Goal: Task Accomplishment & Management: Complete application form

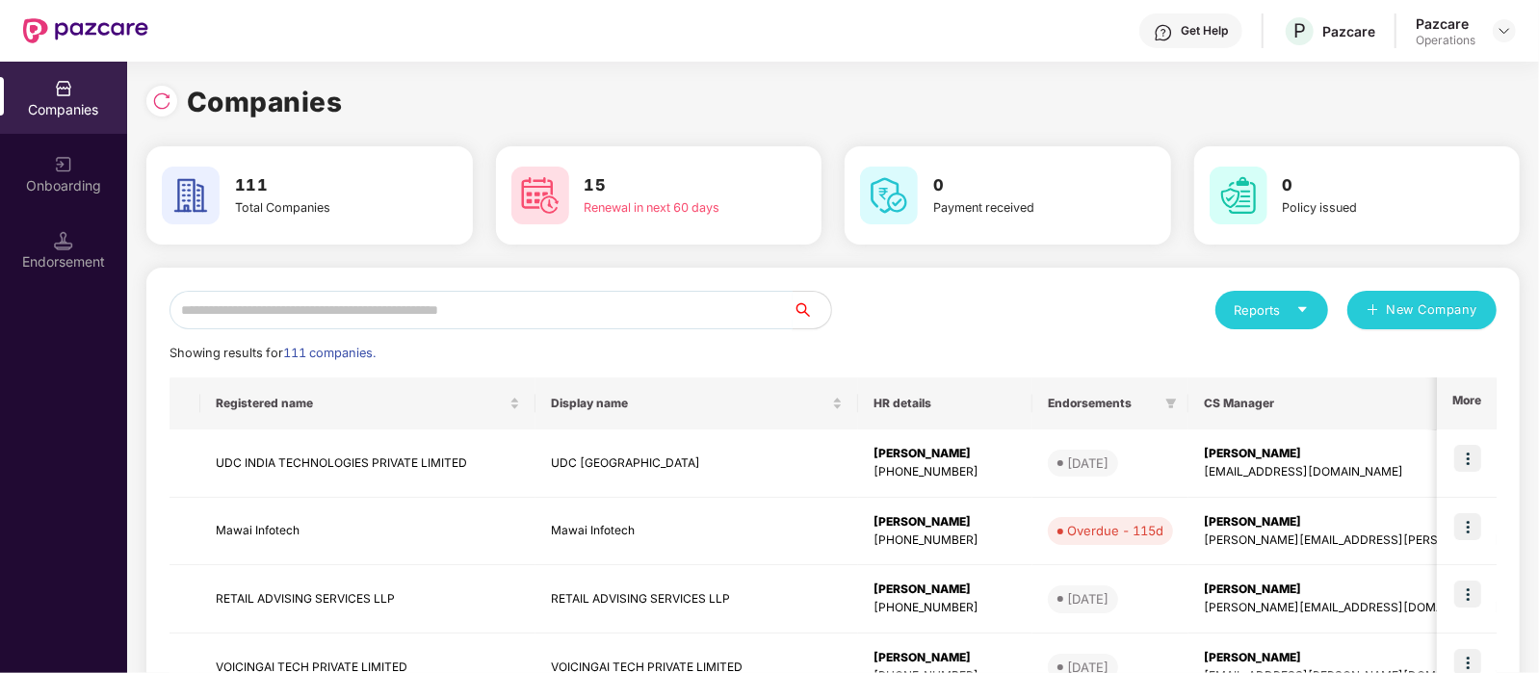
click at [579, 296] on input "text" at bounding box center [480, 310] width 623 height 39
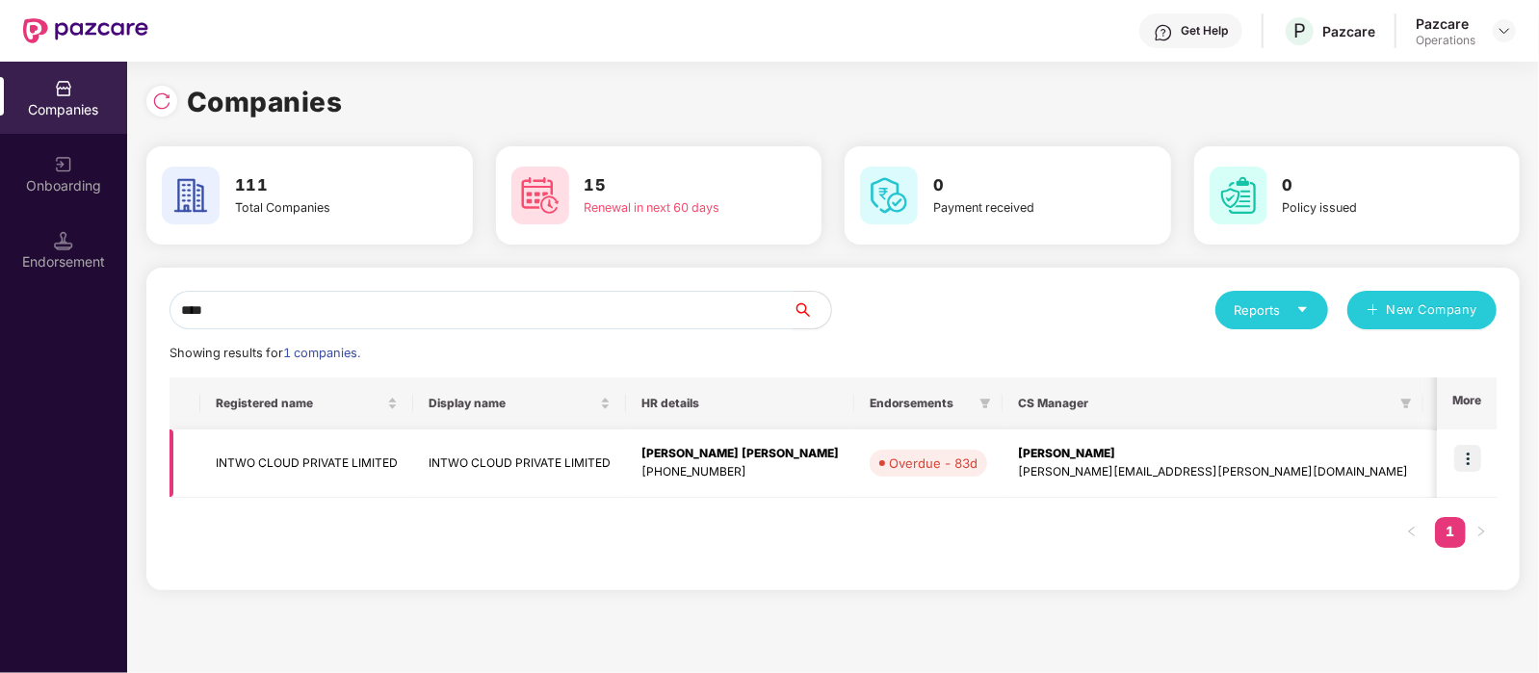
type input "****"
click at [315, 467] on td "INTWO CLOUD PRIVATE LIMITED" at bounding box center [306, 463] width 213 height 68
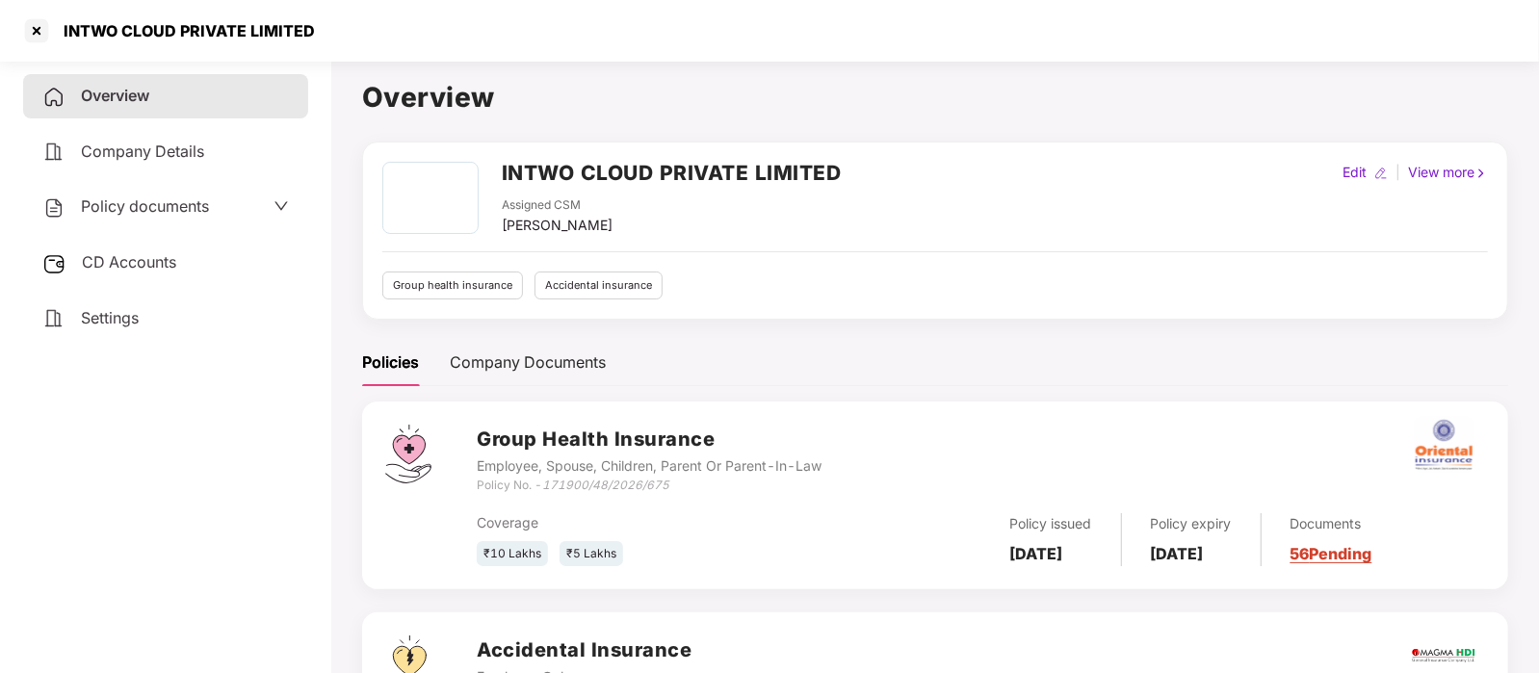
click at [112, 220] on div "Policy documents" at bounding box center [125, 206] width 167 height 25
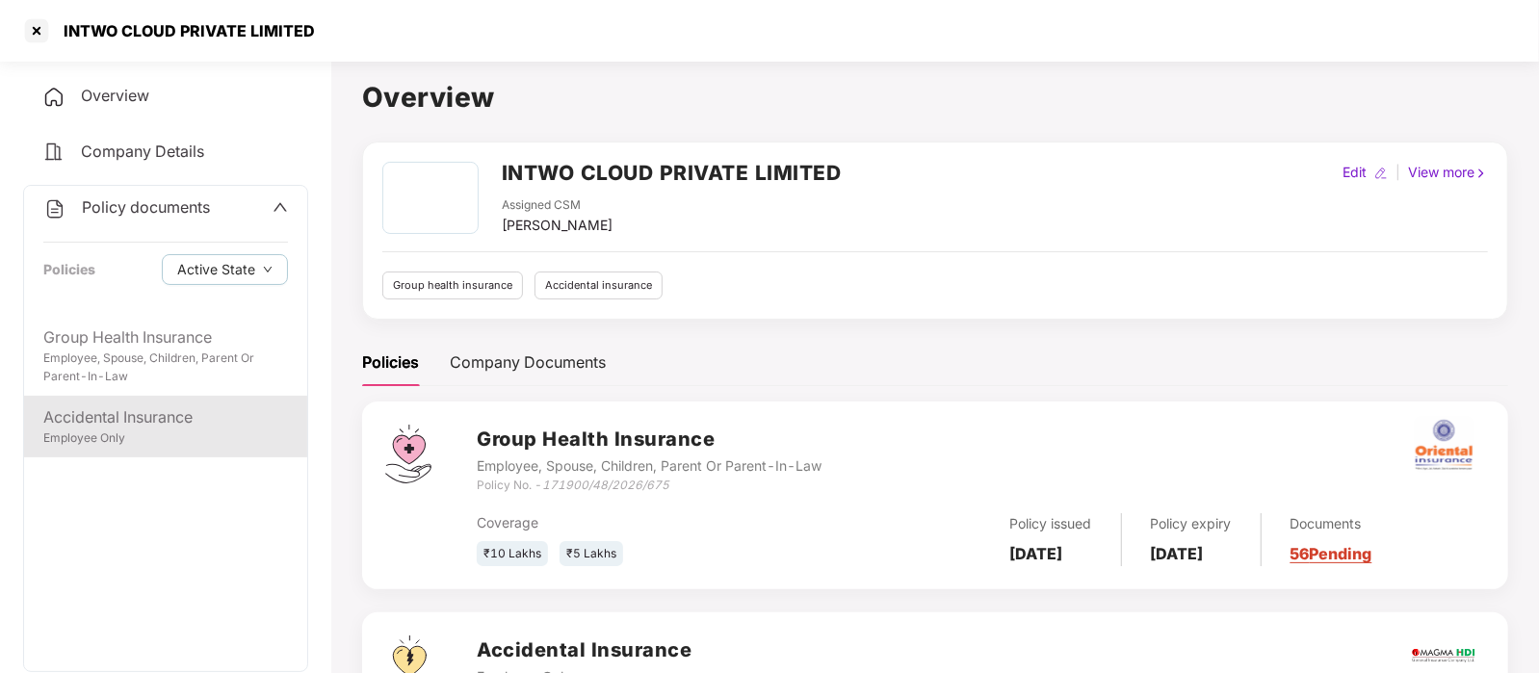
click at [135, 426] on div "Accidental Insurance" at bounding box center [165, 417] width 245 height 24
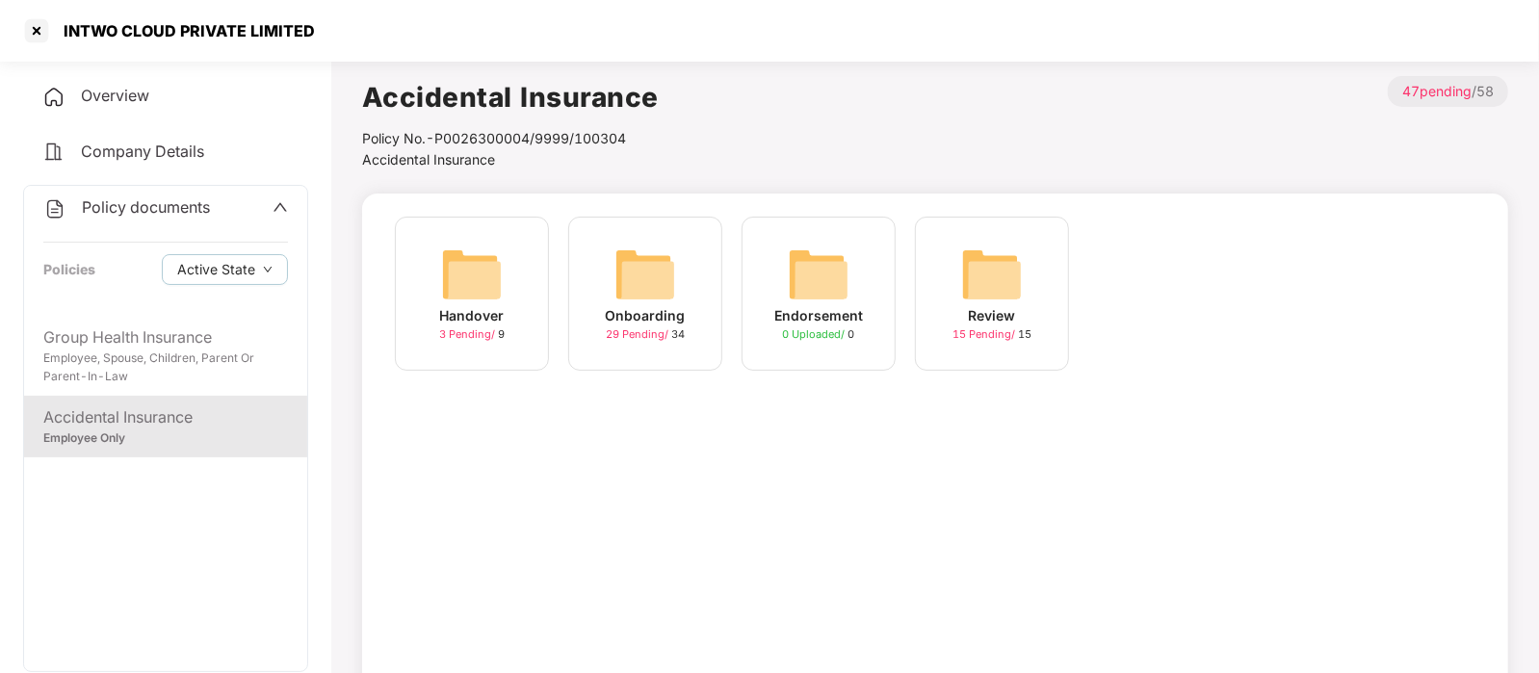
click at [621, 322] on div "Onboarding" at bounding box center [646, 315] width 80 height 21
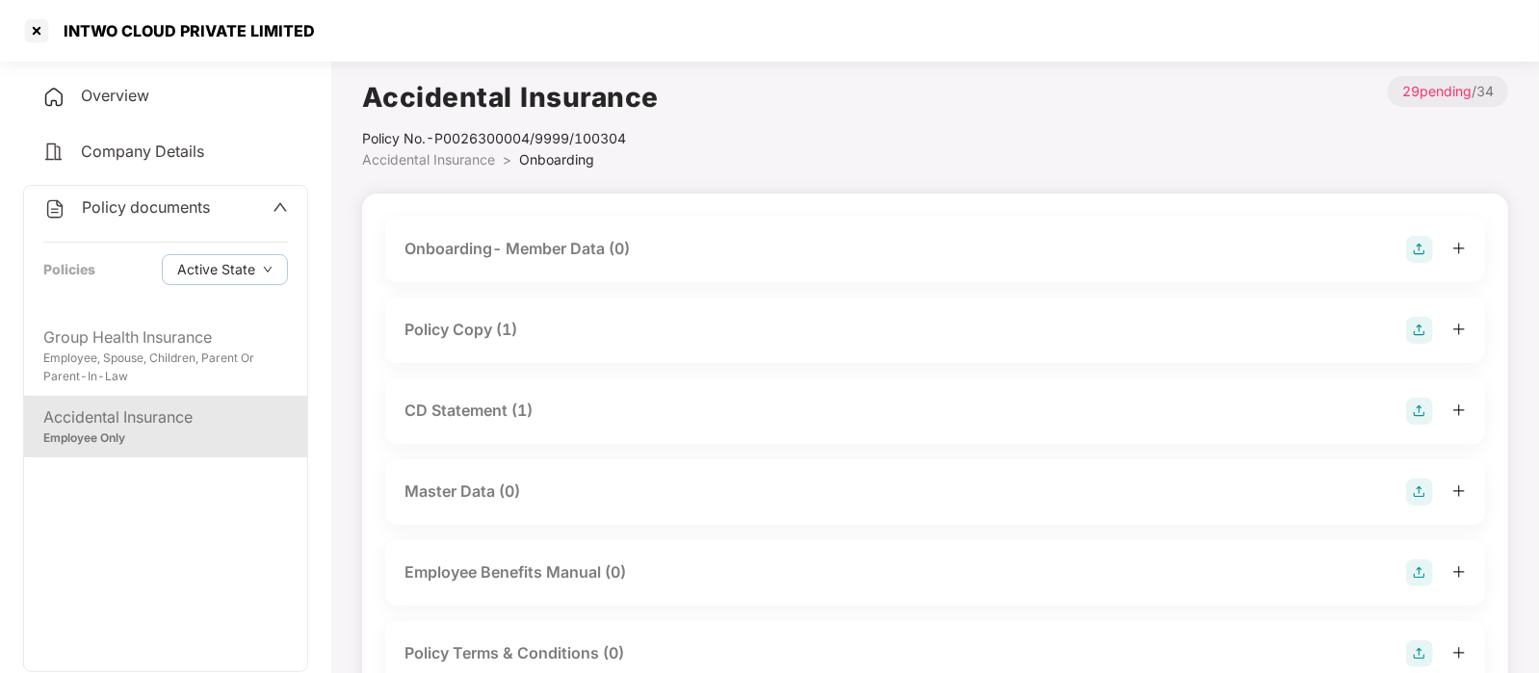
click at [621, 324] on div "Policy Copy (1)" at bounding box center [934, 330] width 1061 height 27
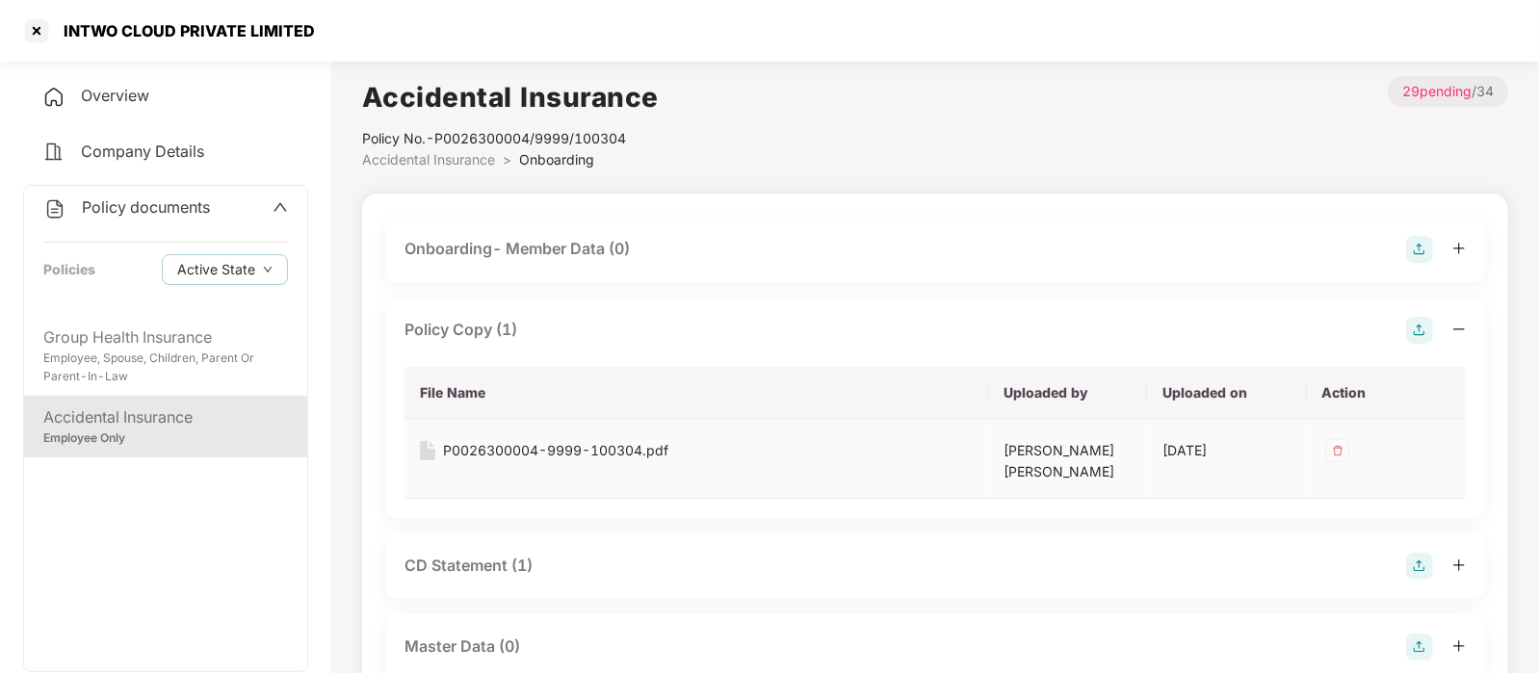
click at [594, 454] on div "P0026300004-9999-100304.pdf" at bounding box center [555, 450] width 225 height 21
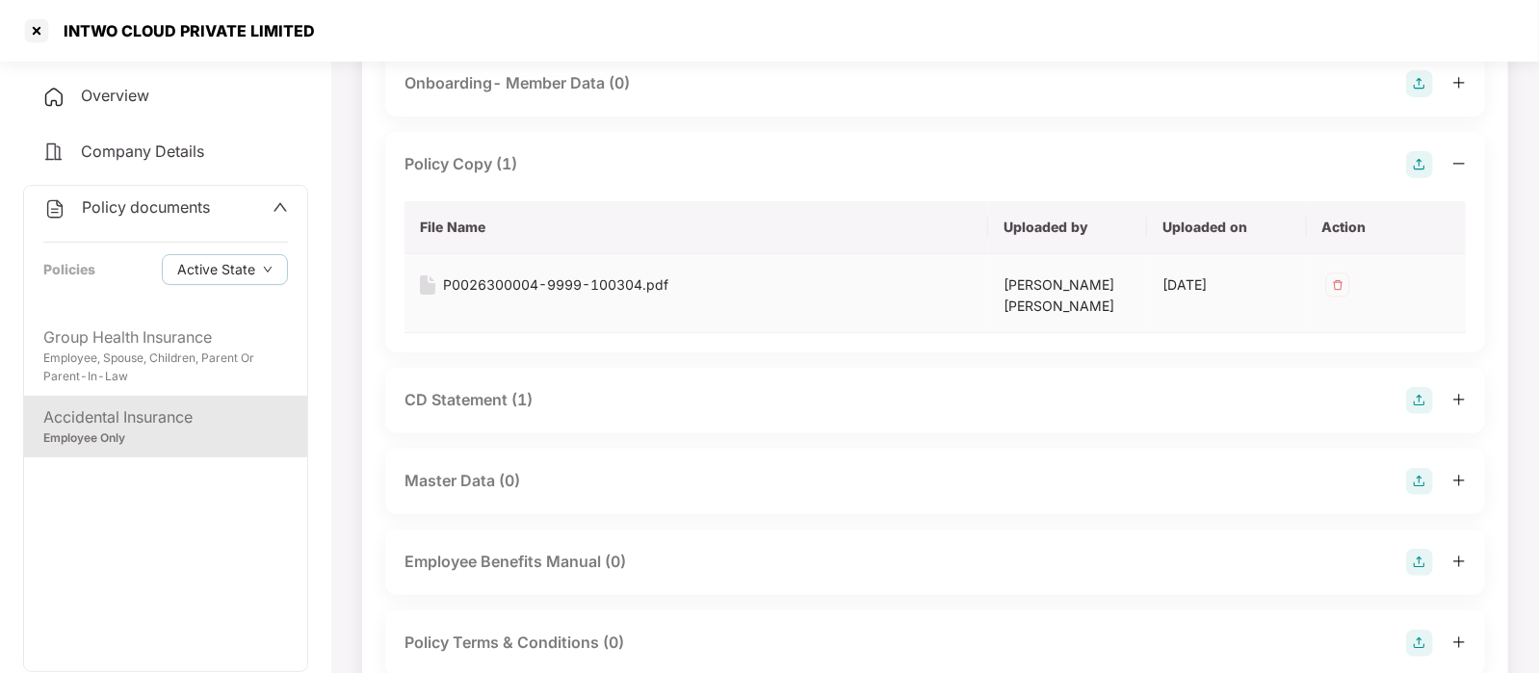
scroll to position [170, 0]
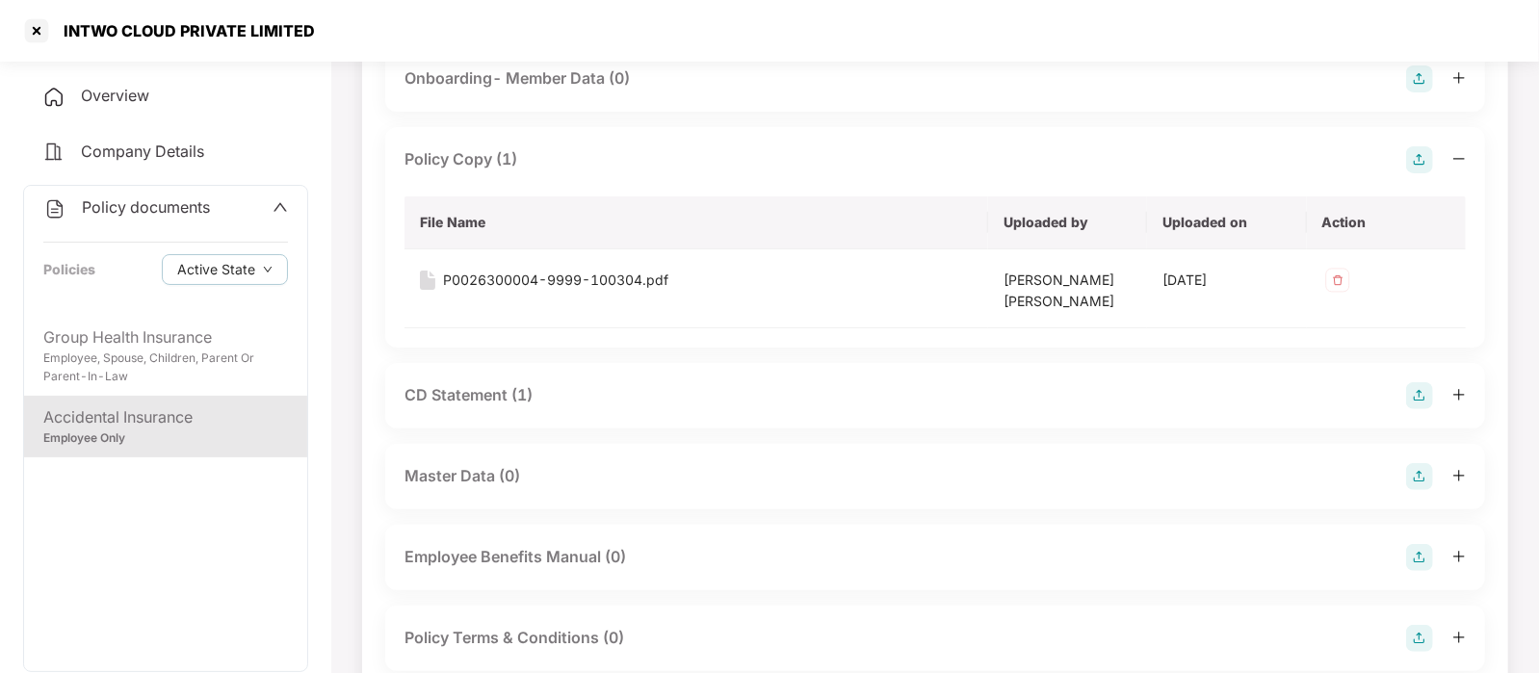
click at [553, 400] on div "CD Statement (1)" at bounding box center [934, 395] width 1061 height 27
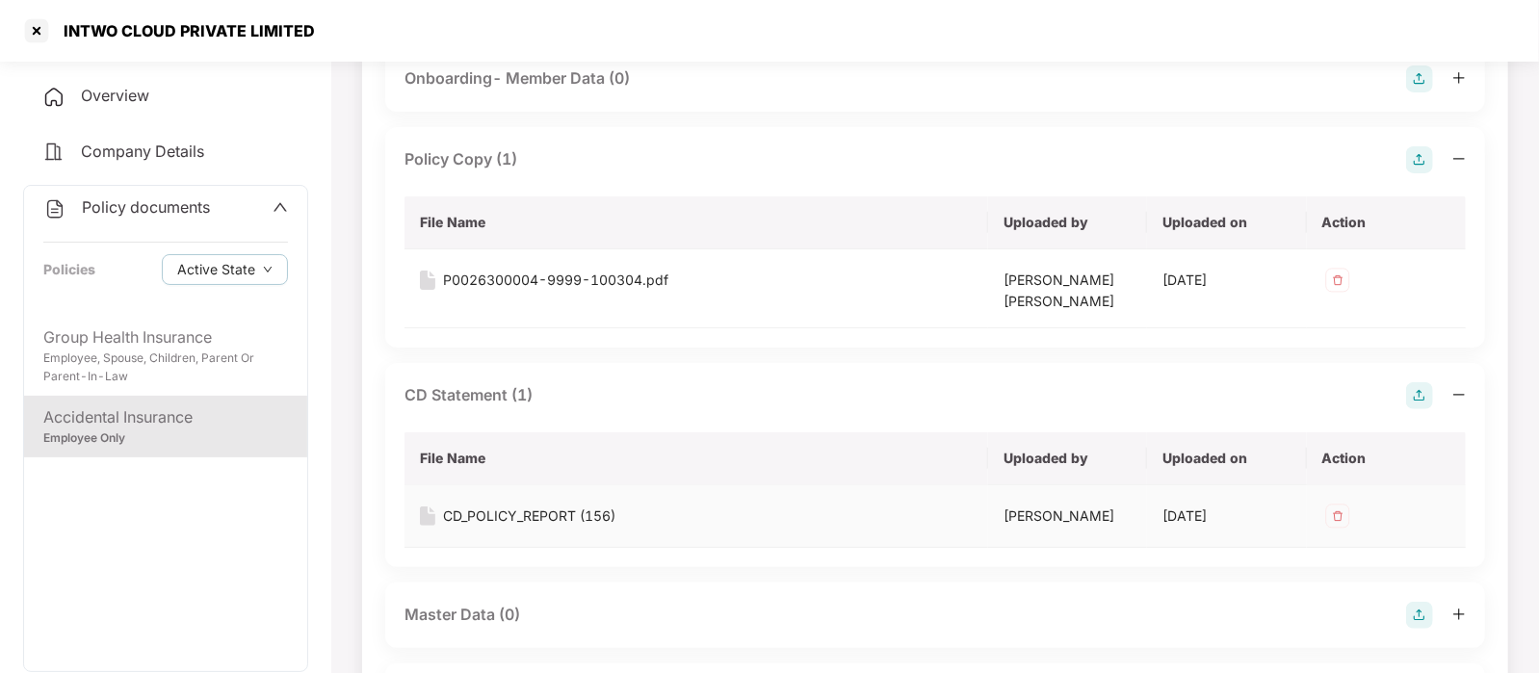
click at [566, 509] on div "CD_POLICY_REPORT (156)" at bounding box center [529, 515] width 172 height 21
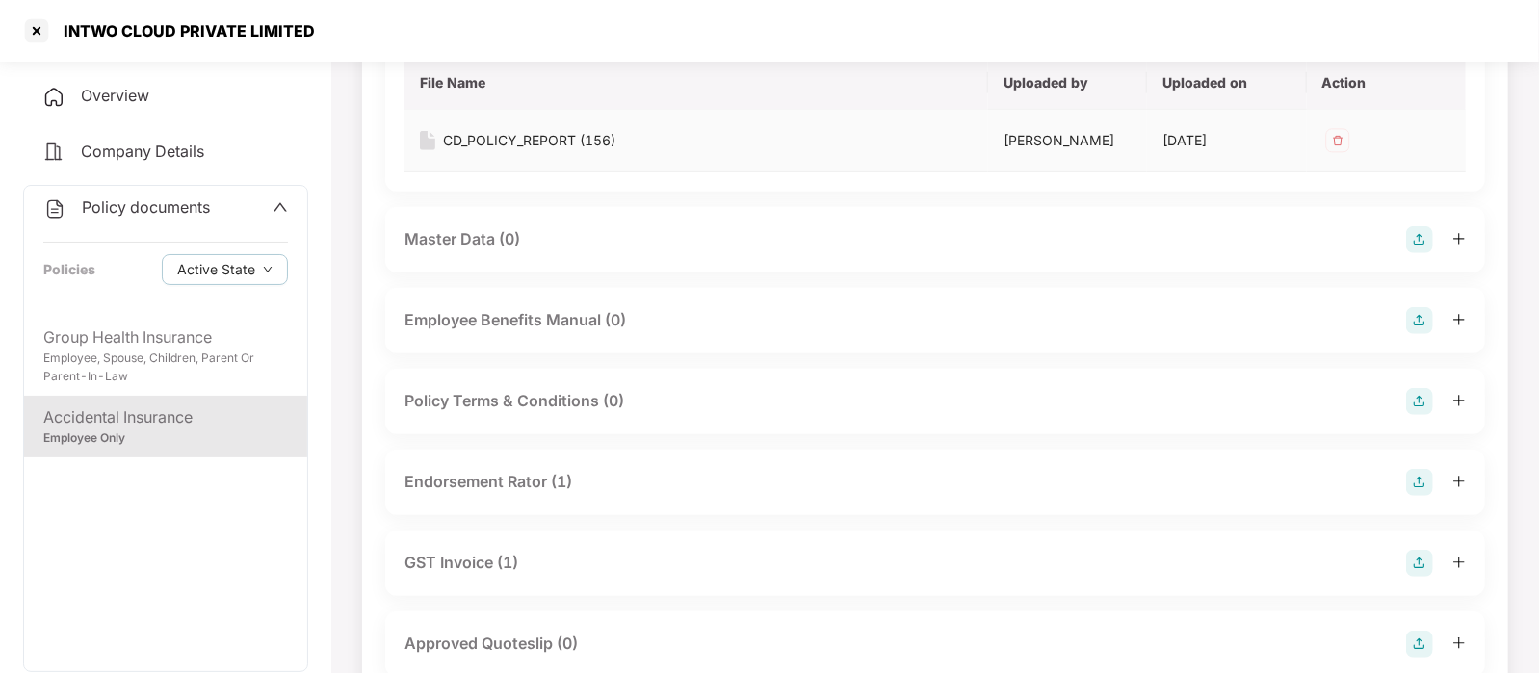
scroll to position [548, 0]
click at [535, 478] on div "Endorsement Rator (1)" at bounding box center [488, 480] width 168 height 24
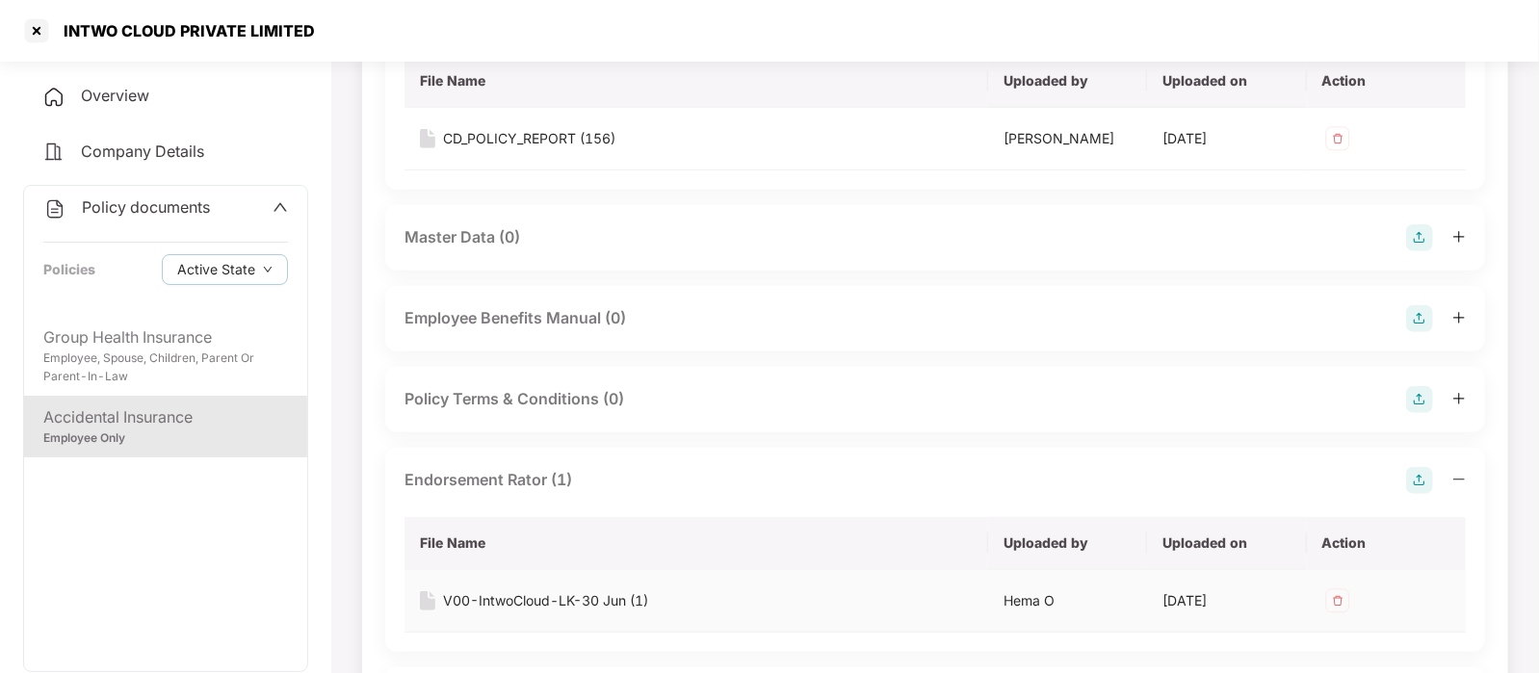
click at [555, 604] on div "V00-IntwoCloud-LK-30 Jun (1)" at bounding box center [545, 600] width 205 height 21
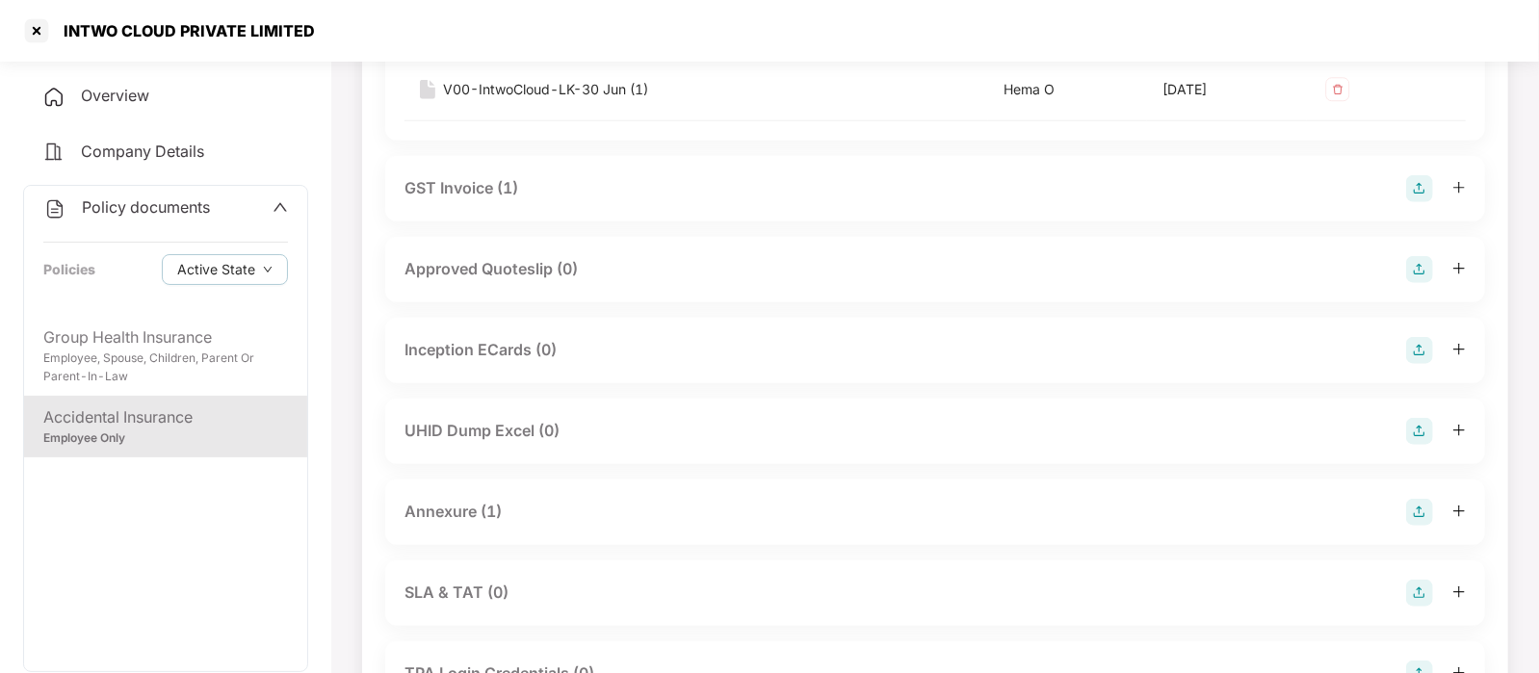
scroll to position [1063, 0]
click at [517, 512] on div "Annexure (1)" at bounding box center [934, 508] width 1061 height 27
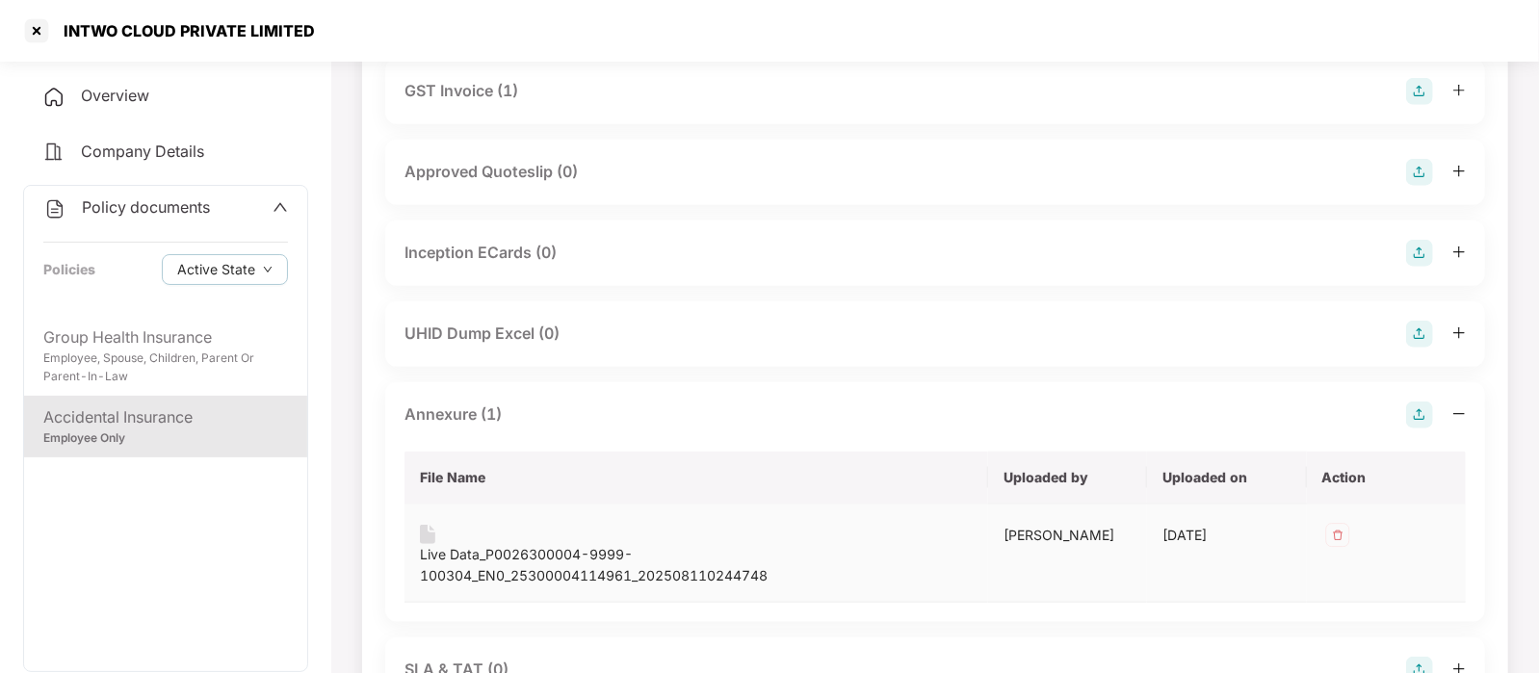
scroll to position [1157, 0]
click at [518, 575] on div "Live Data_P0026300004-9999-100304_EN0_25300004114961_202508110244748" at bounding box center [696, 564] width 553 height 42
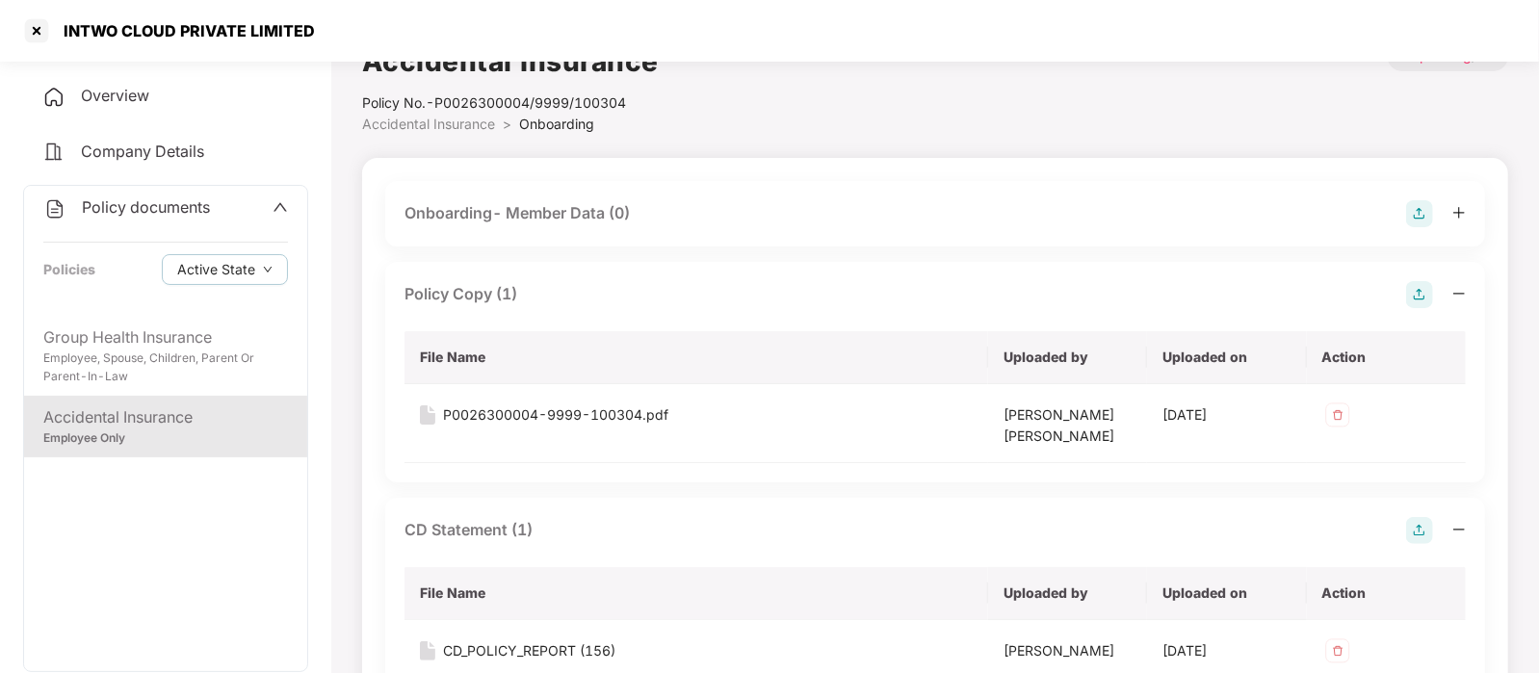
scroll to position [0, 0]
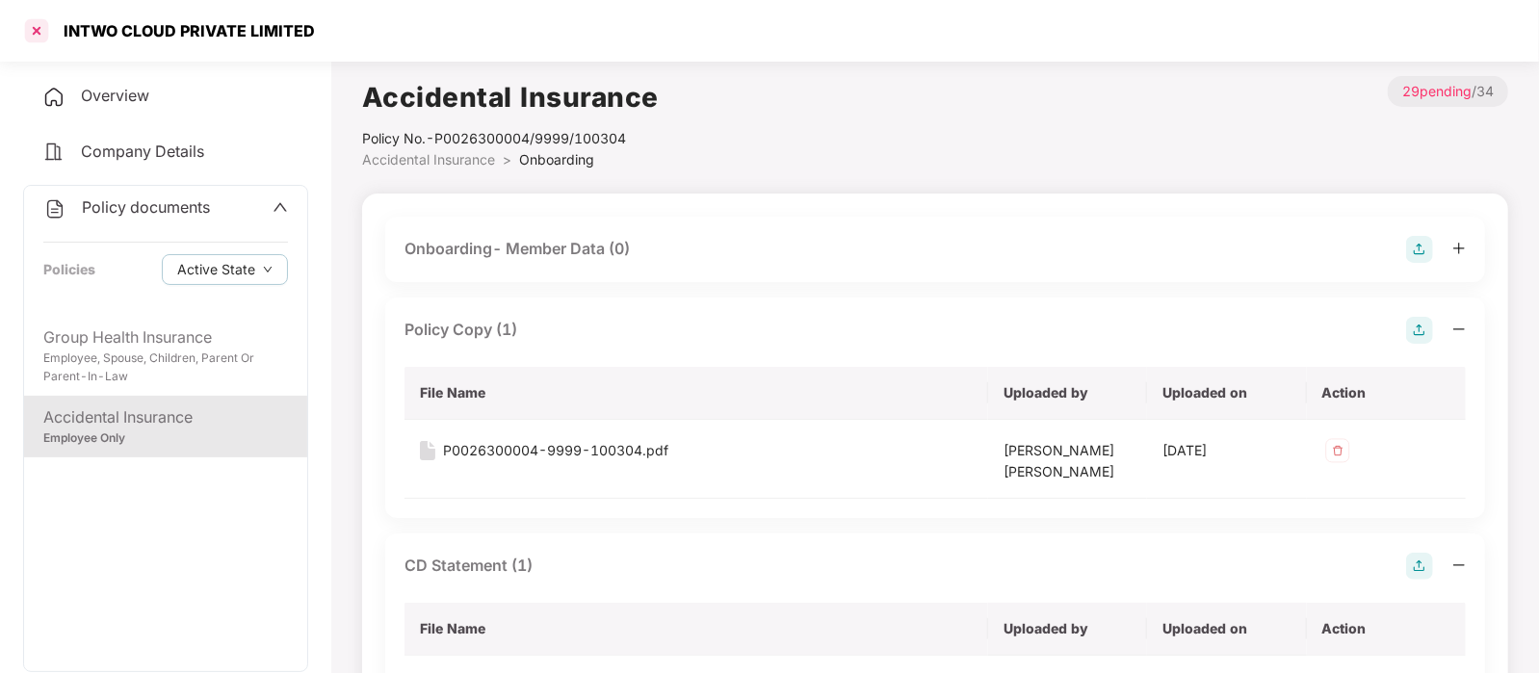
click at [43, 33] on div at bounding box center [36, 30] width 31 height 31
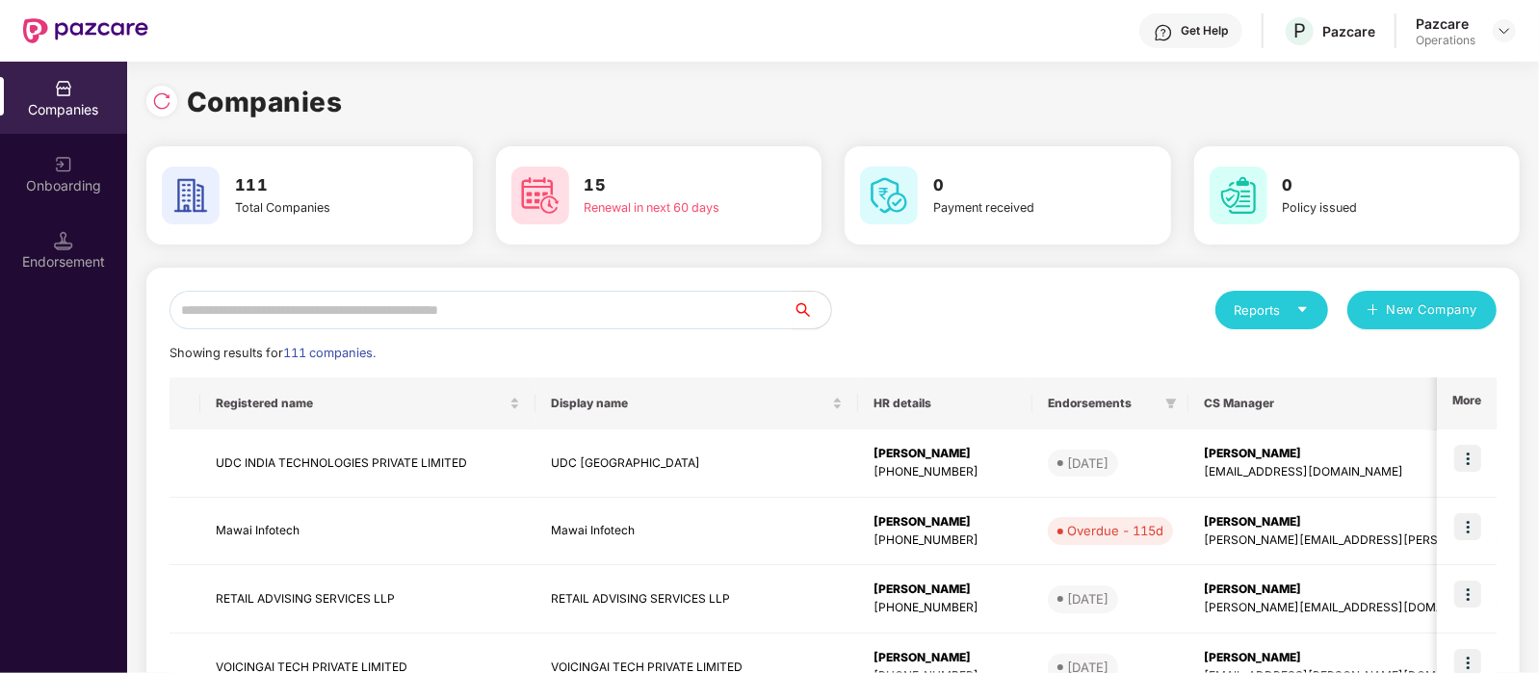
click at [461, 315] on input "text" at bounding box center [480, 310] width 623 height 39
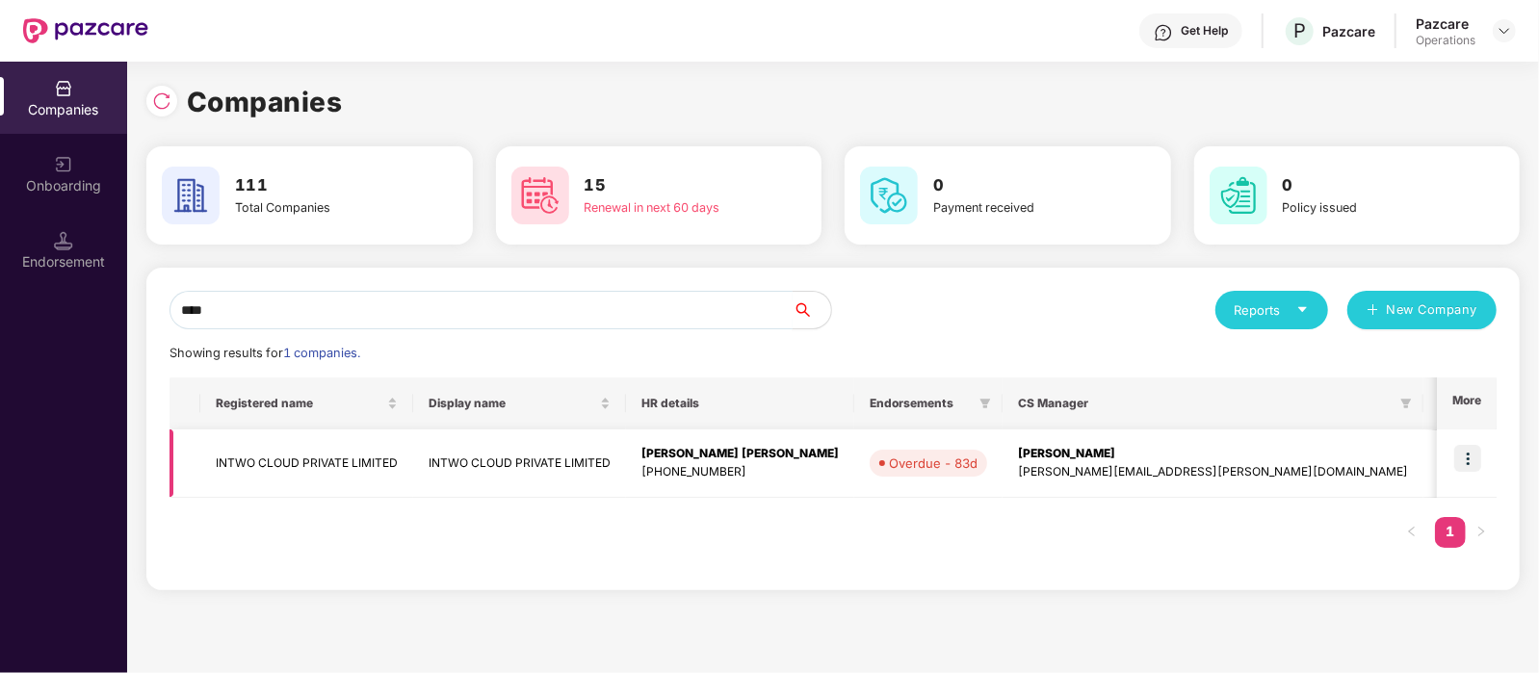
type input "****"
click at [370, 469] on td "INTWO CLOUD PRIVATE LIMITED" at bounding box center [306, 463] width 213 height 68
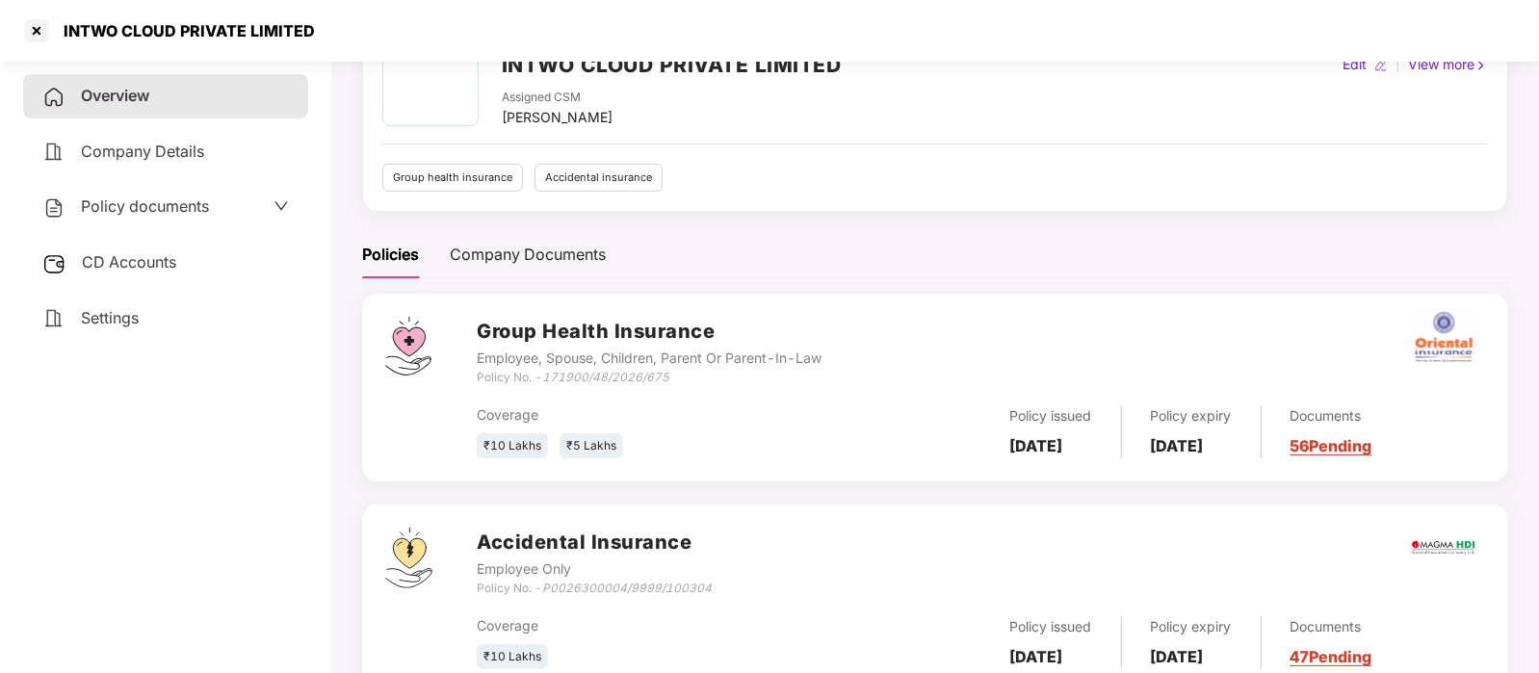
scroll to position [172, 0]
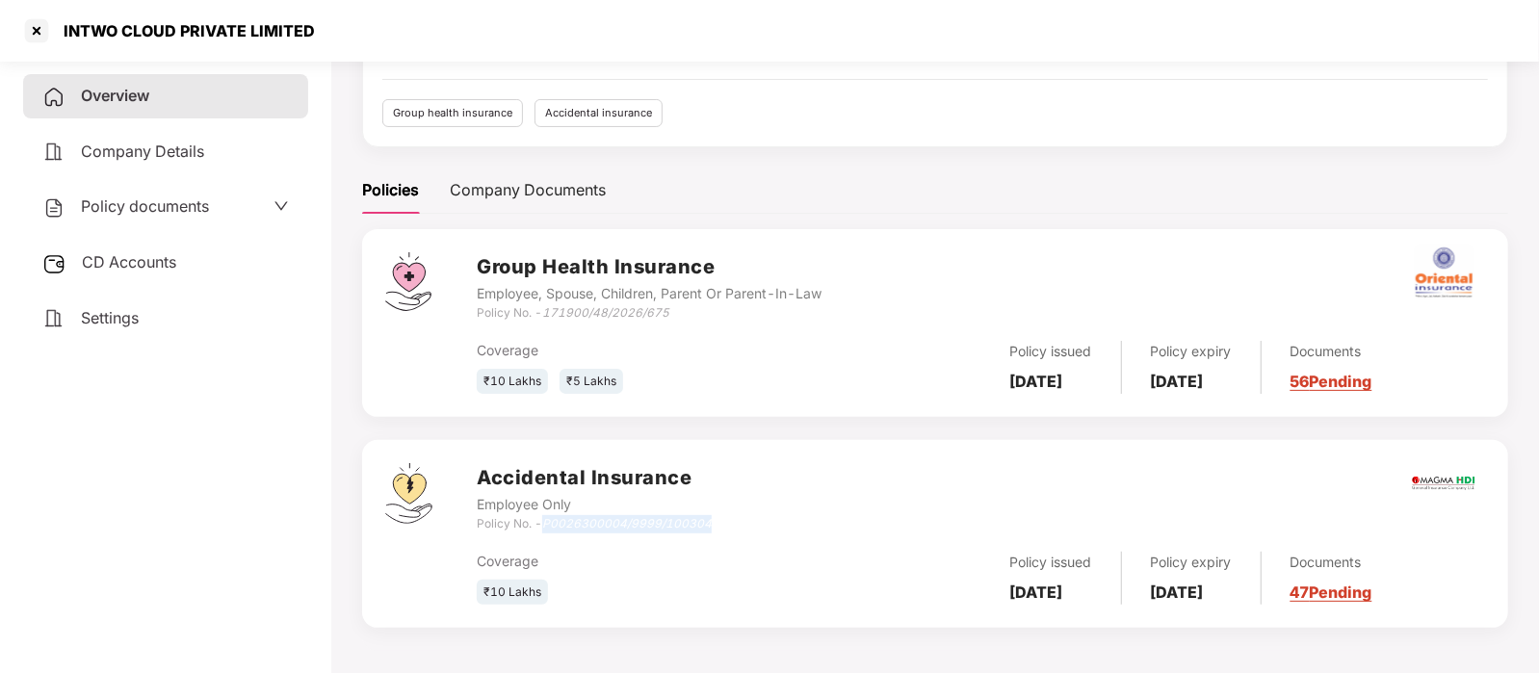
drag, startPoint x: 715, startPoint y: 529, endPoint x: 546, endPoint y: 528, distance: 169.5
click at [546, 528] on div "Accidental Insurance Employee Only Policy No. - P0026300004/9999/100304" at bounding box center [981, 497] width 1008 height 69
copy icon "P0026300004/9999/100304"
click at [115, 324] on span "Settings" at bounding box center [110, 317] width 58 height 19
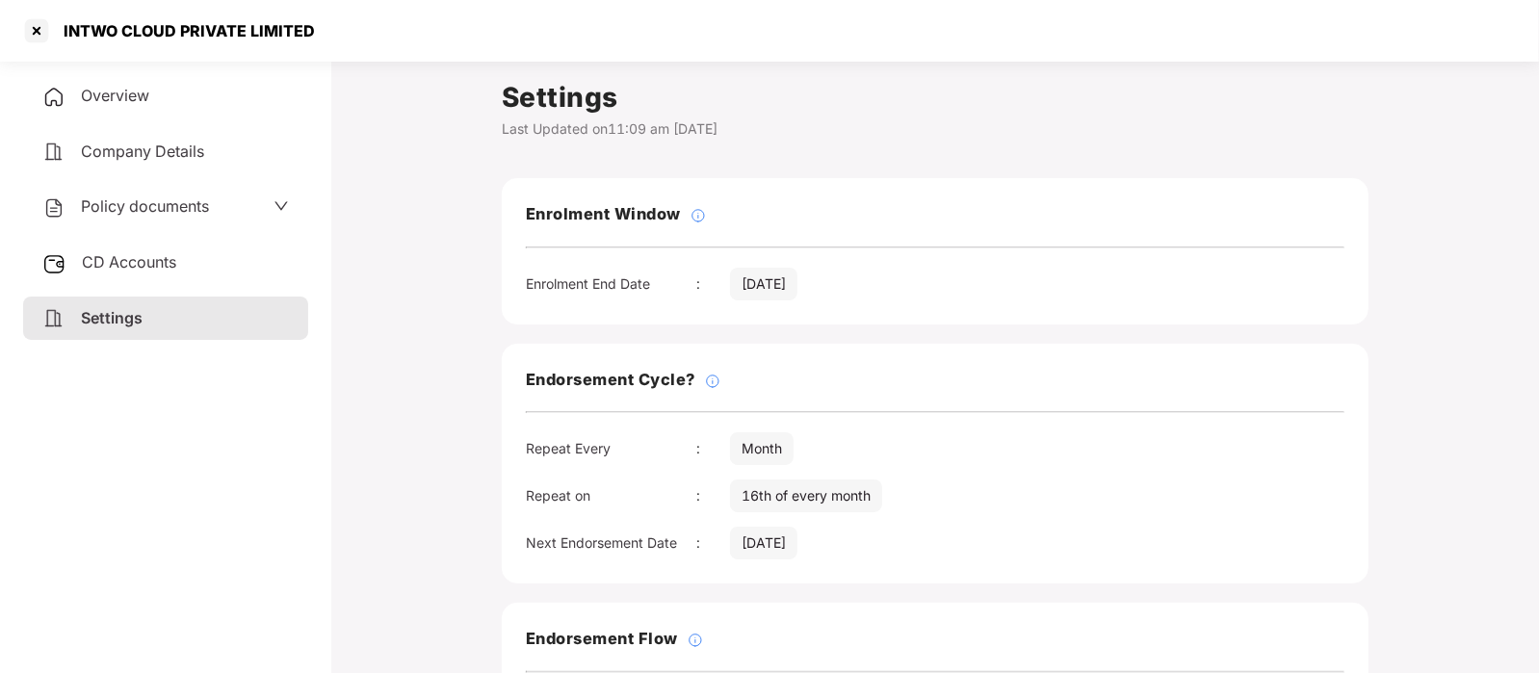
click at [164, 102] on div "Overview" at bounding box center [165, 96] width 285 height 44
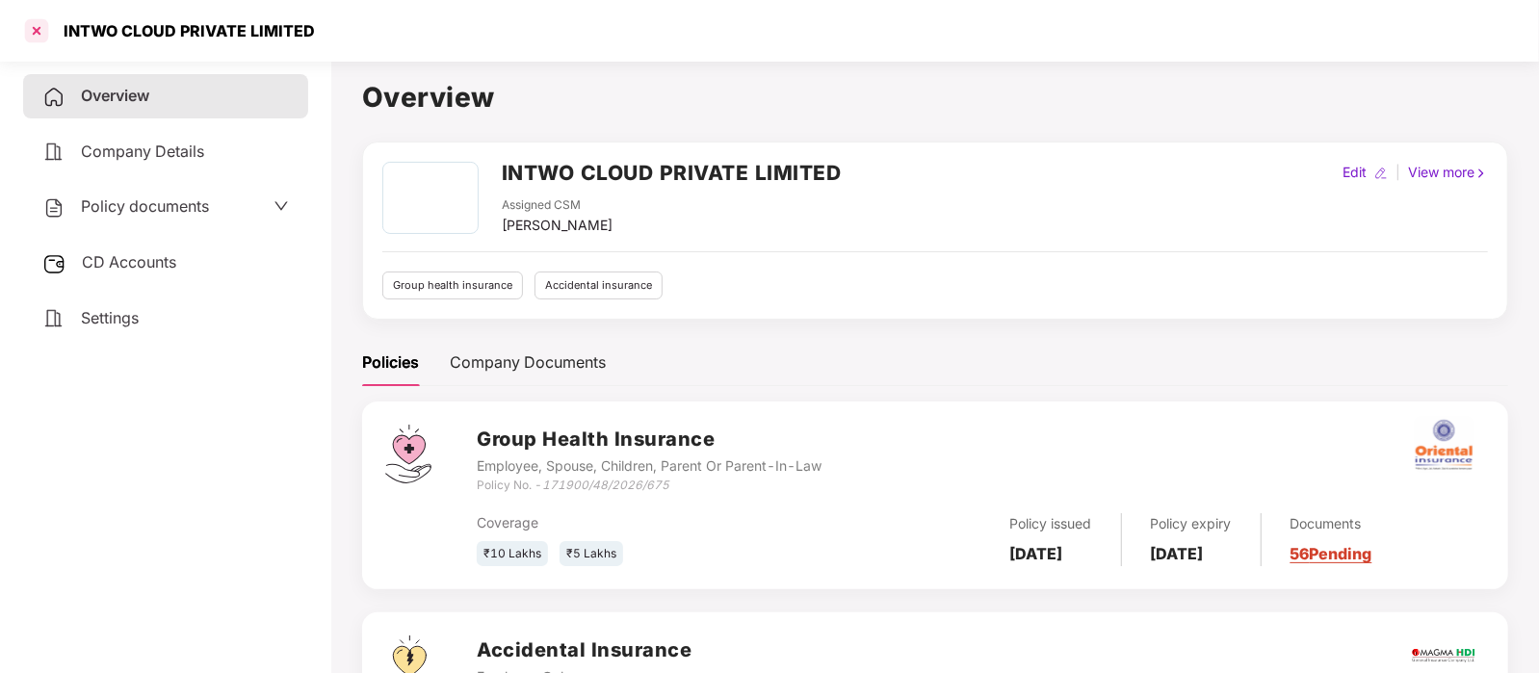
click at [32, 34] on div at bounding box center [36, 30] width 31 height 31
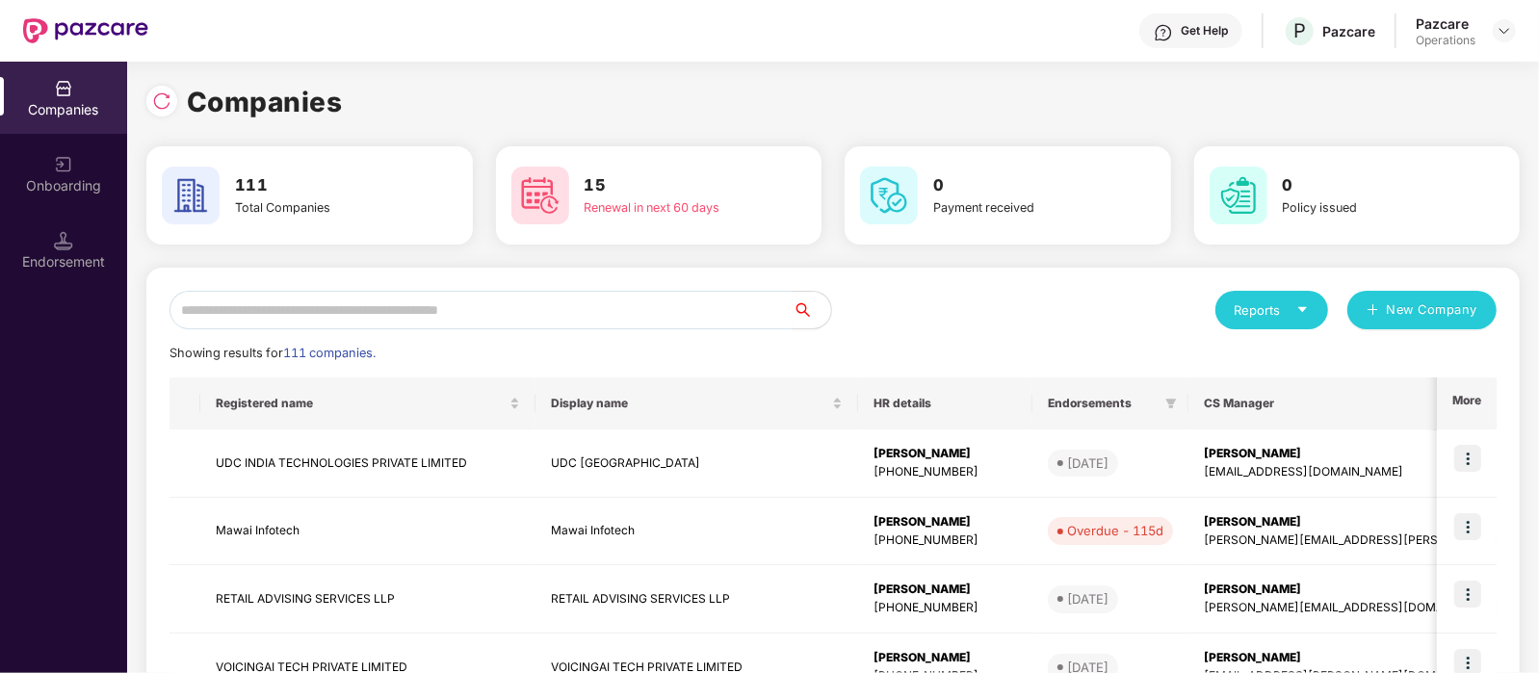
click at [402, 308] on input "text" at bounding box center [480, 310] width 623 height 39
paste input "*********"
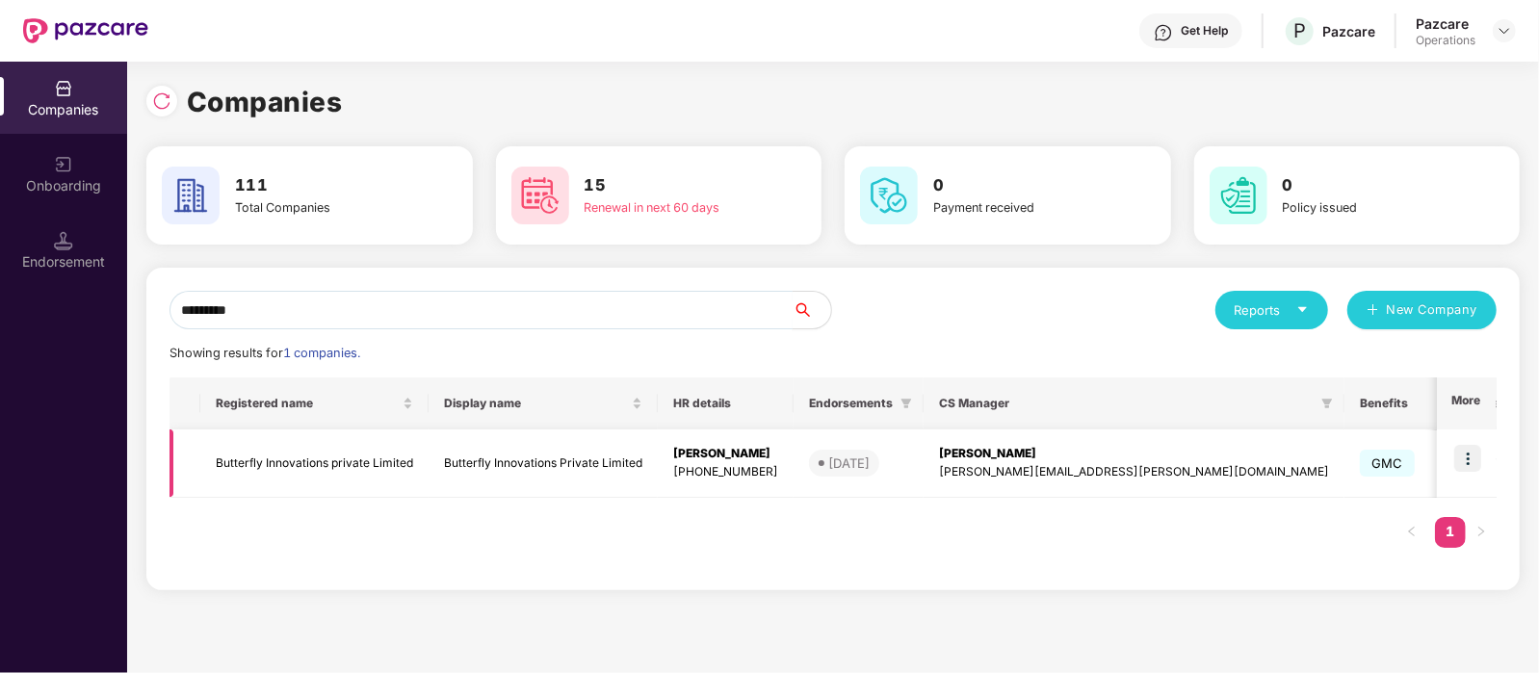
type input "*********"
click at [377, 460] on td "Butterfly Innovations private Limited" at bounding box center [314, 463] width 228 height 68
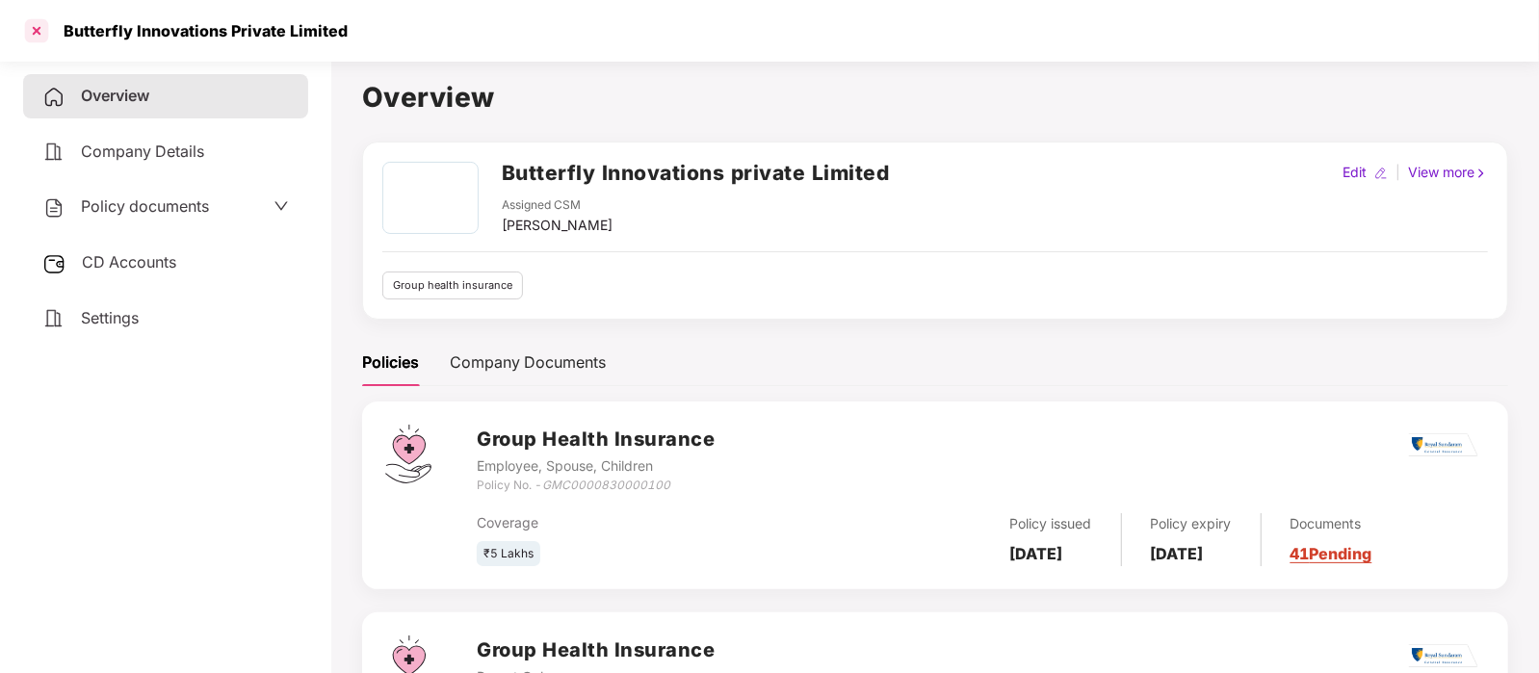
click at [29, 36] on div at bounding box center [36, 30] width 31 height 31
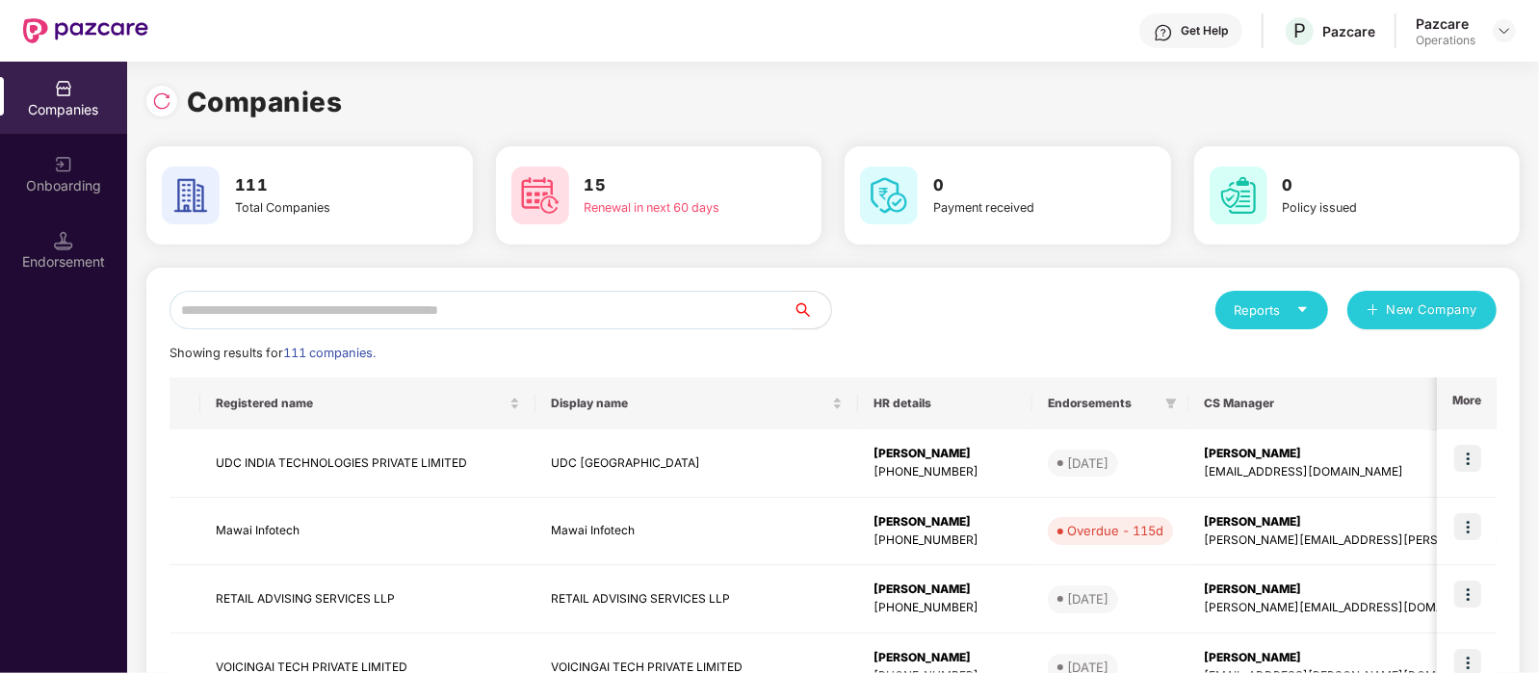
click at [432, 298] on input "text" at bounding box center [480, 310] width 623 height 39
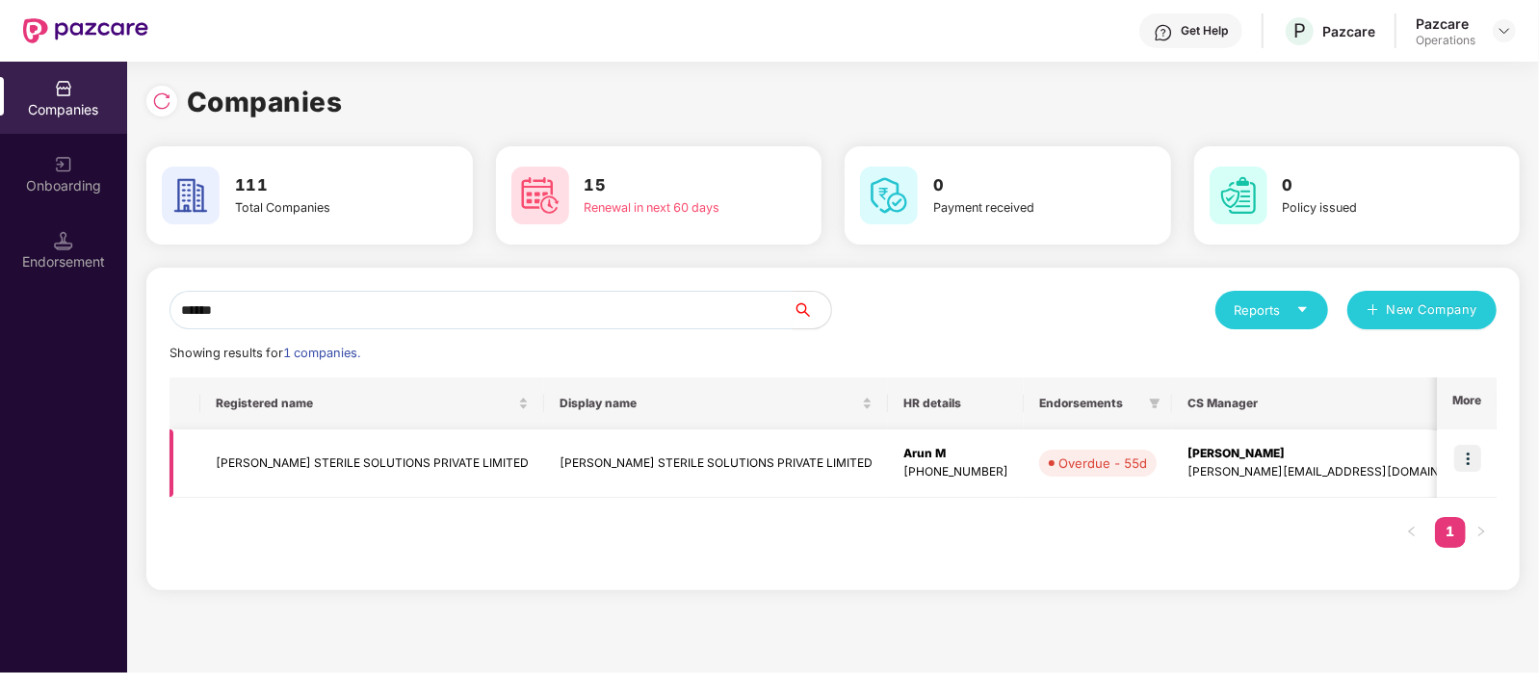
type input "******"
click at [421, 450] on td "[PERSON_NAME] STERILE SOLUTIONS PRIVATE LIMITED" at bounding box center [372, 463] width 344 height 68
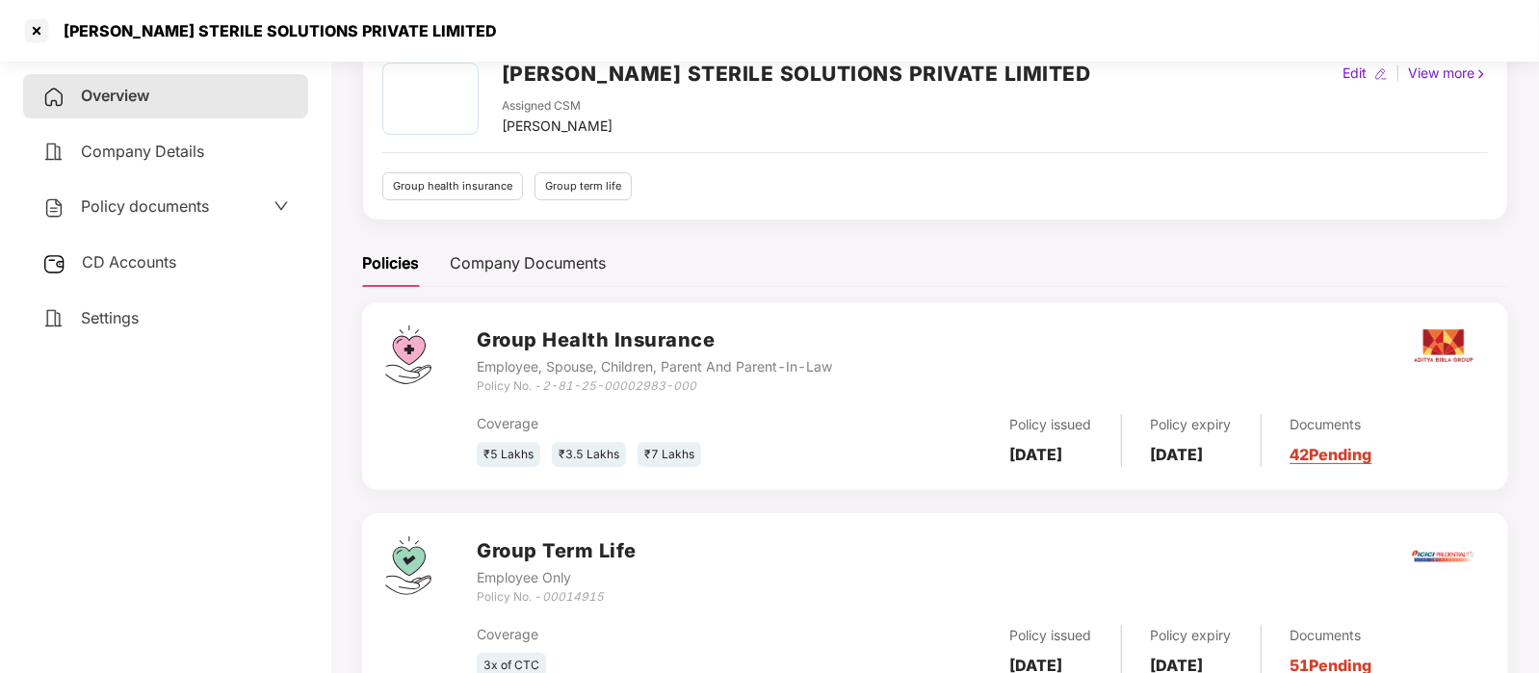
scroll to position [41, 0]
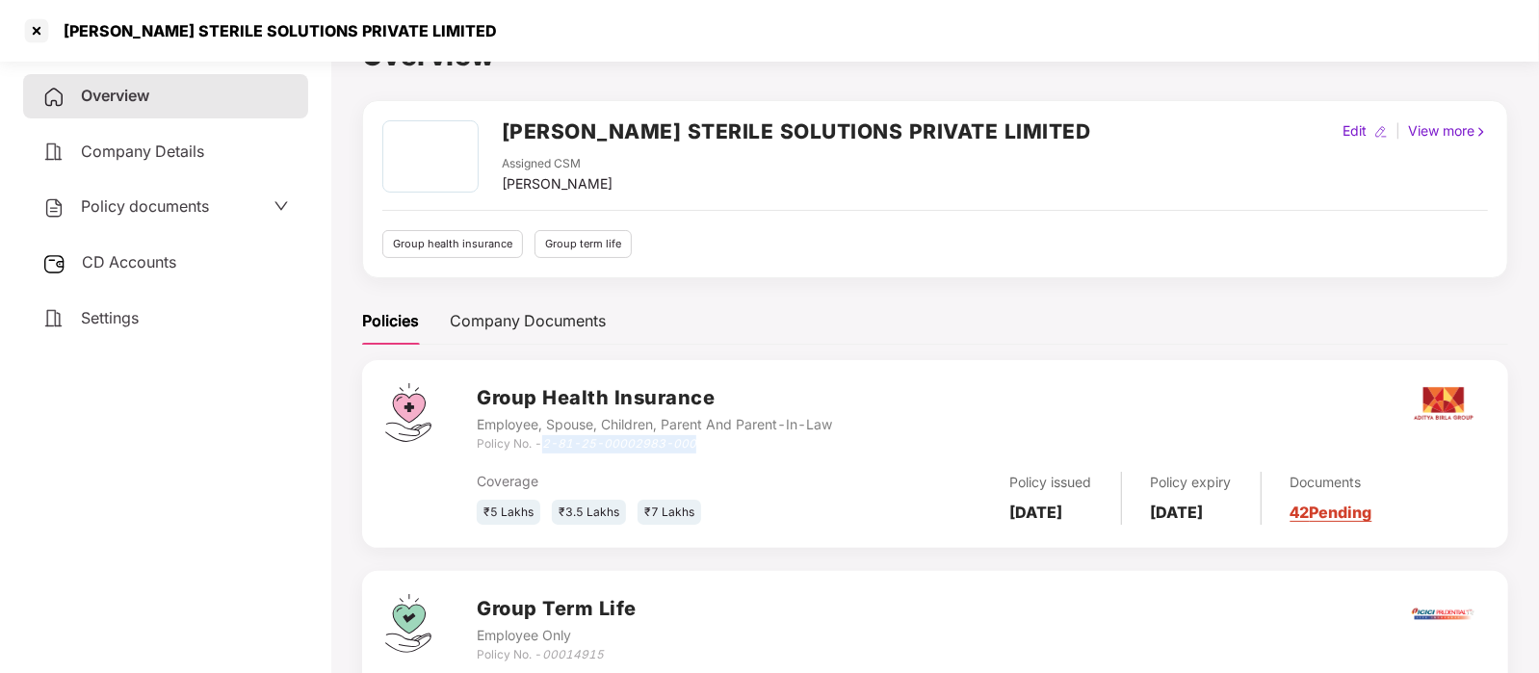
drag, startPoint x: 694, startPoint y: 435, endPoint x: 538, endPoint y: 442, distance: 156.1
click at [538, 442] on div "Policy No. - 2-81-25-00002983-000" at bounding box center [654, 444] width 355 height 18
copy div "2-81-25-00002983-000"
click at [176, 324] on div "Settings" at bounding box center [165, 319] width 285 height 44
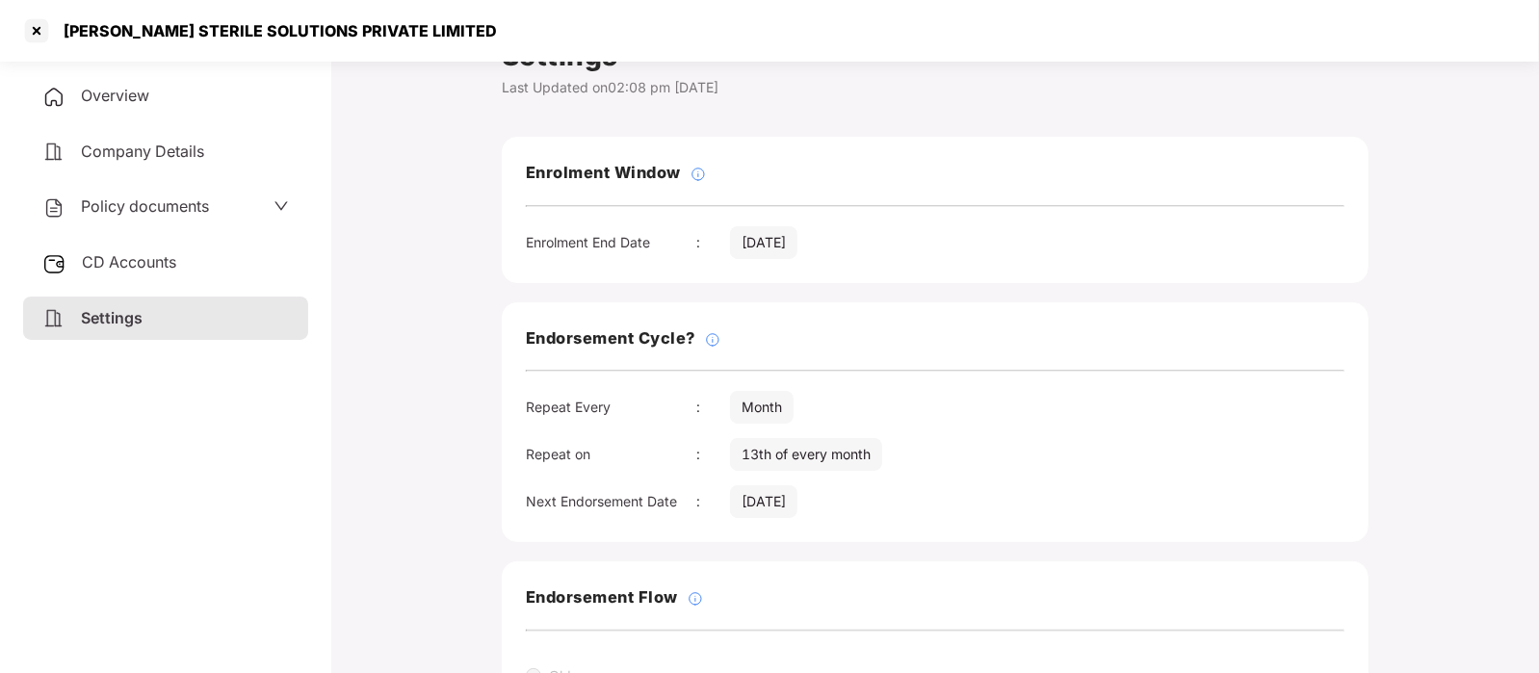
click at [143, 108] on div "Overview" at bounding box center [165, 96] width 285 height 44
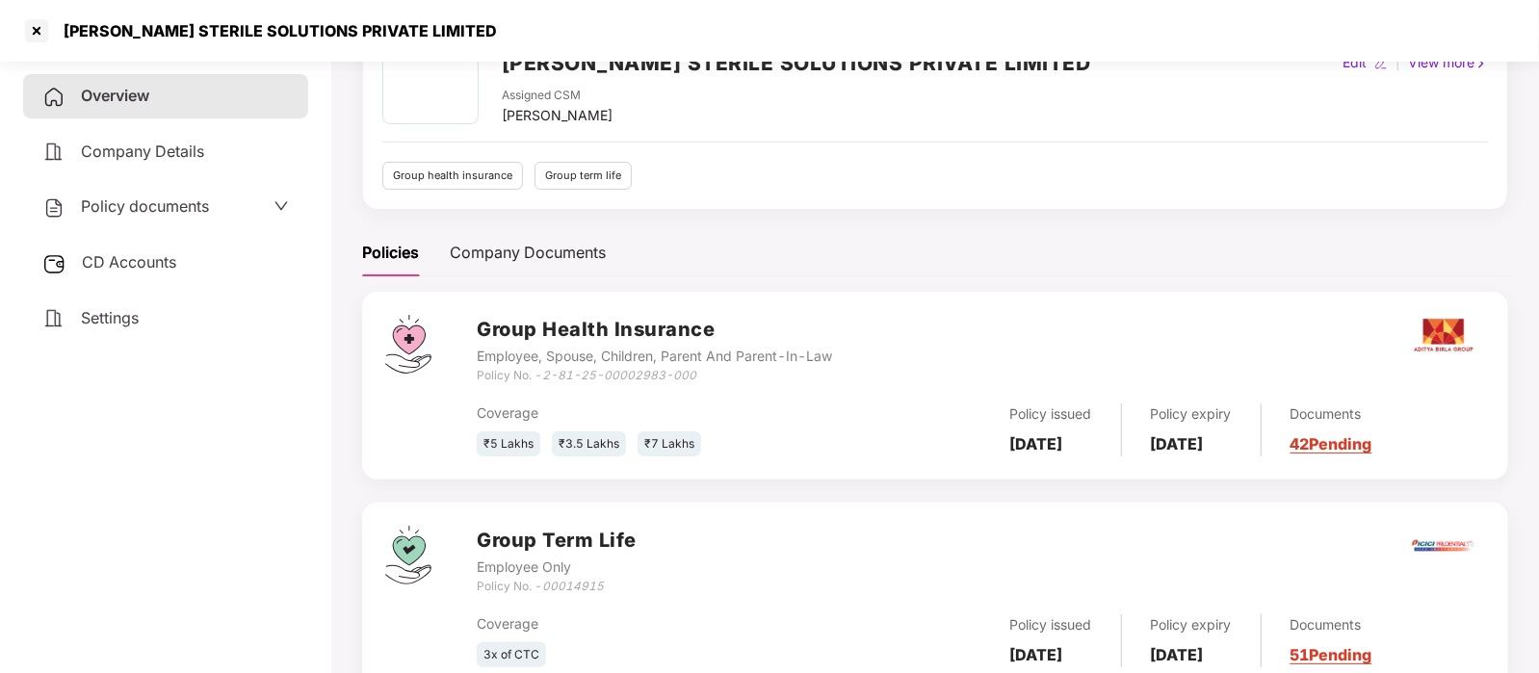
scroll to position [110, 0]
click at [47, 39] on div at bounding box center [36, 30] width 31 height 31
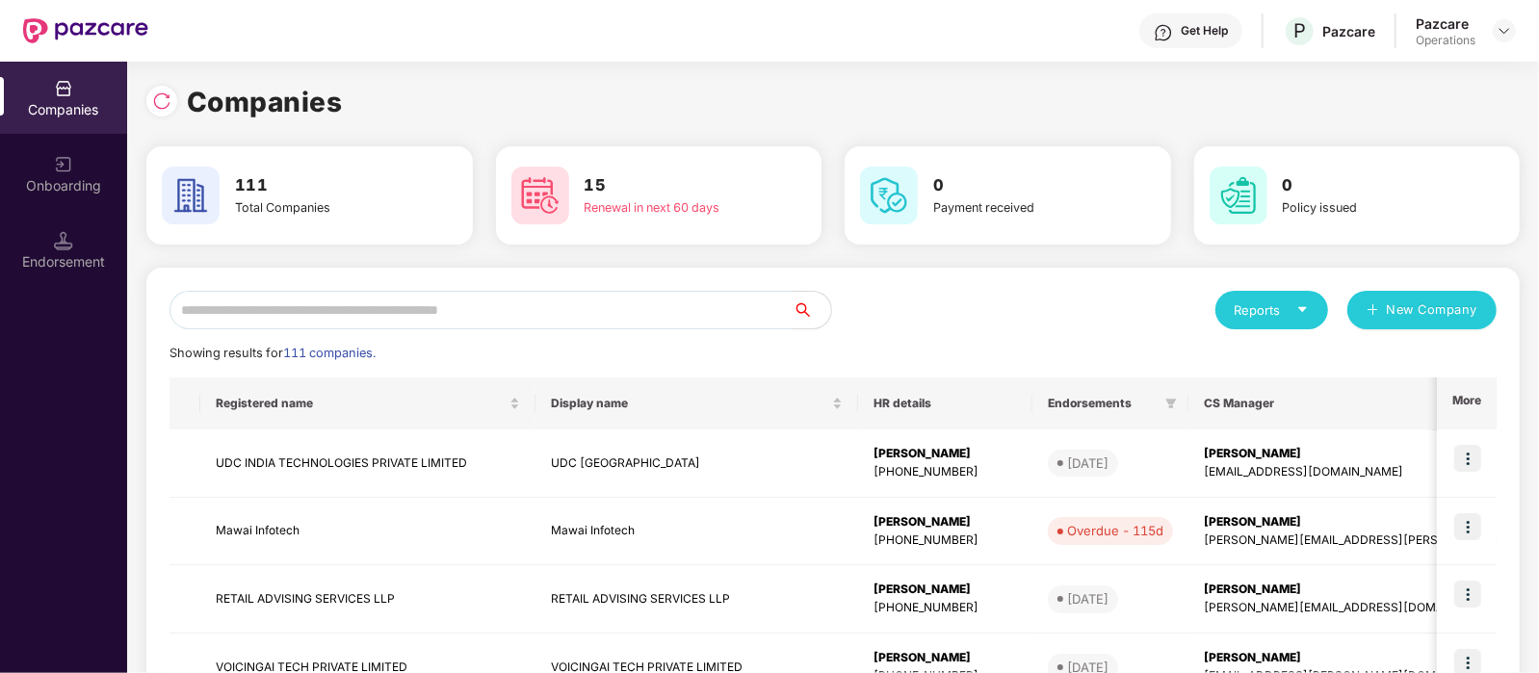
click at [461, 297] on input "text" at bounding box center [480, 310] width 623 height 39
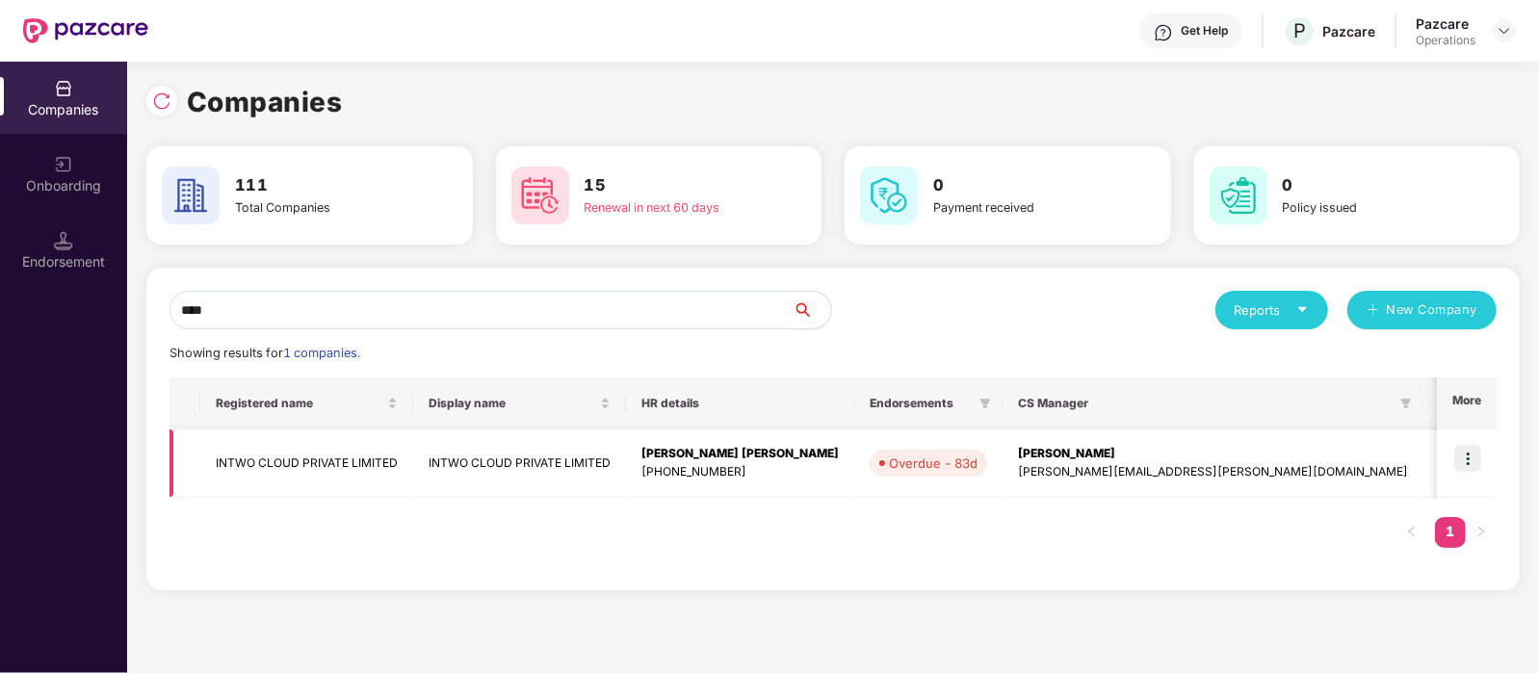
type input "****"
click at [346, 462] on td "INTWO CLOUD PRIVATE LIMITED" at bounding box center [306, 463] width 213 height 68
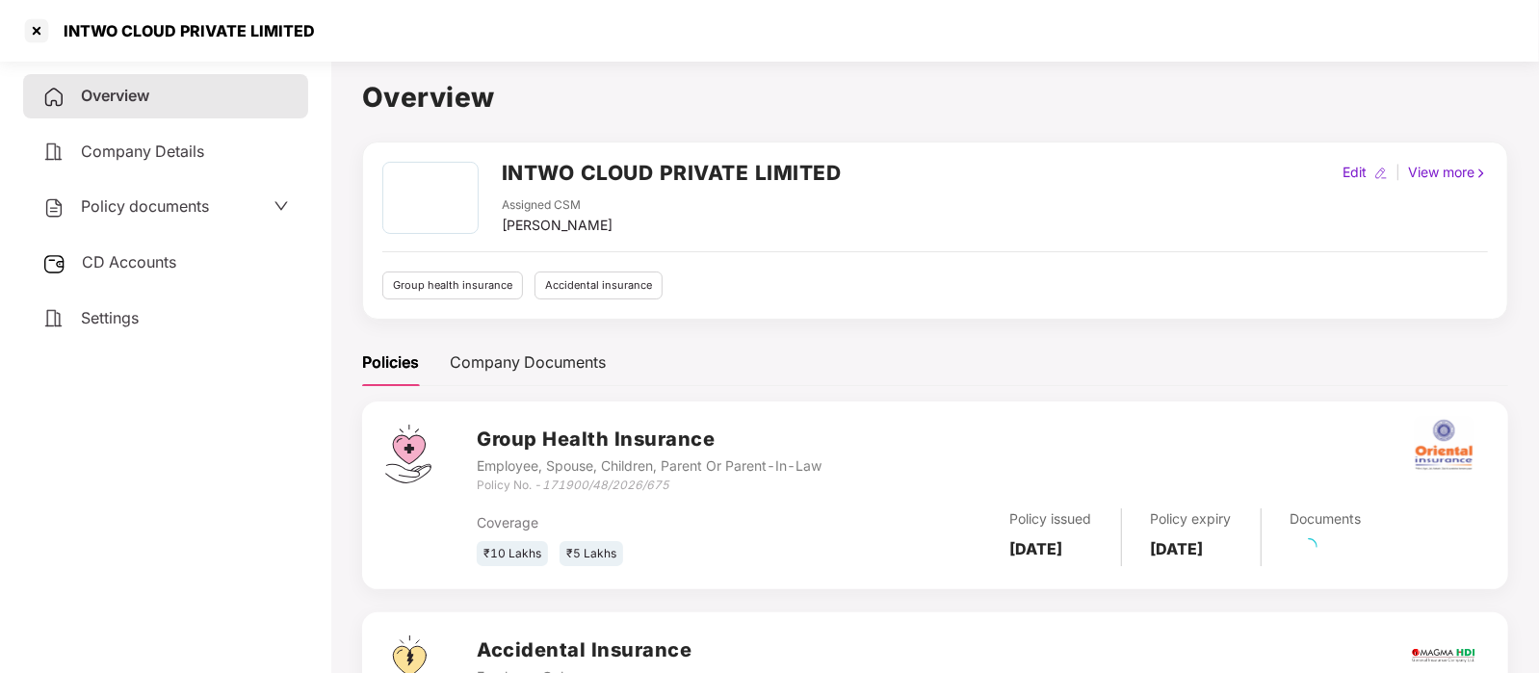
click at [144, 322] on div "Settings" at bounding box center [165, 319] width 285 height 44
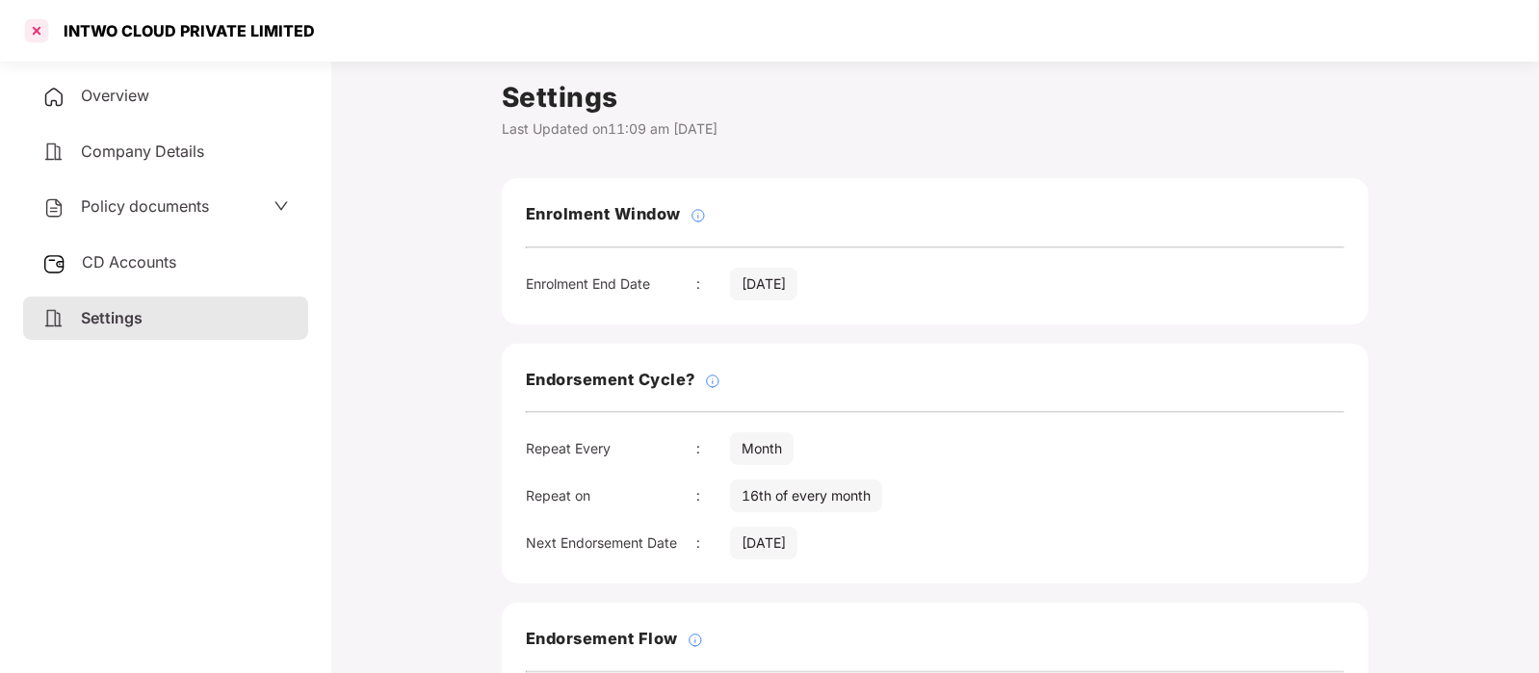
click at [41, 37] on div at bounding box center [36, 30] width 31 height 31
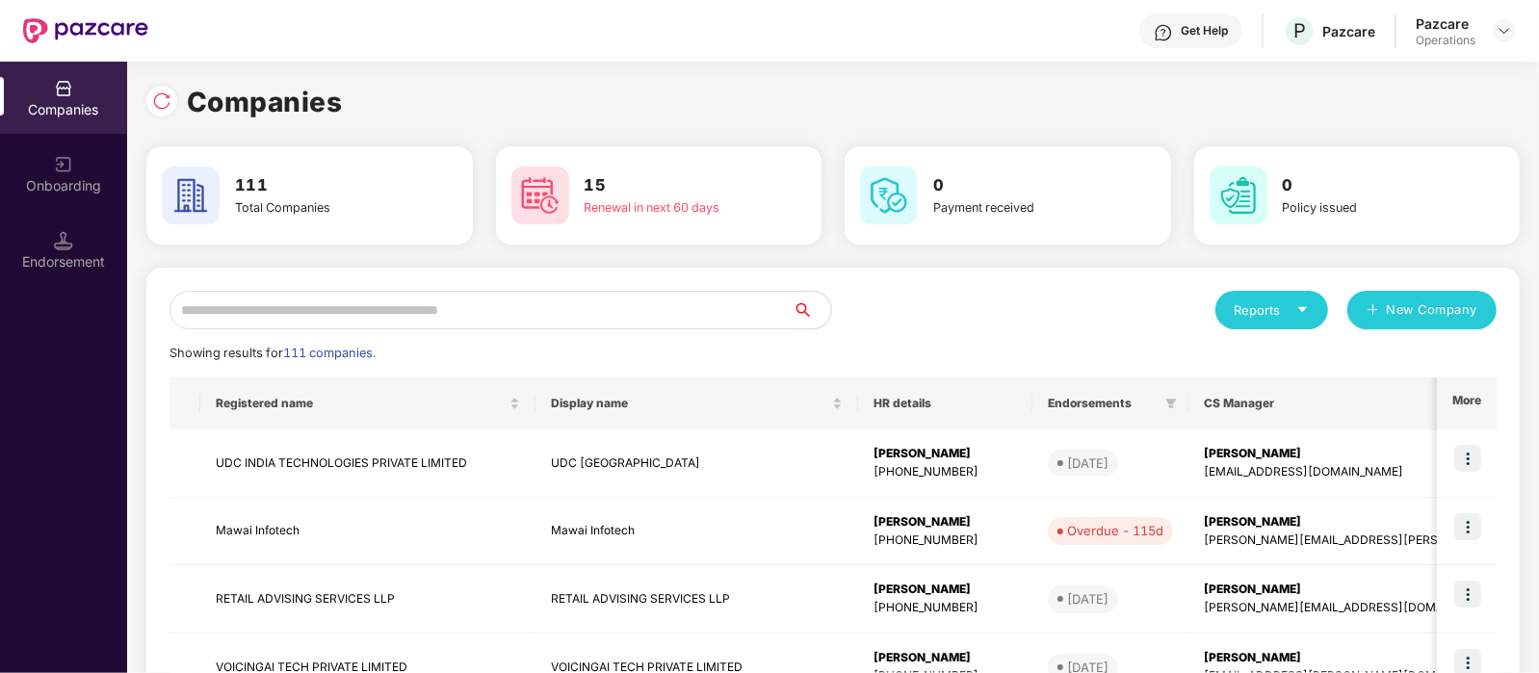
click at [484, 303] on input "text" at bounding box center [480, 310] width 623 height 39
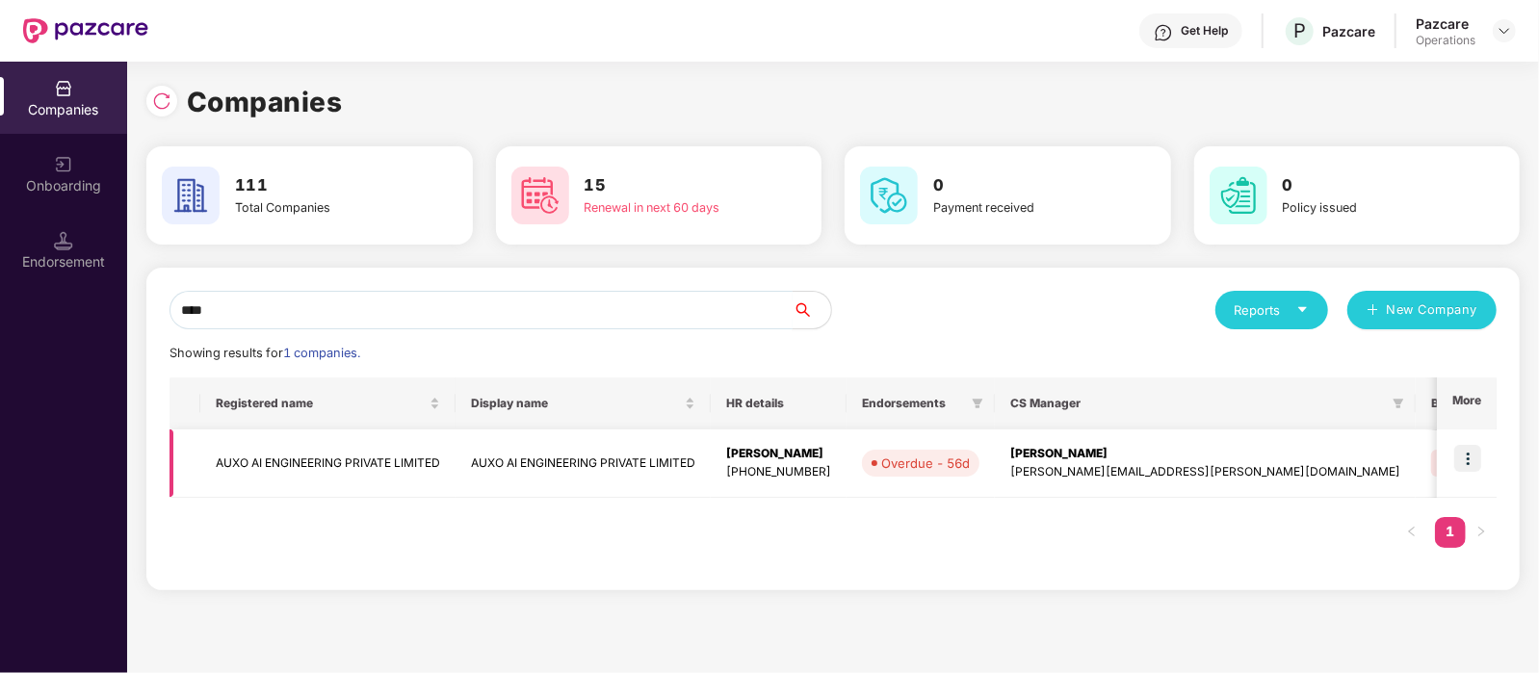
type input "****"
click at [392, 449] on td "AUXO AI ENGINEERING PRIVATE LIMITED" at bounding box center [327, 463] width 255 height 68
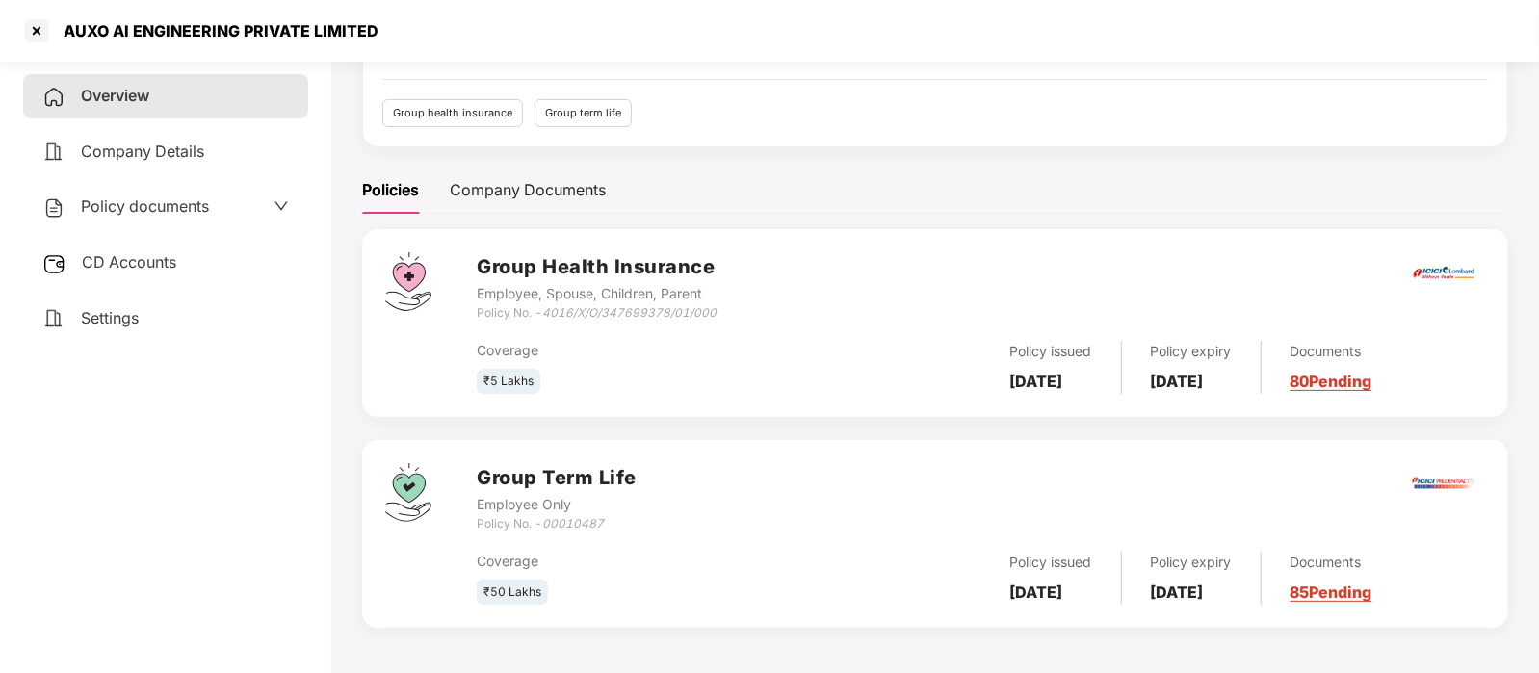
scroll to position [171, 0]
click at [105, 316] on span "Settings" at bounding box center [110, 317] width 58 height 19
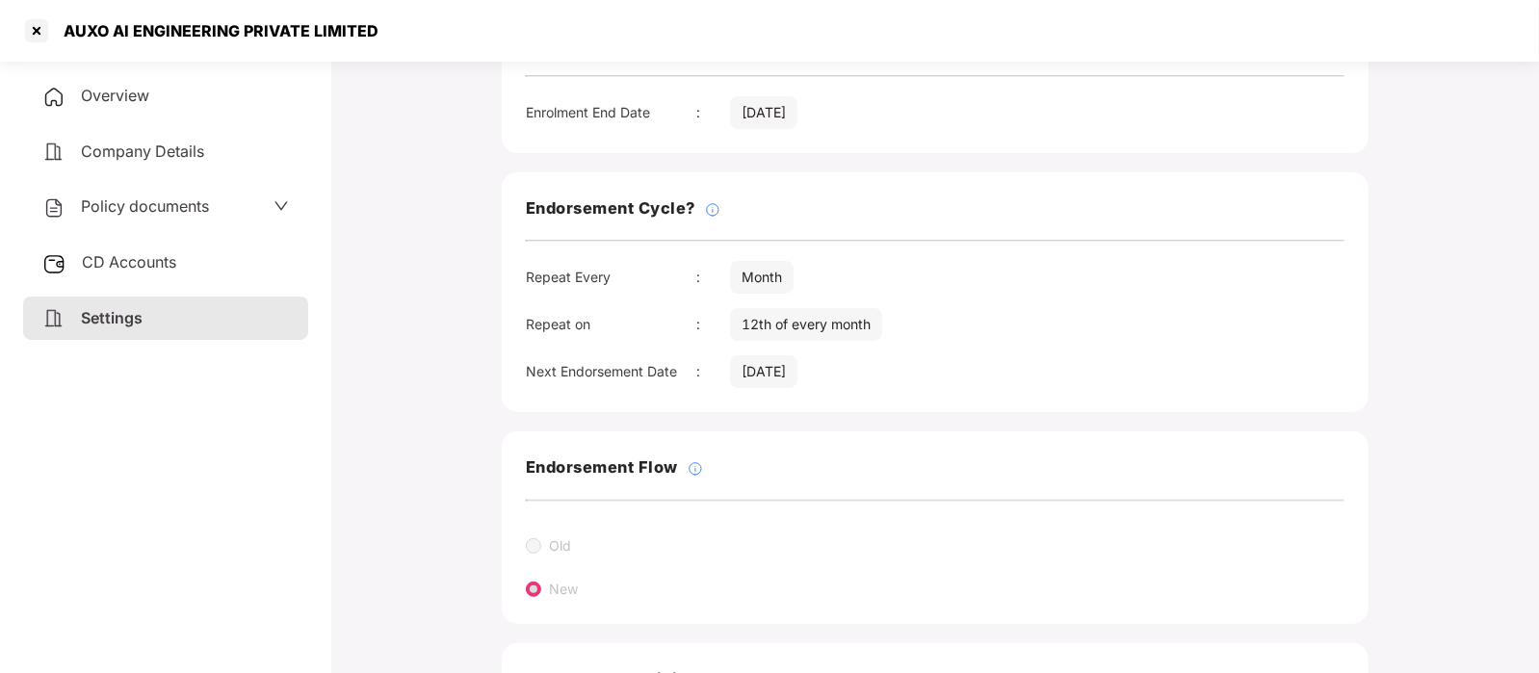
scroll to position [374, 0]
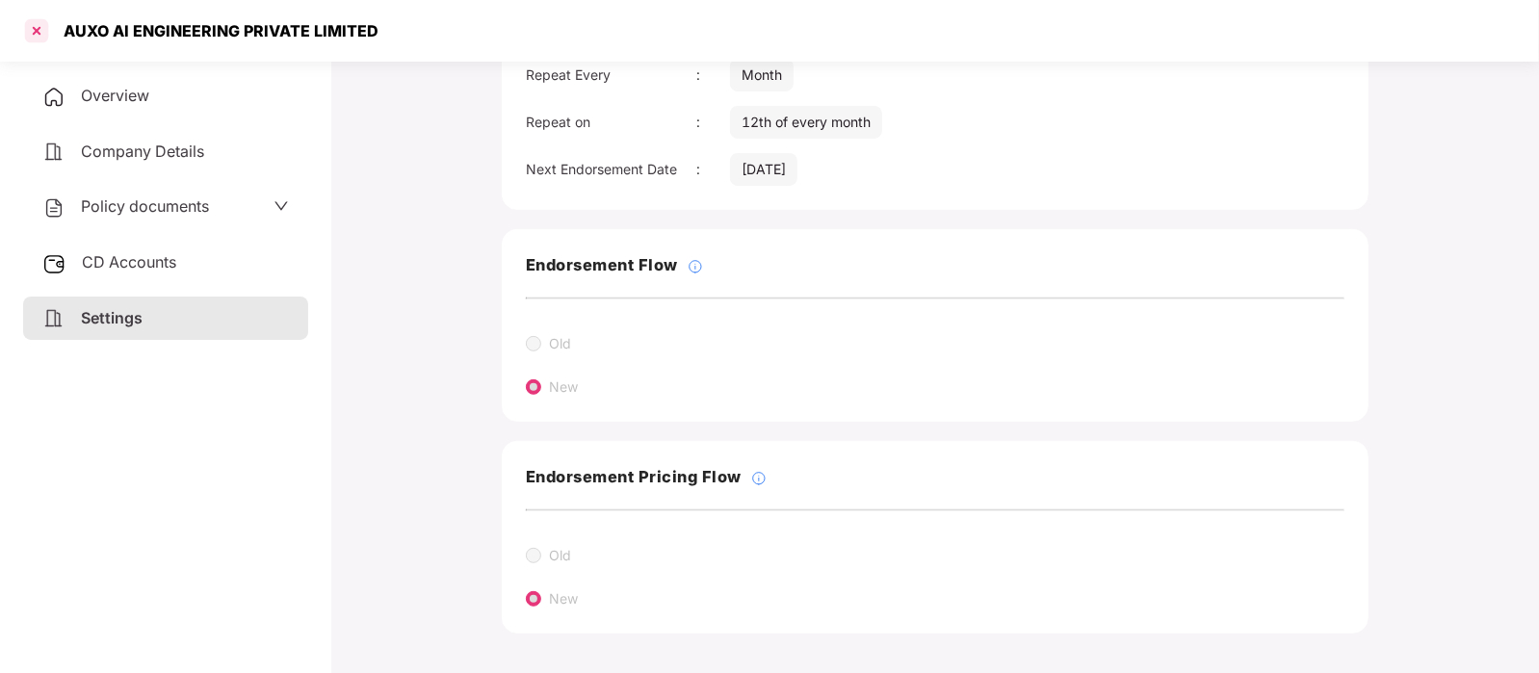
click at [49, 36] on div at bounding box center [36, 30] width 31 height 31
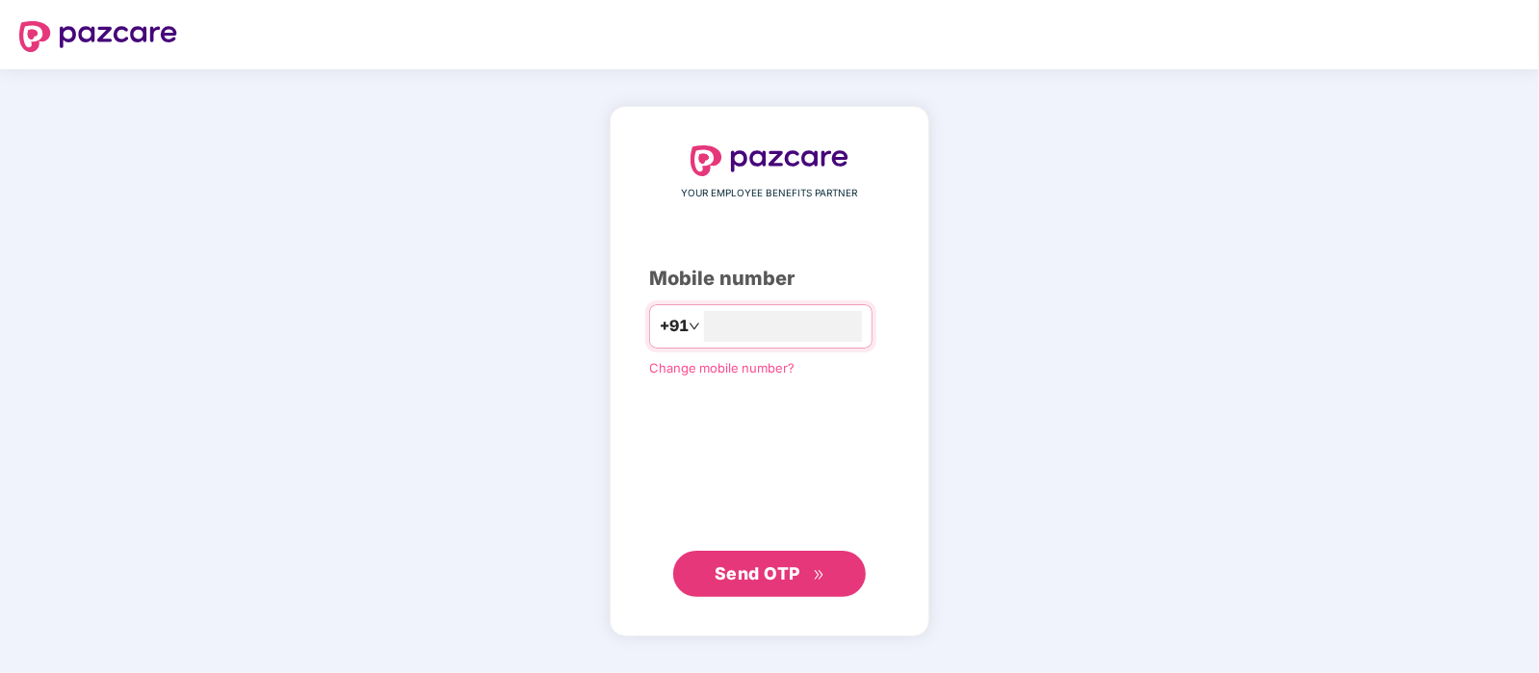
type input "**********"
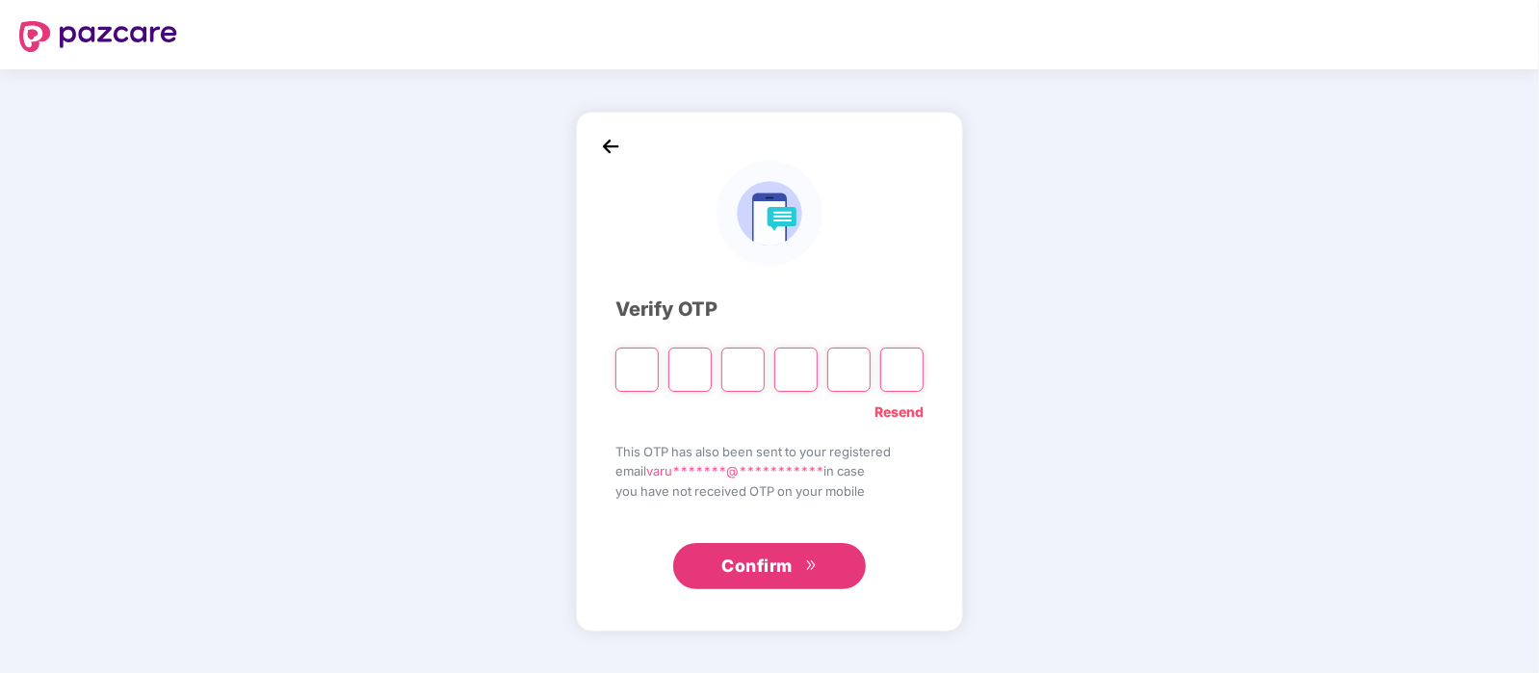
type input "*"
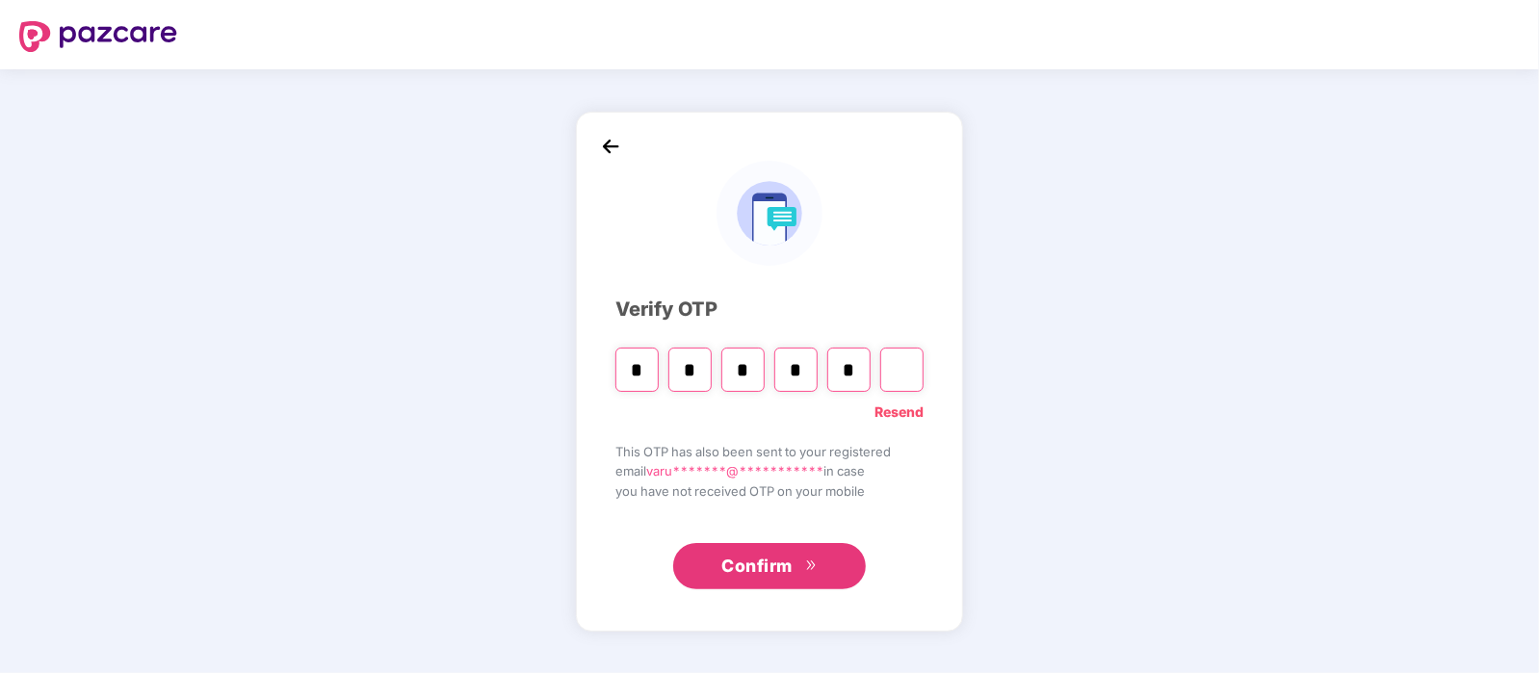
type input "*"
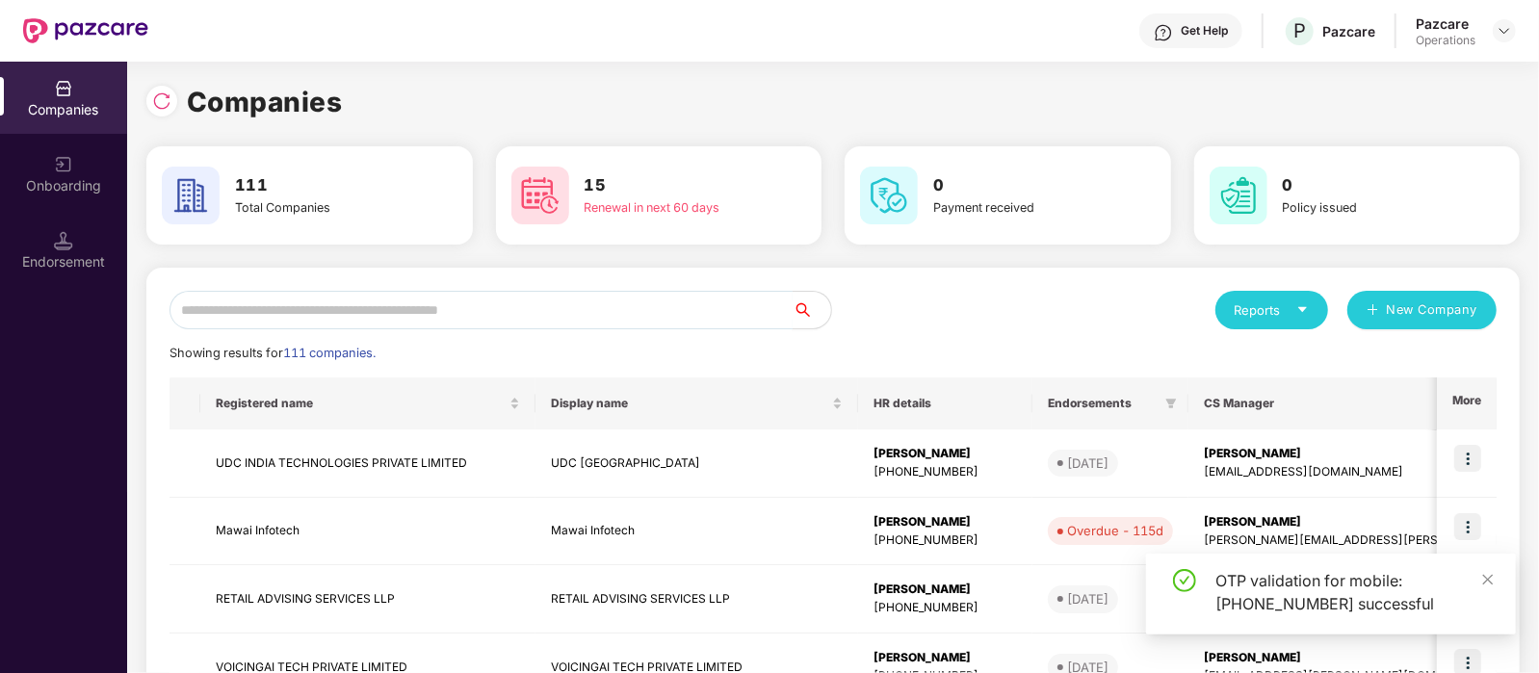
click at [547, 291] on input "text" at bounding box center [480, 310] width 623 height 39
paste input "**********"
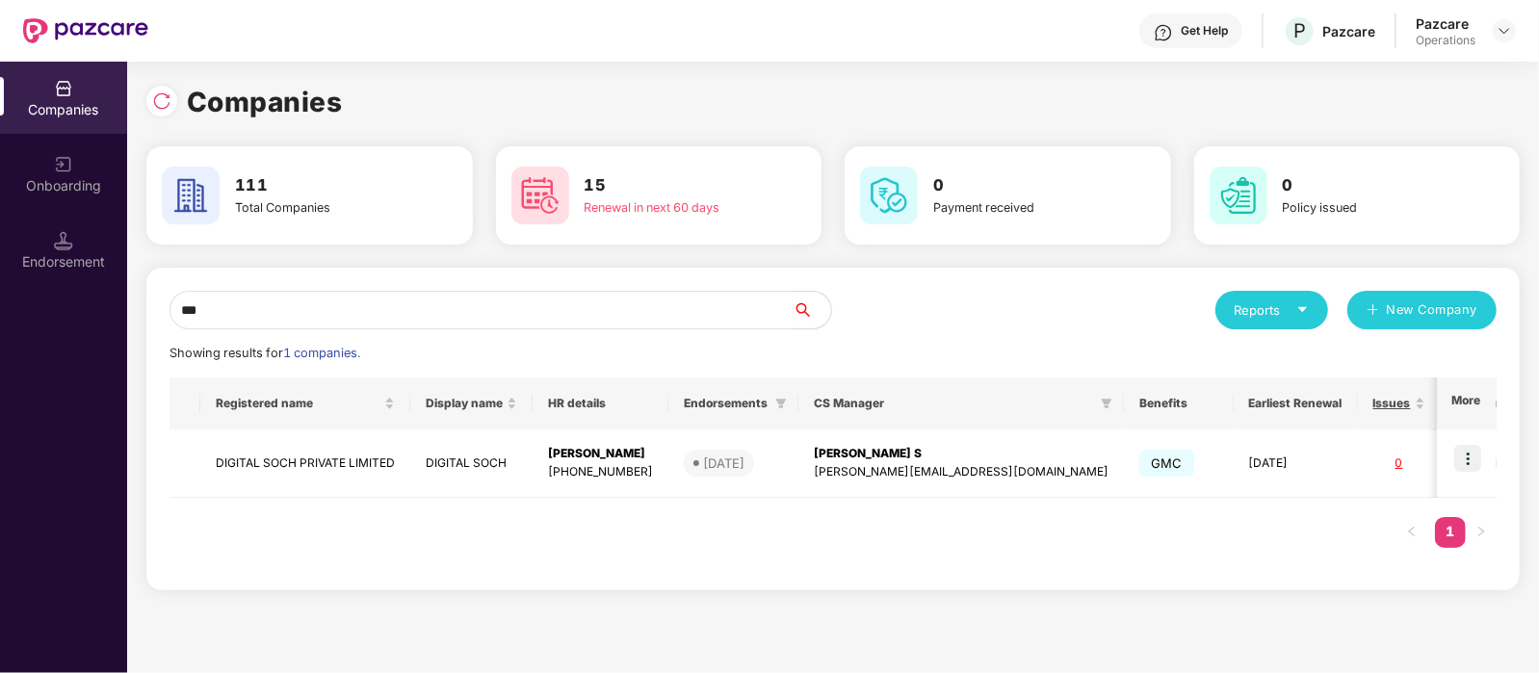
type input "*"
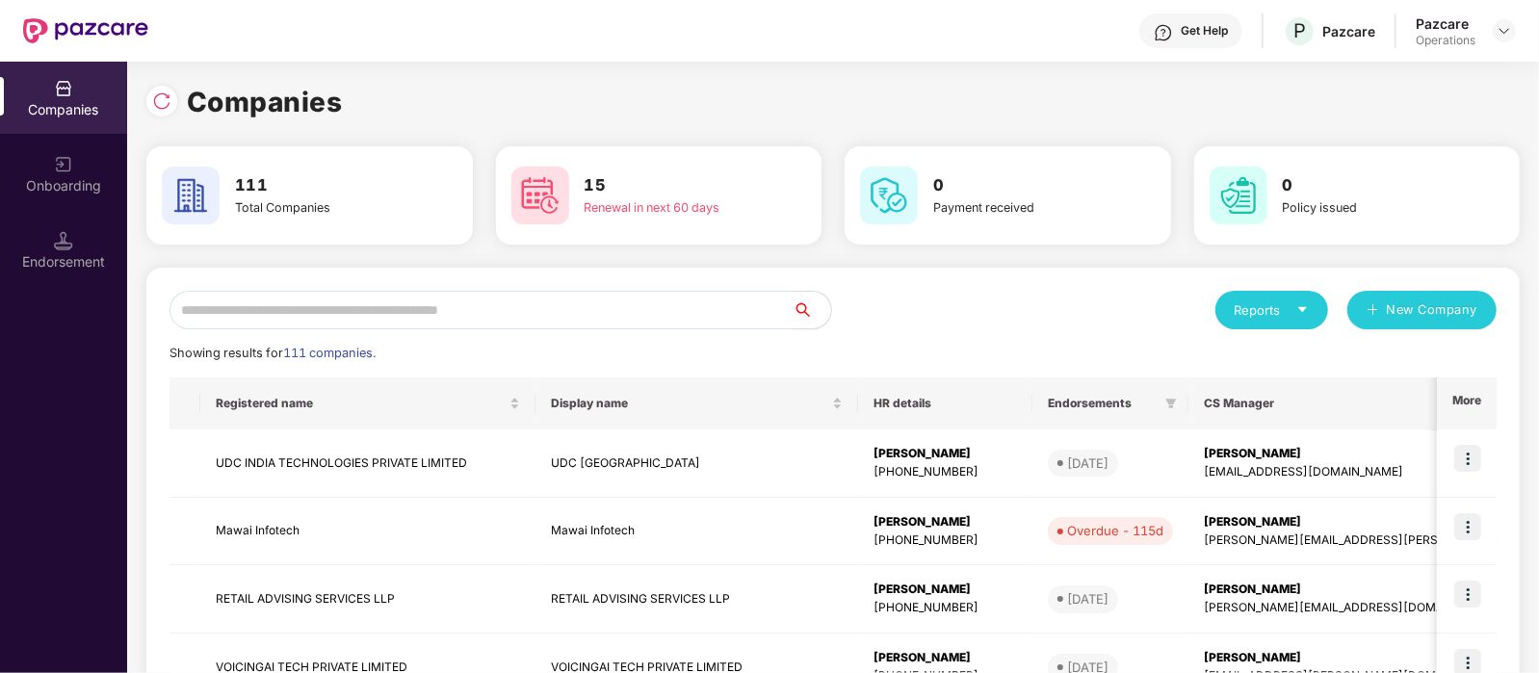
paste input "**********"
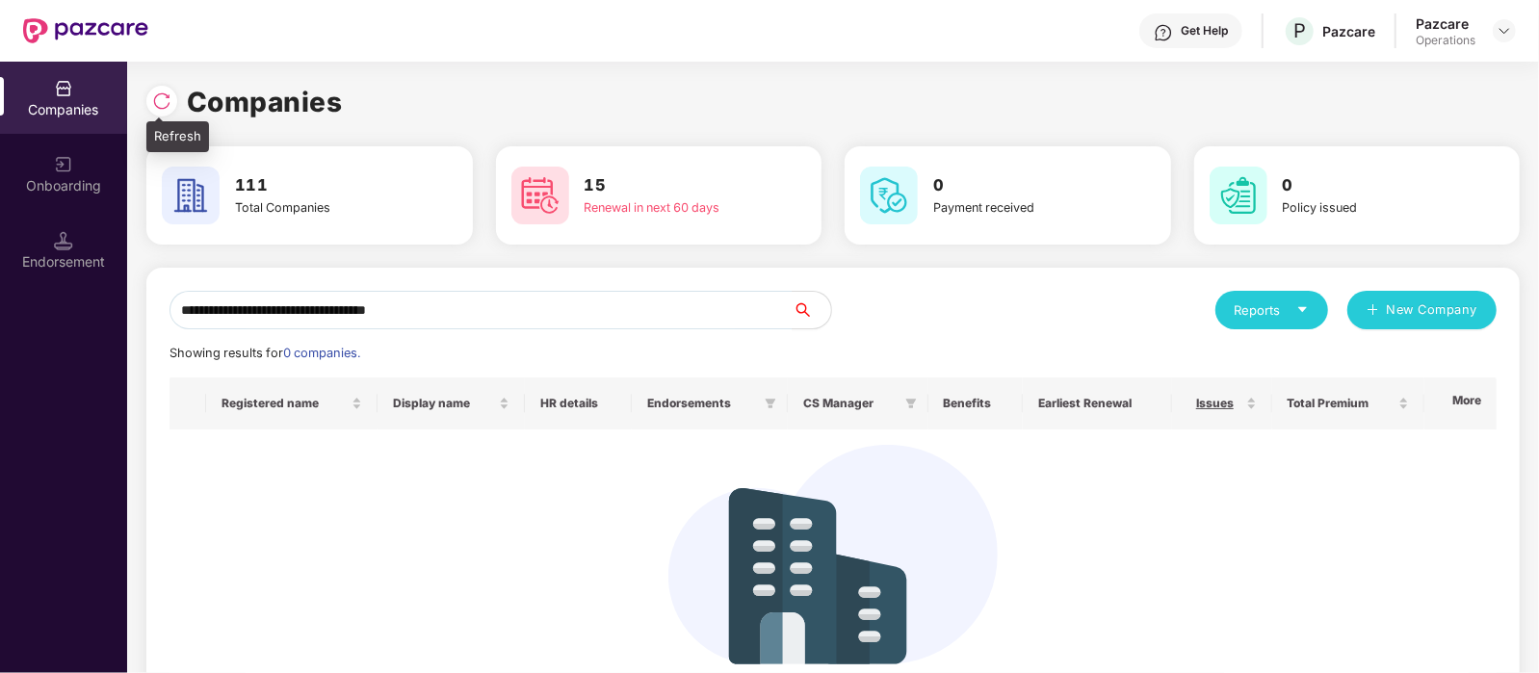
click at [167, 105] on img at bounding box center [161, 100] width 19 height 19
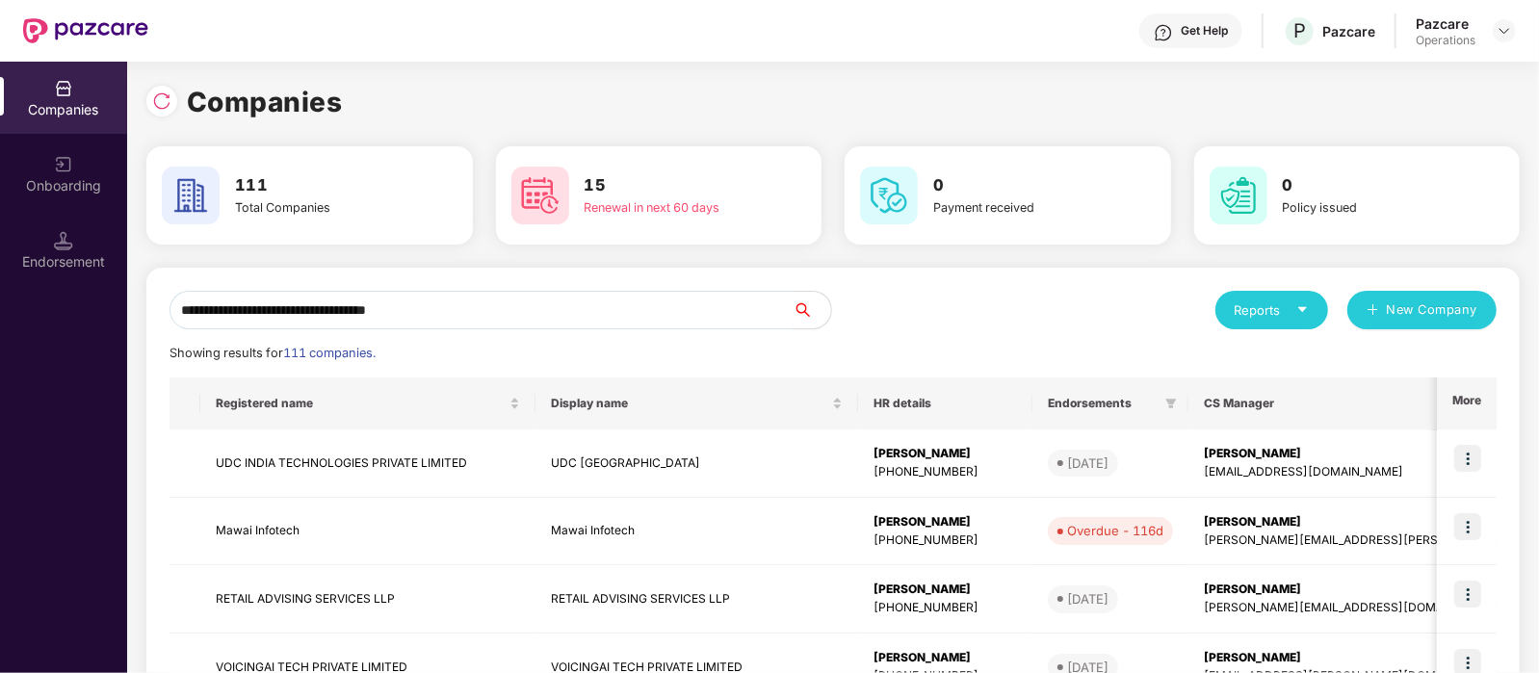
click at [497, 310] on input "**********" at bounding box center [480, 310] width 623 height 39
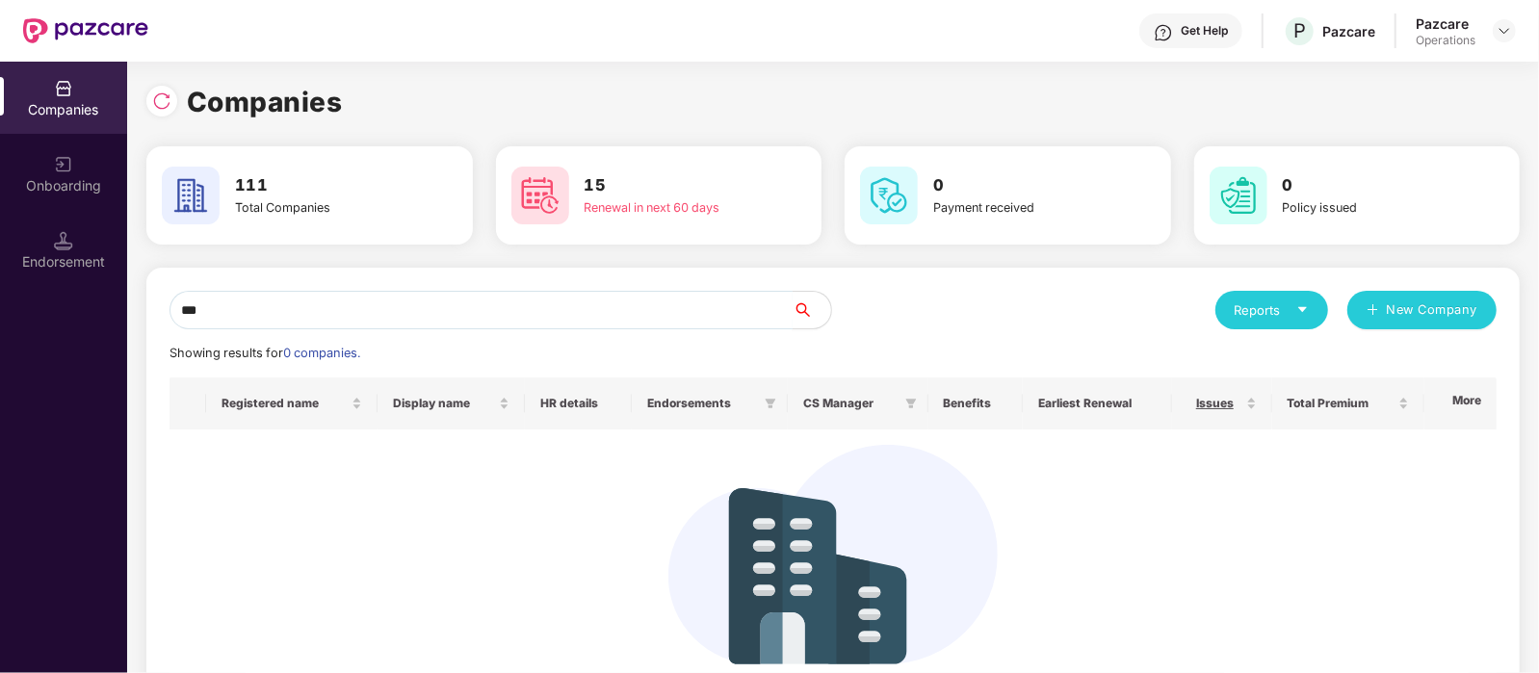
type input "*"
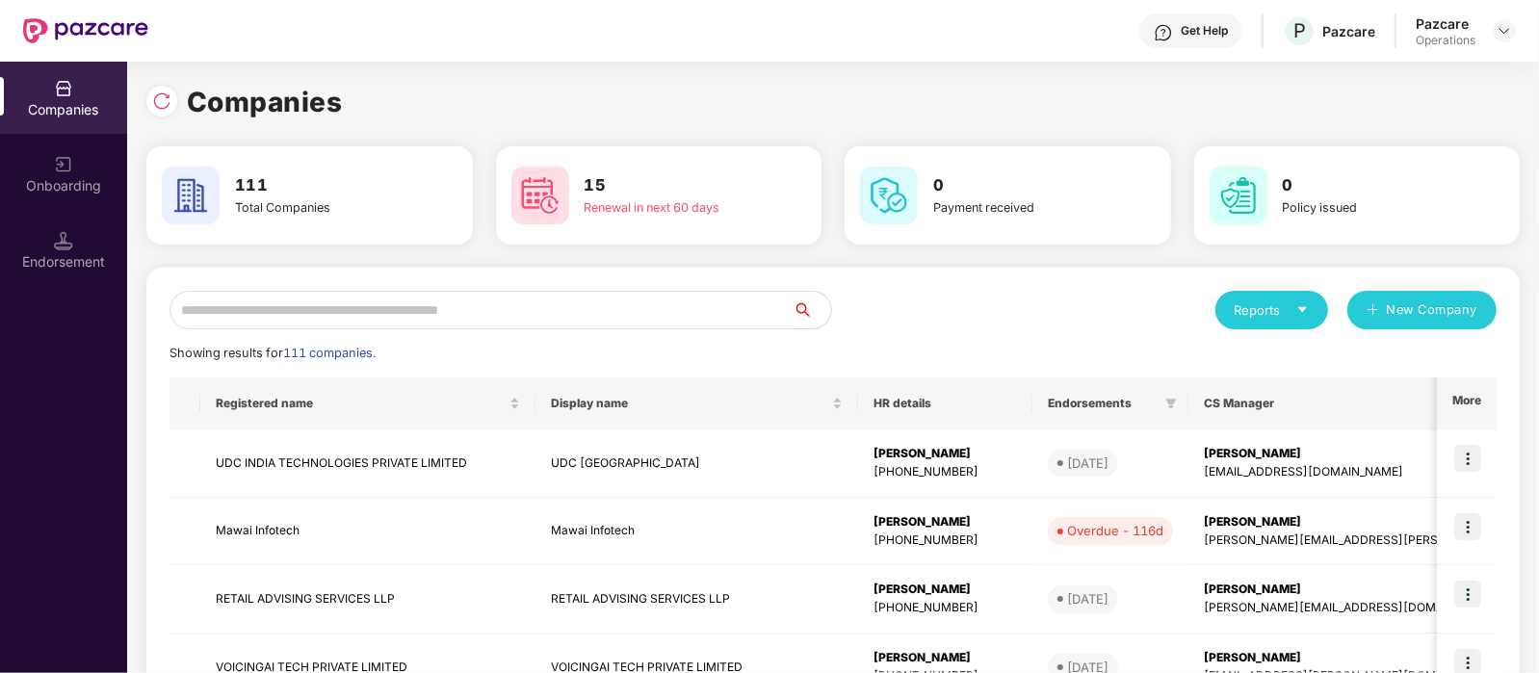
paste input "*******"
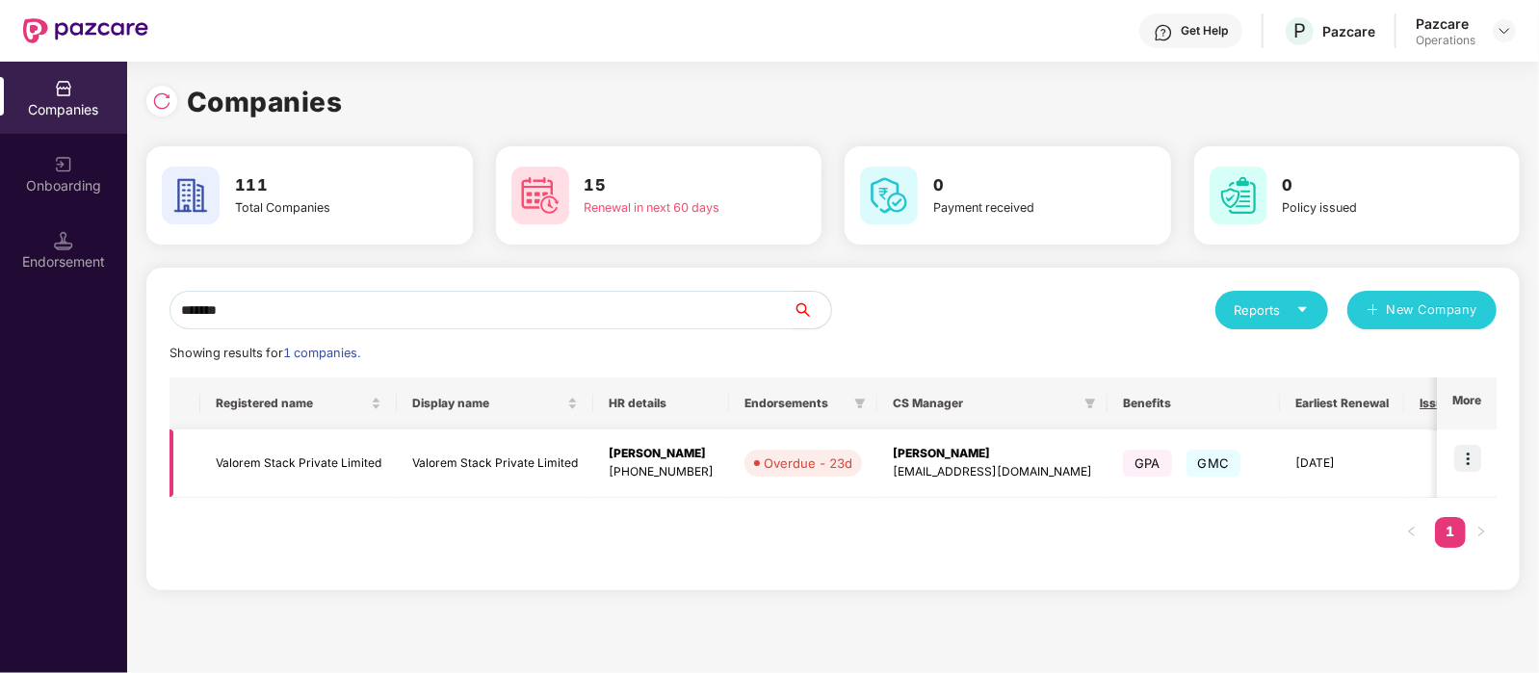
type input "*******"
click at [359, 461] on td "Valorem Stack Private Limited" at bounding box center [298, 463] width 196 height 68
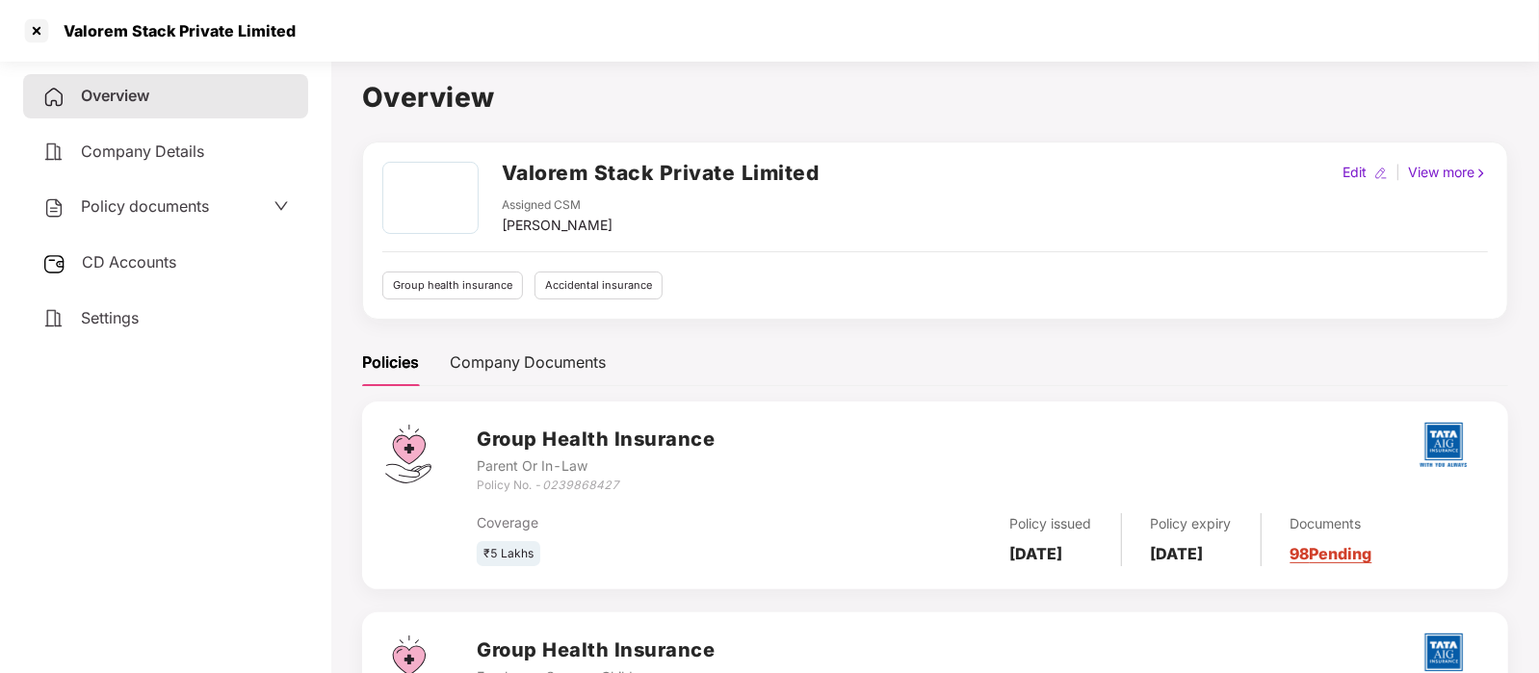
scroll to position [158, 0]
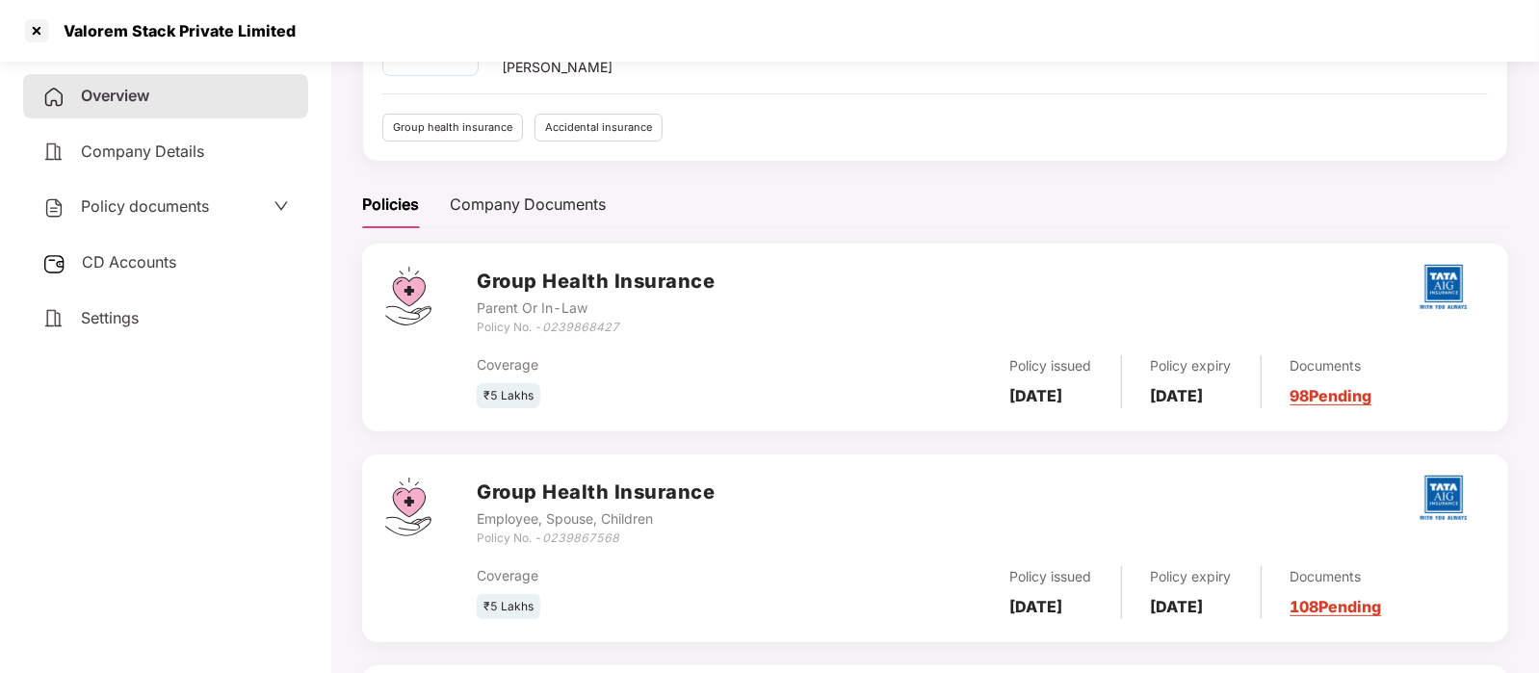
click at [632, 536] on div "Policy No. - 0239867568" at bounding box center [596, 539] width 238 height 18
drag, startPoint x: 632, startPoint y: 324, endPoint x: 545, endPoint y: 326, distance: 86.7
click at [545, 326] on div "Policy No. - 0239868427" at bounding box center [596, 328] width 238 height 18
copy icon "0239868427"
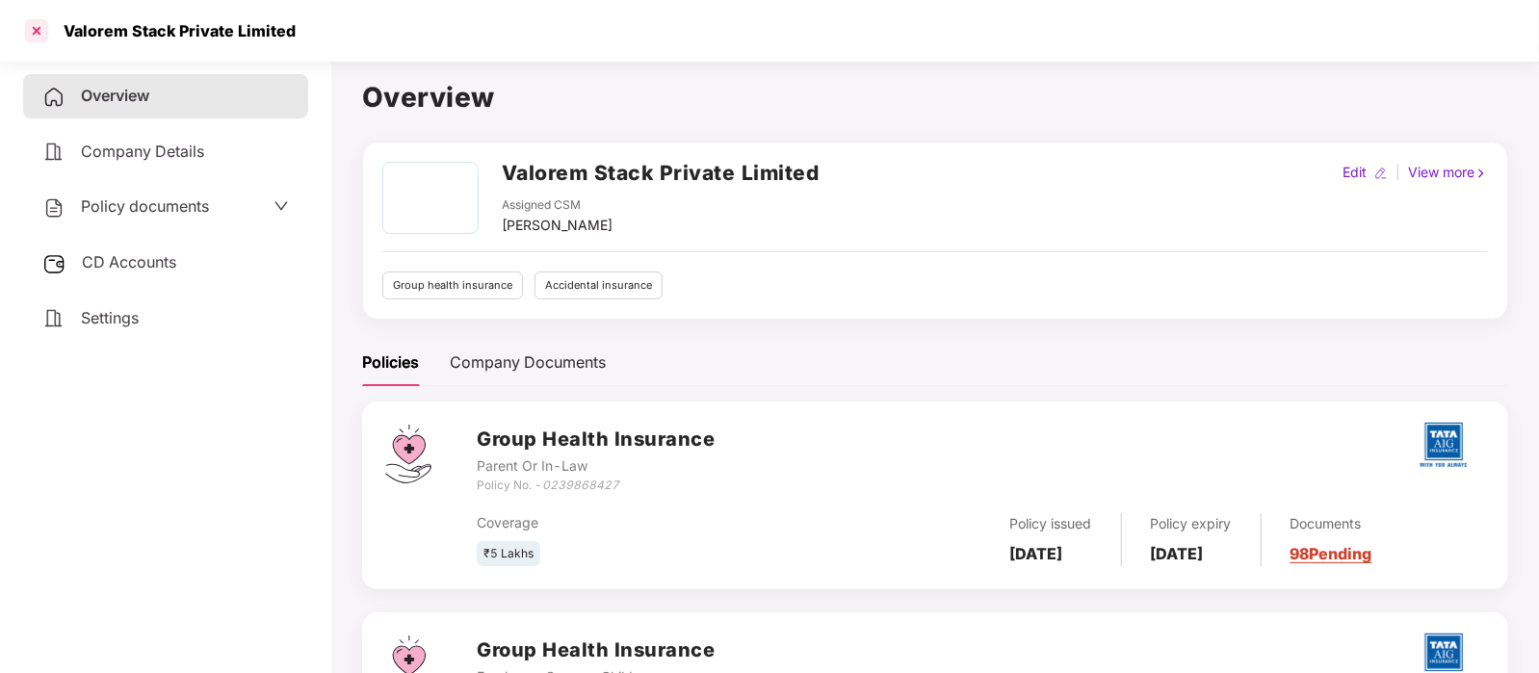
click at [31, 43] on div at bounding box center [36, 30] width 31 height 31
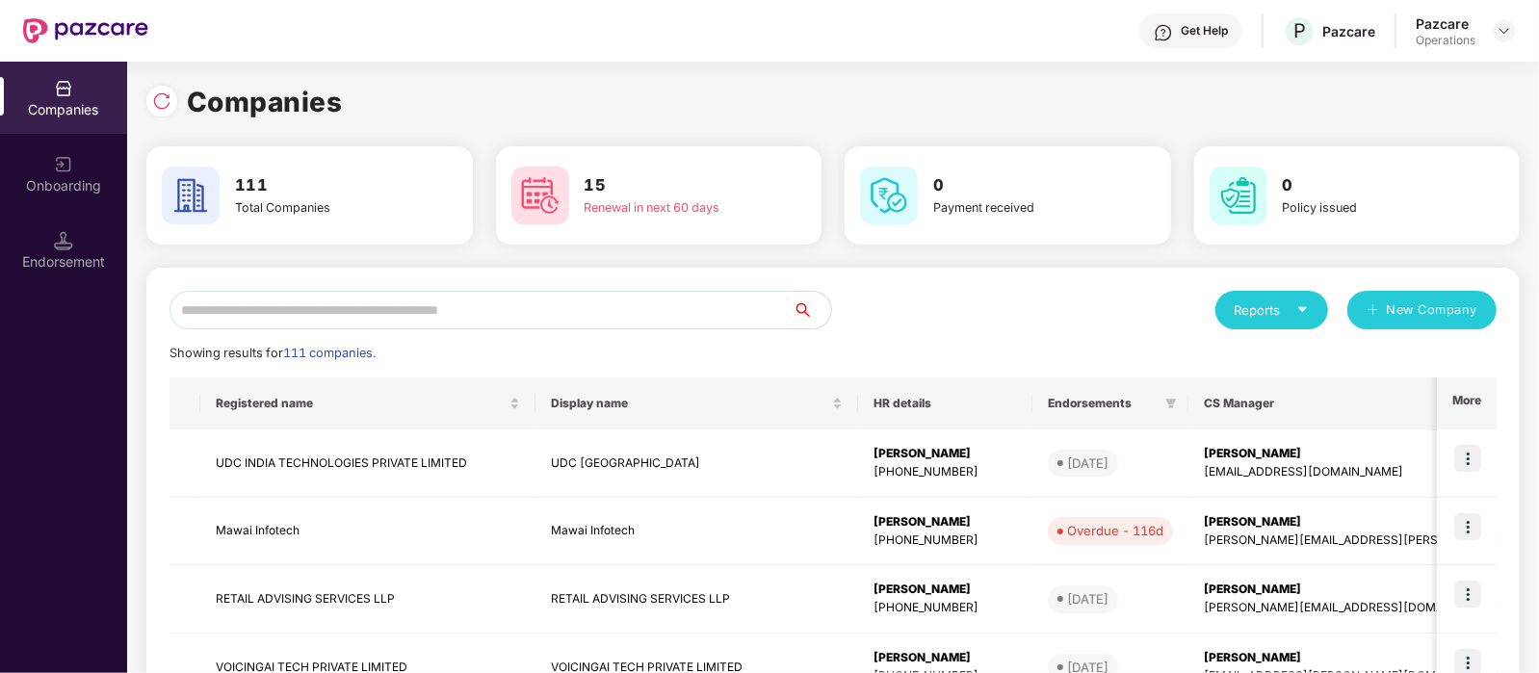
click at [308, 304] on input "text" at bounding box center [480, 310] width 623 height 39
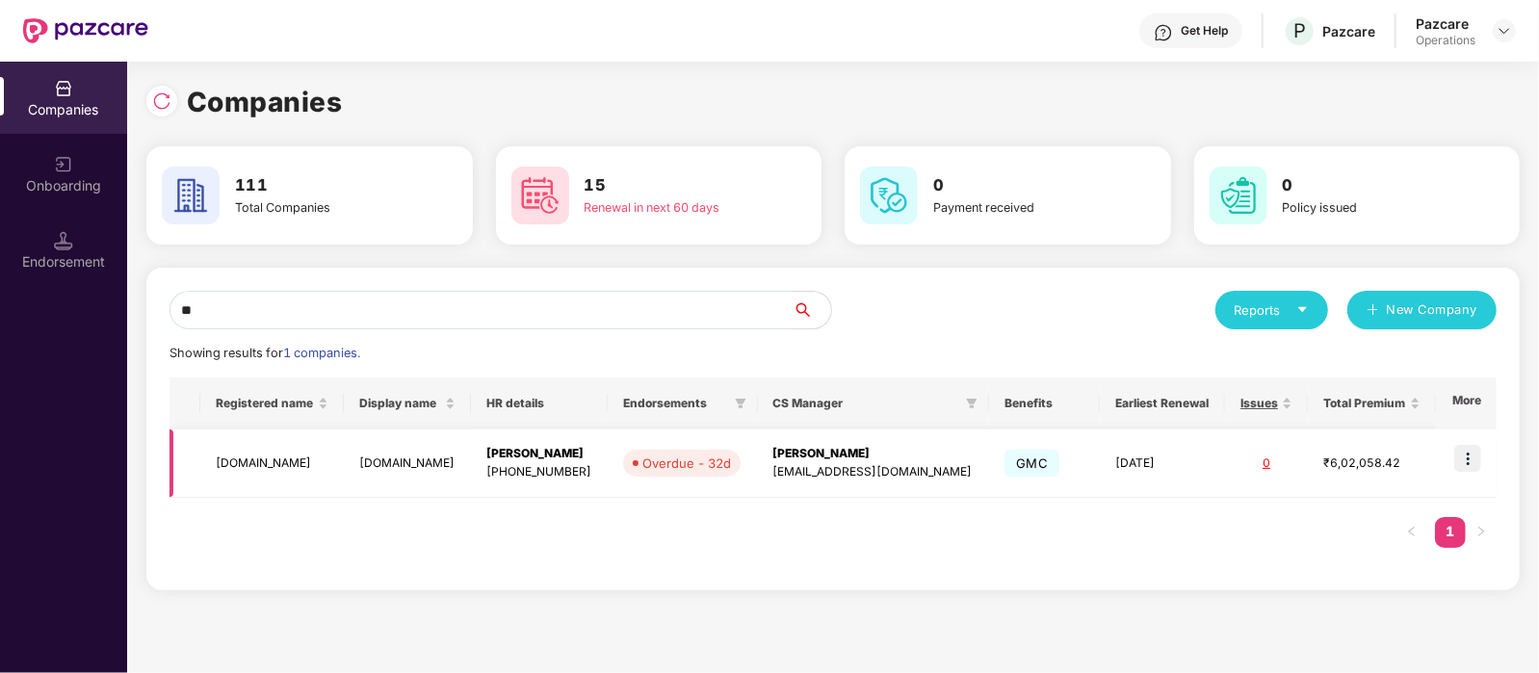
type input "**"
click at [238, 464] on td "5X.Co" at bounding box center [271, 463] width 143 height 68
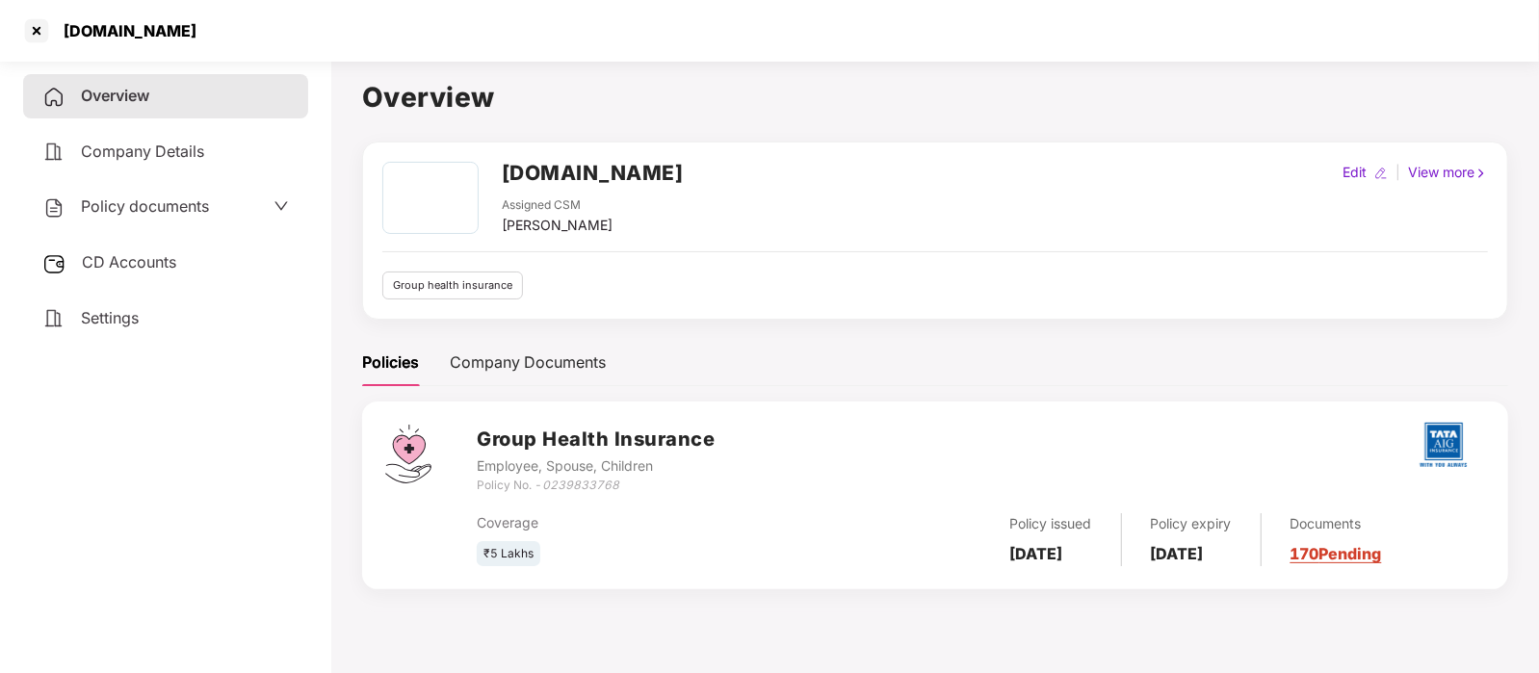
click at [107, 198] on span "Policy documents" at bounding box center [145, 205] width 128 height 19
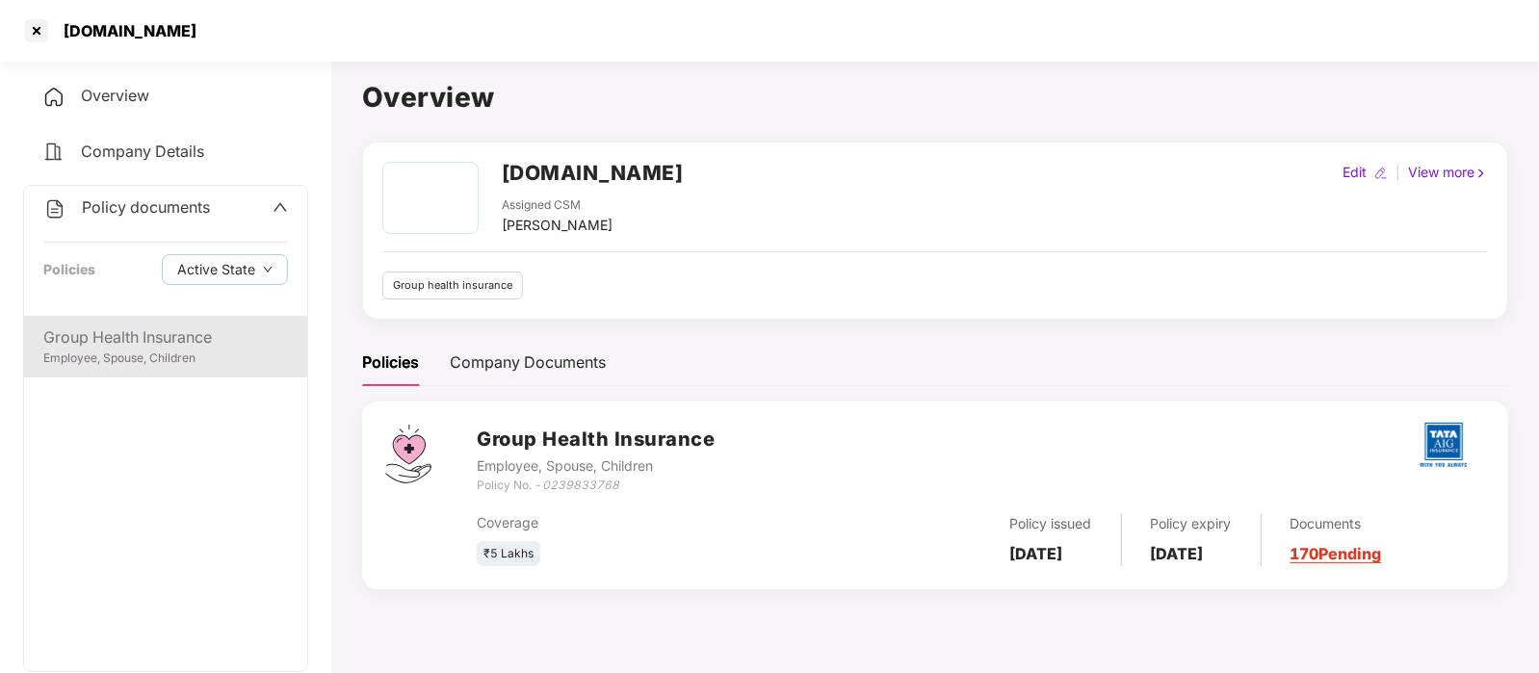
click at [200, 324] on div "Group Health Insurance Employee, Spouse, Children" at bounding box center [165, 347] width 283 height 62
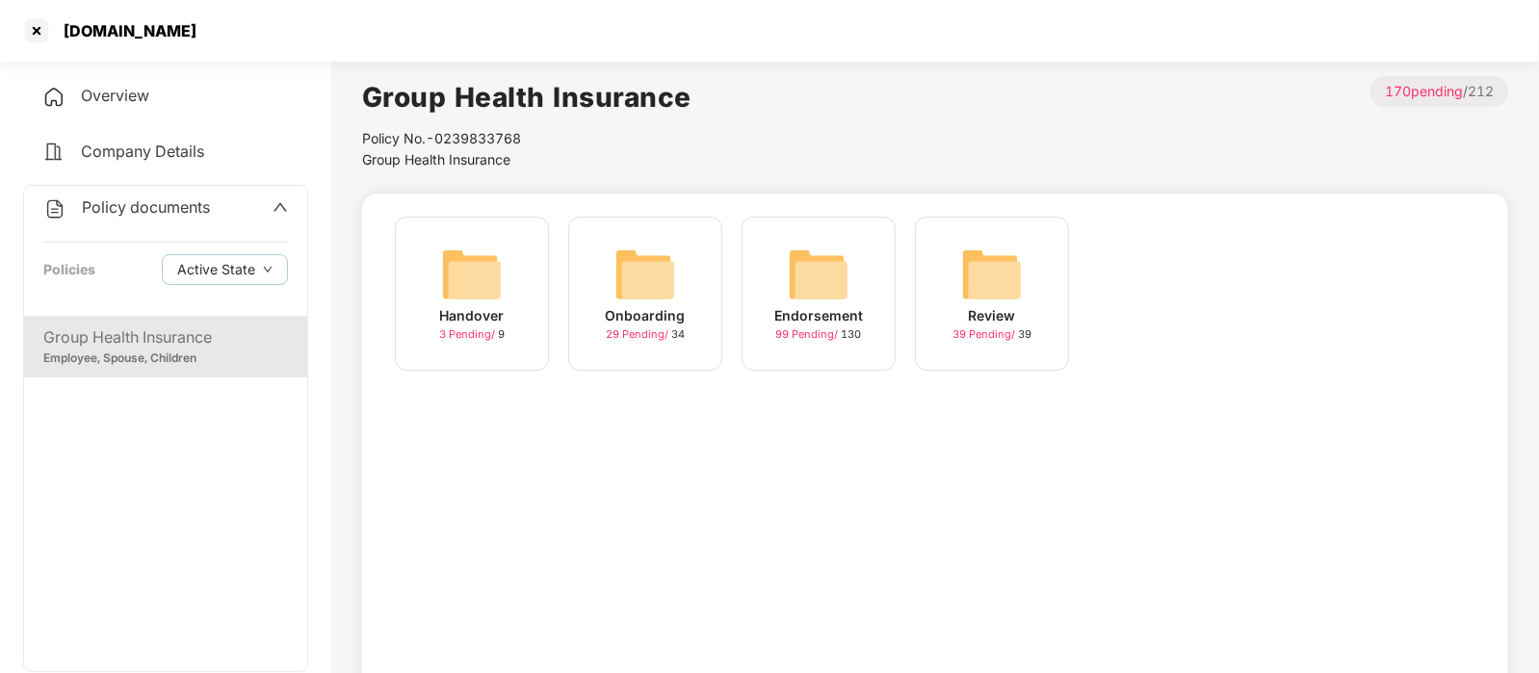
click at [811, 274] on img at bounding box center [819, 275] width 62 height 62
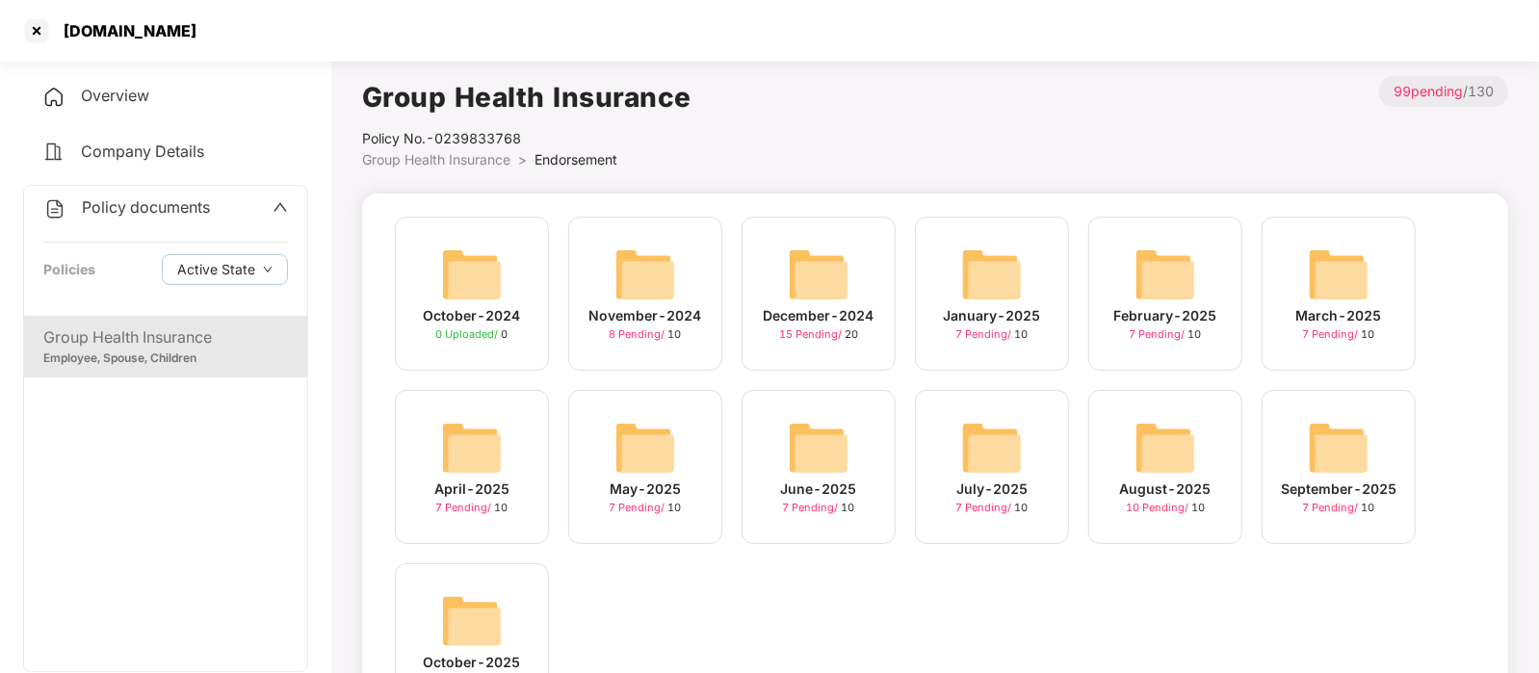
scroll to position [110, 0]
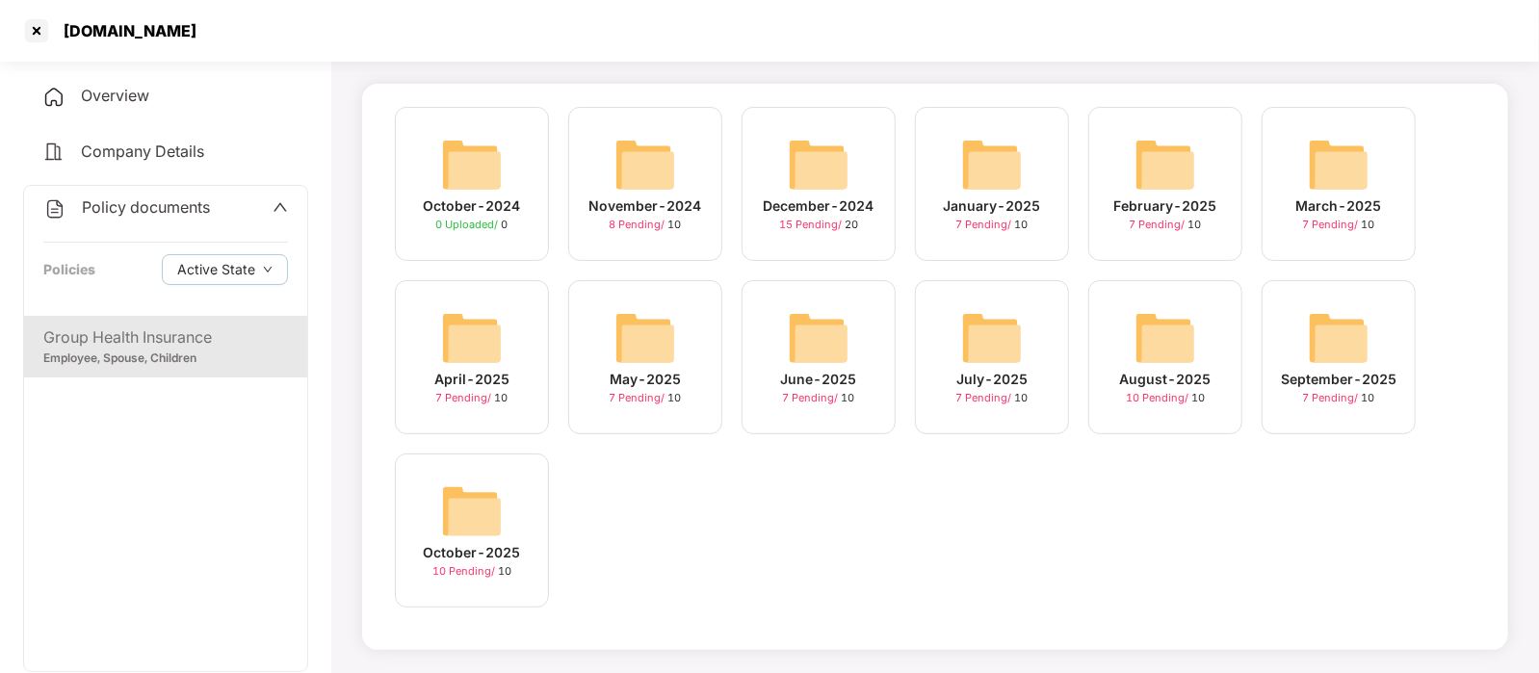
click at [1308, 321] on img at bounding box center [1339, 338] width 62 height 62
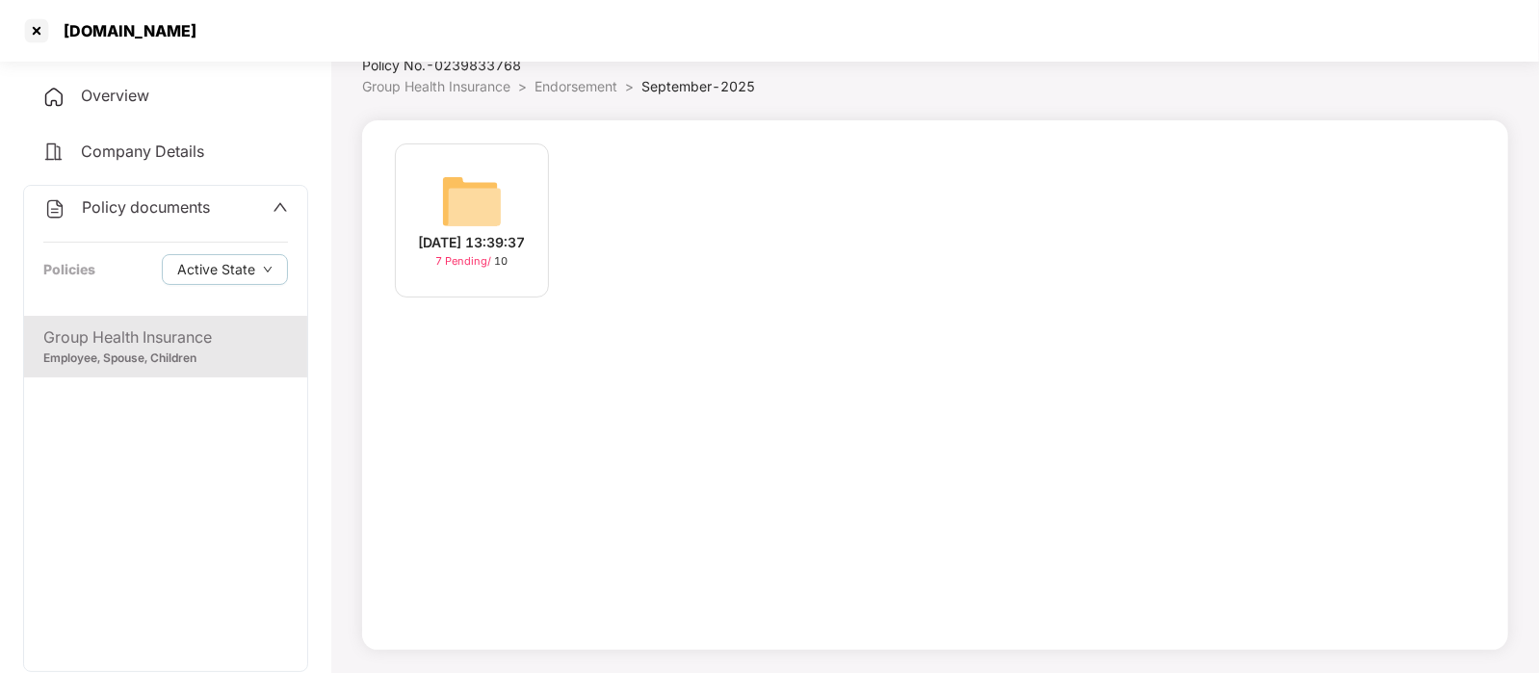
scroll to position [72, 0]
click at [460, 219] on img at bounding box center [472, 202] width 62 height 62
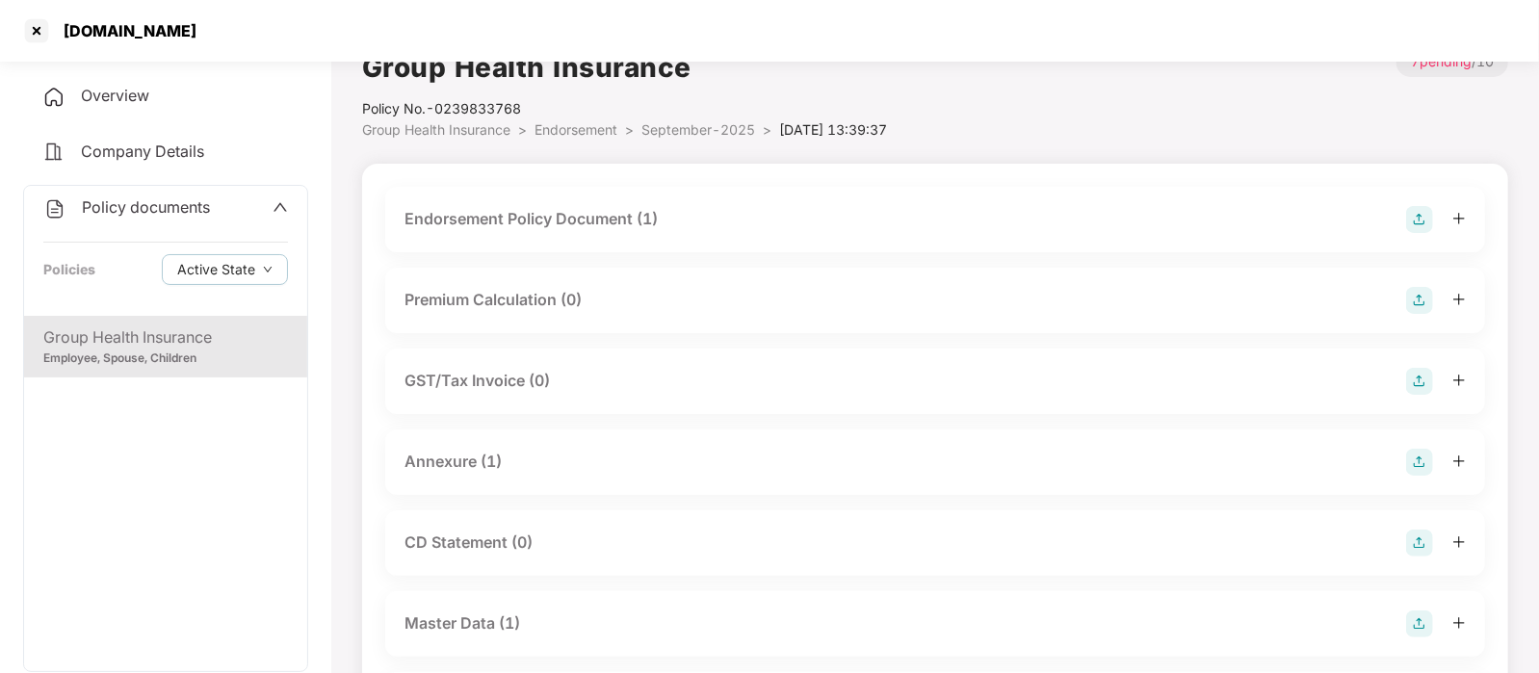
scroll to position [0, 0]
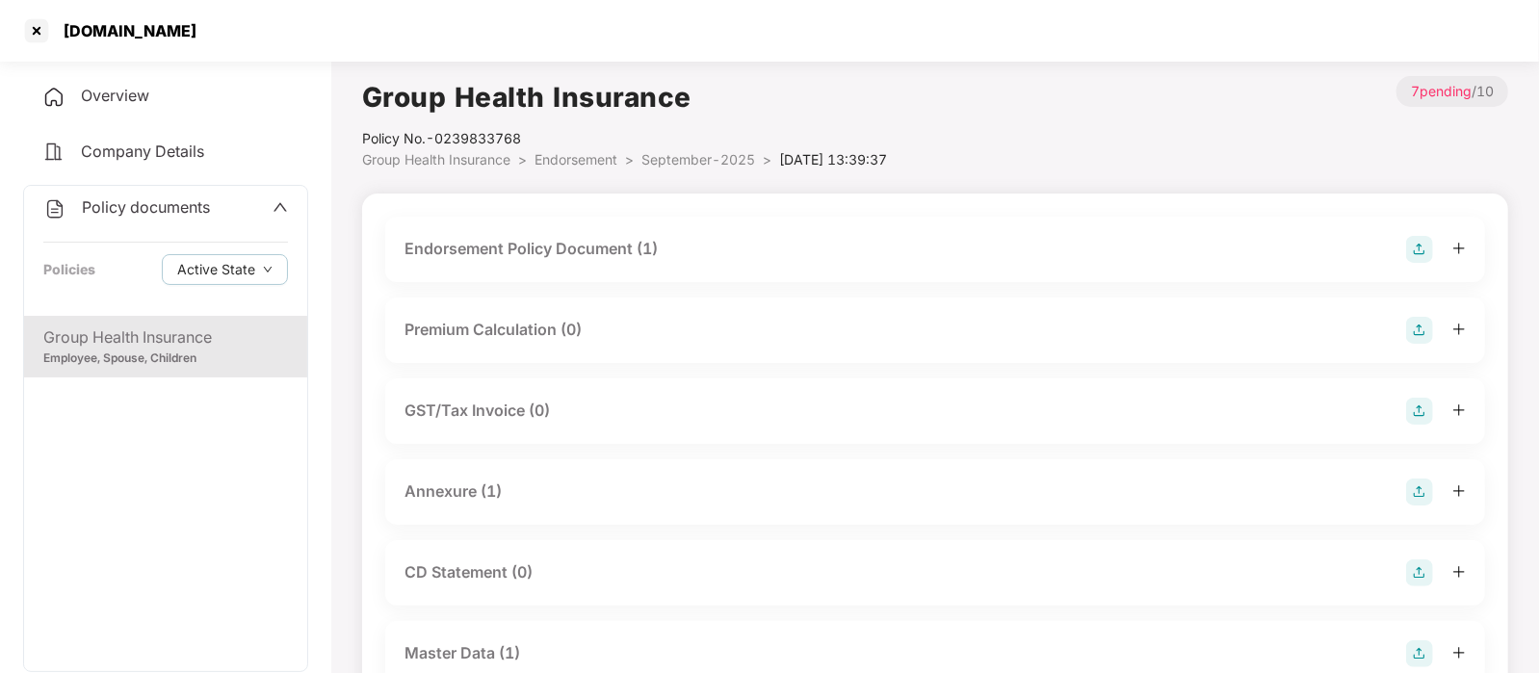
click at [588, 246] on div "Endorsement Policy Document (1)" at bounding box center [530, 249] width 253 height 24
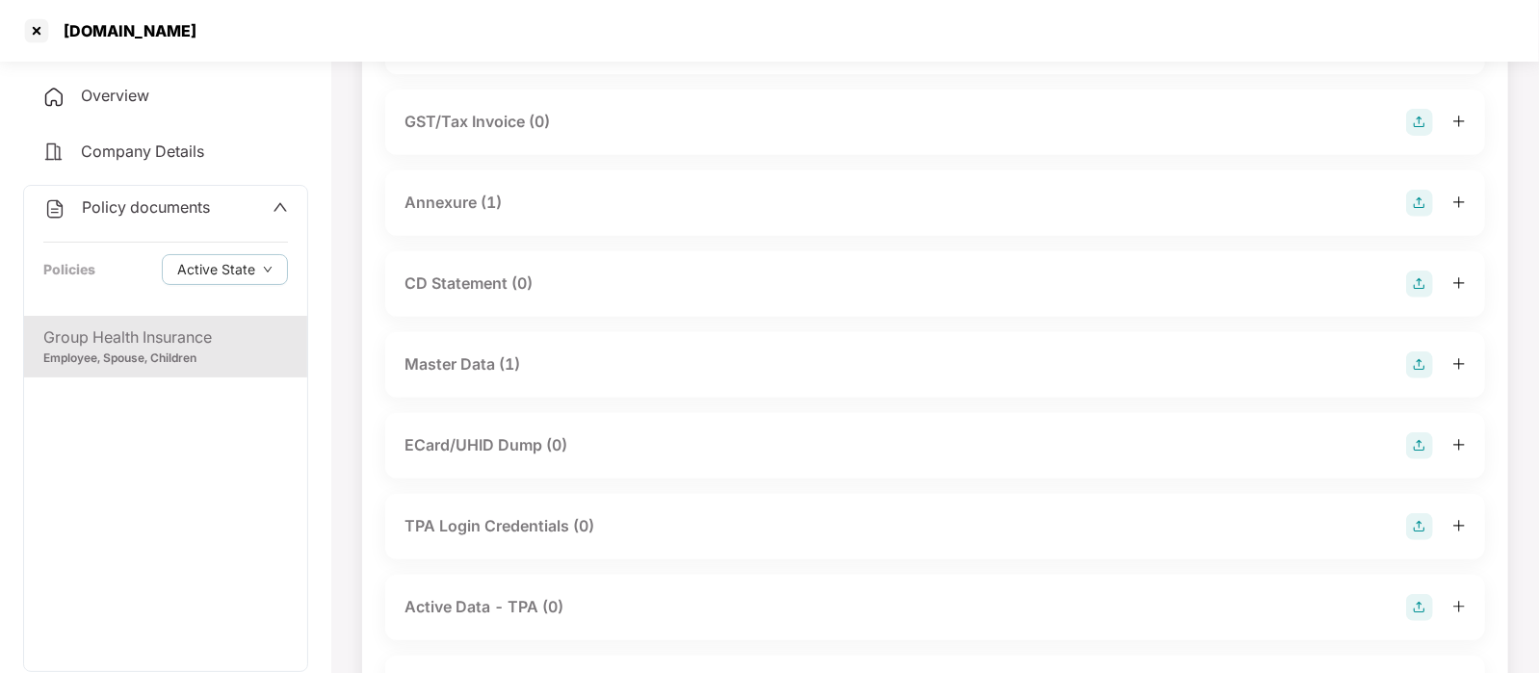
scroll to position [429, 0]
click at [123, 232] on div "Policy documents Policies Active State" at bounding box center [165, 251] width 283 height 130
click at [106, 209] on span "Policy documents" at bounding box center [146, 206] width 128 height 19
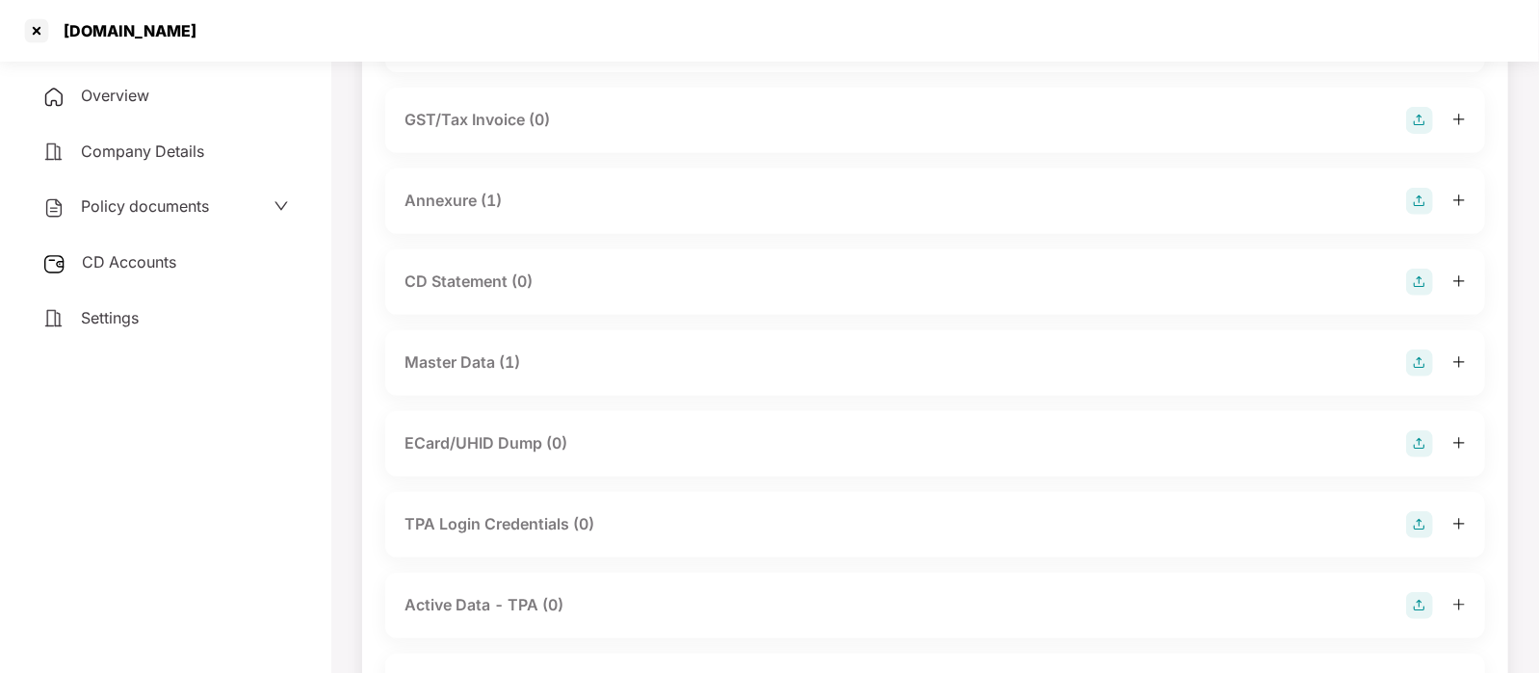
click at [106, 208] on span "Policy documents" at bounding box center [145, 205] width 128 height 19
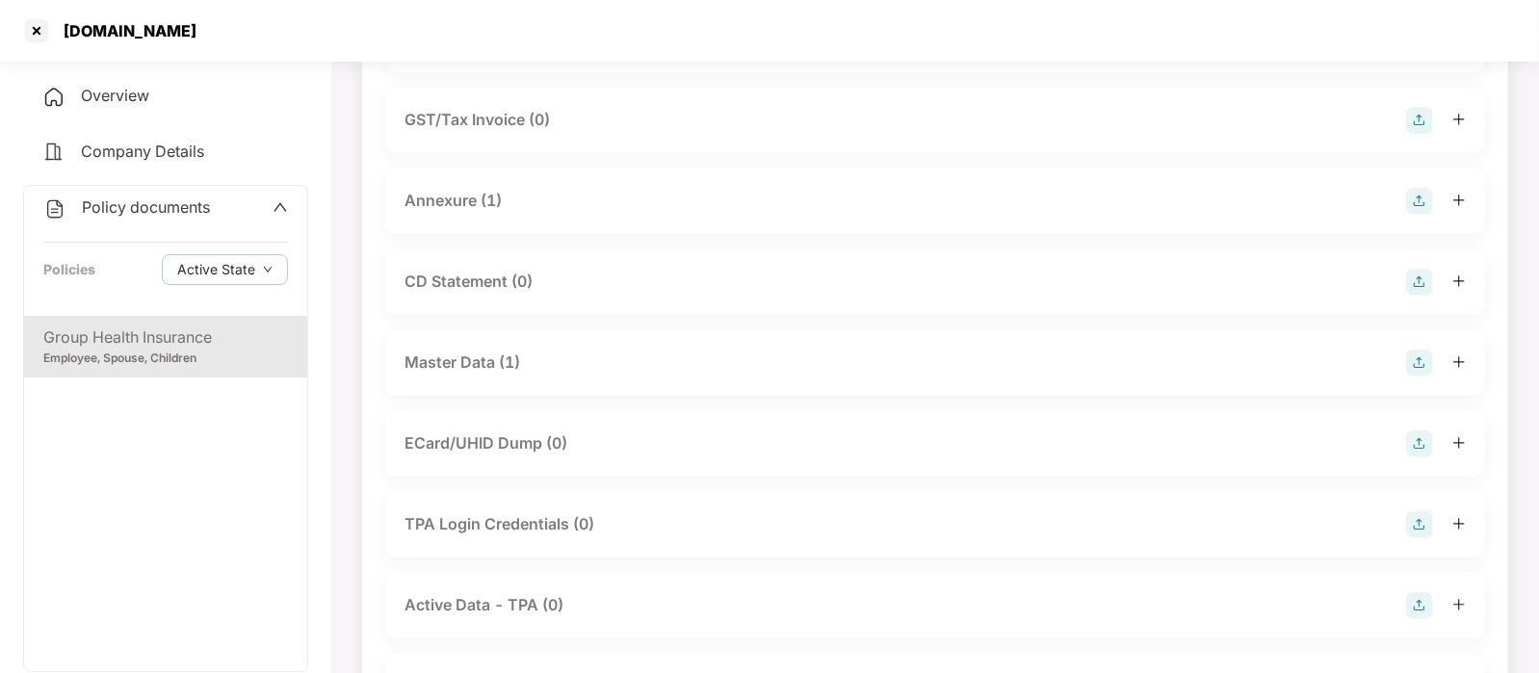
click at [143, 344] on div "Group Health Insurance" at bounding box center [165, 337] width 245 height 24
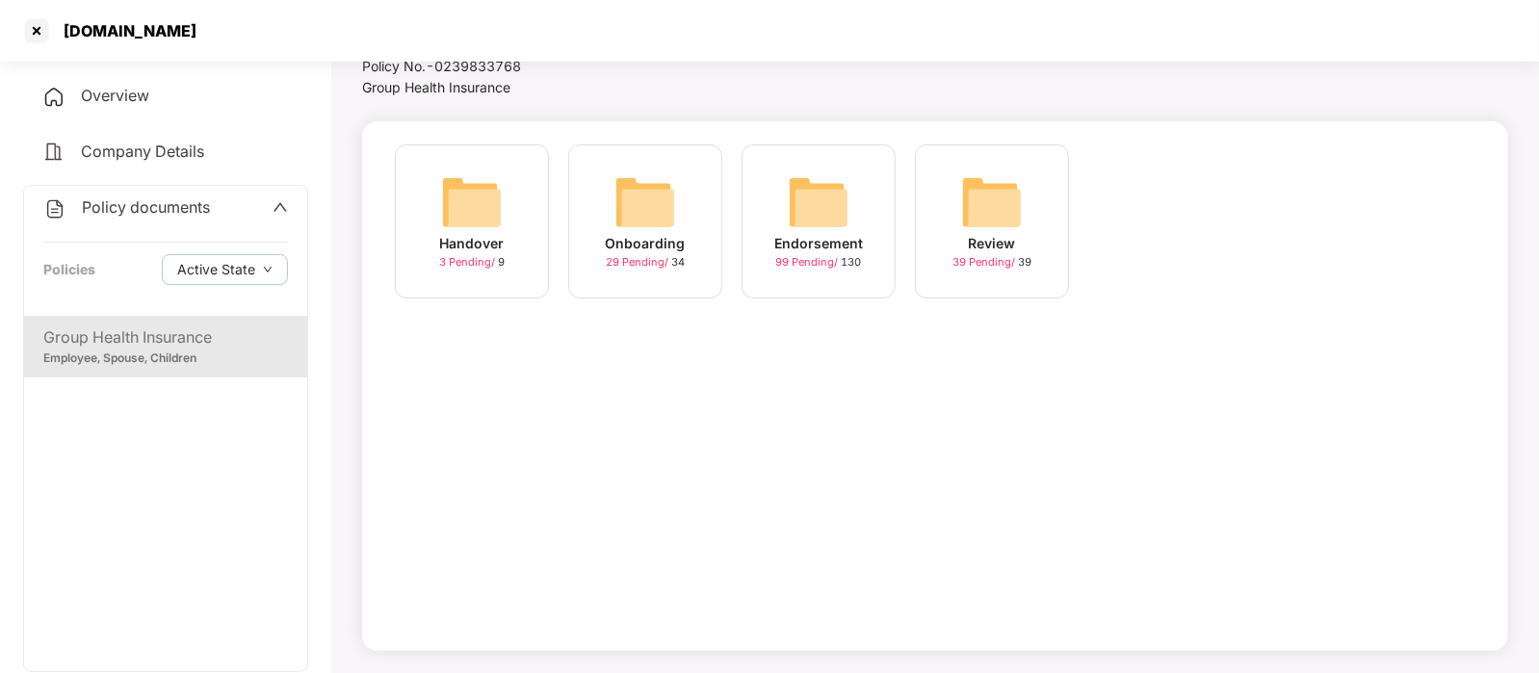
click at [799, 228] on img at bounding box center [819, 202] width 62 height 62
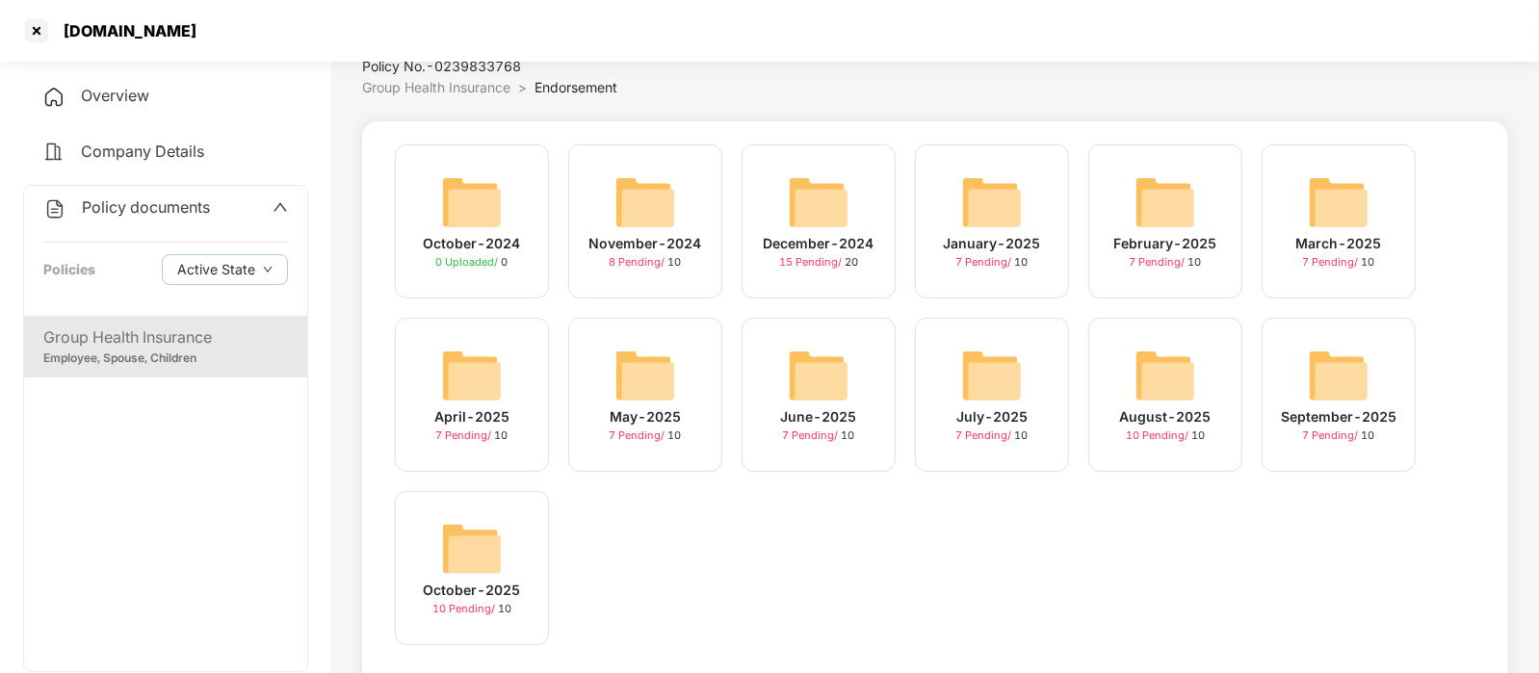
scroll to position [110, 0]
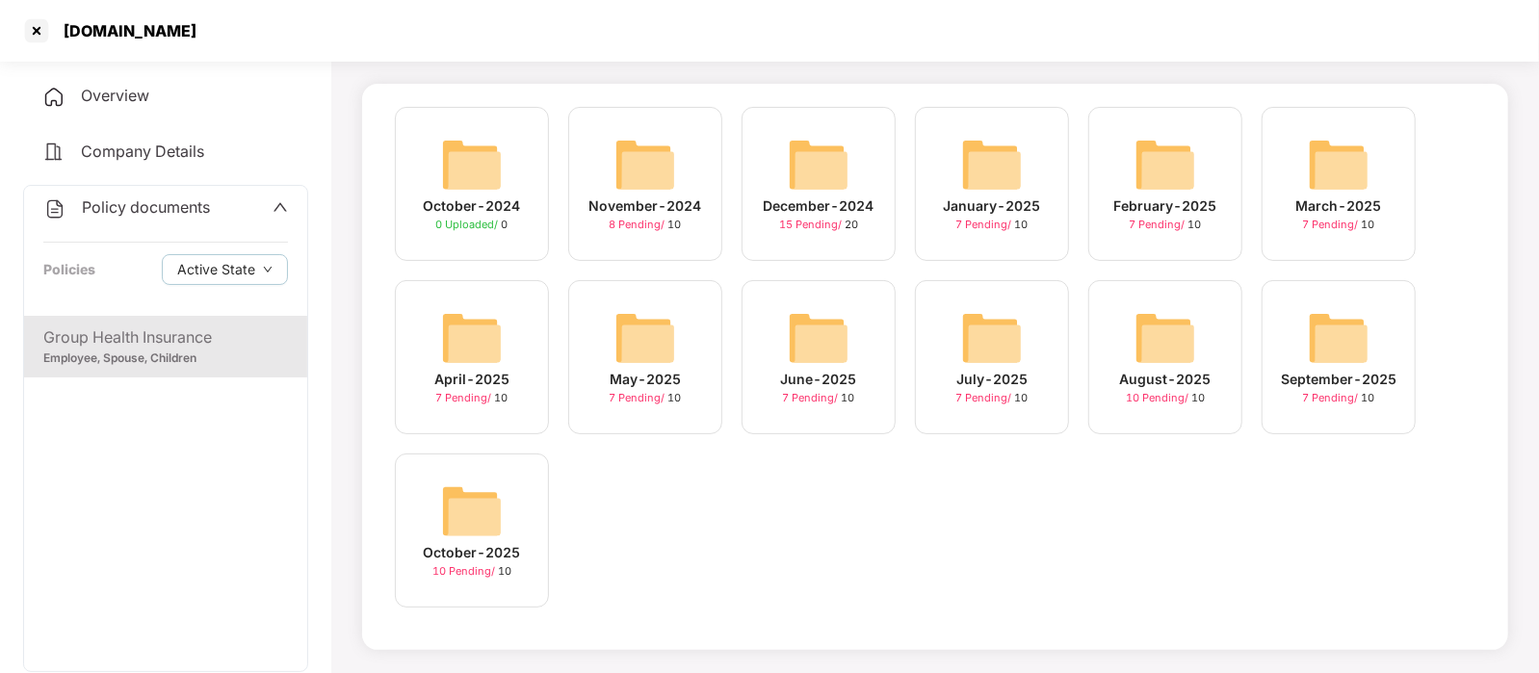
click at [485, 505] on img at bounding box center [472, 511] width 62 height 62
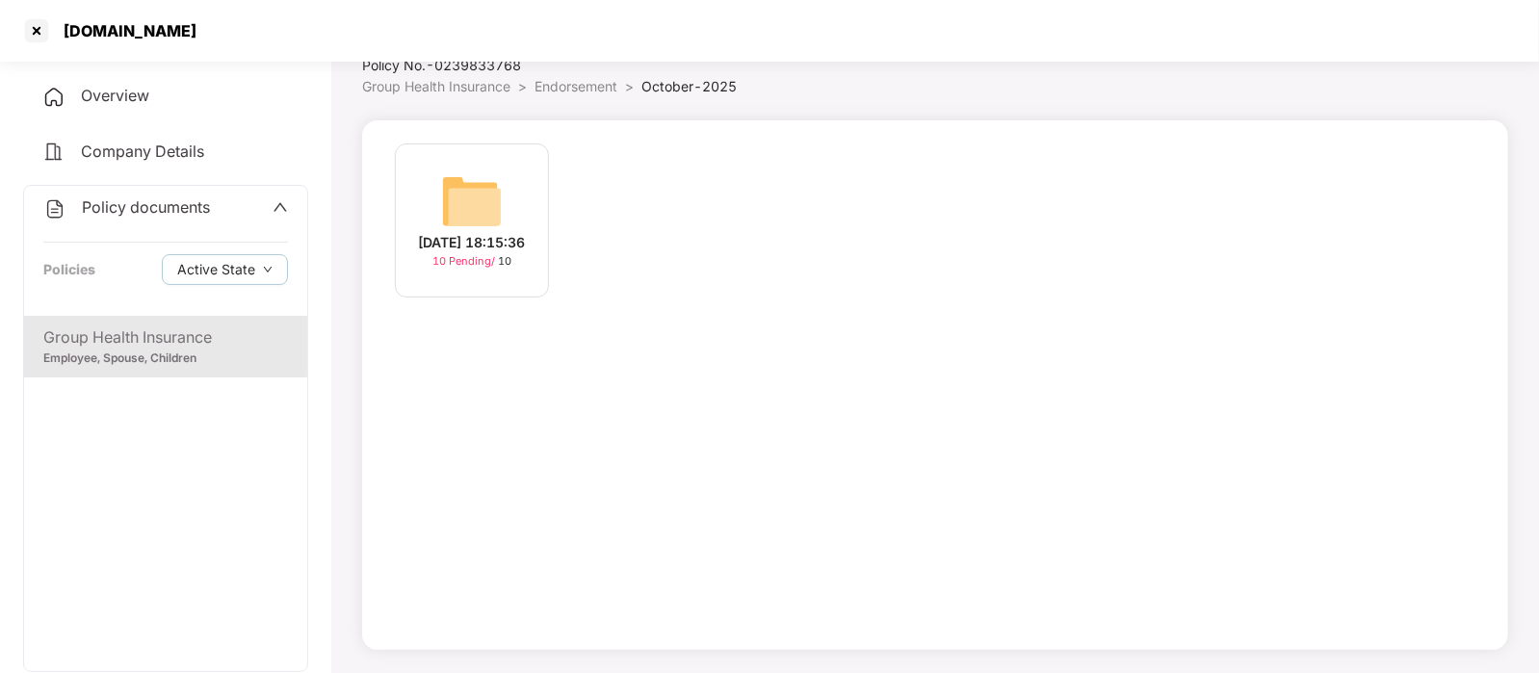
scroll to position [72, 0]
click at [487, 187] on img at bounding box center [472, 202] width 62 height 62
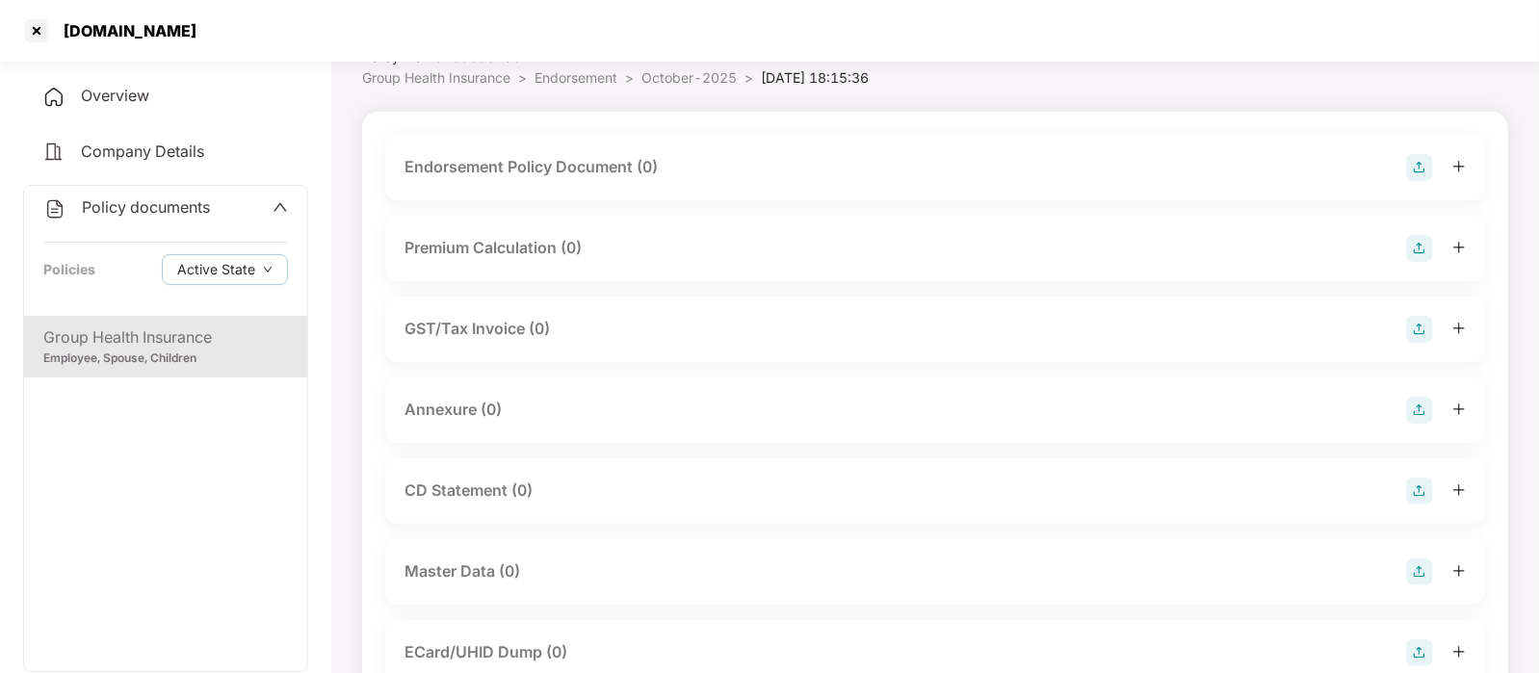
scroll to position [71, 0]
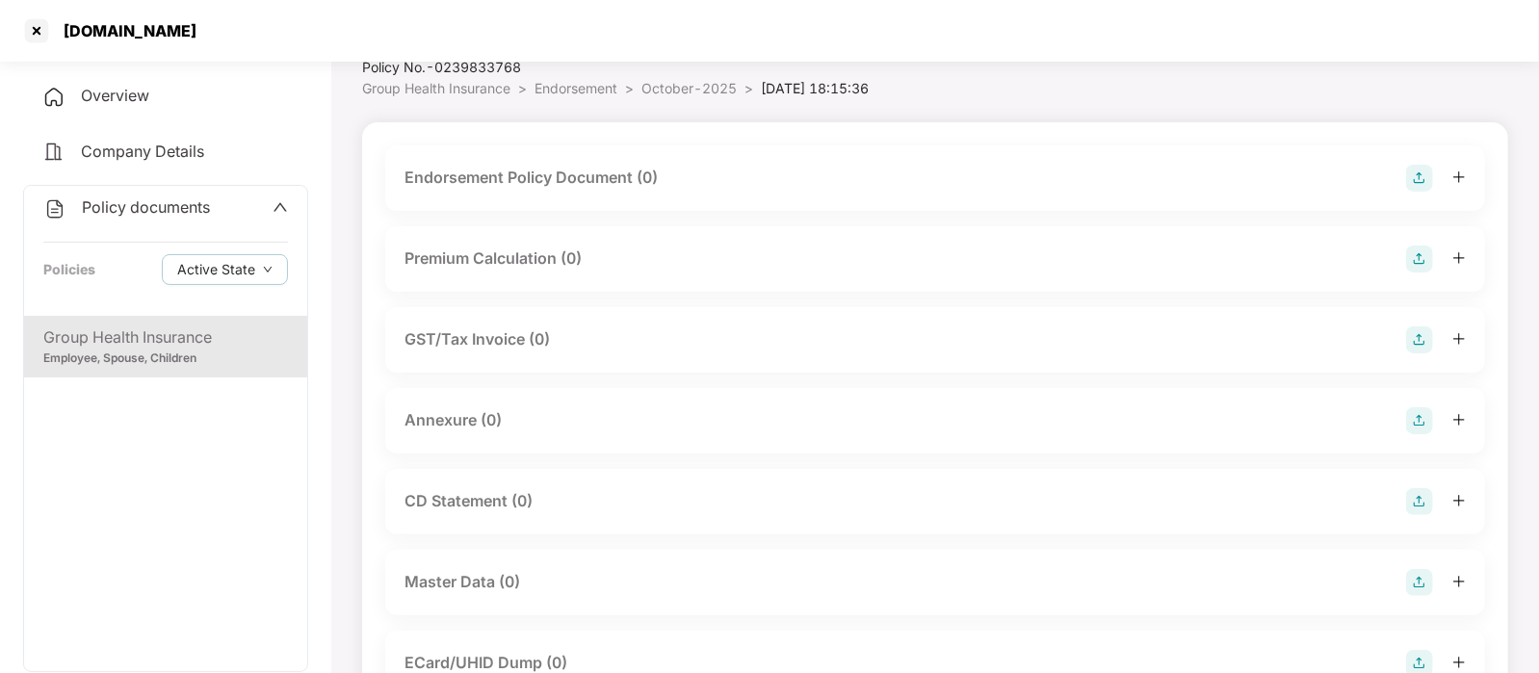
click at [643, 186] on div "Endorsement Policy Document (0)" at bounding box center [530, 178] width 253 height 24
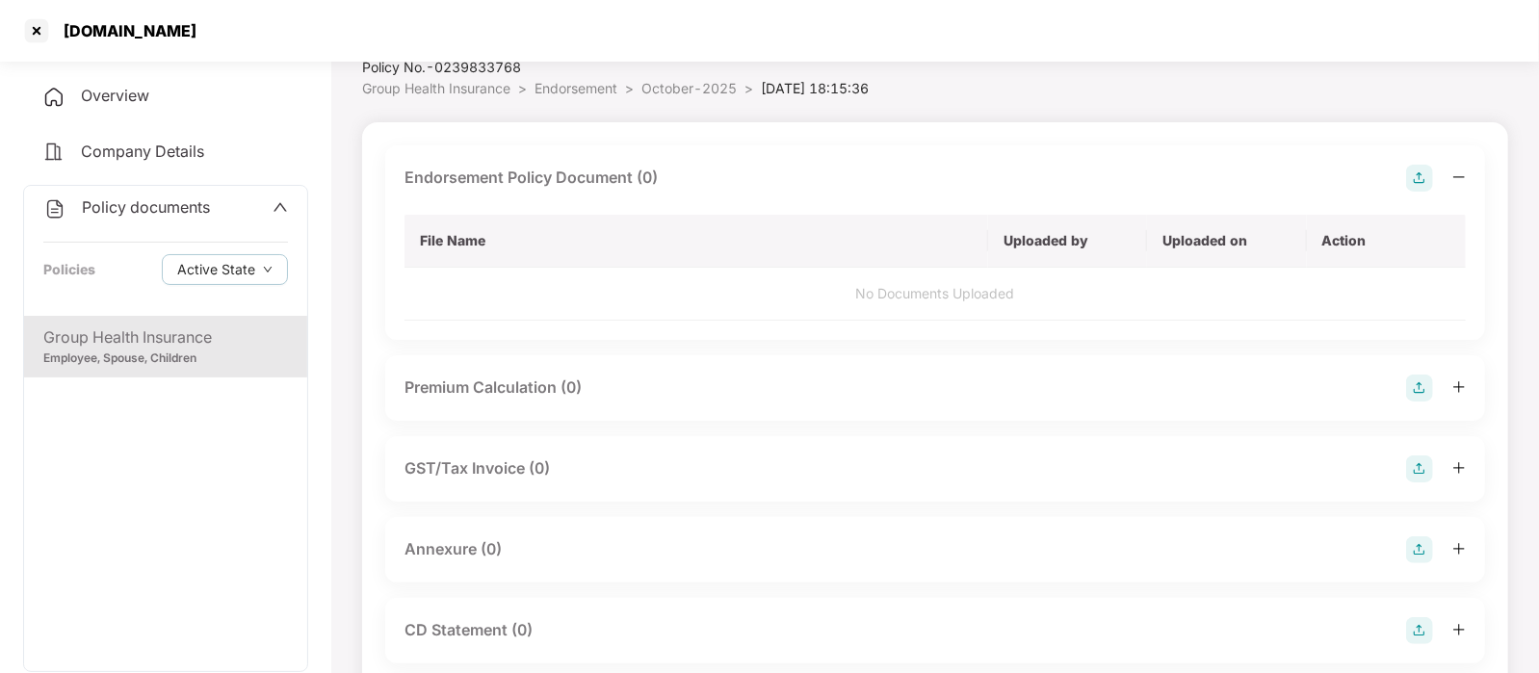
click at [1411, 190] on img at bounding box center [1419, 178] width 27 height 27
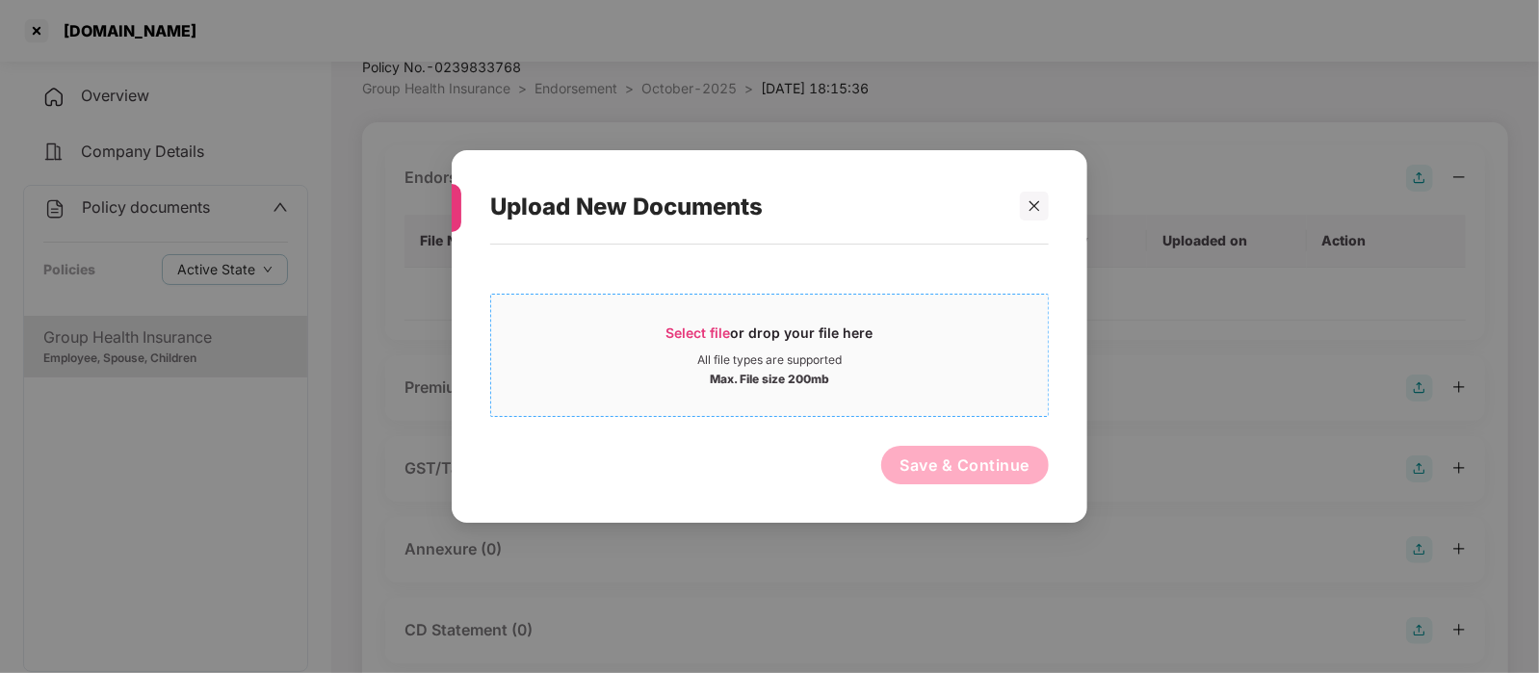
click at [1006, 313] on span "Select file or drop your file here All file types are supported Max. File size …" at bounding box center [769, 355] width 557 height 92
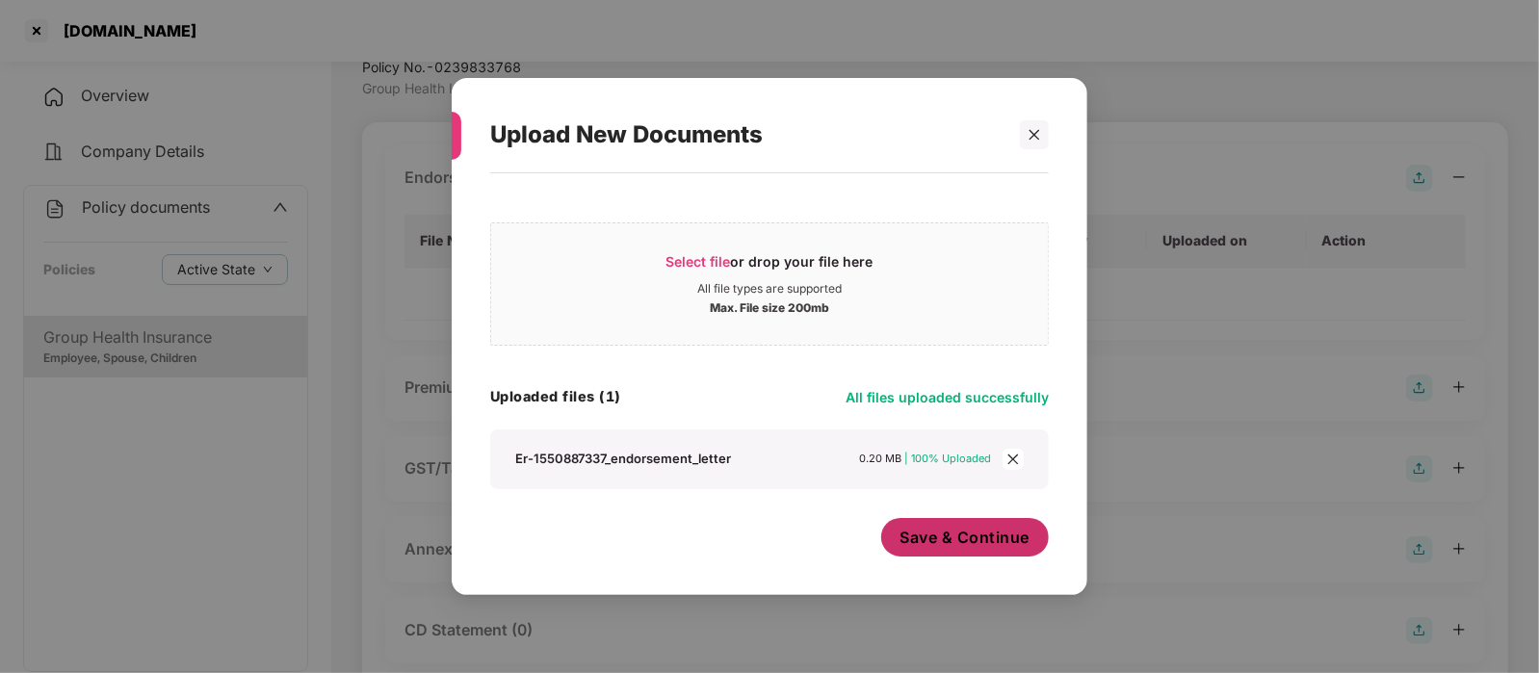
click at [963, 546] on span "Save & Continue" at bounding box center [965, 537] width 130 height 21
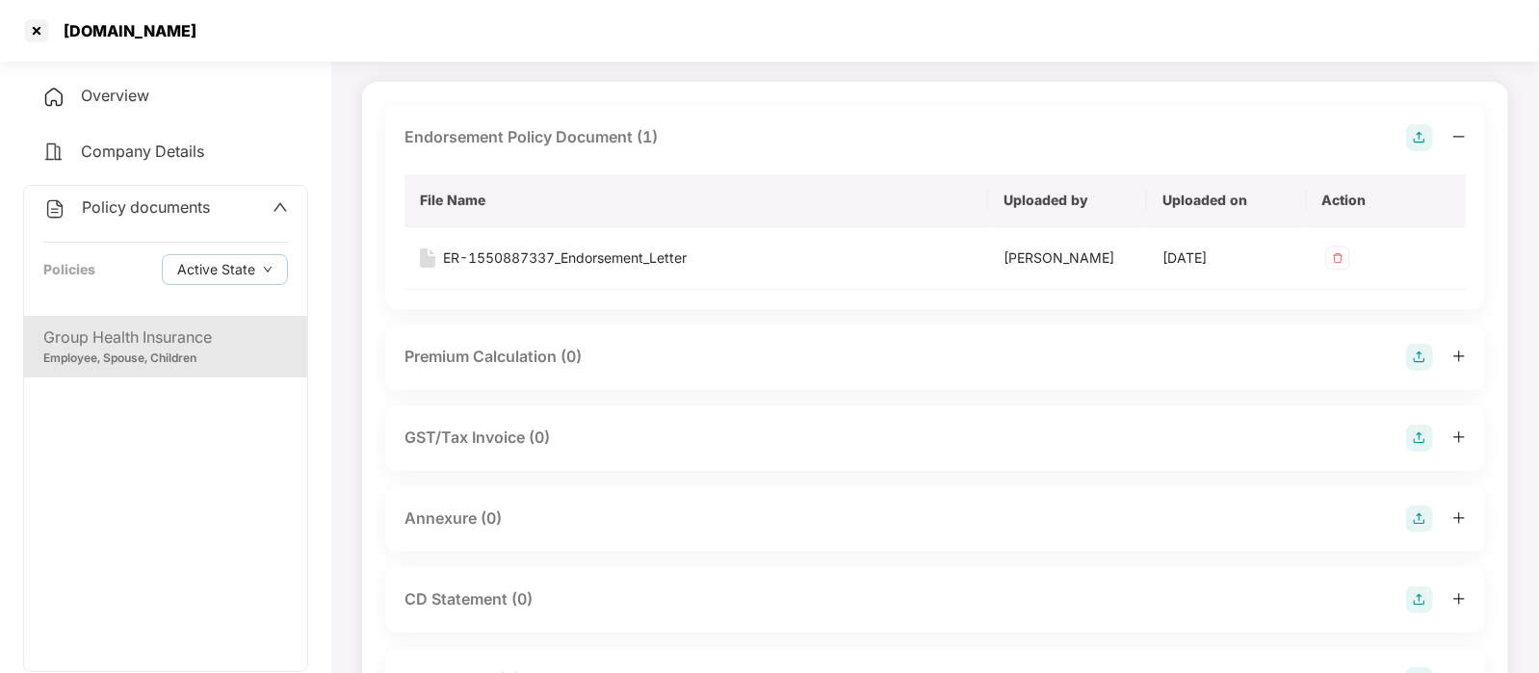
scroll to position [117, 0]
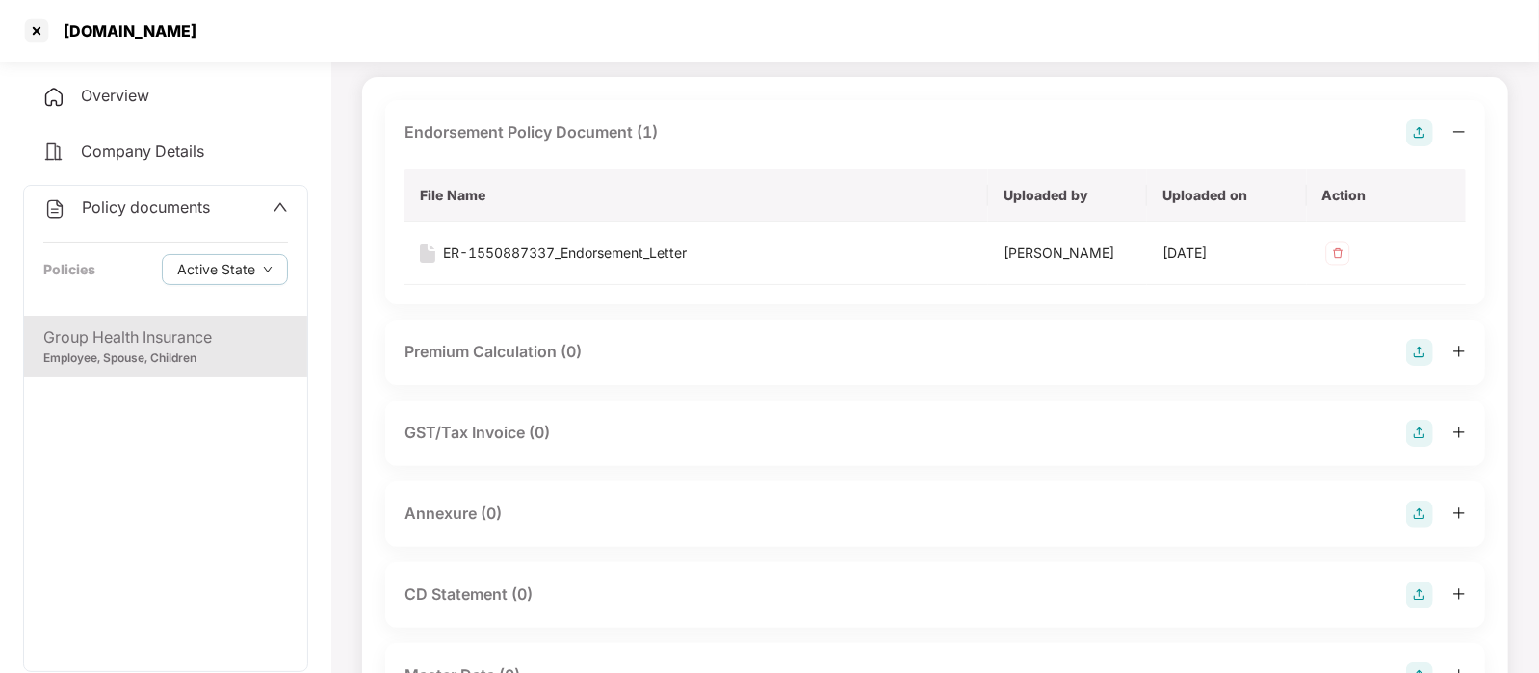
click at [687, 517] on div "Annexure (0)" at bounding box center [934, 514] width 1061 height 27
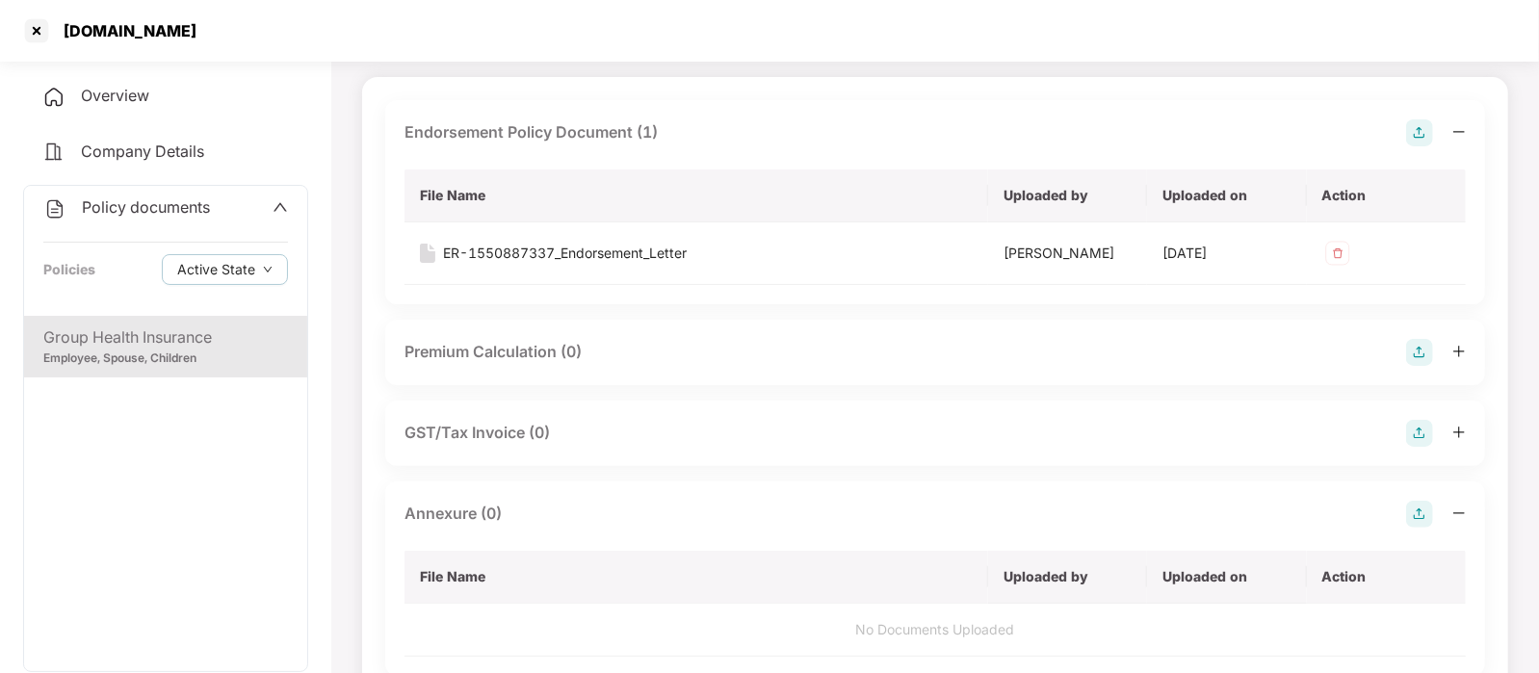
click at [1409, 513] on img at bounding box center [1419, 514] width 27 height 27
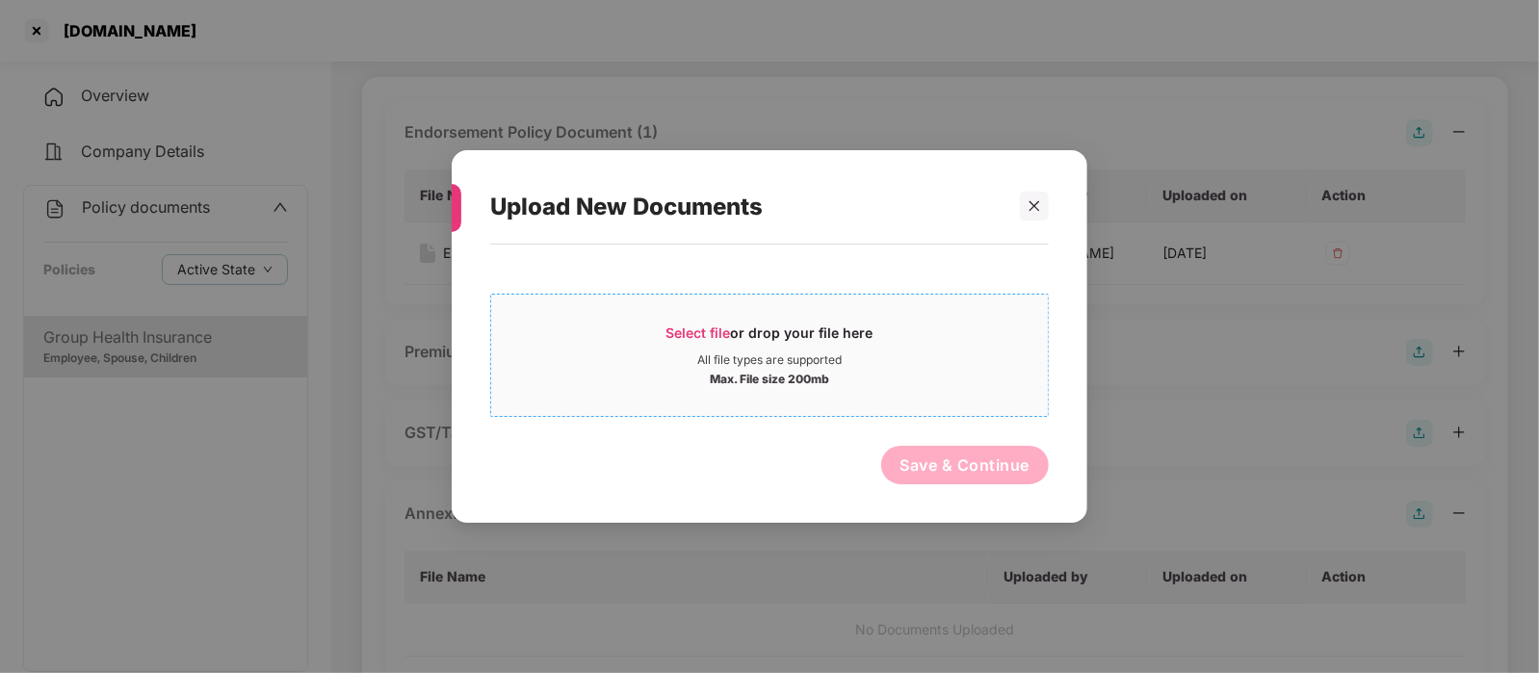
click at [861, 397] on span "Select file or drop your file here All file types are supported Max. File size …" at bounding box center [769, 355] width 557 height 92
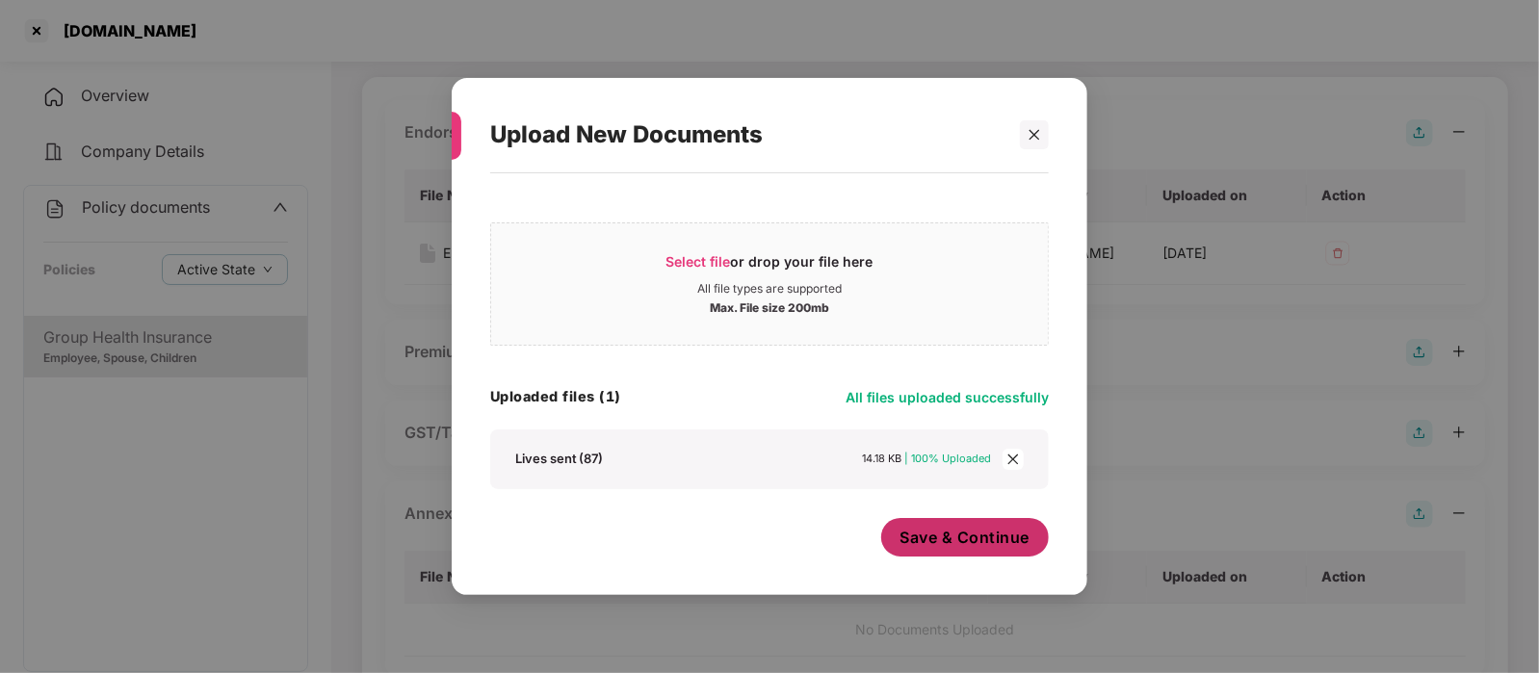
click at [920, 531] on span "Save & Continue" at bounding box center [965, 537] width 130 height 21
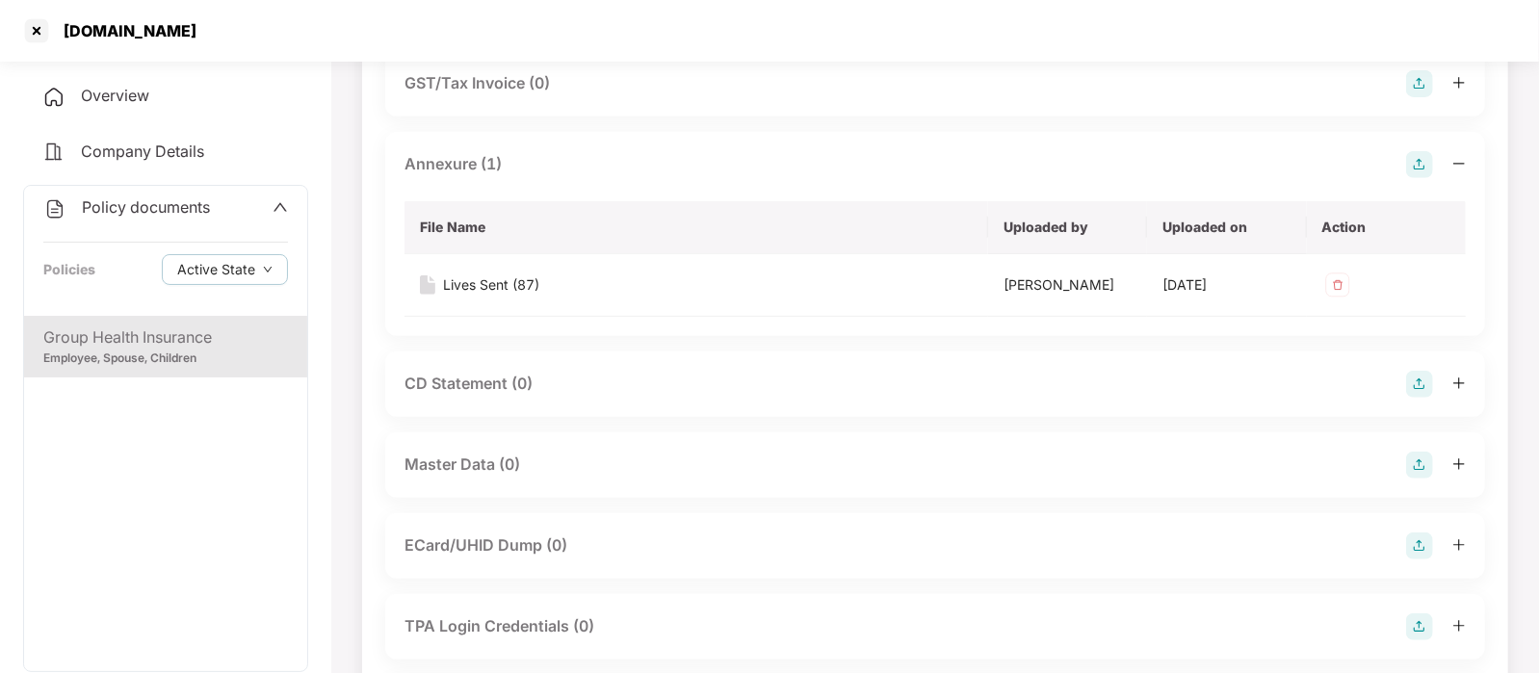
scroll to position [467, 0]
click at [746, 464] on div "Master Data (0)" at bounding box center [934, 464] width 1061 height 27
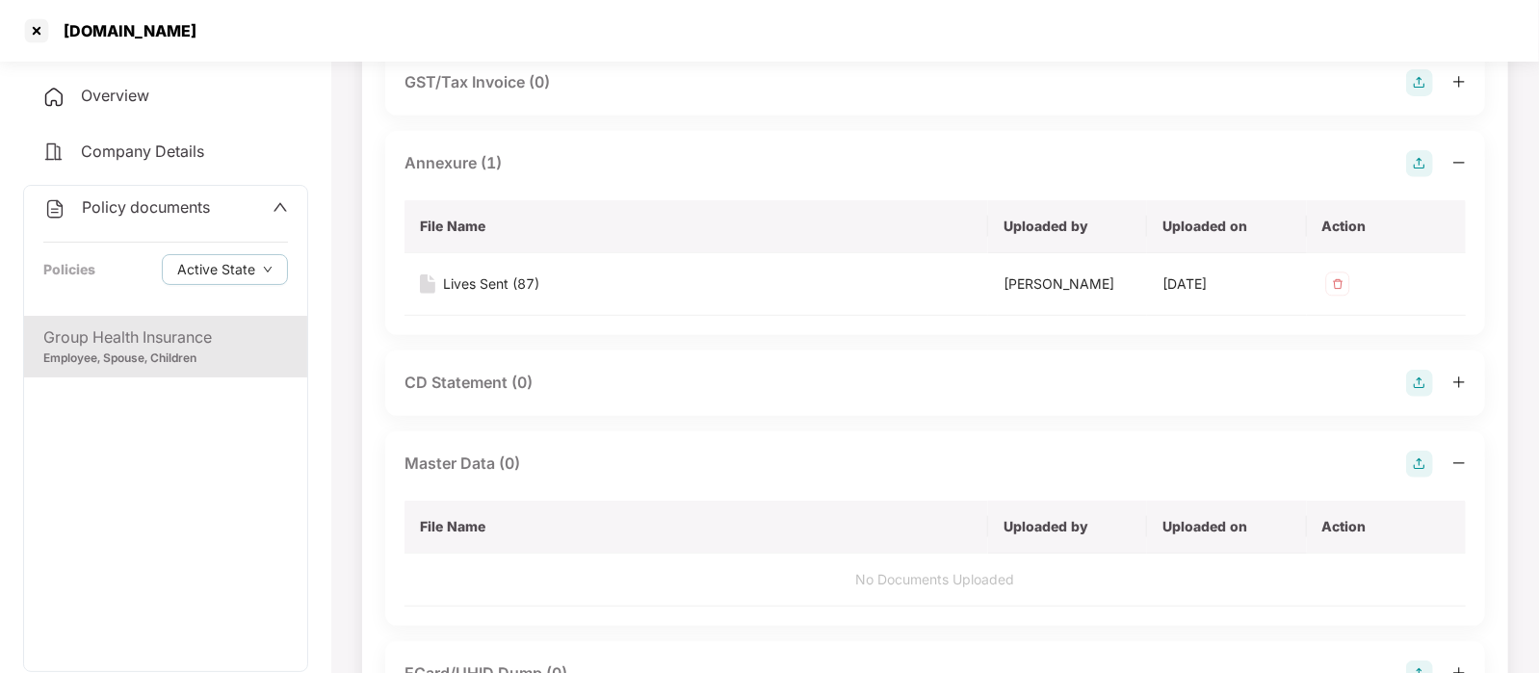
click at [1413, 459] on img at bounding box center [1419, 464] width 27 height 27
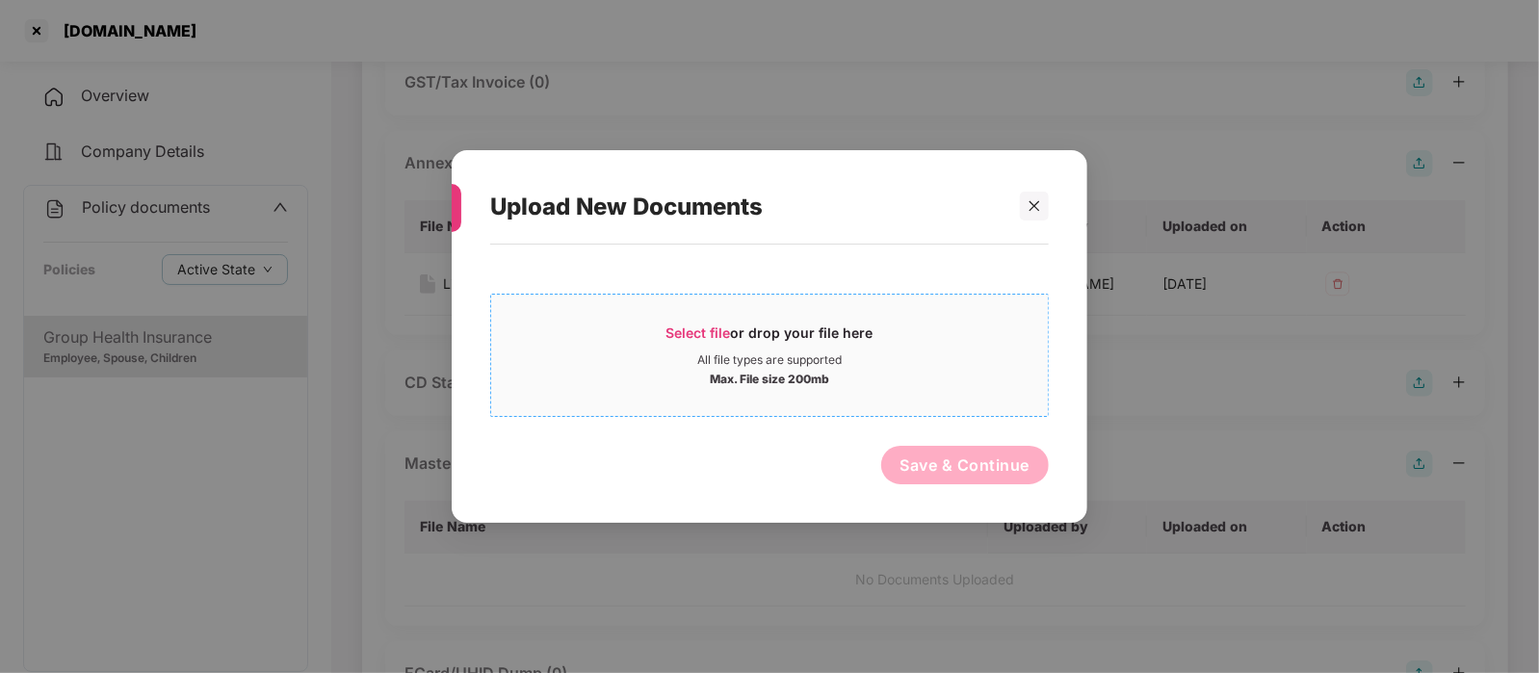
click at [811, 375] on div "Max. File size 200mb" at bounding box center [769, 377] width 119 height 19
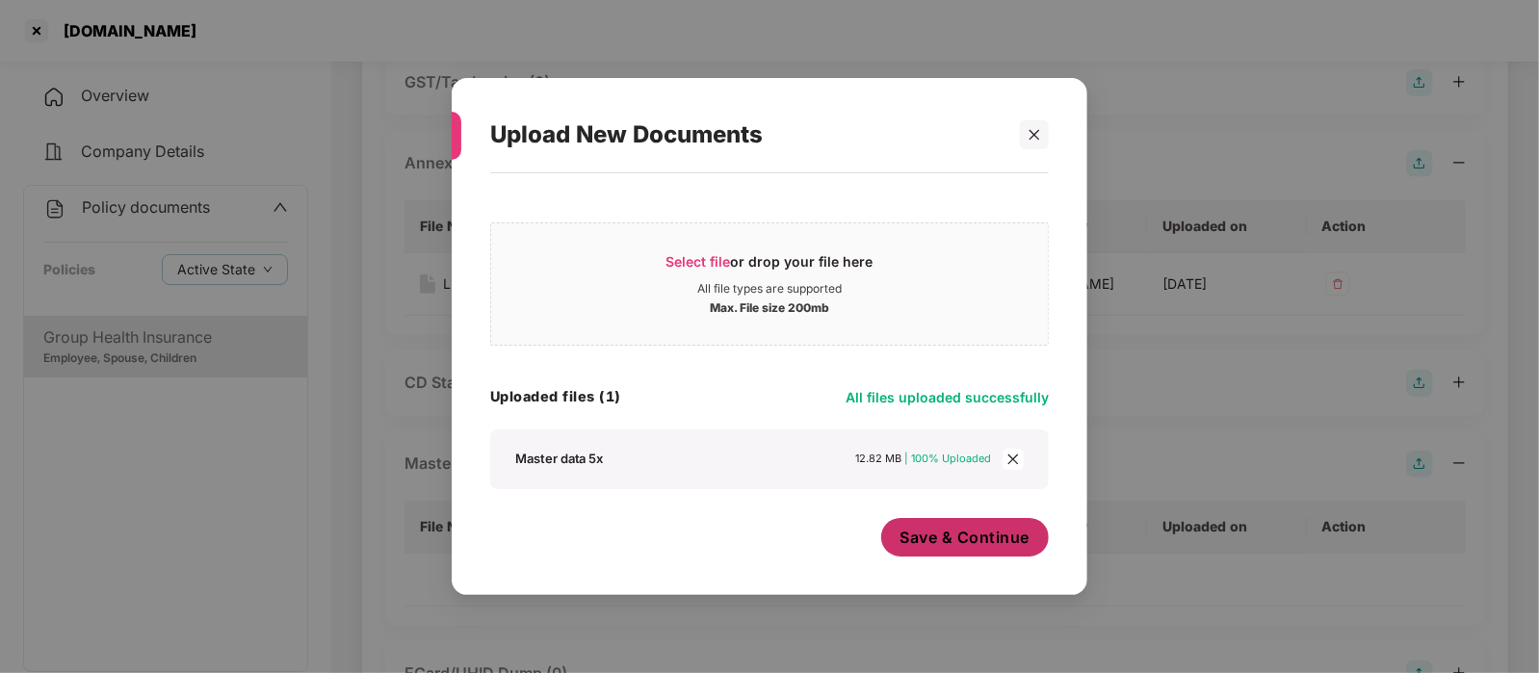
click at [969, 546] on span "Save & Continue" at bounding box center [965, 537] width 130 height 21
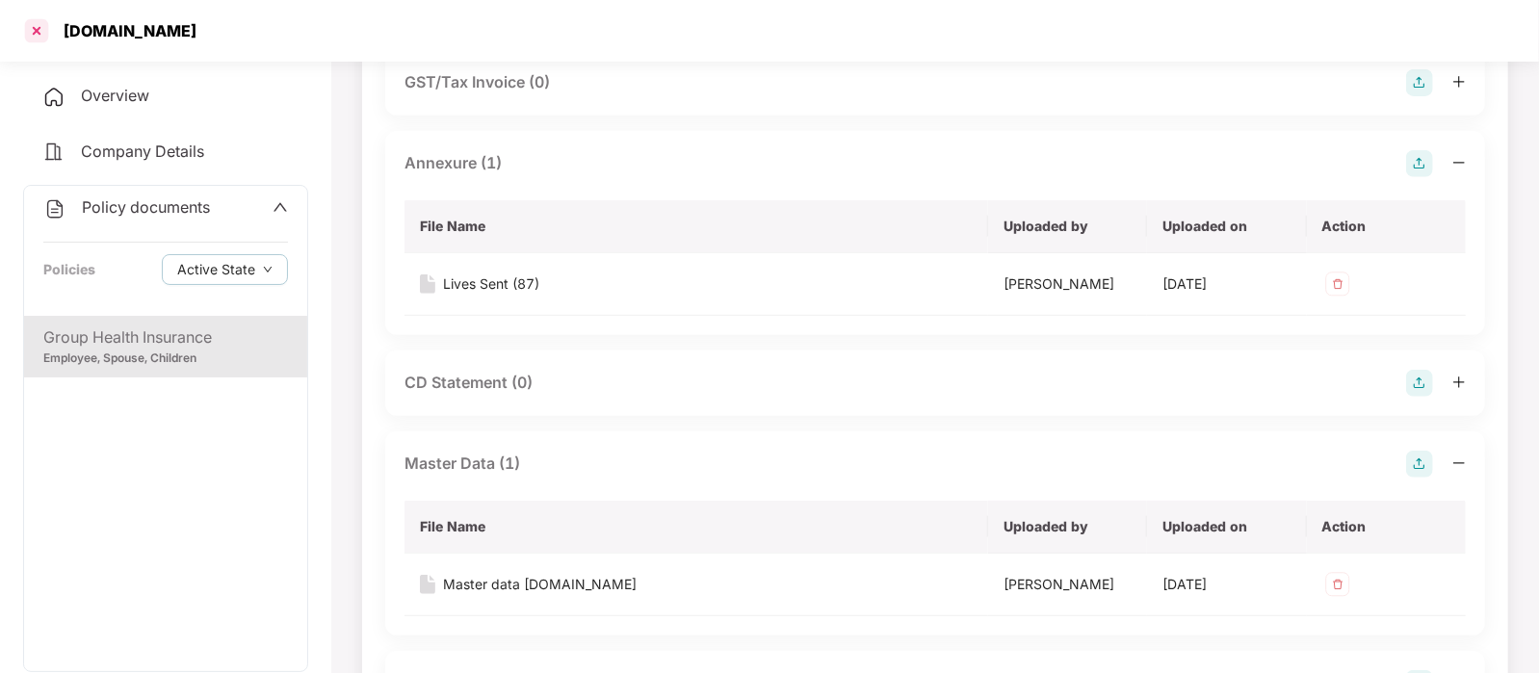
click at [36, 31] on div at bounding box center [36, 30] width 31 height 31
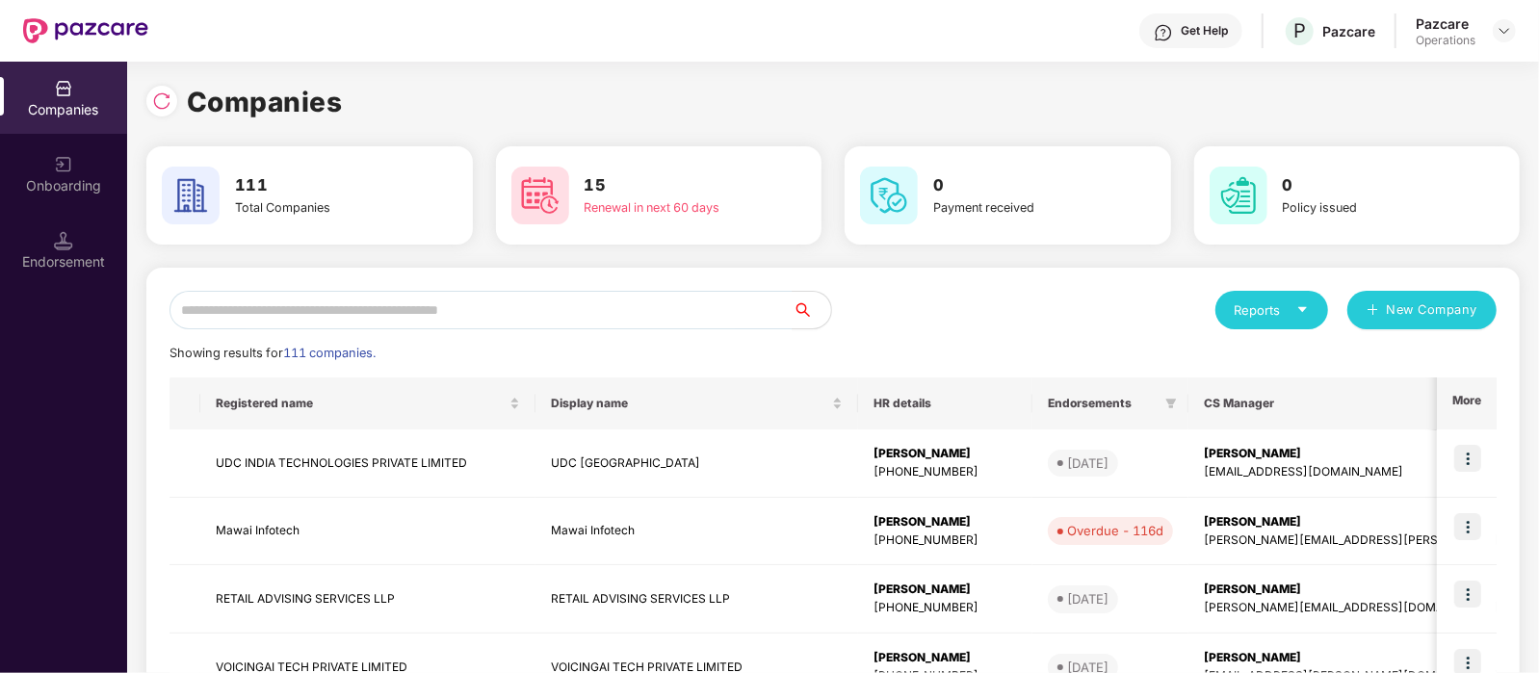
scroll to position [0, 0]
click at [302, 304] on input "text" at bounding box center [480, 310] width 623 height 39
paste input "**********"
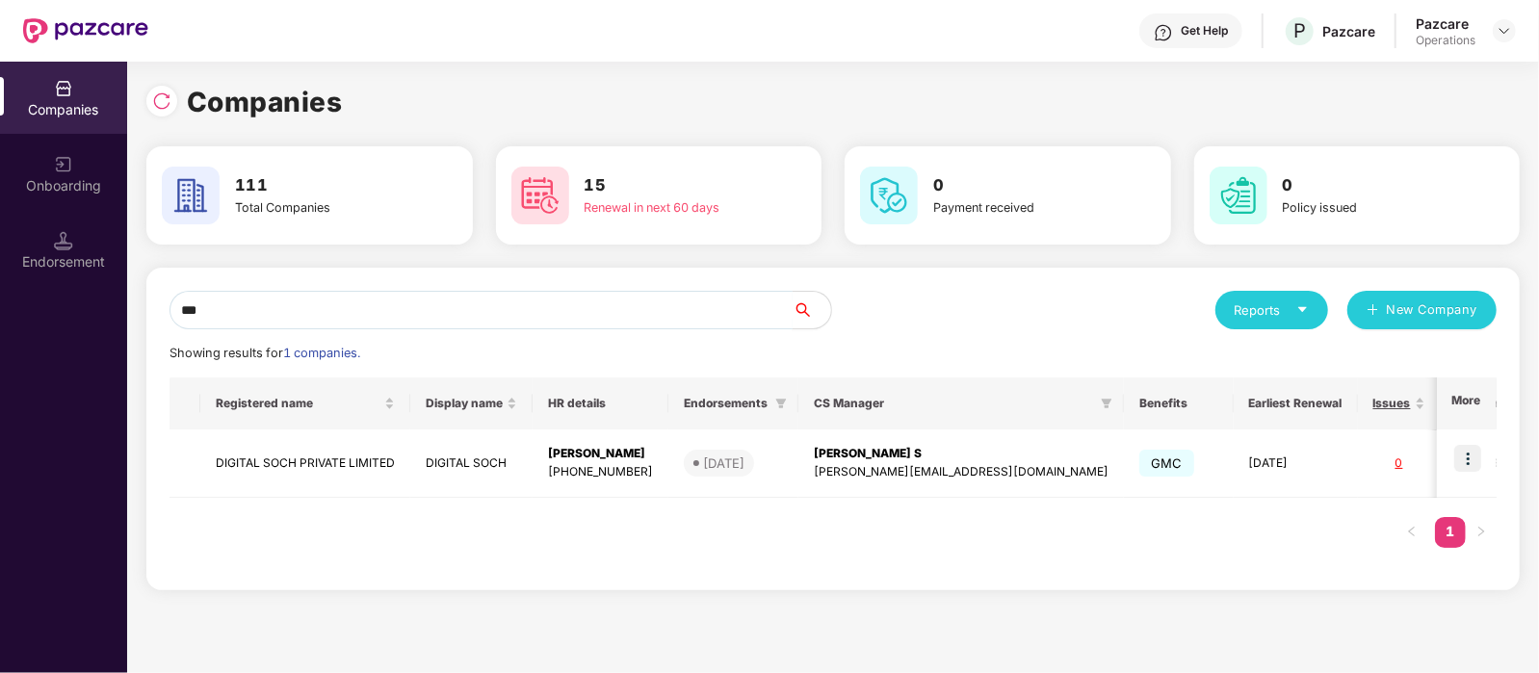
type input "*"
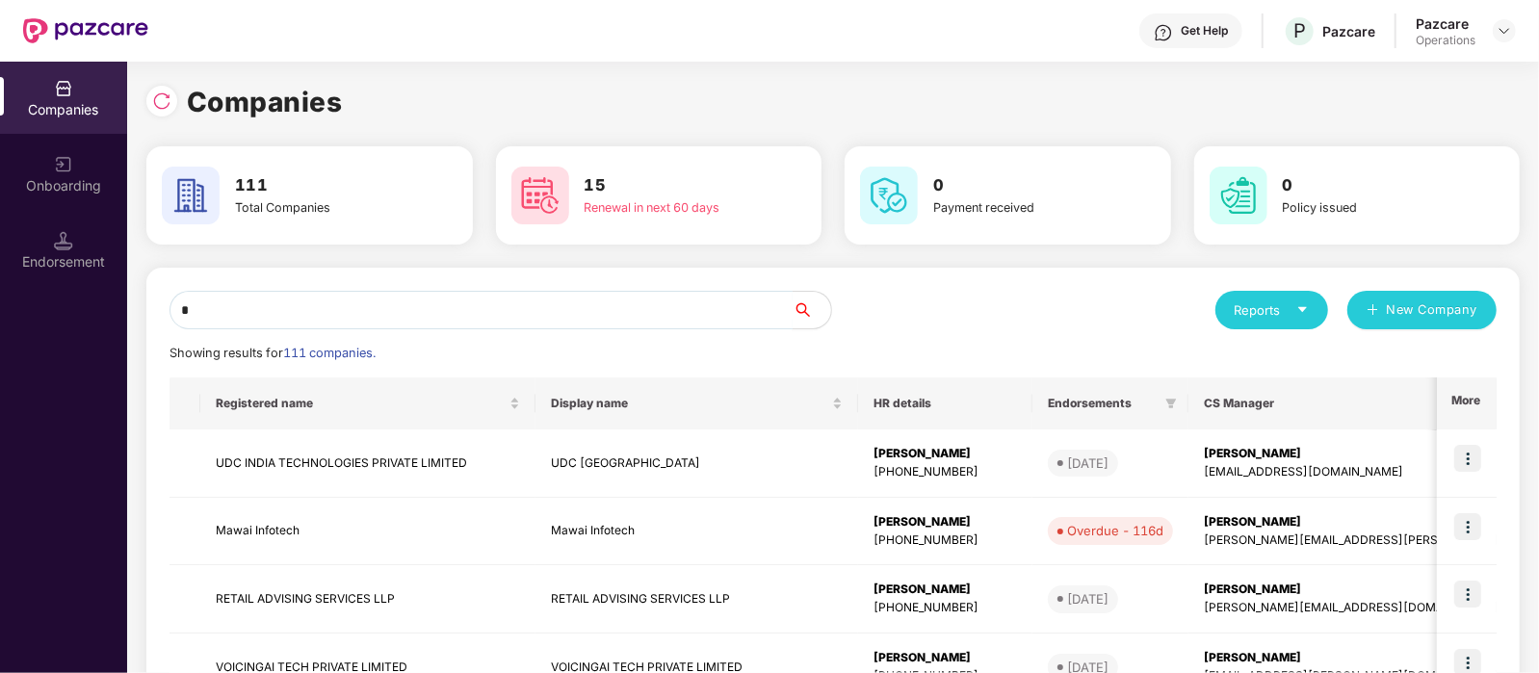
paste input "**********"
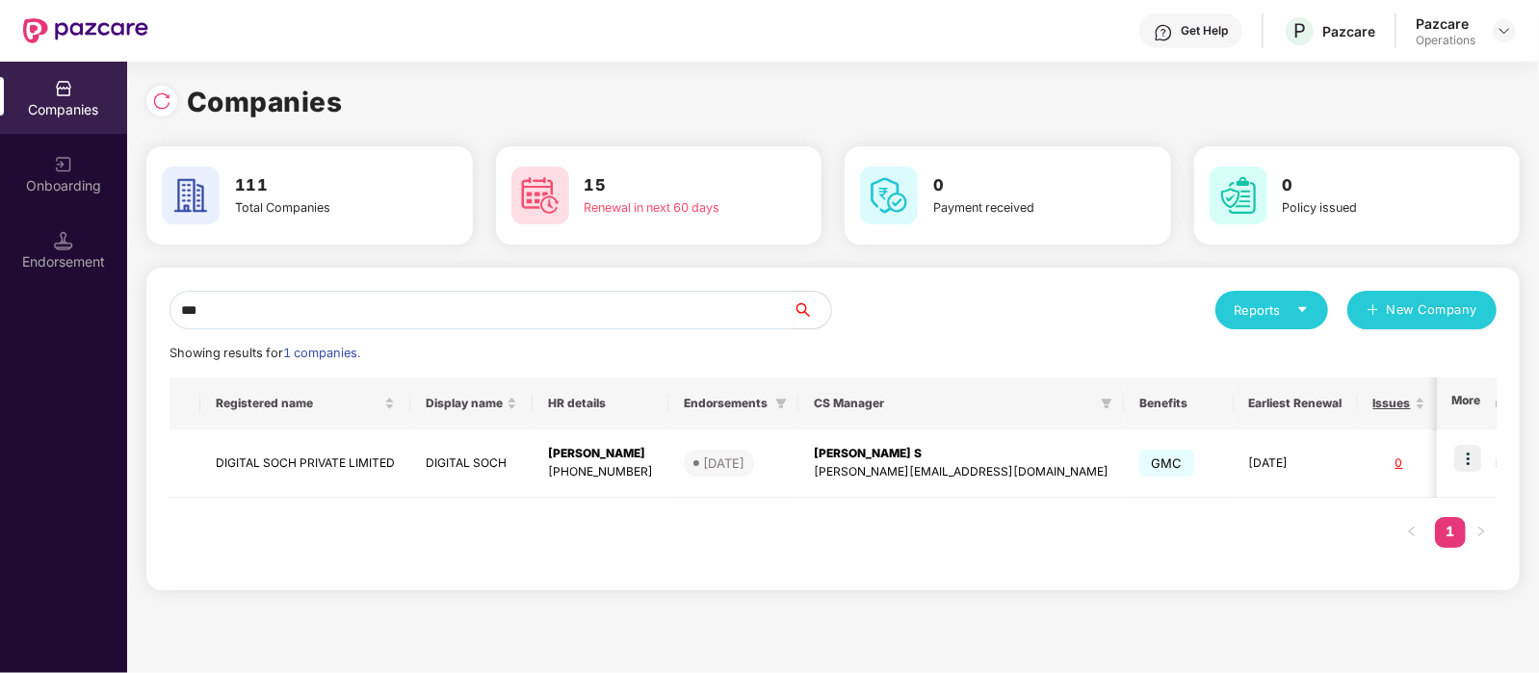
type input "*"
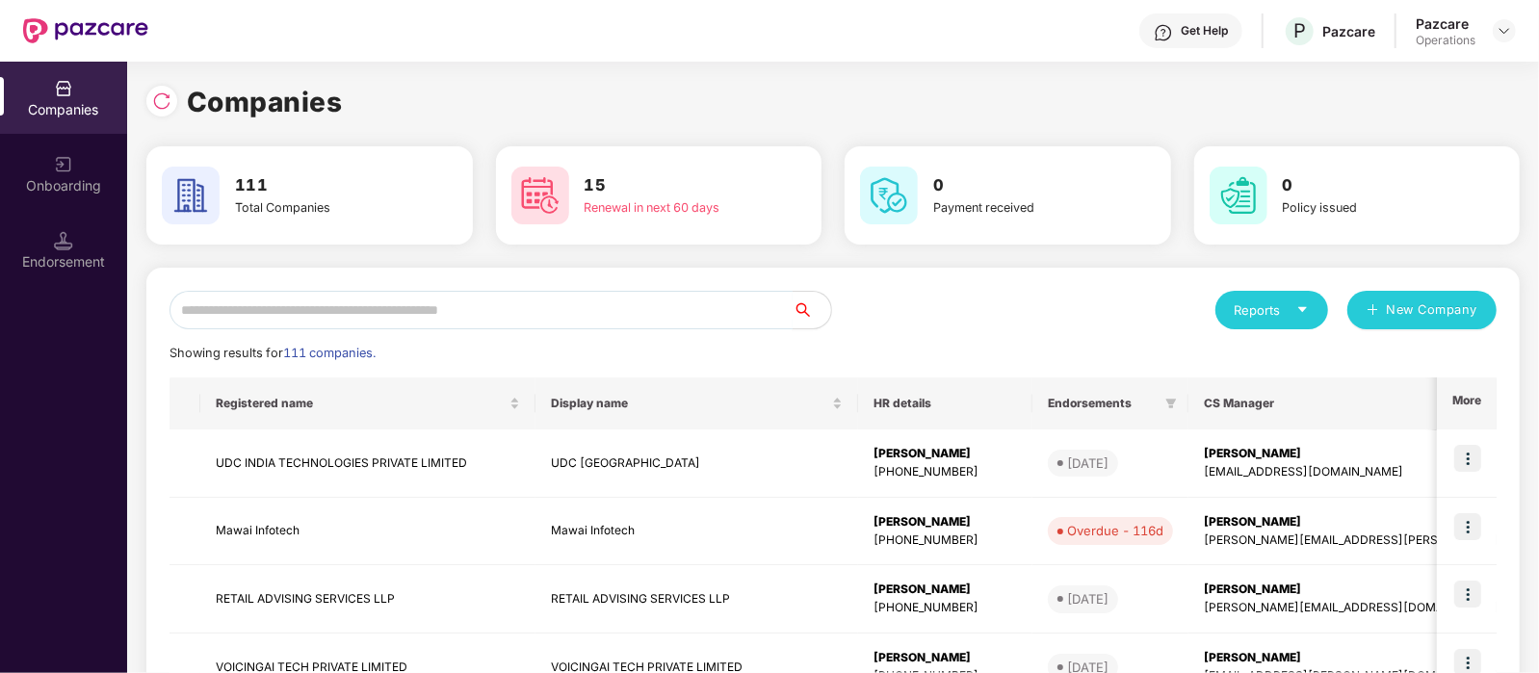
paste input "*******"
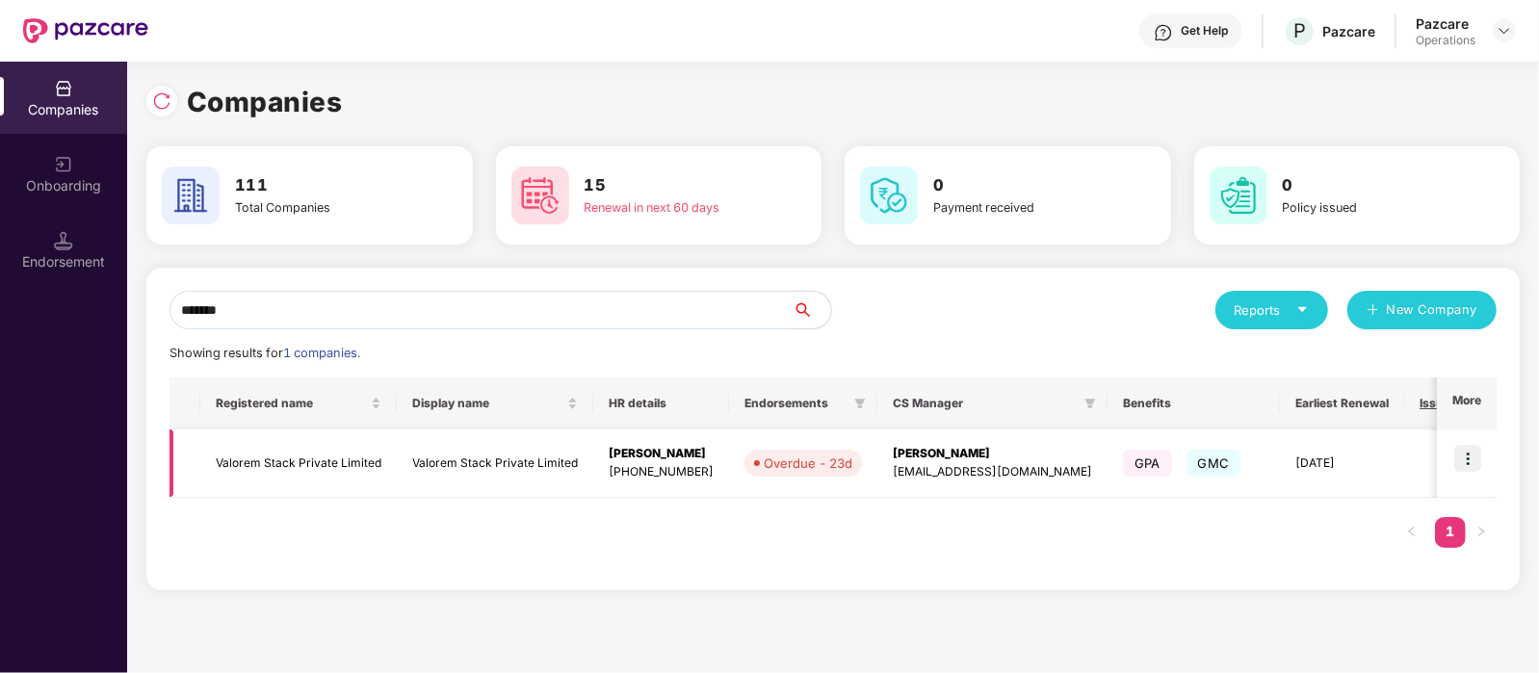
type input "*******"
click at [298, 450] on td "Valorem Stack Private Limited" at bounding box center [298, 463] width 196 height 68
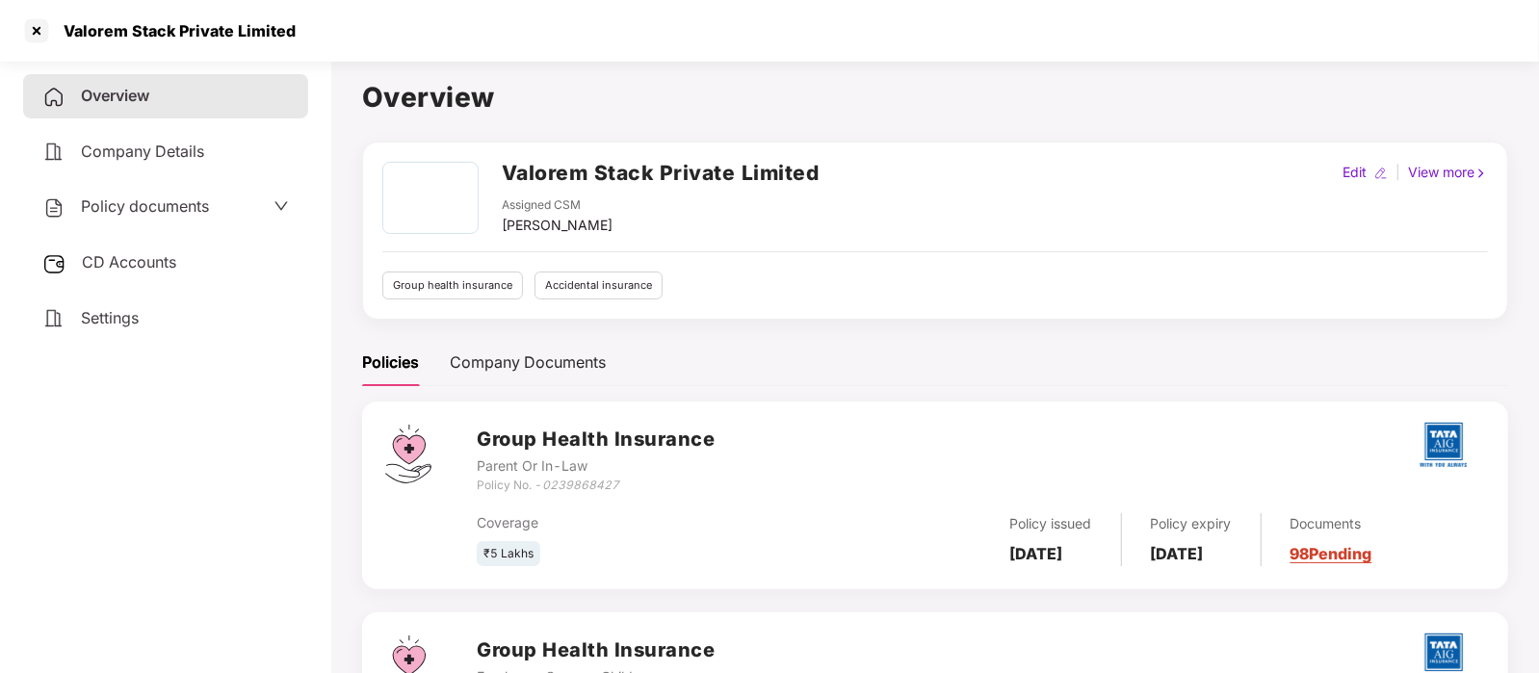
click at [123, 218] on div "Policy documents" at bounding box center [125, 206] width 167 height 25
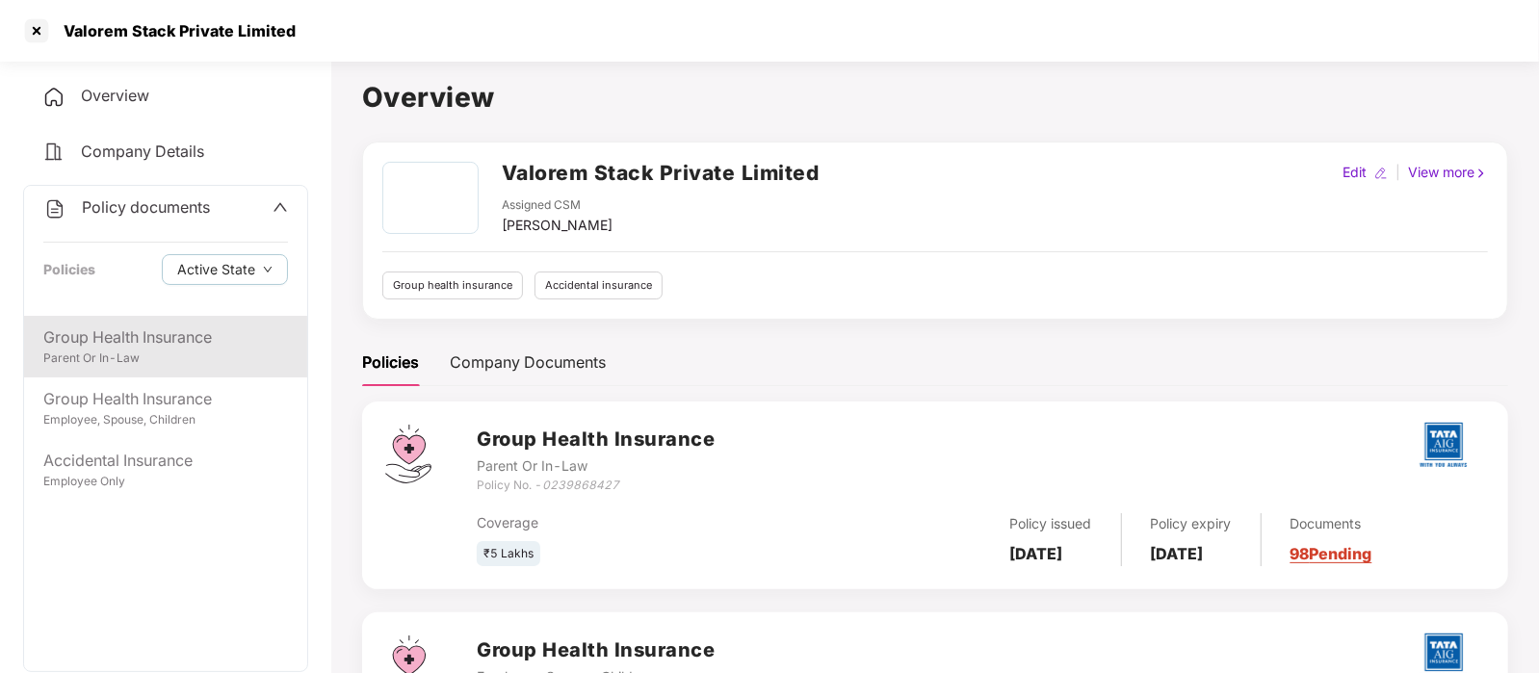
click at [155, 363] on div "Parent Or In-Law" at bounding box center [165, 359] width 245 height 18
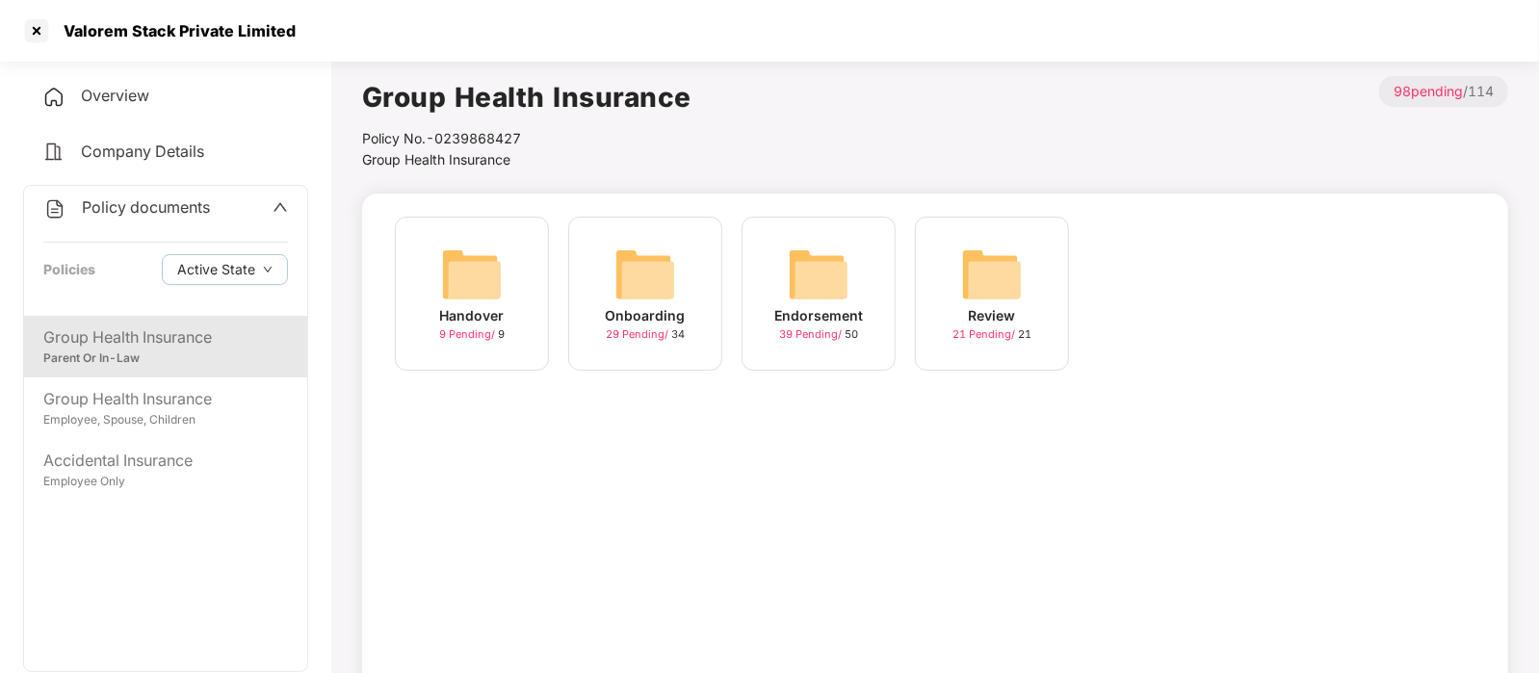
click at [809, 273] on img at bounding box center [819, 275] width 62 height 62
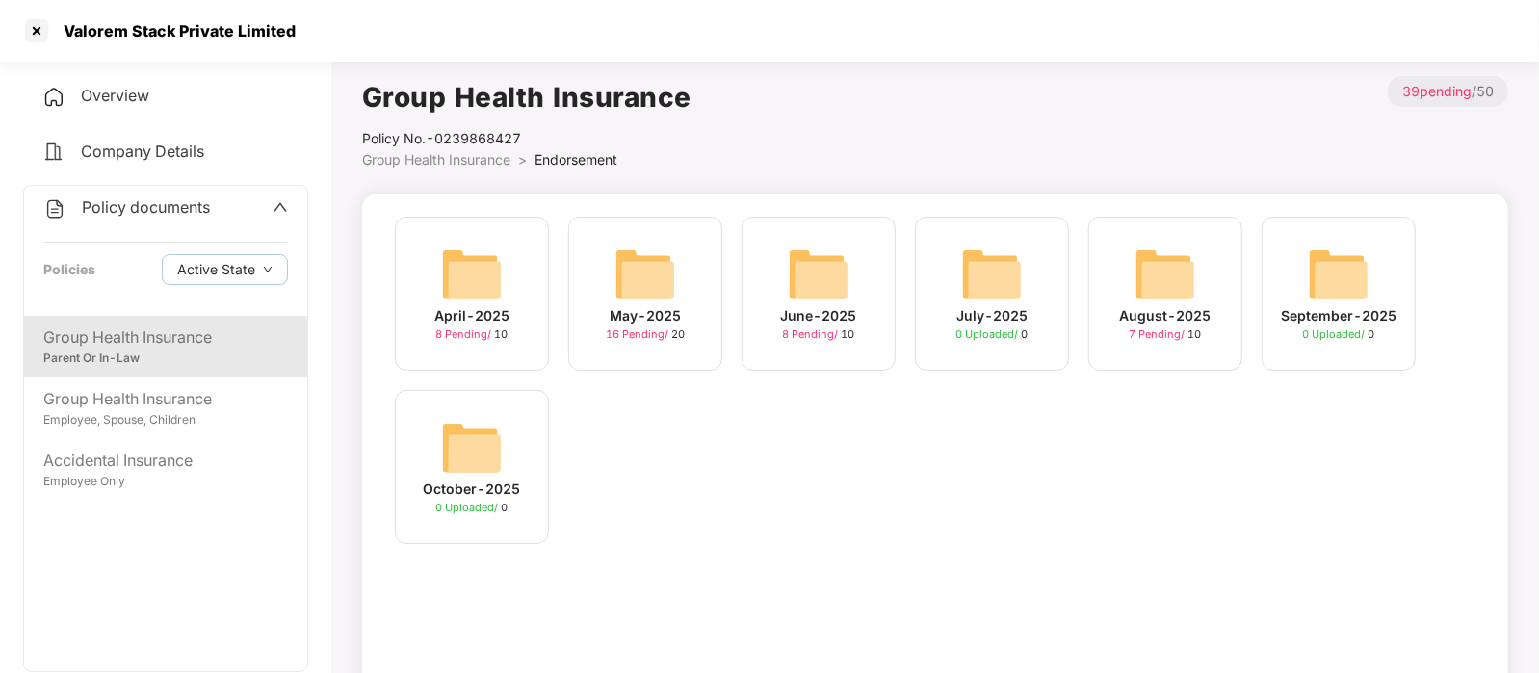
click at [462, 440] on img at bounding box center [472, 448] width 62 height 62
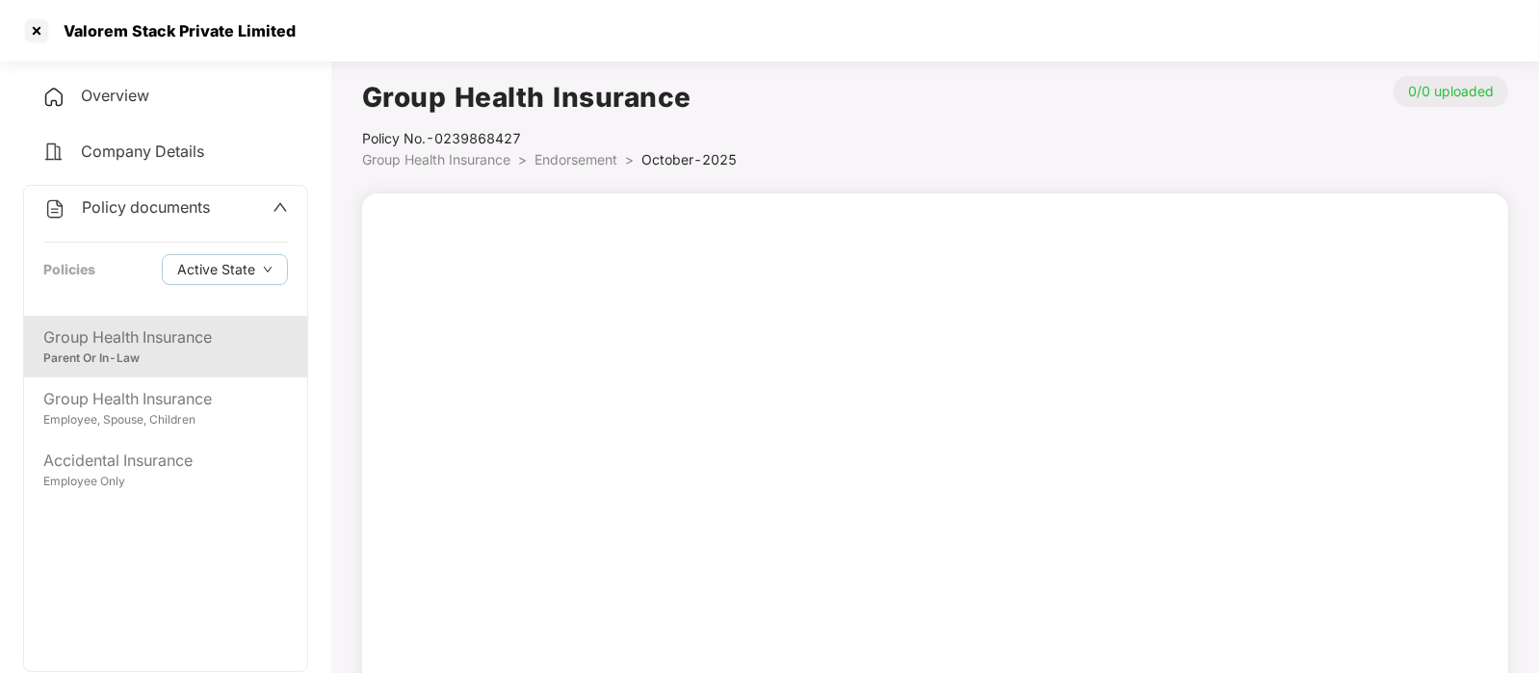
click at [207, 345] on div "Group Health Insurance" at bounding box center [165, 337] width 245 height 24
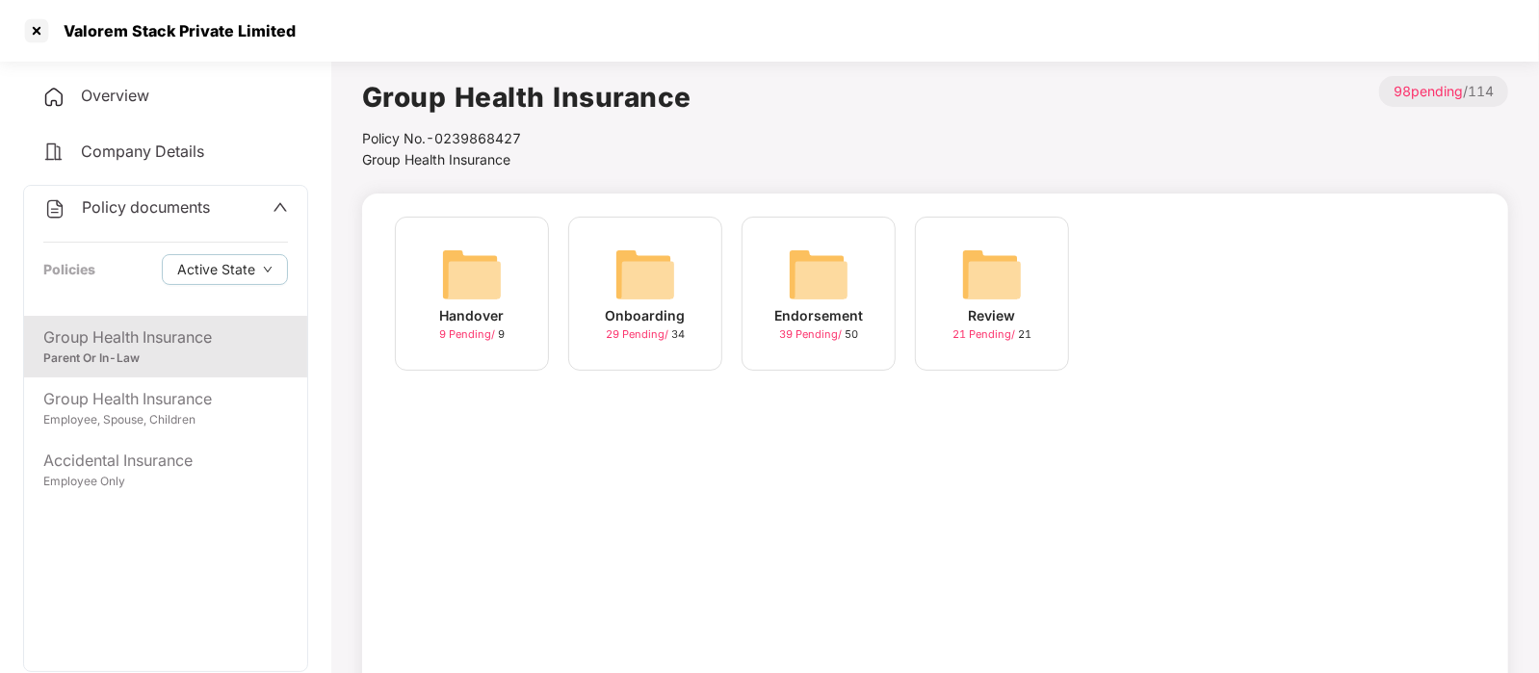
click at [810, 296] on img at bounding box center [819, 275] width 62 height 62
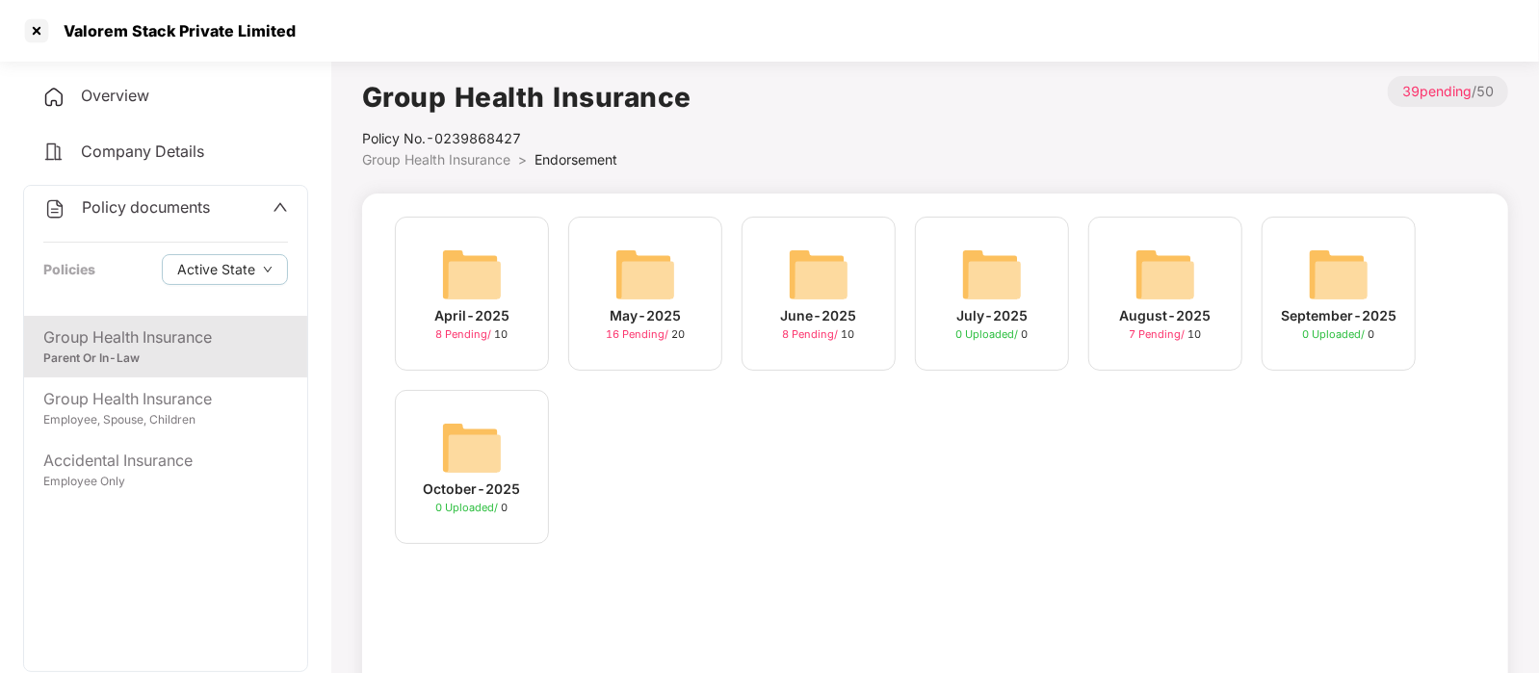
click at [470, 459] on img at bounding box center [472, 448] width 62 height 62
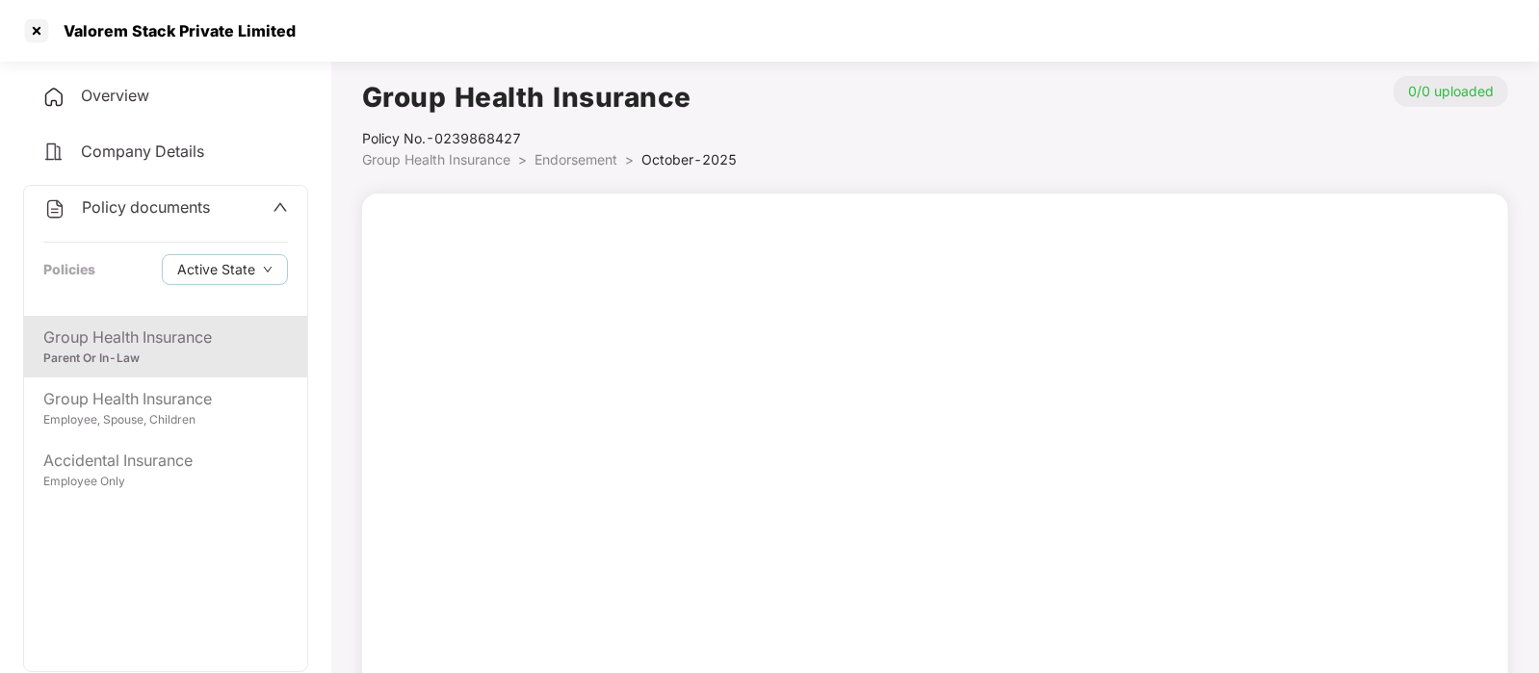
click at [192, 330] on div "Group Health Insurance" at bounding box center [165, 337] width 245 height 24
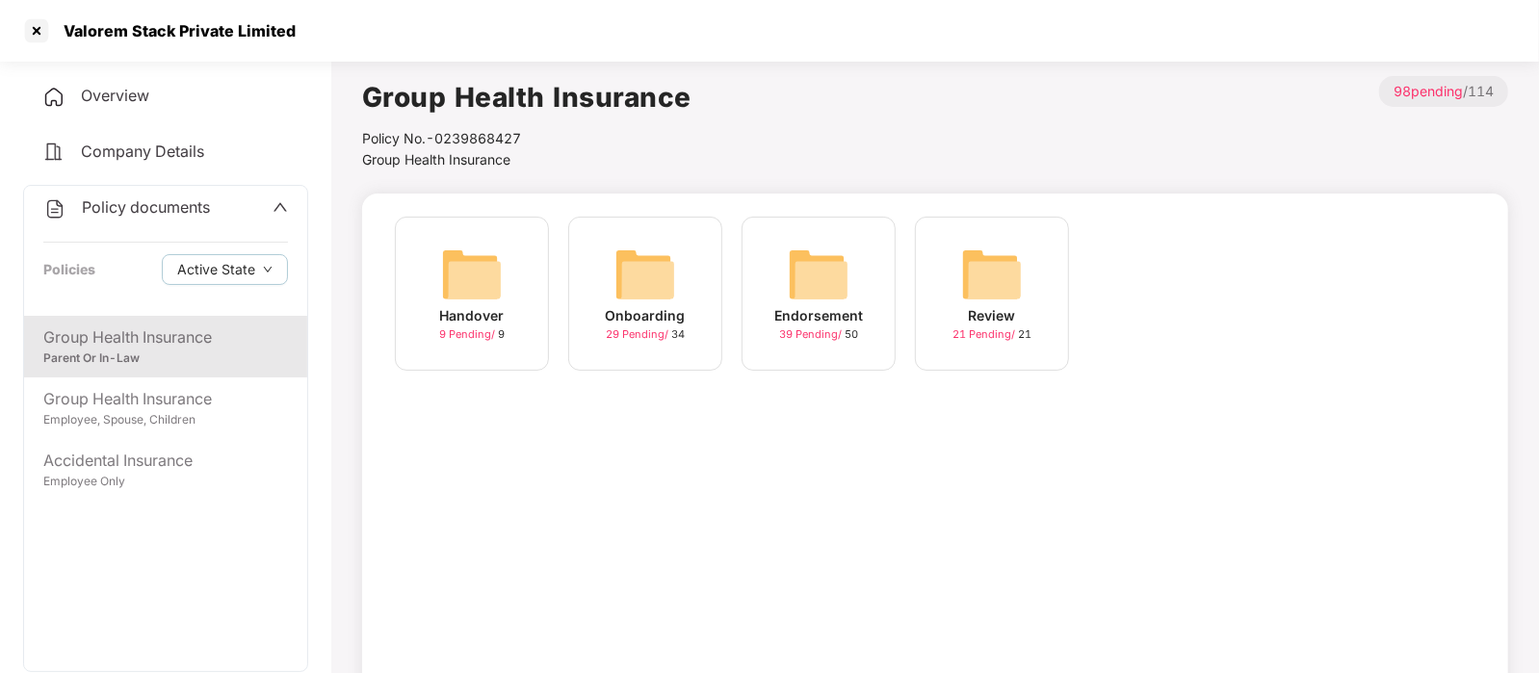
click at [815, 273] on img at bounding box center [819, 275] width 62 height 62
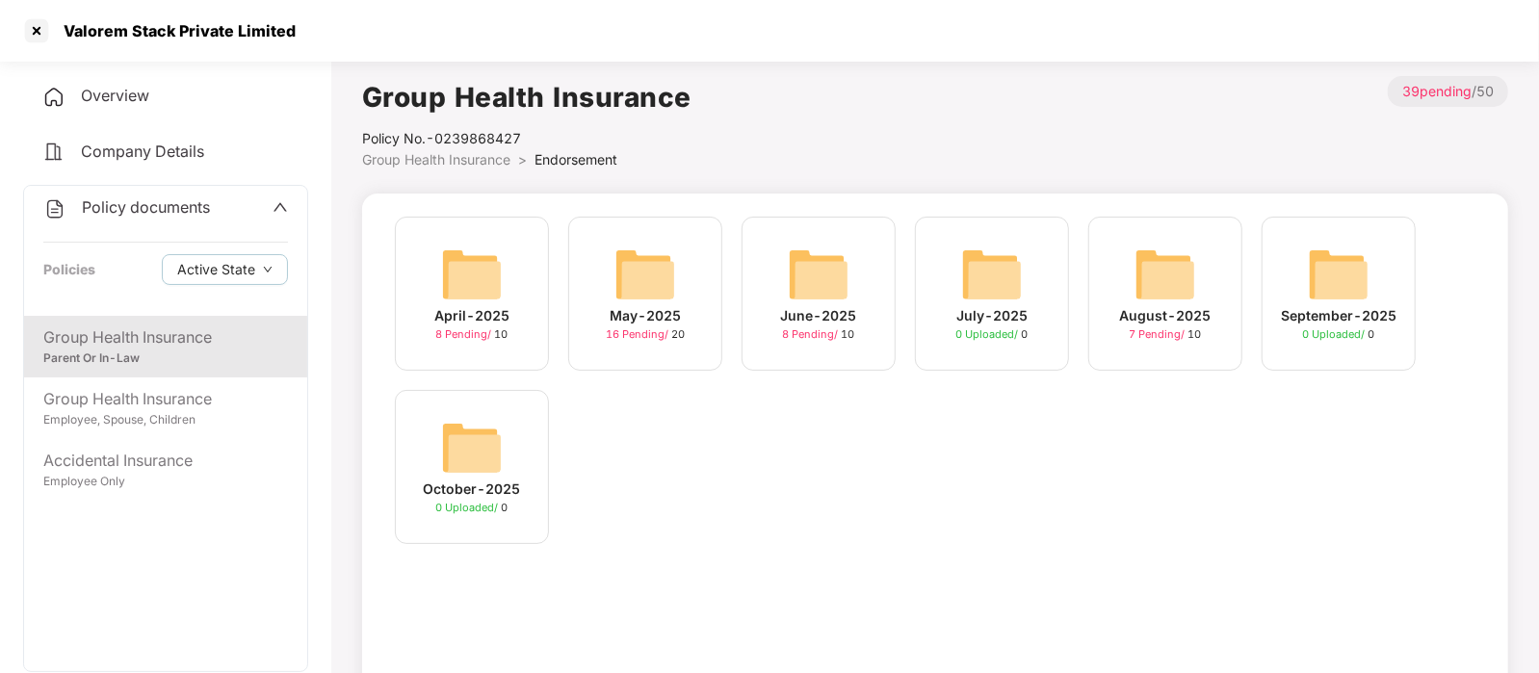
click at [453, 487] on div "October-2025" at bounding box center [472, 489] width 97 height 21
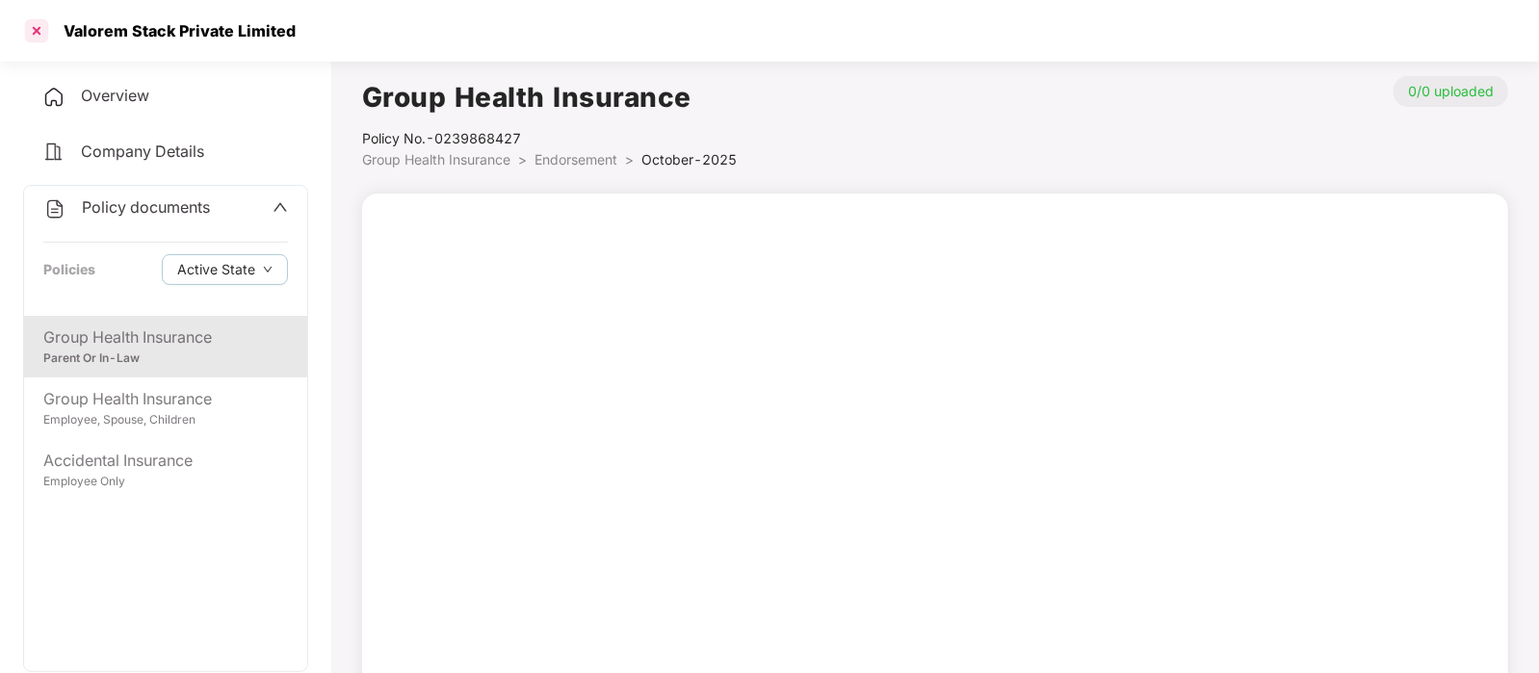
click at [39, 33] on div at bounding box center [36, 30] width 31 height 31
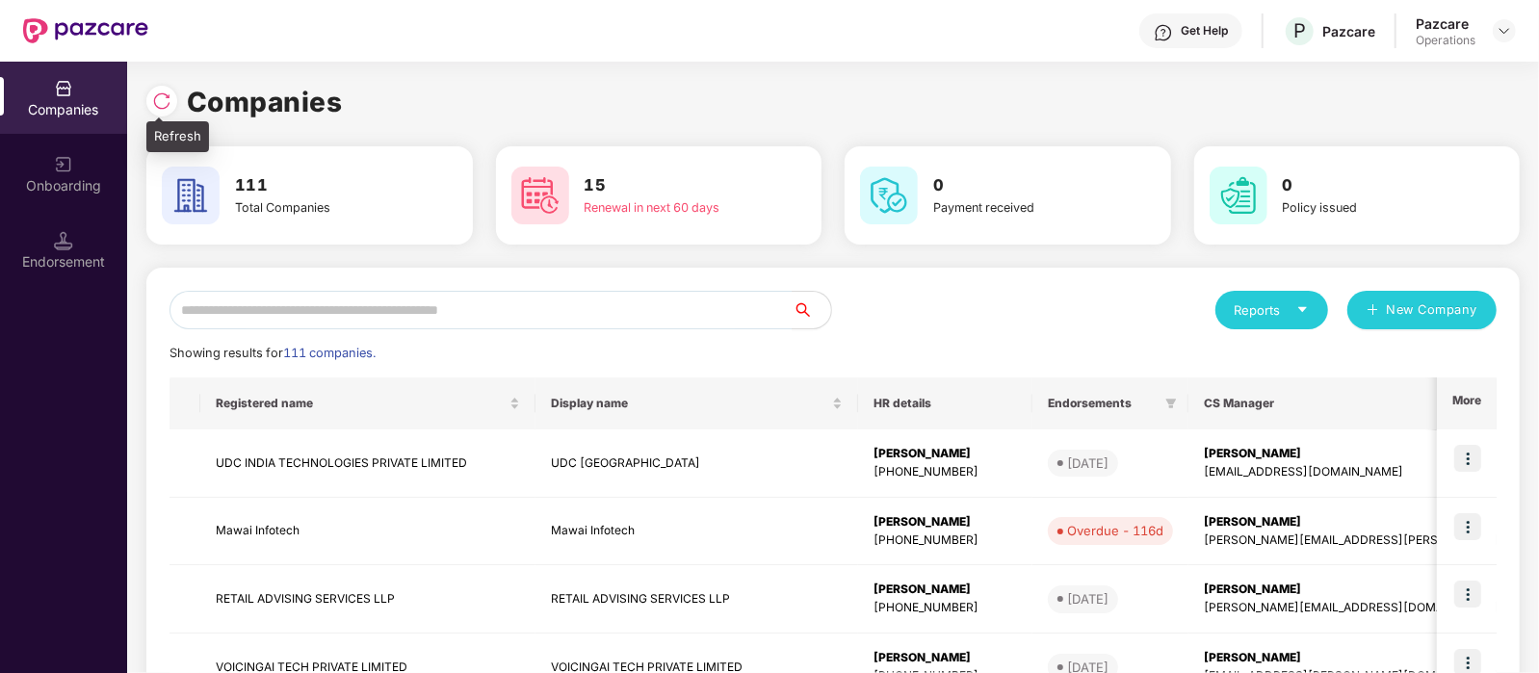
click at [159, 99] on img at bounding box center [161, 100] width 19 height 19
click at [306, 315] on input "text" at bounding box center [480, 310] width 623 height 39
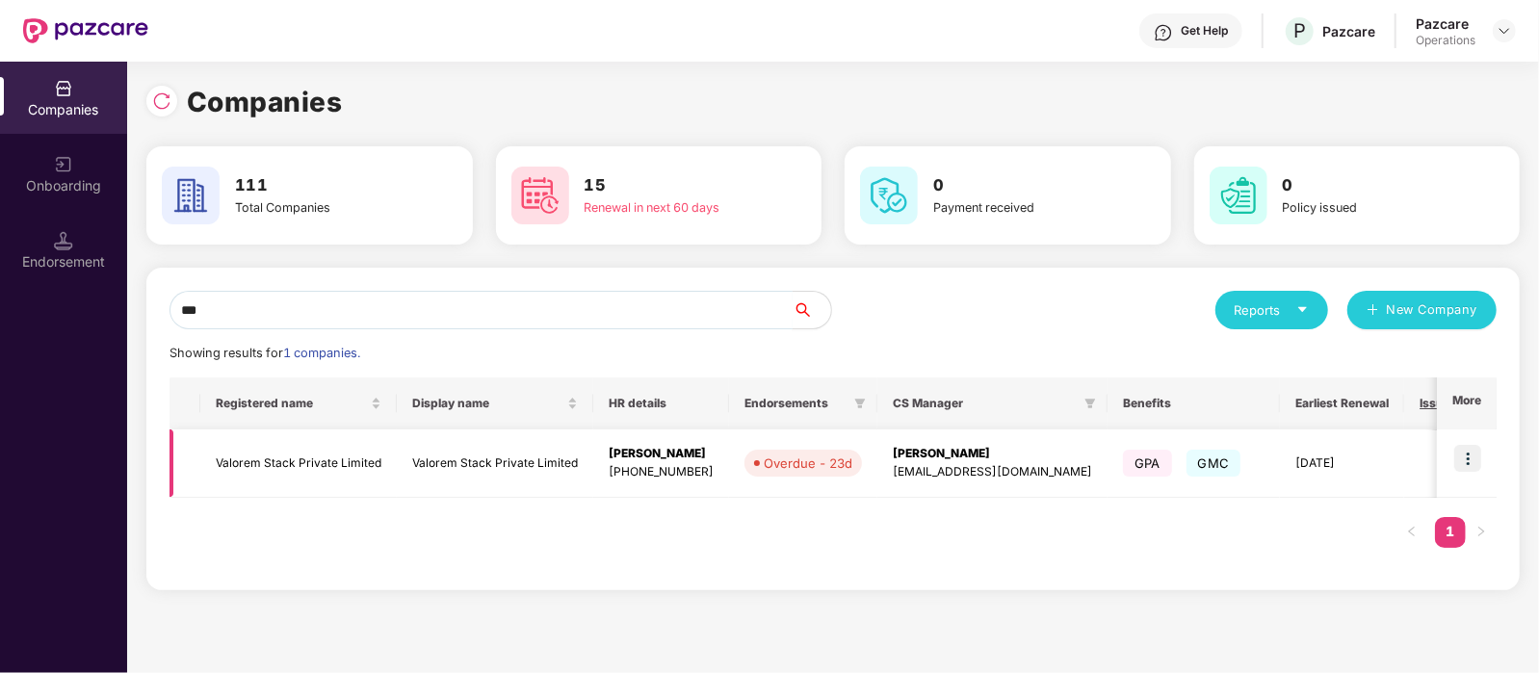
type input "***"
click at [312, 454] on td "Valorem Stack Private Limited" at bounding box center [298, 463] width 196 height 68
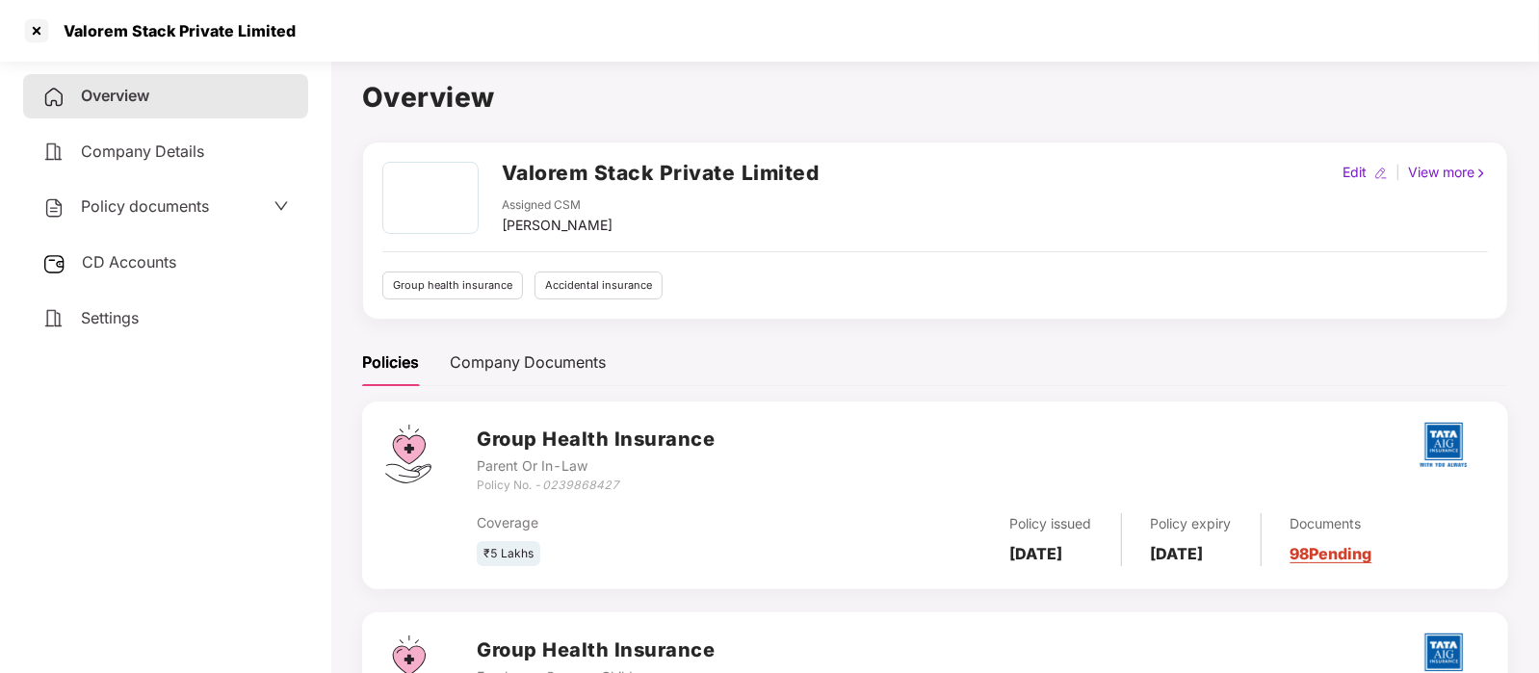
click at [135, 214] on span "Policy documents" at bounding box center [145, 205] width 128 height 19
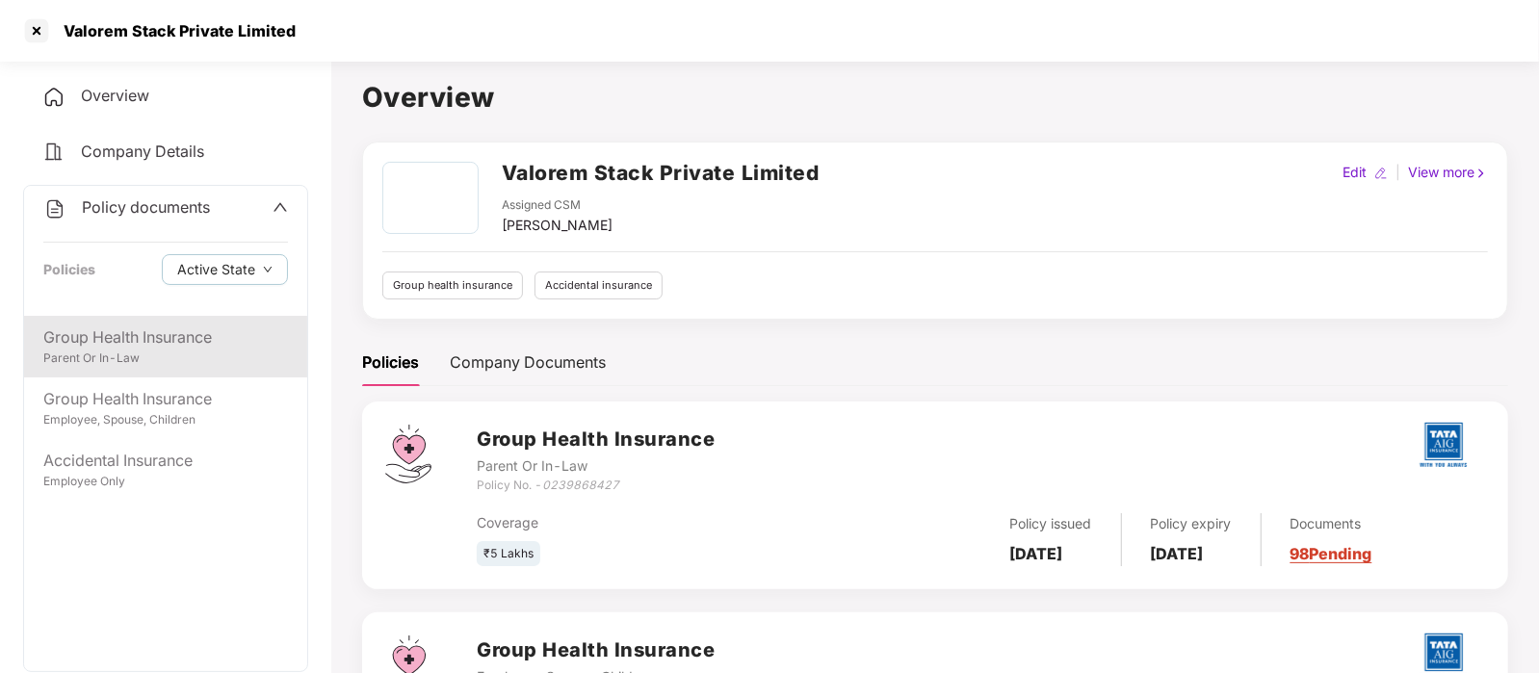
click at [156, 339] on div "Group Health Insurance" at bounding box center [165, 337] width 245 height 24
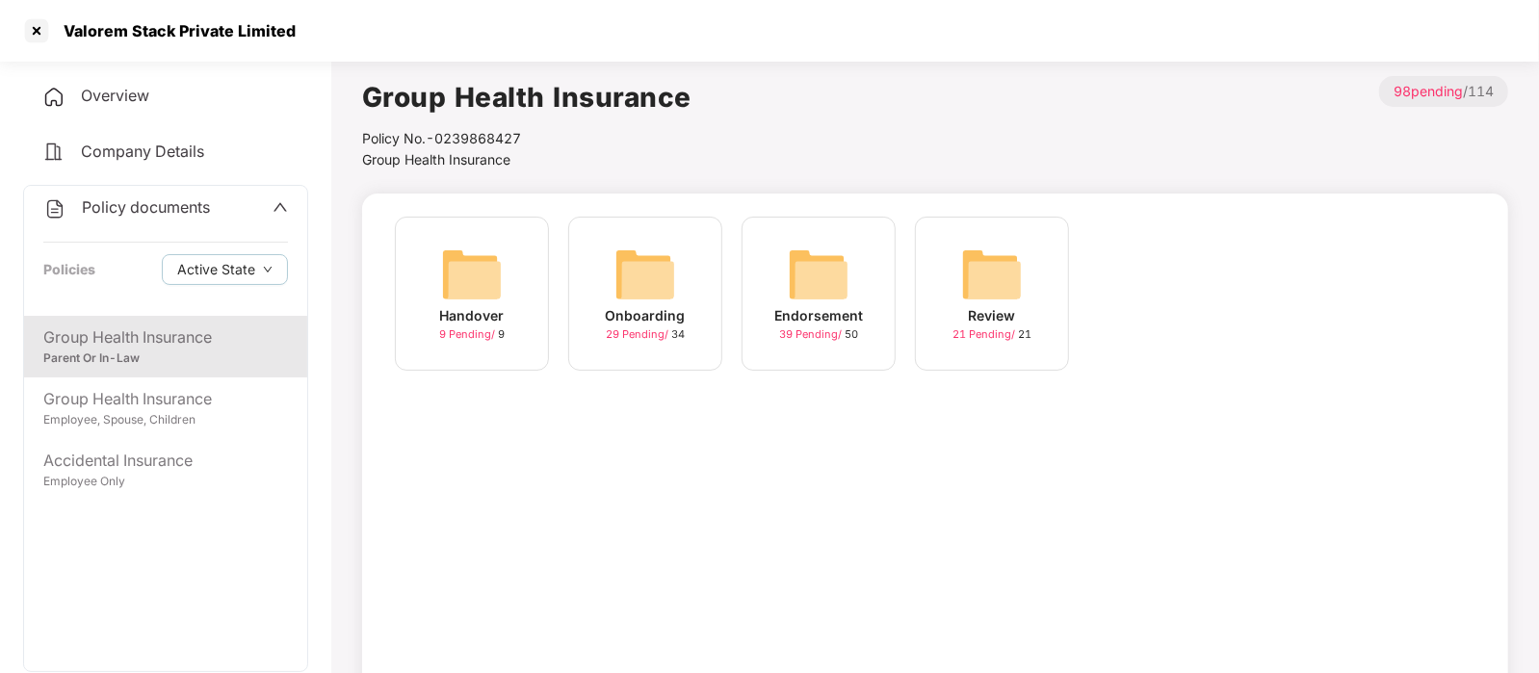
click at [861, 274] on div "Endorsement 39 Pending / 50" at bounding box center [818, 294] width 154 height 154
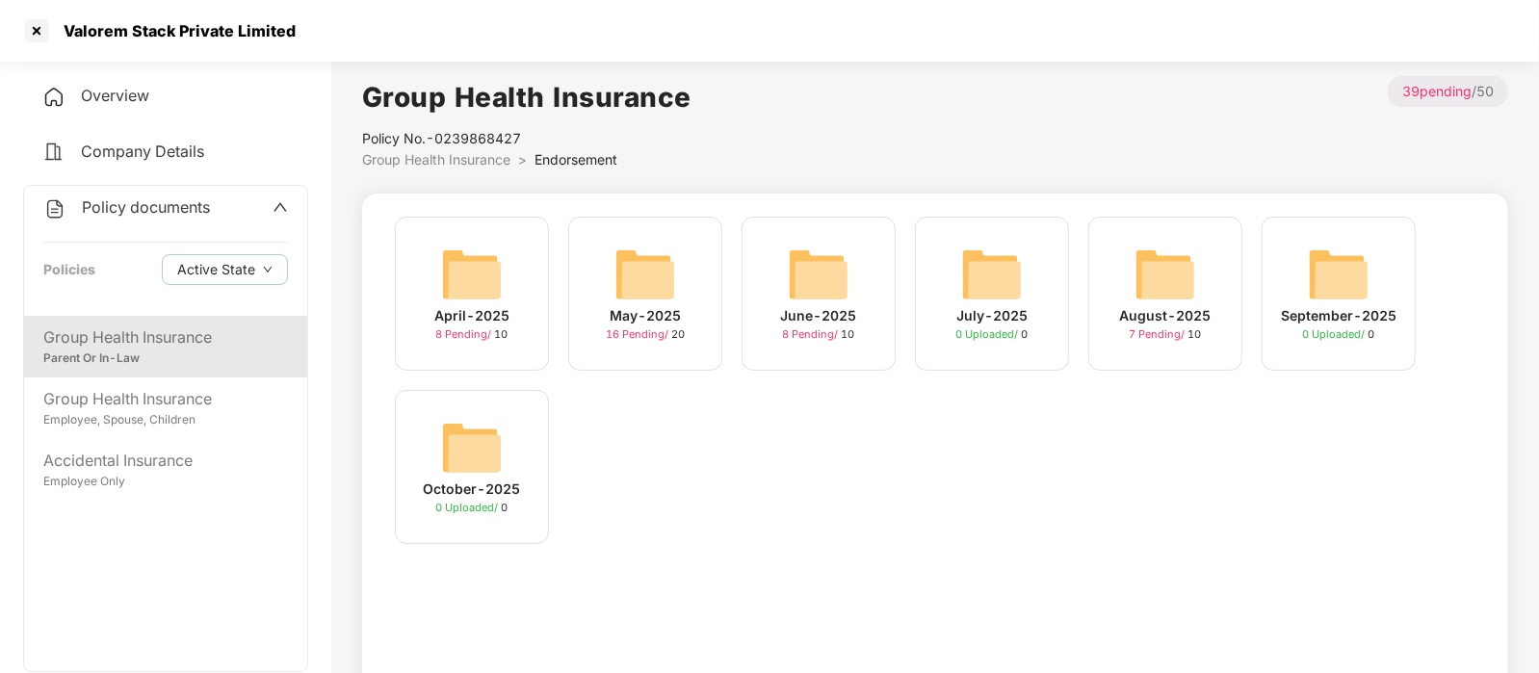
click at [492, 483] on div "October-2025" at bounding box center [472, 489] width 97 height 21
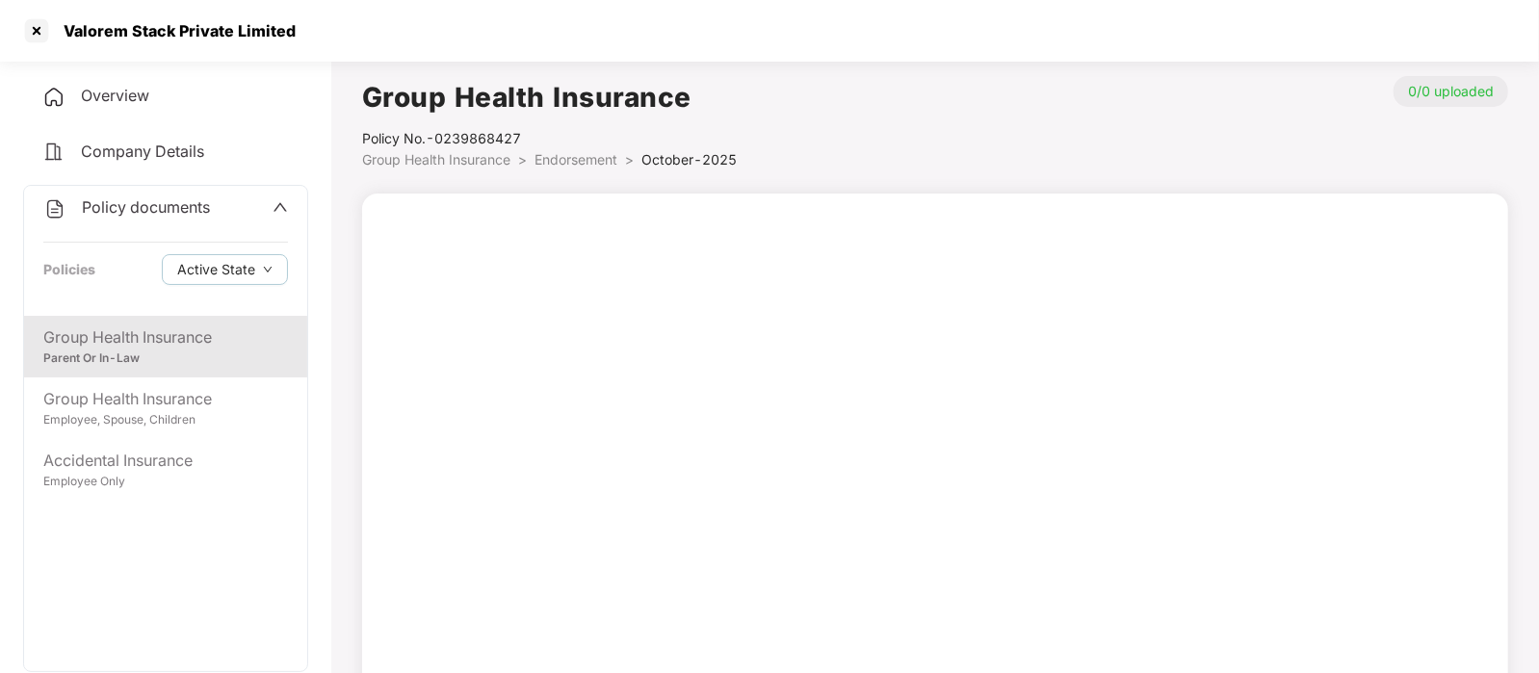
click at [113, 84] on div "Overview" at bounding box center [165, 96] width 285 height 44
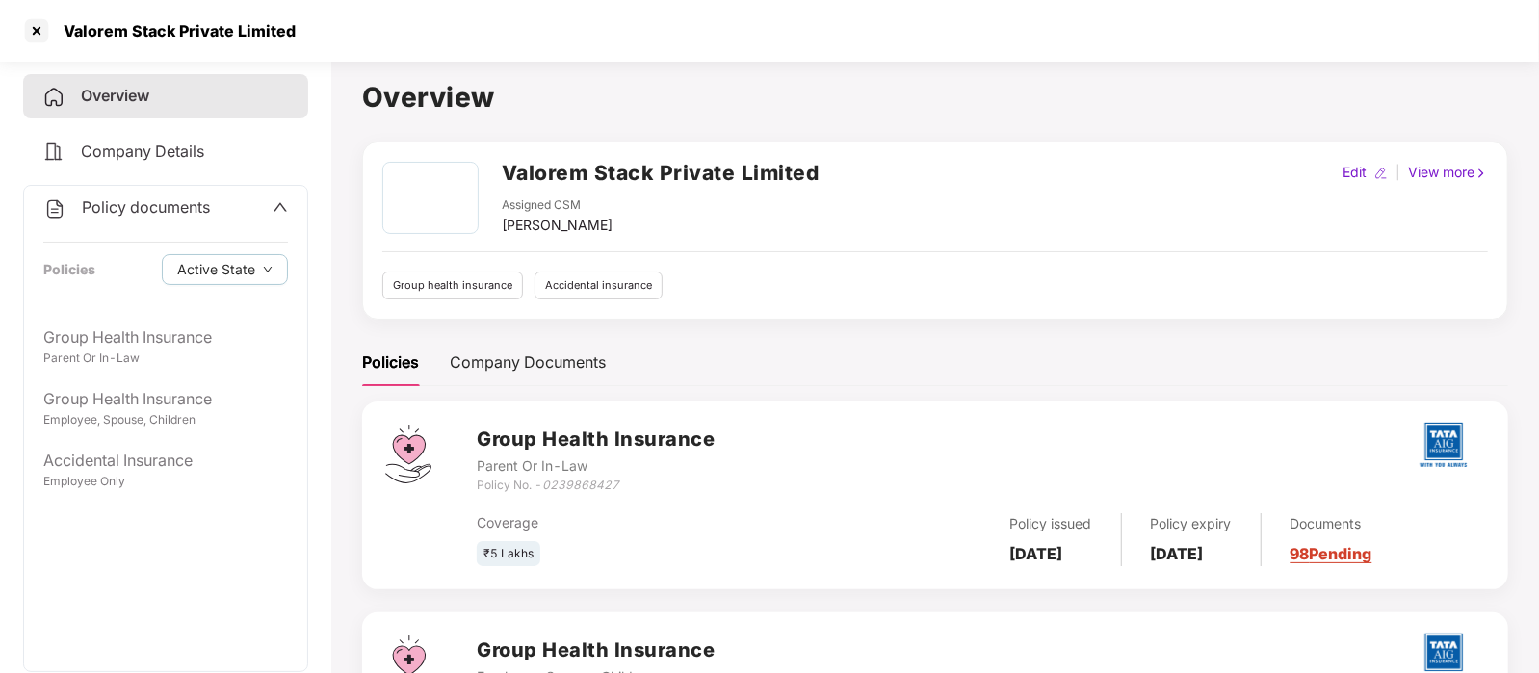
click at [1361, 561] on link "98 Pending" at bounding box center [1331, 553] width 82 height 19
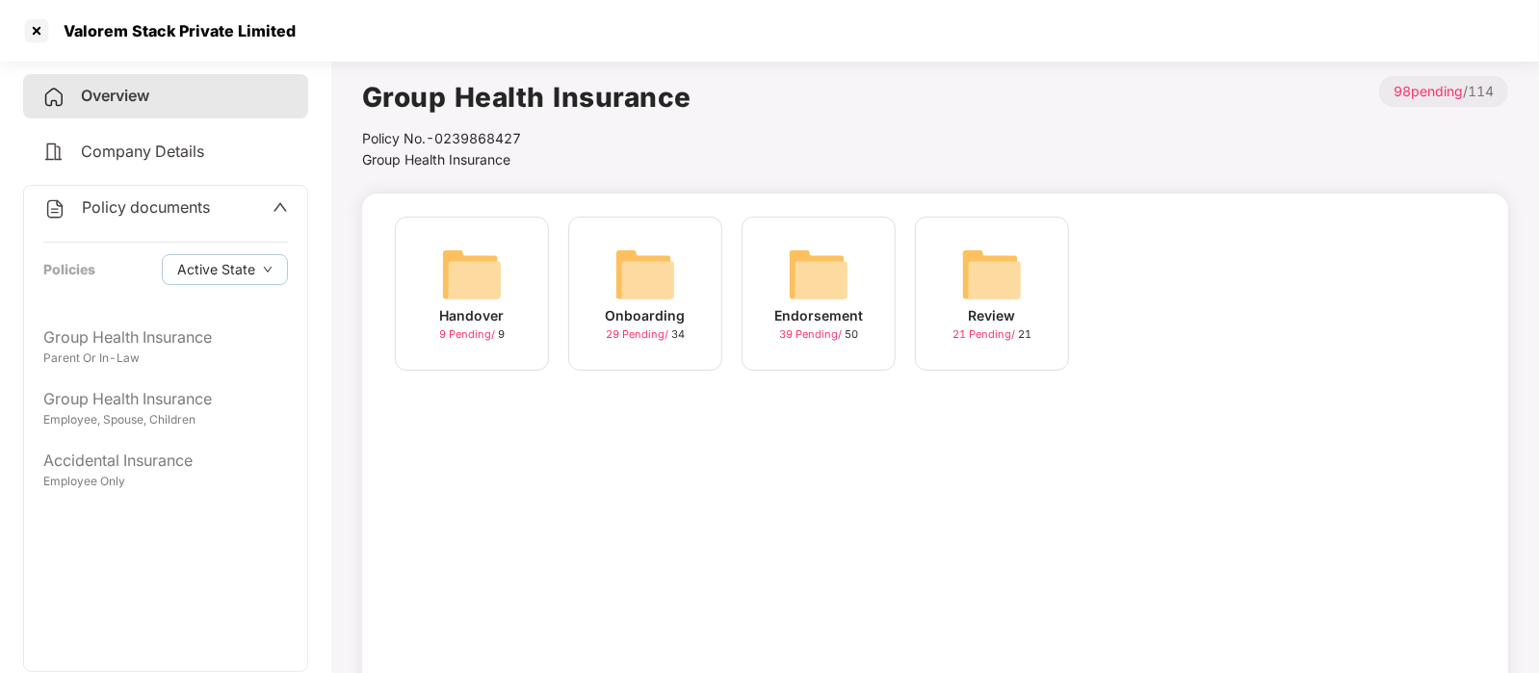
click at [854, 272] on div "Endorsement 39 Pending / 50" at bounding box center [818, 294] width 154 height 154
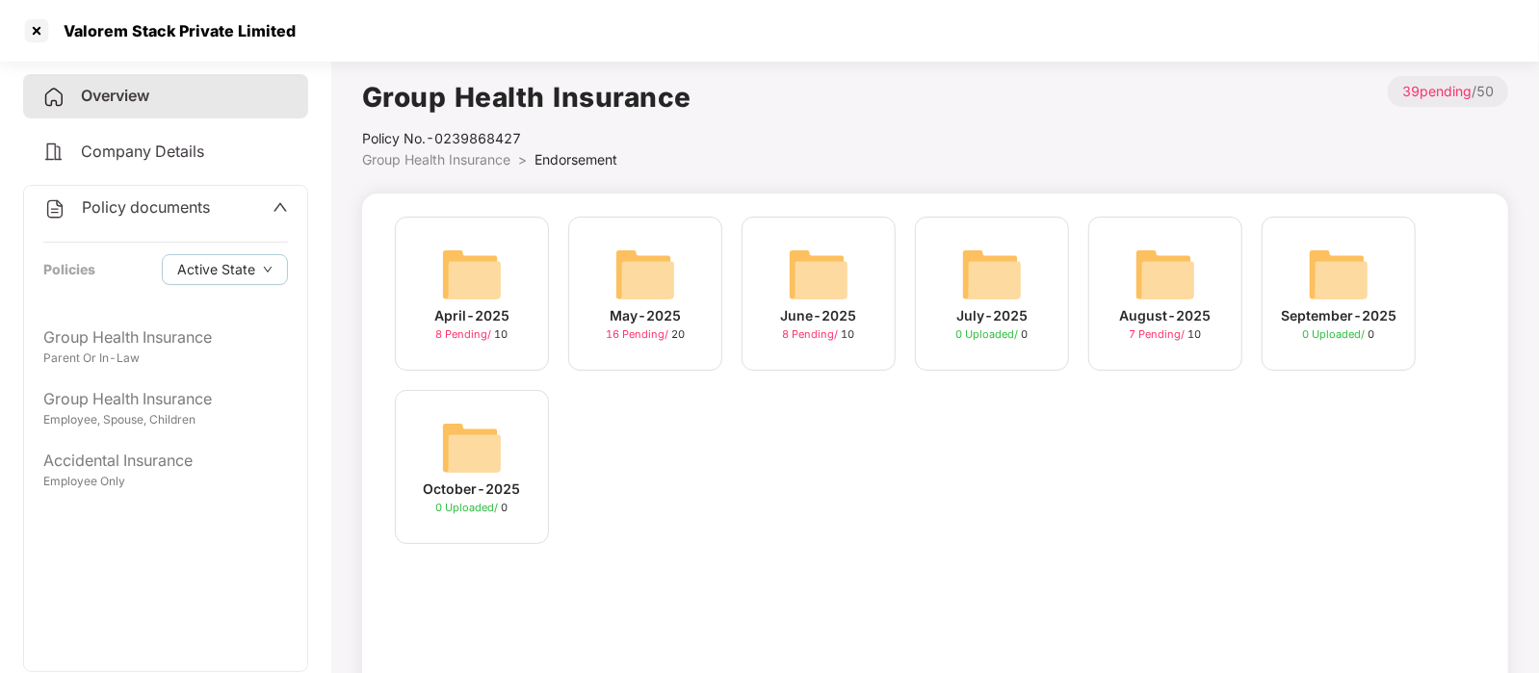
click at [446, 442] on img at bounding box center [472, 448] width 62 height 62
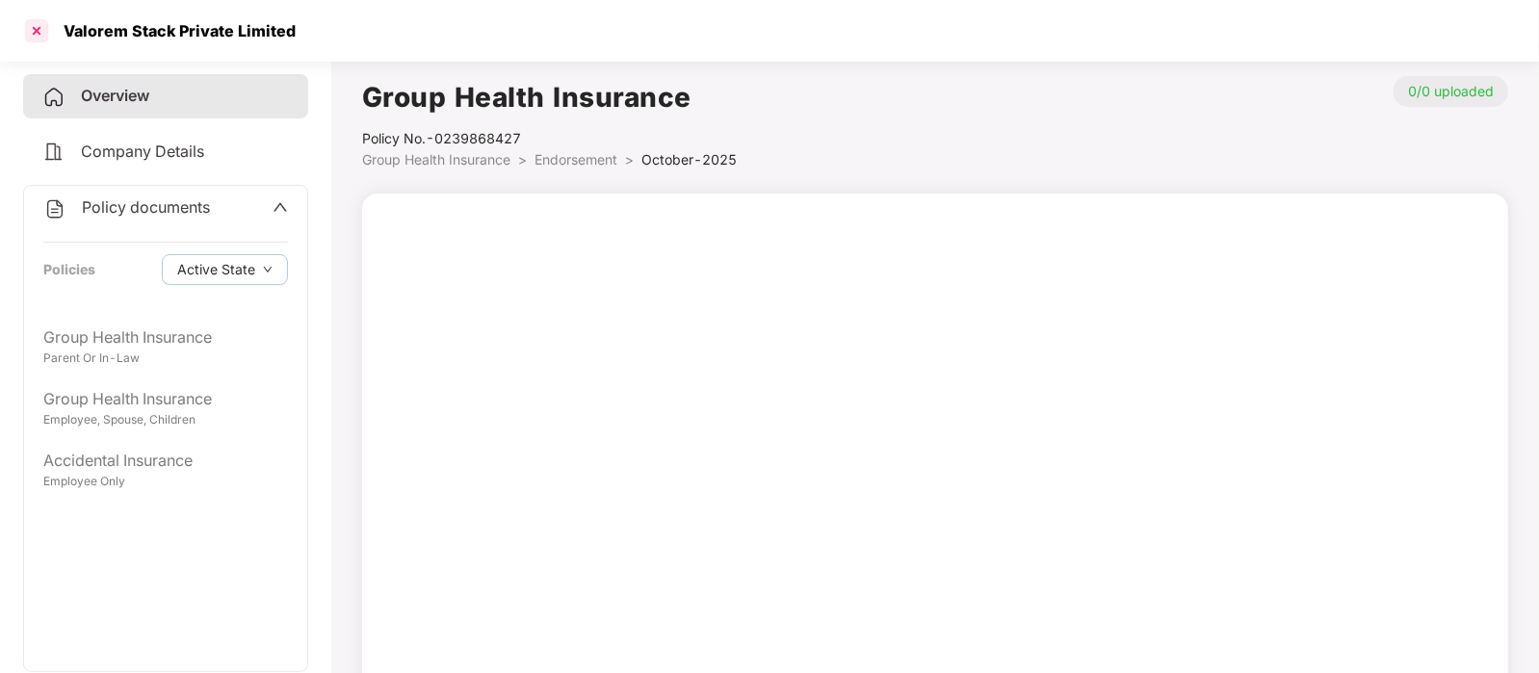
click at [43, 35] on div at bounding box center [36, 30] width 31 height 31
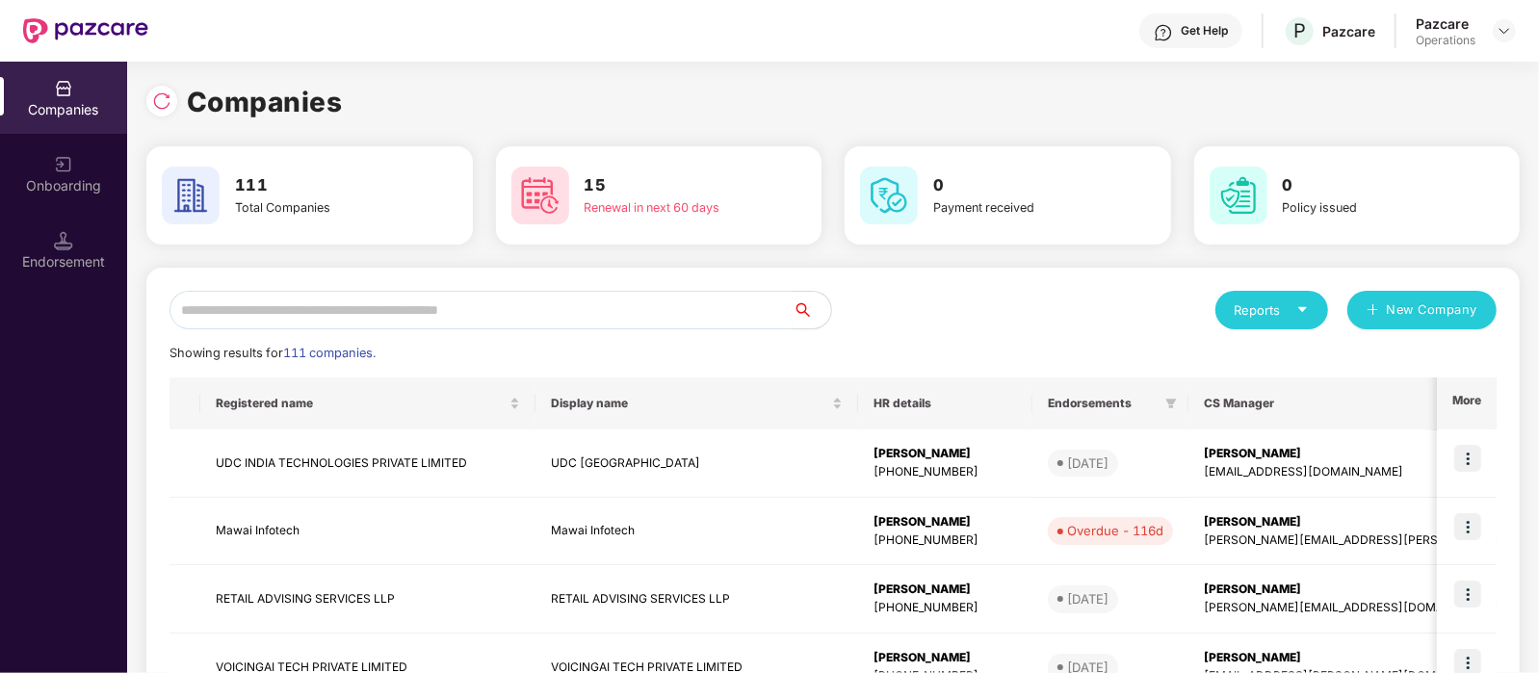
click at [342, 308] on input "text" at bounding box center [480, 310] width 623 height 39
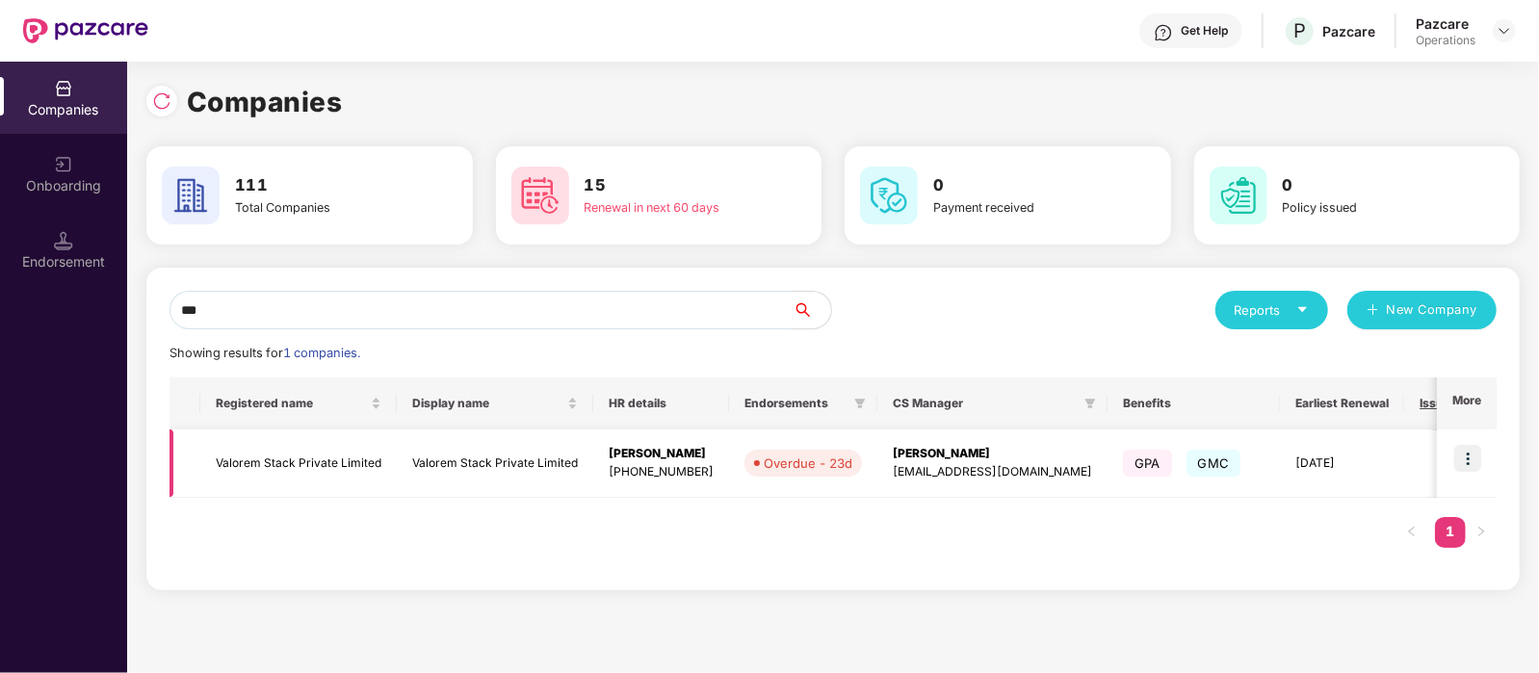
type input "***"
click at [1465, 458] on img at bounding box center [1467, 458] width 27 height 27
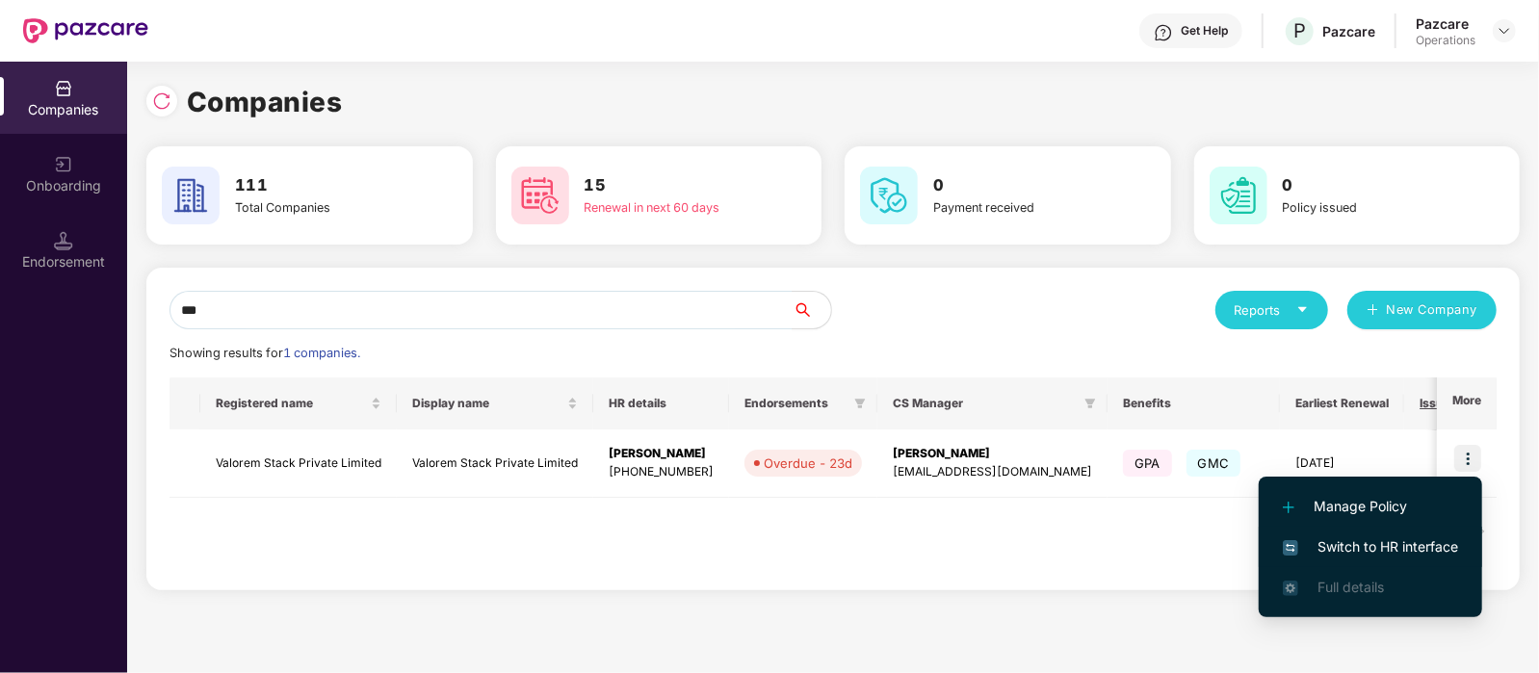
click at [1352, 549] on span "Switch to HR interface" at bounding box center [1370, 546] width 175 height 21
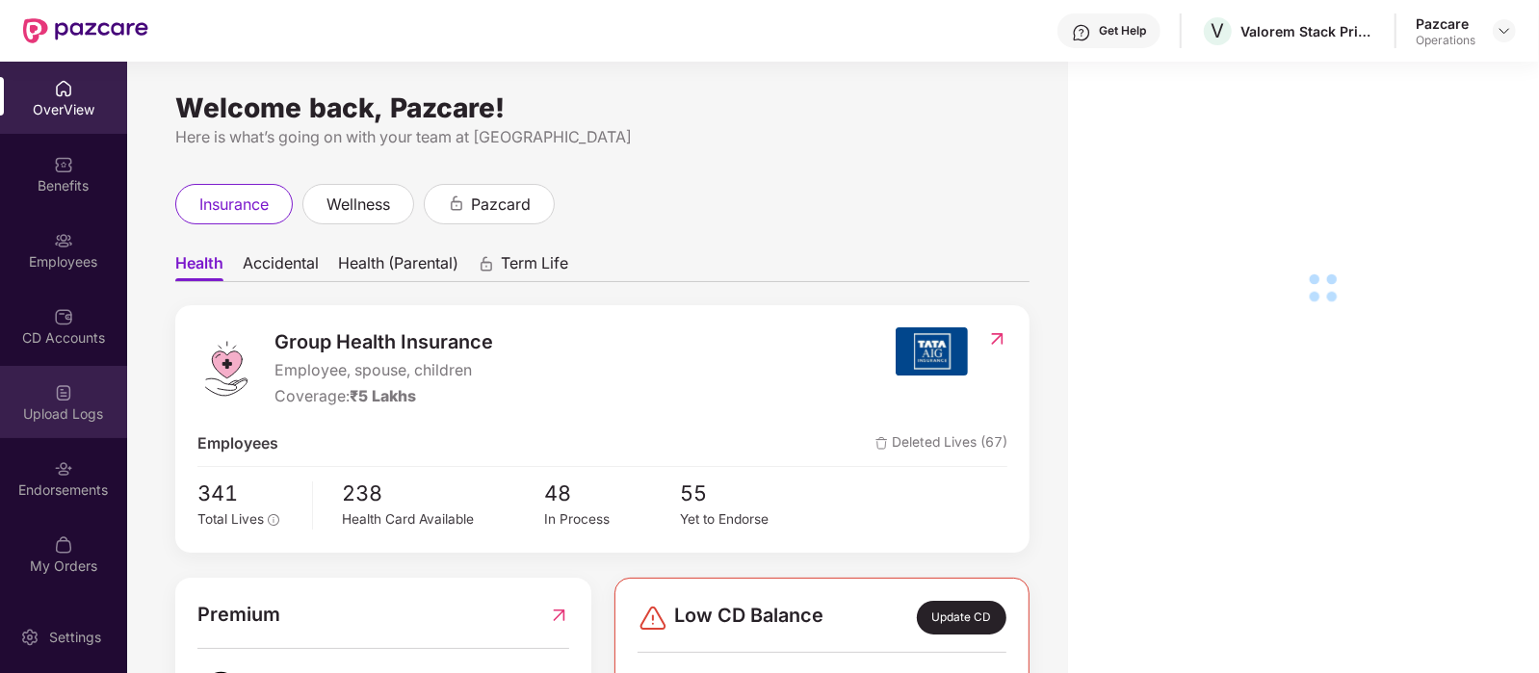
click at [53, 412] on div "Upload Logs" at bounding box center [63, 413] width 127 height 19
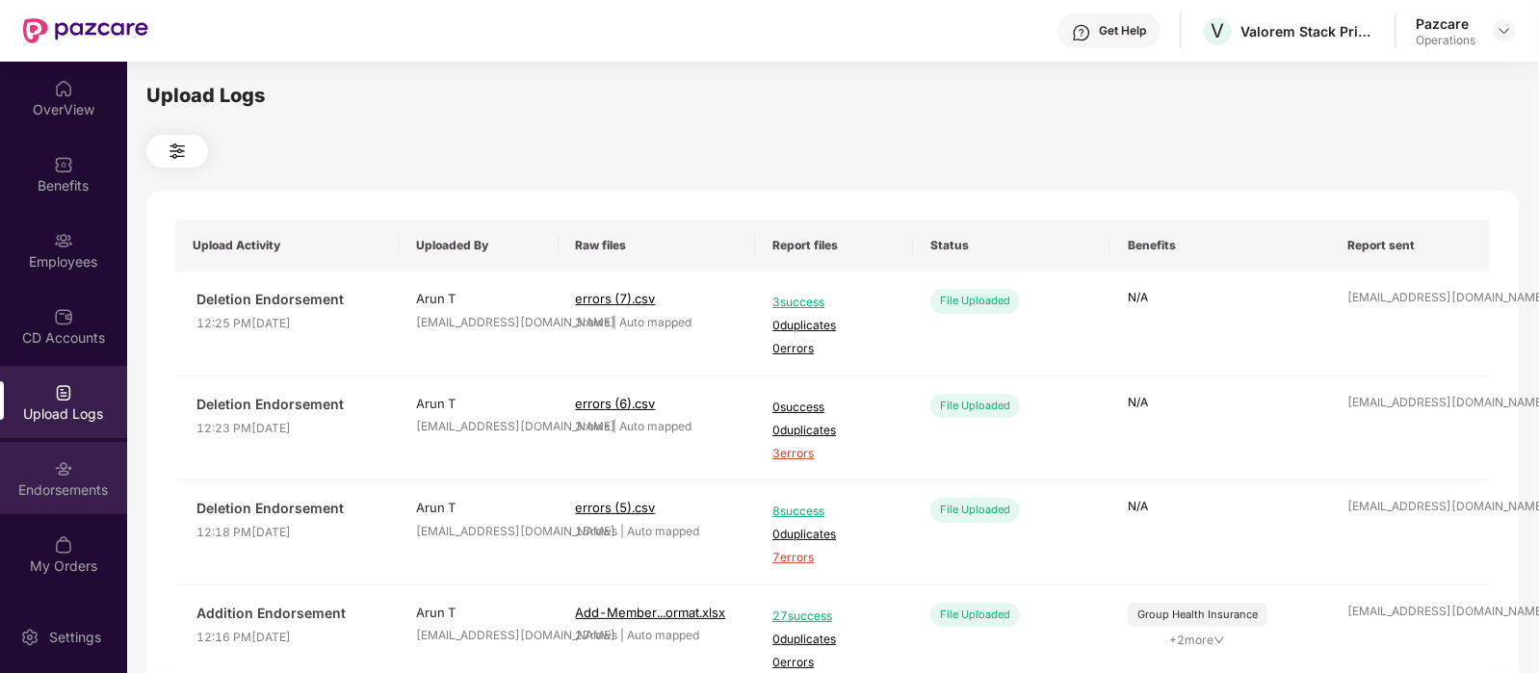
click at [64, 498] on div "Endorsements" at bounding box center [63, 489] width 127 height 19
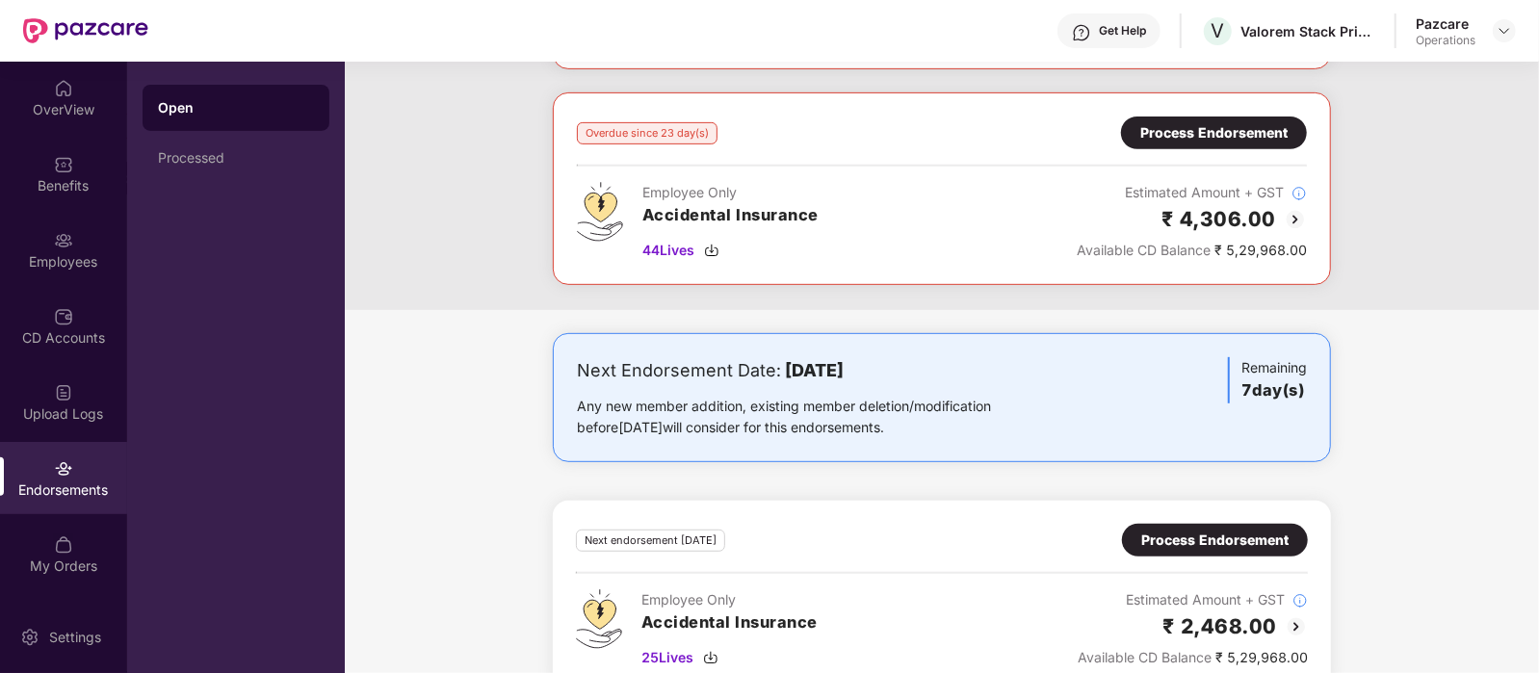
scroll to position [505, 0]
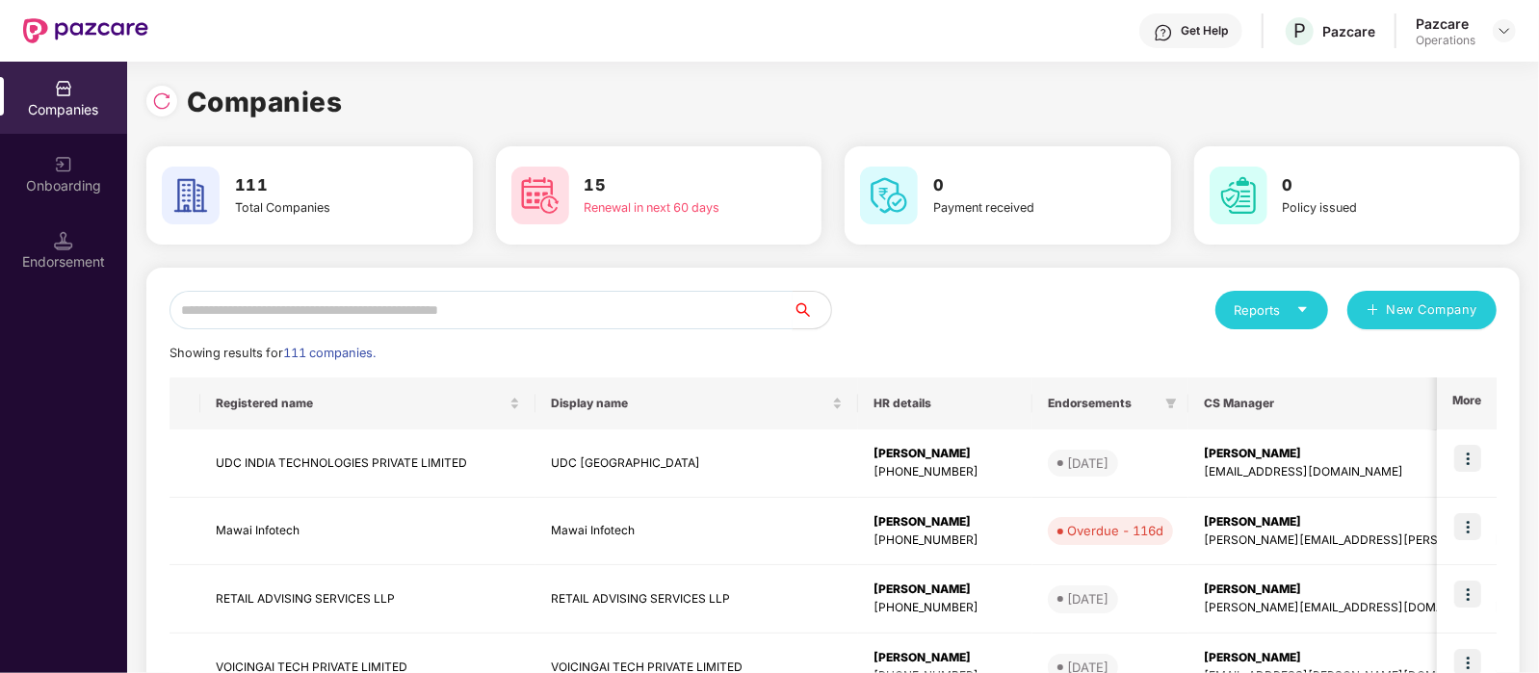
click at [260, 296] on input "text" at bounding box center [480, 310] width 623 height 39
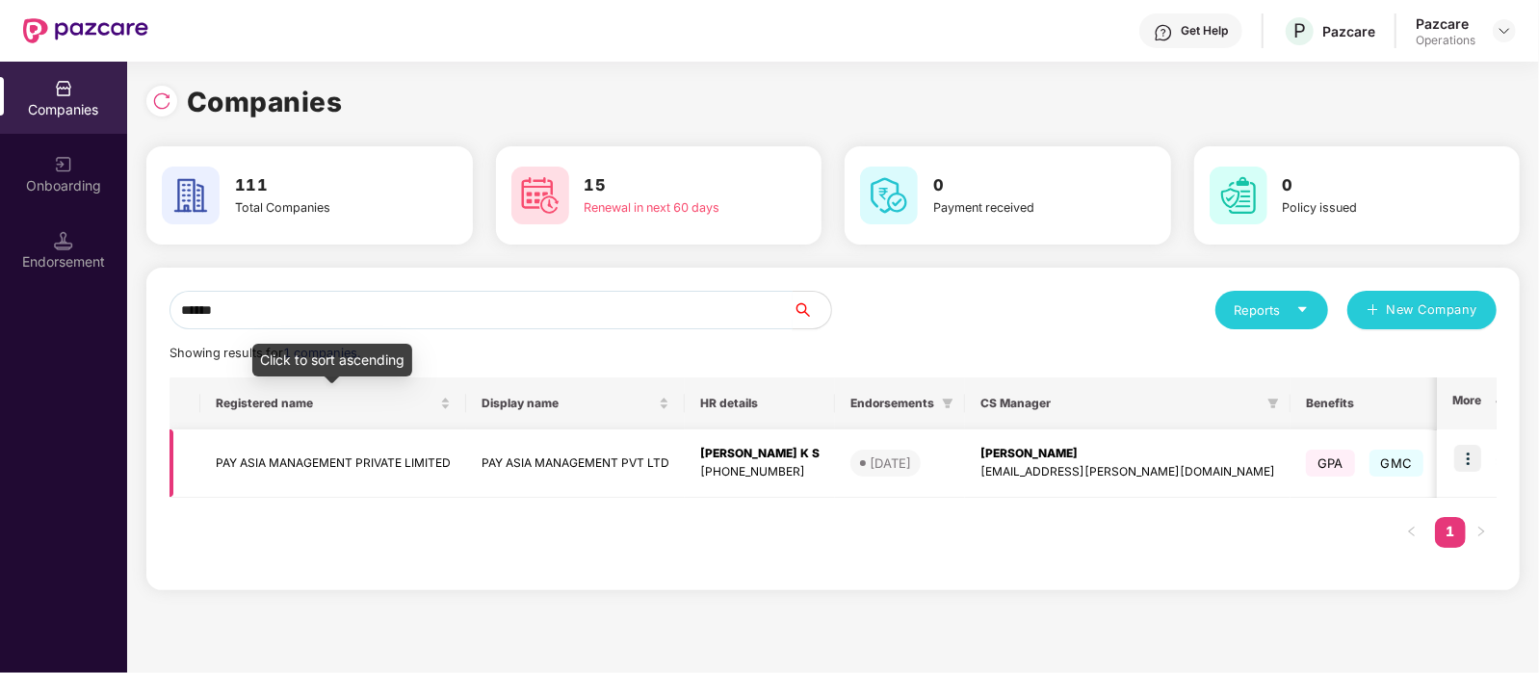
type input "******"
click at [333, 448] on td "PAY ASIA MANAGEMENT PRIVATE LIMITED" at bounding box center [333, 463] width 266 height 68
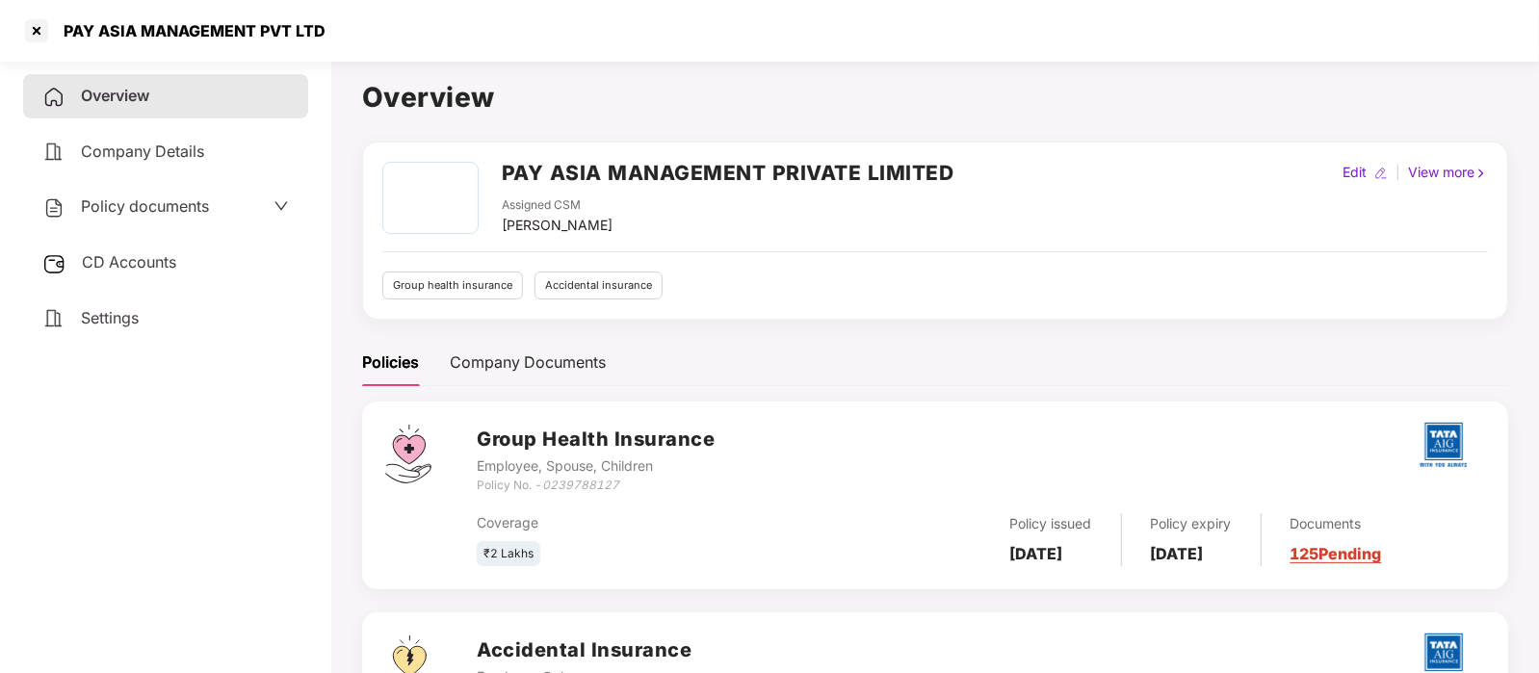
click at [135, 213] on span "Policy documents" at bounding box center [145, 205] width 128 height 19
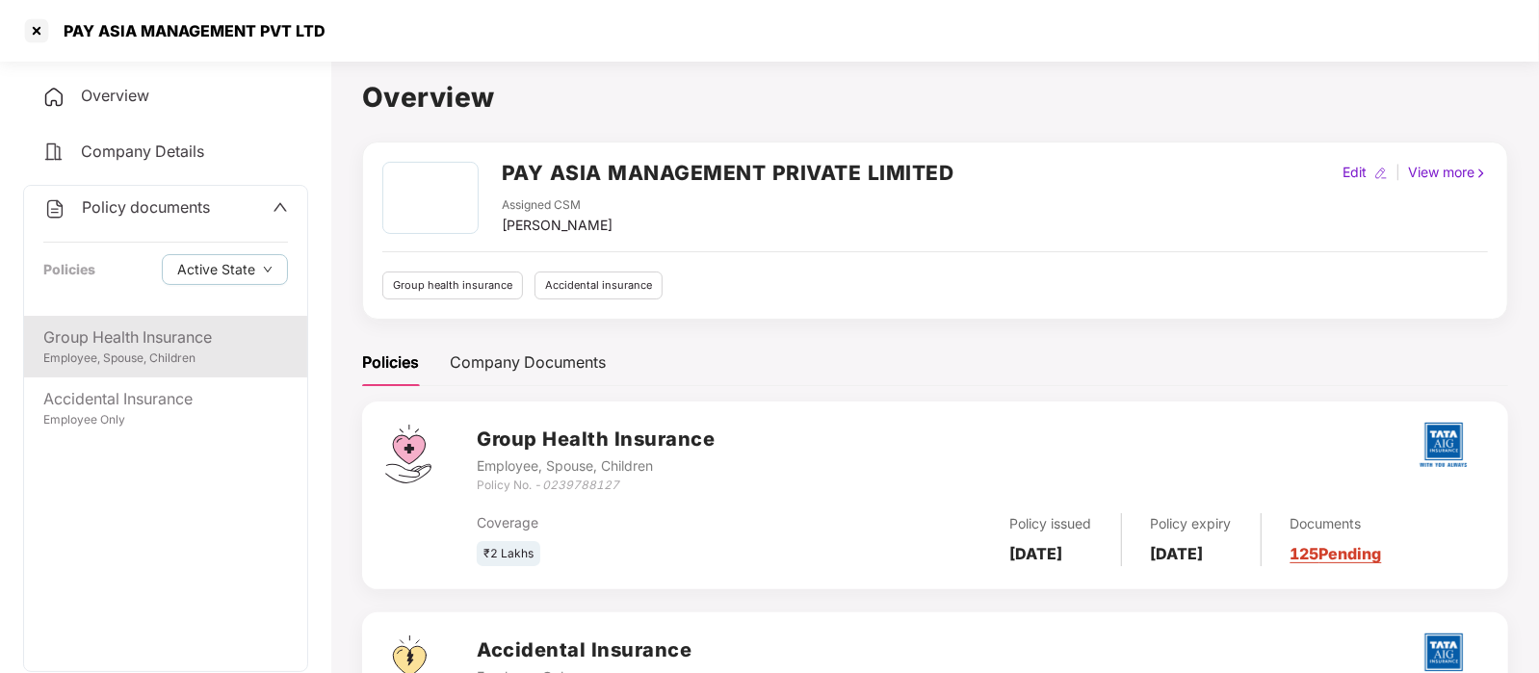
click at [145, 322] on div "Group Health Insurance Employee, Spouse, Children" at bounding box center [165, 347] width 283 height 62
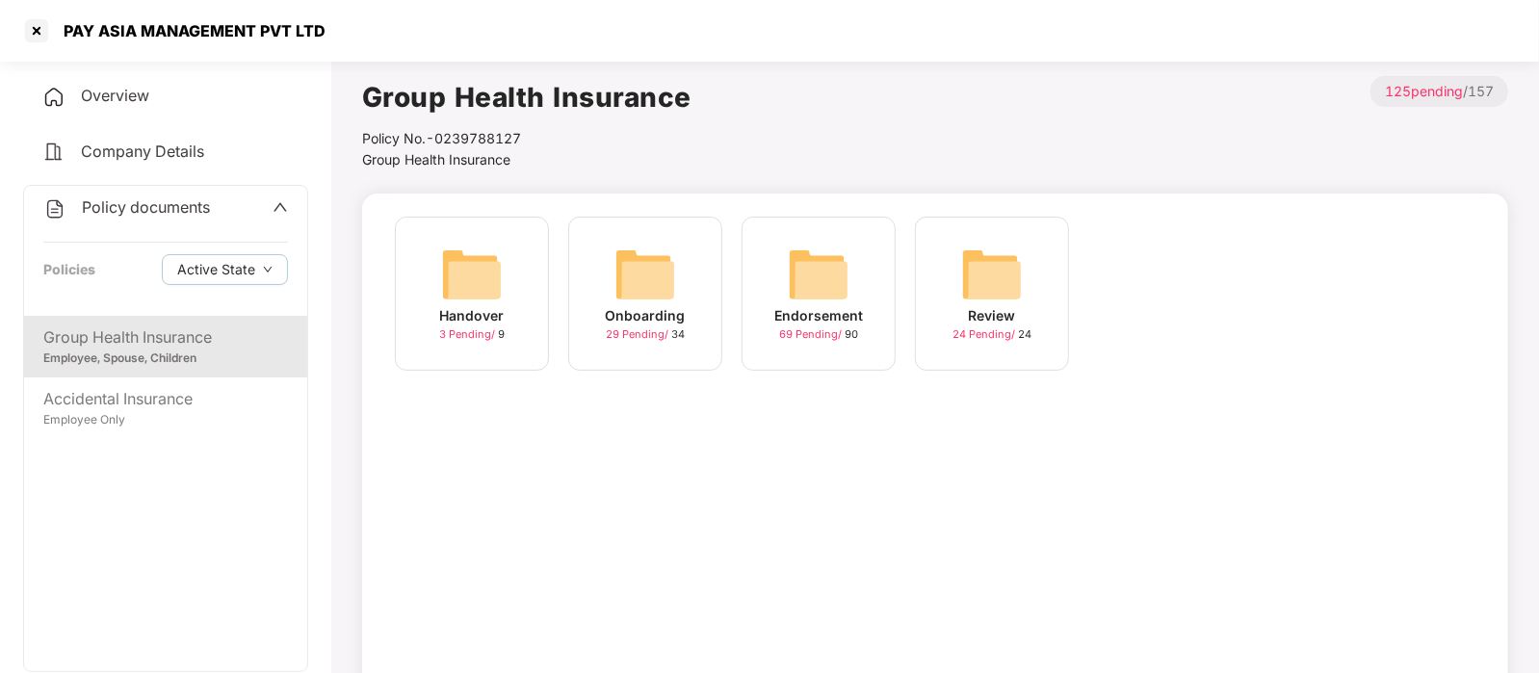
click at [804, 265] on img at bounding box center [819, 275] width 62 height 62
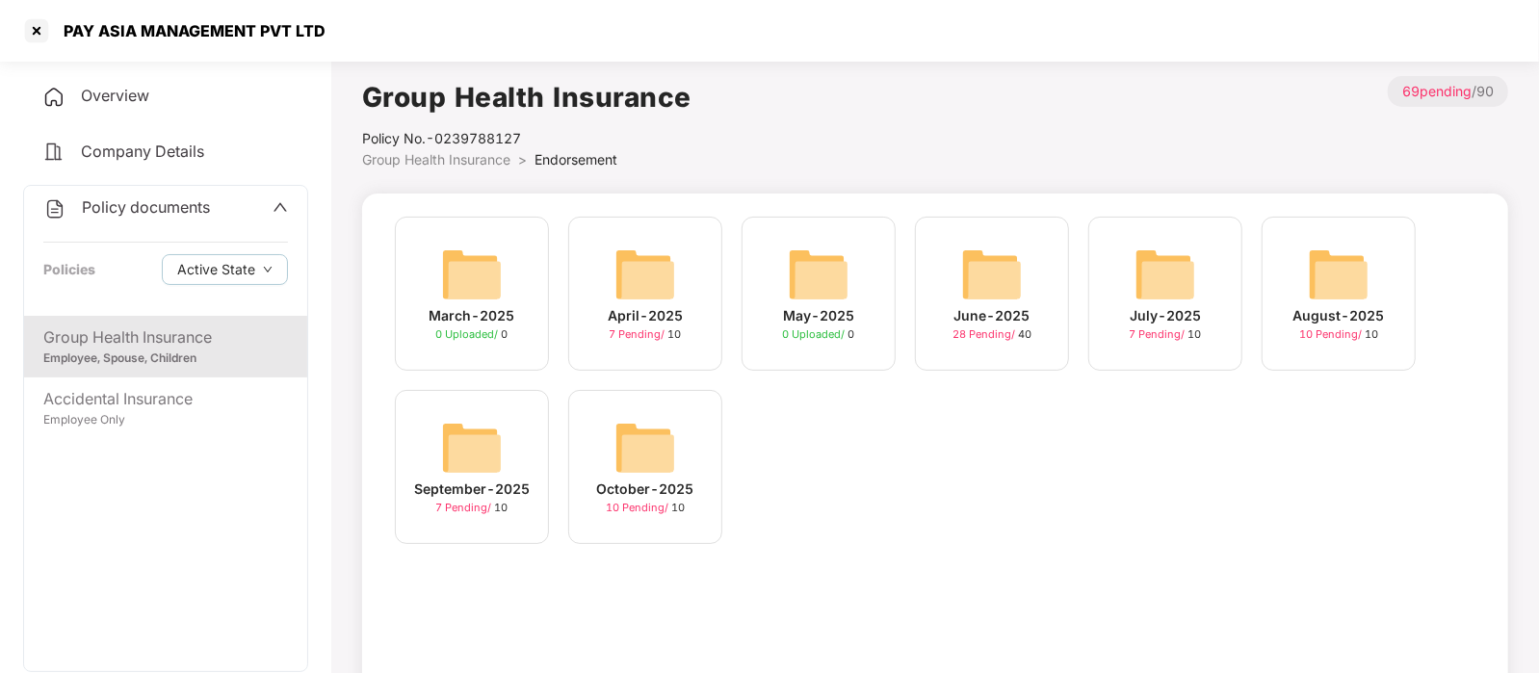
click at [628, 444] on img at bounding box center [645, 448] width 62 height 62
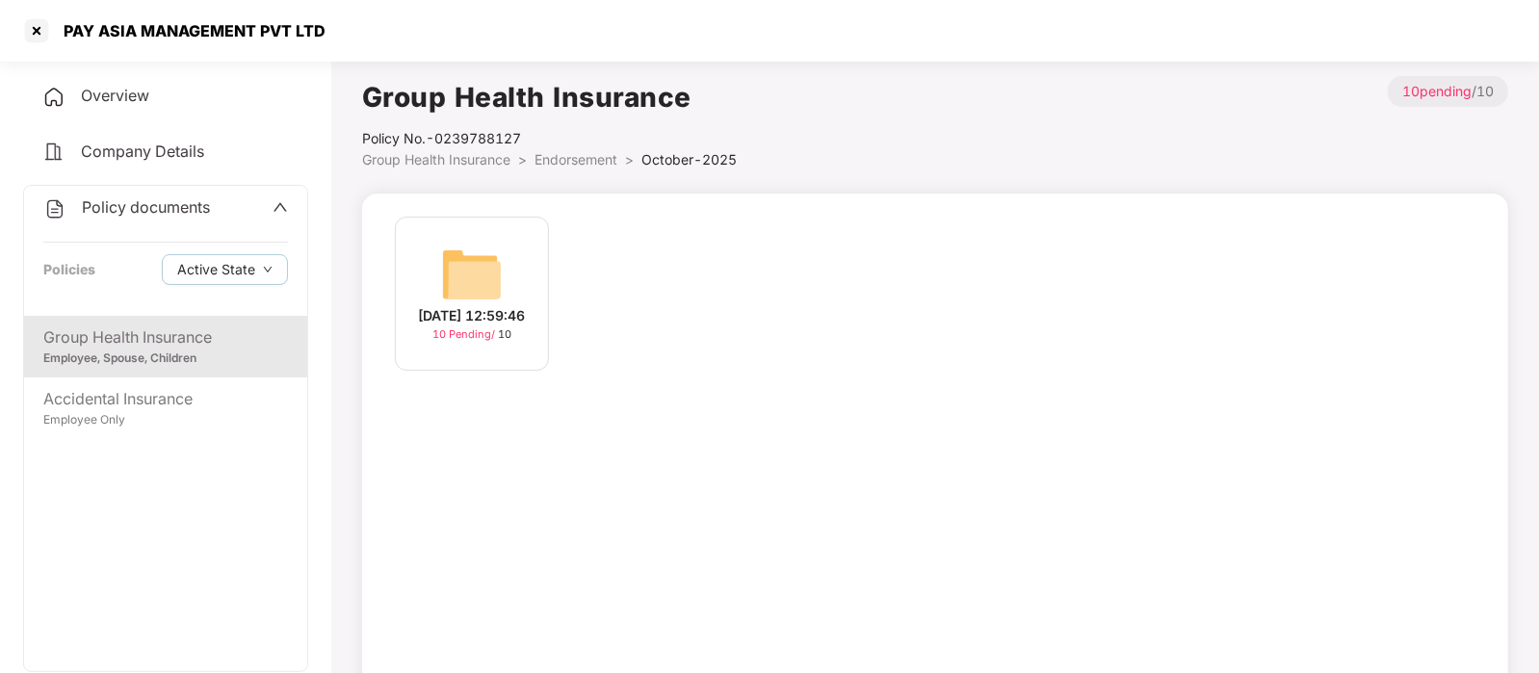
click at [499, 313] on div "06-Oct-2025 12:59:46" at bounding box center [472, 315] width 107 height 21
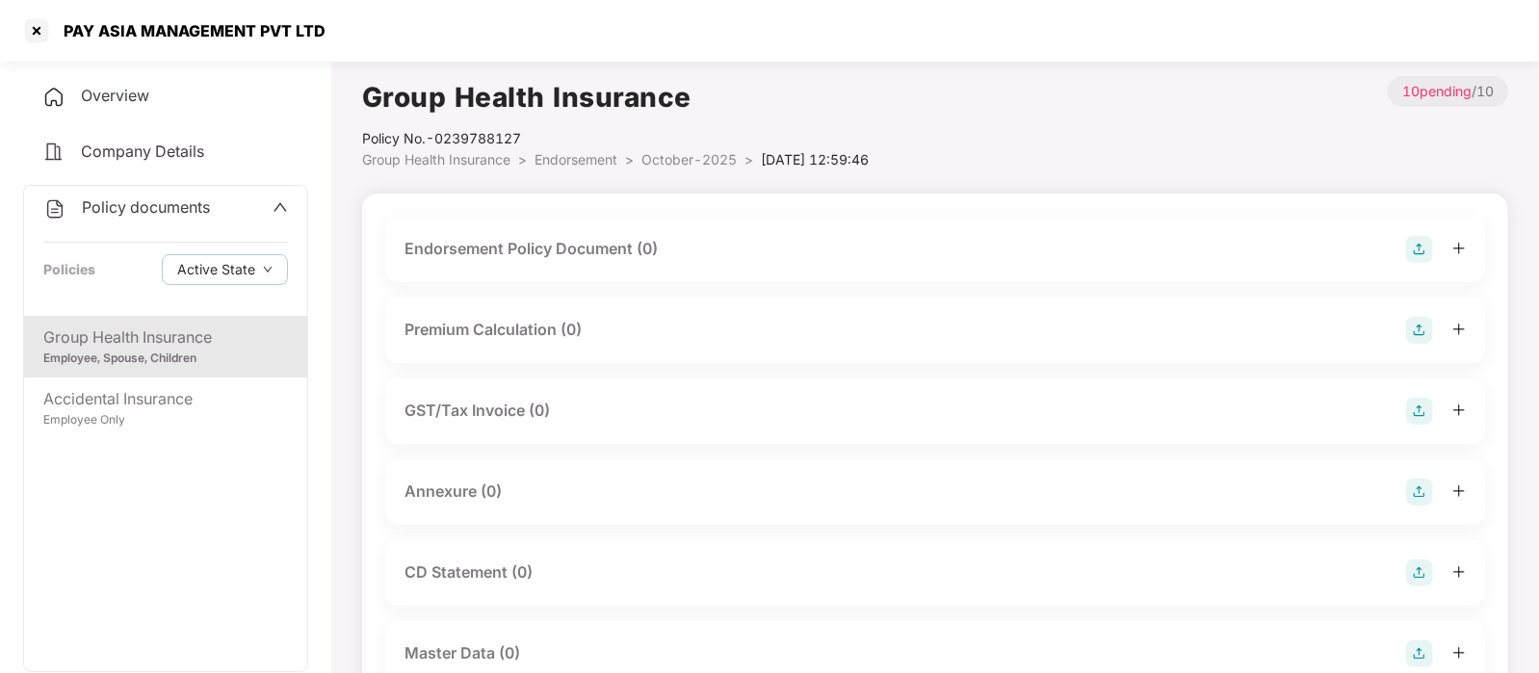
click at [760, 259] on div "Endorsement Policy Document (0)" at bounding box center [934, 249] width 1061 height 27
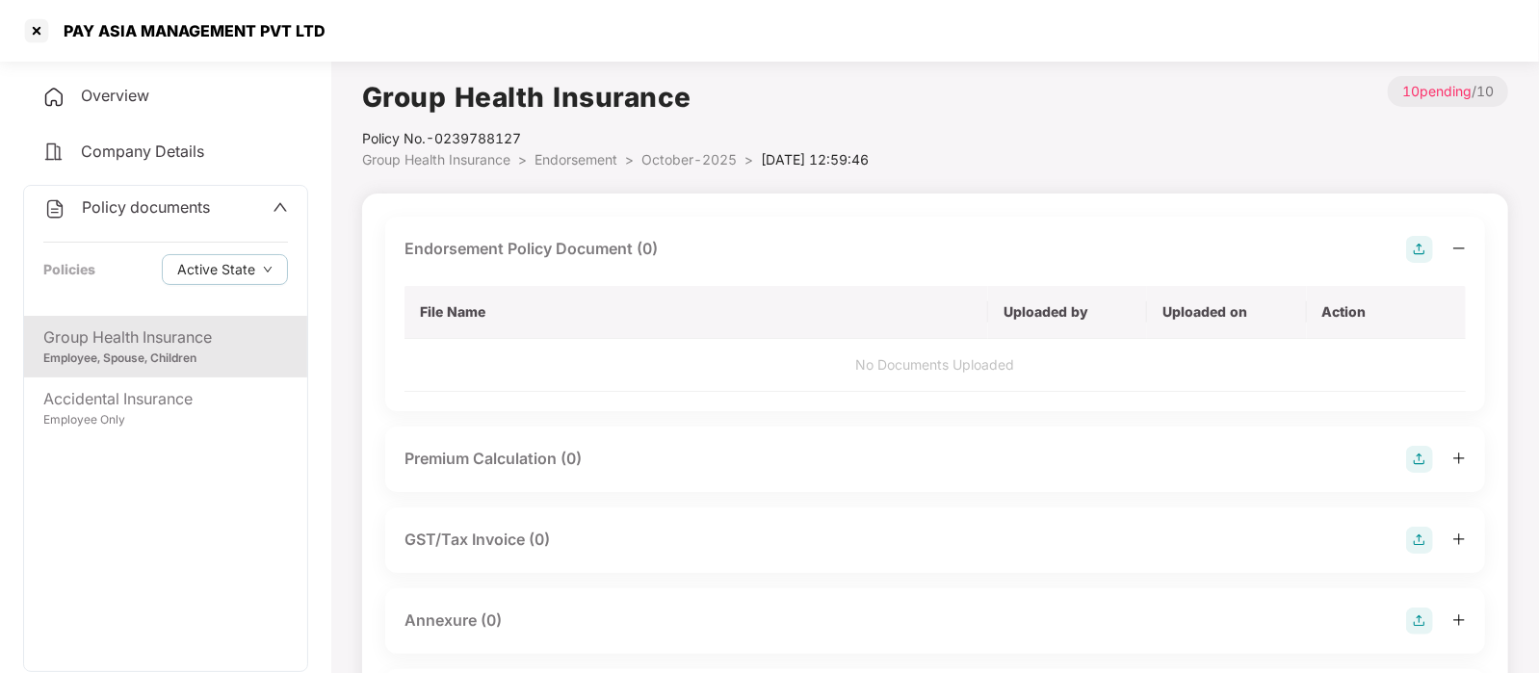
click at [1411, 240] on img at bounding box center [1419, 249] width 27 height 27
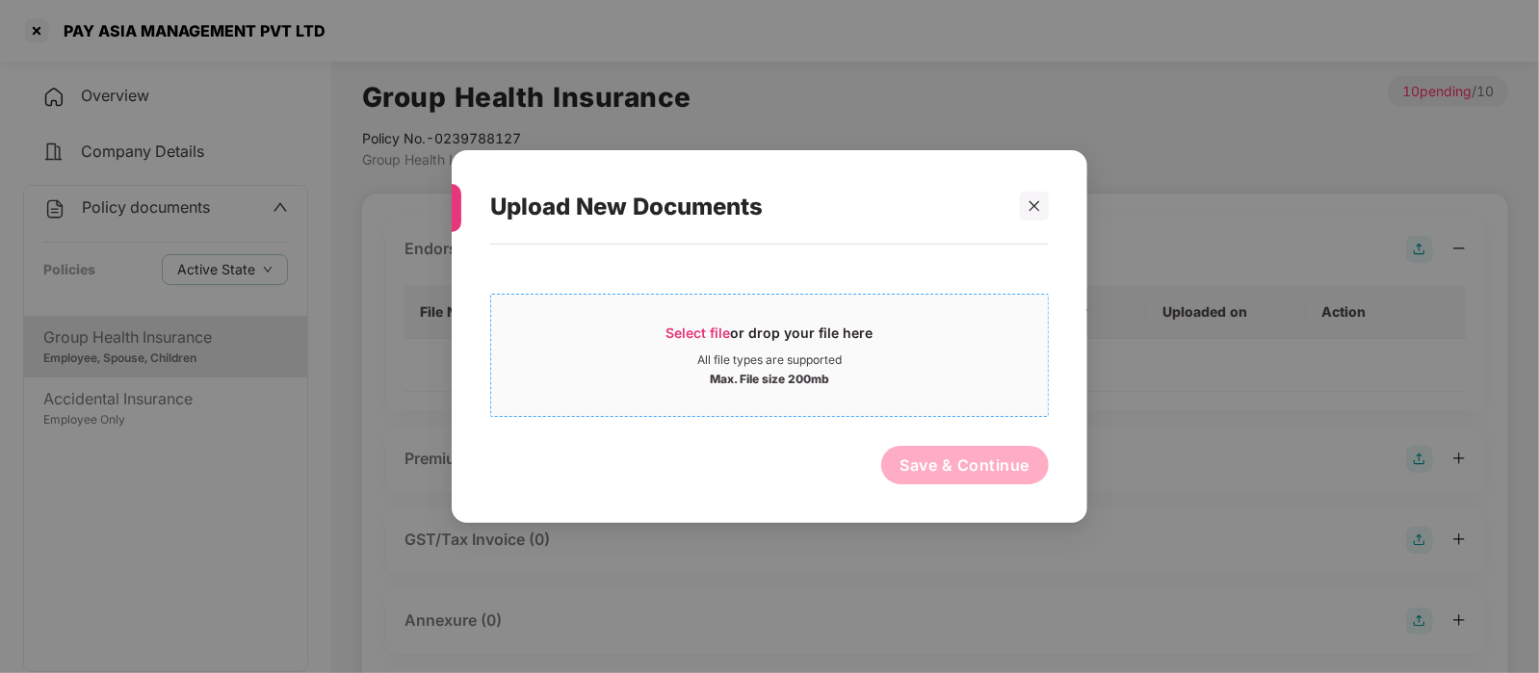
click at [889, 386] on div "Max. File size 200mb" at bounding box center [769, 377] width 557 height 19
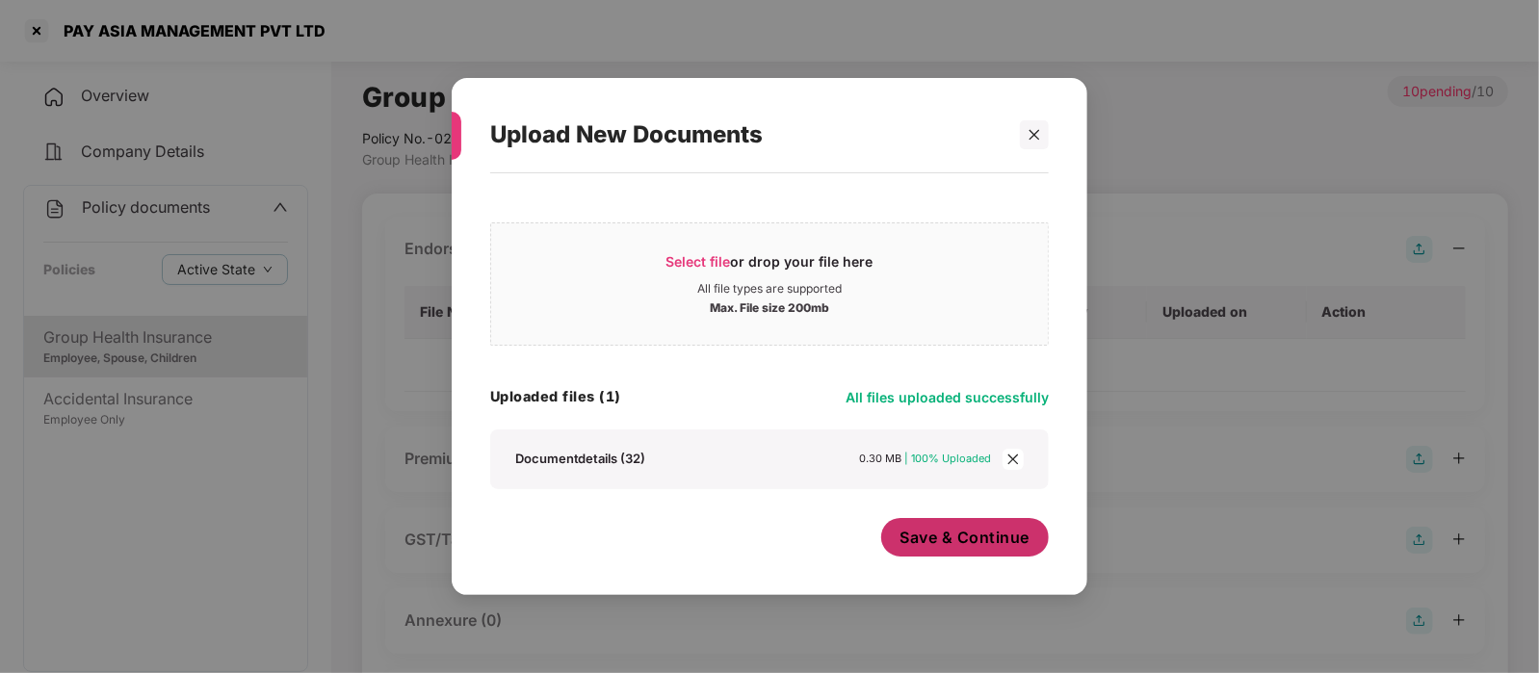
click at [977, 543] on span "Save & Continue" at bounding box center [965, 537] width 130 height 21
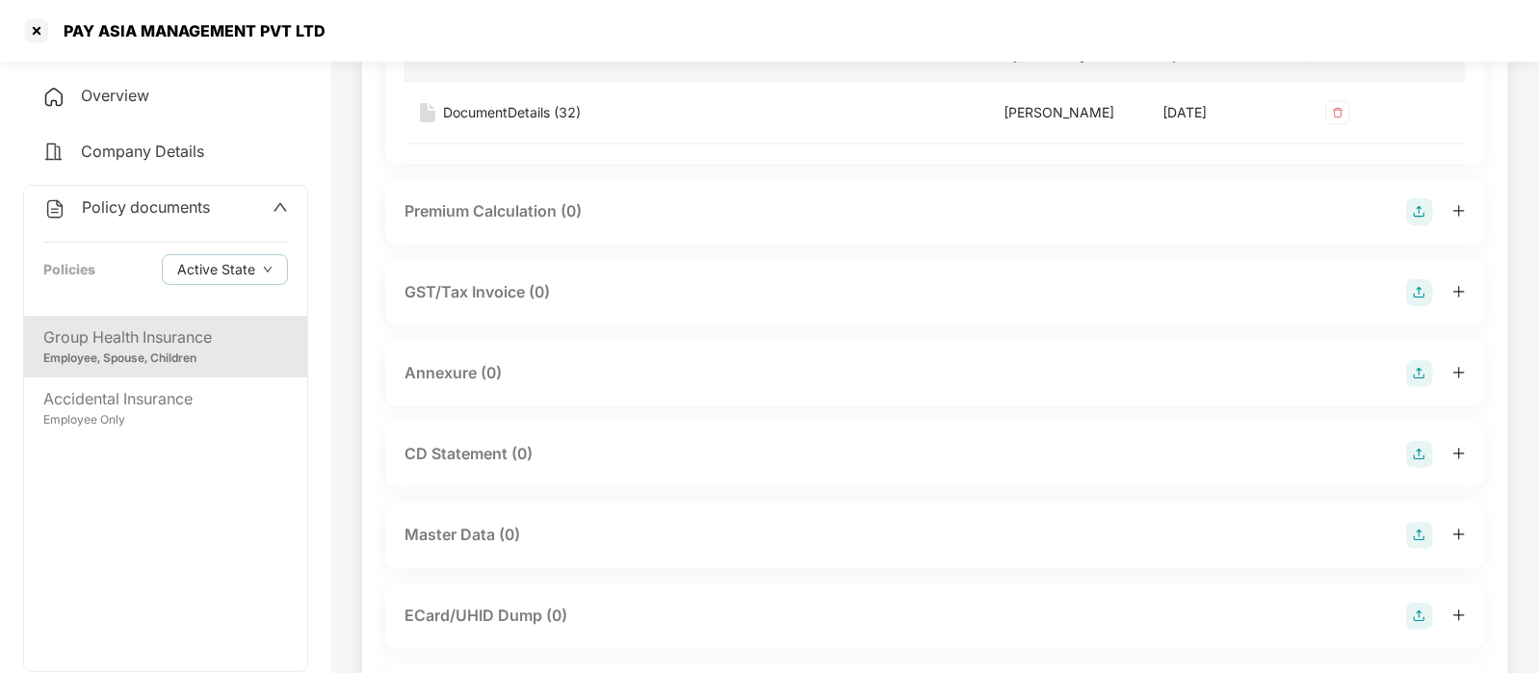
scroll to position [259, 0]
click at [597, 383] on div "Annexure (0)" at bounding box center [934, 371] width 1061 height 27
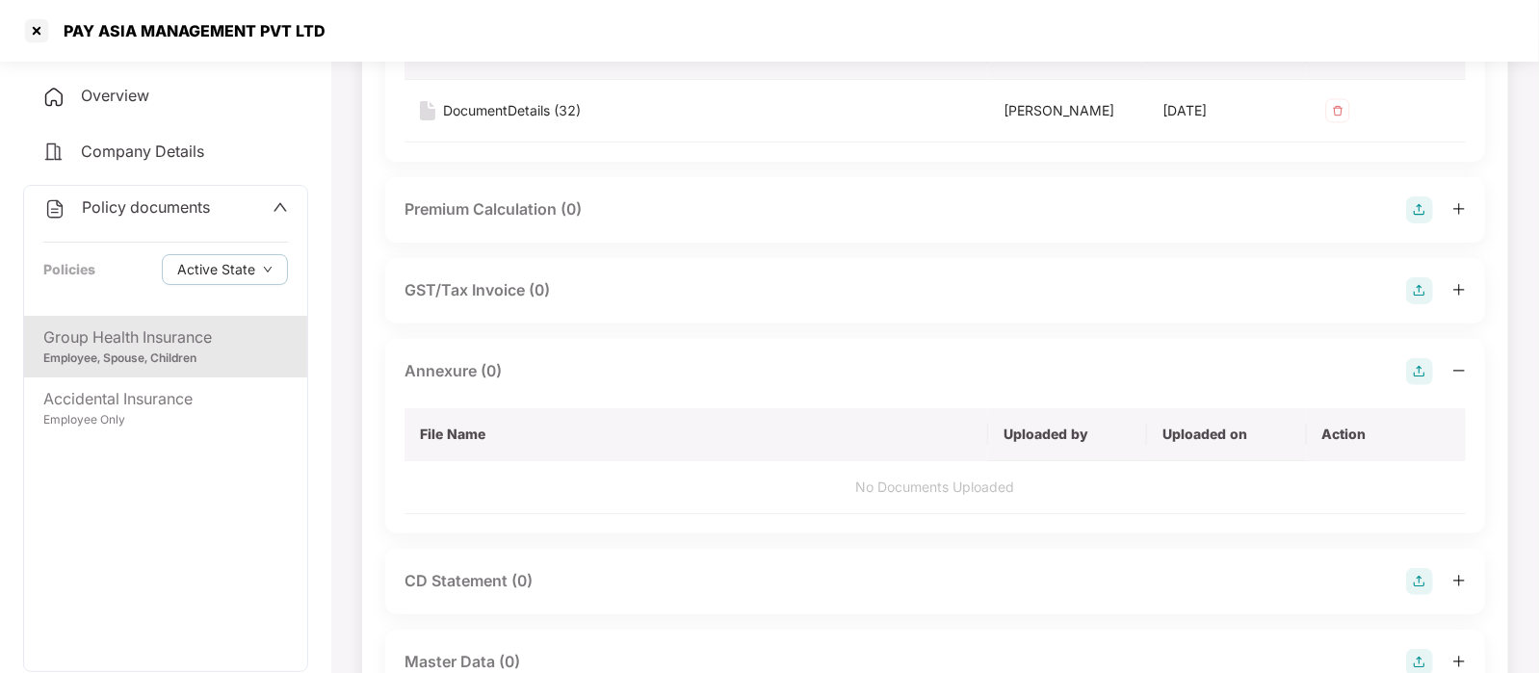
click at [1410, 372] on img at bounding box center [1419, 371] width 27 height 27
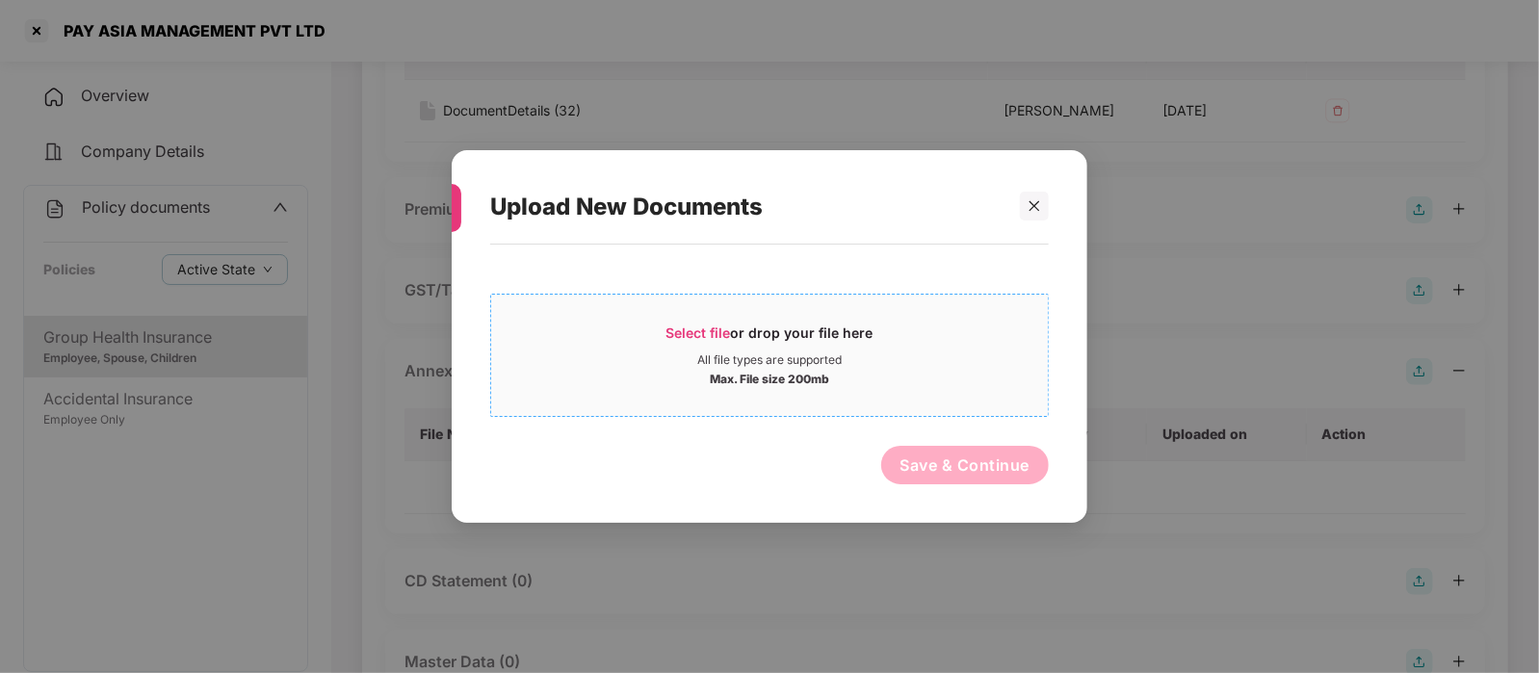
click at [670, 377] on div "Max. File size 200mb" at bounding box center [769, 377] width 557 height 19
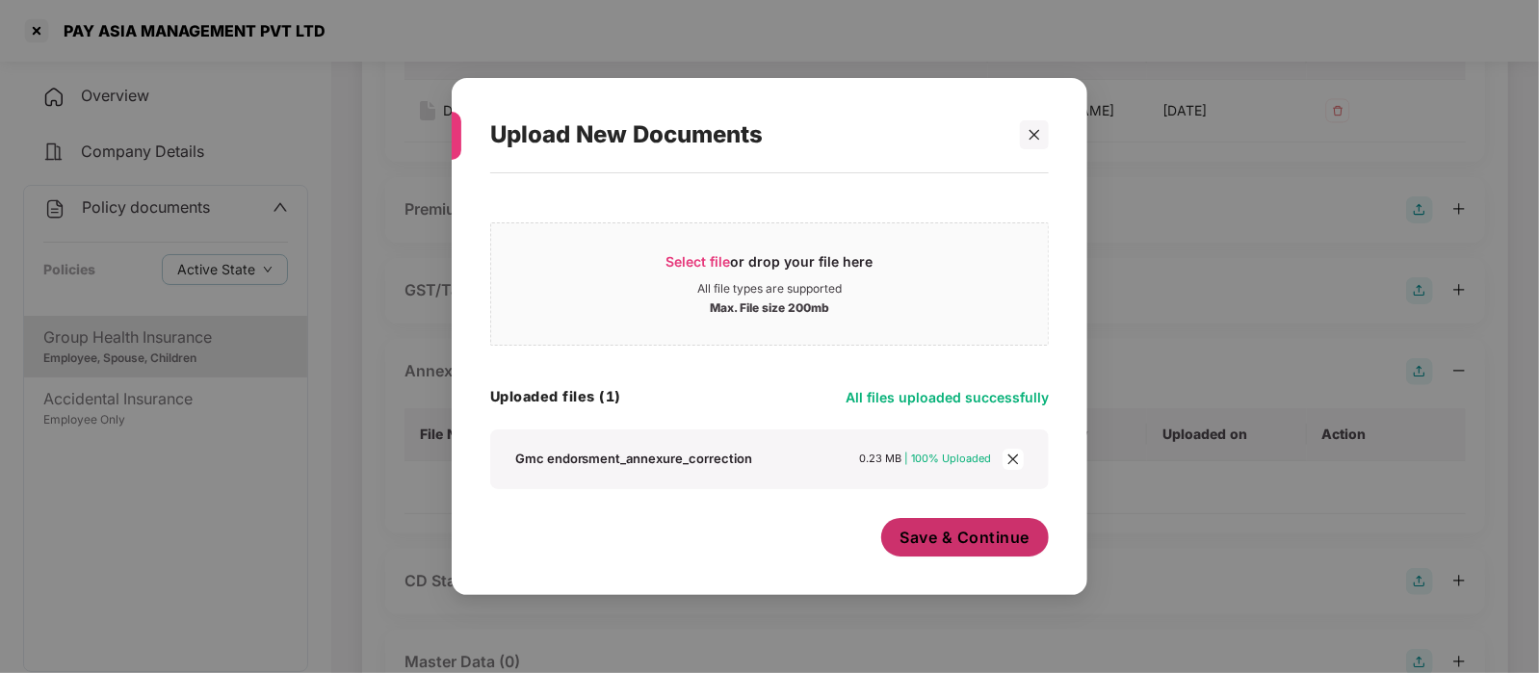
click at [945, 536] on span "Save & Continue" at bounding box center [965, 537] width 130 height 21
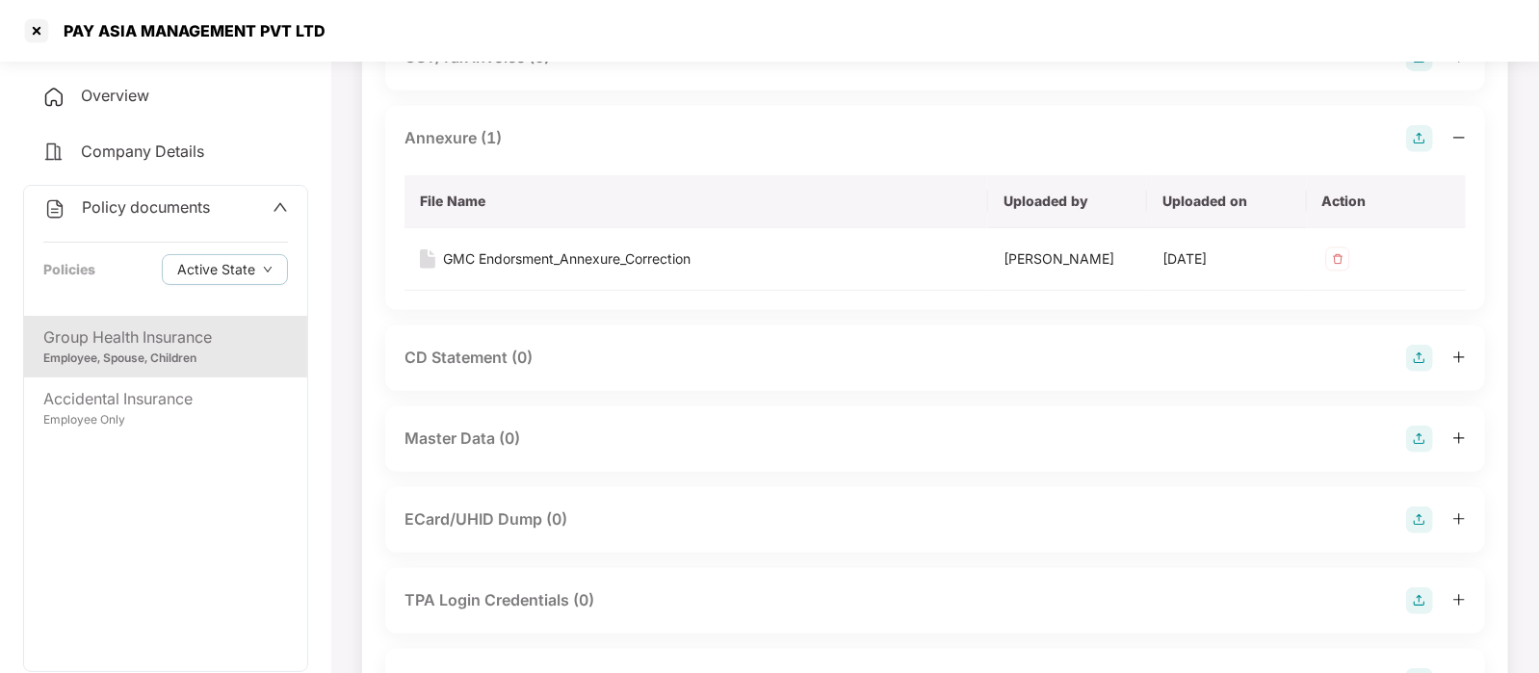
scroll to position [493, 0]
click at [740, 440] on div "Master Data (0)" at bounding box center [934, 438] width 1061 height 27
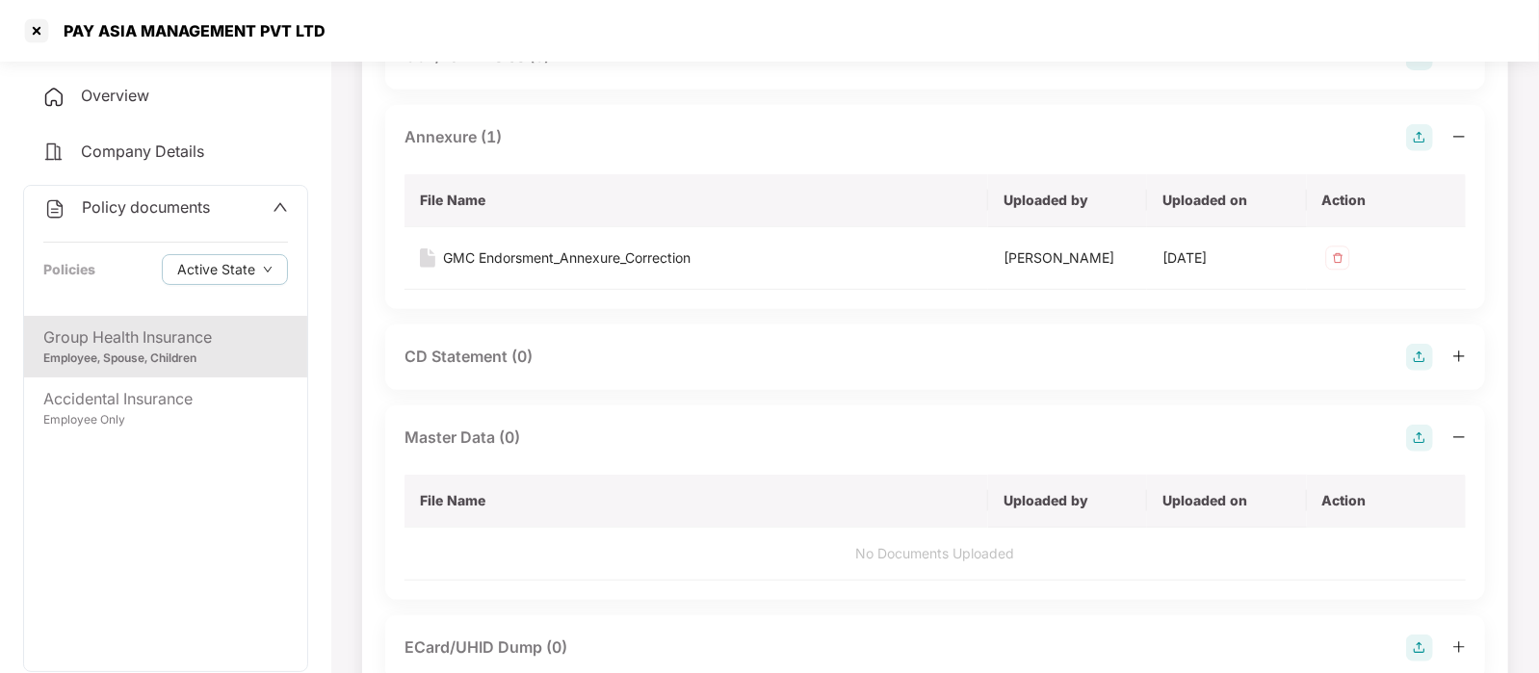
click at [1414, 437] on img at bounding box center [1419, 438] width 27 height 27
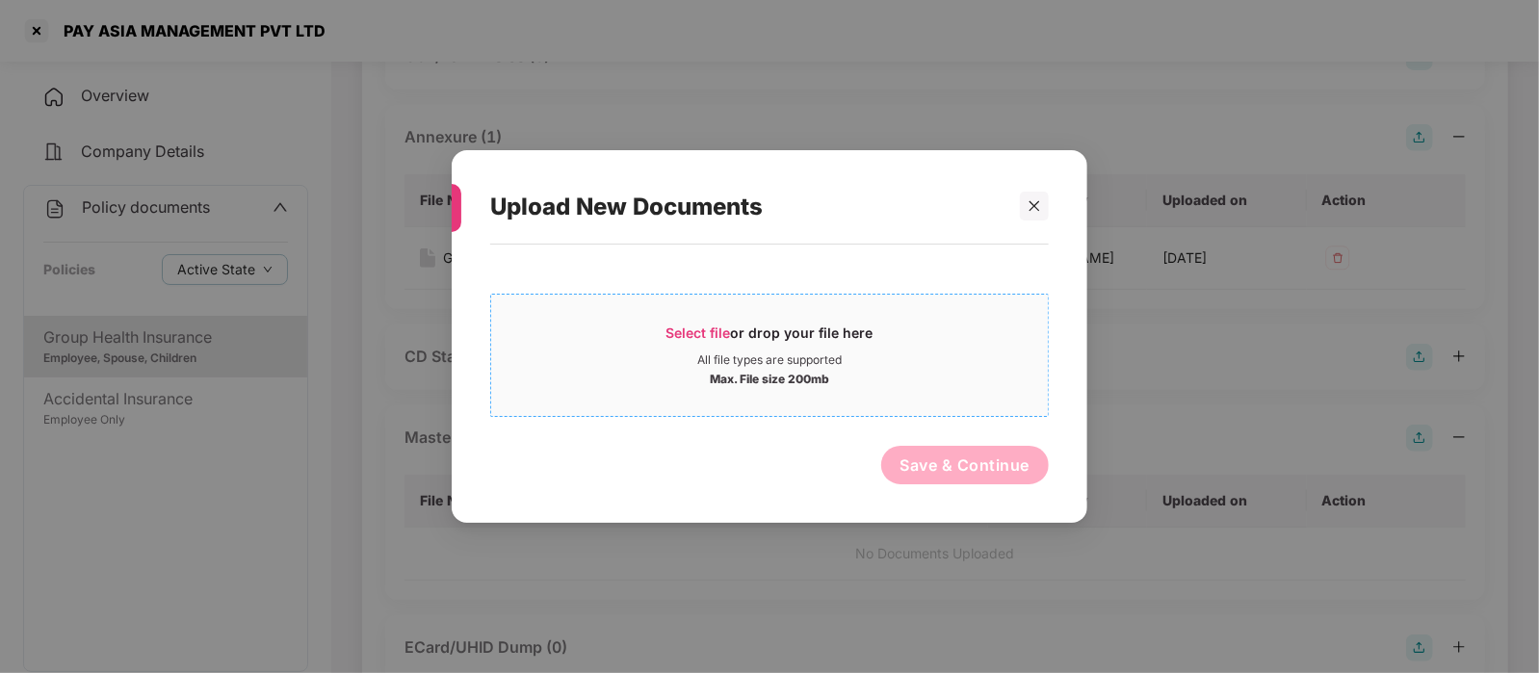
click at [847, 370] on div "Max. File size 200mb" at bounding box center [769, 377] width 557 height 19
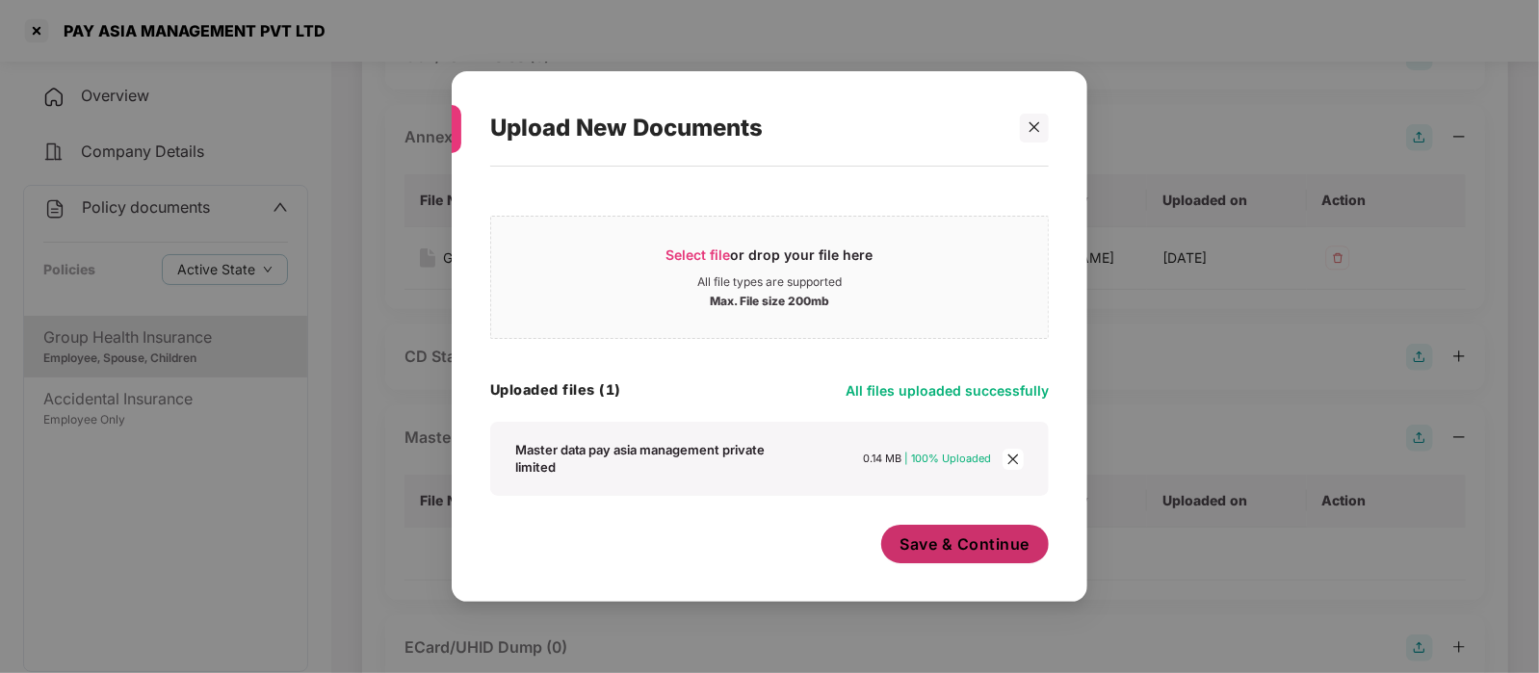
click at [920, 542] on span "Save & Continue" at bounding box center [965, 543] width 130 height 21
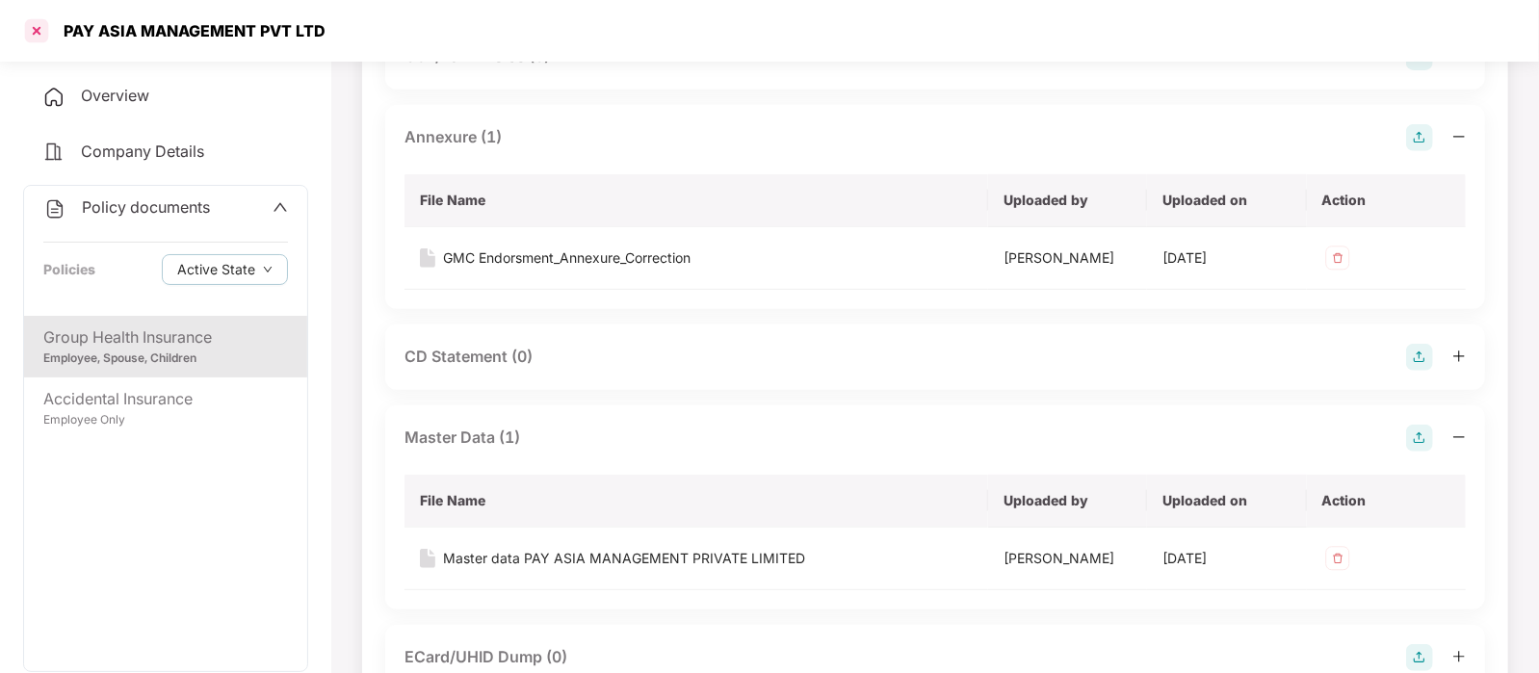
click at [34, 22] on div at bounding box center [36, 30] width 31 height 31
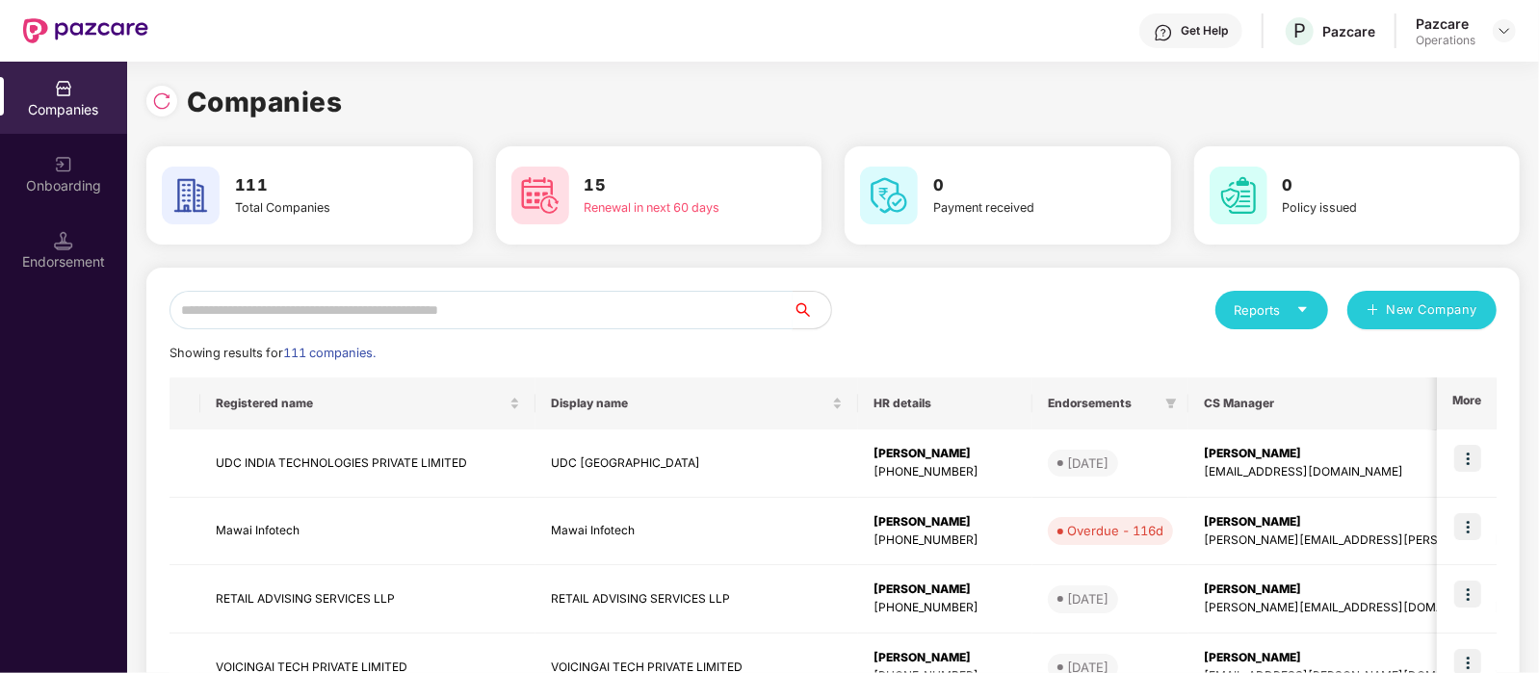
click at [400, 308] on input "text" at bounding box center [480, 310] width 623 height 39
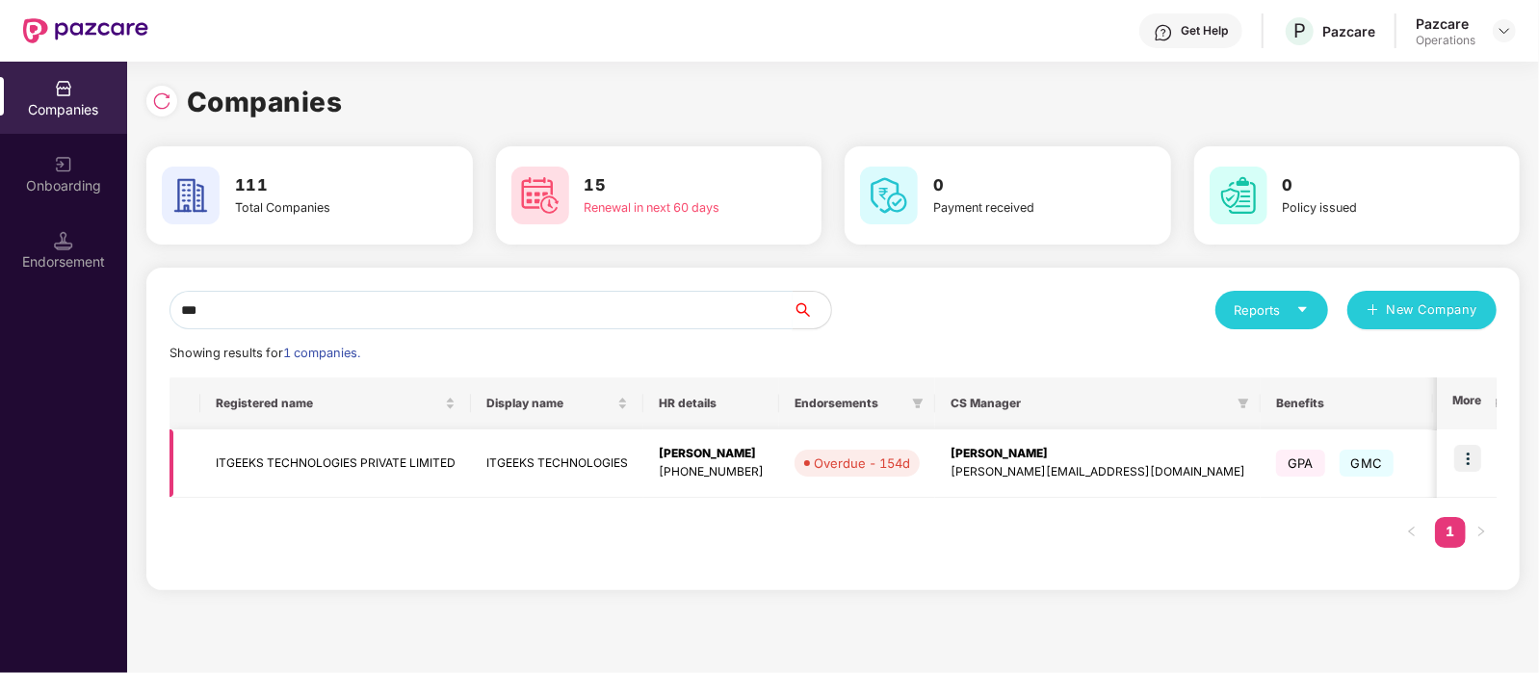
type input "***"
click at [1464, 454] on img at bounding box center [1467, 458] width 27 height 27
click at [453, 465] on td "ITGEEKS TECHNOLOGIES PRIVATE LIMITED" at bounding box center [335, 463] width 271 height 68
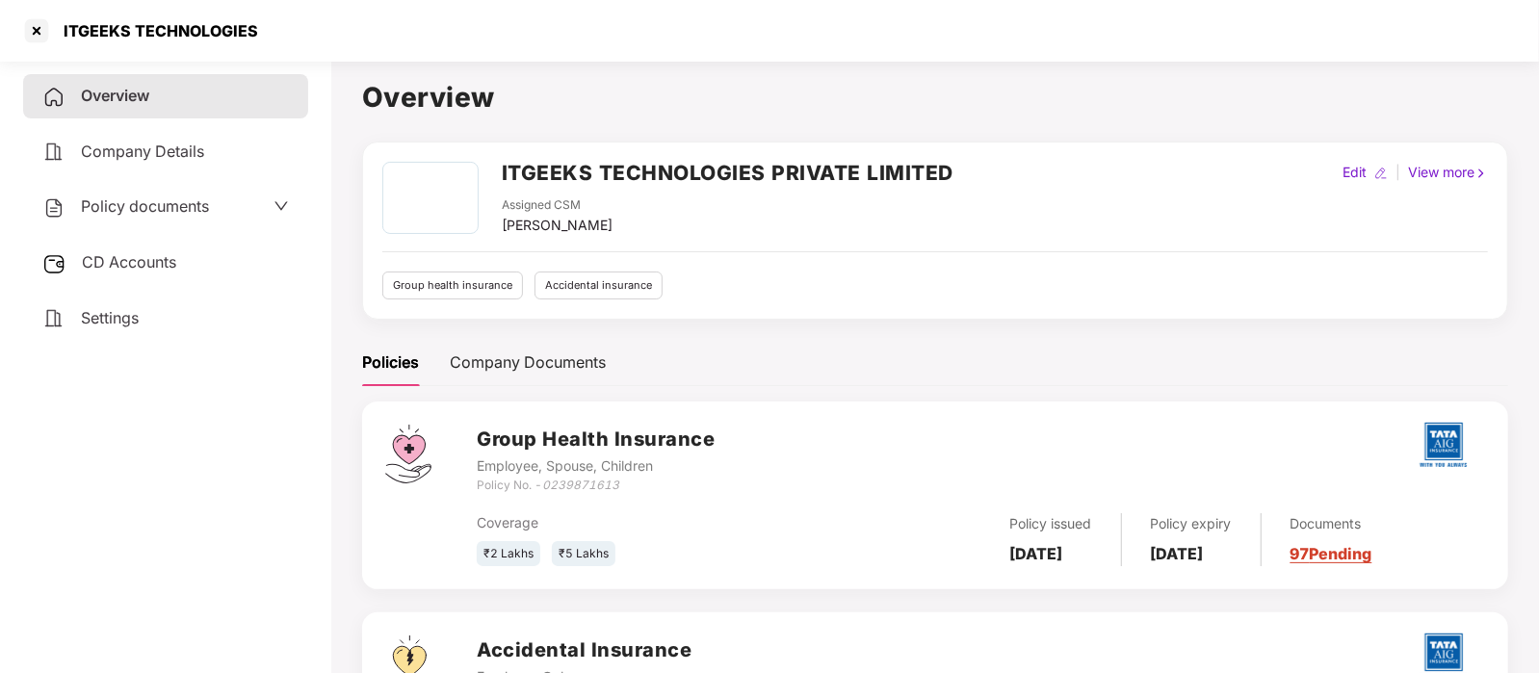
click at [164, 212] on span "Policy documents" at bounding box center [145, 205] width 128 height 19
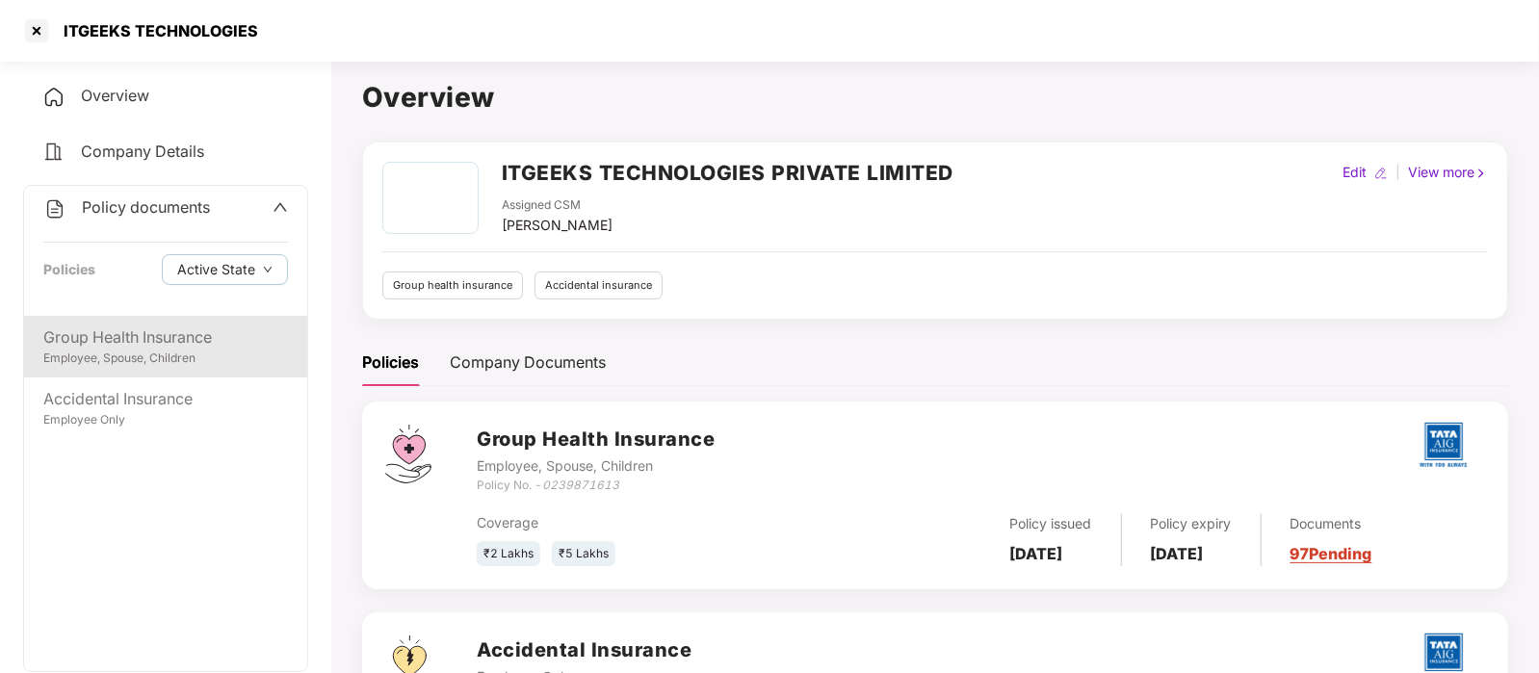
click at [149, 342] on div "Group Health Insurance" at bounding box center [165, 337] width 245 height 24
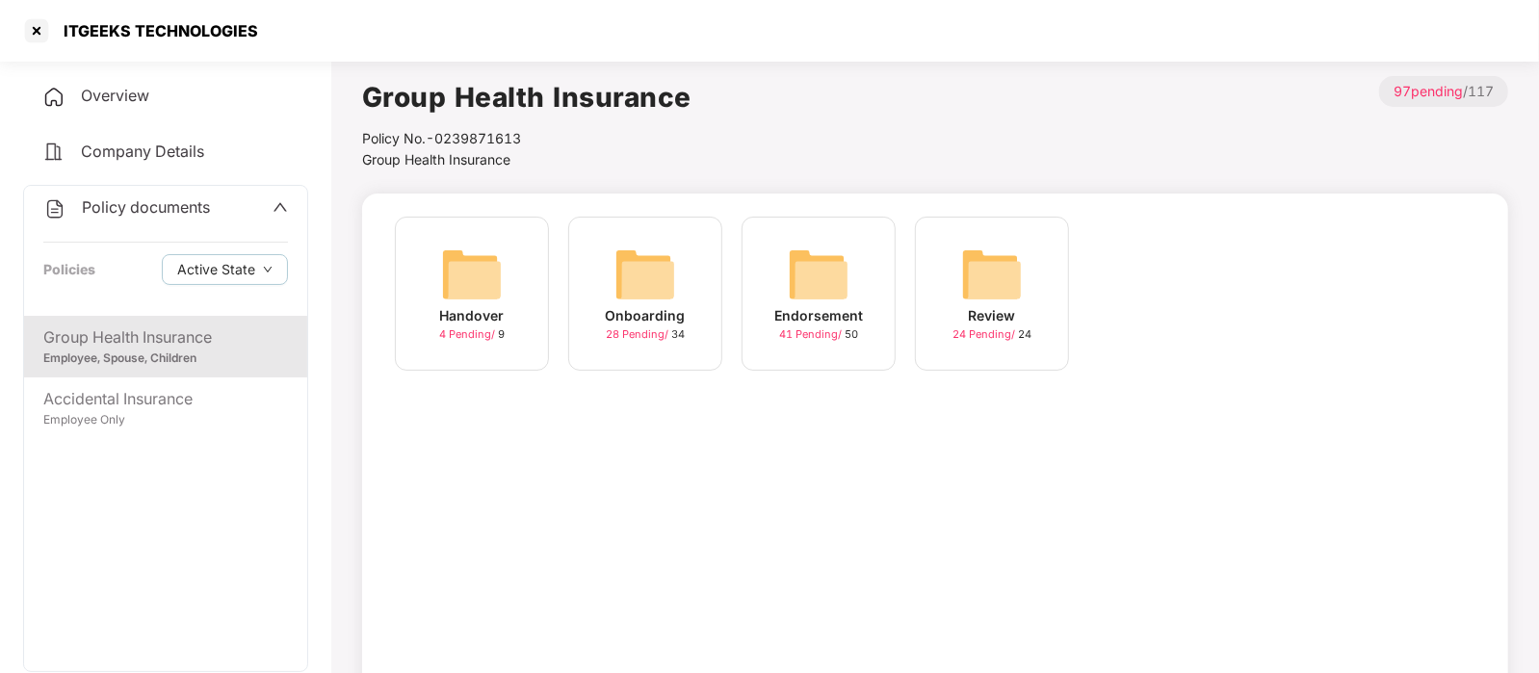
click at [816, 291] on img at bounding box center [819, 275] width 62 height 62
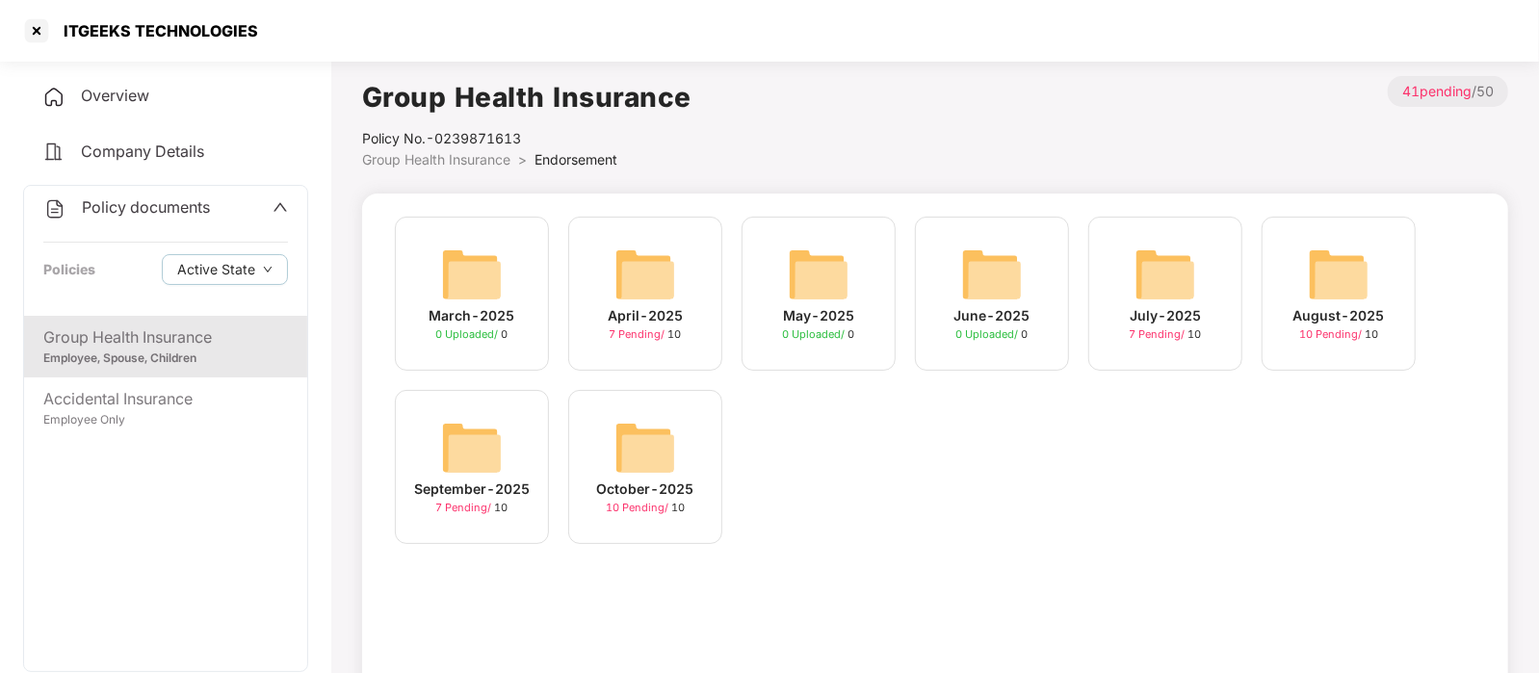
click at [641, 450] on img at bounding box center [645, 448] width 62 height 62
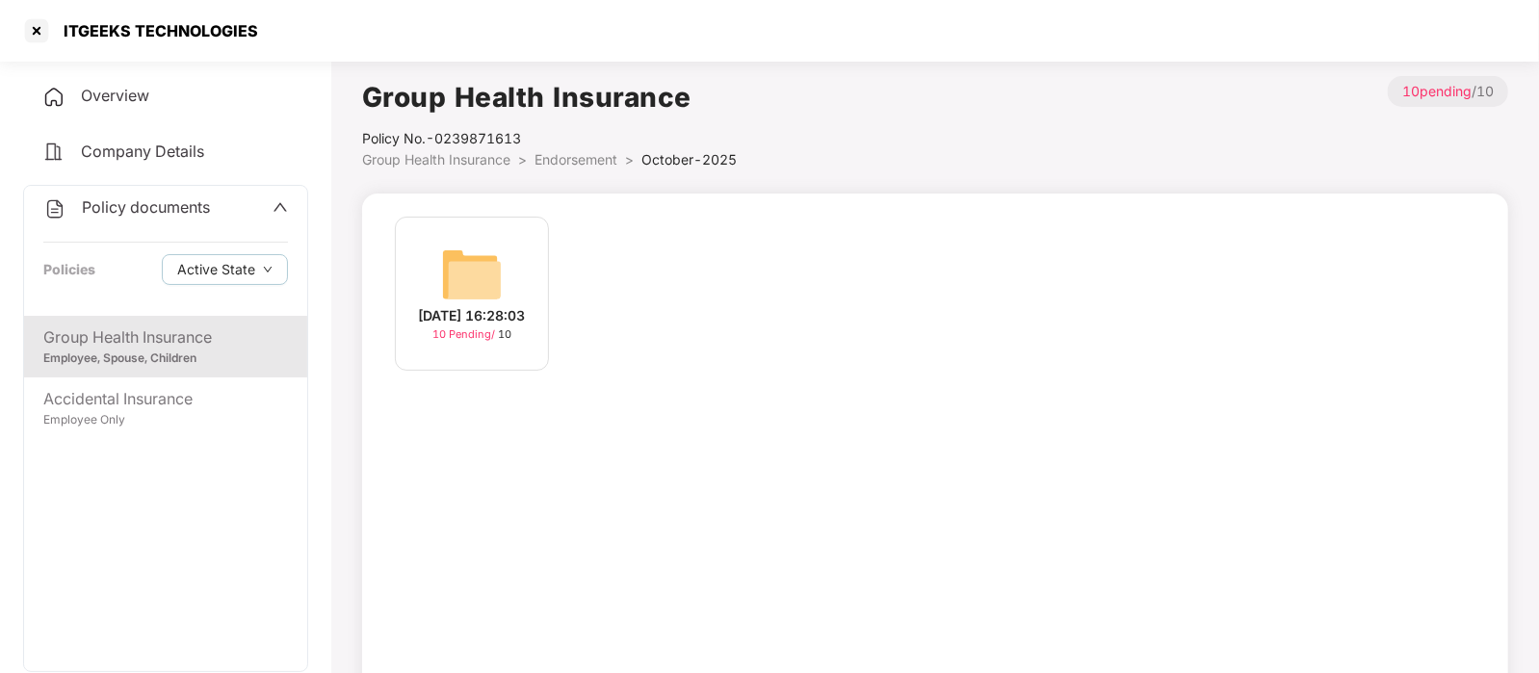
click at [505, 277] on div "07-Oct-2025 16:28:03 10 Pending / 10" at bounding box center [472, 294] width 154 height 154
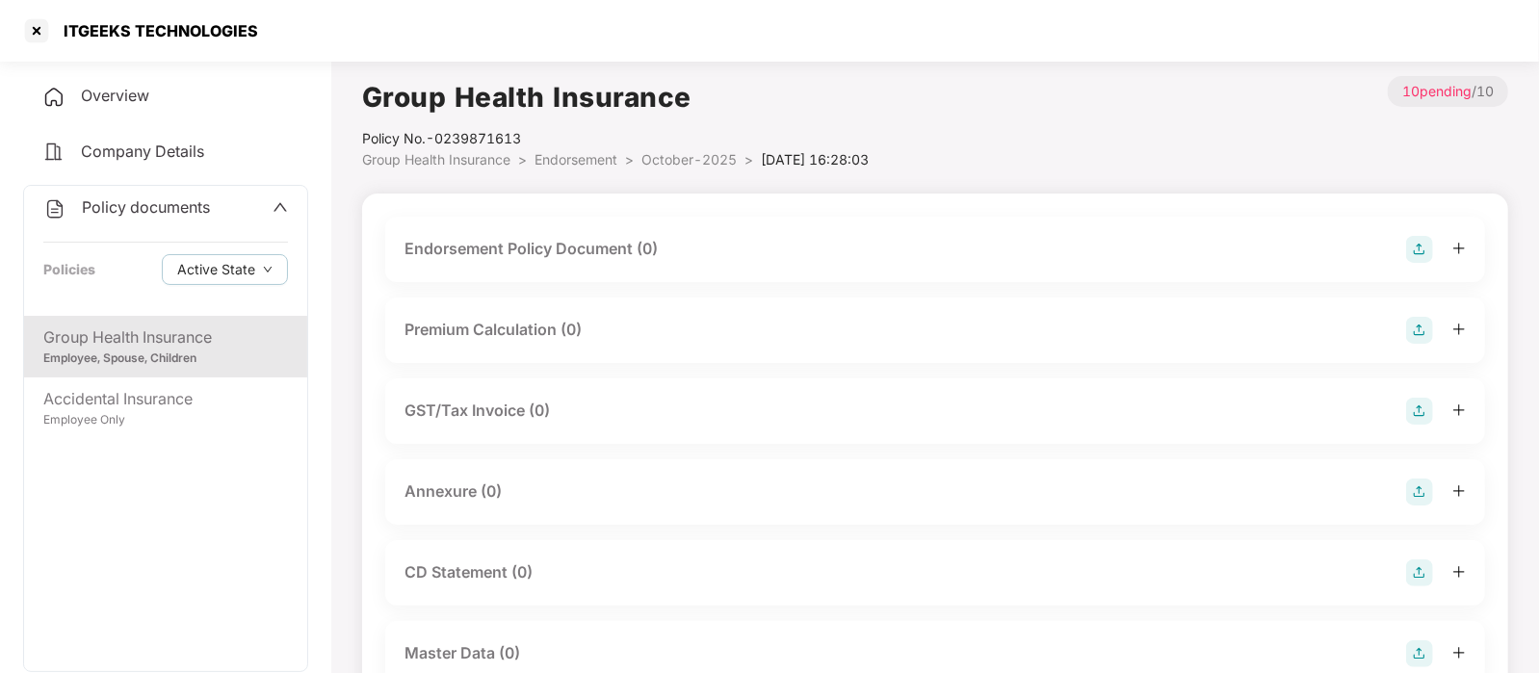
click at [687, 258] on div "Endorsement Policy Document (0)" at bounding box center [934, 249] width 1061 height 27
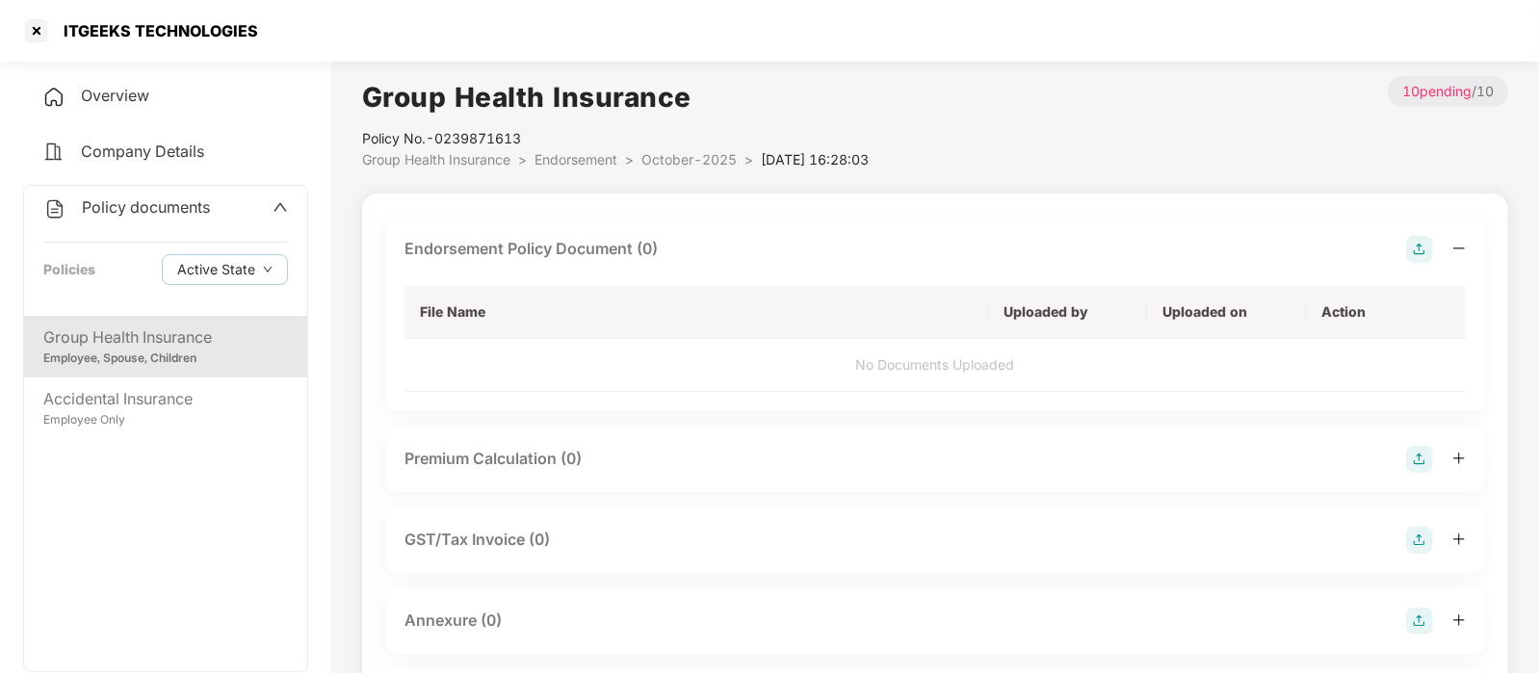
click at [1404, 260] on div "Endorsement Policy Document (0)" at bounding box center [934, 249] width 1061 height 27
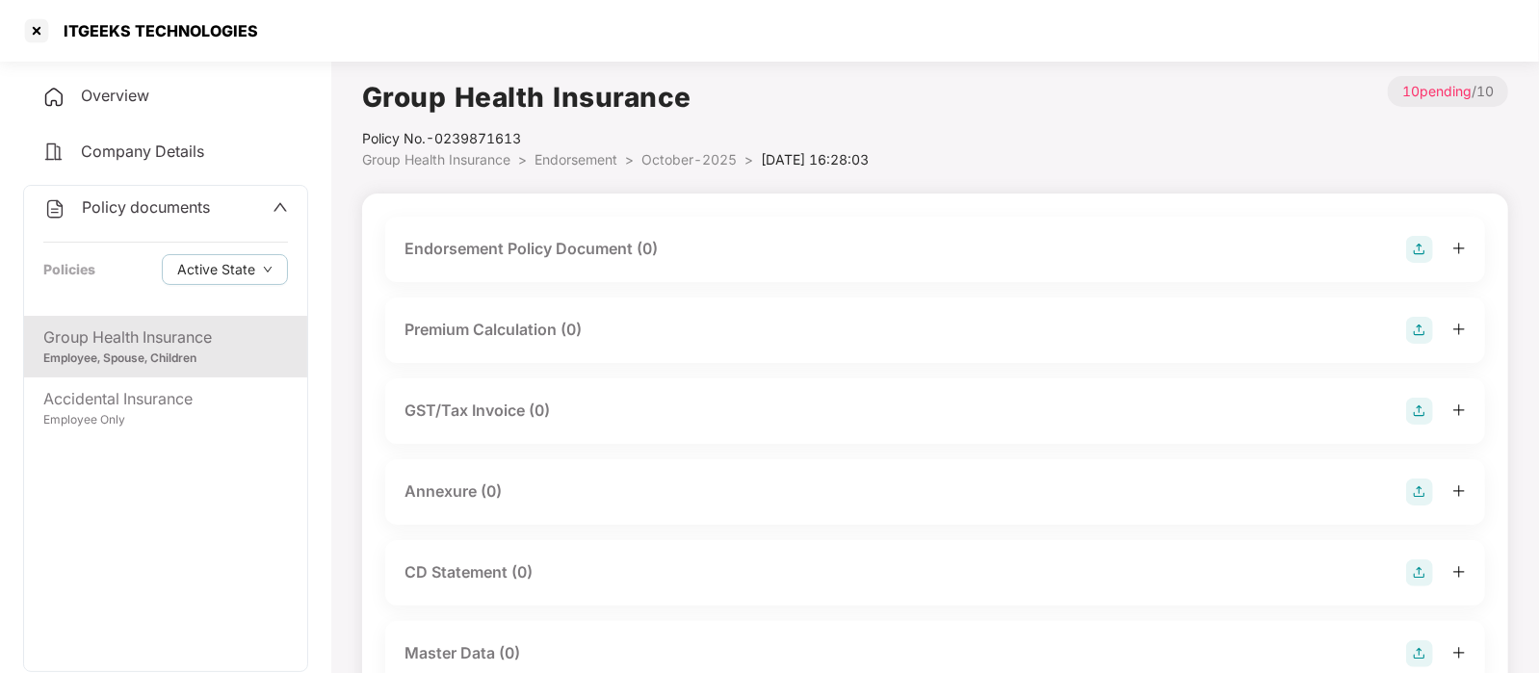
click at [1425, 246] on img at bounding box center [1419, 249] width 27 height 27
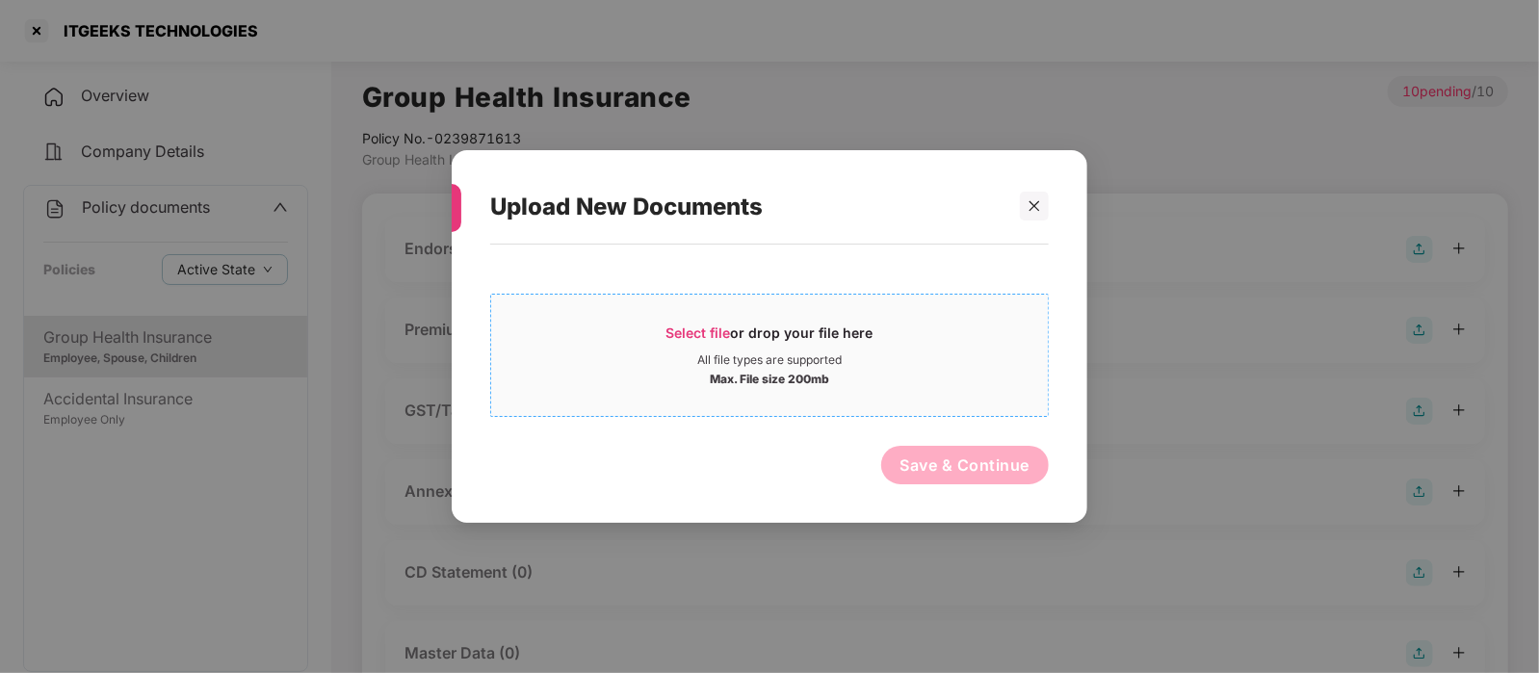
click at [838, 343] on div "Select file or drop your file here" at bounding box center [769, 338] width 207 height 29
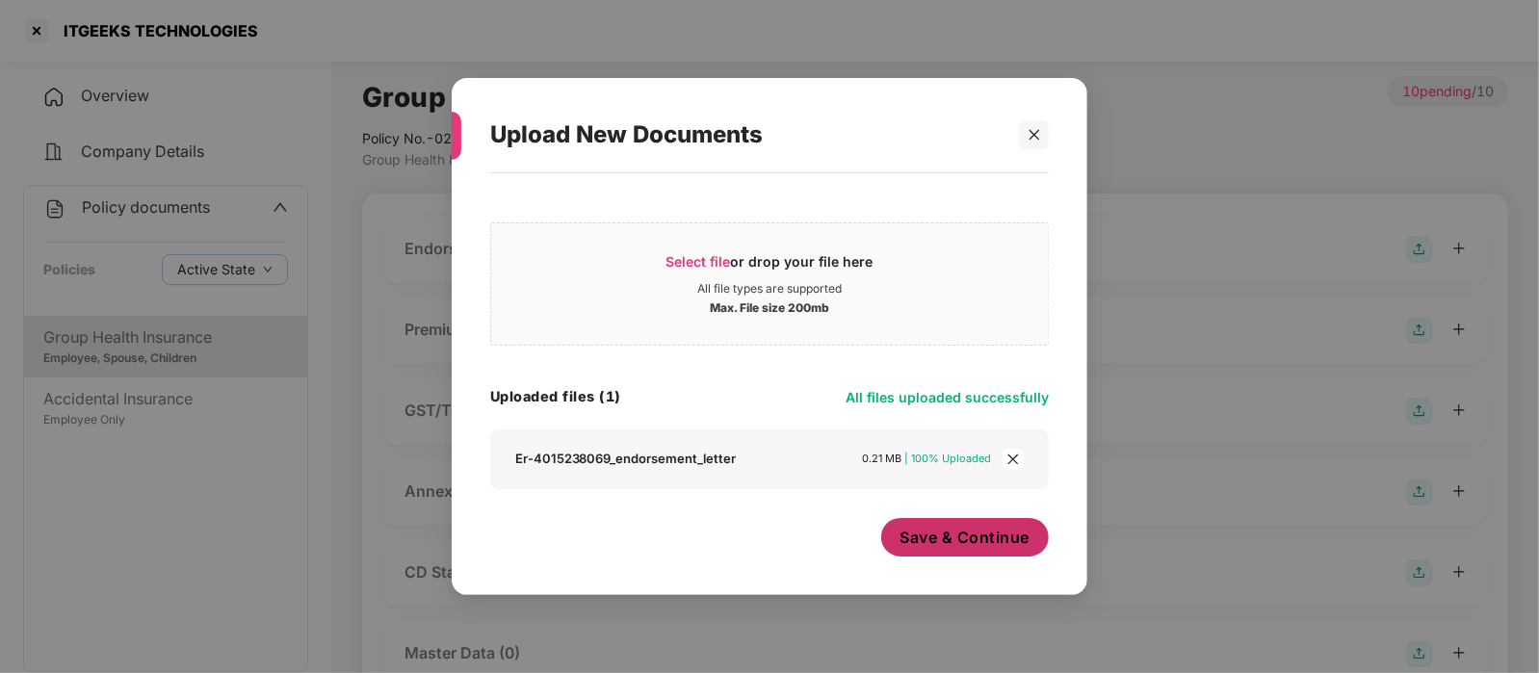
click at [946, 537] on span "Save & Continue" at bounding box center [965, 537] width 130 height 21
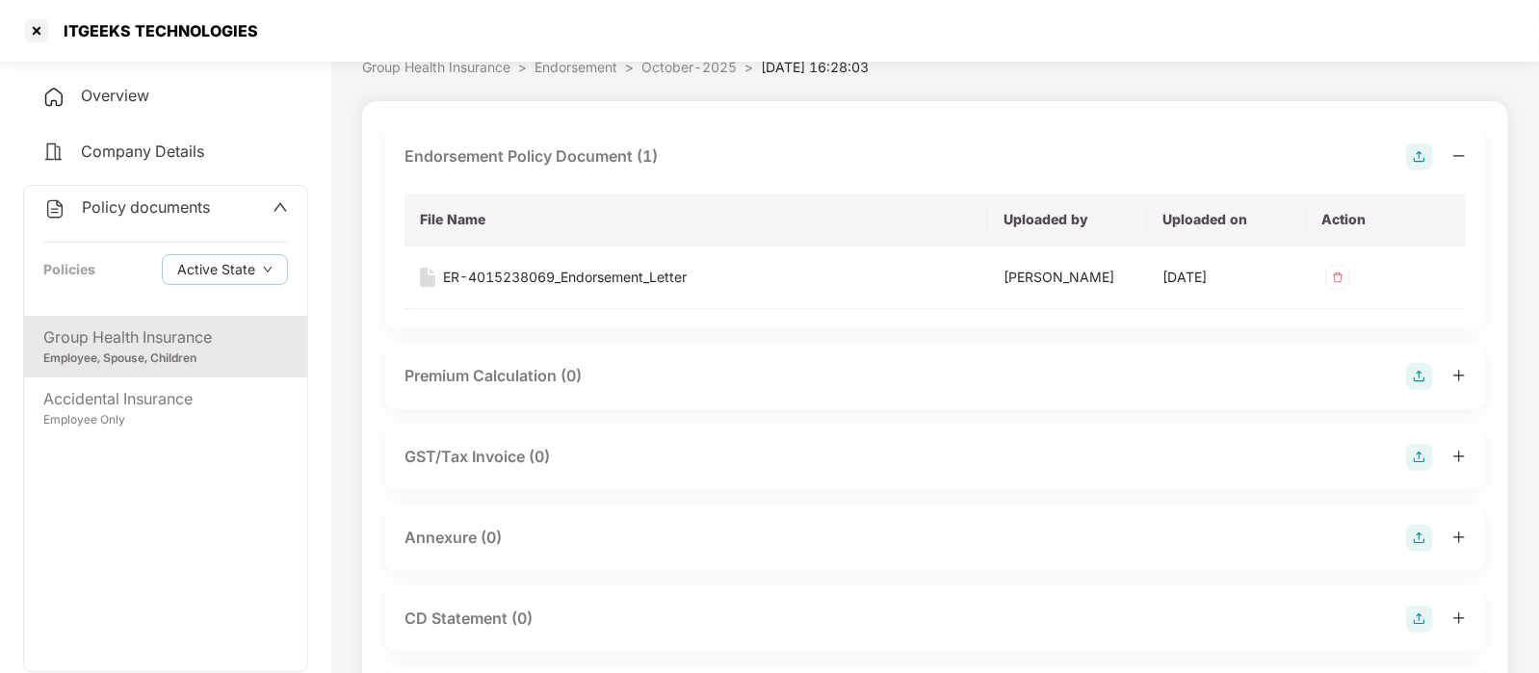
scroll to position [93, 0]
click at [745, 535] on div "Annexure (0)" at bounding box center [934, 537] width 1061 height 27
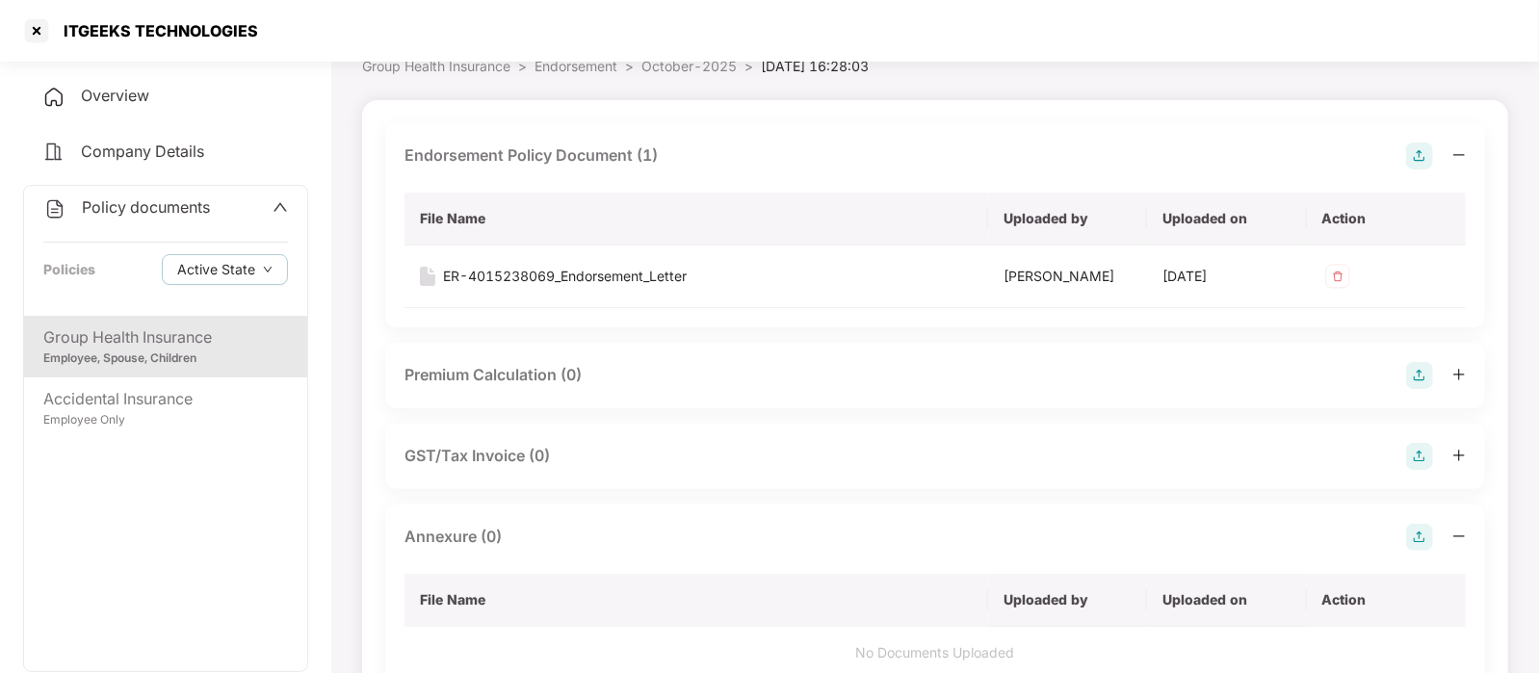
click at [1406, 529] on img at bounding box center [1419, 537] width 27 height 27
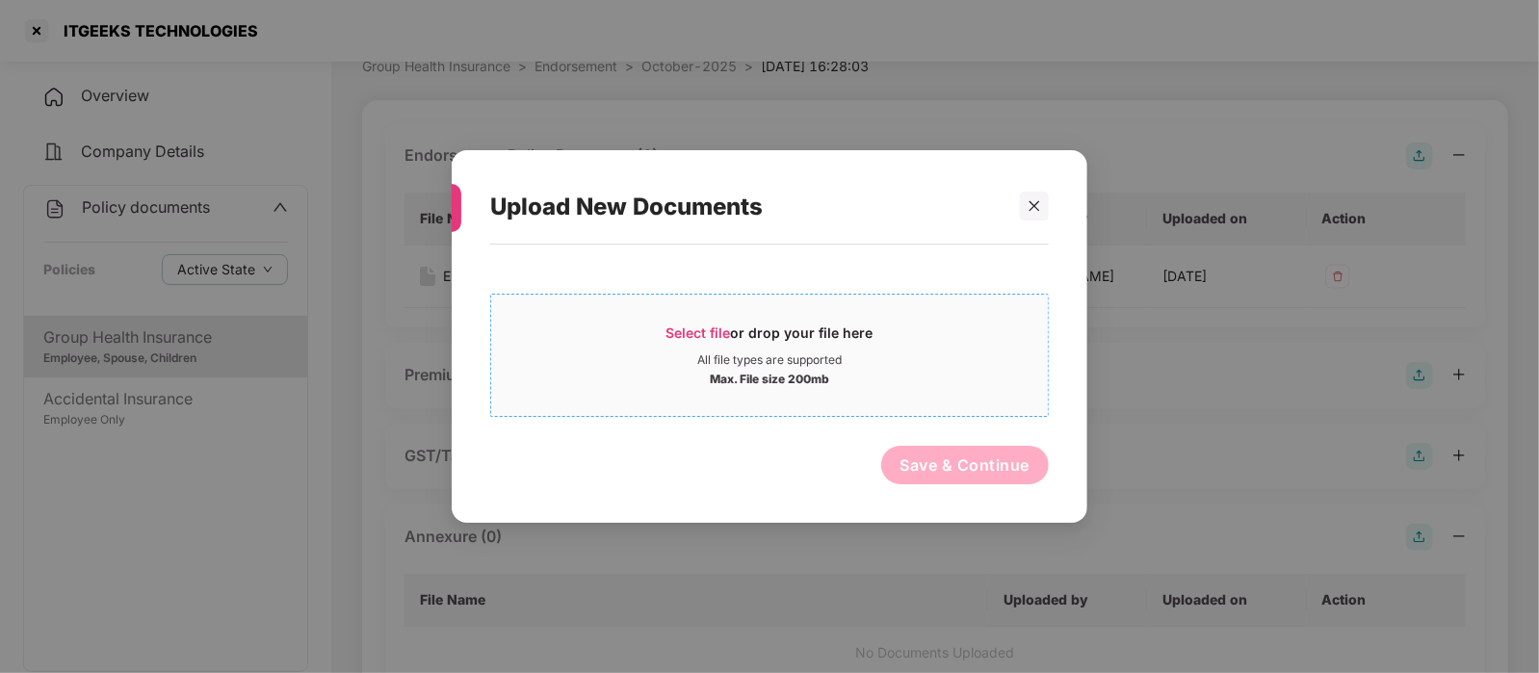
click at [832, 380] on div "Max. File size 200mb" at bounding box center [769, 377] width 557 height 19
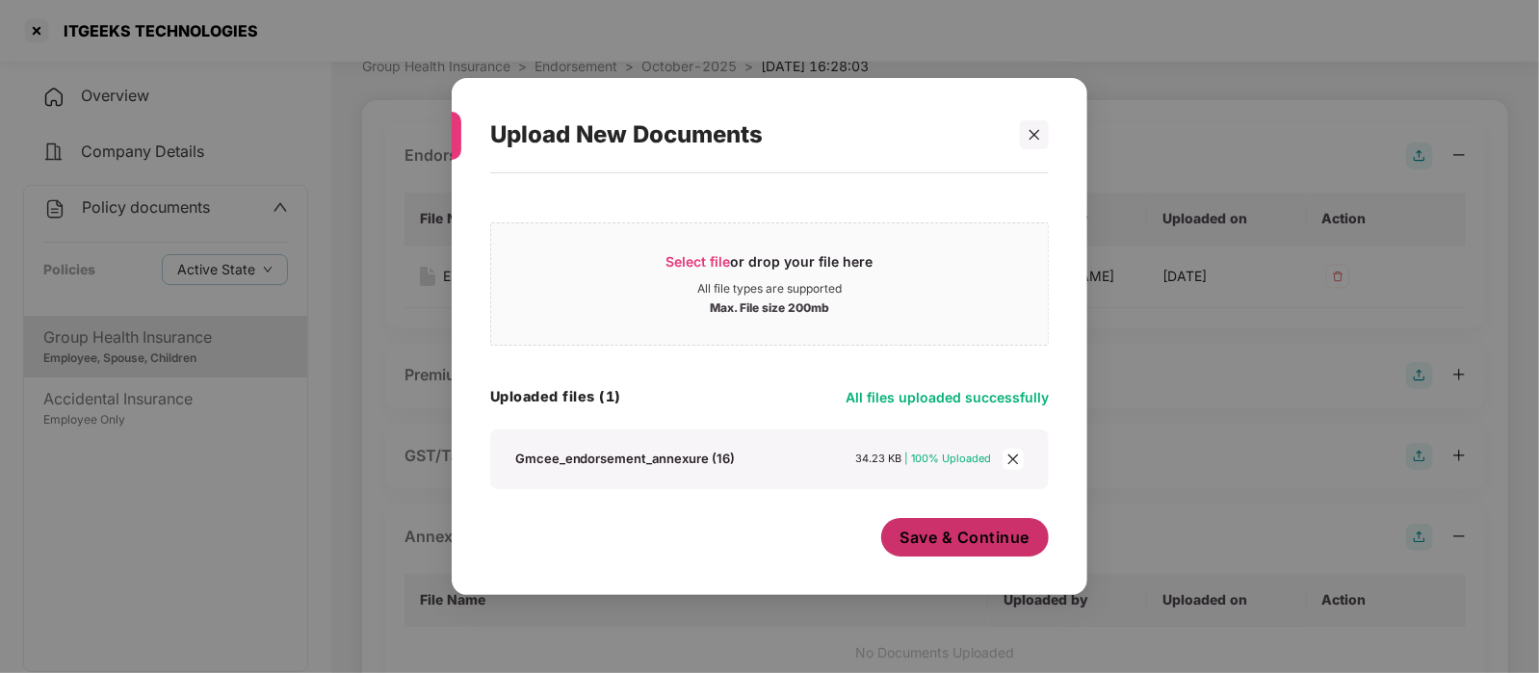
click at [978, 540] on span "Save & Continue" at bounding box center [965, 537] width 130 height 21
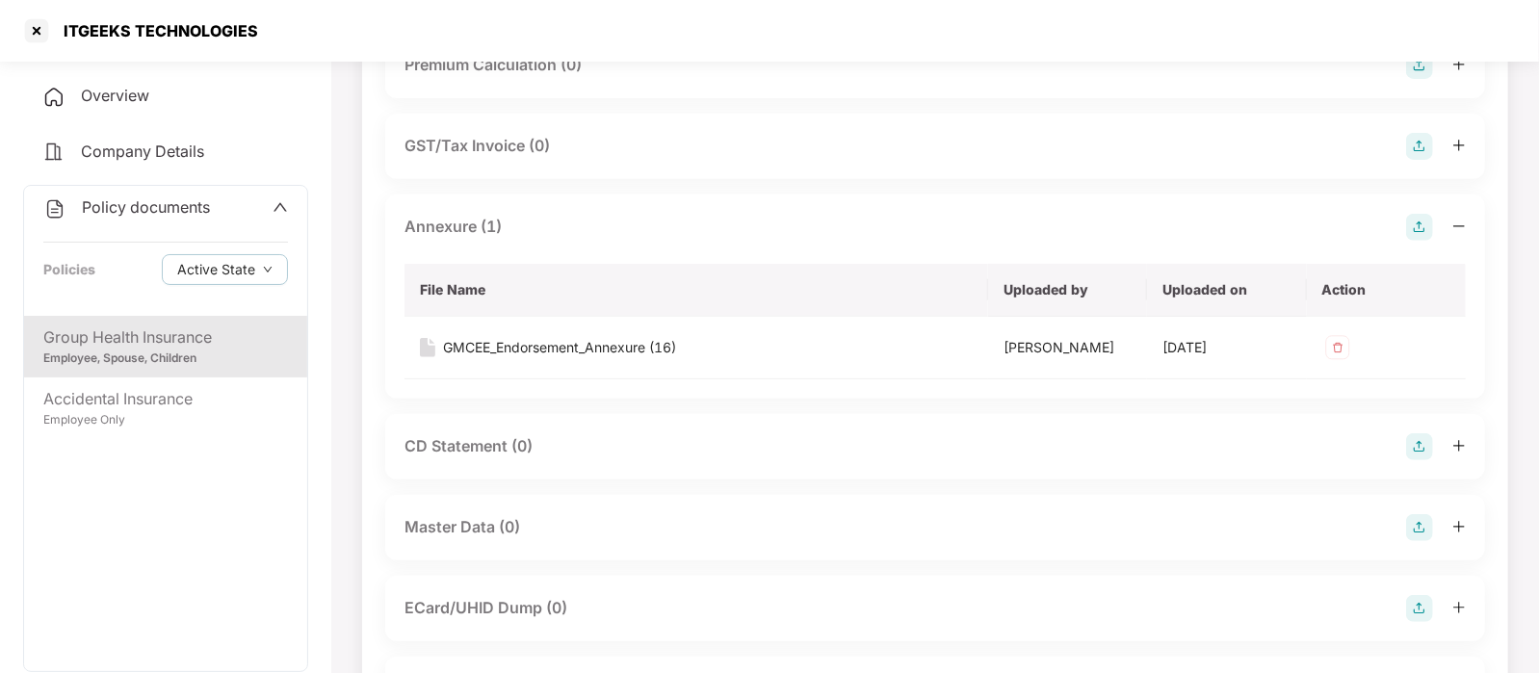
scroll to position [405, 0]
click at [1433, 525] on img at bounding box center [1419, 525] width 27 height 27
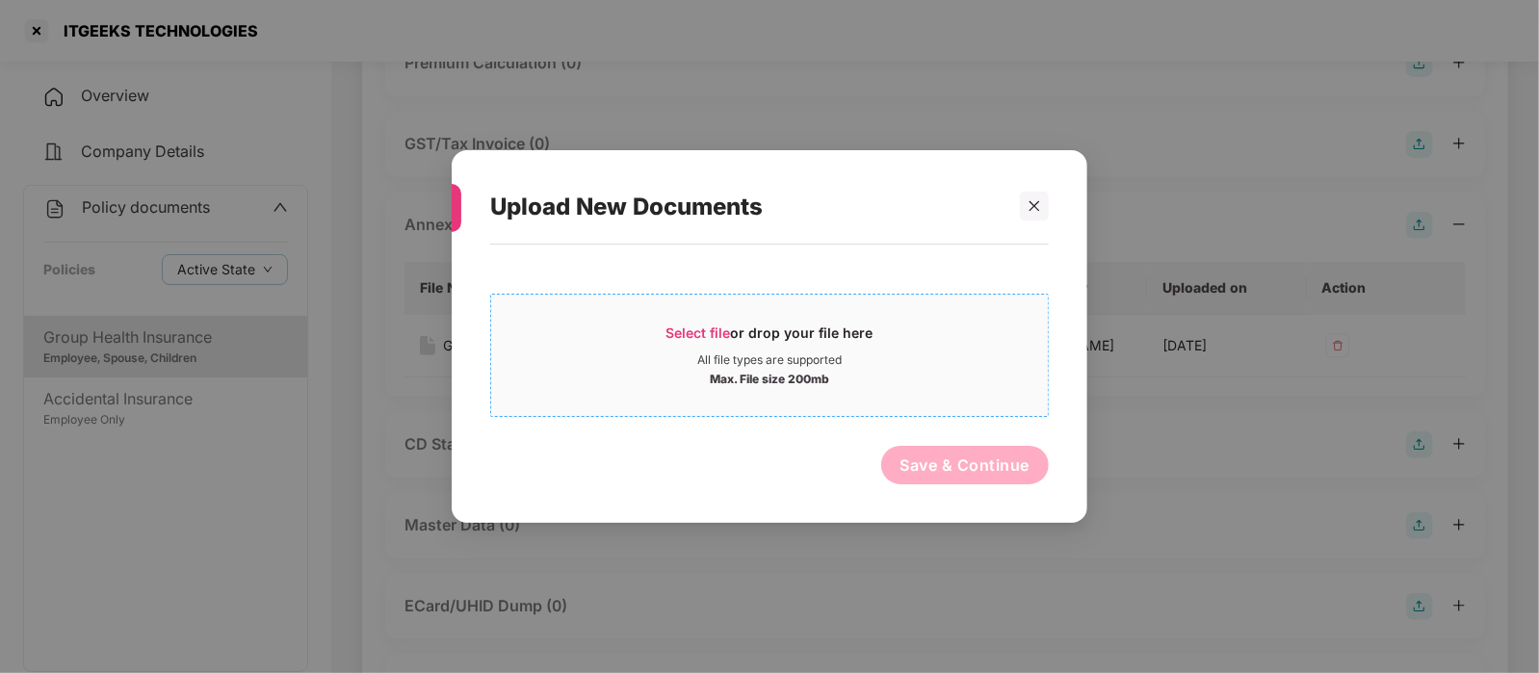
click at [868, 383] on div "Max. File size 200mb" at bounding box center [769, 377] width 557 height 19
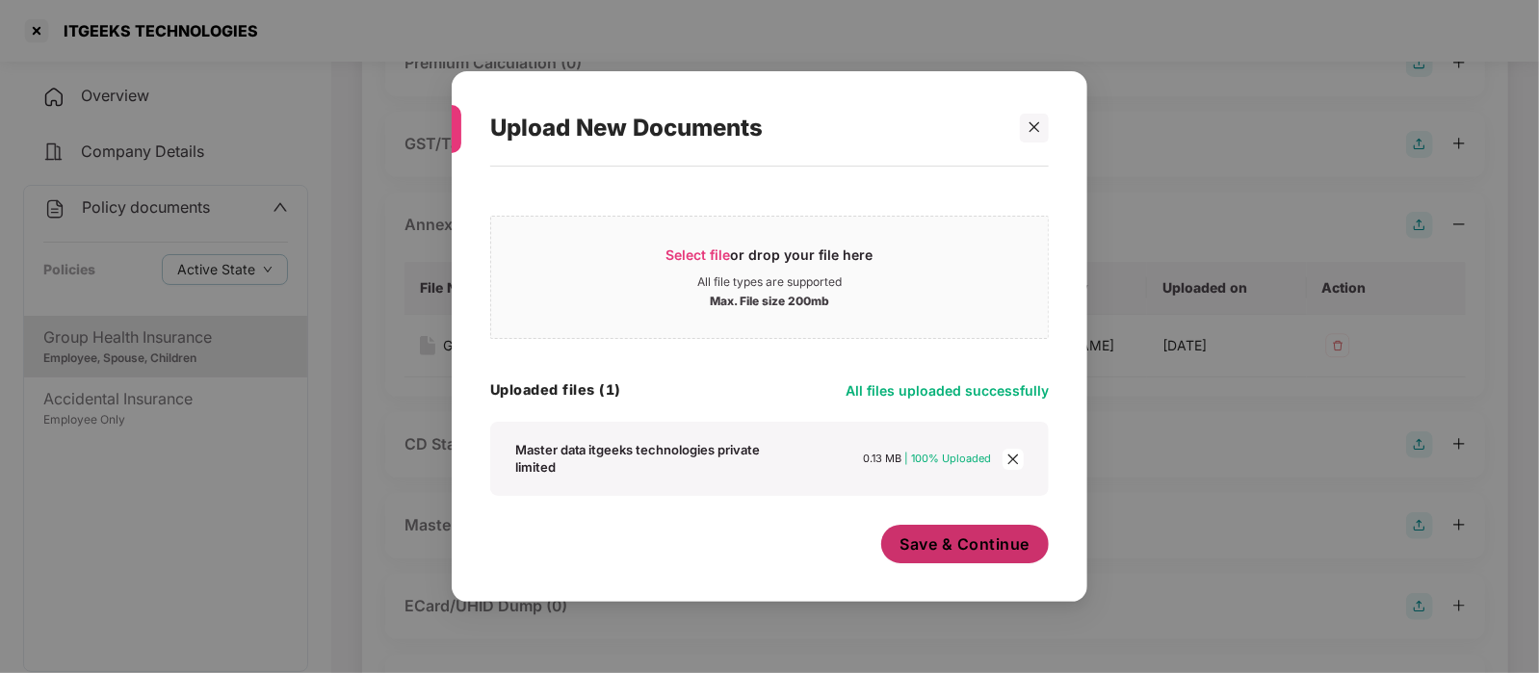
click at [955, 545] on span "Save & Continue" at bounding box center [965, 543] width 130 height 21
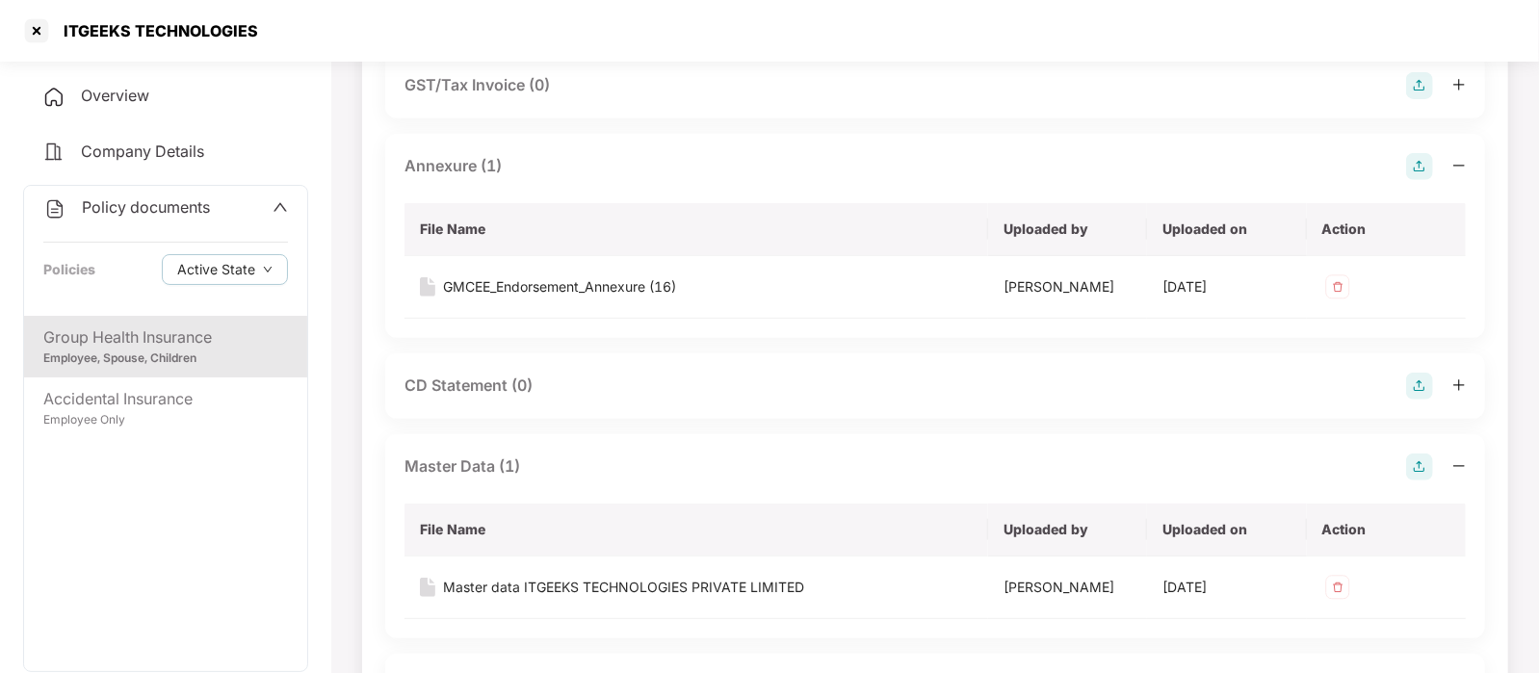
scroll to position [466, 0]
click at [41, 24] on div at bounding box center [36, 30] width 31 height 31
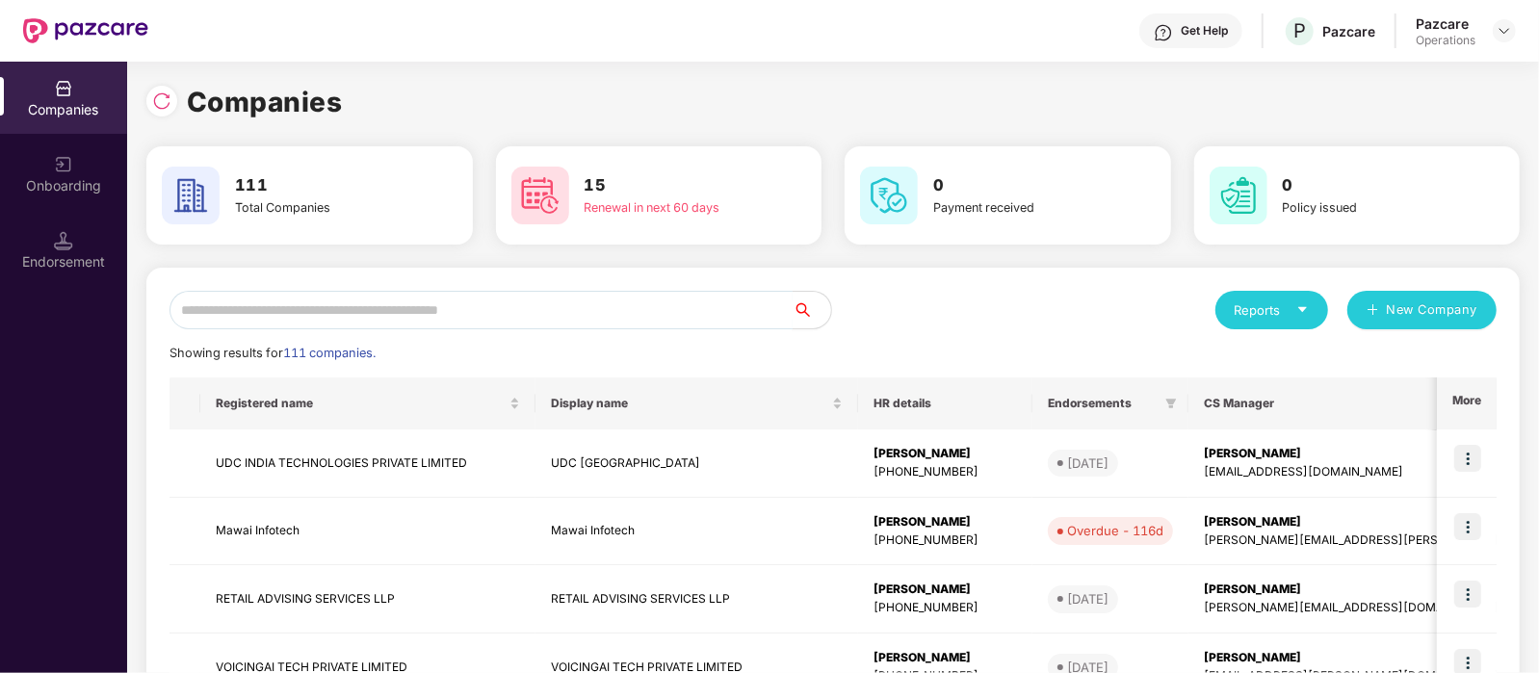
click at [437, 314] on input "text" at bounding box center [480, 310] width 623 height 39
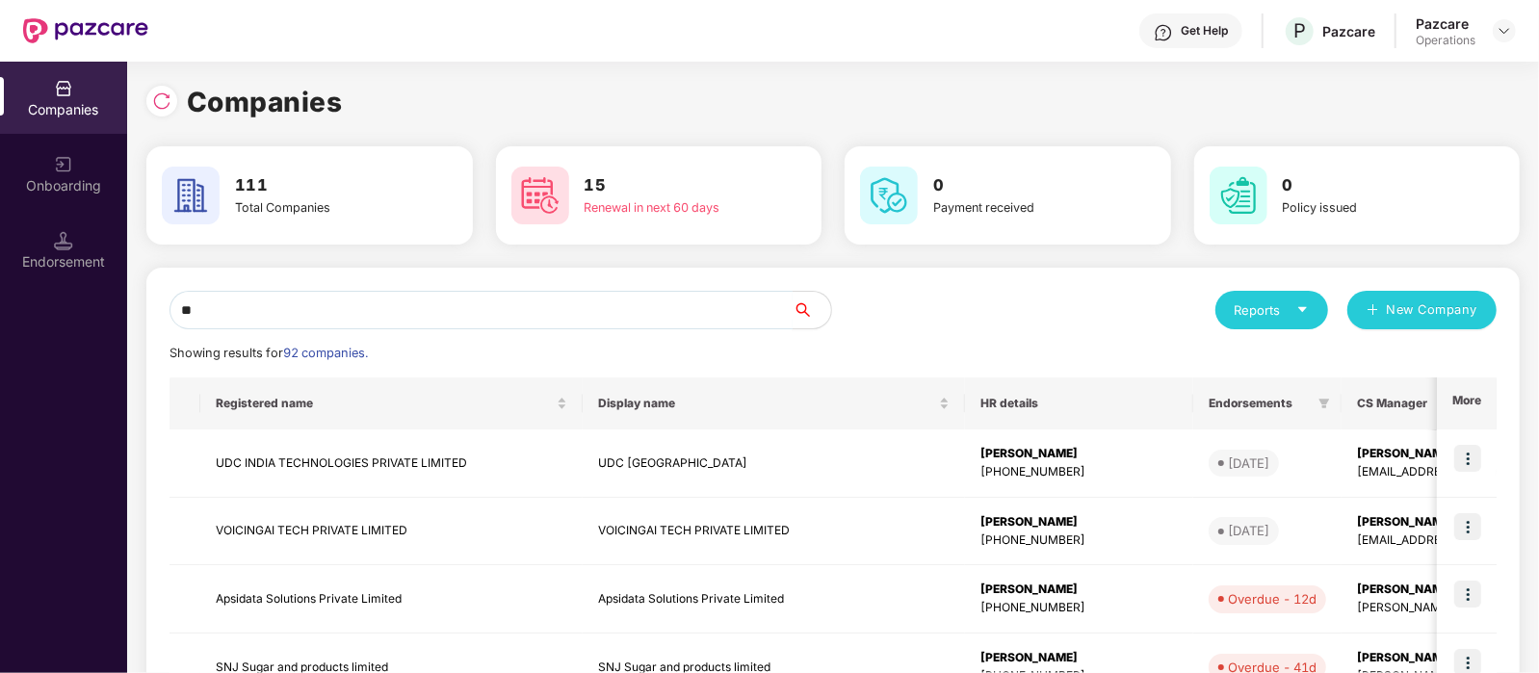
type input "*"
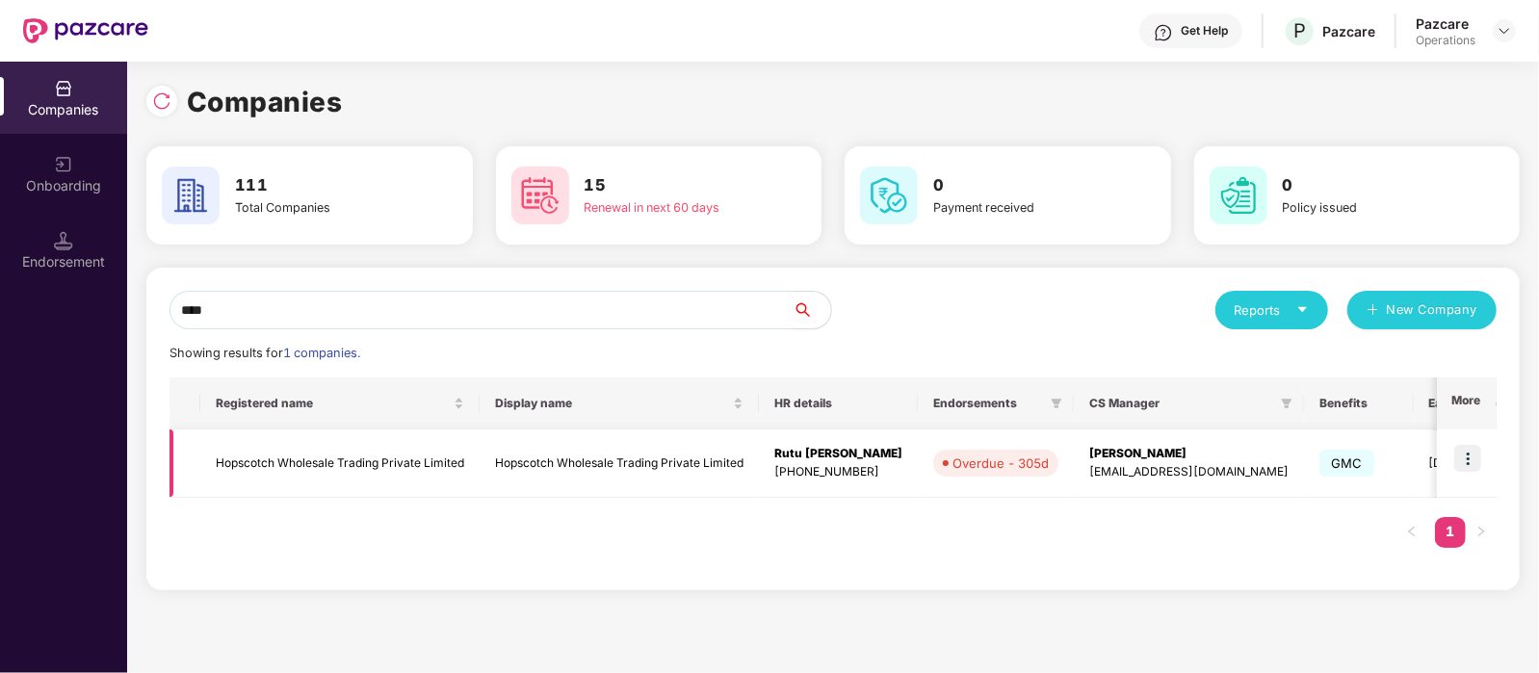
type input "****"
click at [324, 469] on td "Hopscotch Wholesale Trading Private Limited" at bounding box center [339, 463] width 279 height 68
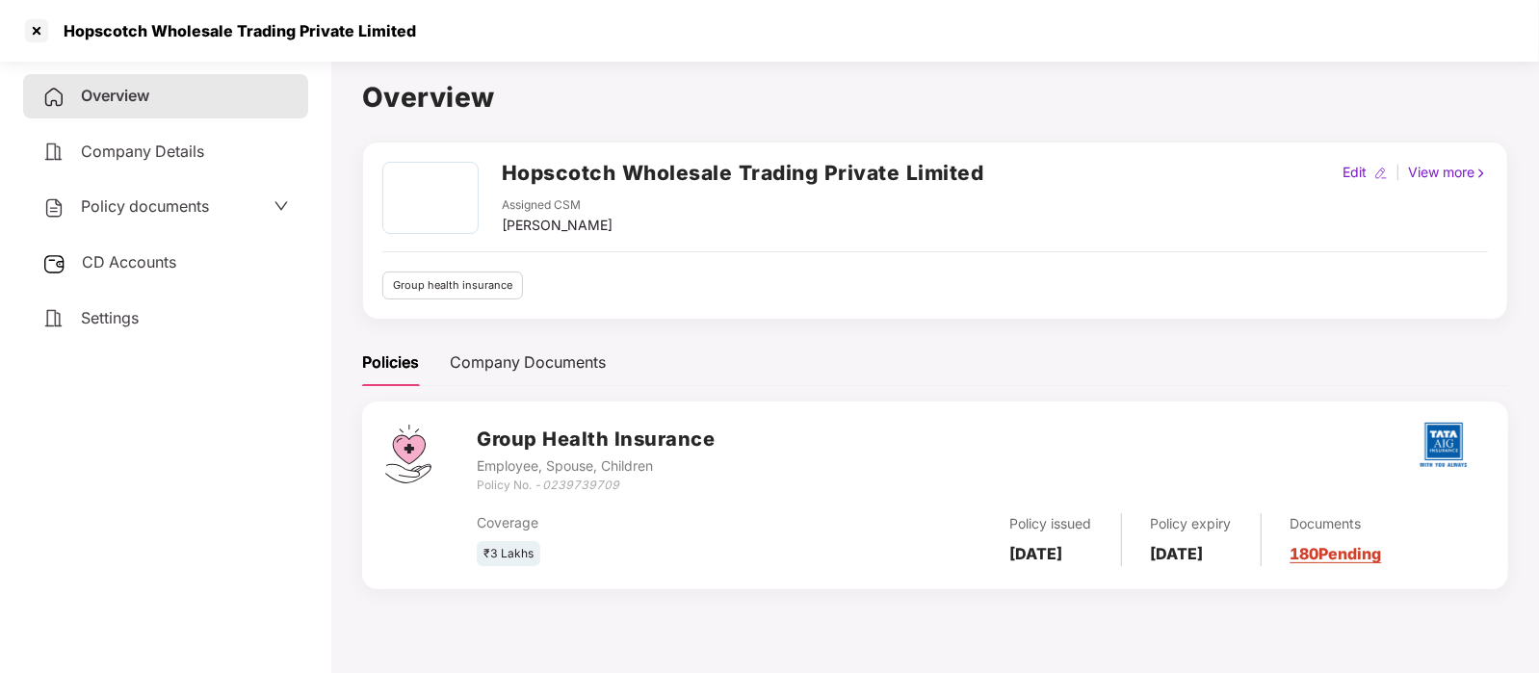
click at [135, 218] on div "Policy documents" at bounding box center [125, 206] width 167 height 25
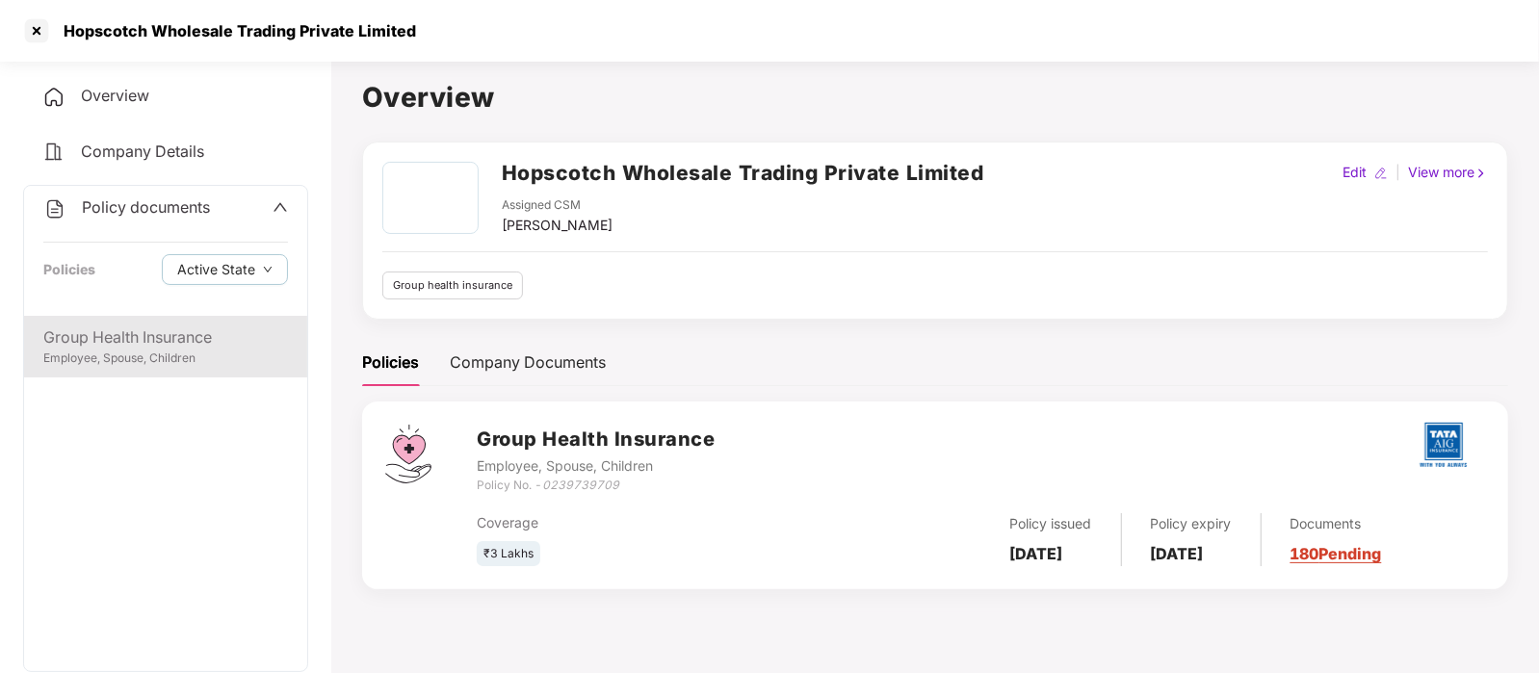
click at [161, 344] on div "Group Health Insurance" at bounding box center [165, 337] width 245 height 24
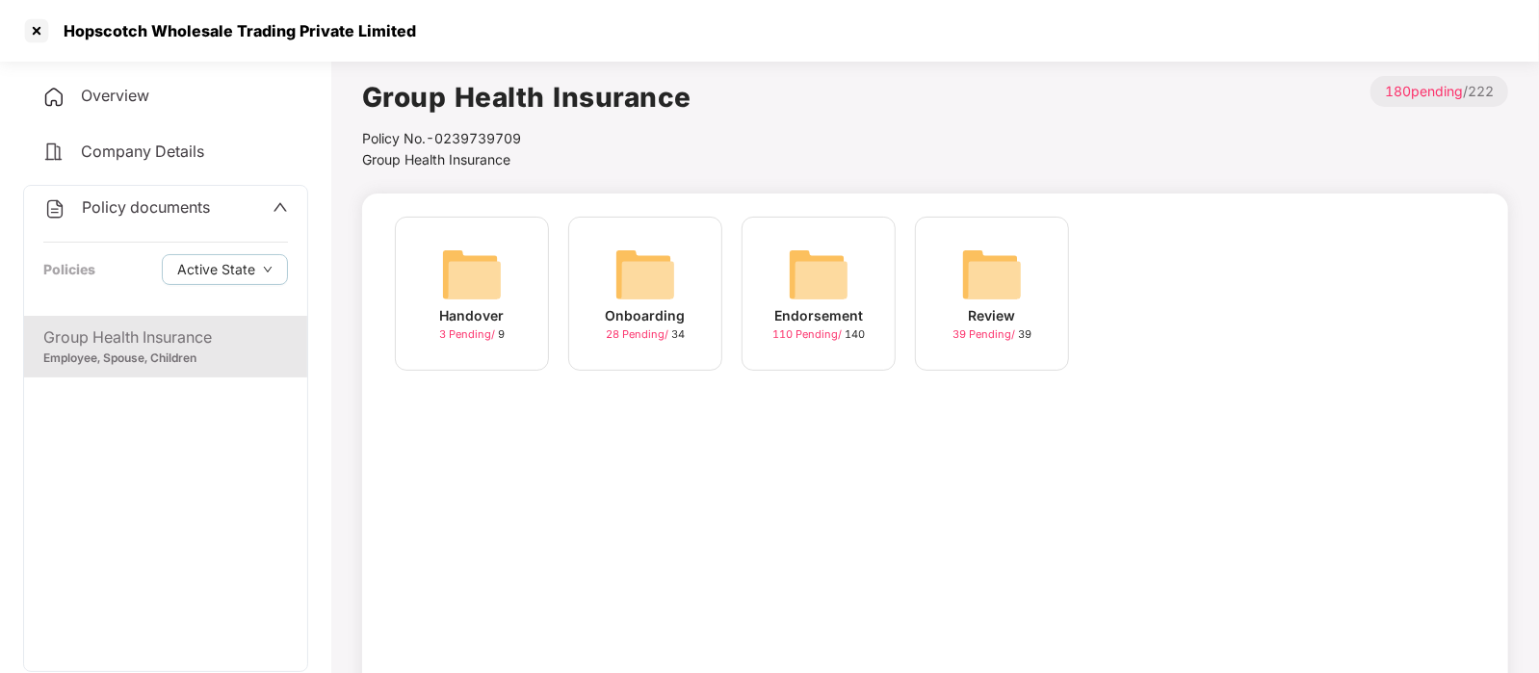
click at [808, 267] on img at bounding box center [819, 275] width 62 height 62
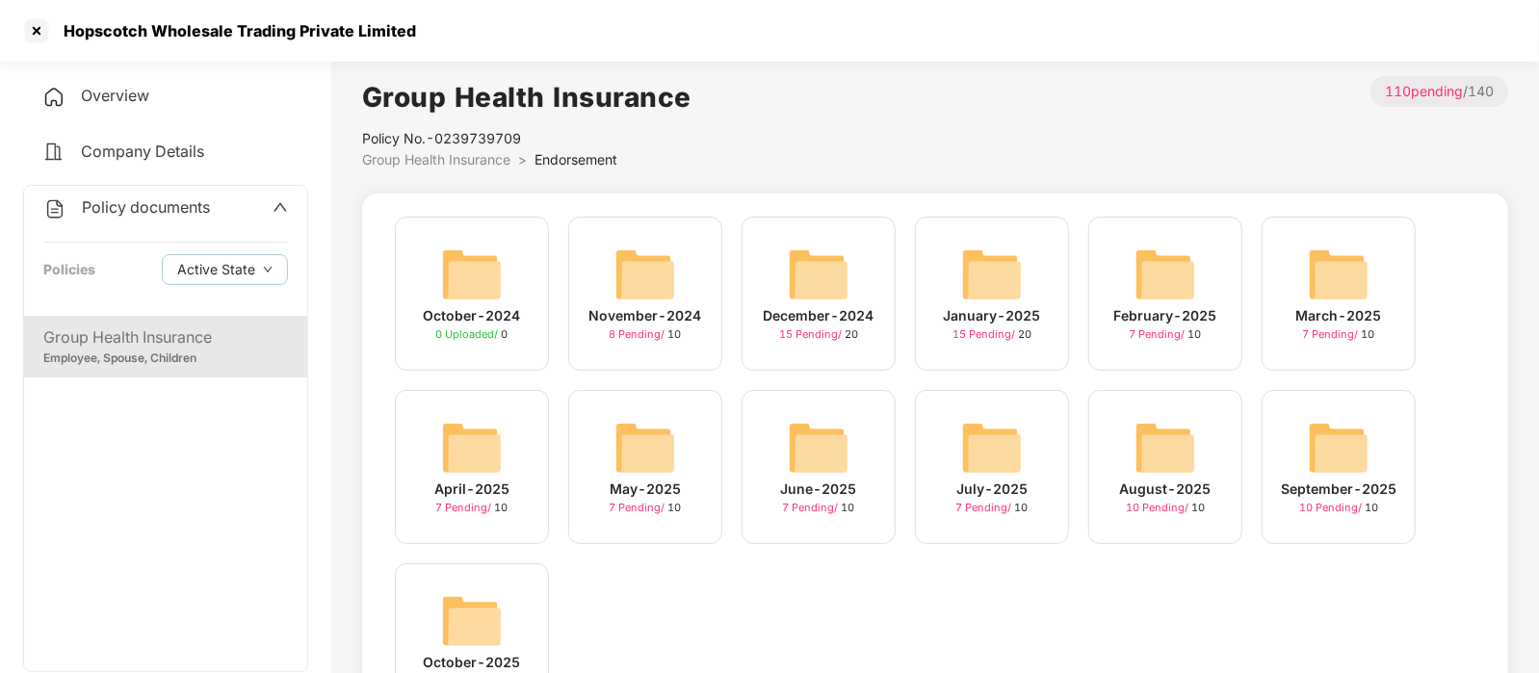
scroll to position [110, 0]
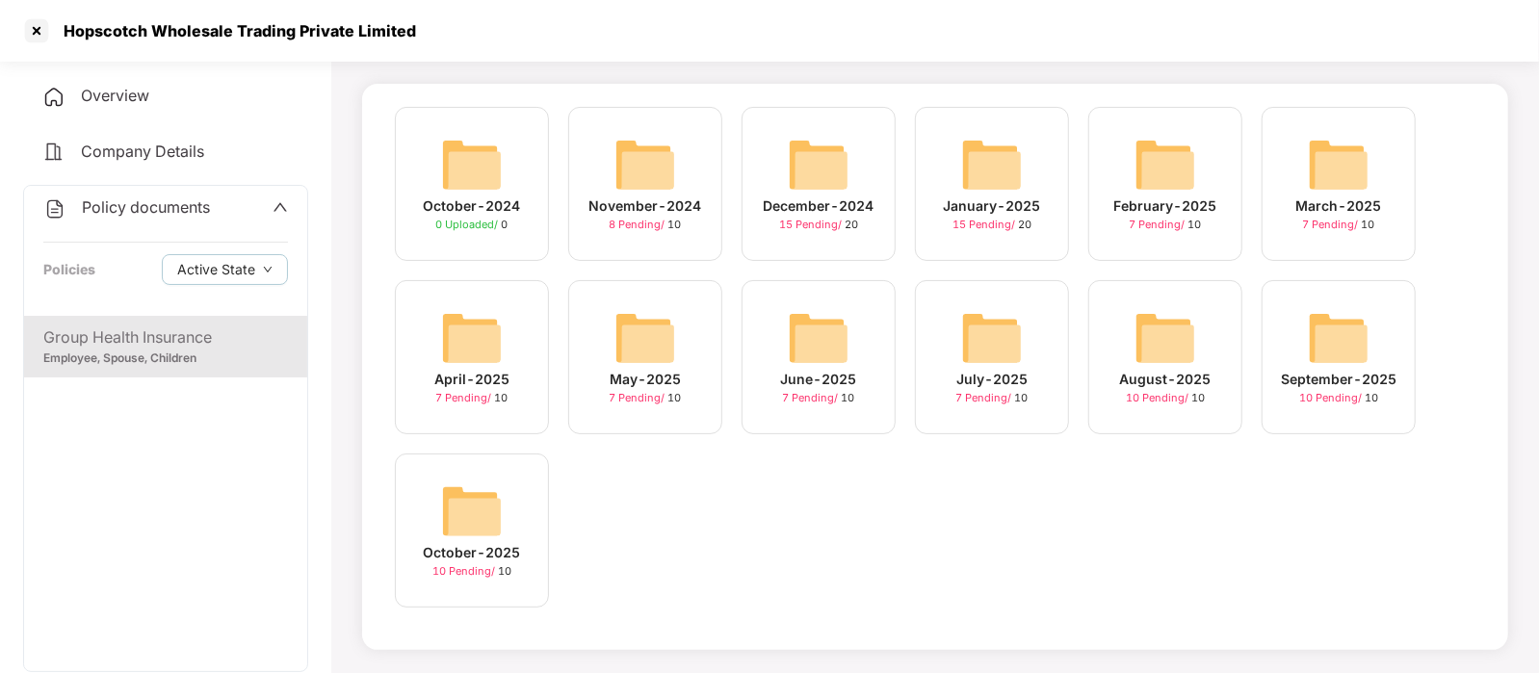
click at [474, 499] on img at bounding box center [472, 511] width 62 height 62
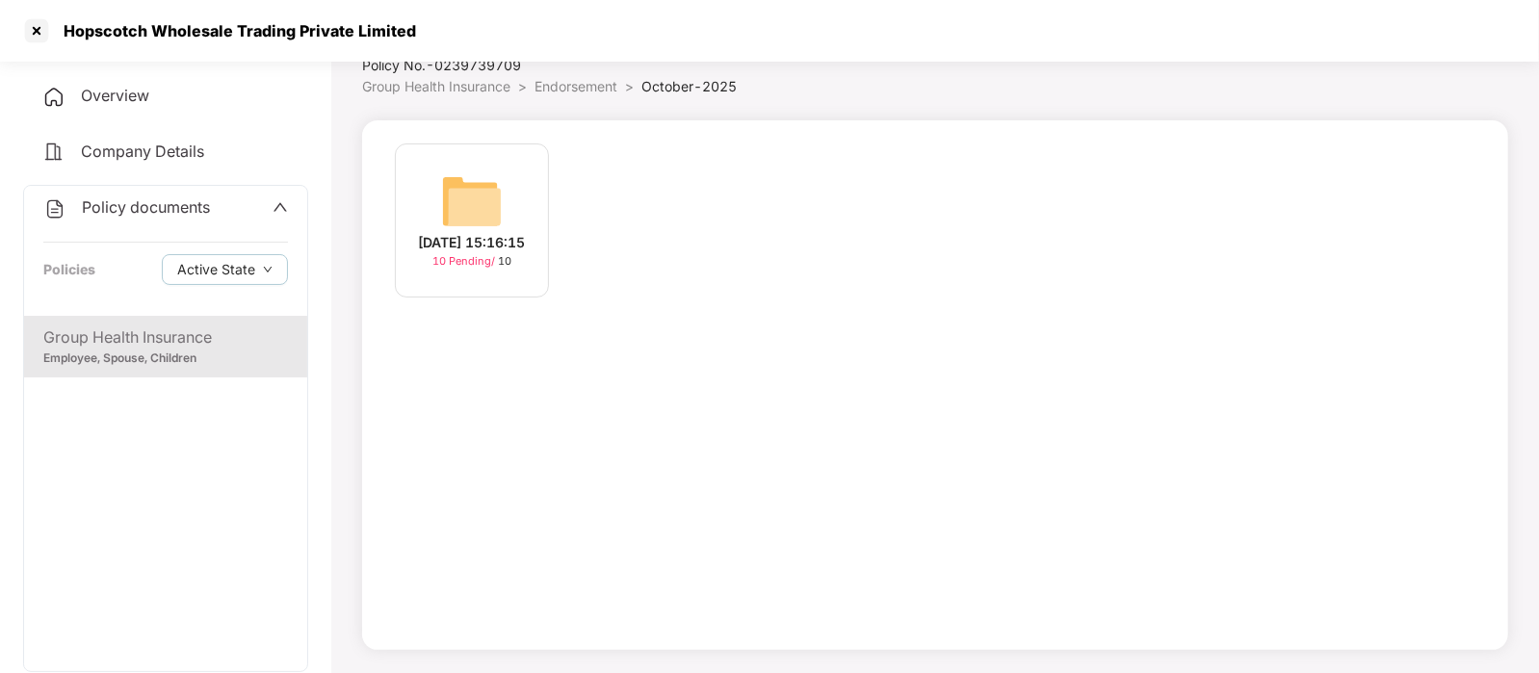
scroll to position [72, 0]
click at [472, 246] on div "07-Oct-2025 15:16:15" at bounding box center [472, 243] width 107 height 21
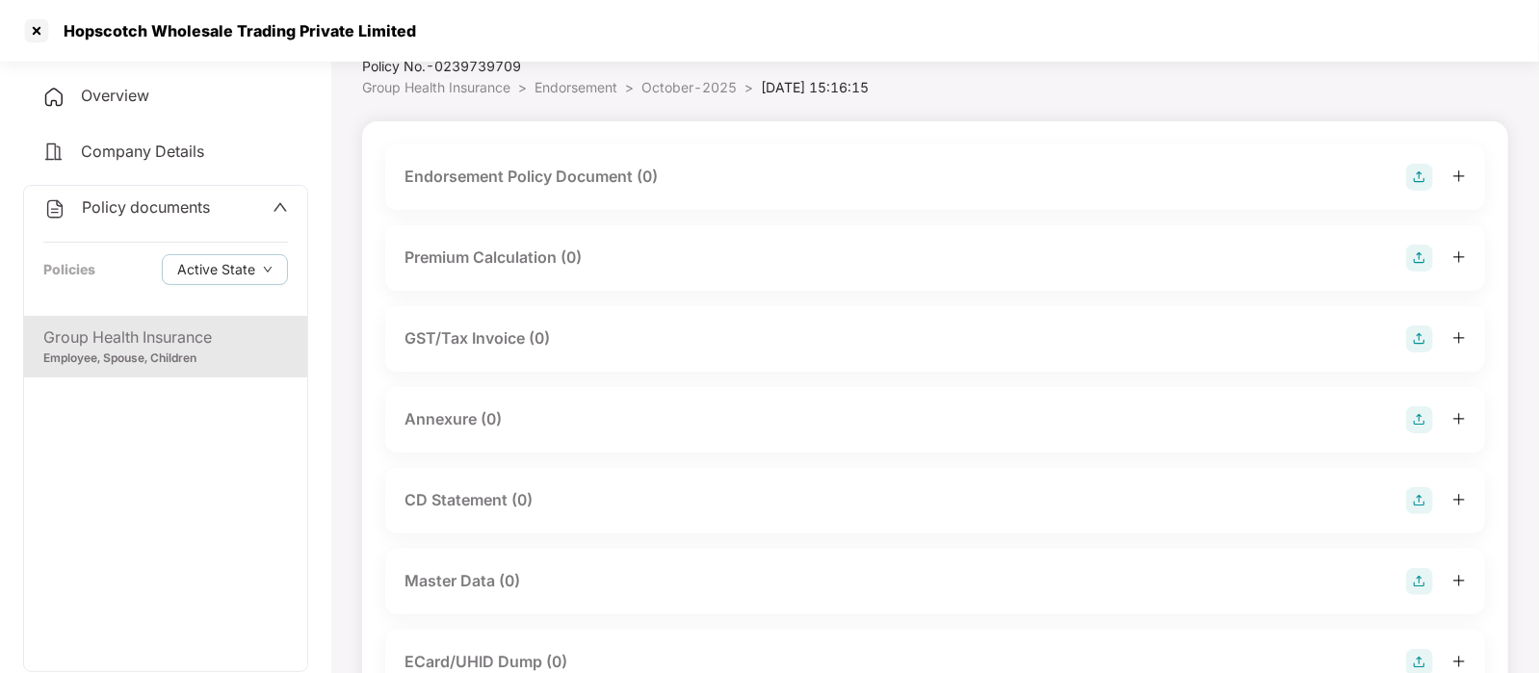
scroll to position [110, 0]
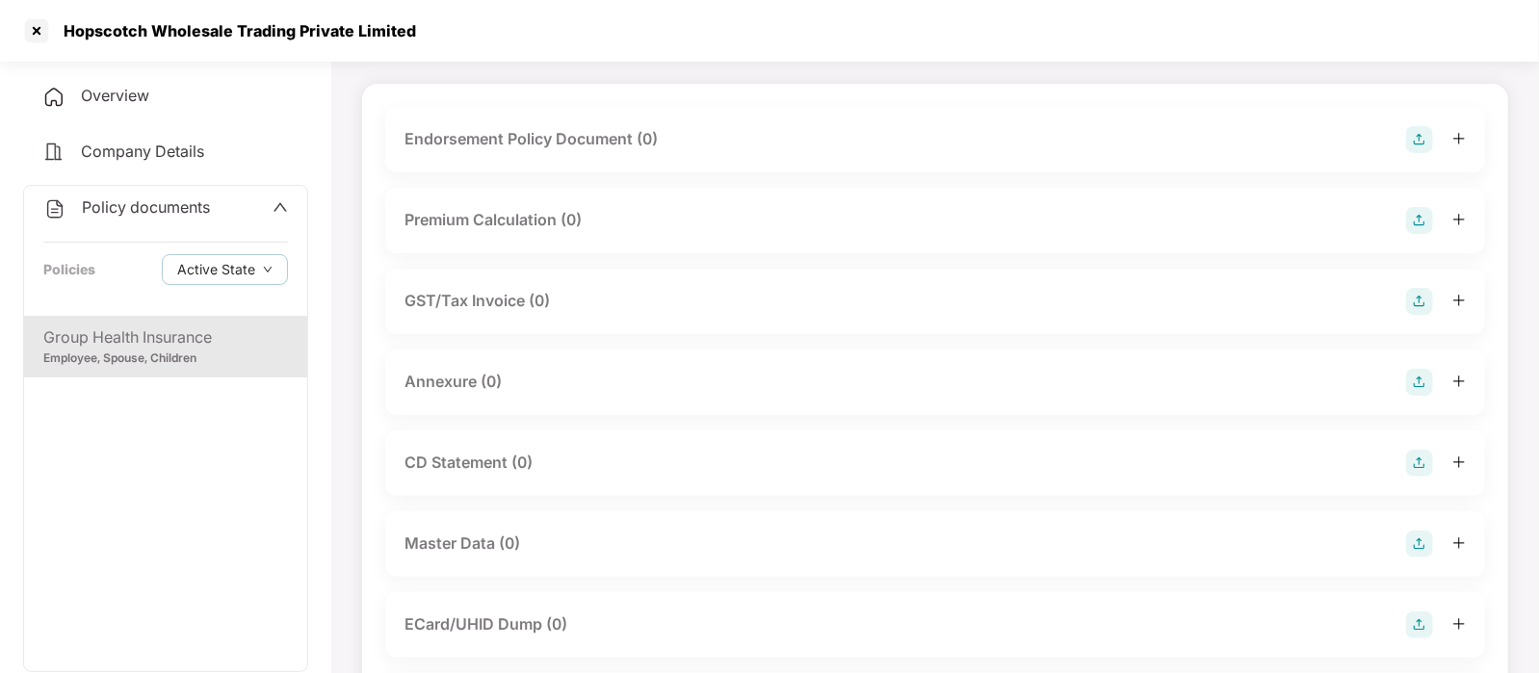
click at [732, 139] on div "Endorsement Policy Document (0)" at bounding box center [934, 139] width 1061 height 27
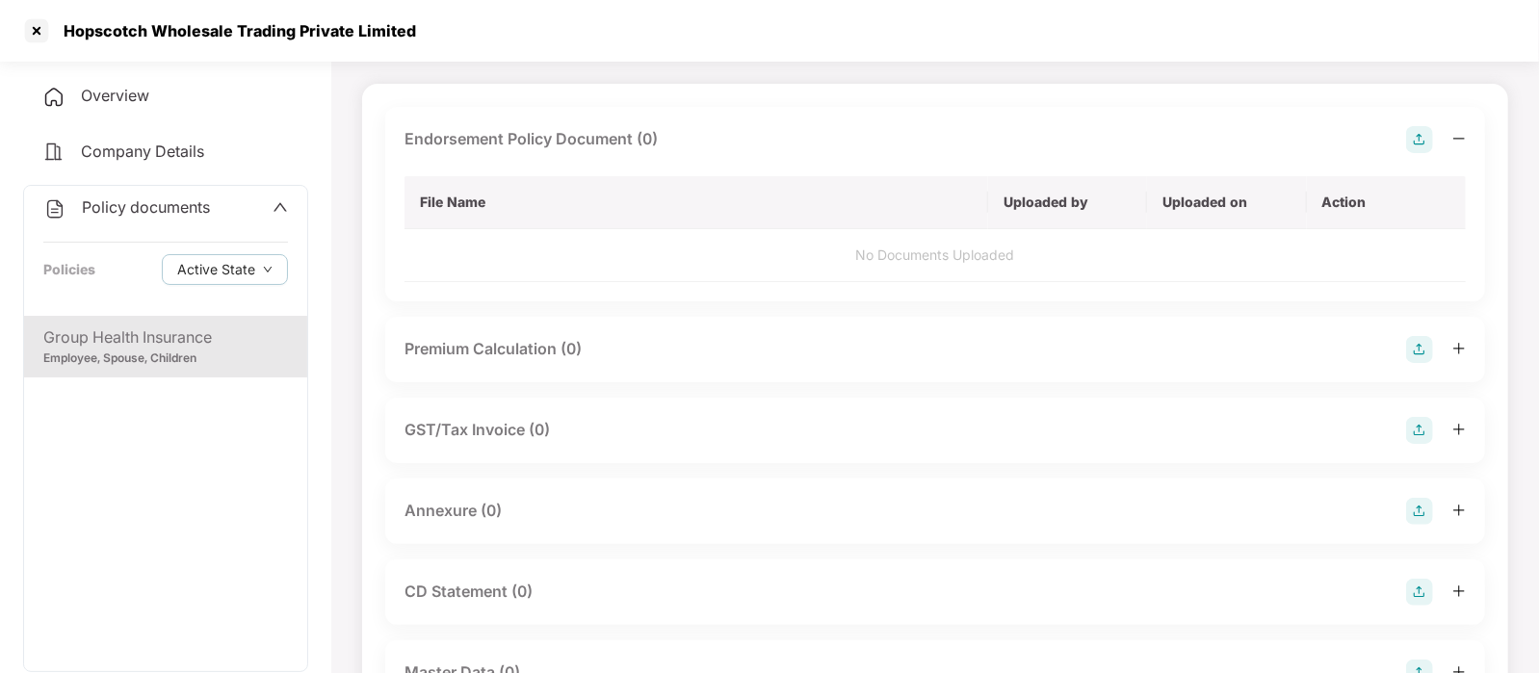
click at [1416, 140] on img at bounding box center [1419, 139] width 27 height 27
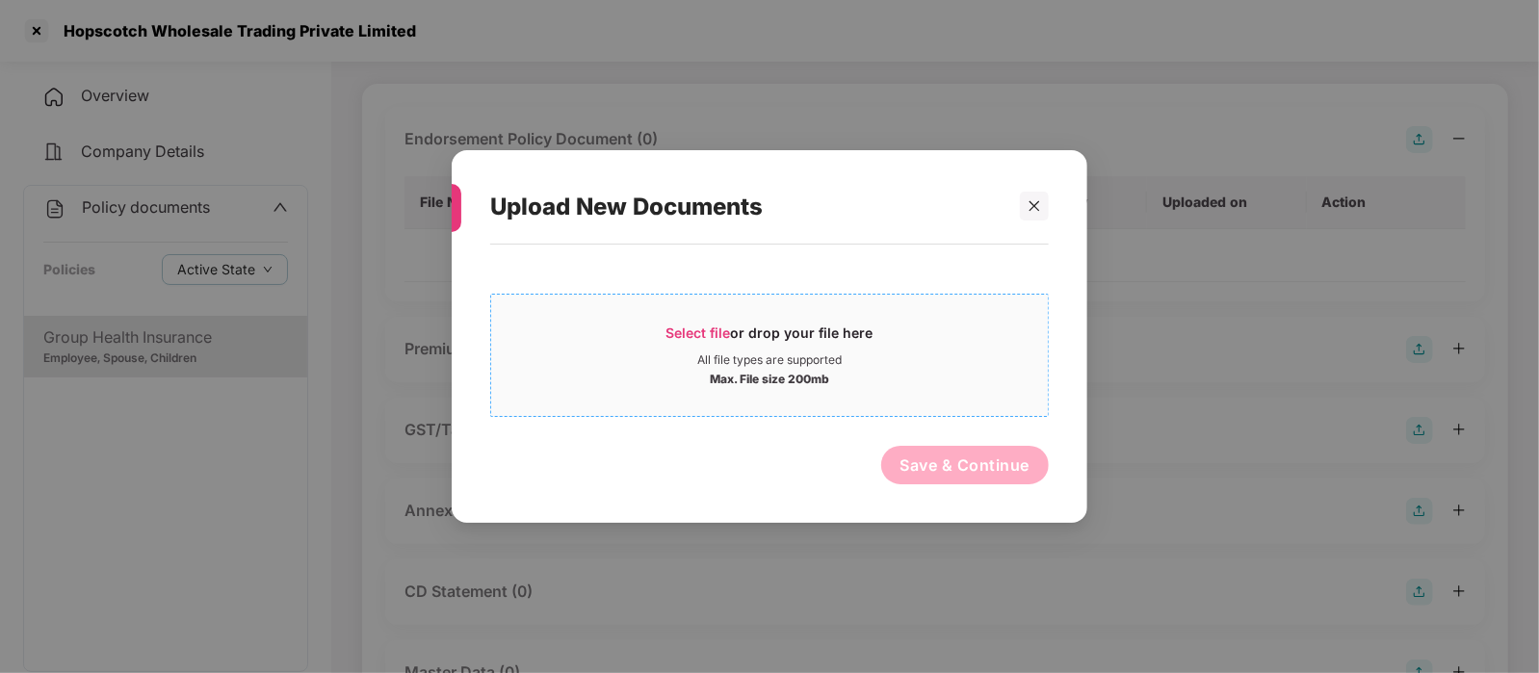
click at [895, 387] on div "Max. File size 200mb" at bounding box center [769, 377] width 557 height 19
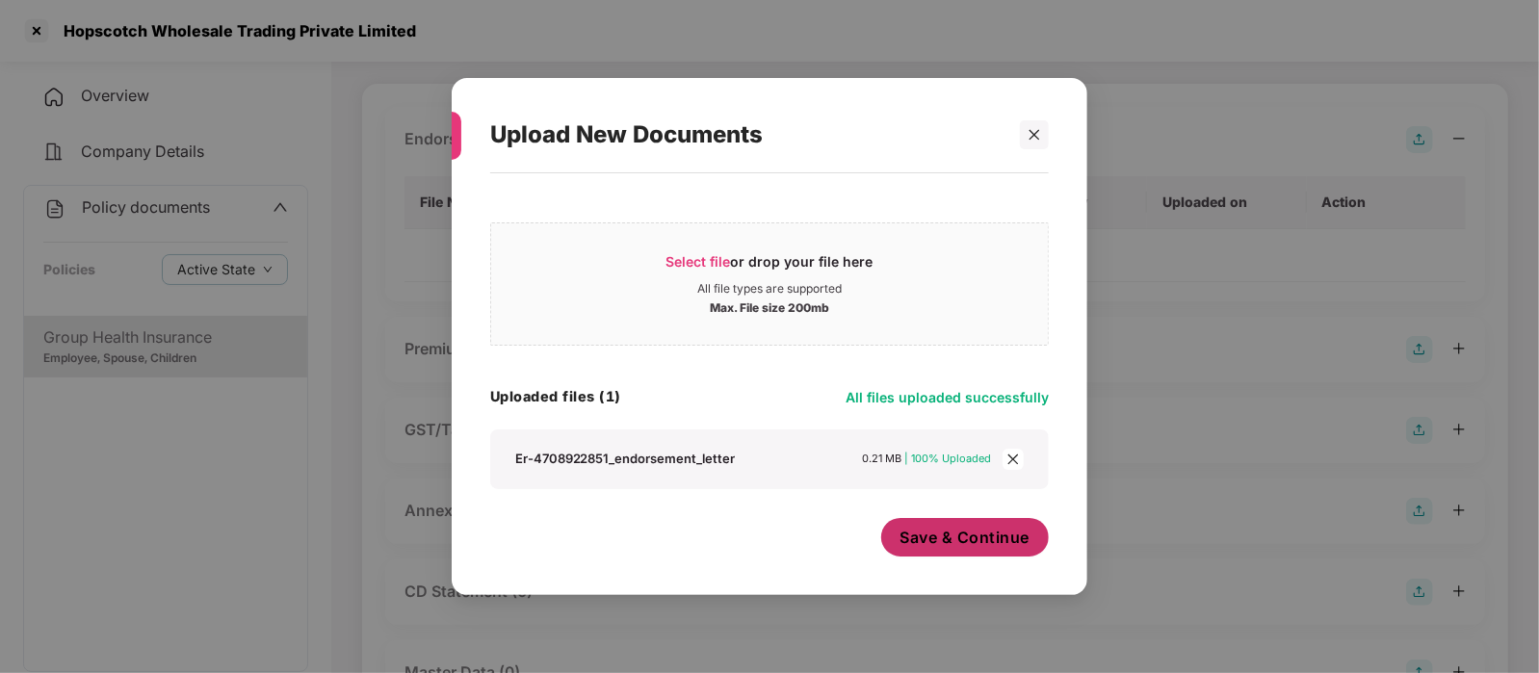
click at [930, 533] on span "Save & Continue" at bounding box center [965, 537] width 130 height 21
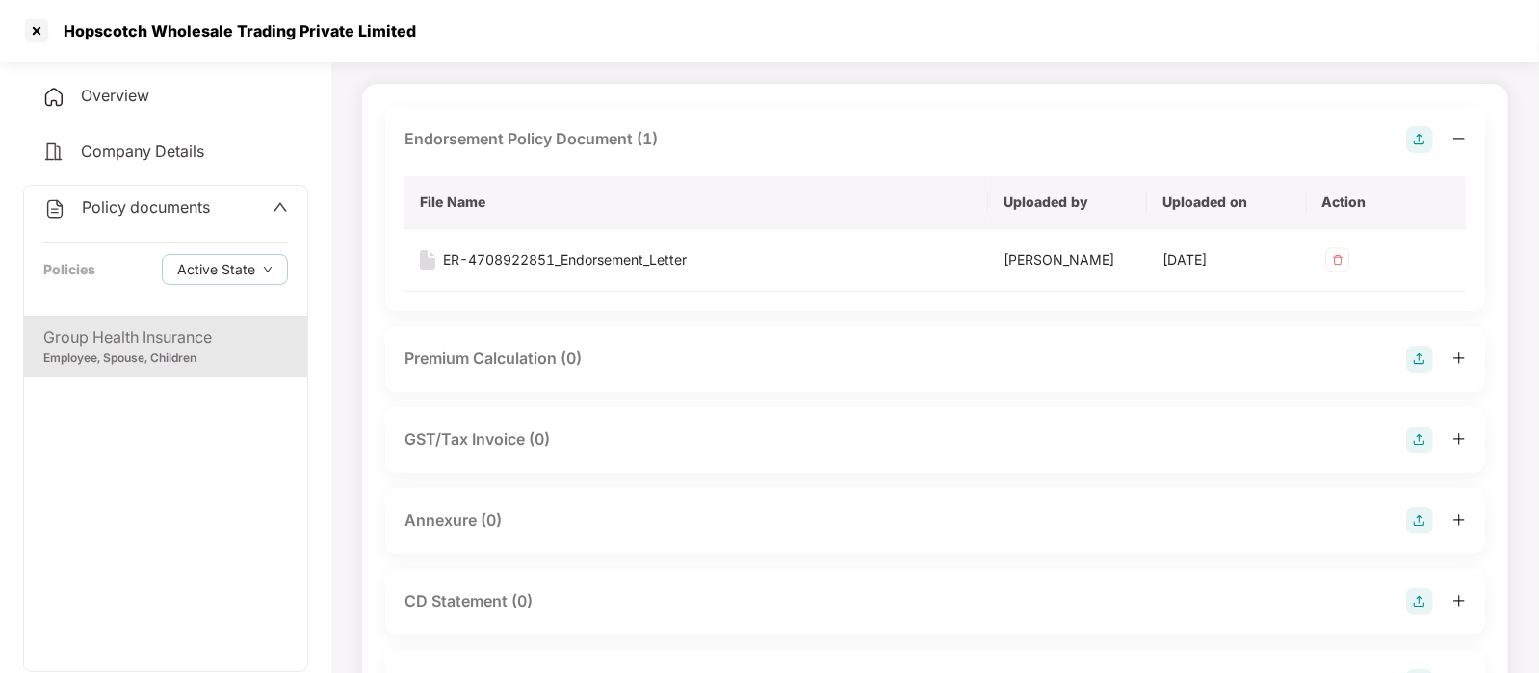
click at [784, 515] on div "Annexure (0)" at bounding box center [934, 520] width 1061 height 27
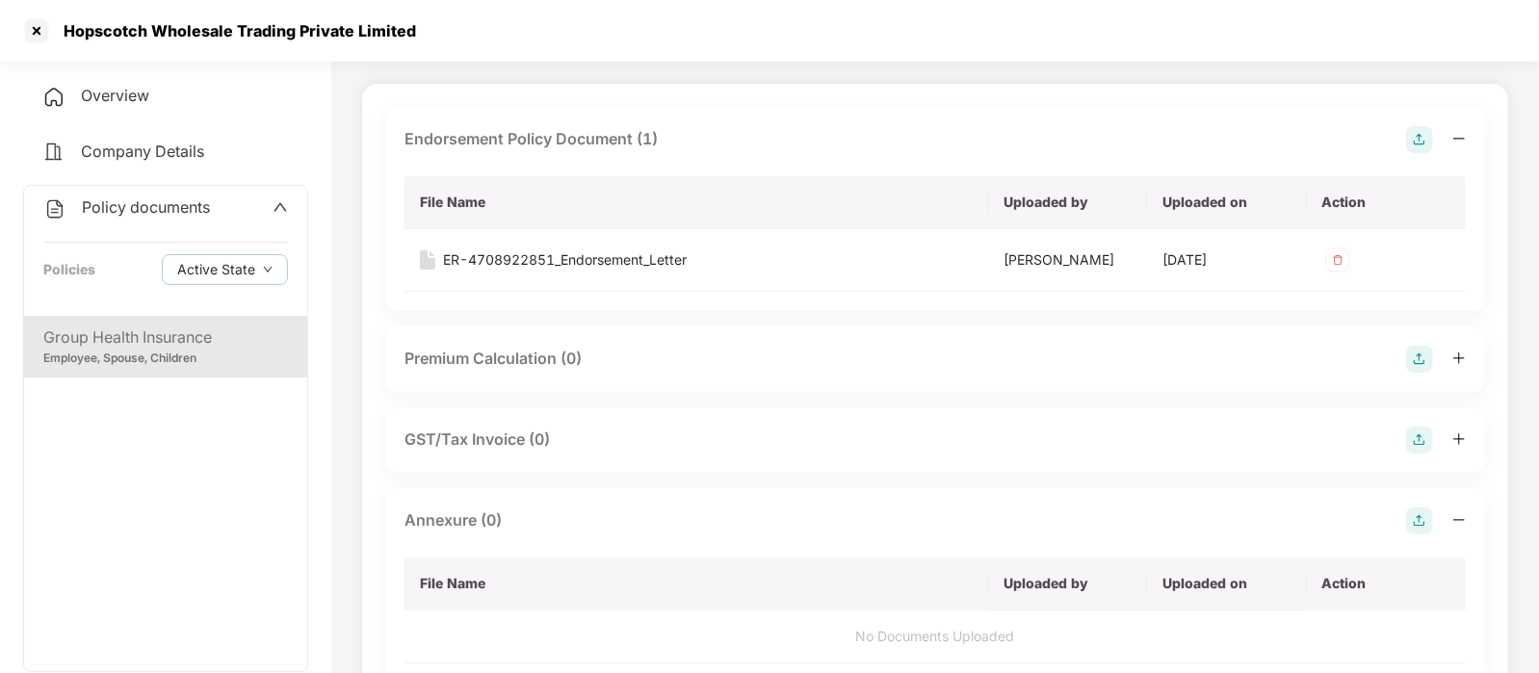
click at [1411, 510] on img at bounding box center [1419, 520] width 27 height 27
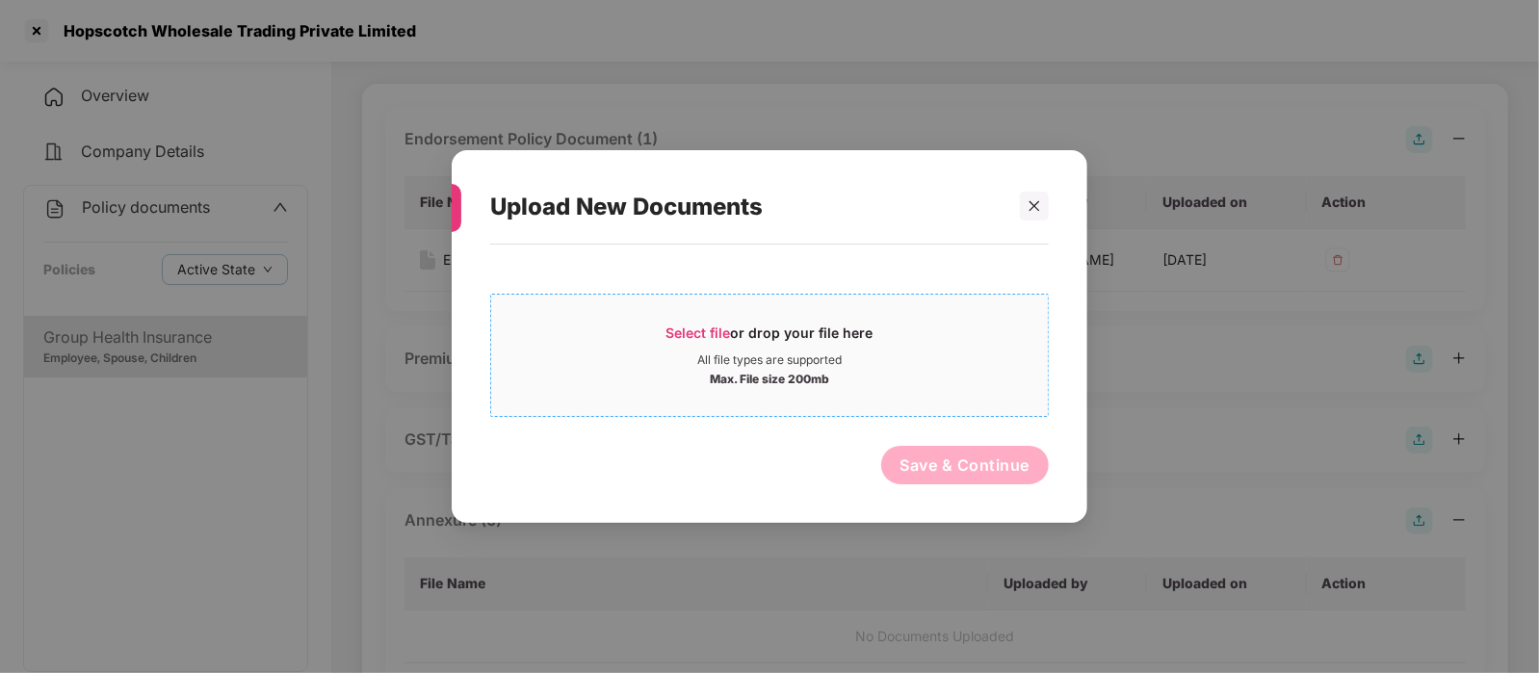
click at [762, 402] on div "Select file or drop your file here All file types are supported Max. File size …" at bounding box center [769, 355] width 558 height 123
click at [640, 341] on div "Select file or drop your file here" at bounding box center [769, 338] width 557 height 29
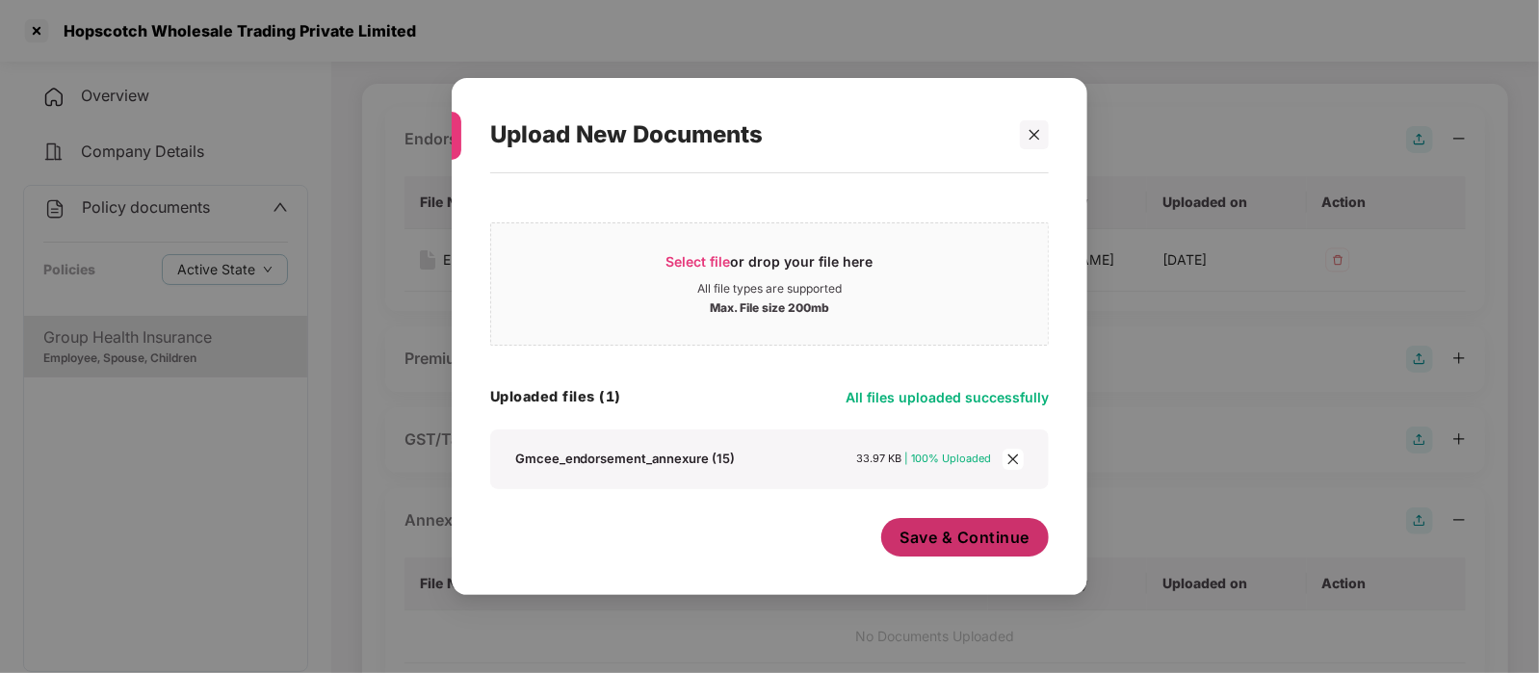
click at [974, 537] on span "Save & Continue" at bounding box center [965, 537] width 130 height 21
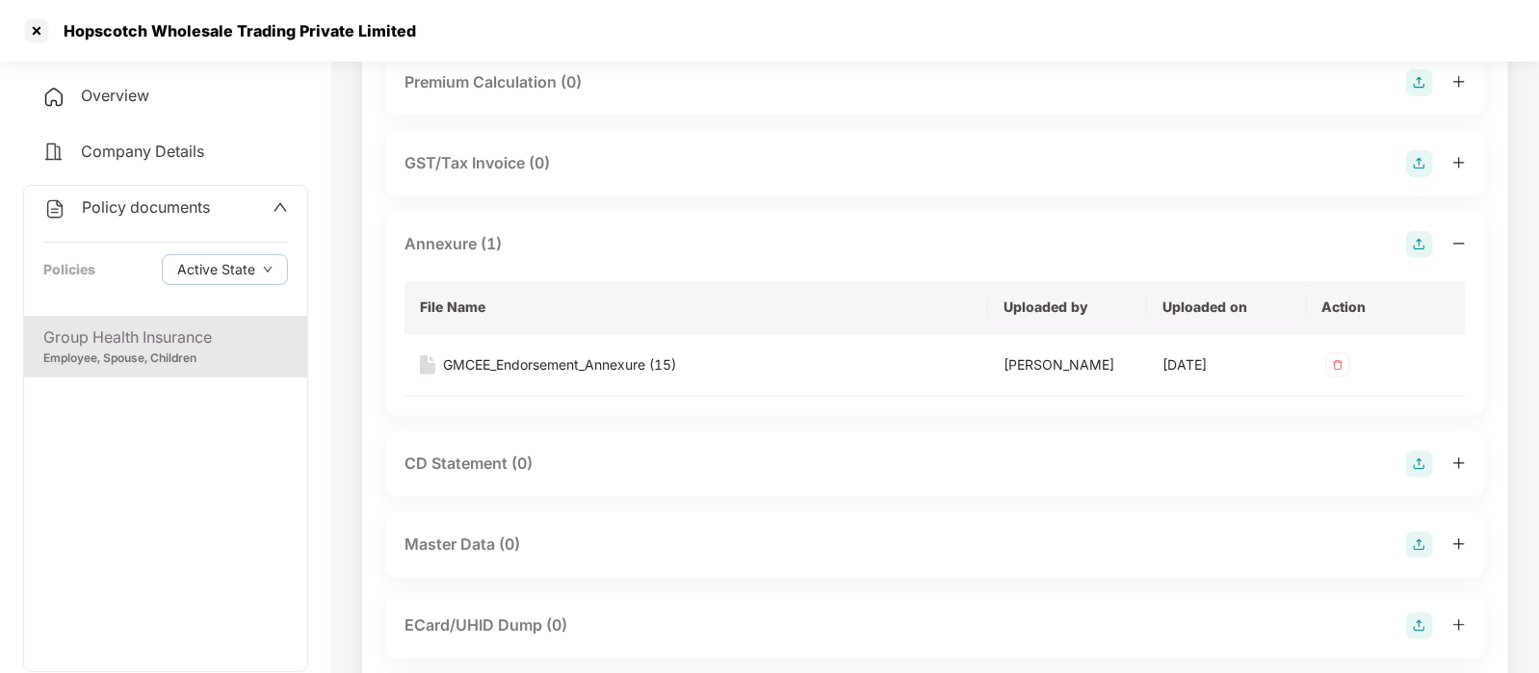
scroll to position [399, 0]
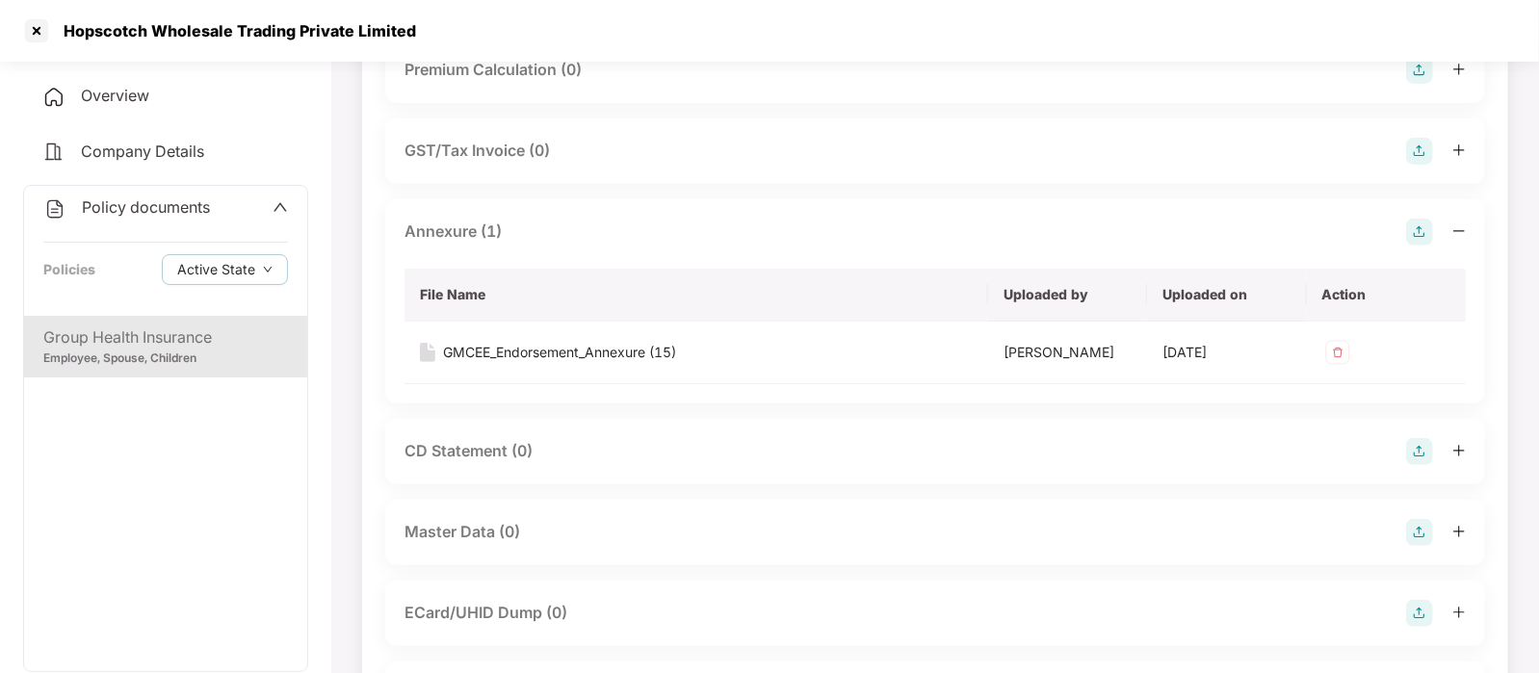
click at [800, 516] on div "Master Data (0)" at bounding box center [935, 532] width 1100 height 65
click at [1426, 524] on img at bounding box center [1419, 532] width 27 height 27
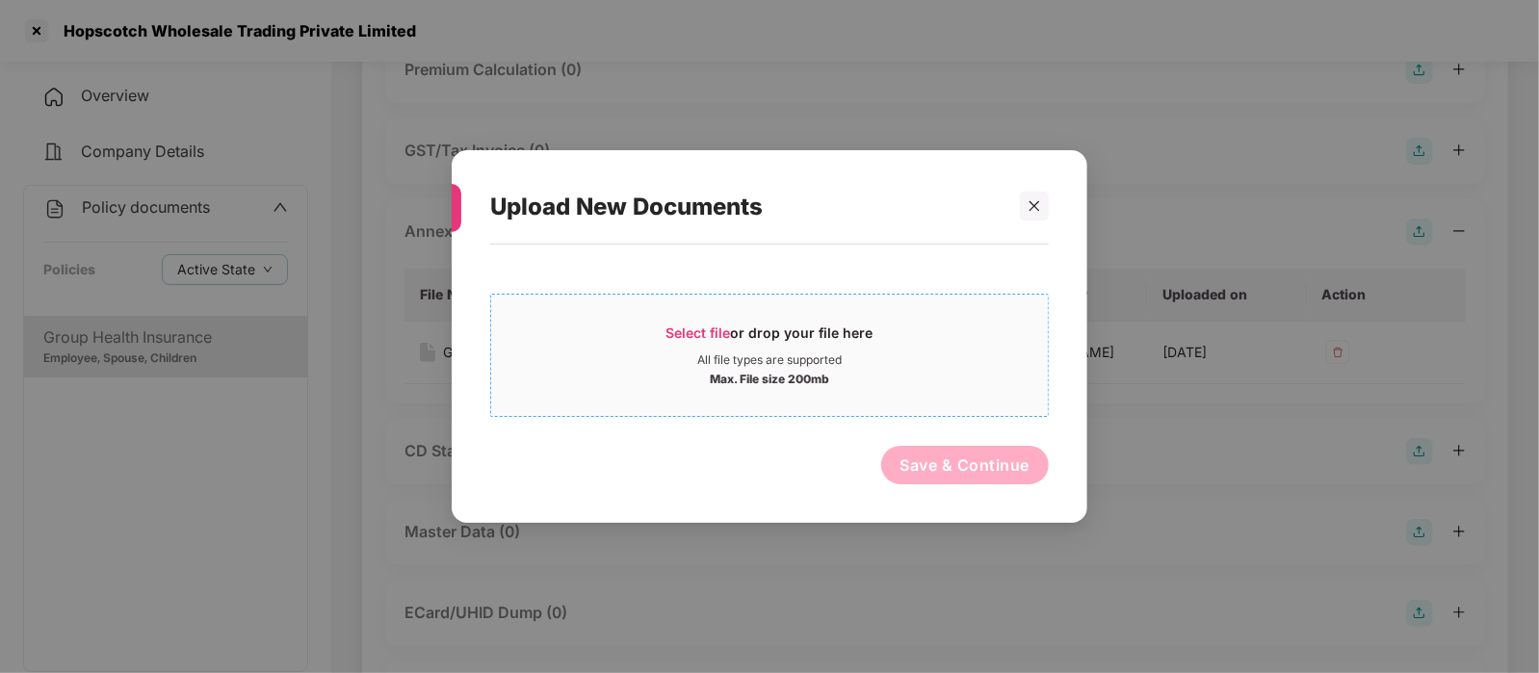
click at [885, 366] on div "All file types are supported" at bounding box center [769, 359] width 557 height 15
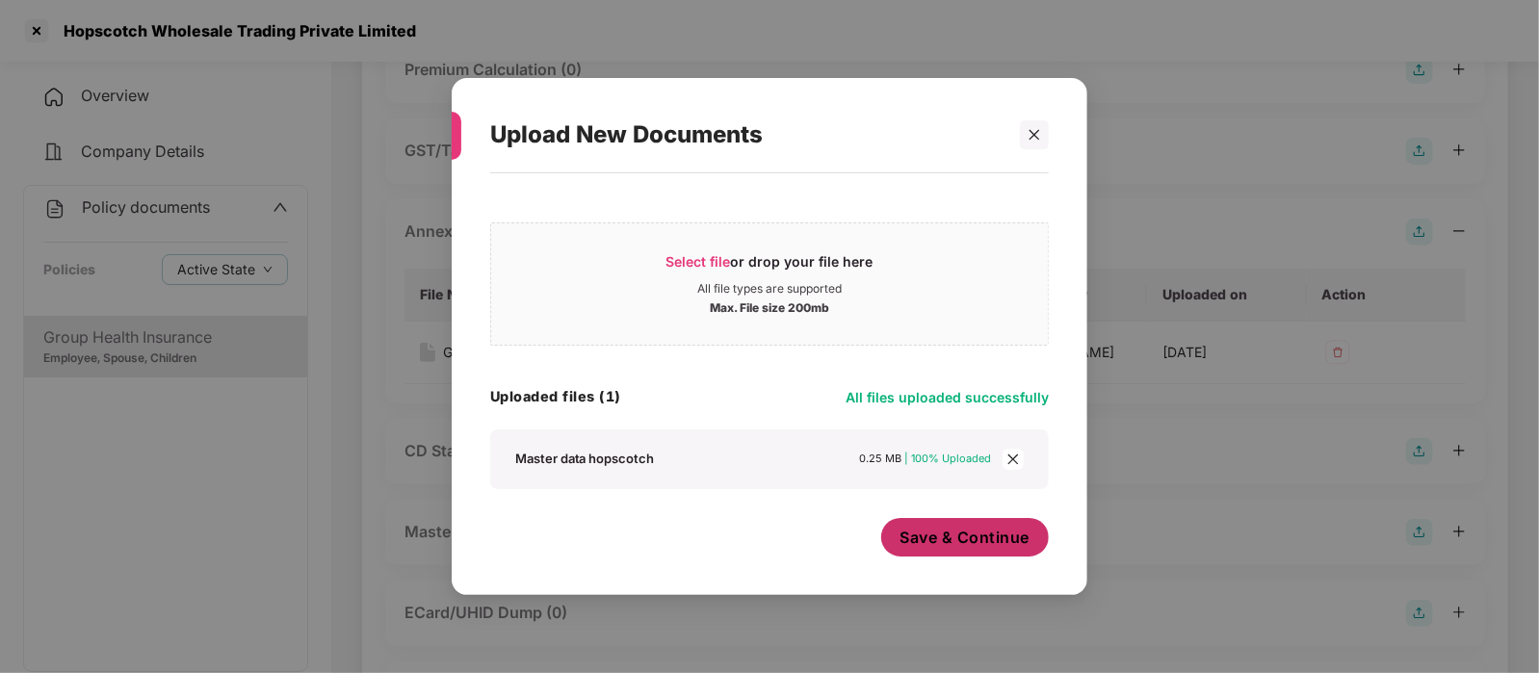
click at [947, 532] on span "Save & Continue" at bounding box center [965, 537] width 130 height 21
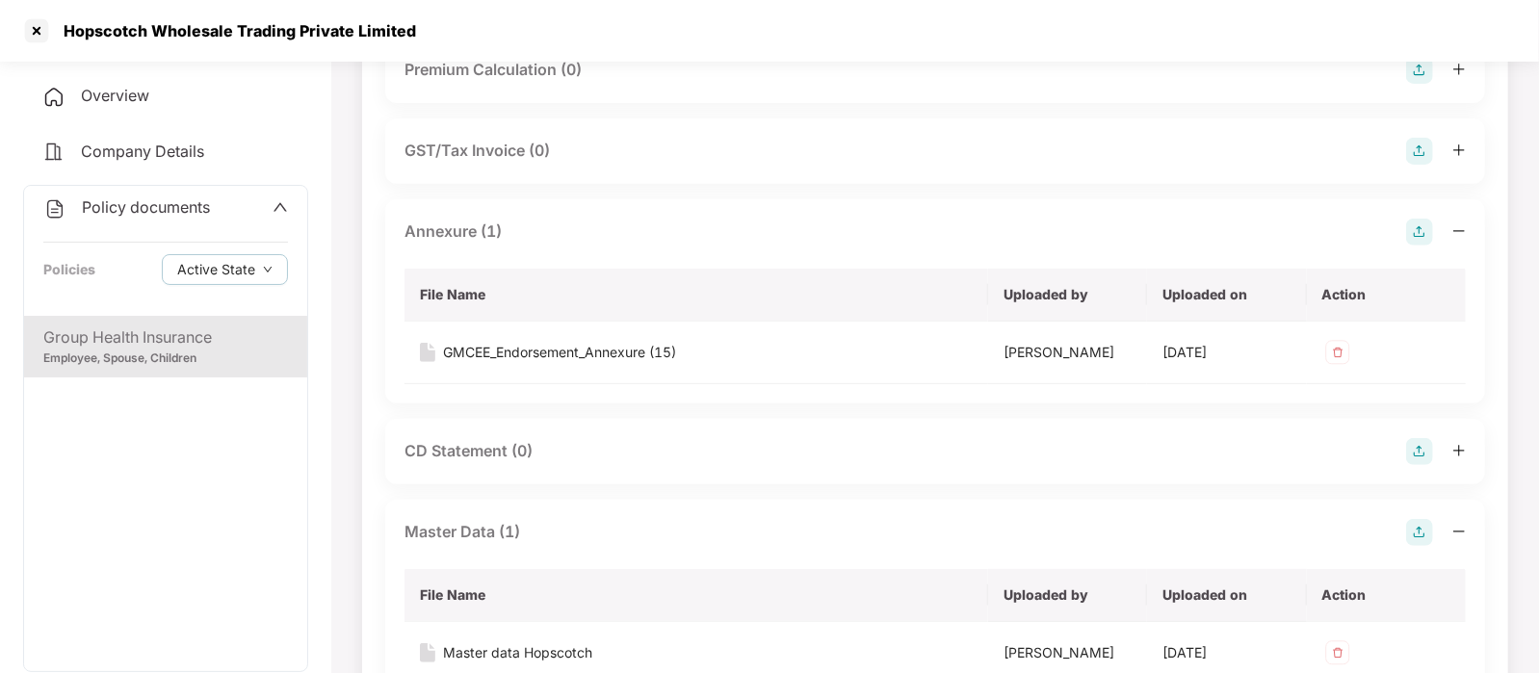
click at [223, 339] on div "Group Health Insurance" at bounding box center [165, 337] width 245 height 24
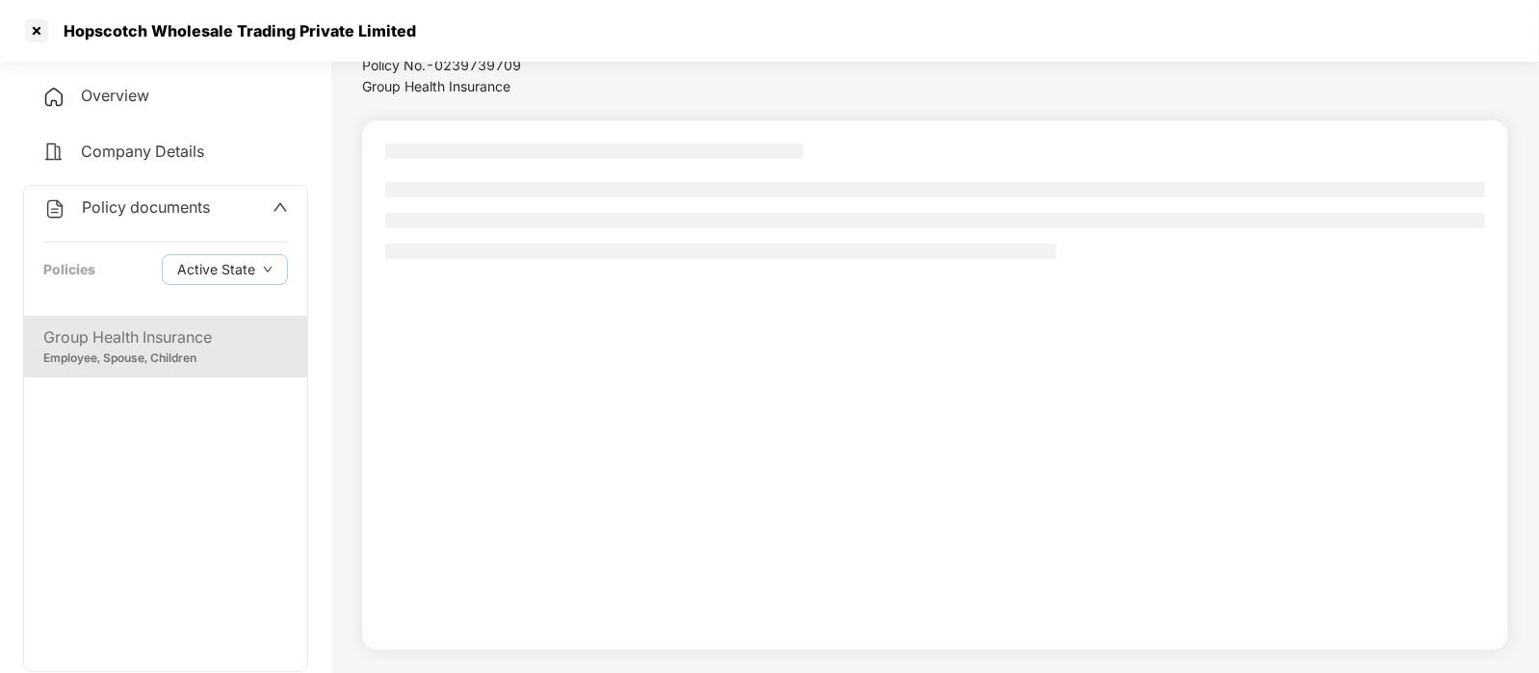
scroll to position [72, 0]
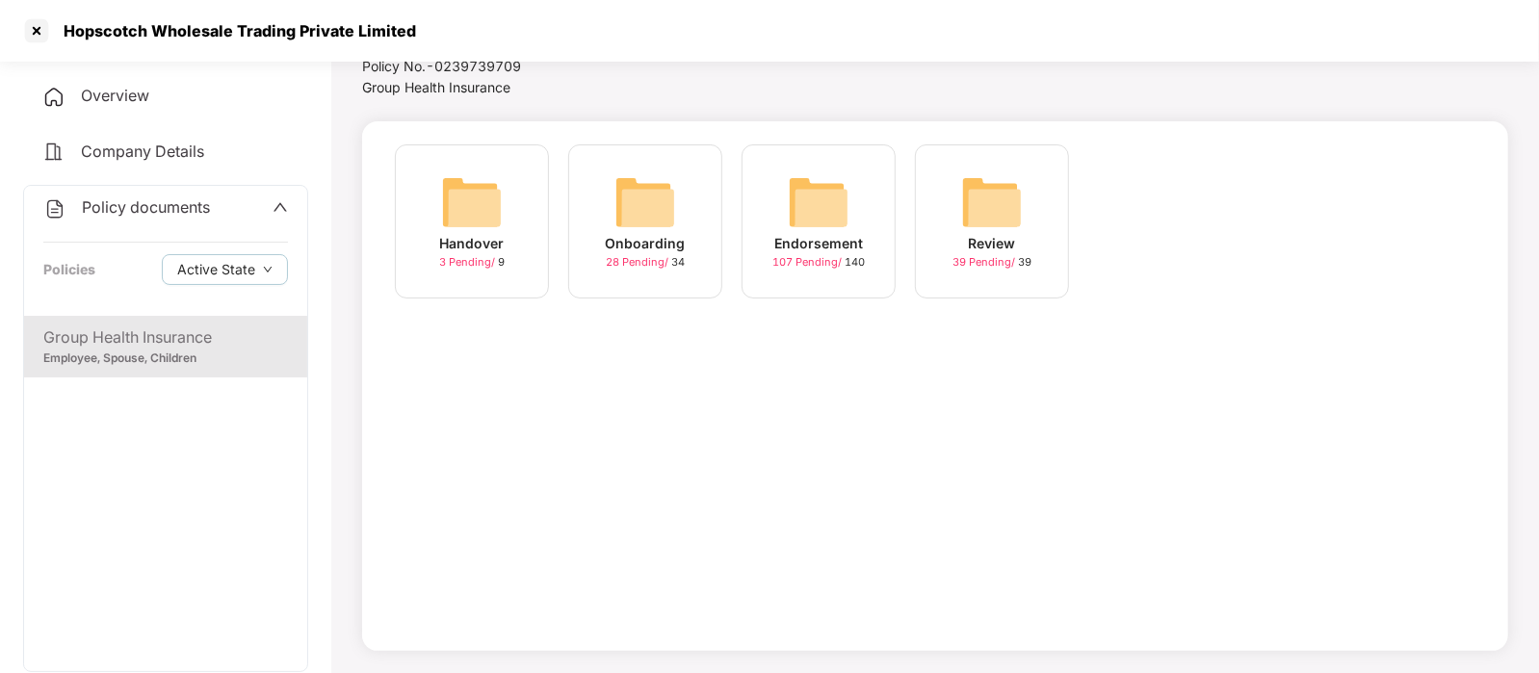
click at [809, 194] on img at bounding box center [819, 202] width 62 height 62
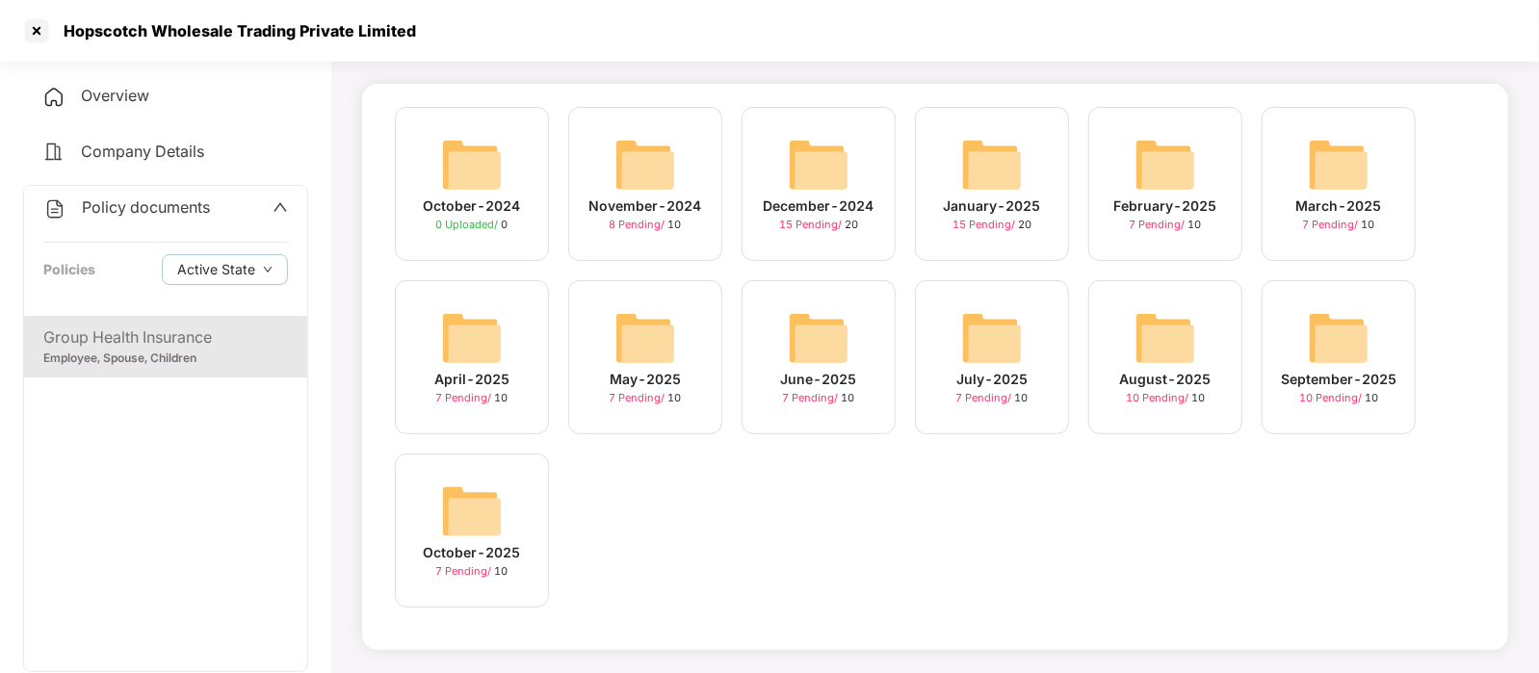
click at [1372, 348] on div "September-2025 10 Pending / 10" at bounding box center [1338, 357] width 154 height 154
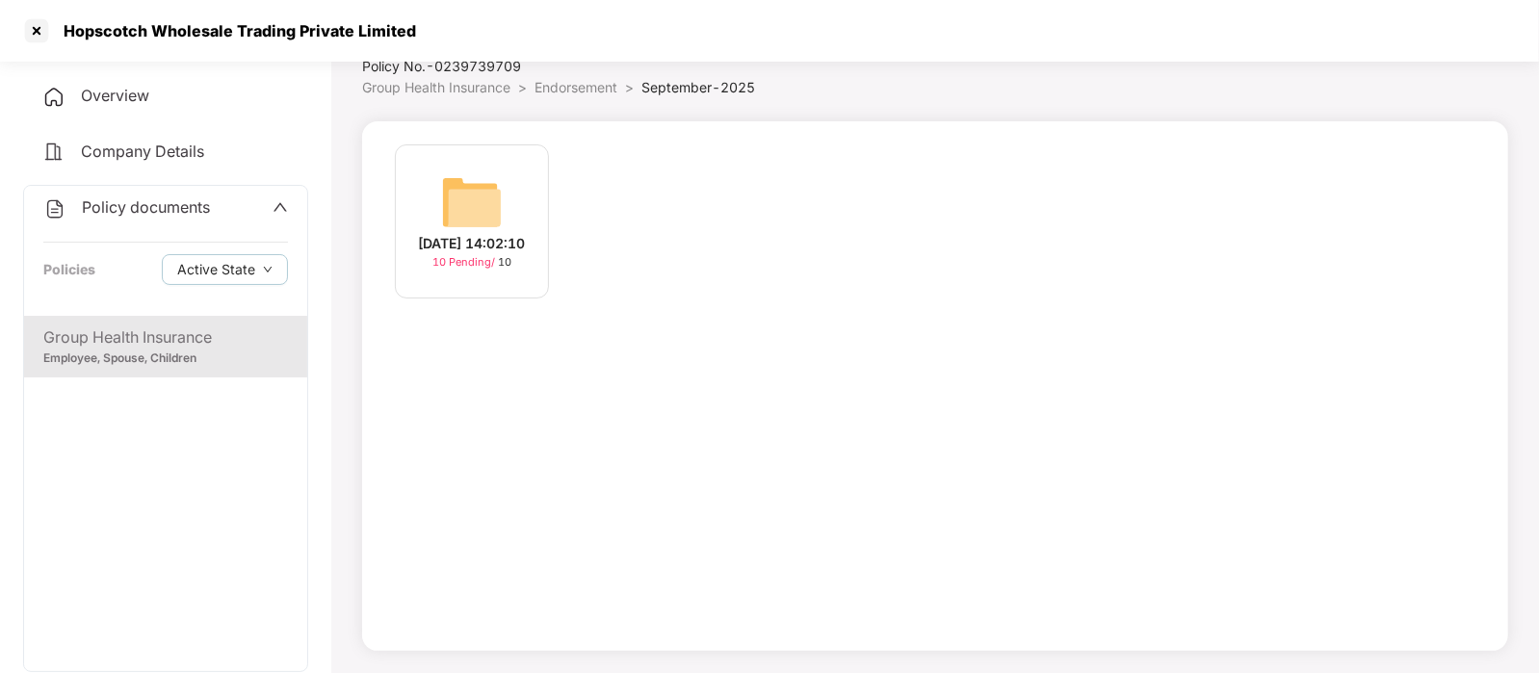
click at [520, 220] on div "08-Sep-2025 14:02:10 10 Pending / 10" at bounding box center [472, 221] width 154 height 154
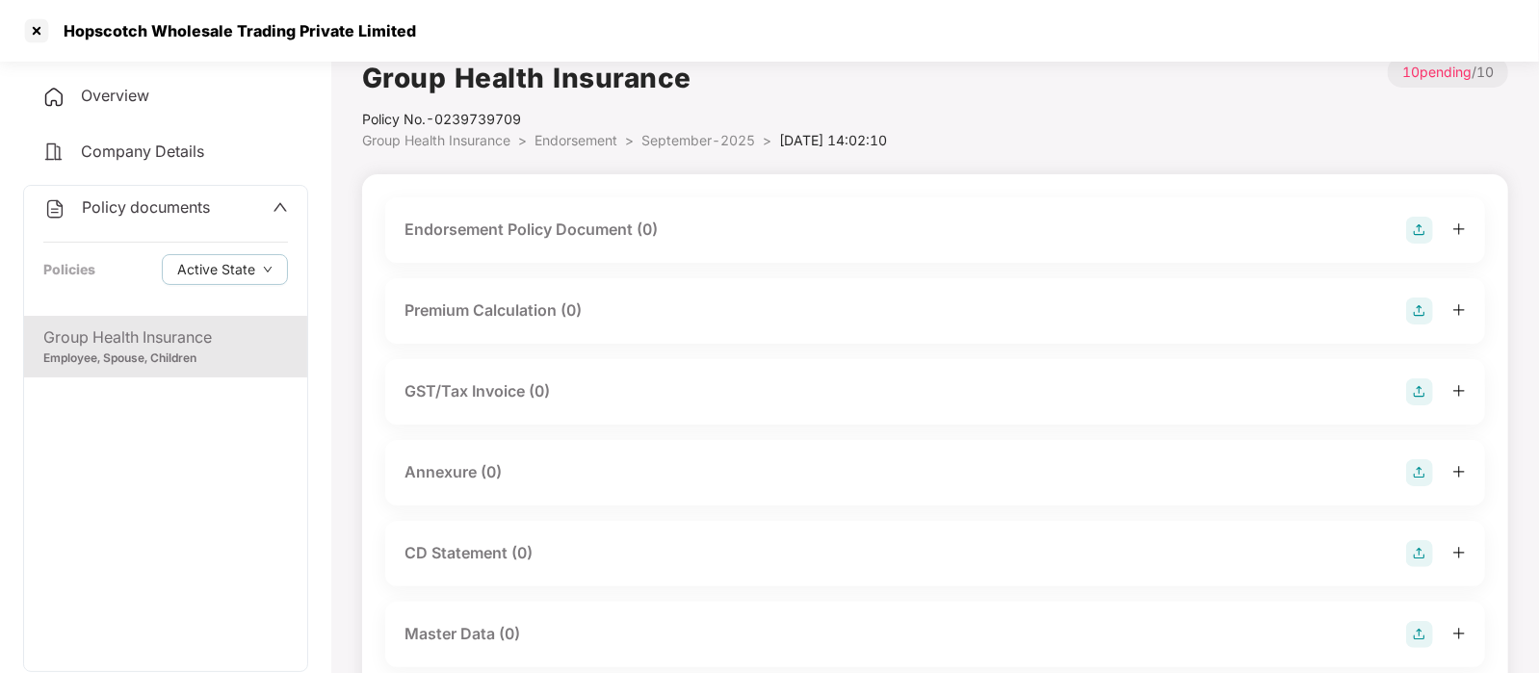
scroll to position [0, 0]
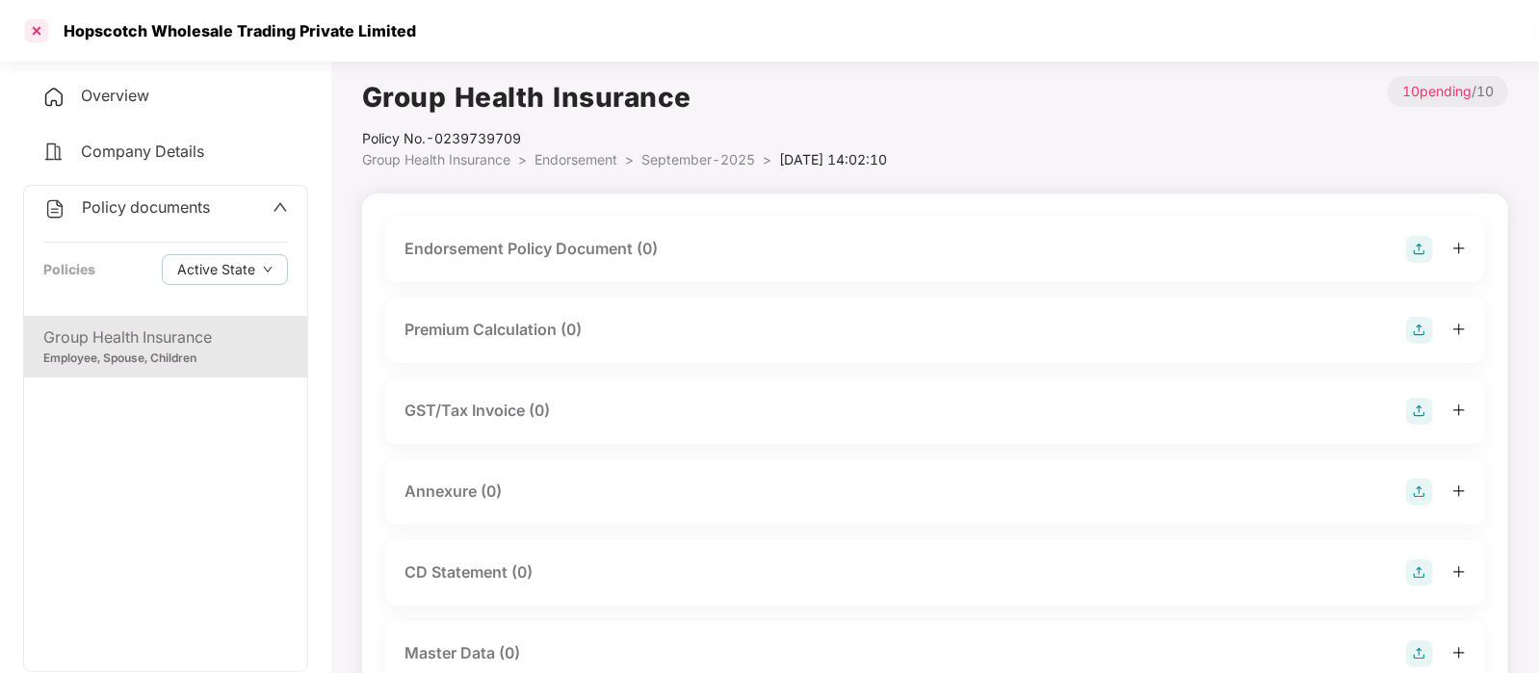
click at [34, 38] on div at bounding box center [36, 30] width 31 height 31
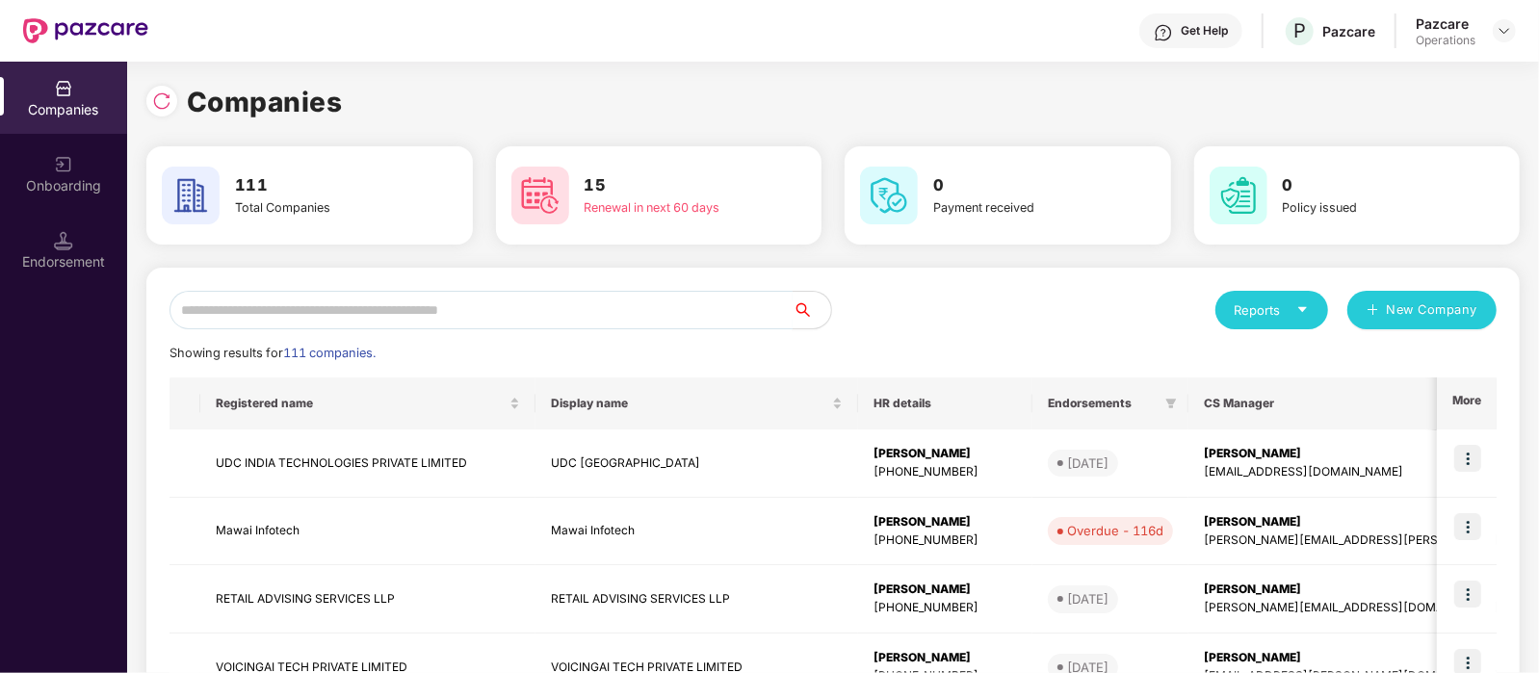
click at [449, 307] on input "text" at bounding box center [480, 310] width 623 height 39
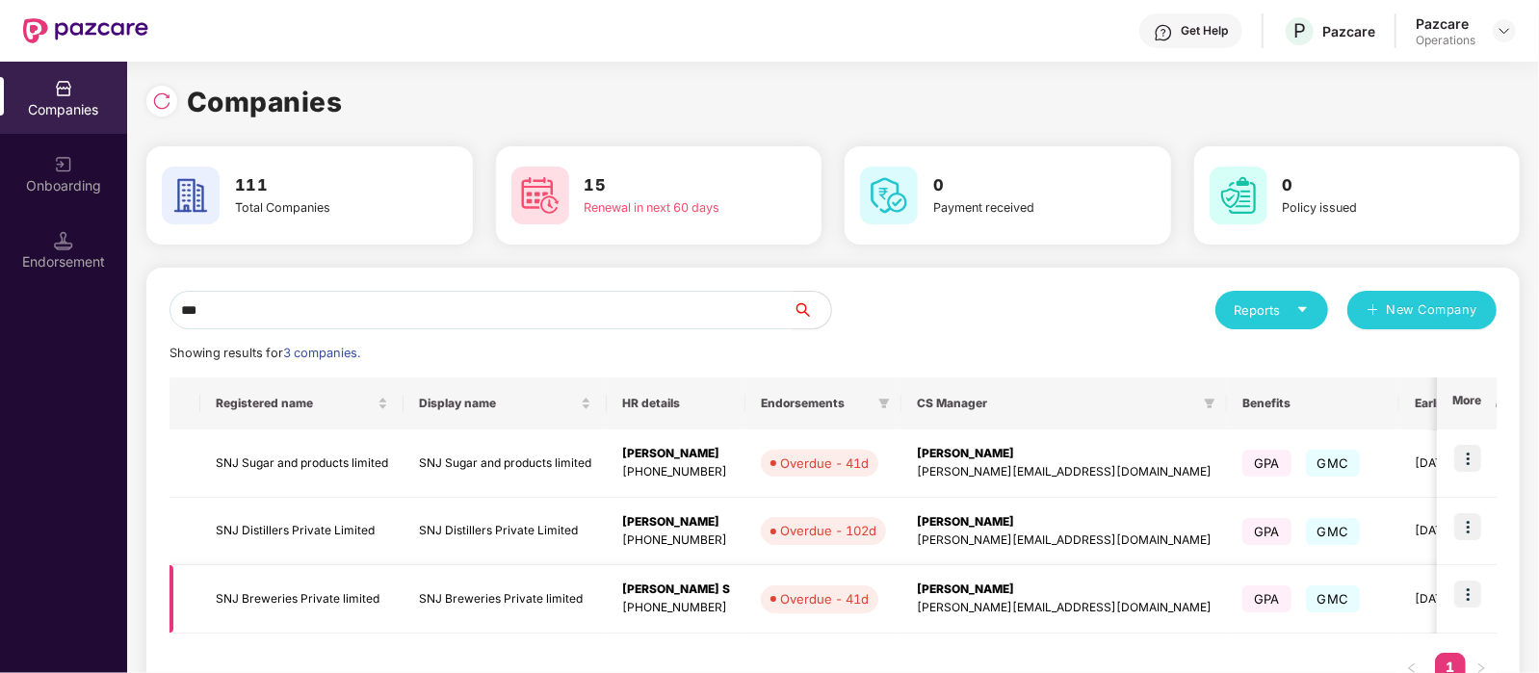
type input "***"
click at [312, 600] on td "SNJ Breweries Private limited" at bounding box center [301, 599] width 203 height 68
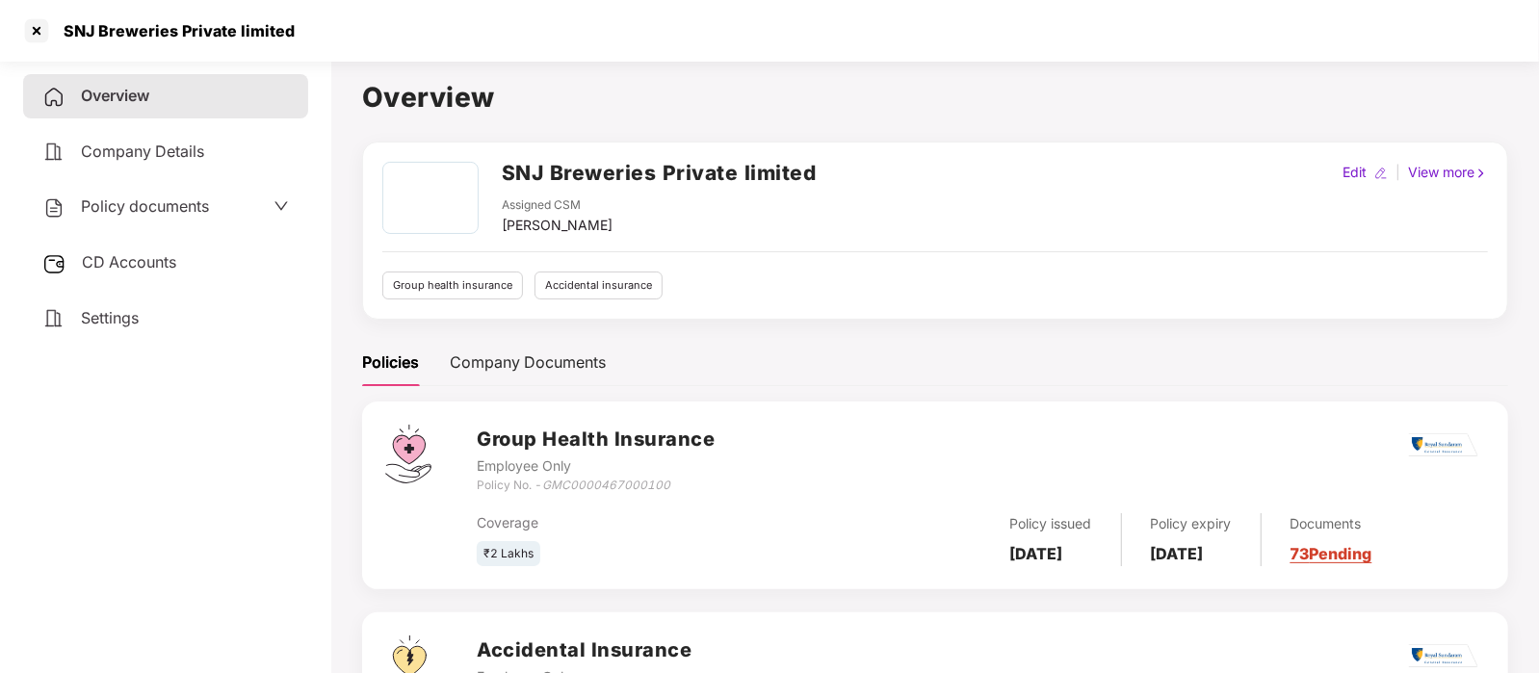
click at [115, 206] on span "Policy documents" at bounding box center [145, 205] width 128 height 19
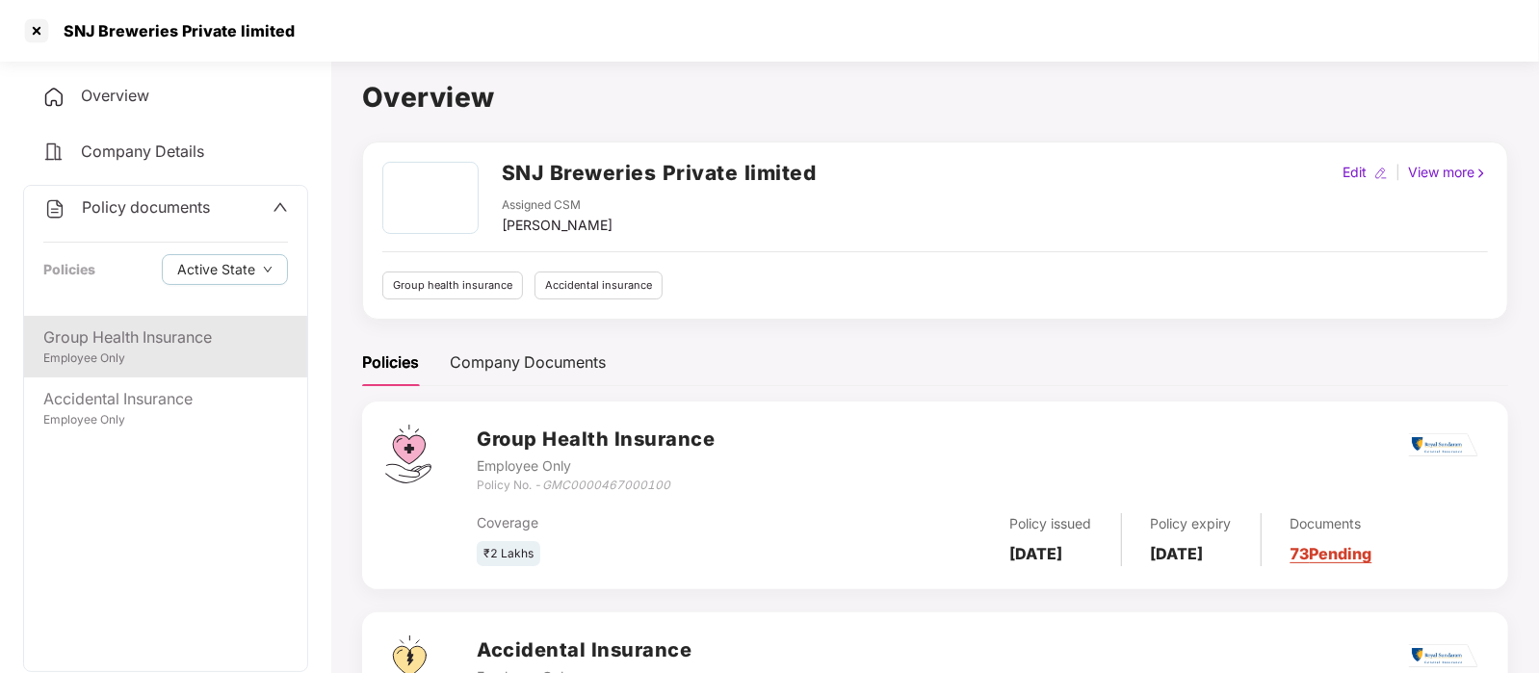
click at [137, 369] on div "Group Health Insurance Employee Only" at bounding box center [165, 347] width 283 height 62
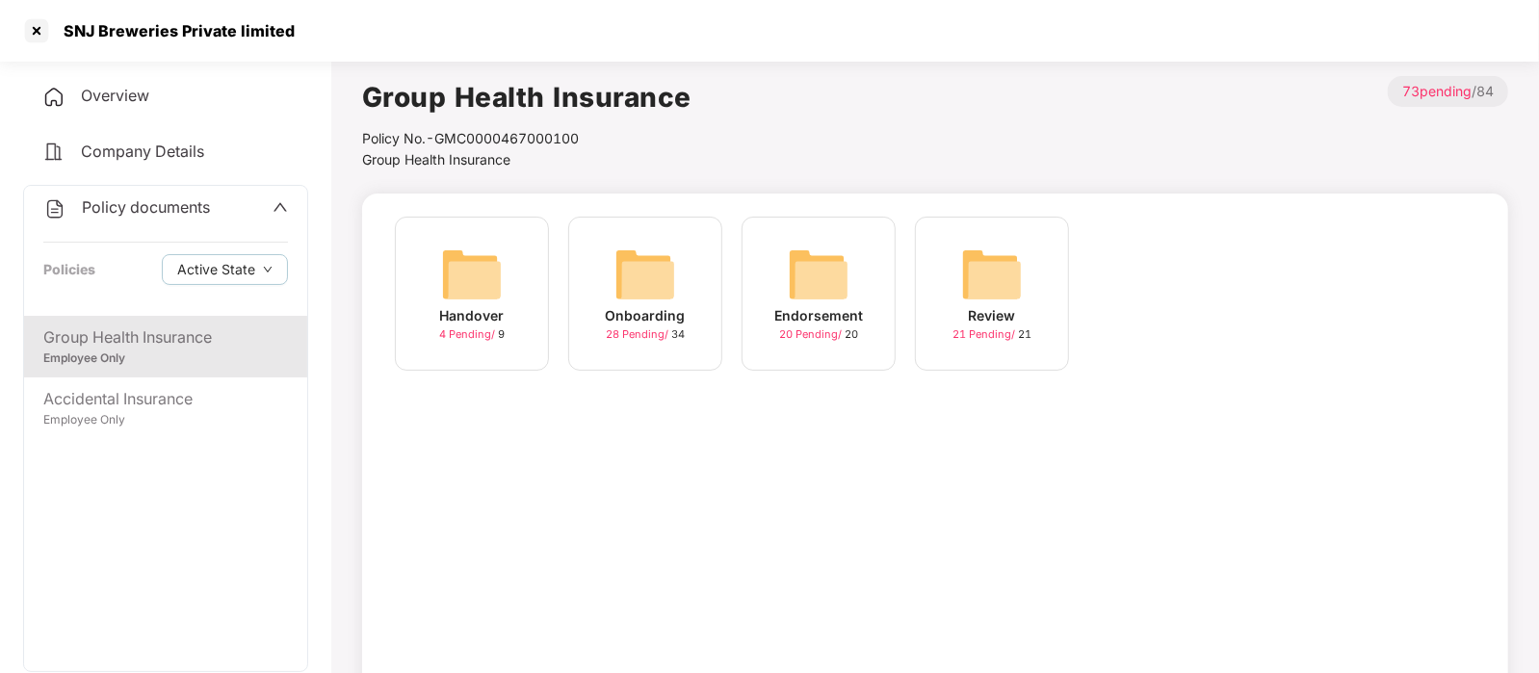
click at [829, 284] on img at bounding box center [819, 275] width 62 height 62
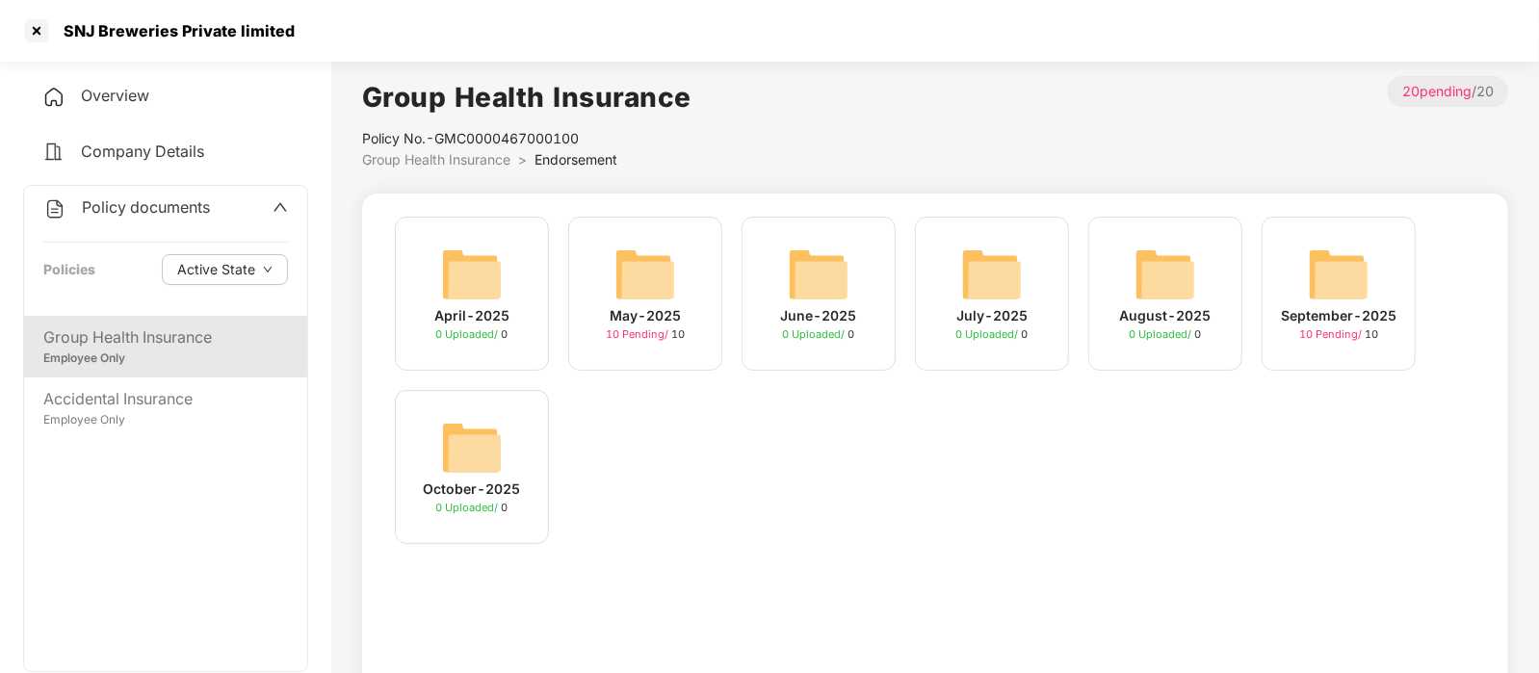
click at [1325, 263] on img at bounding box center [1339, 275] width 62 height 62
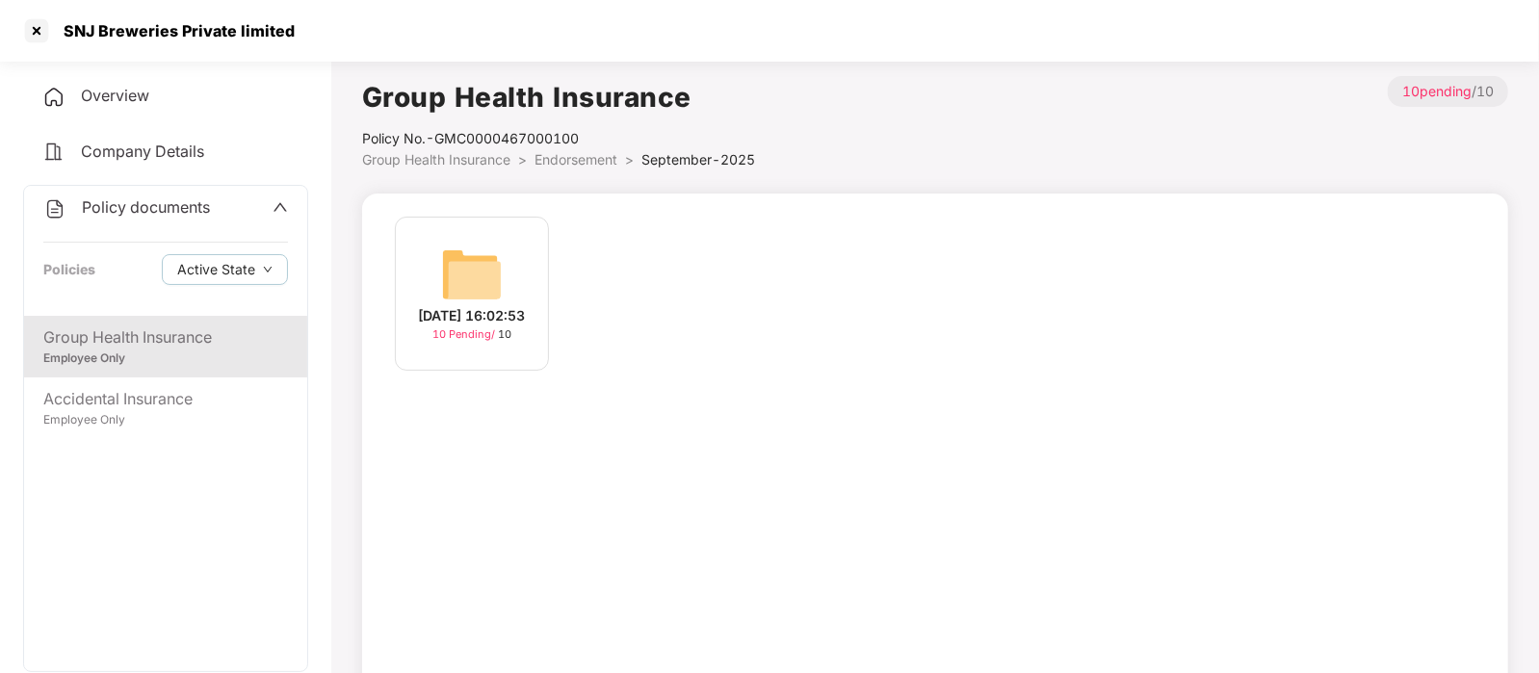
click at [469, 268] on img at bounding box center [472, 275] width 62 height 62
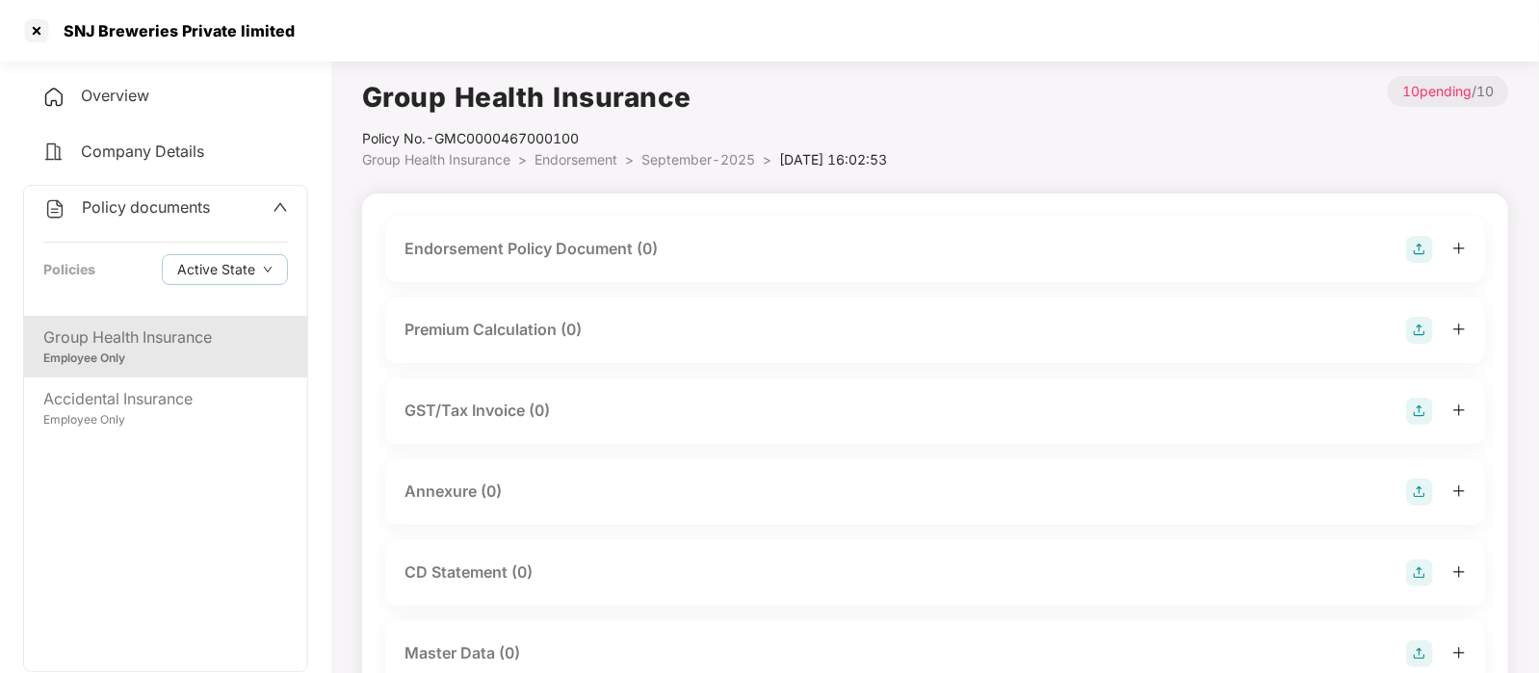
click at [576, 259] on div "Endorsement Policy Document (0)" at bounding box center [530, 249] width 253 height 24
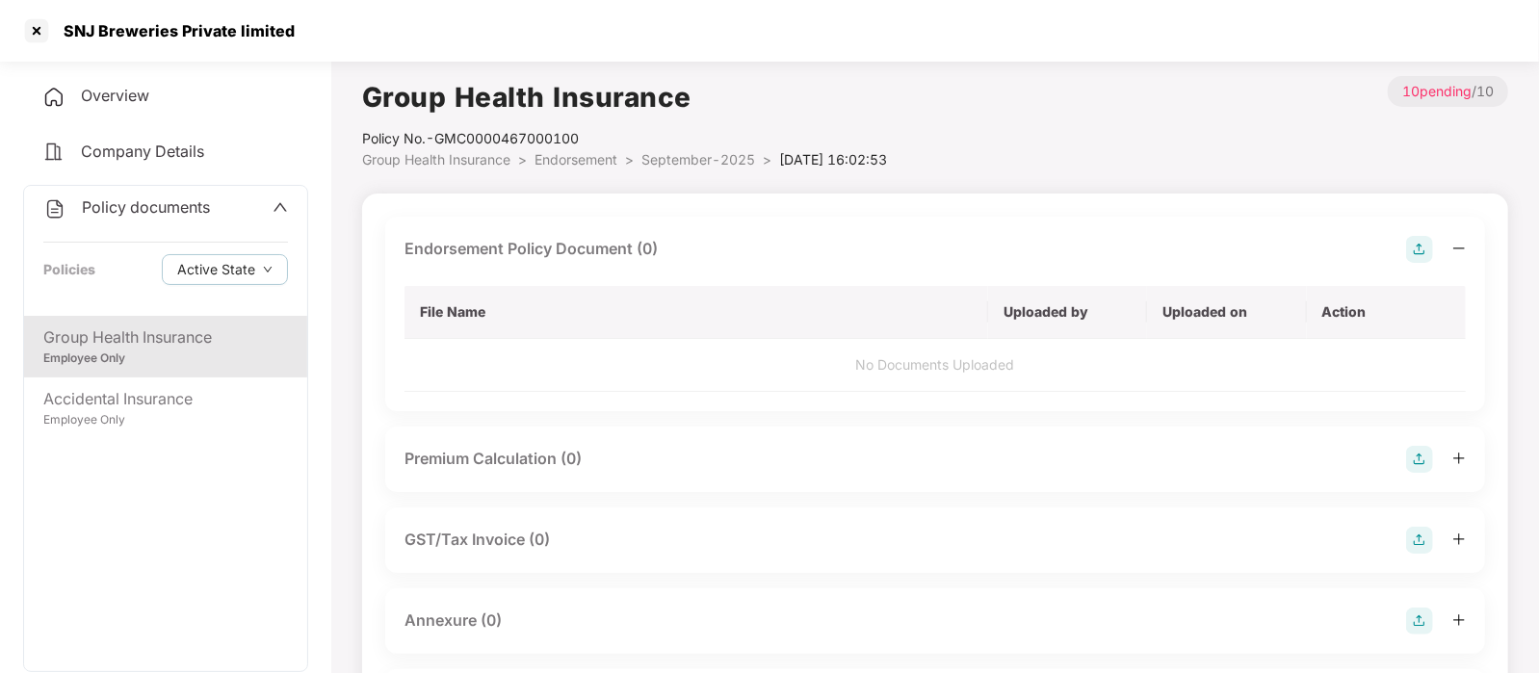
click at [1423, 246] on img at bounding box center [1419, 249] width 27 height 27
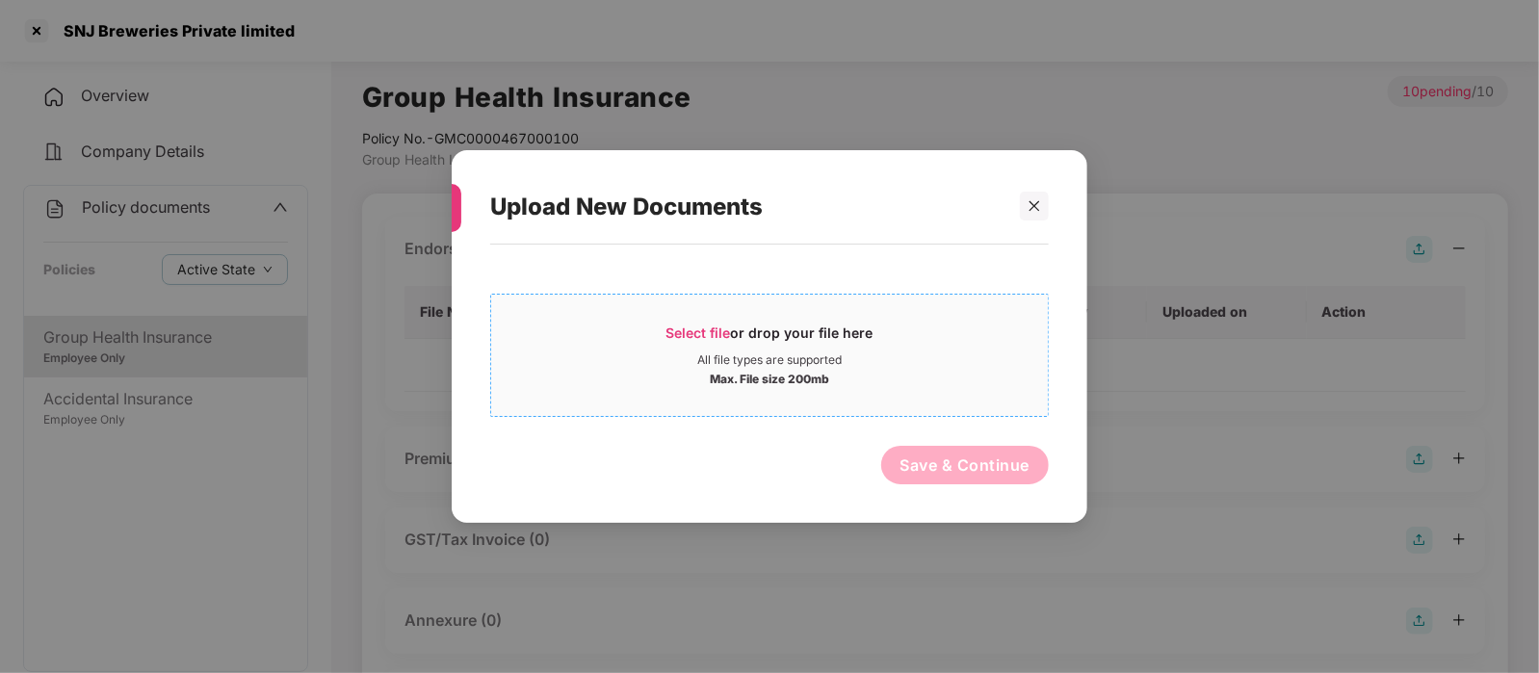
click at [751, 408] on div "Select file or drop your file here All file types are supported Max. File size …" at bounding box center [769, 355] width 558 height 123
click at [718, 375] on div "Max. File size 200mb" at bounding box center [769, 377] width 119 height 19
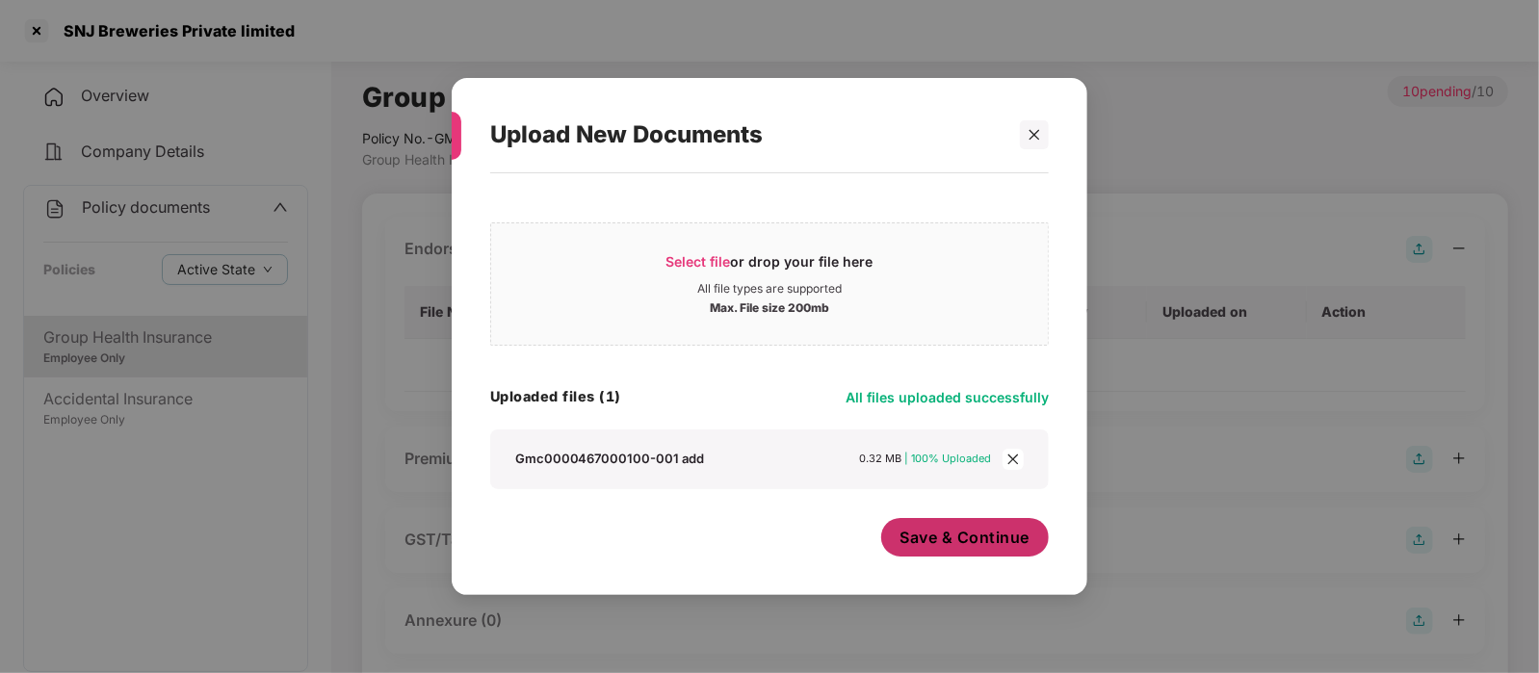
click at [1001, 527] on span "Save & Continue" at bounding box center [965, 537] width 130 height 21
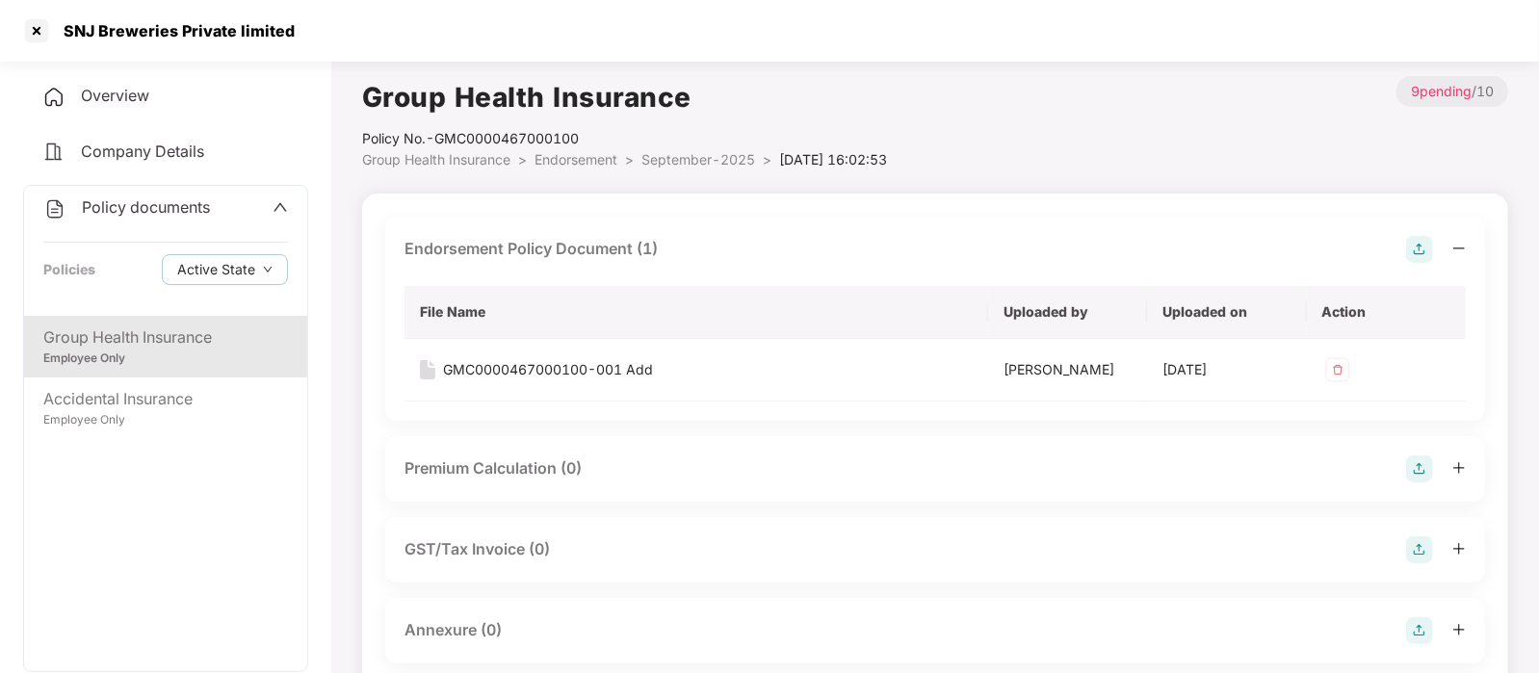
click at [1407, 252] on img at bounding box center [1419, 249] width 27 height 27
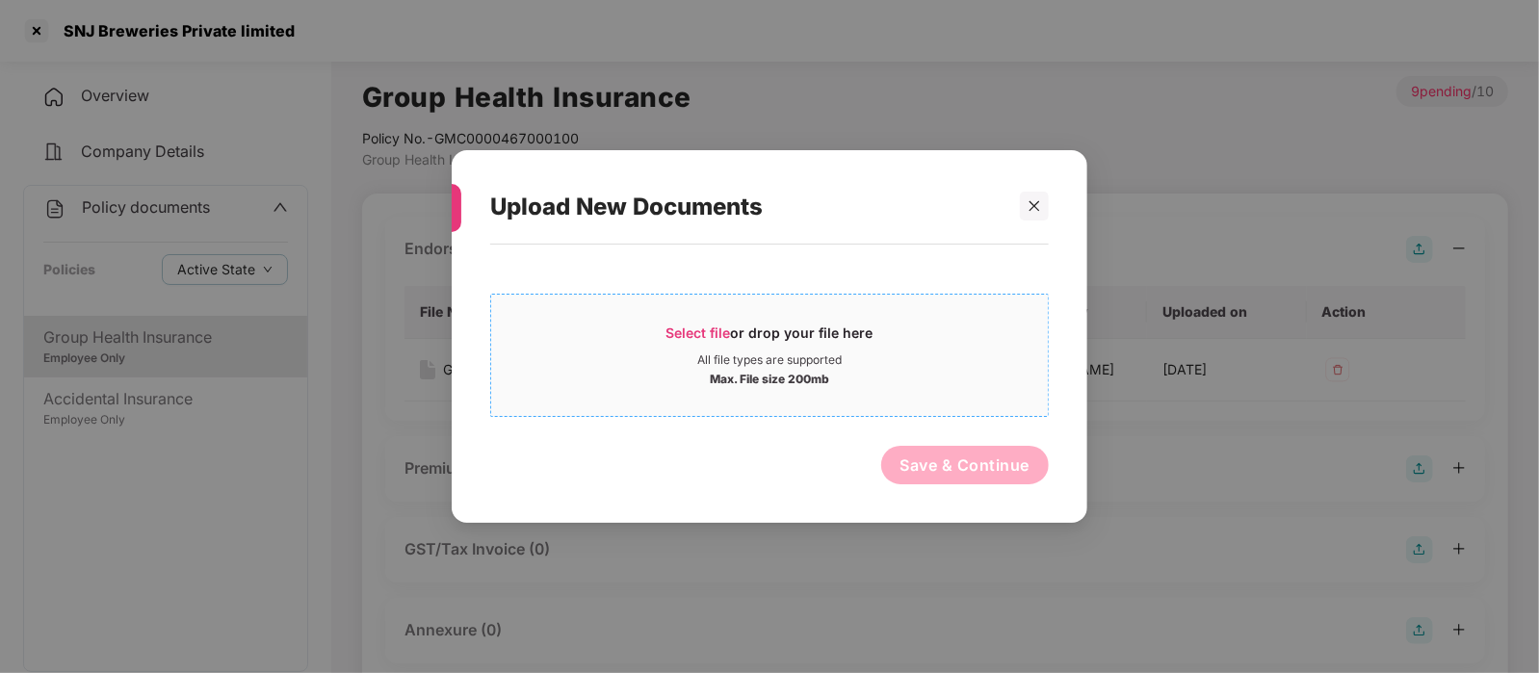
click at [745, 363] on div "All file types are supported" at bounding box center [769, 359] width 144 height 15
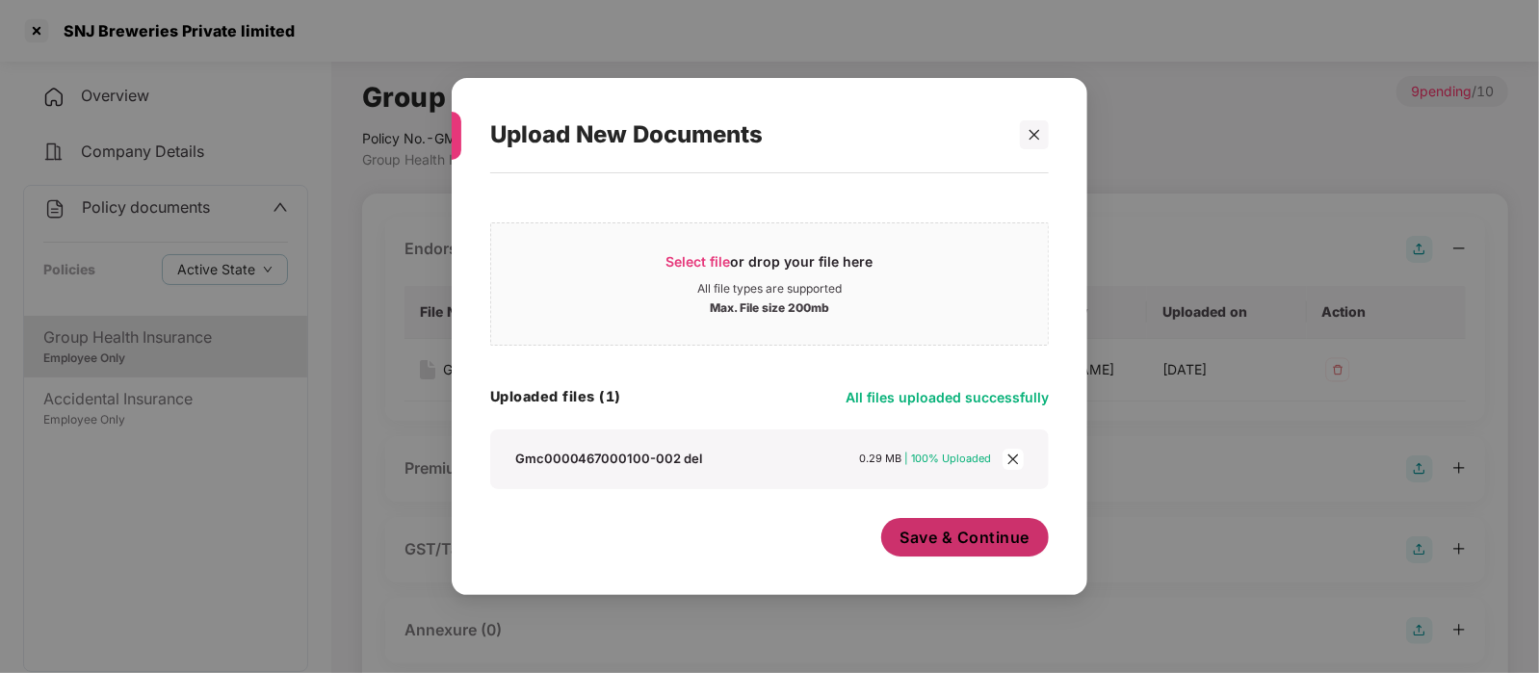
click at [935, 537] on span "Save & Continue" at bounding box center [965, 537] width 130 height 21
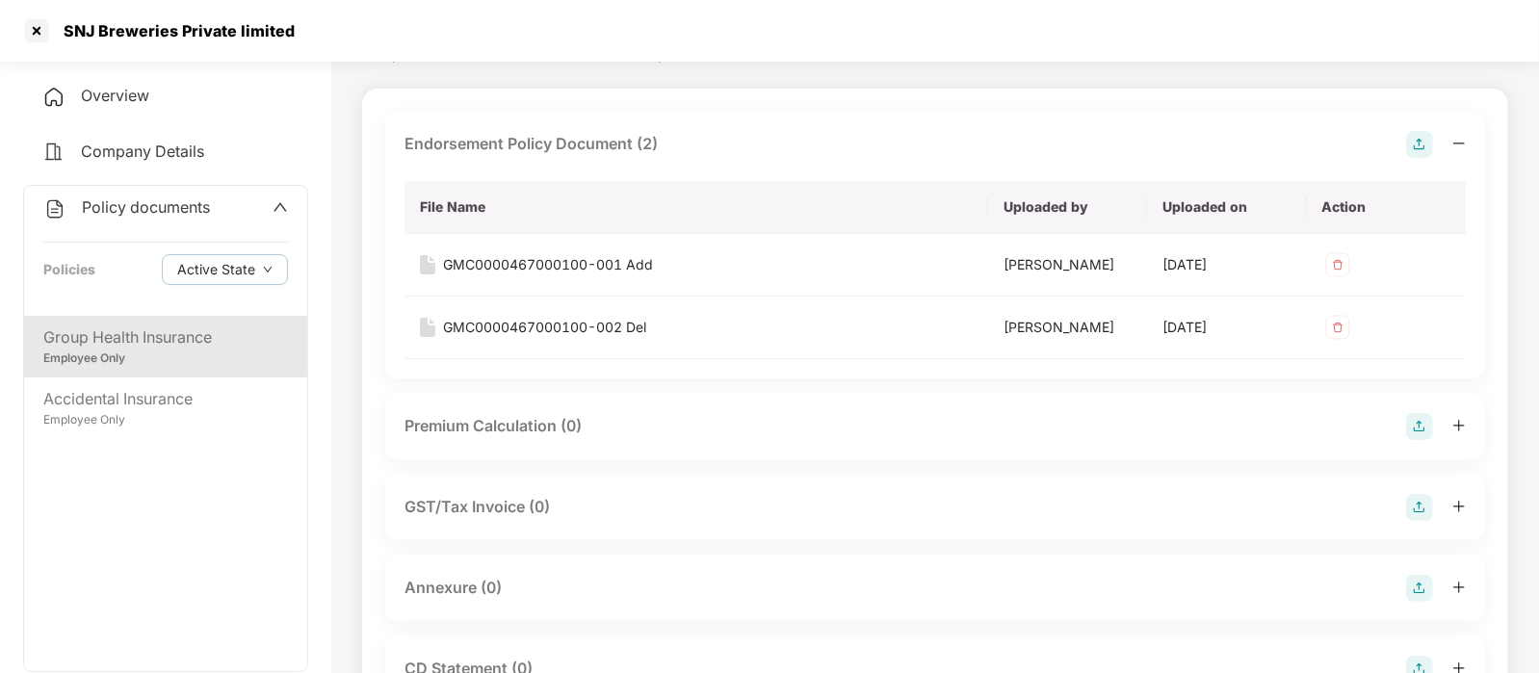
scroll to position [107, 0]
click at [690, 581] on div "Annexure (0)" at bounding box center [934, 586] width 1061 height 27
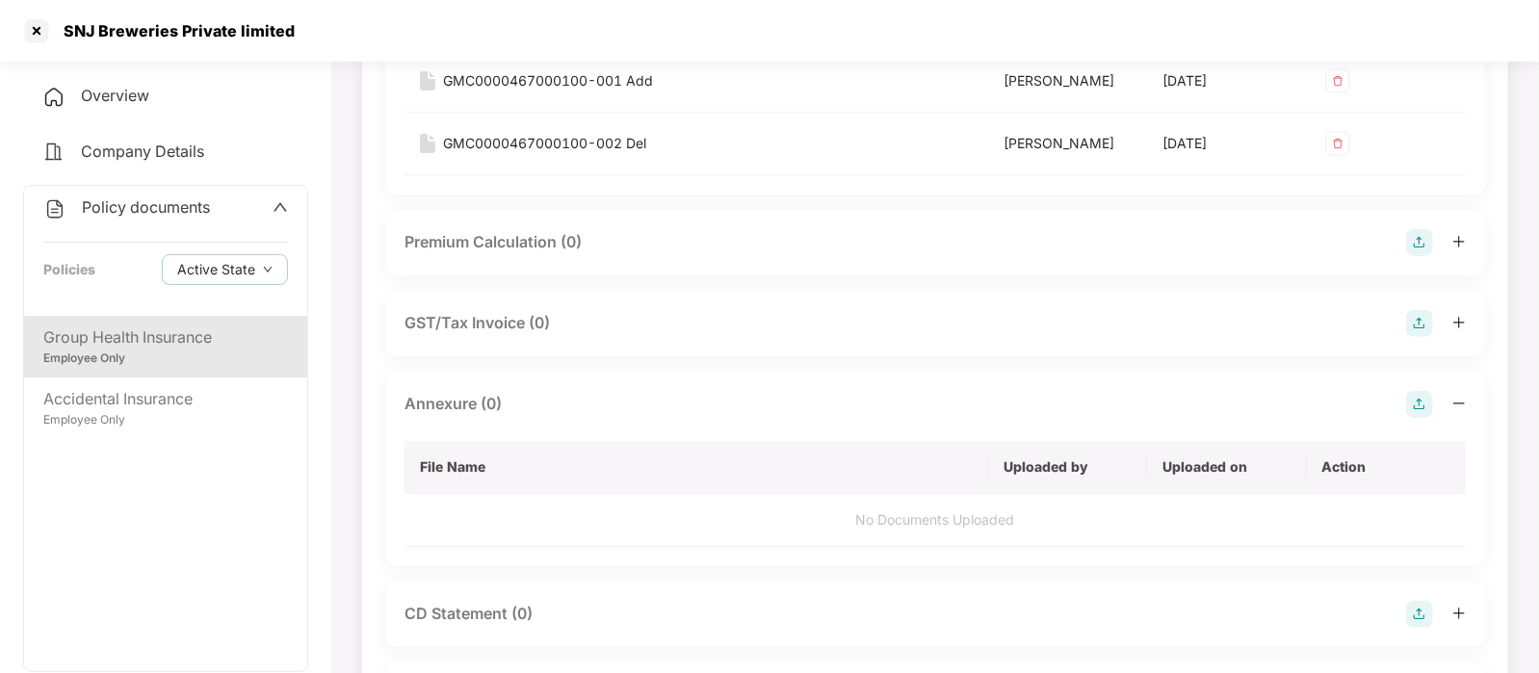
scroll to position [296, 0]
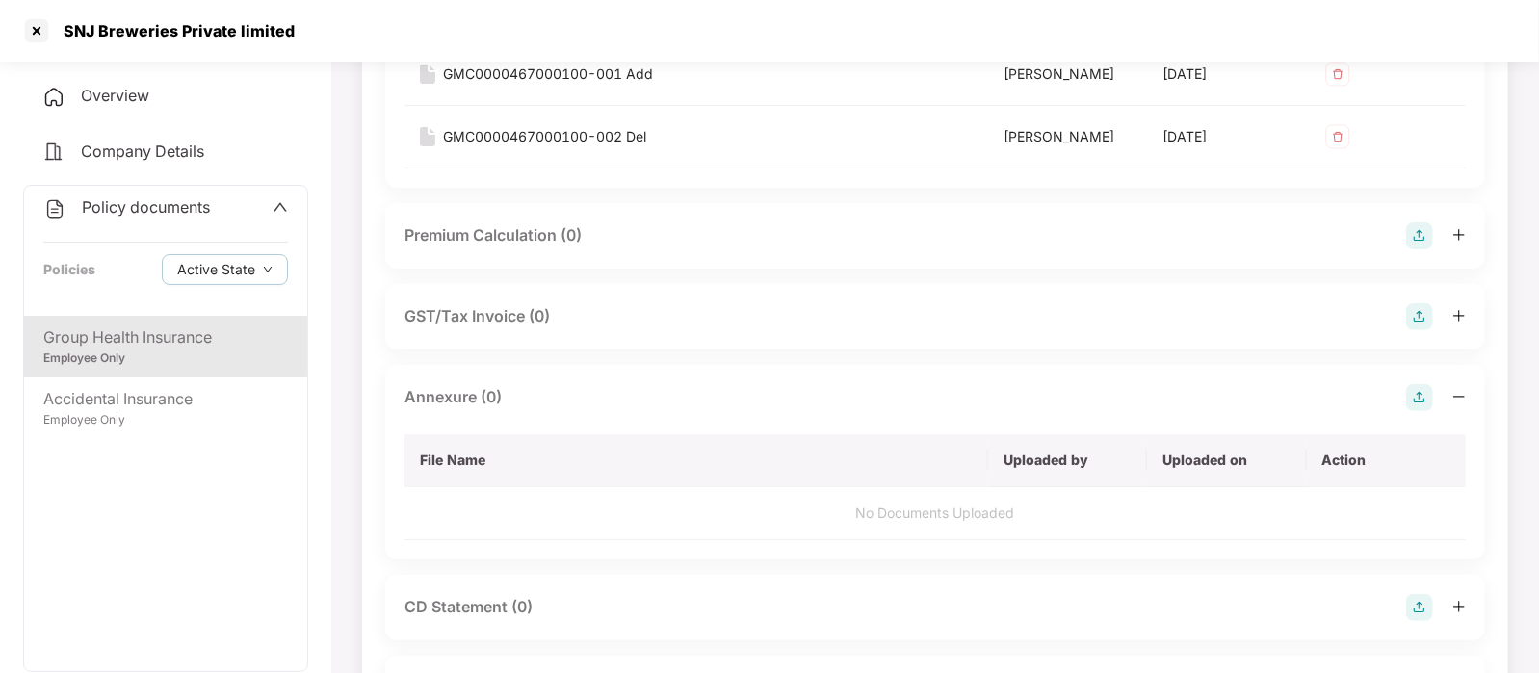
click at [1417, 400] on img at bounding box center [1419, 397] width 27 height 27
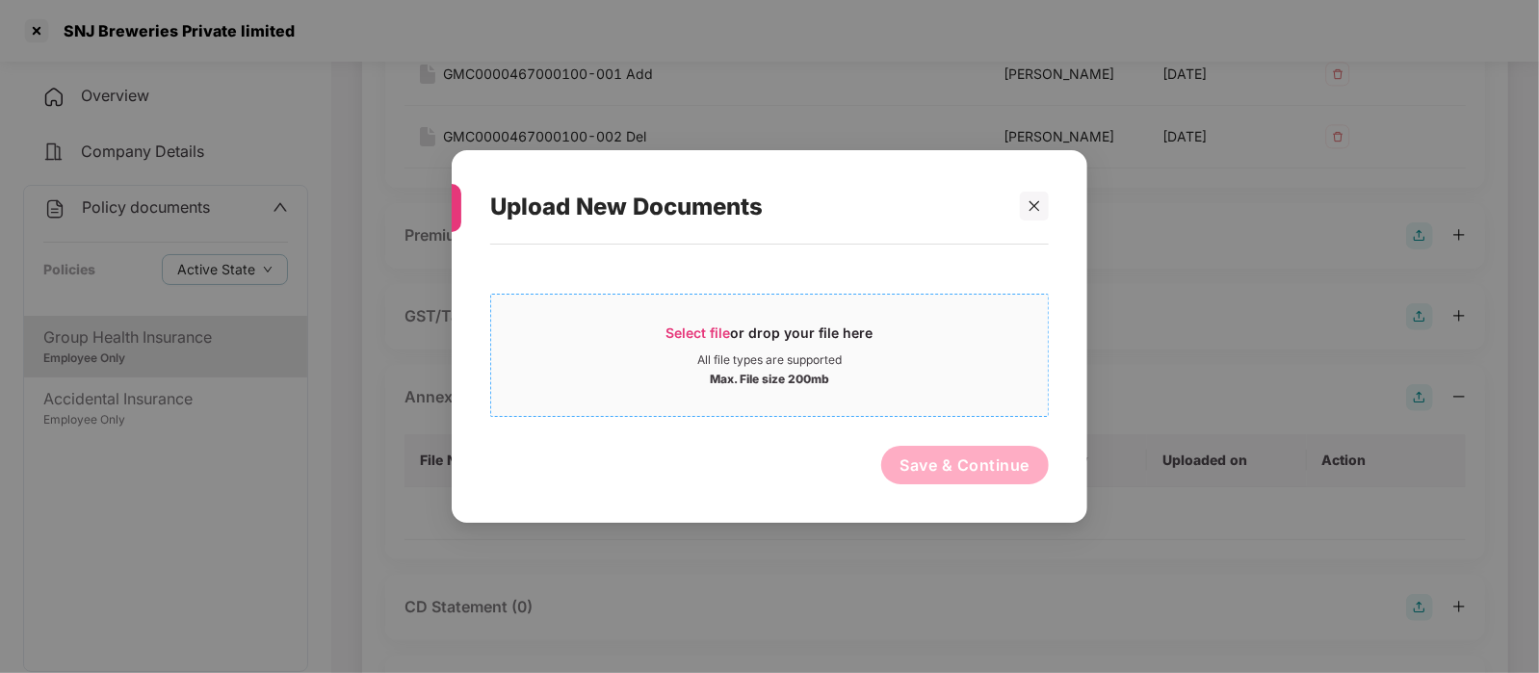
click at [1008, 323] on span "Select file or drop your file here All file types are supported Max. File size …" at bounding box center [769, 355] width 557 height 92
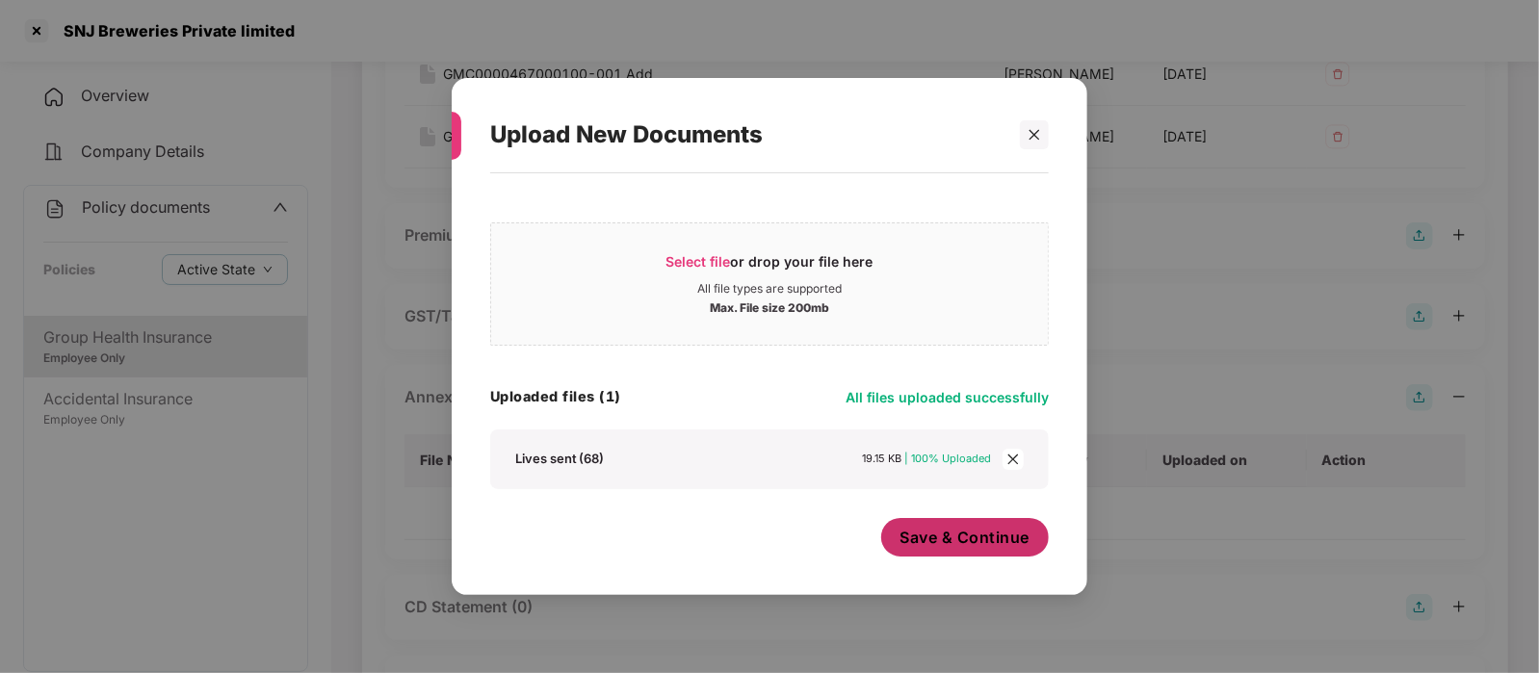
click at [901, 533] on span "Save & Continue" at bounding box center [965, 537] width 130 height 21
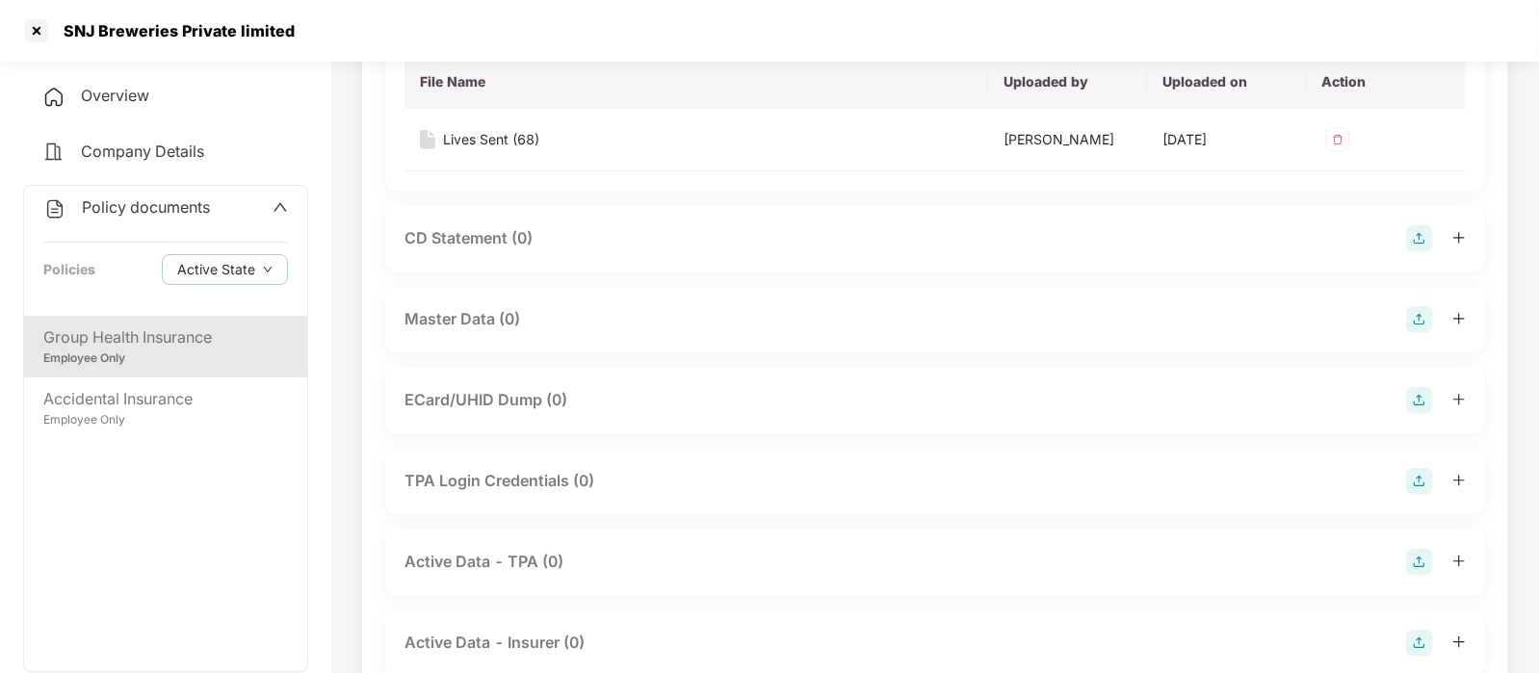
scroll to position [657, 0]
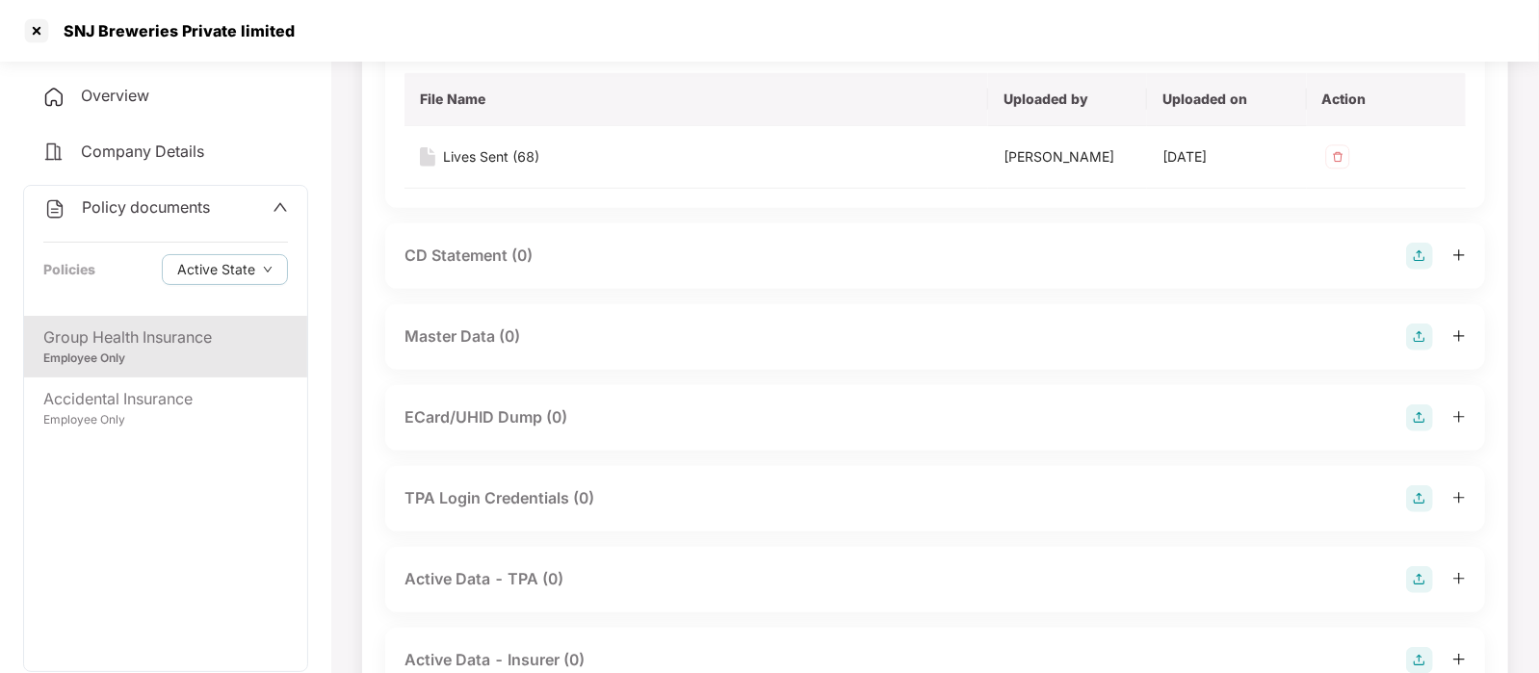
click at [1403, 333] on div "Master Data (0)" at bounding box center [934, 337] width 1061 height 27
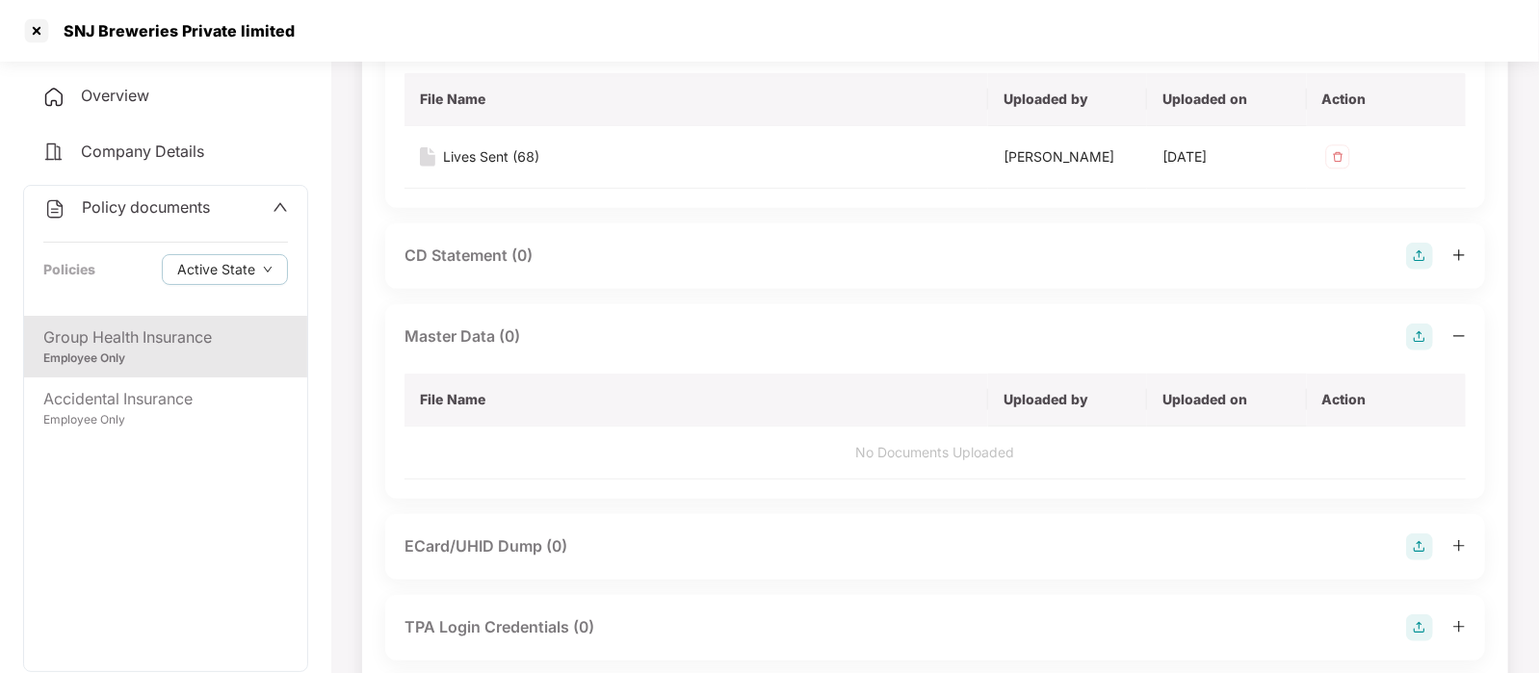
click at [1411, 331] on img at bounding box center [1419, 337] width 27 height 27
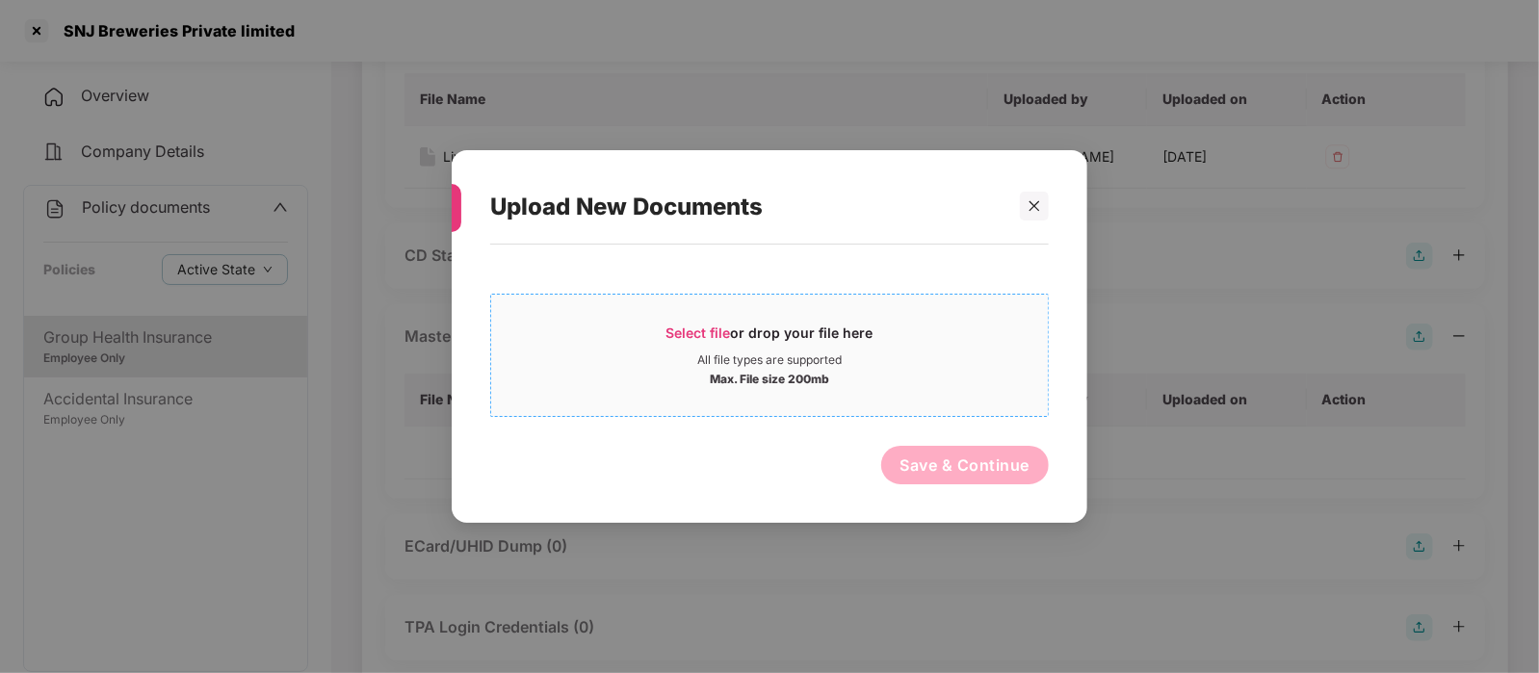
click at [945, 324] on div "Select file or drop your file here" at bounding box center [769, 338] width 557 height 29
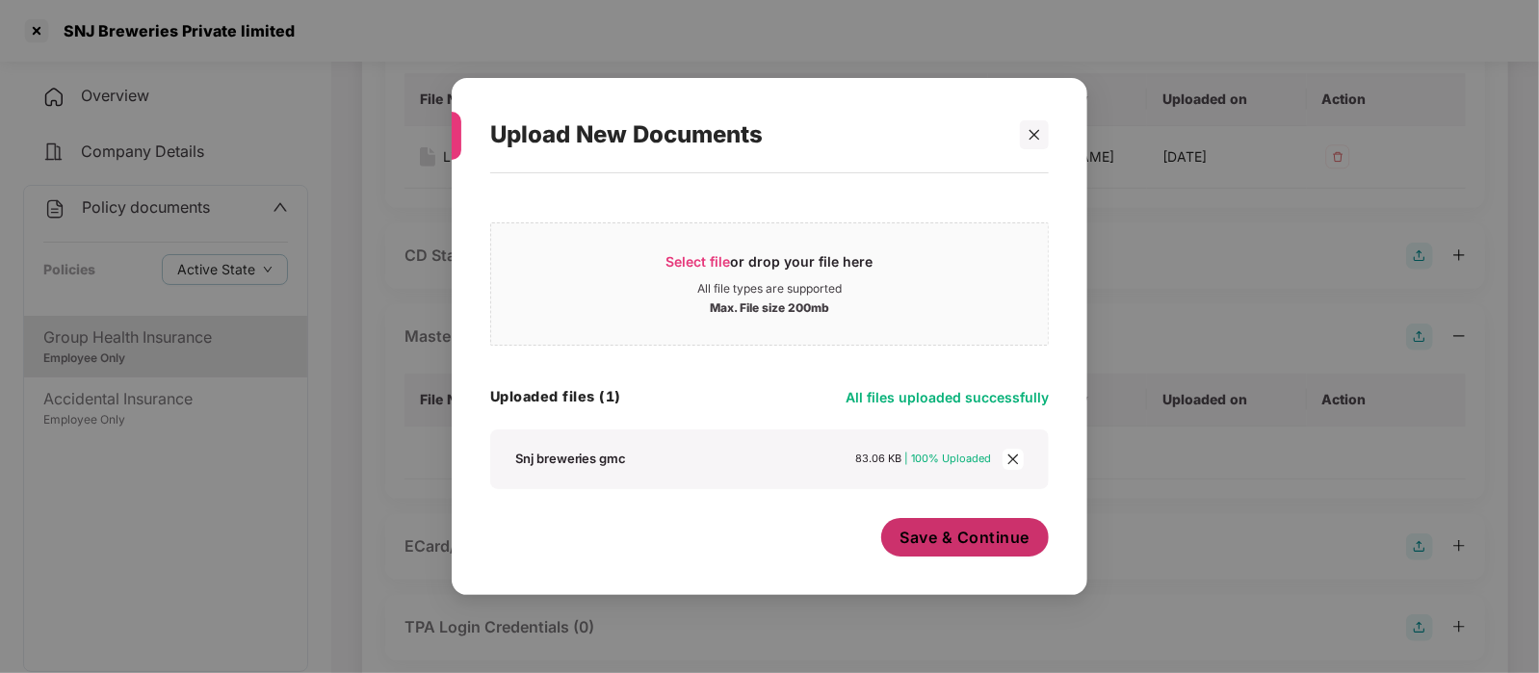
click at [942, 540] on span "Save & Continue" at bounding box center [965, 537] width 130 height 21
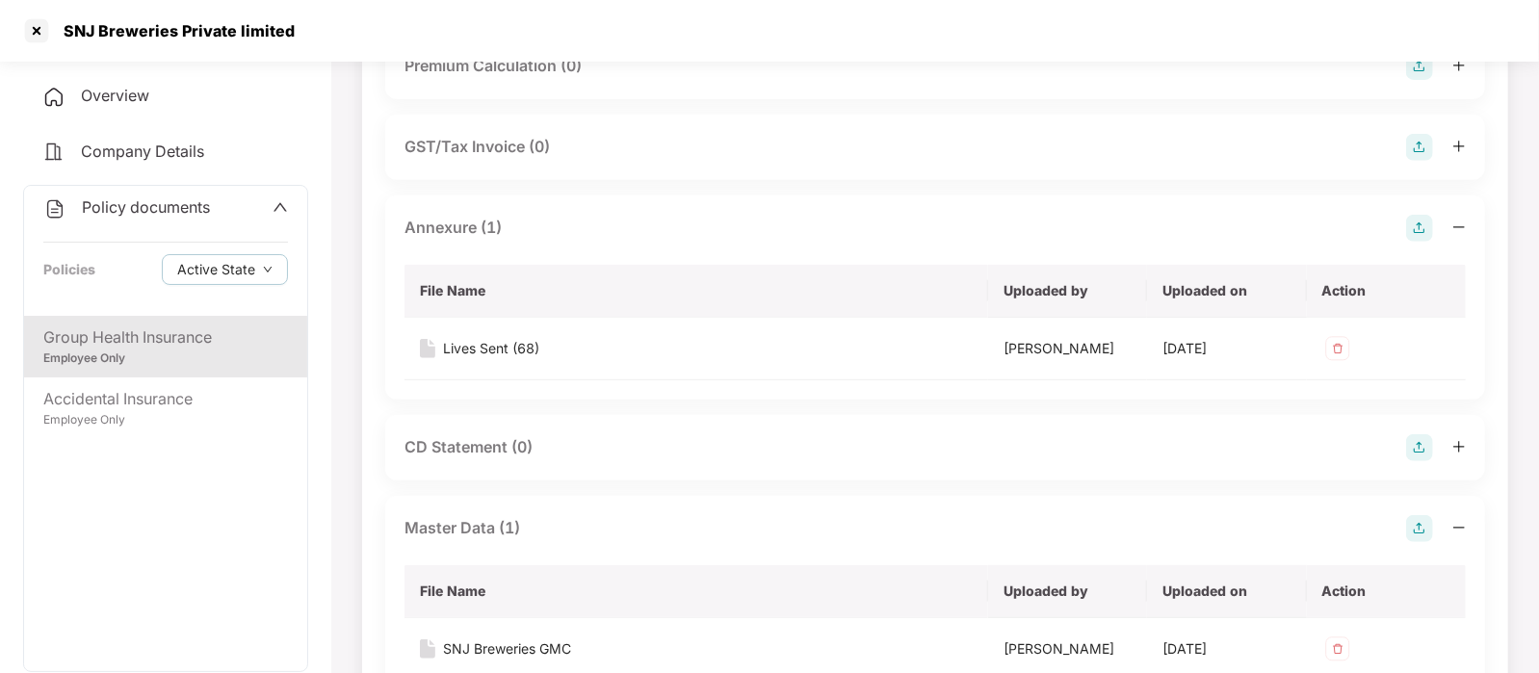
scroll to position [462, 0]
click at [37, 36] on div at bounding box center [36, 30] width 31 height 31
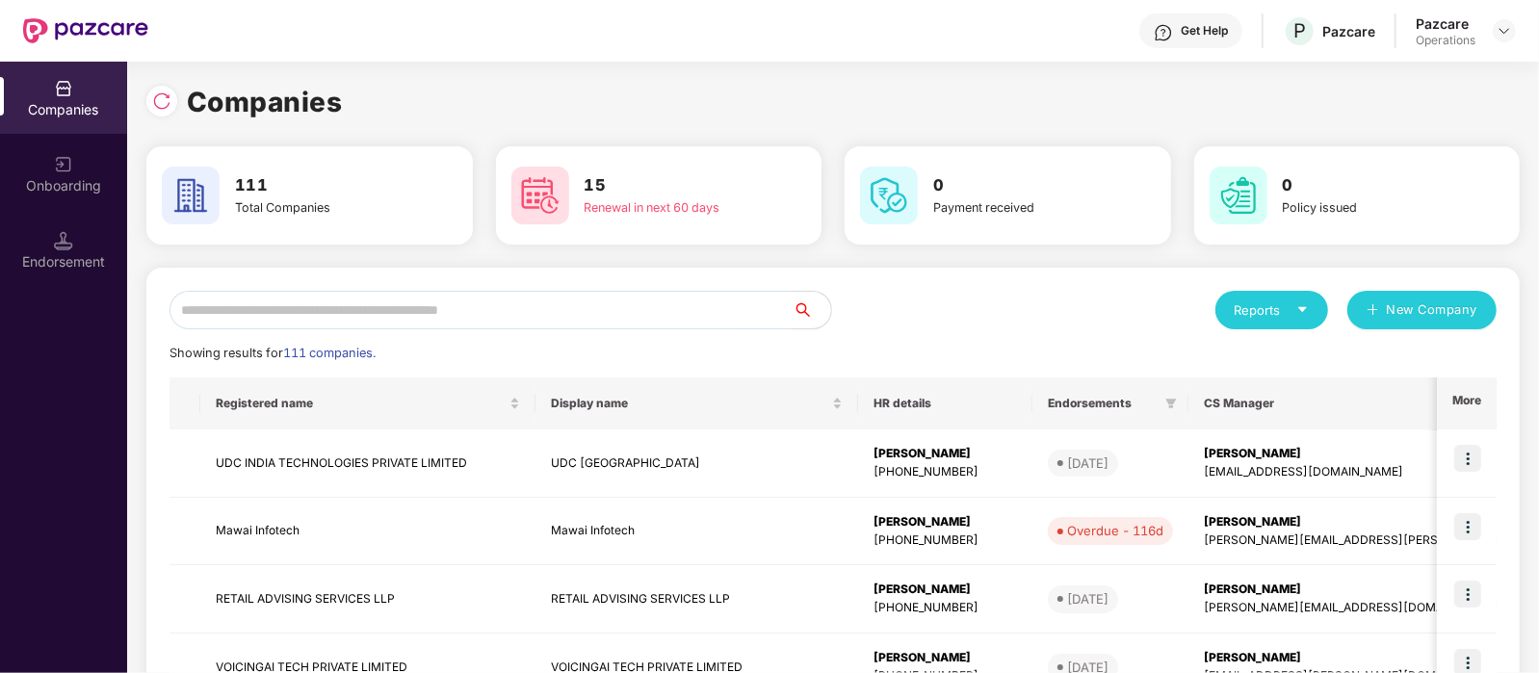
scroll to position [0, 0]
click at [353, 320] on input "text" at bounding box center [480, 310] width 623 height 39
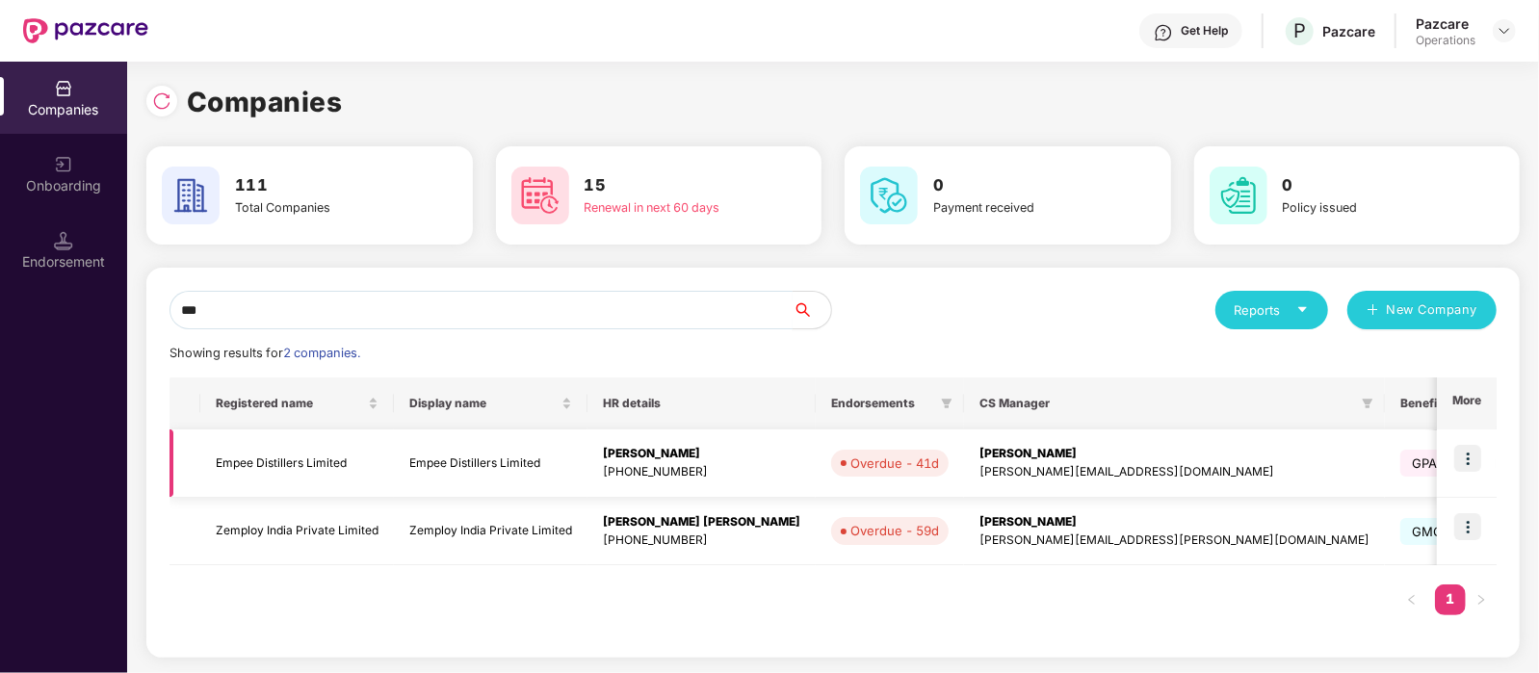
type input "***"
click at [314, 473] on td "Empee Distillers Limited" at bounding box center [297, 463] width 194 height 68
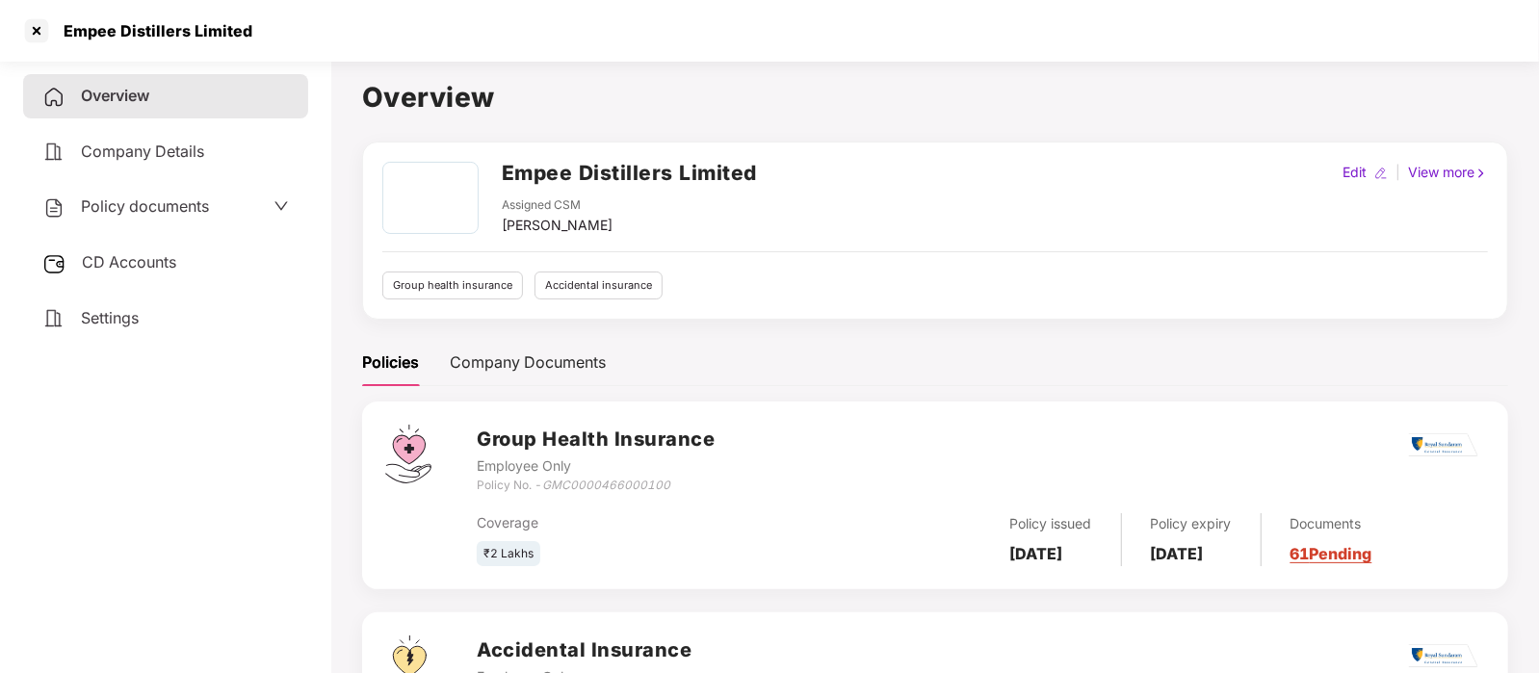
click at [127, 201] on span "Policy documents" at bounding box center [145, 205] width 128 height 19
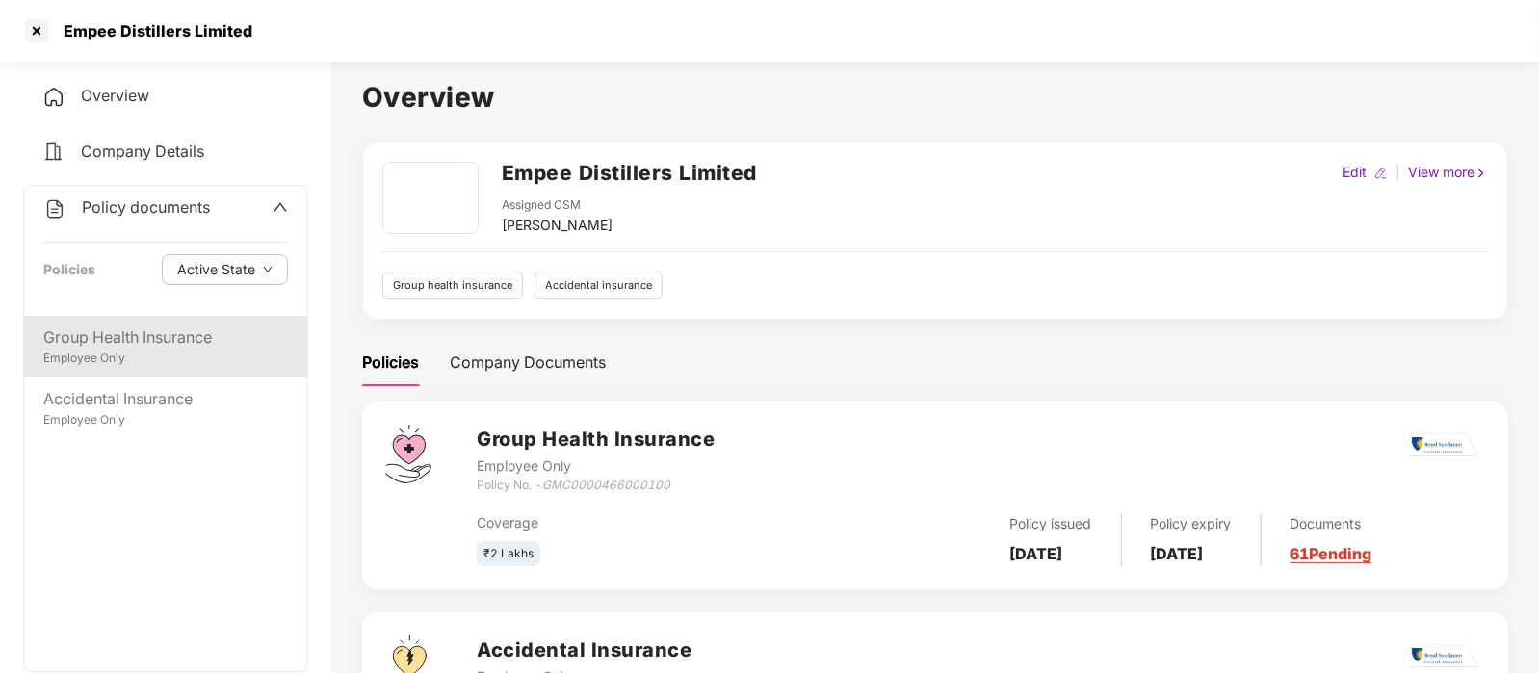
click at [181, 376] on div "Group Health Insurance Employee Only" at bounding box center [165, 347] width 283 height 62
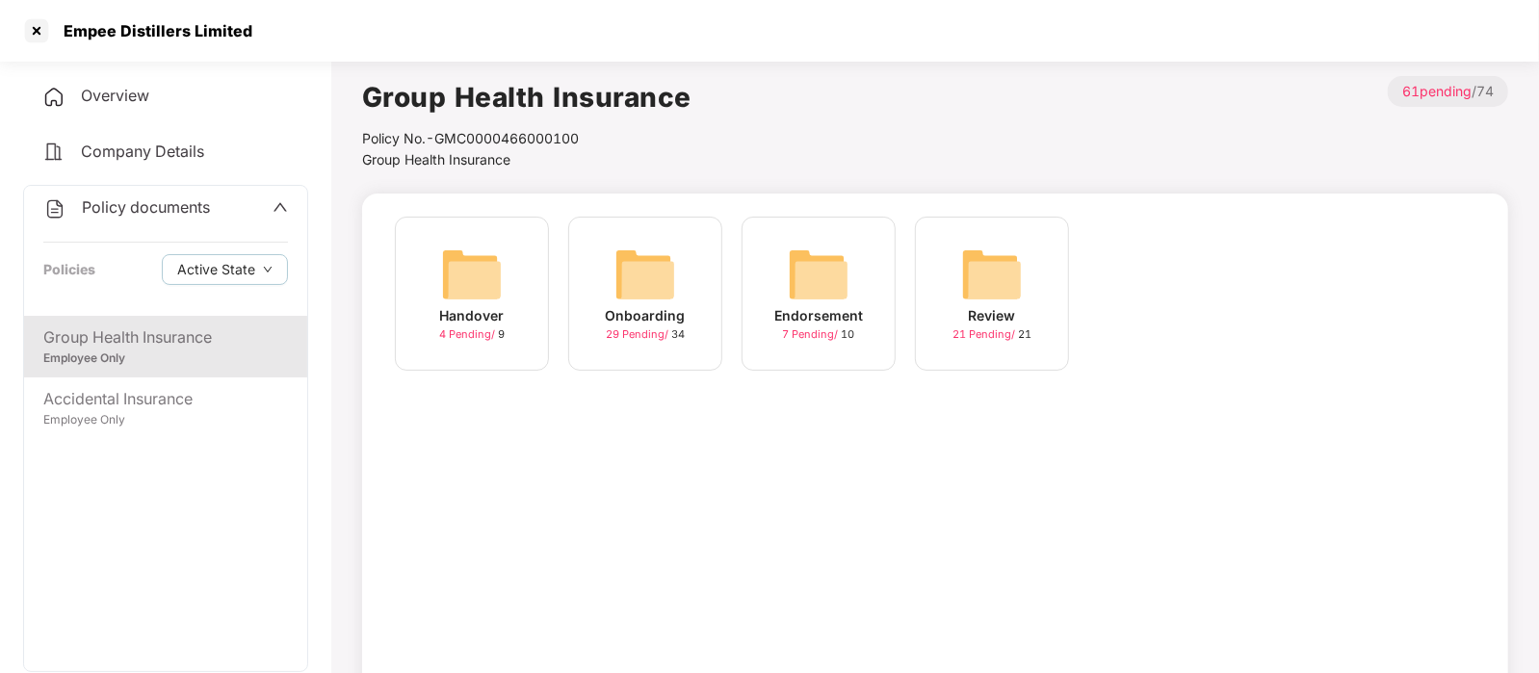
click at [805, 286] on img at bounding box center [819, 275] width 62 height 62
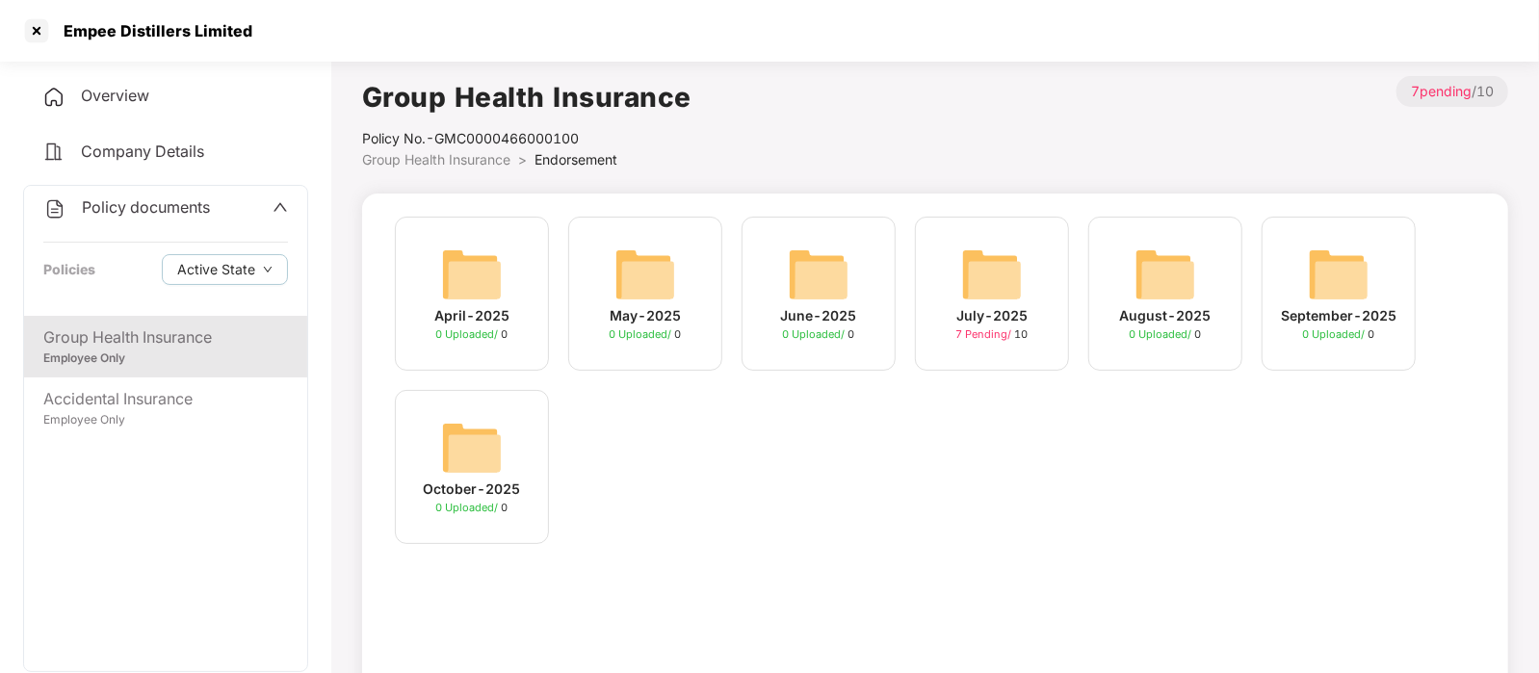
click at [1348, 267] on img at bounding box center [1339, 275] width 62 height 62
click at [29, 34] on div at bounding box center [36, 30] width 31 height 31
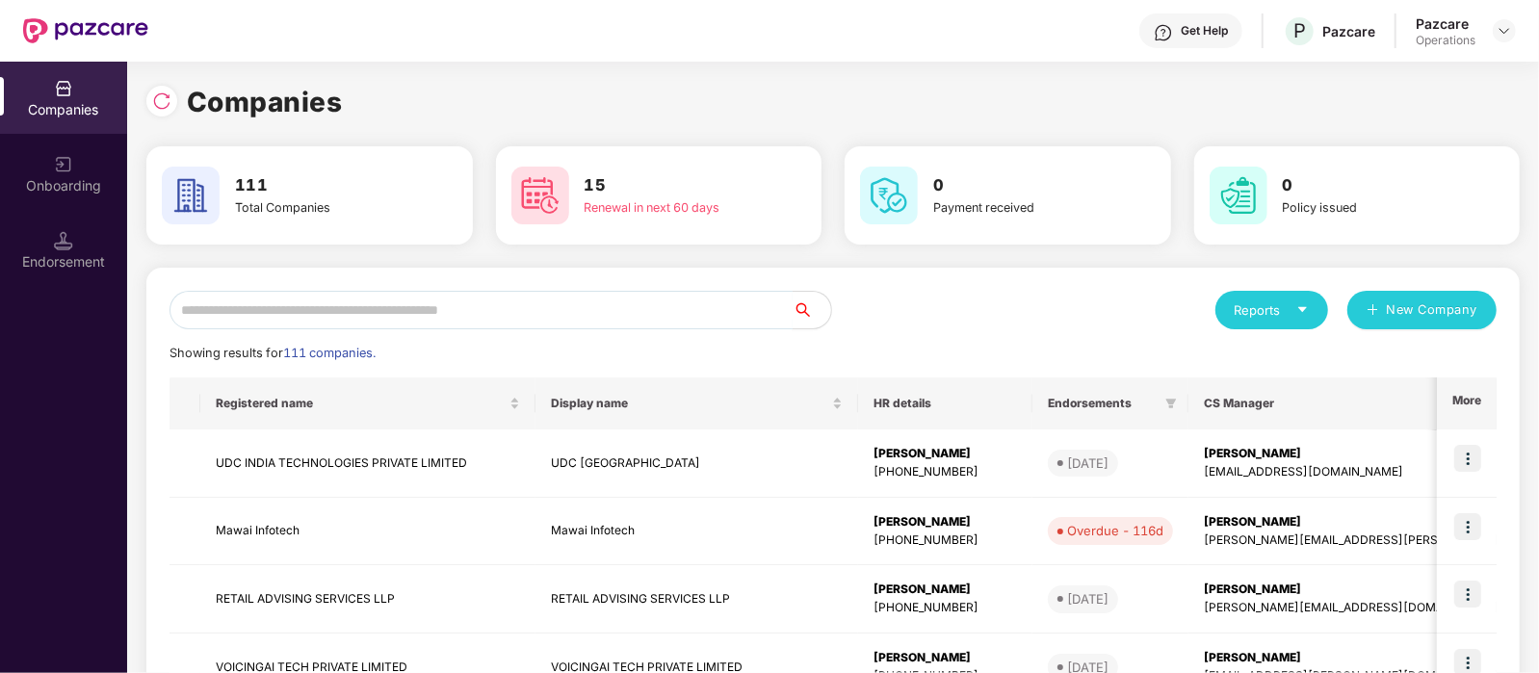
click at [274, 314] on input "text" at bounding box center [480, 310] width 623 height 39
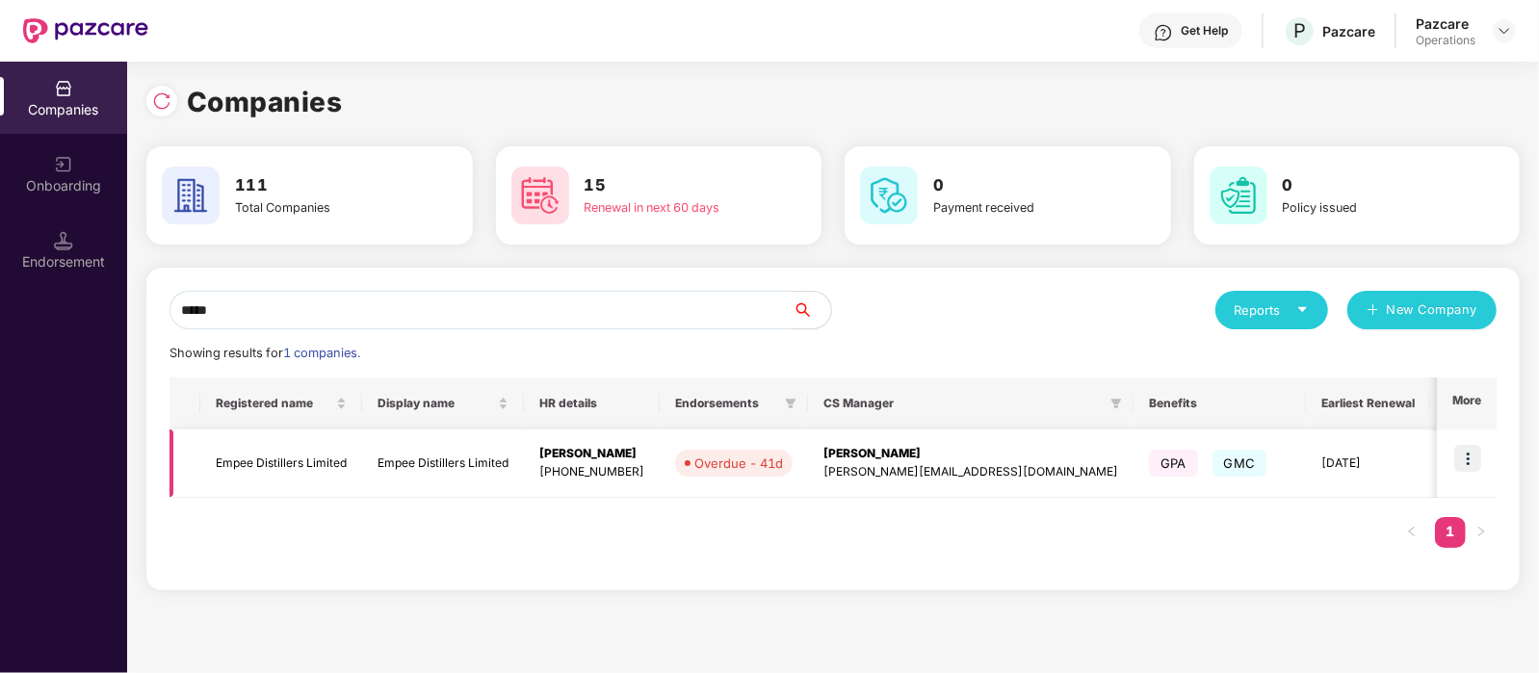
type input "*****"
click at [1479, 459] on img at bounding box center [1467, 458] width 27 height 27
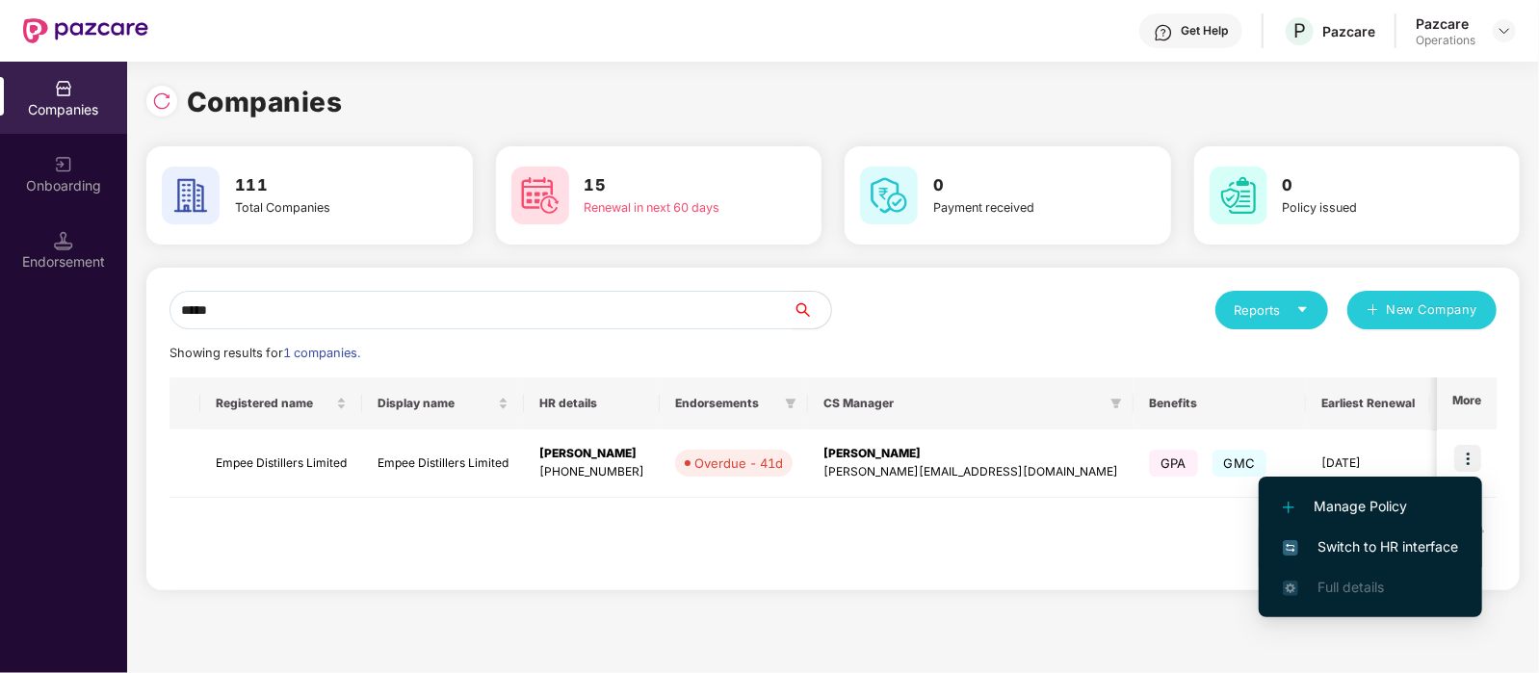
click at [1362, 544] on span "Switch to HR interface" at bounding box center [1370, 546] width 175 height 21
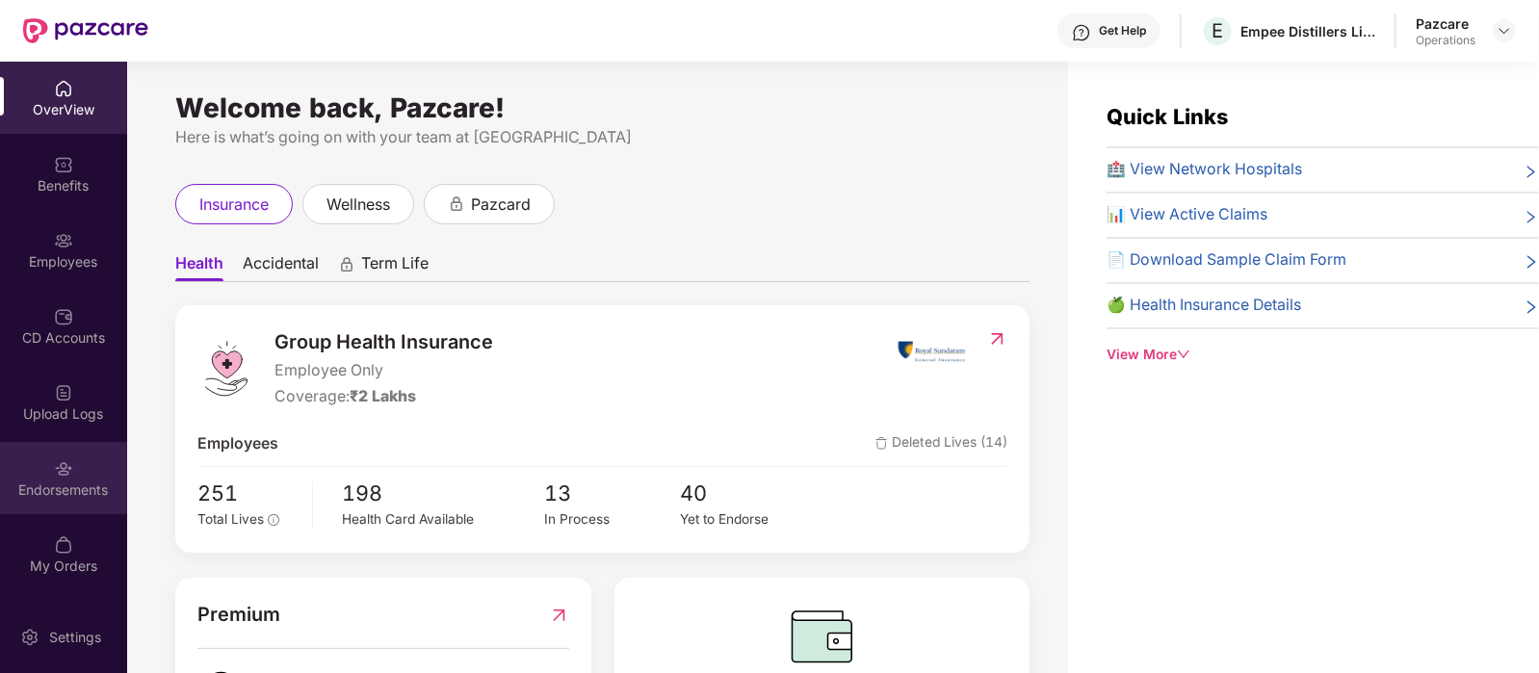
click at [58, 469] on img at bounding box center [63, 468] width 19 height 19
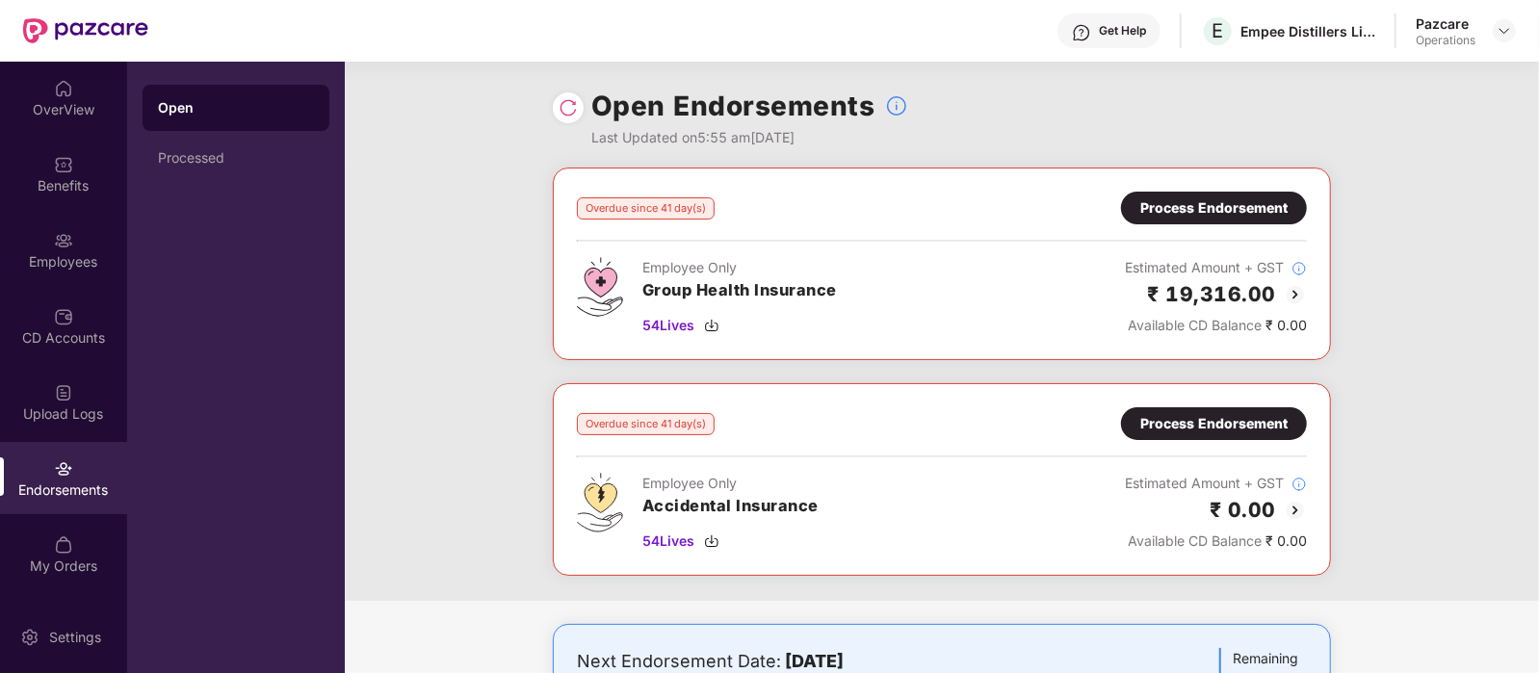
click at [1183, 421] on div "Process Endorsement" at bounding box center [1213, 423] width 147 height 21
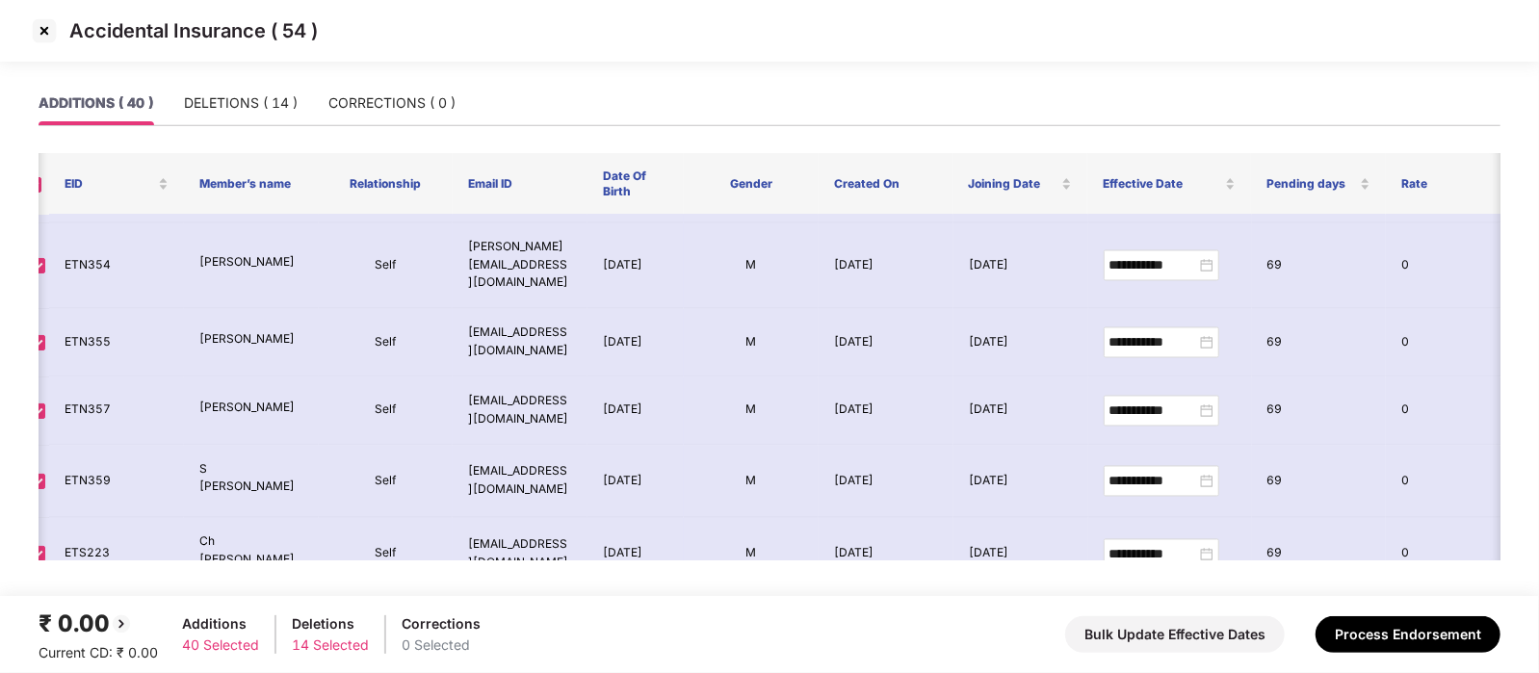
scroll to position [2384, 20]
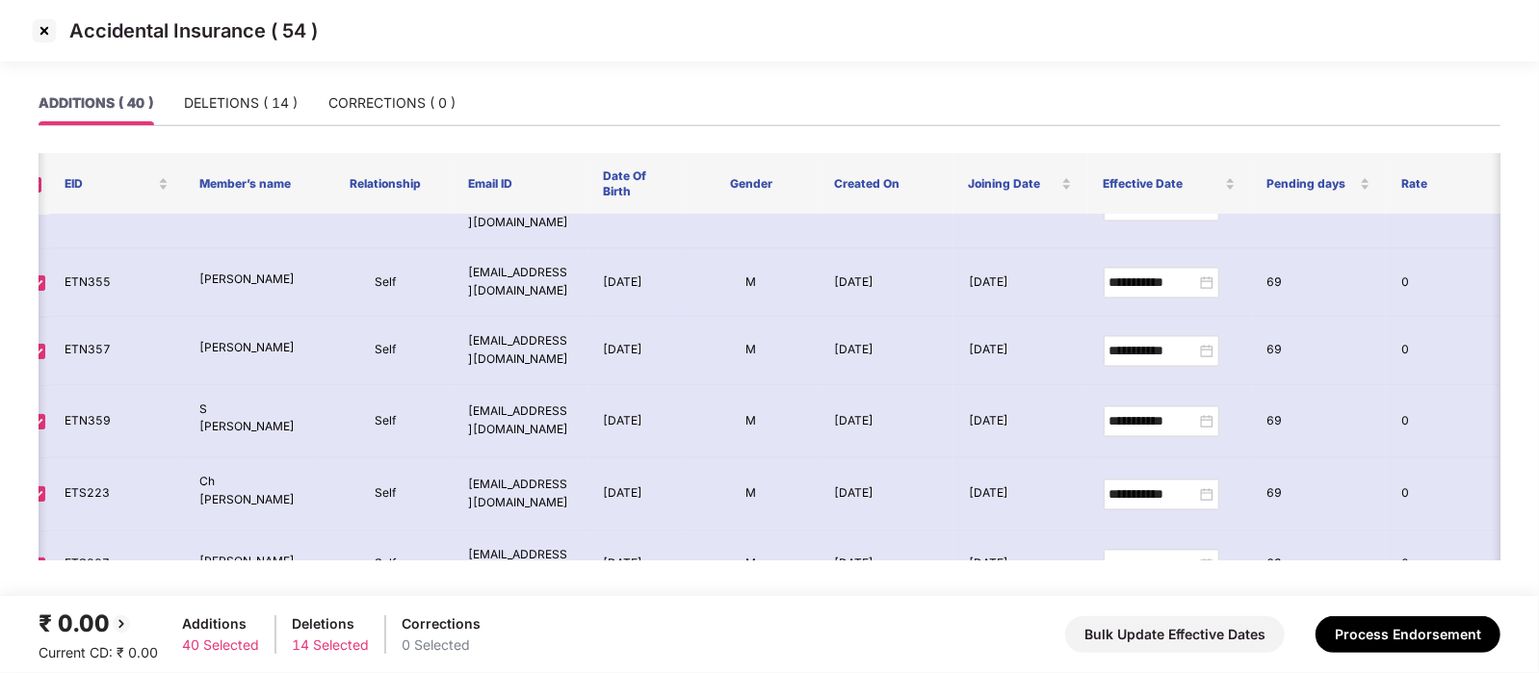
click at [47, 40] on img at bounding box center [44, 30] width 31 height 31
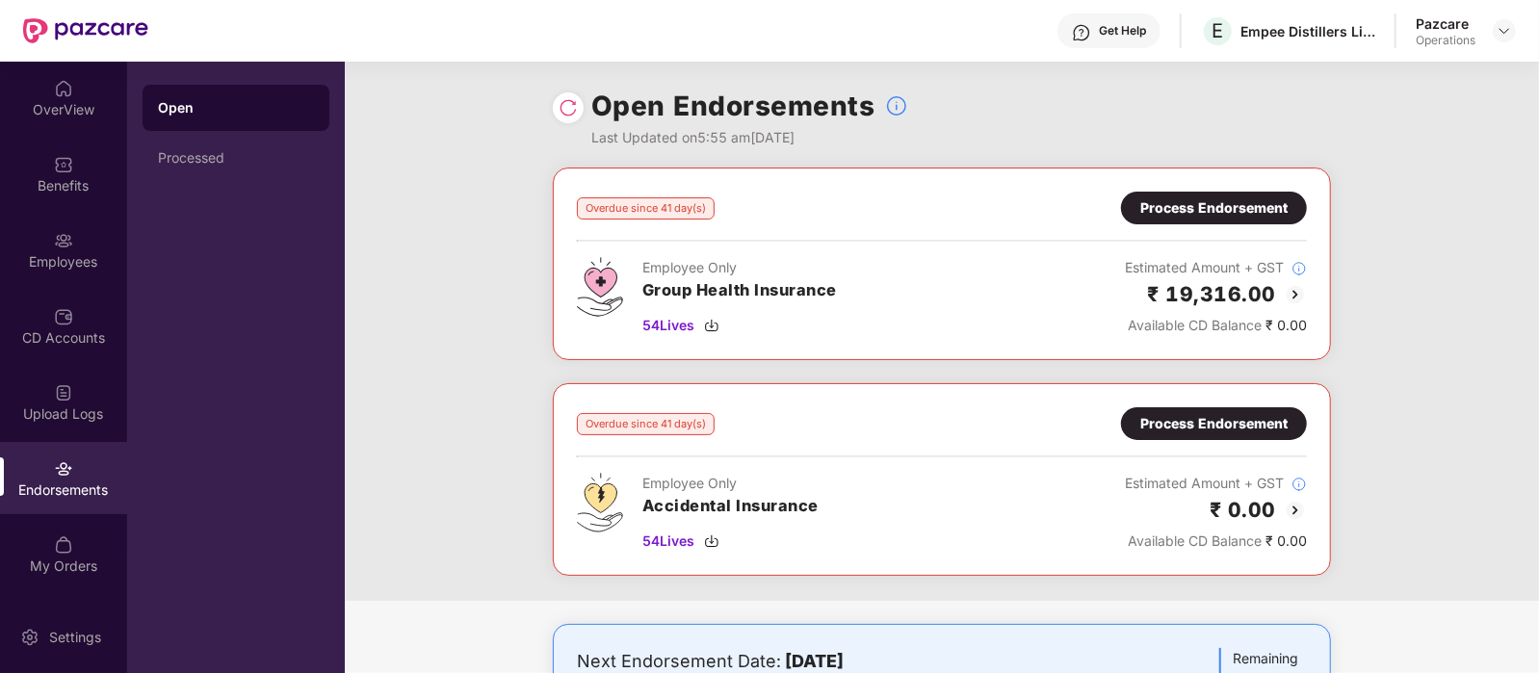
click at [1220, 216] on div "Process Endorsement" at bounding box center [1213, 207] width 147 height 21
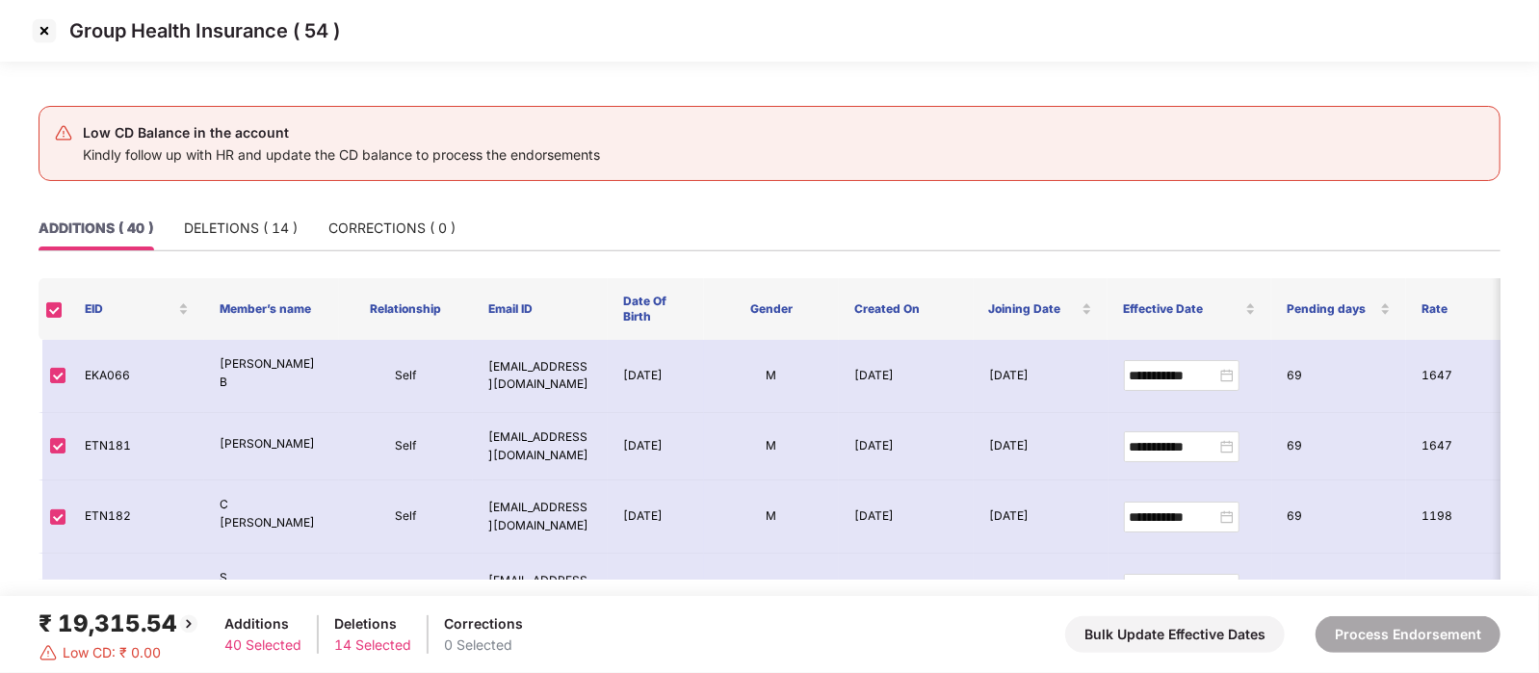
click at [34, 25] on img at bounding box center [44, 30] width 31 height 31
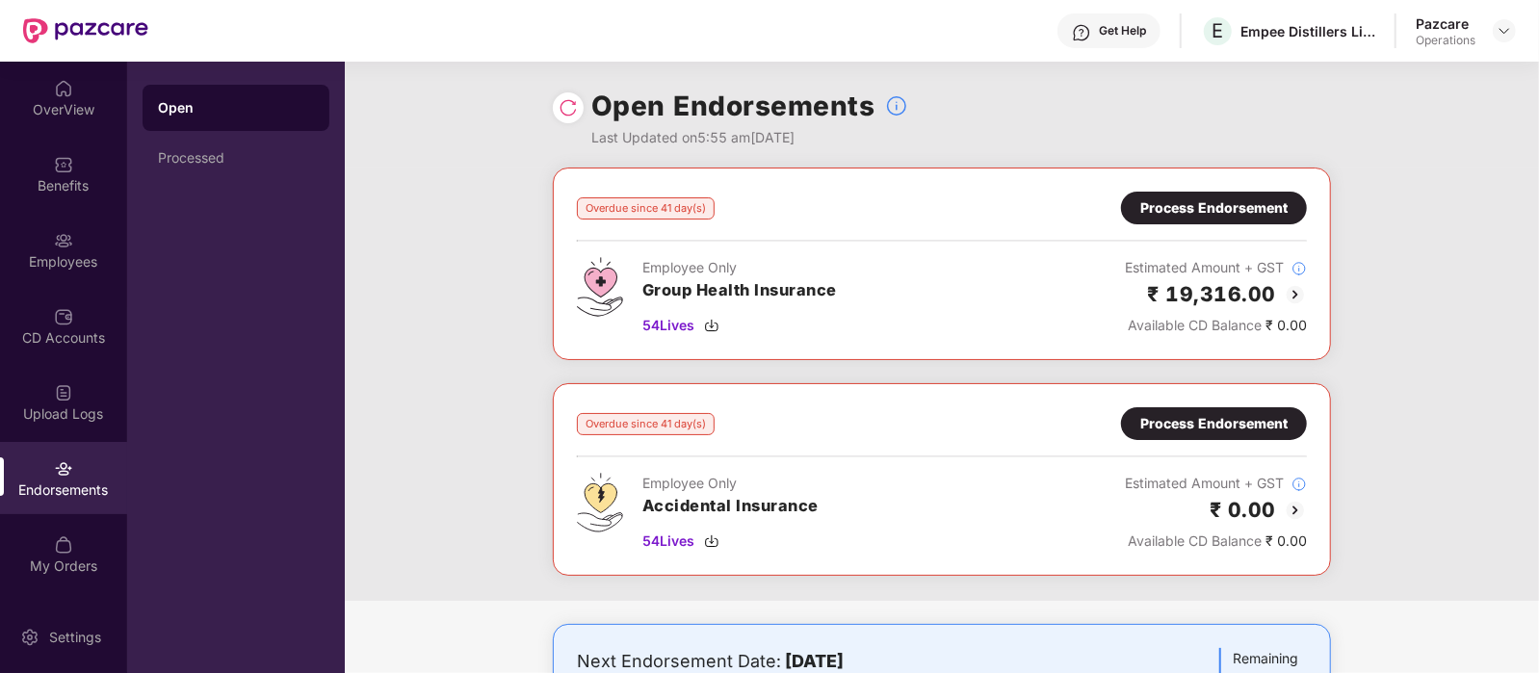
click at [1135, 199] on div "Process Endorsement" at bounding box center [1214, 208] width 186 height 33
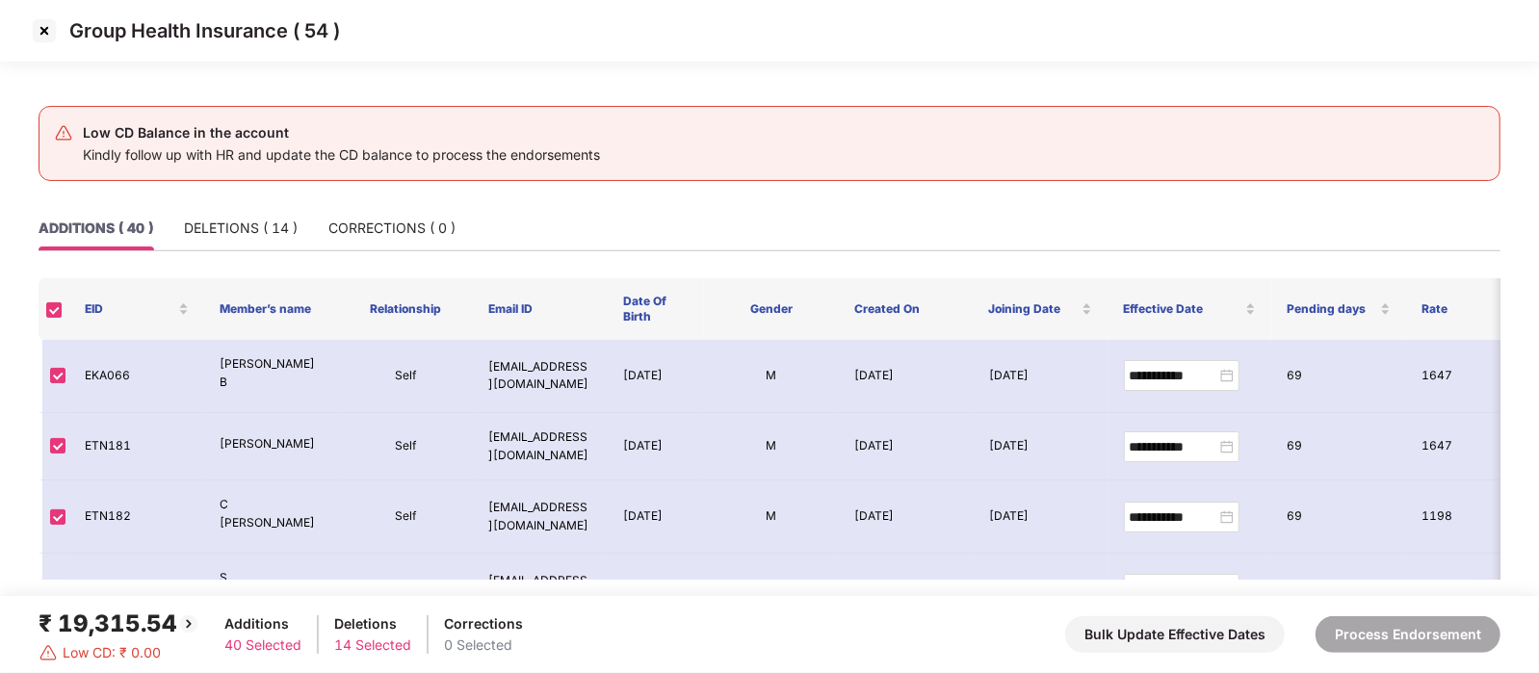
click at [43, 36] on img at bounding box center [44, 30] width 31 height 31
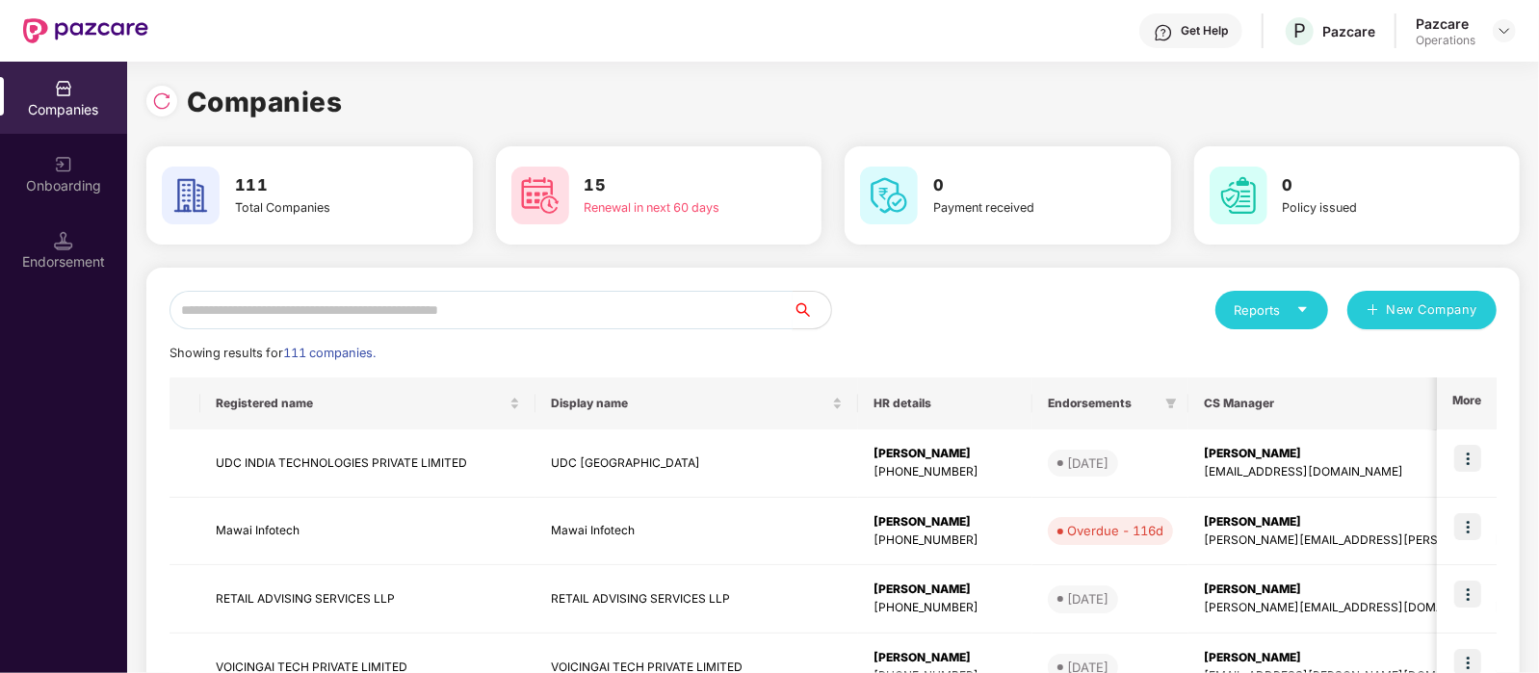
click at [287, 299] on input "text" at bounding box center [480, 310] width 623 height 39
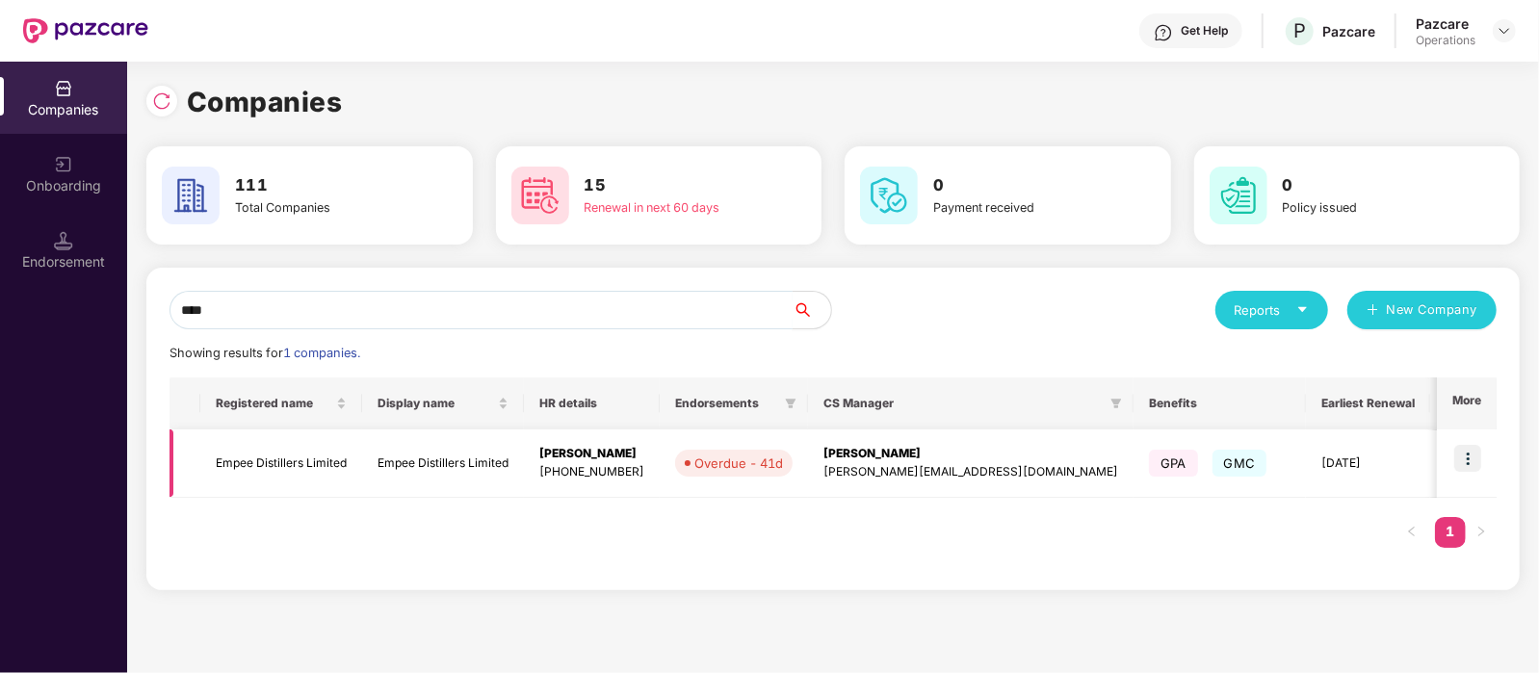
type input "****"
click at [301, 455] on td "Empee Distillers Limited" at bounding box center [281, 463] width 162 height 68
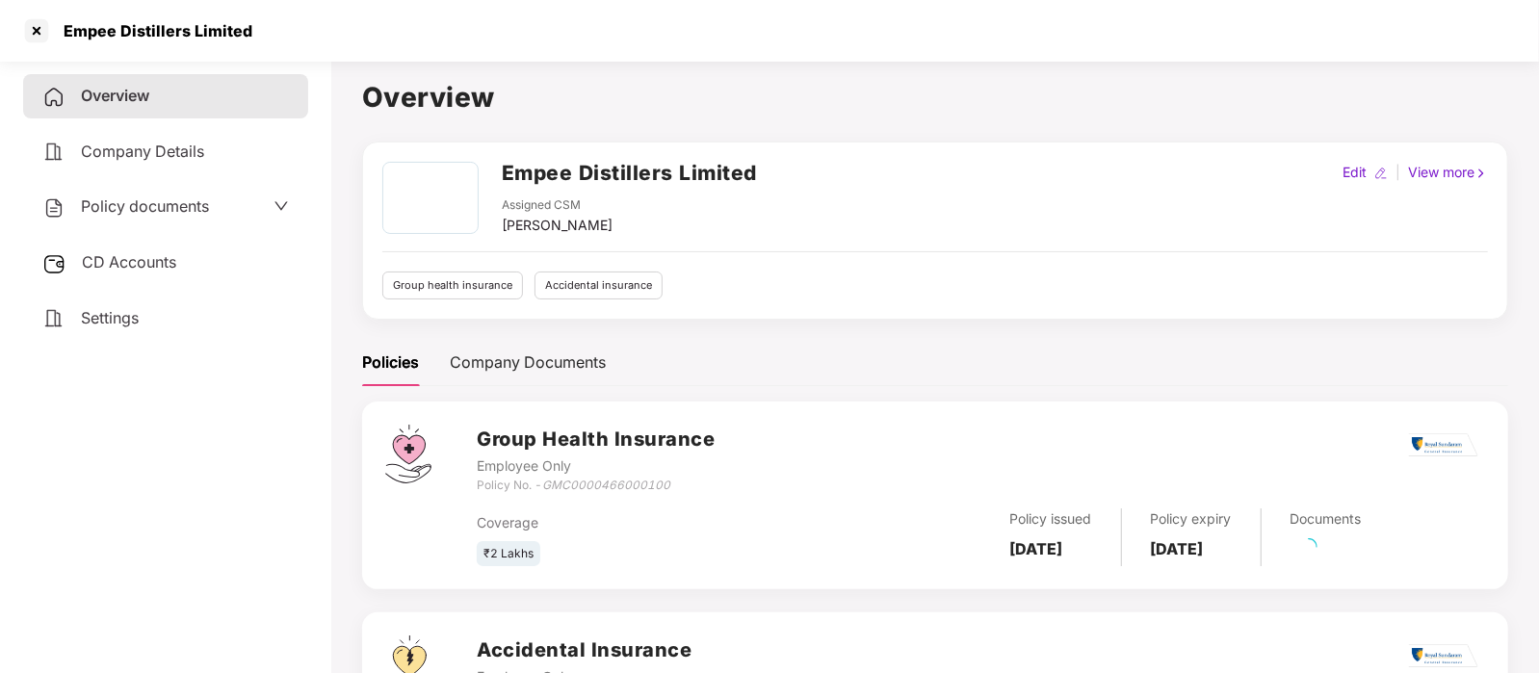
click at [139, 253] on span "CD Accounts" at bounding box center [129, 261] width 94 height 19
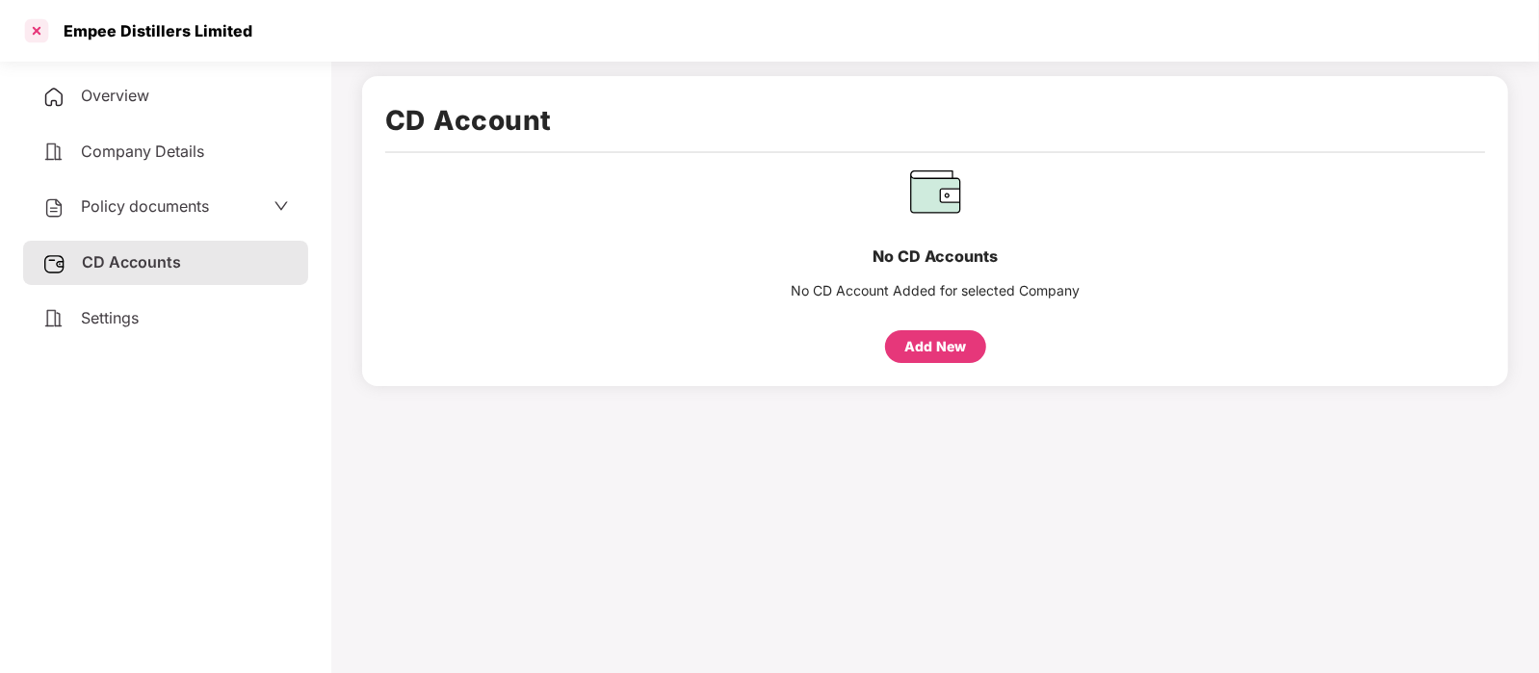
click at [45, 31] on div at bounding box center [36, 30] width 31 height 31
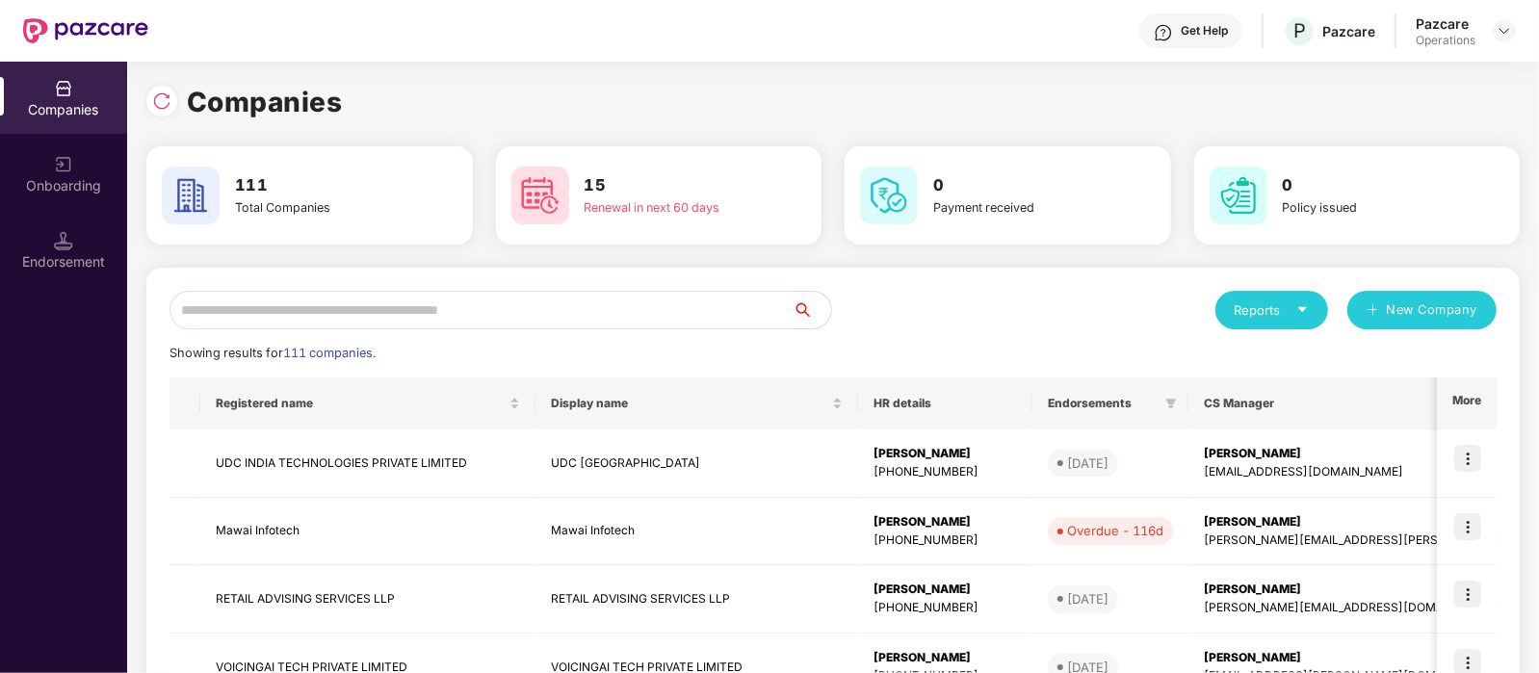
click at [477, 310] on input "text" at bounding box center [480, 310] width 623 height 39
paste input "**********"
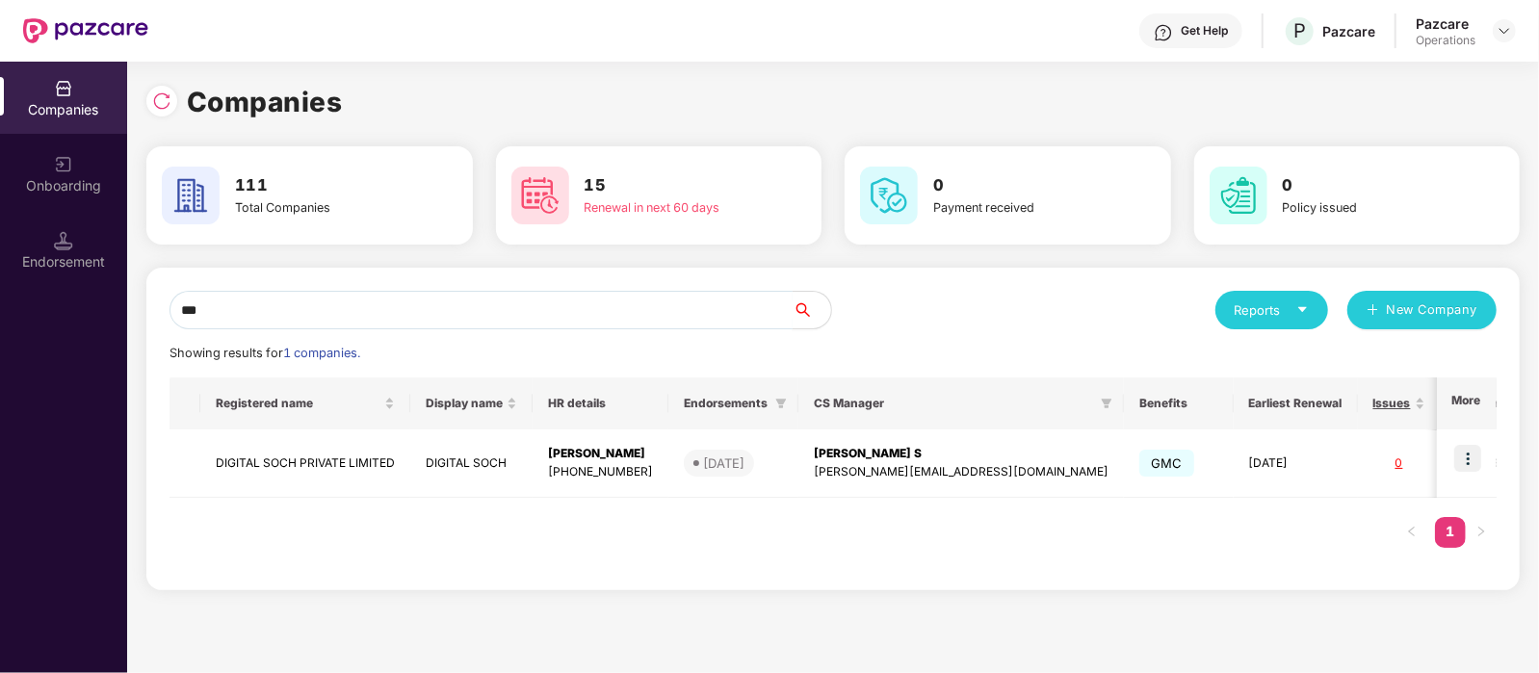
type input "*"
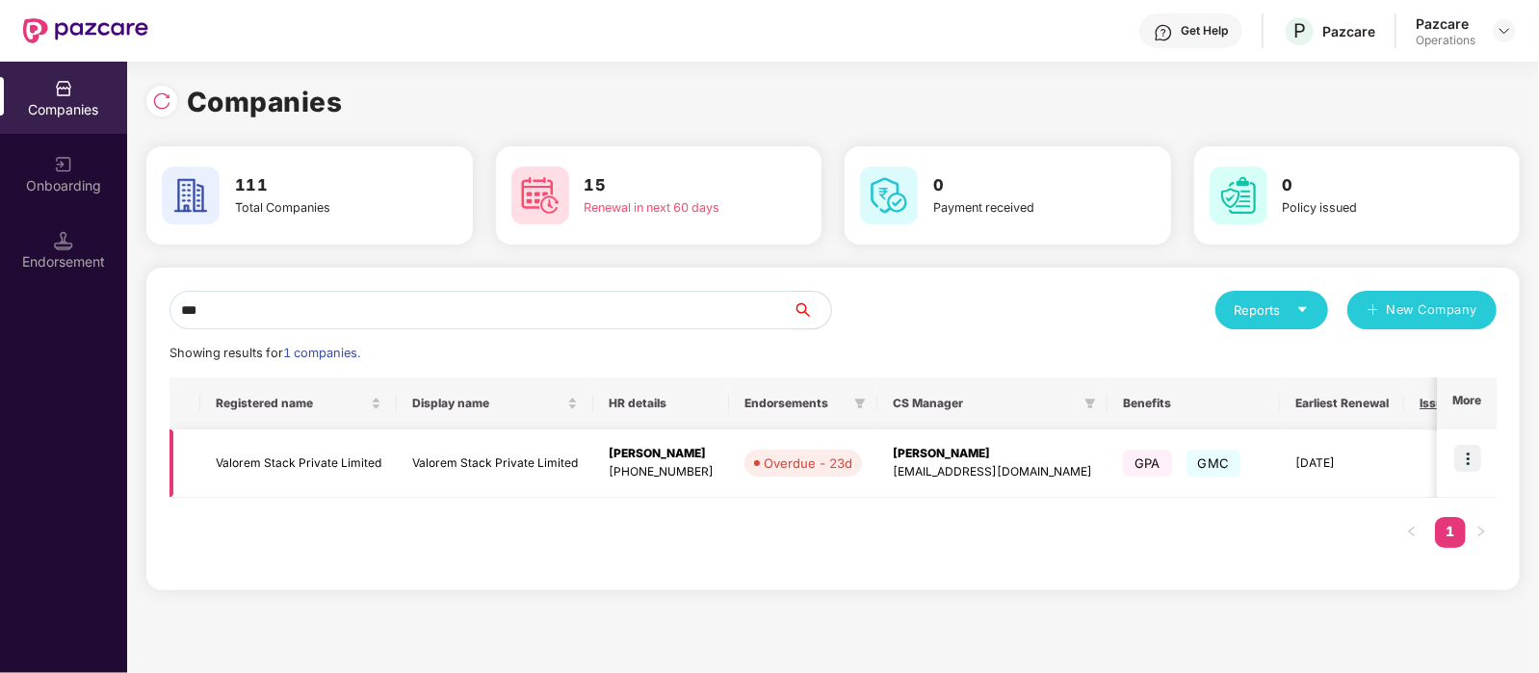
type input "***"
click at [350, 465] on td "Valorem Stack Private Limited" at bounding box center [298, 463] width 196 height 68
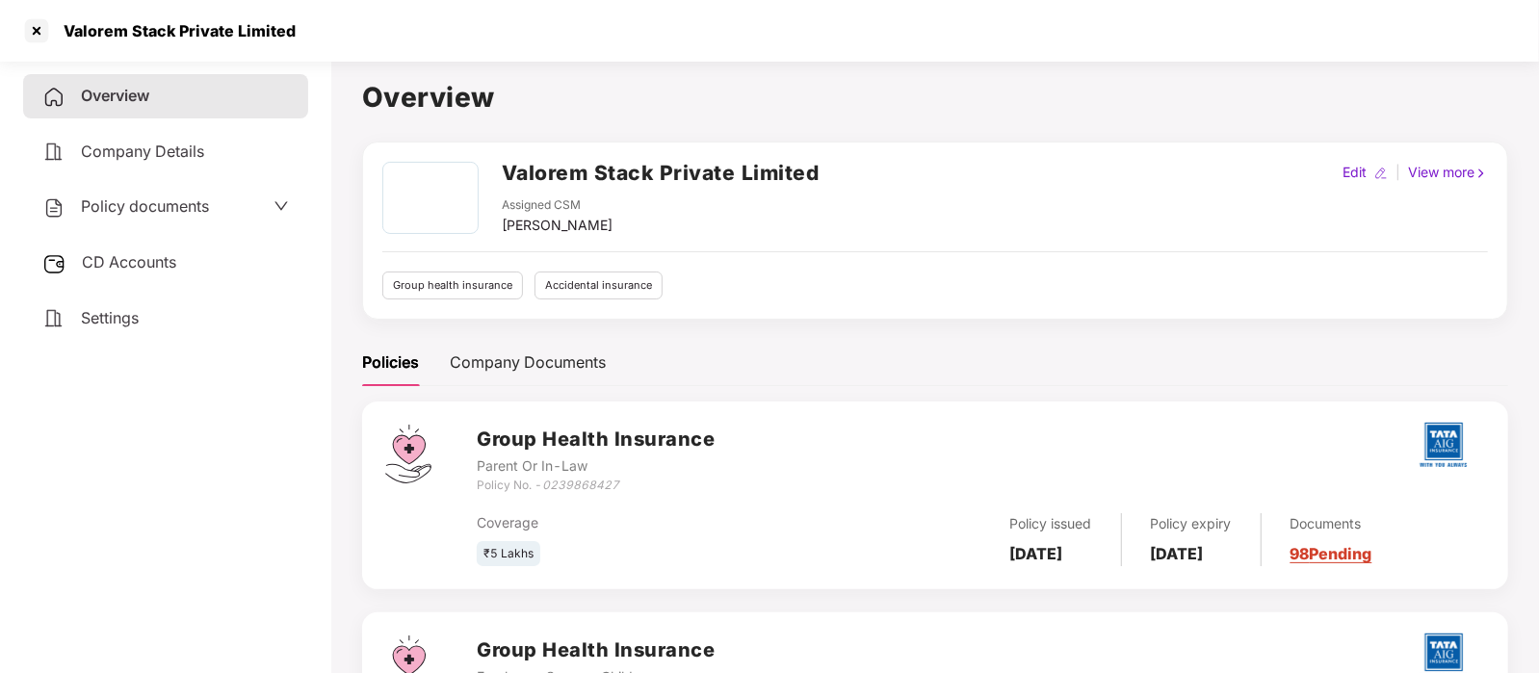
click at [179, 204] on span "Policy documents" at bounding box center [145, 205] width 128 height 19
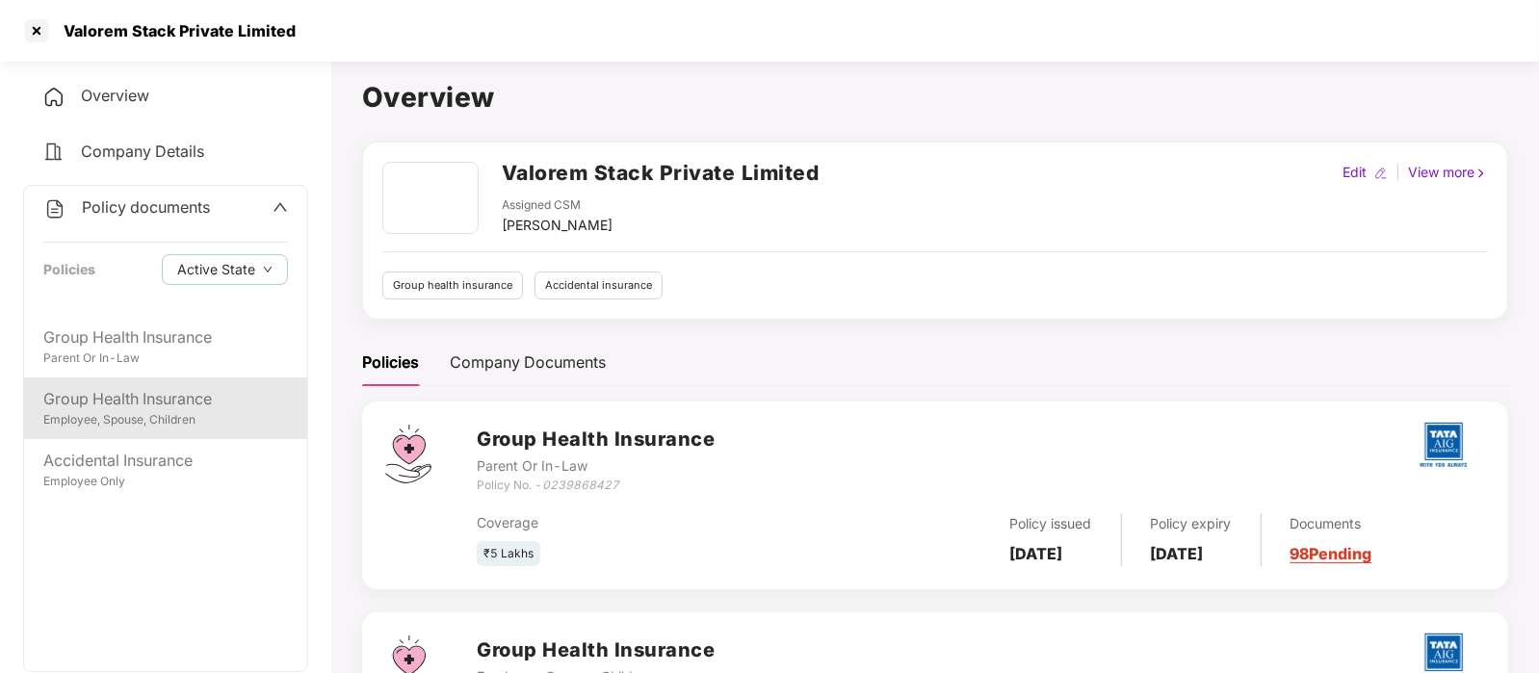
click at [152, 403] on div "Group Health Insurance" at bounding box center [165, 399] width 245 height 24
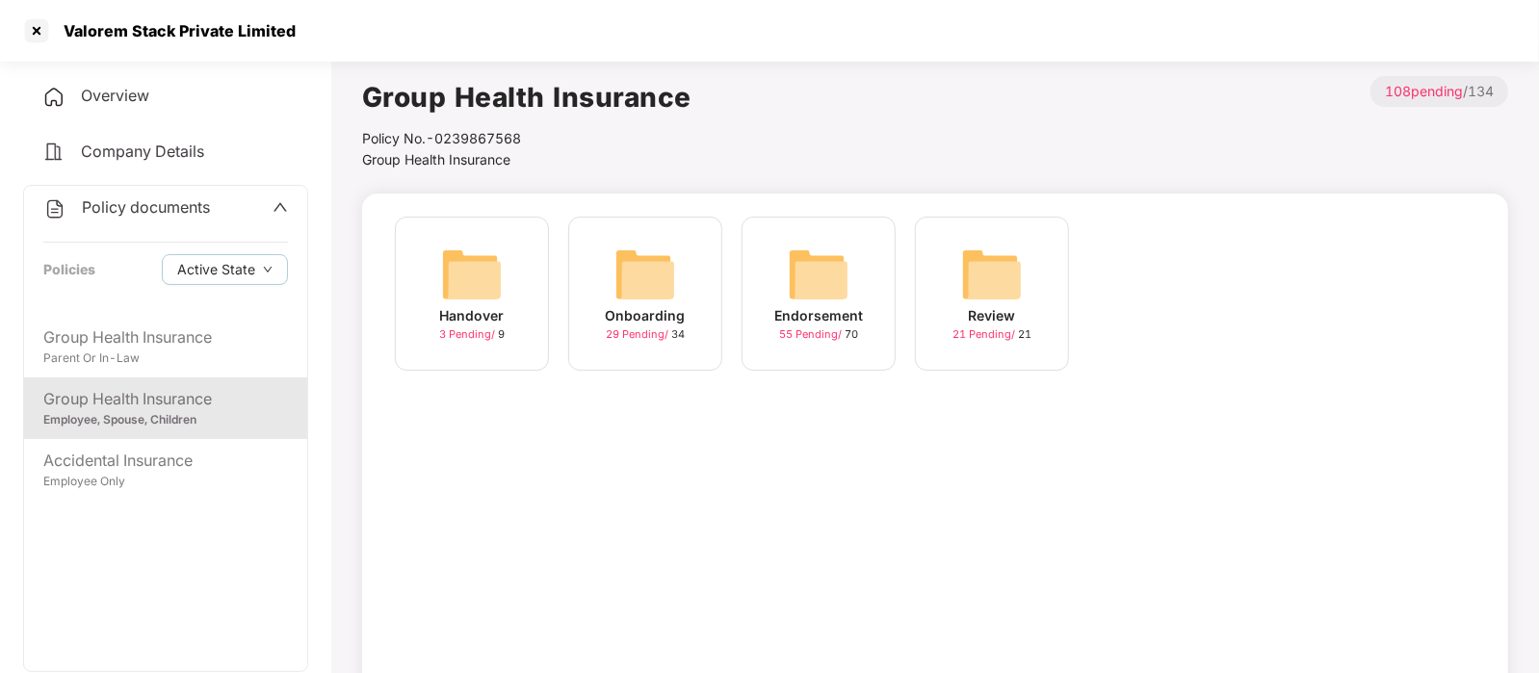
click at [788, 312] on div "Endorsement" at bounding box center [818, 315] width 89 height 21
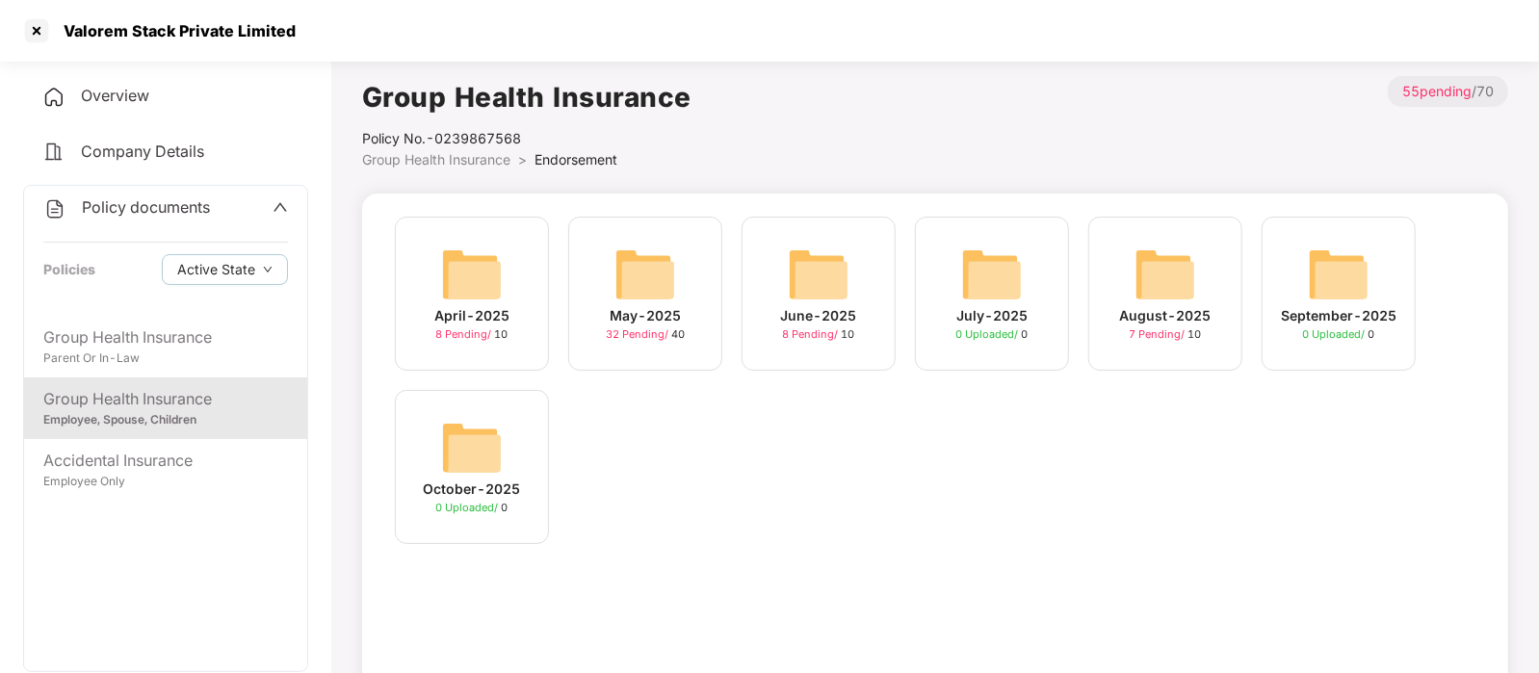
click at [486, 454] on img at bounding box center [472, 448] width 62 height 62
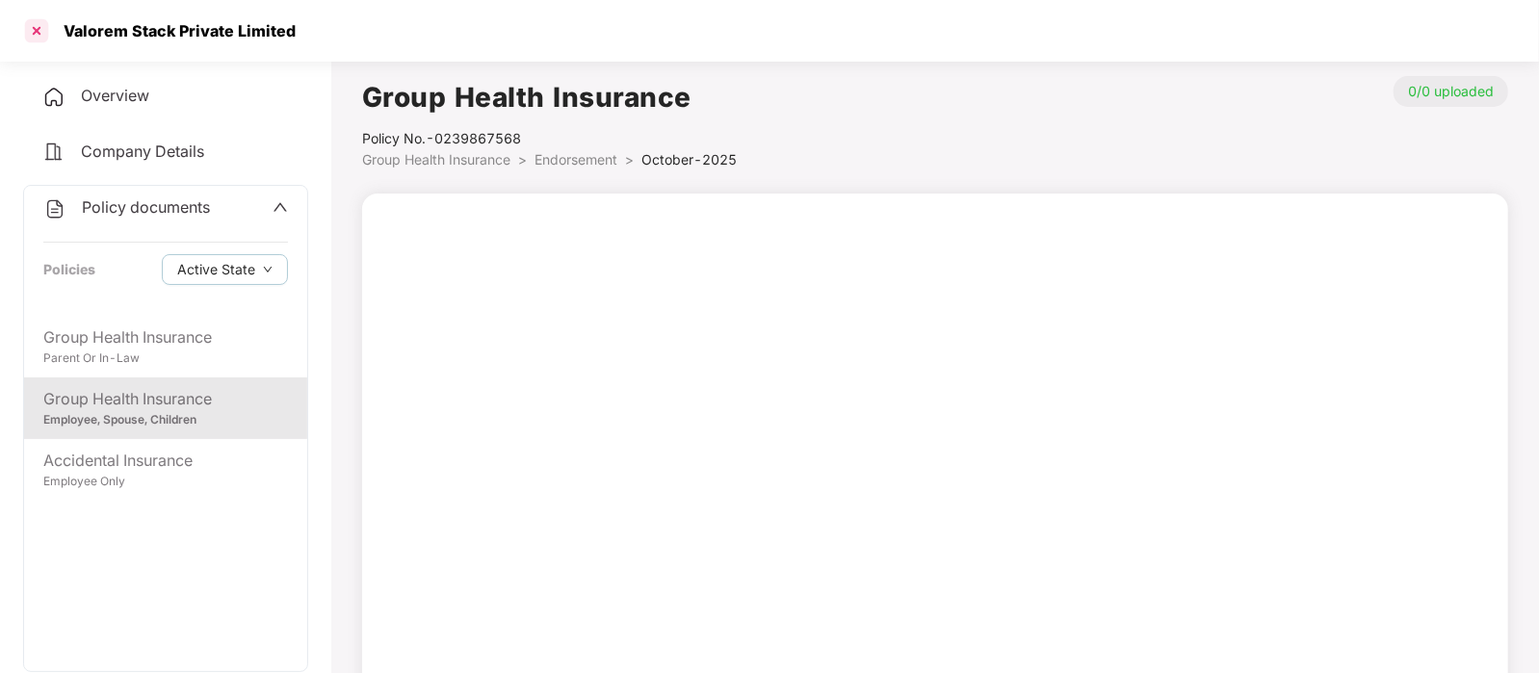
click at [28, 28] on div at bounding box center [36, 30] width 31 height 31
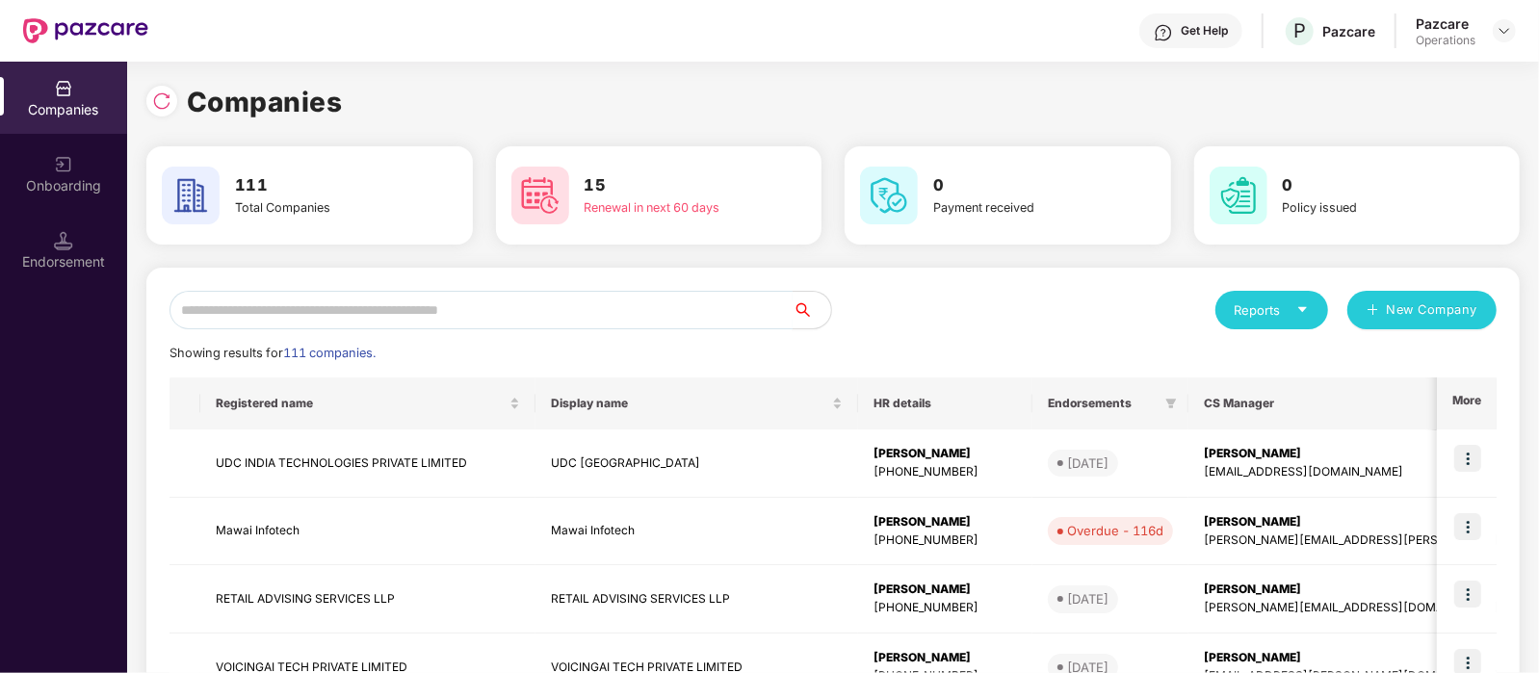
click at [289, 309] on input "text" at bounding box center [480, 310] width 623 height 39
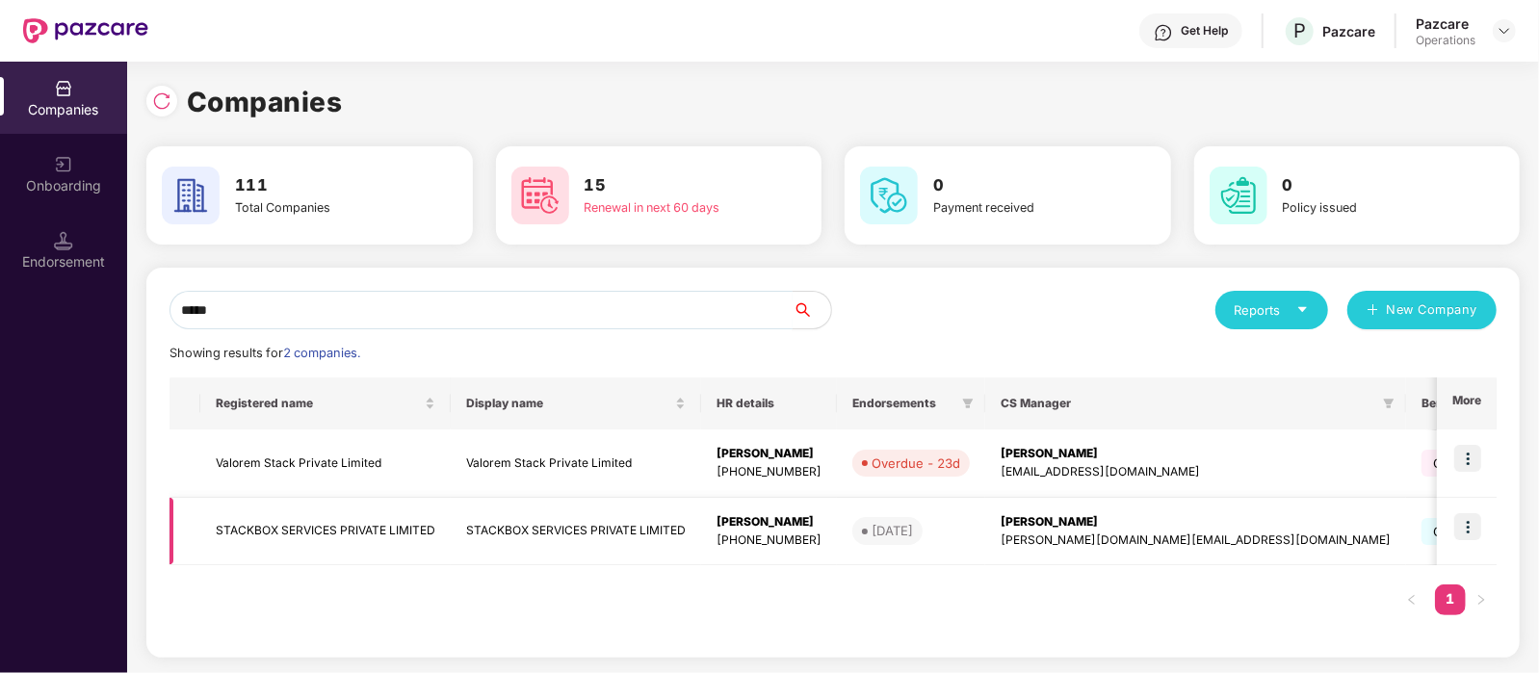
type input "*****"
click at [380, 536] on td "STACKBOX SERVICES PRIVATE LIMITED" at bounding box center [325, 532] width 250 height 68
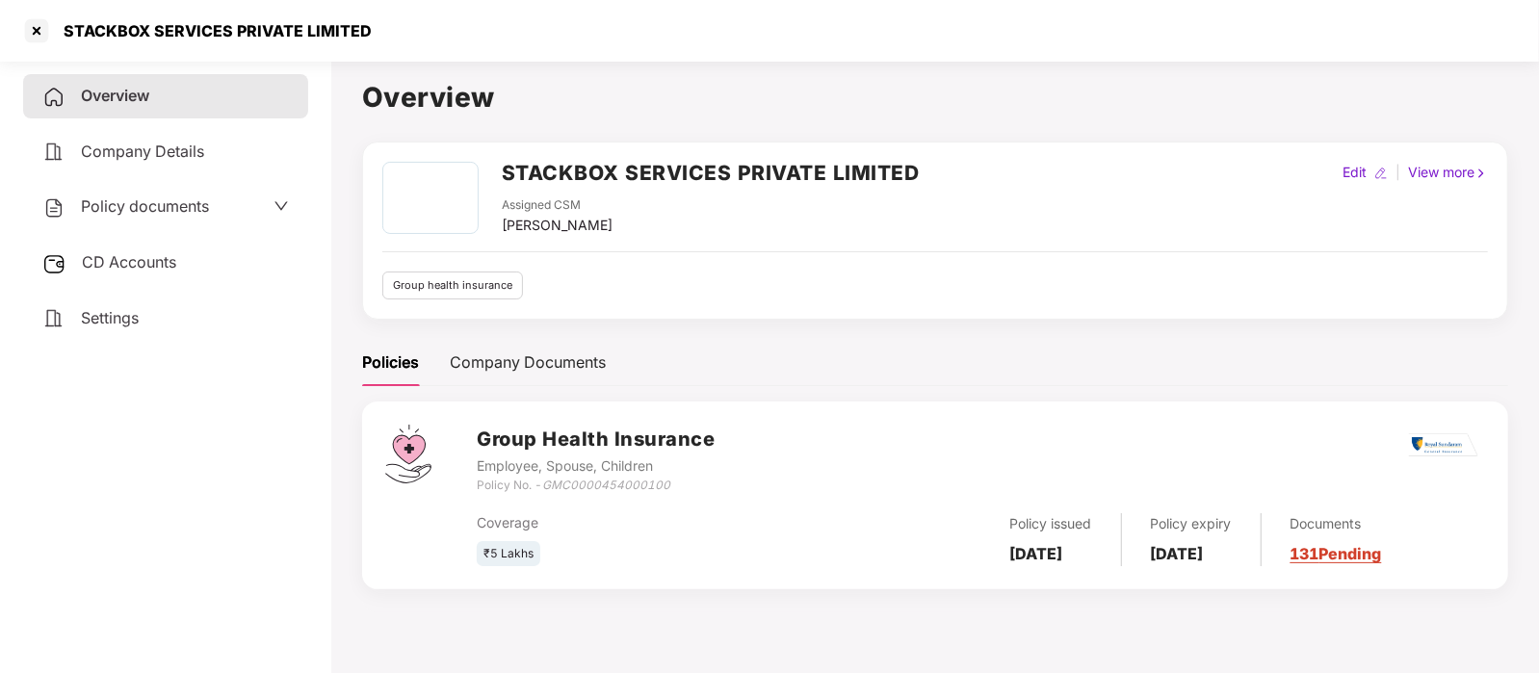
click at [140, 212] on span "Policy documents" at bounding box center [145, 205] width 128 height 19
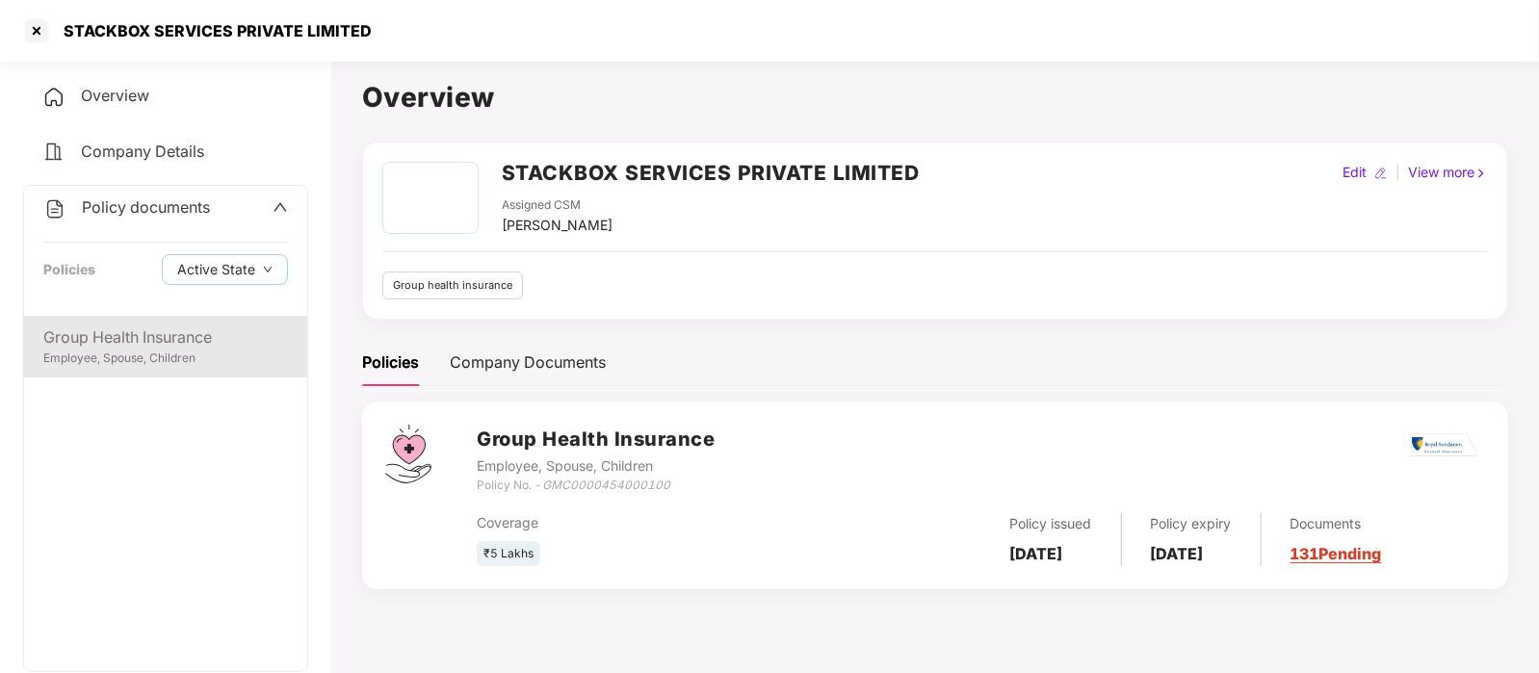
click at [197, 349] on div "Group Health Insurance" at bounding box center [165, 337] width 245 height 24
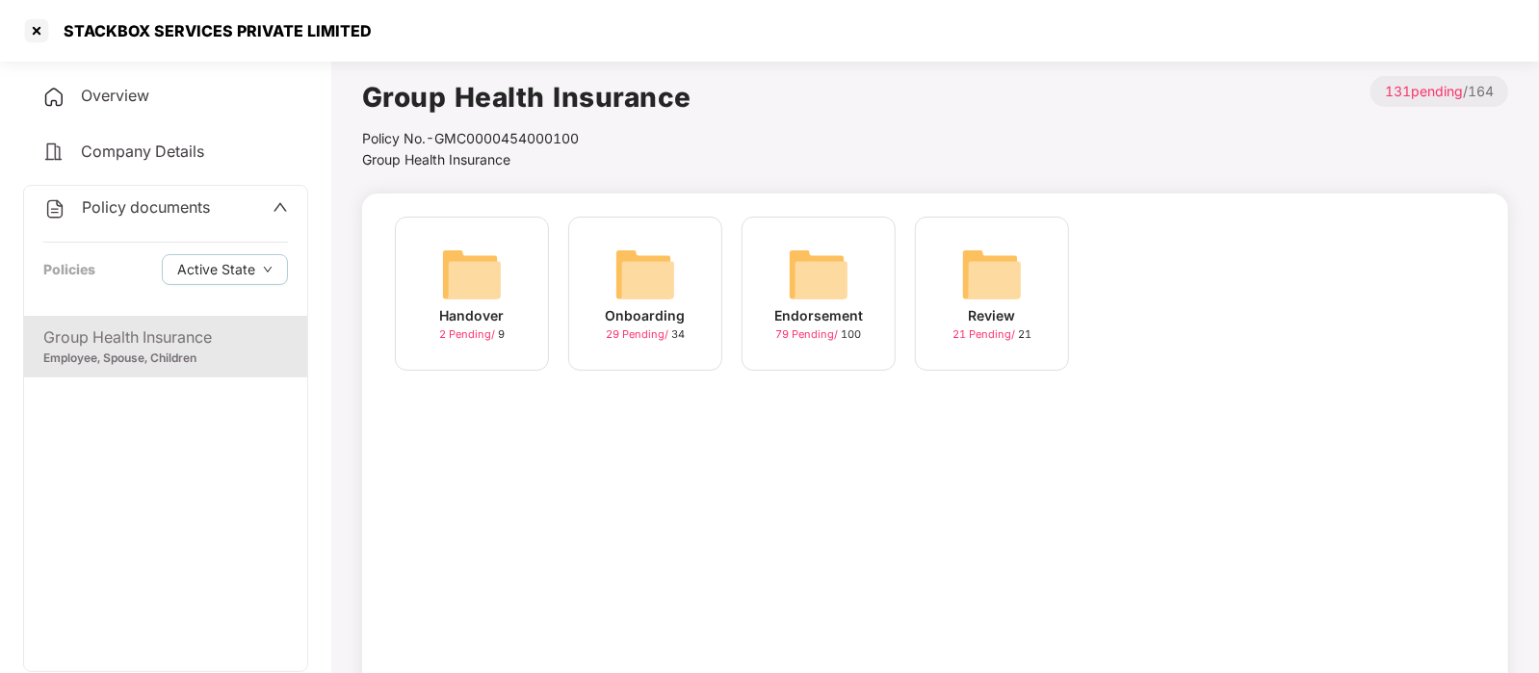
click at [809, 299] on img at bounding box center [819, 275] width 62 height 62
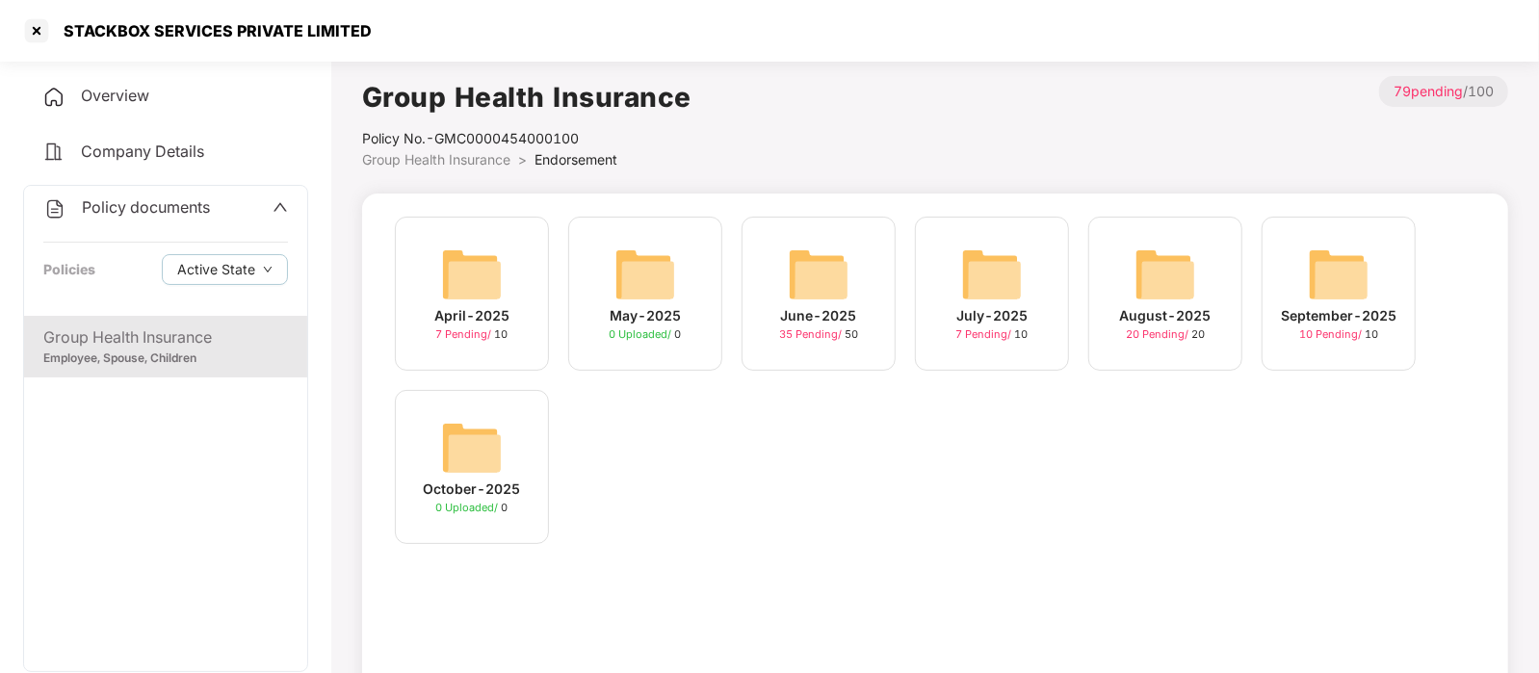
click at [1320, 291] on img at bounding box center [1339, 275] width 62 height 62
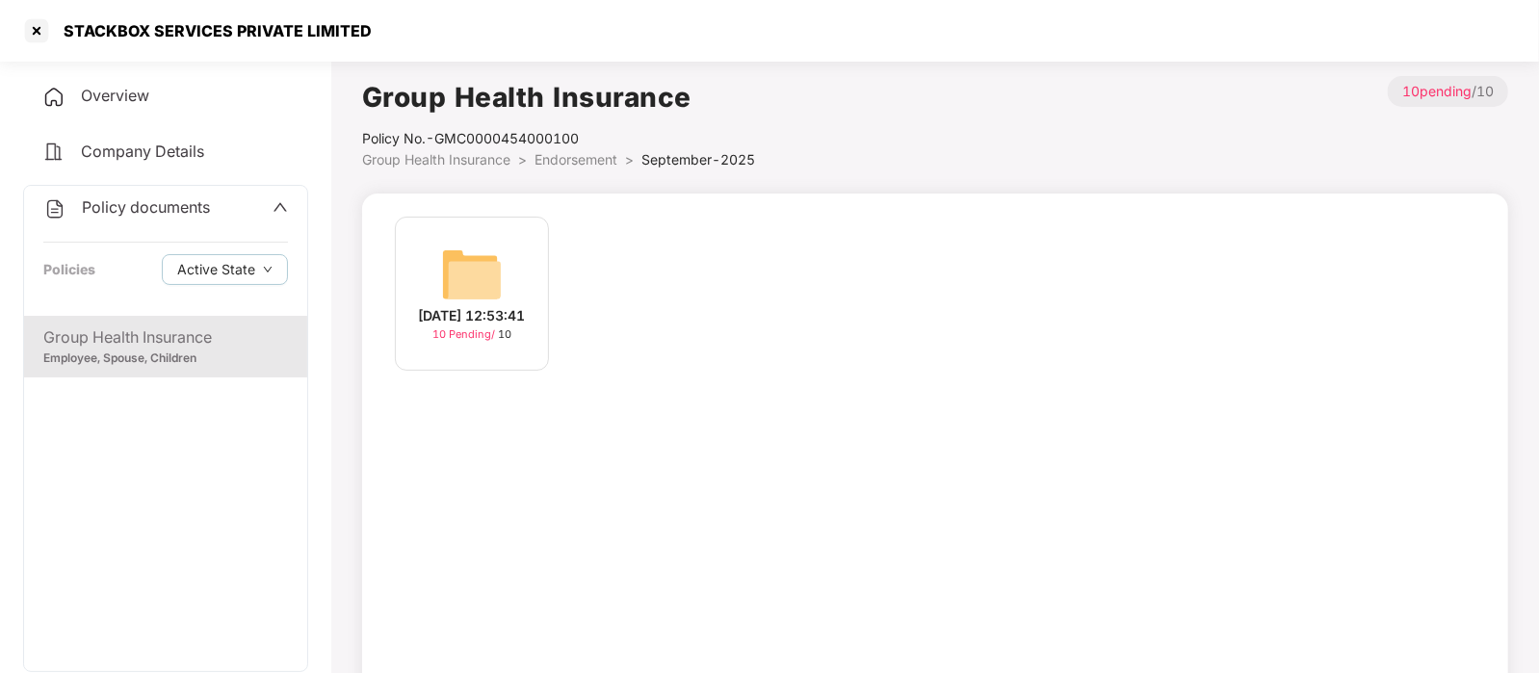
click at [481, 244] on img at bounding box center [472, 275] width 62 height 62
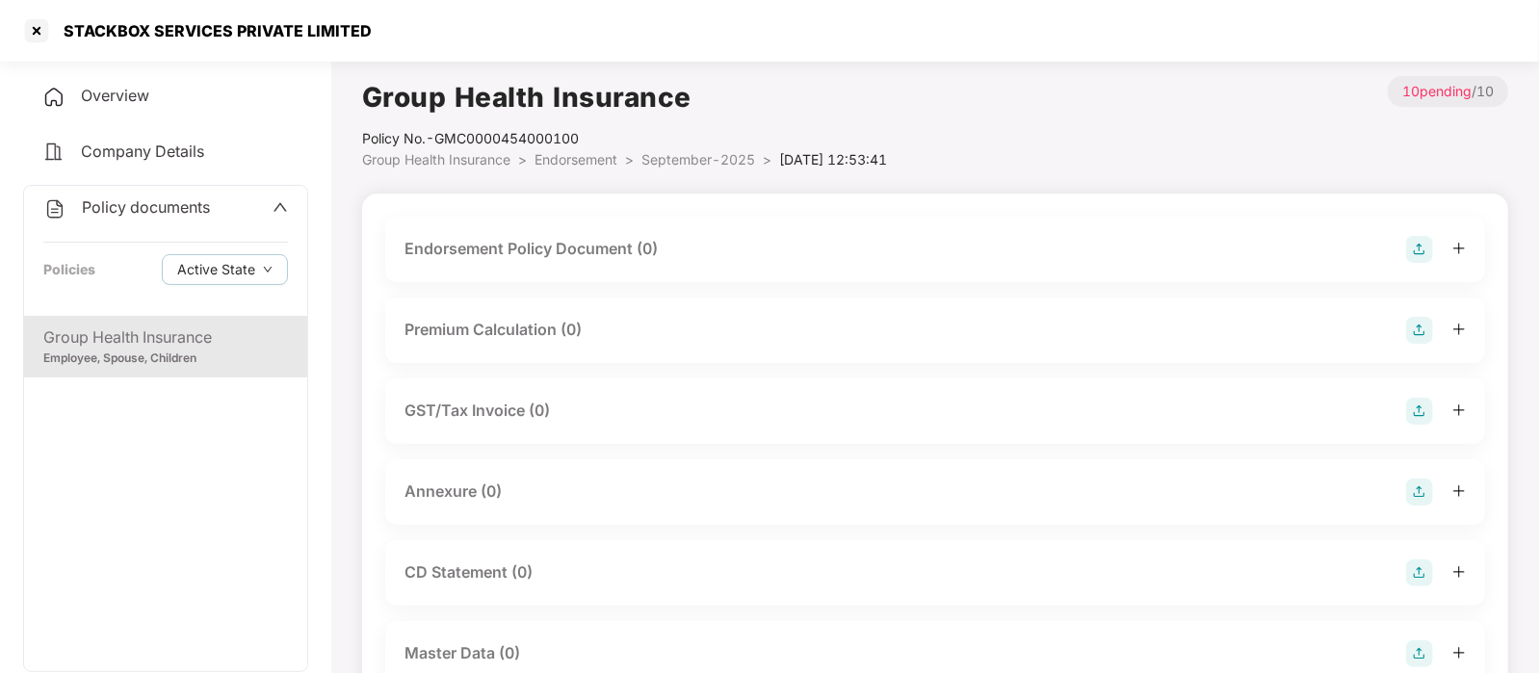
click at [500, 332] on div "Premium Calculation (0)" at bounding box center [492, 330] width 177 height 24
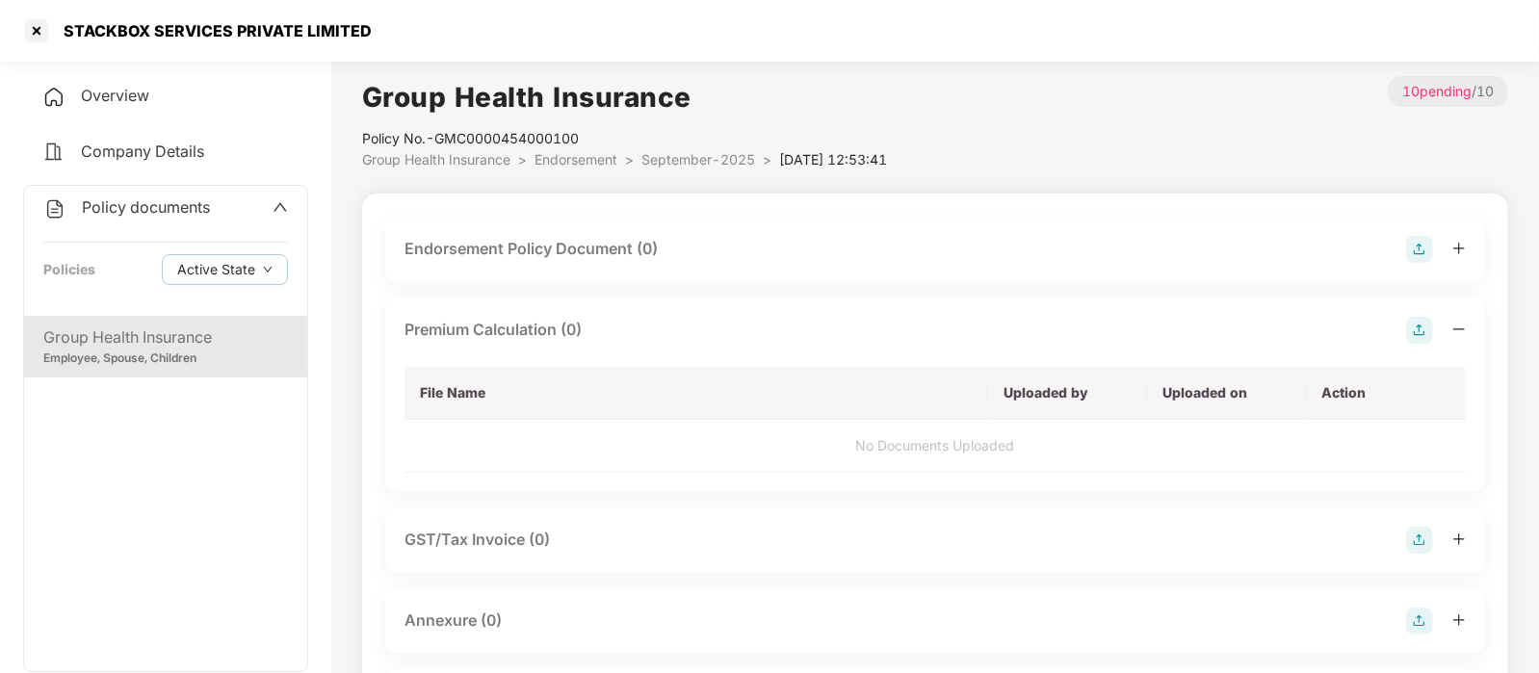
click at [473, 260] on div "Endorsement Policy Document (0)" at bounding box center [530, 249] width 253 height 24
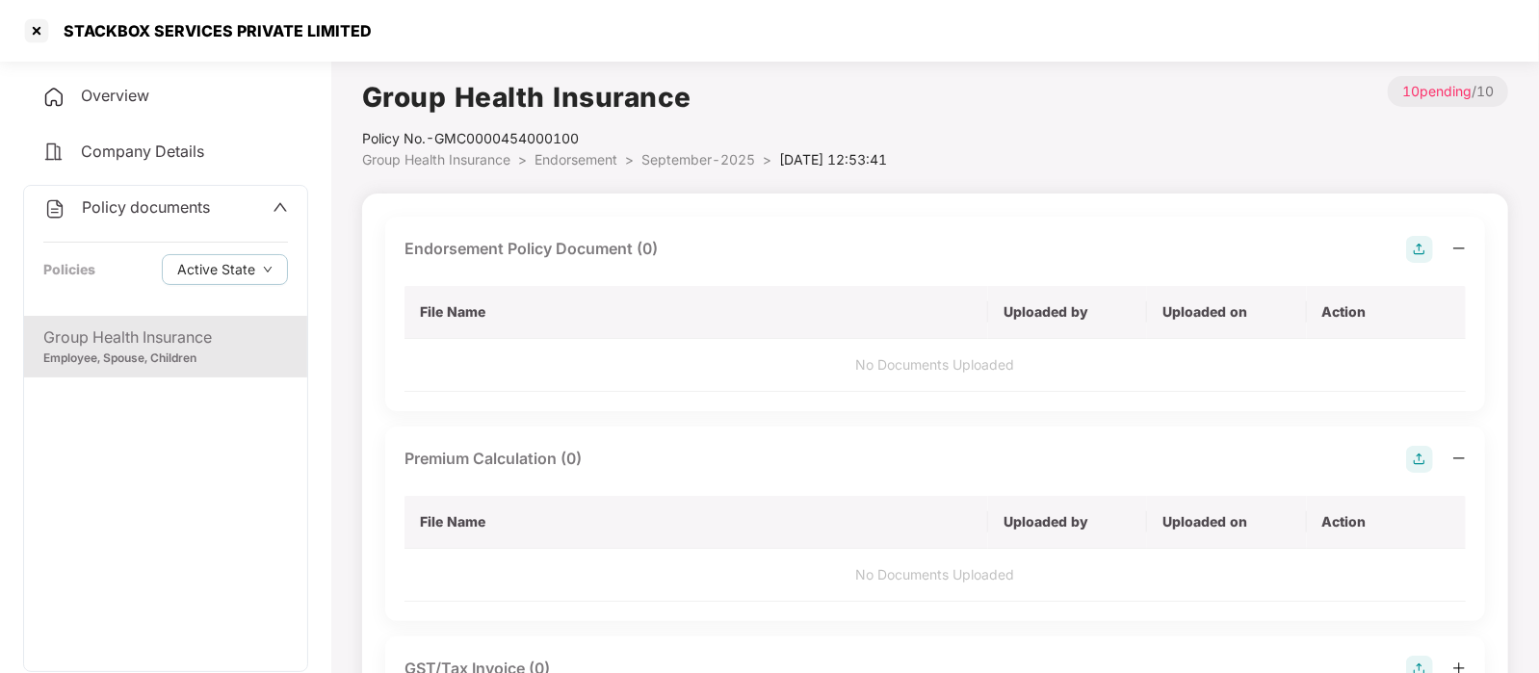
click at [1414, 253] on img at bounding box center [1419, 249] width 27 height 27
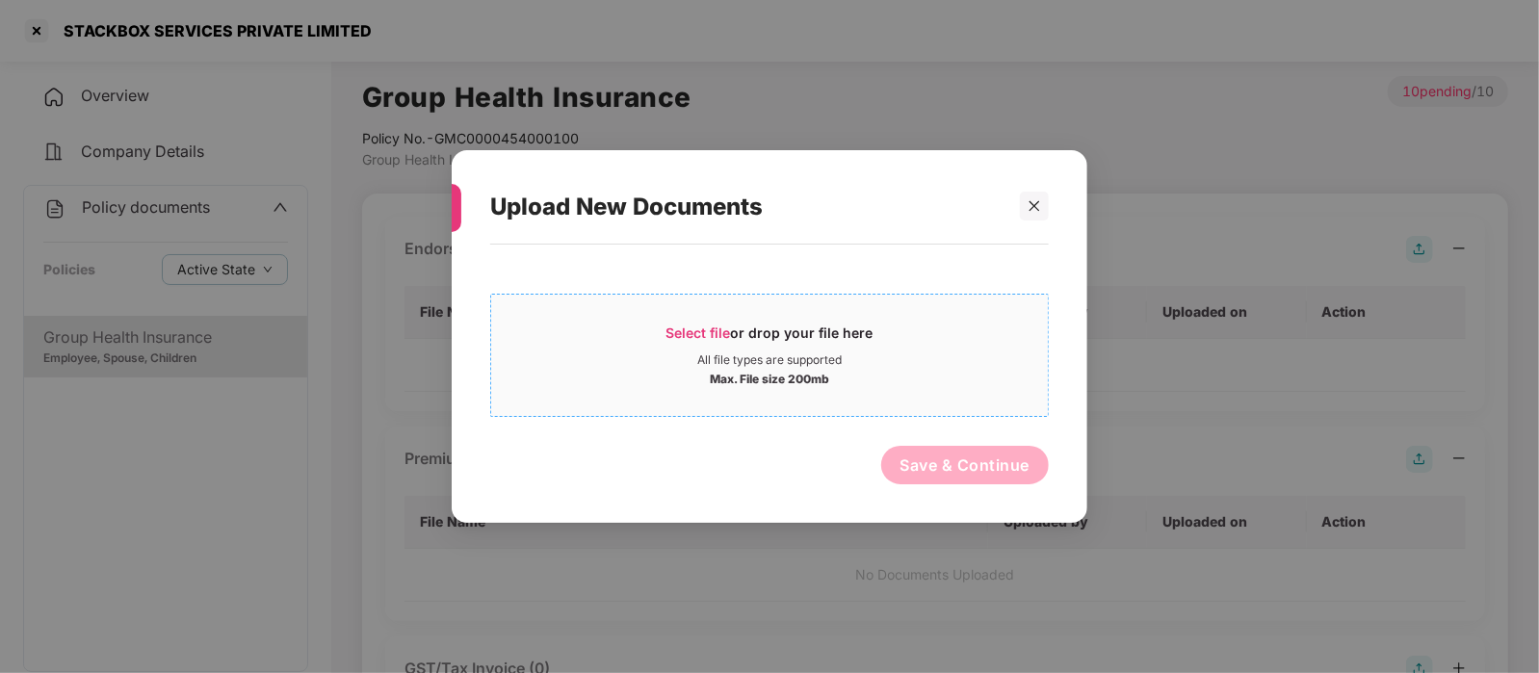
click at [914, 371] on div "Max. File size 200mb" at bounding box center [769, 377] width 557 height 19
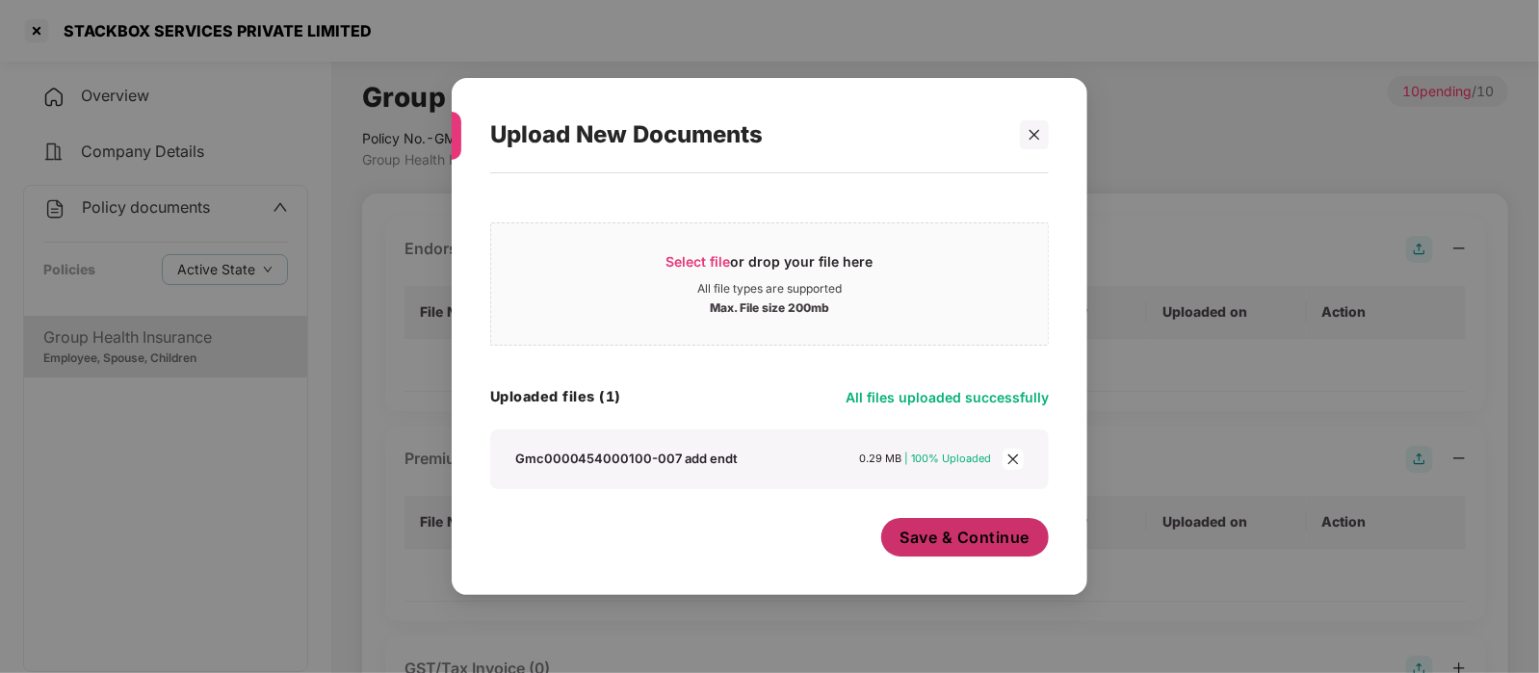
click at [975, 529] on span "Save & Continue" at bounding box center [965, 537] width 130 height 21
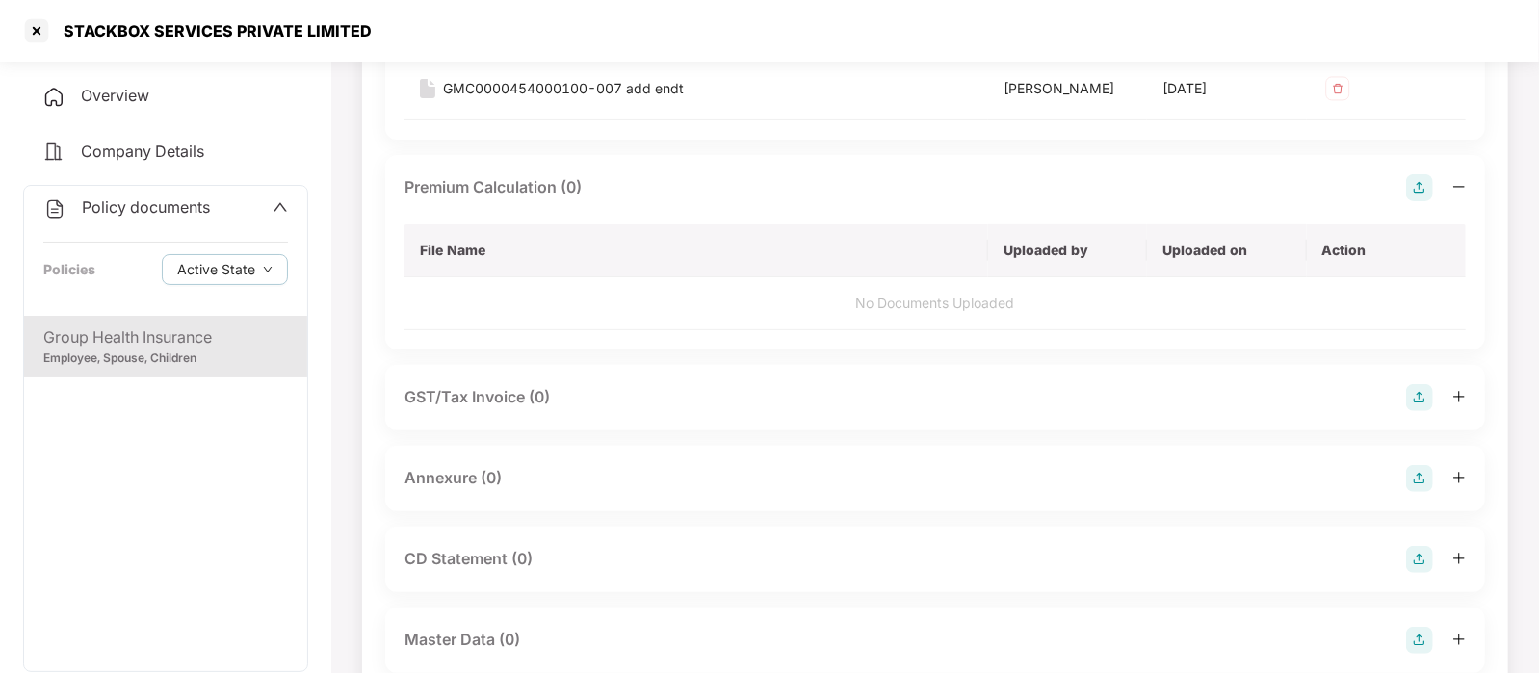
scroll to position [283, 0]
click at [675, 472] on div "Annexure (0)" at bounding box center [934, 476] width 1061 height 27
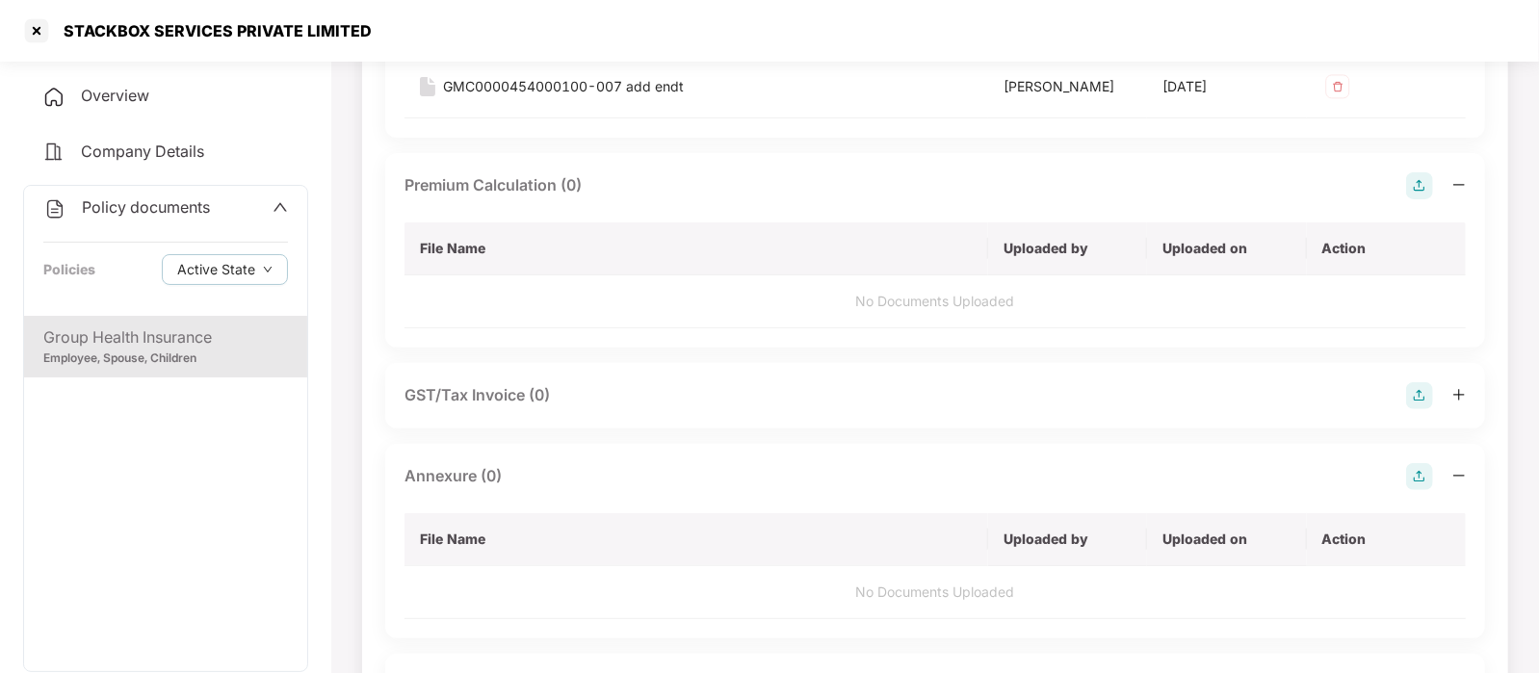
click at [1414, 478] on img at bounding box center [1419, 476] width 27 height 27
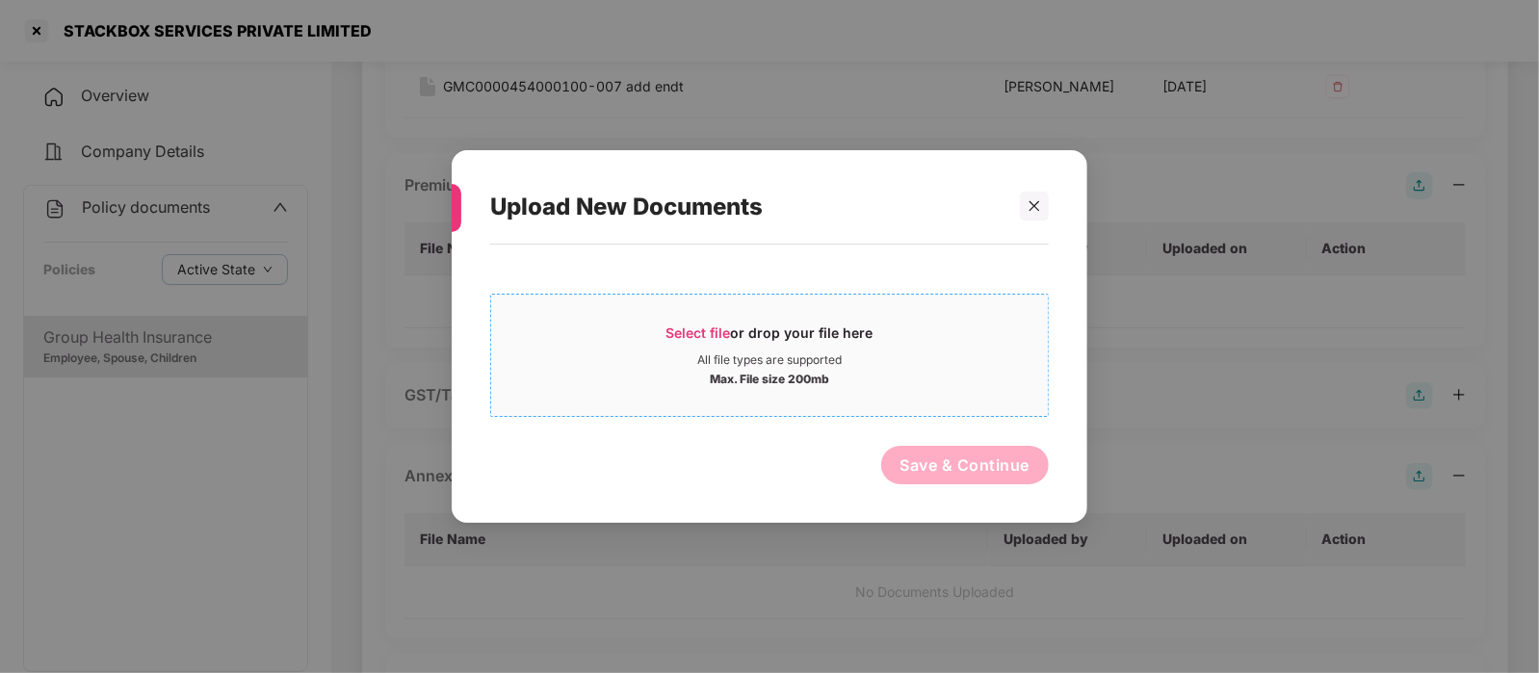
click at [676, 371] on div "Max. File size 200mb" at bounding box center [769, 377] width 557 height 19
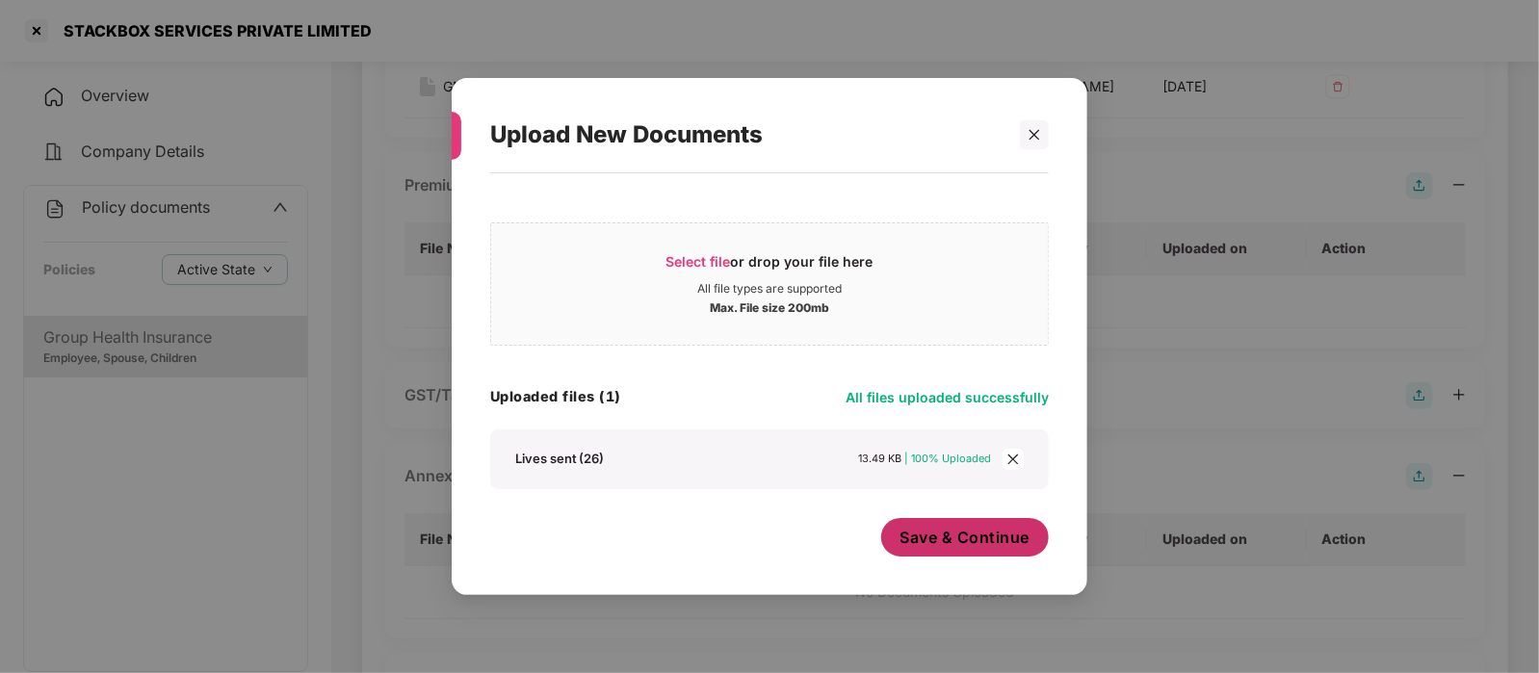
click at [975, 541] on span "Save & Continue" at bounding box center [965, 537] width 130 height 21
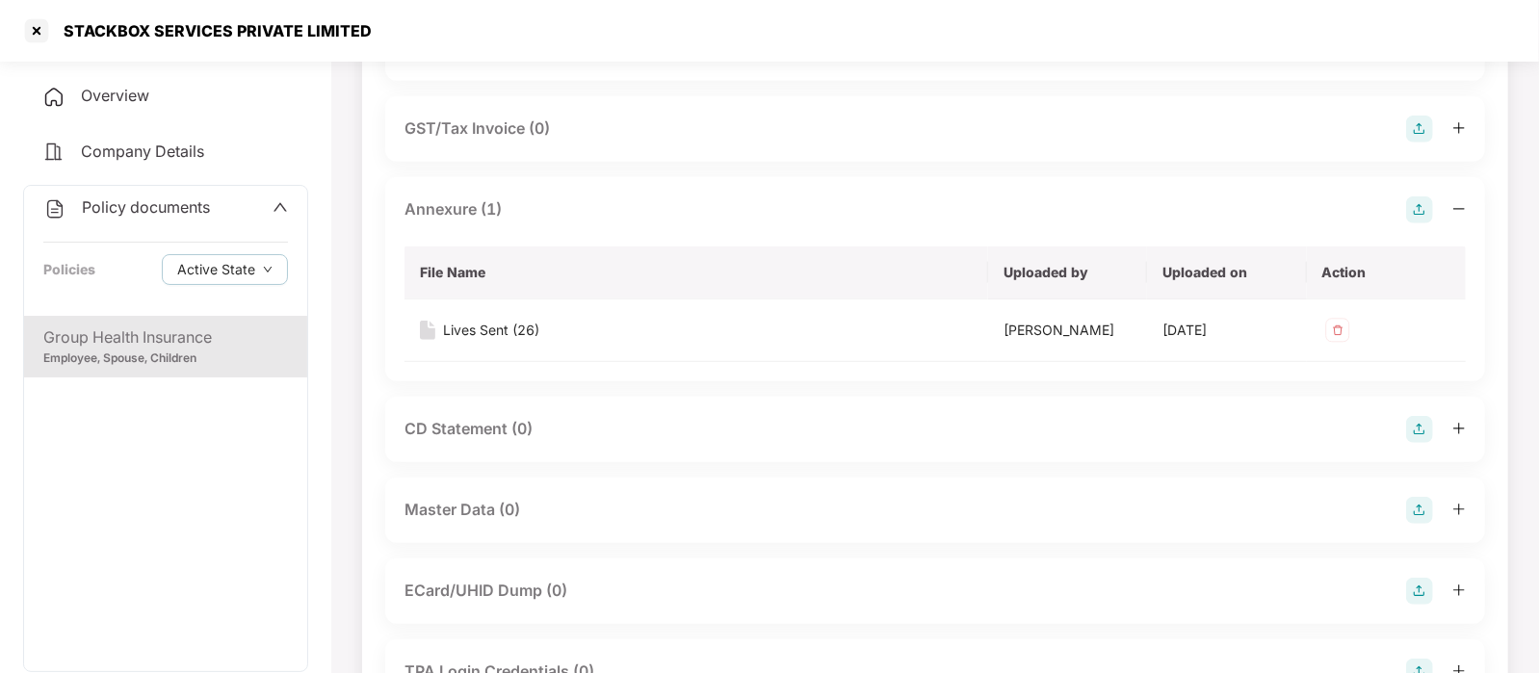
scroll to position [551, 0]
click at [785, 503] on div "Master Data (0)" at bounding box center [934, 509] width 1061 height 27
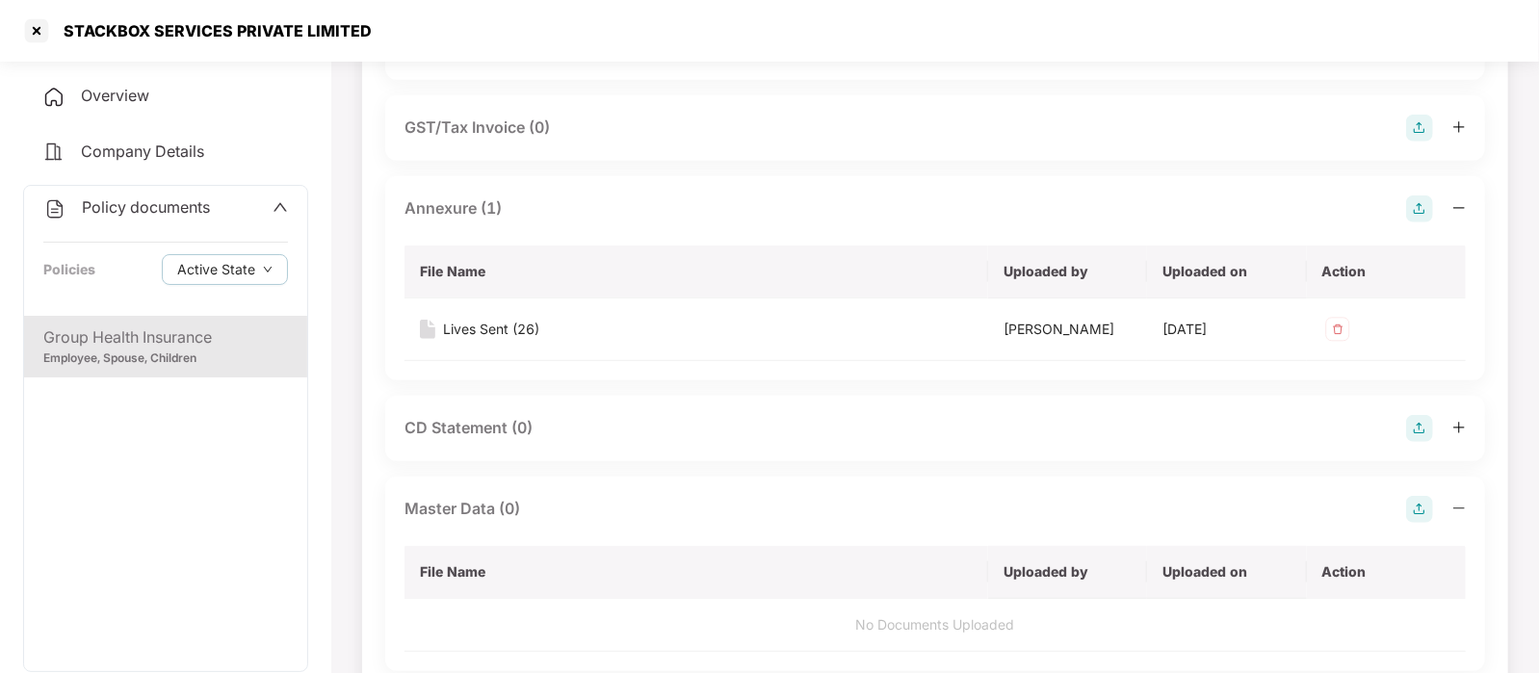
click at [1421, 501] on img at bounding box center [1419, 509] width 27 height 27
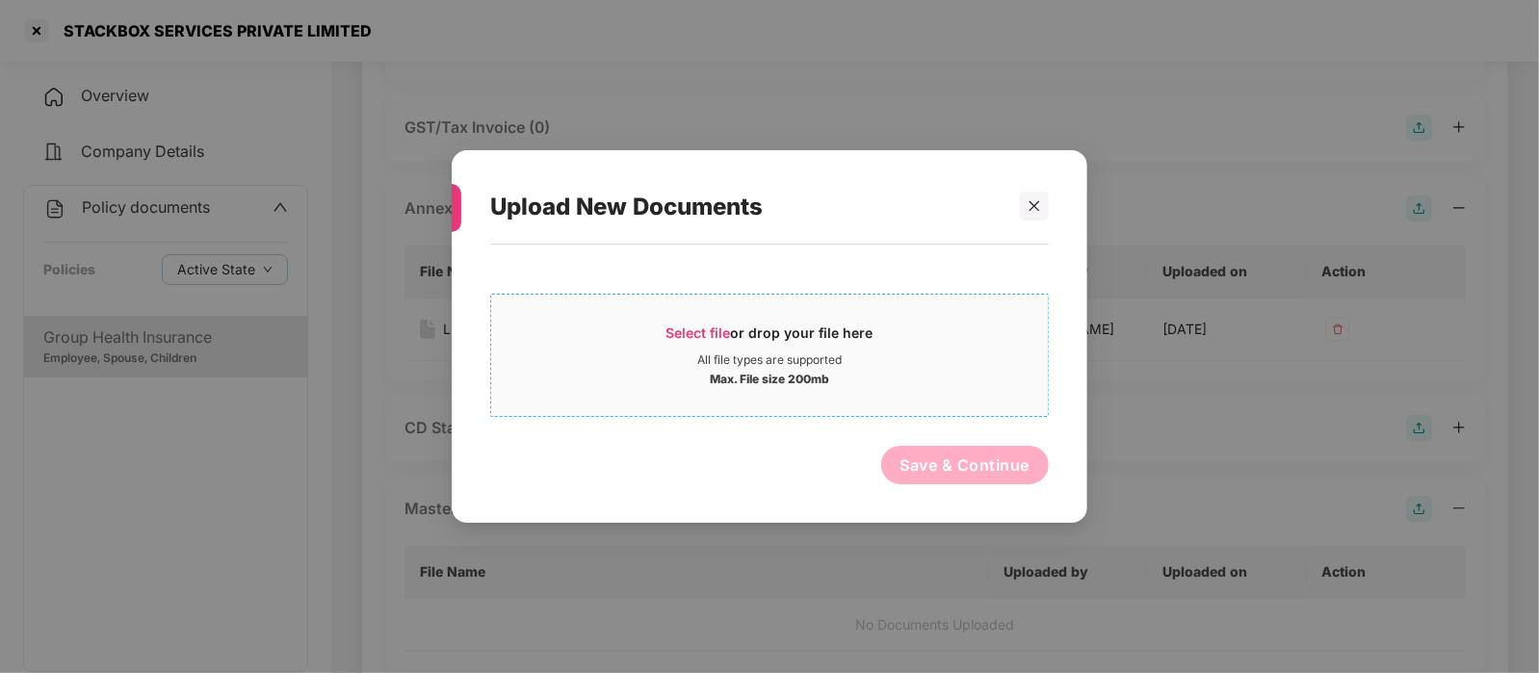
click at [857, 363] on div "All file types are supported" at bounding box center [769, 359] width 557 height 15
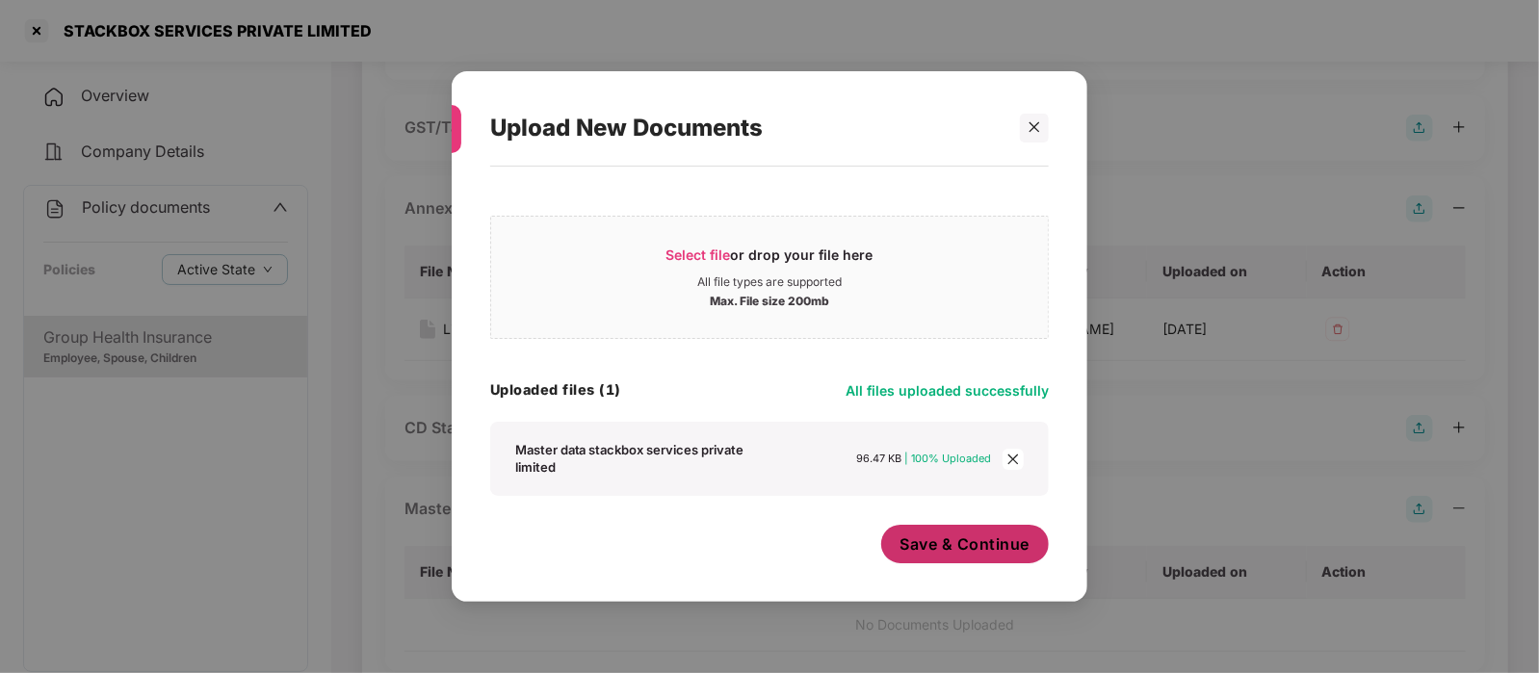
click at [931, 543] on span "Save & Continue" at bounding box center [965, 543] width 130 height 21
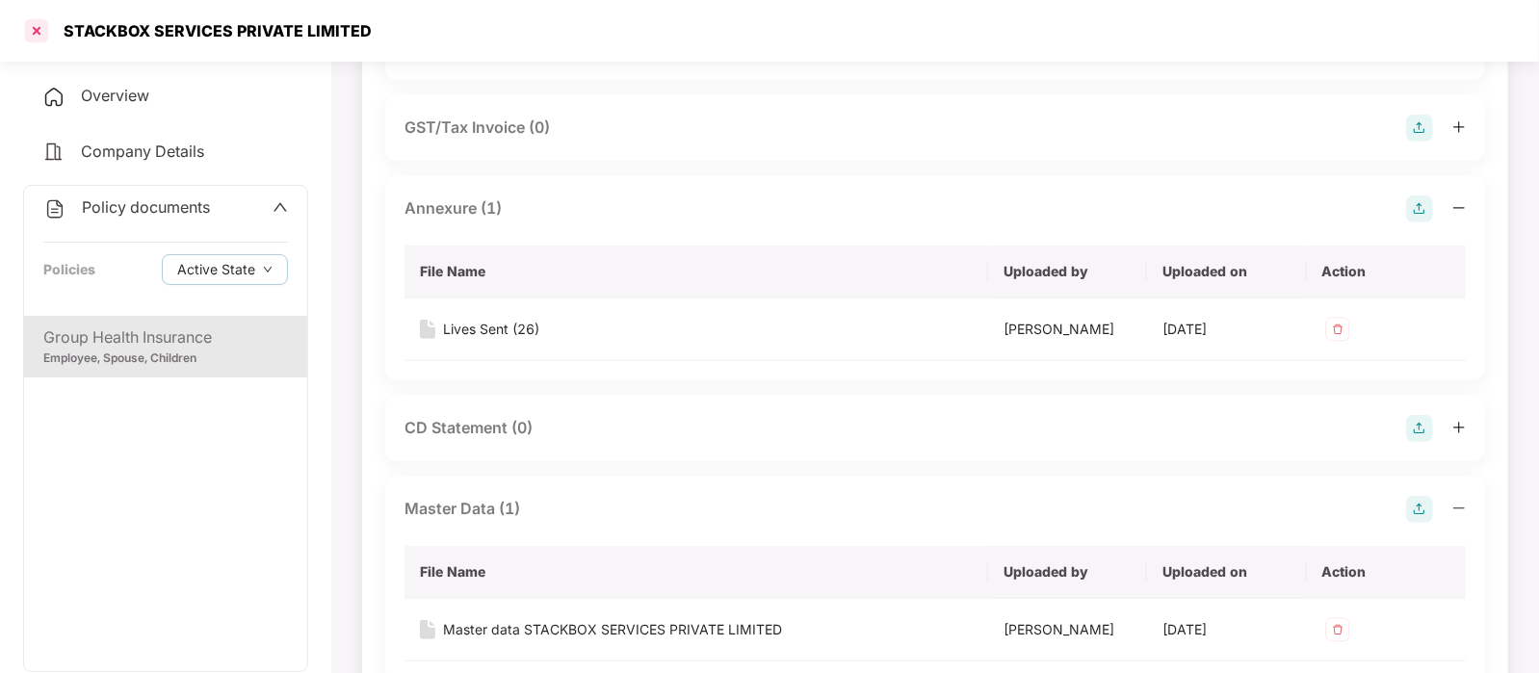
click at [29, 23] on div at bounding box center [36, 30] width 31 height 31
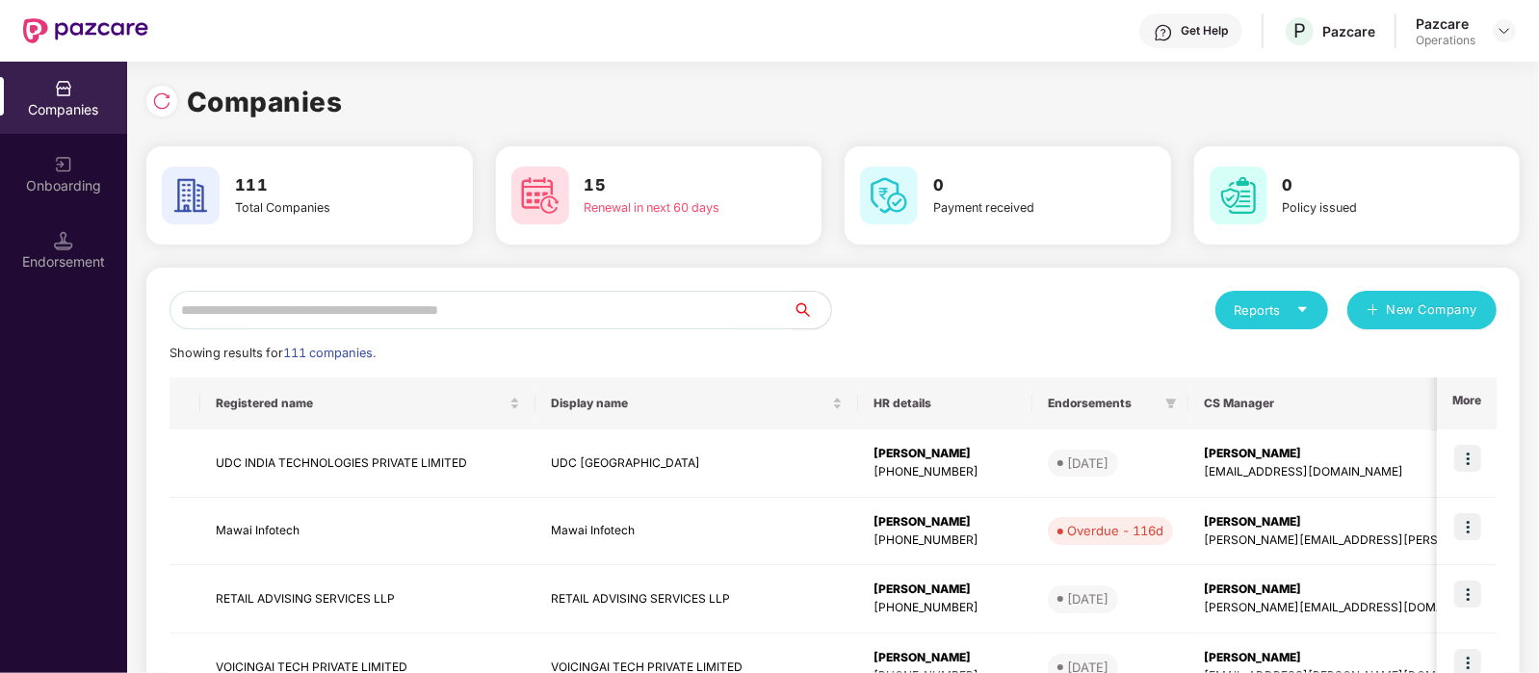
scroll to position [0, 0]
click at [292, 295] on input "text" at bounding box center [480, 310] width 623 height 39
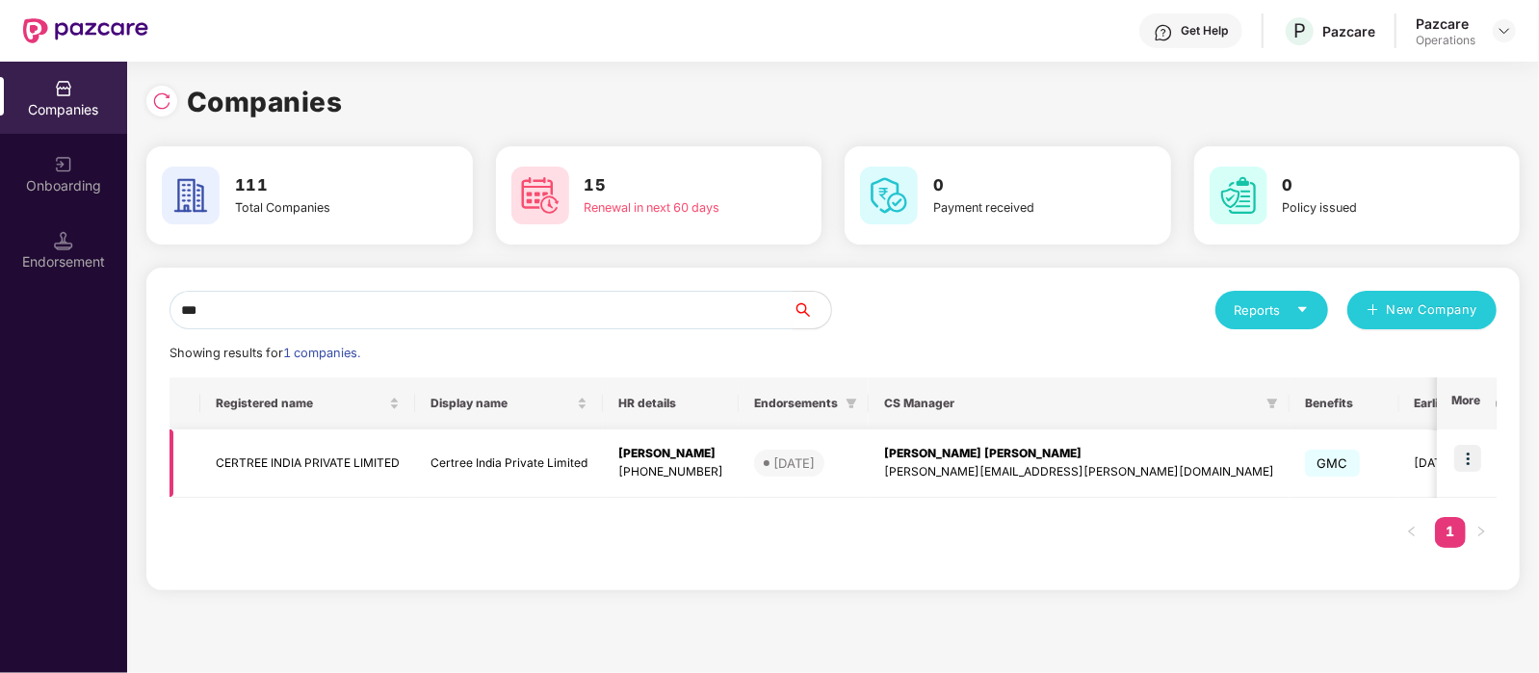
type input "***"
click at [334, 454] on td "CERTREE INDIA PRIVATE LIMITED" at bounding box center [307, 463] width 215 height 68
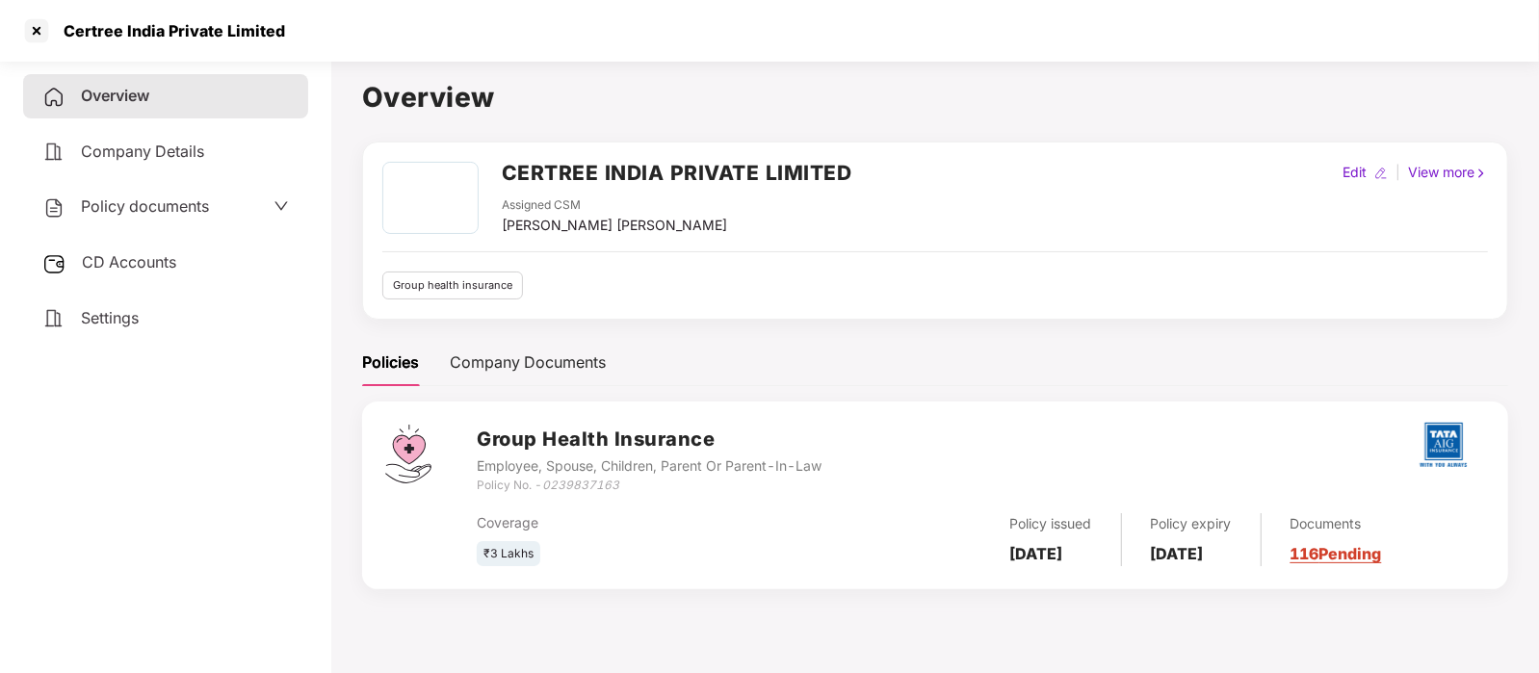
click at [130, 220] on div "Policy documents" at bounding box center [165, 207] width 285 height 44
click at [118, 214] on span "Policy documents" at bounding box center [145, 205] width 128 height 19
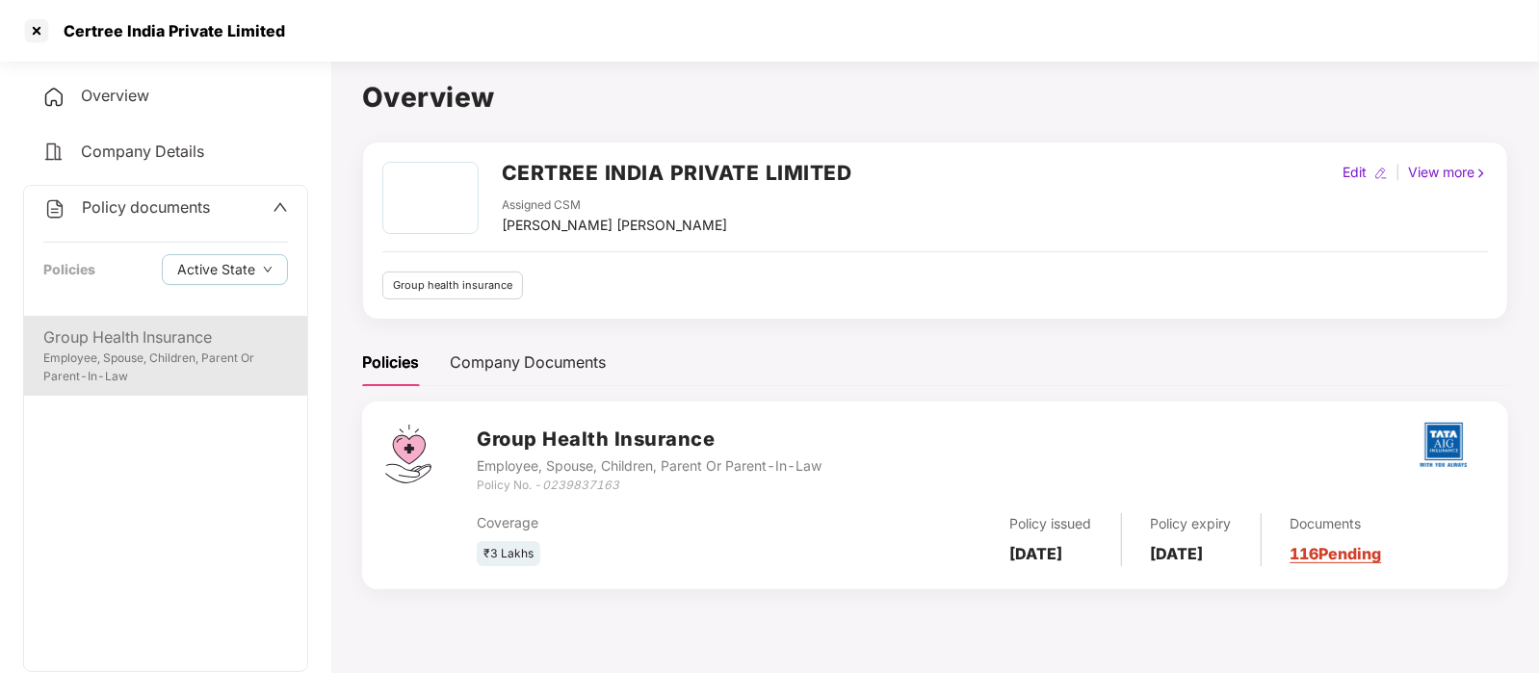
click at [212, 351] on div "Employee, Spouse, Children, Parent Or Parent-In-Law" at bounding box center [165, 368] width 245 height 37
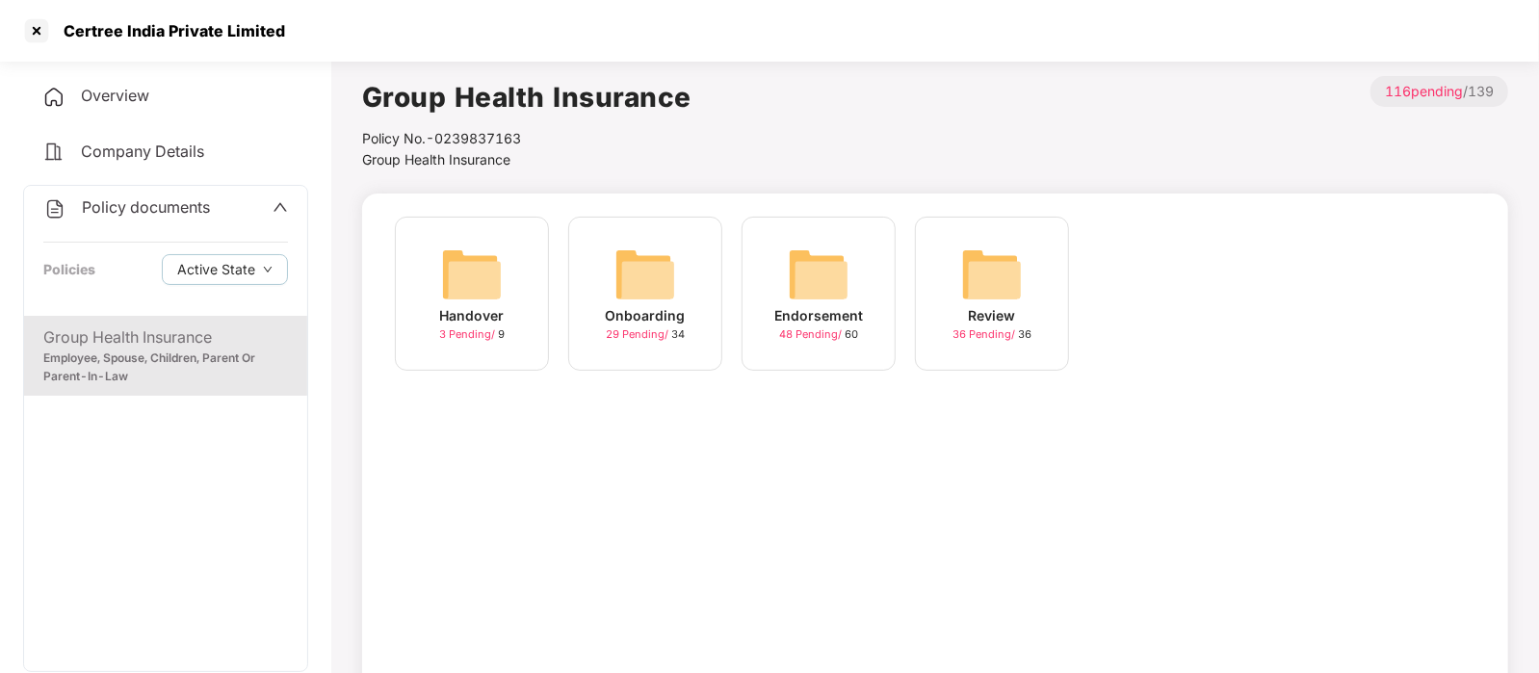
click at [819, 286] on img at bounding box center [819, 275] width 62 height 62
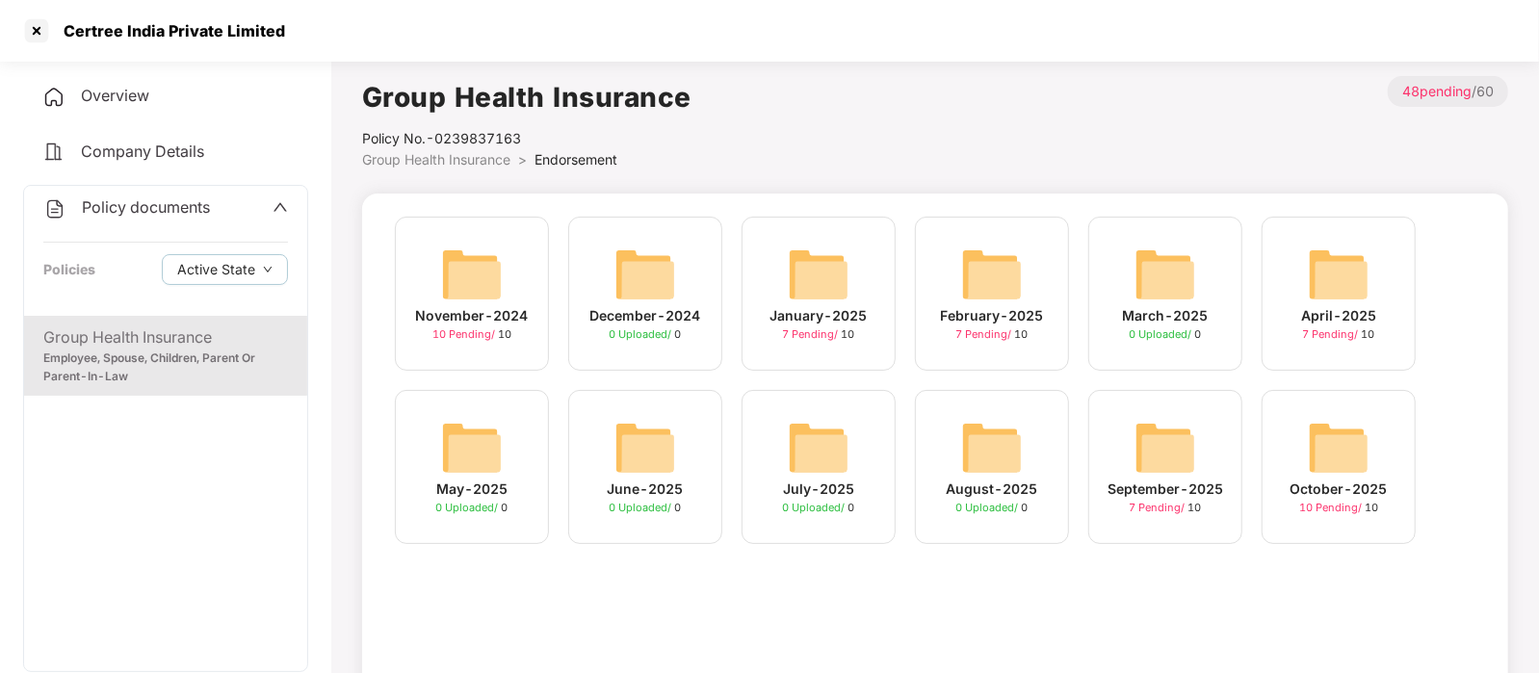
click at [1319, 469] on img at bounding box center [1339, 448] width 62 height 62
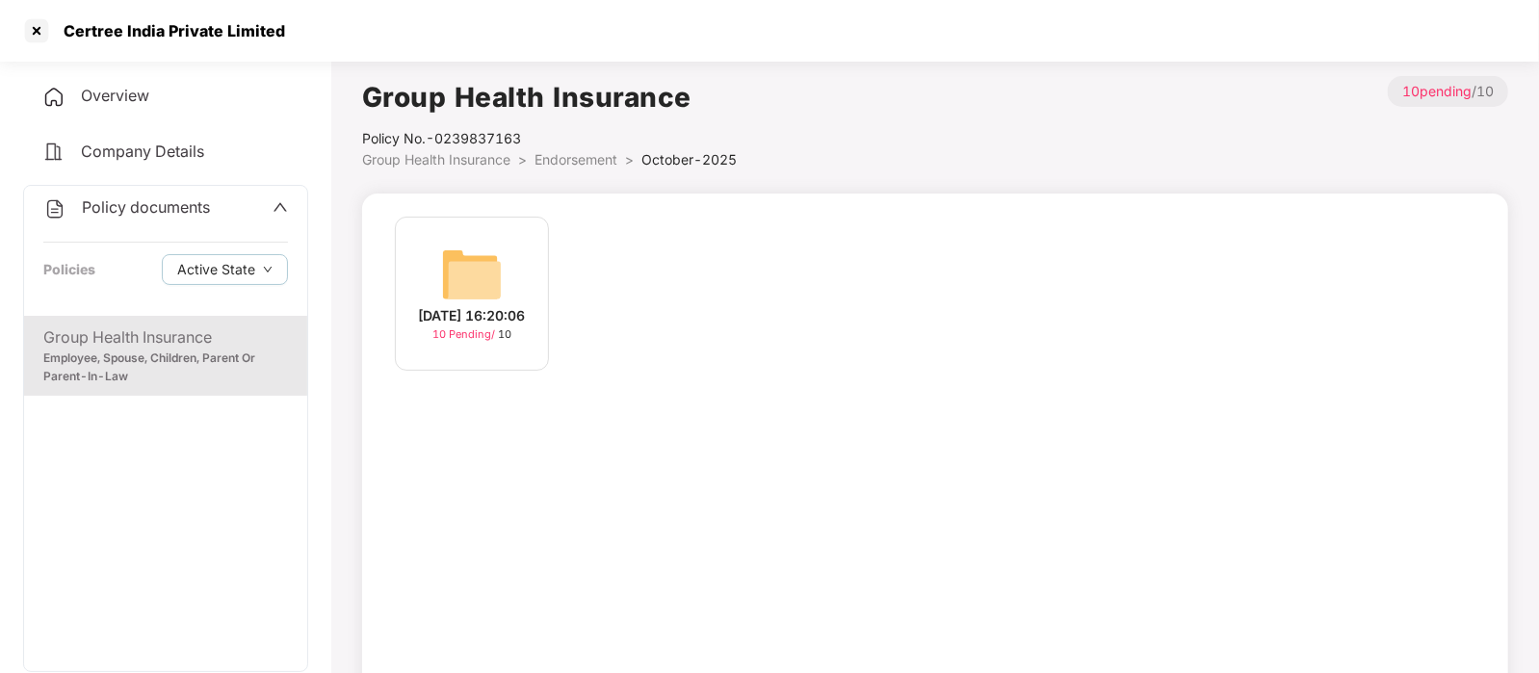
click at [472, 257] on img at bounding box center [472, 275] width 62 height 62
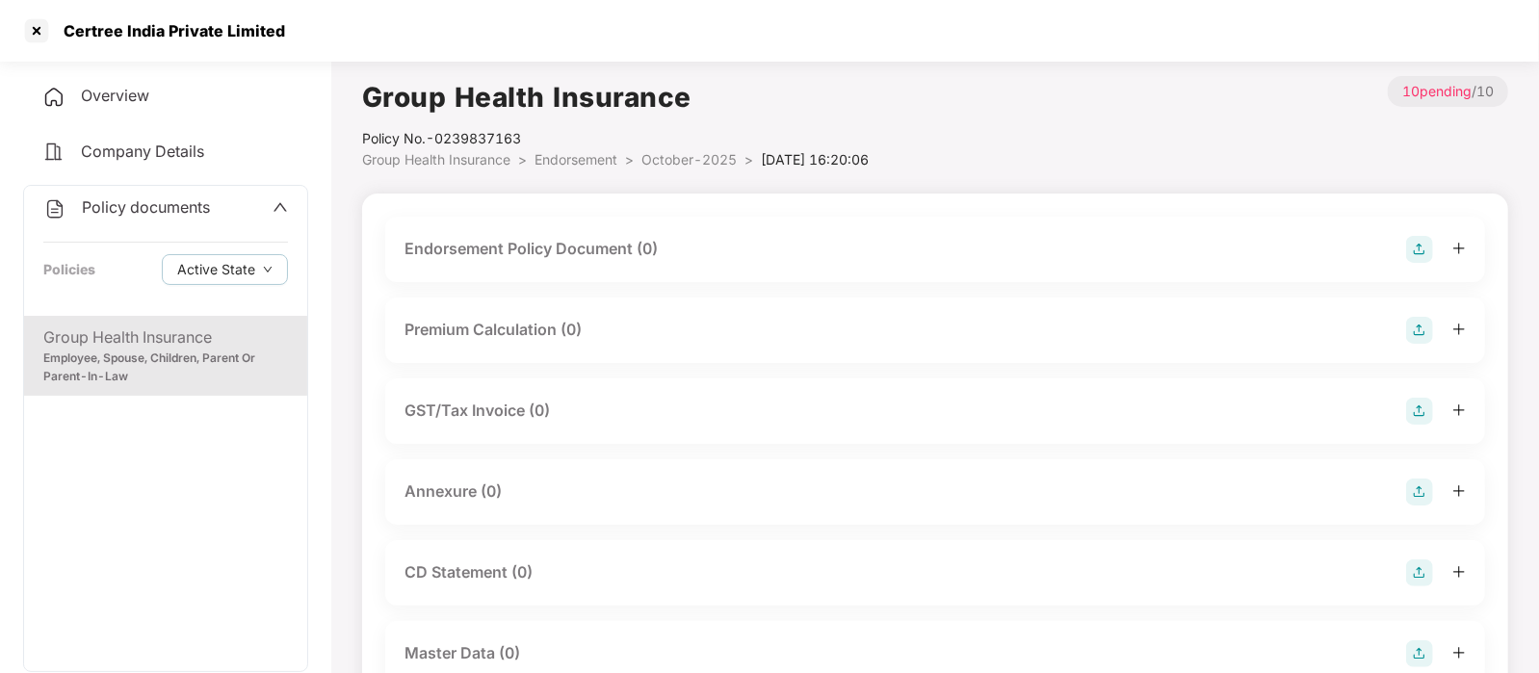
click at [592, 258] on div "Endorsement Policy Document (0)" at bounding box center [530, 249] width 253 height 24
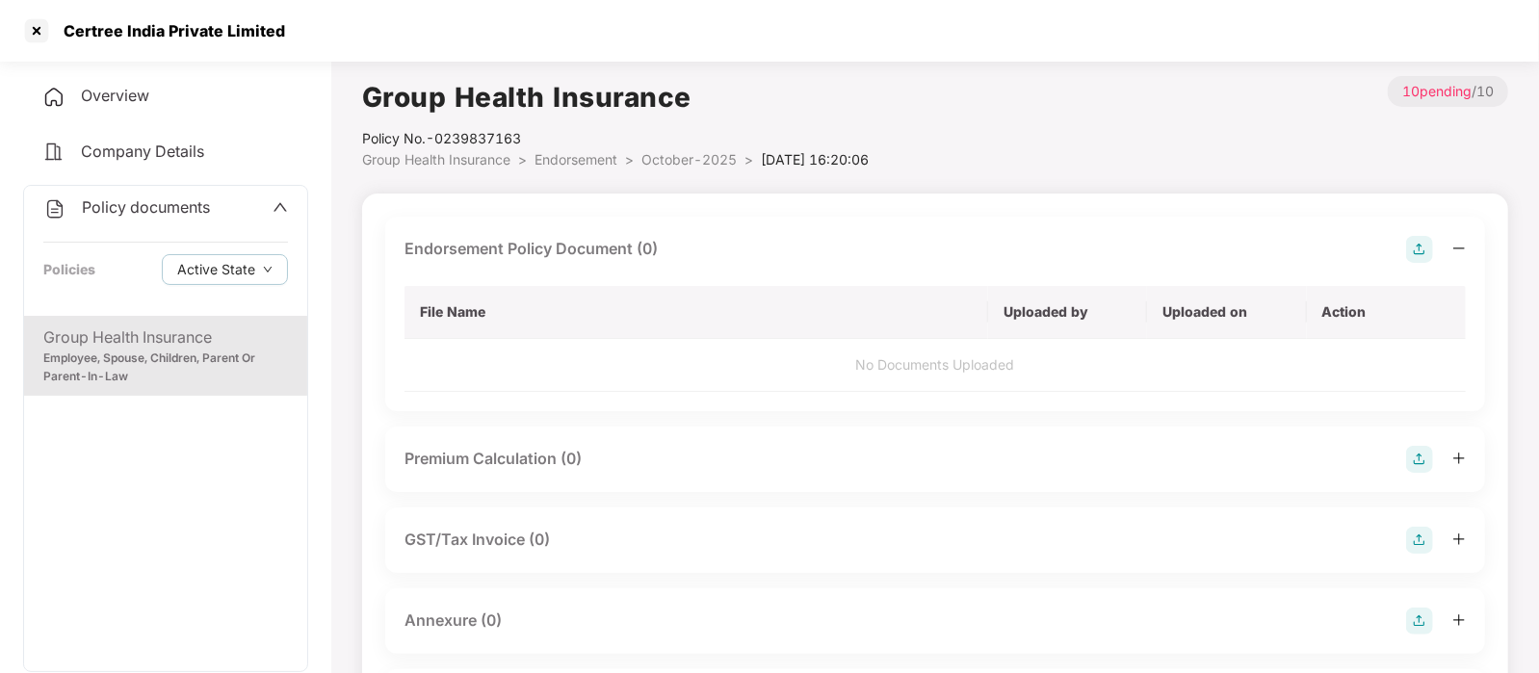
click at [1422, 257] on img at bounding box center [1419, 249] width 27 height 27
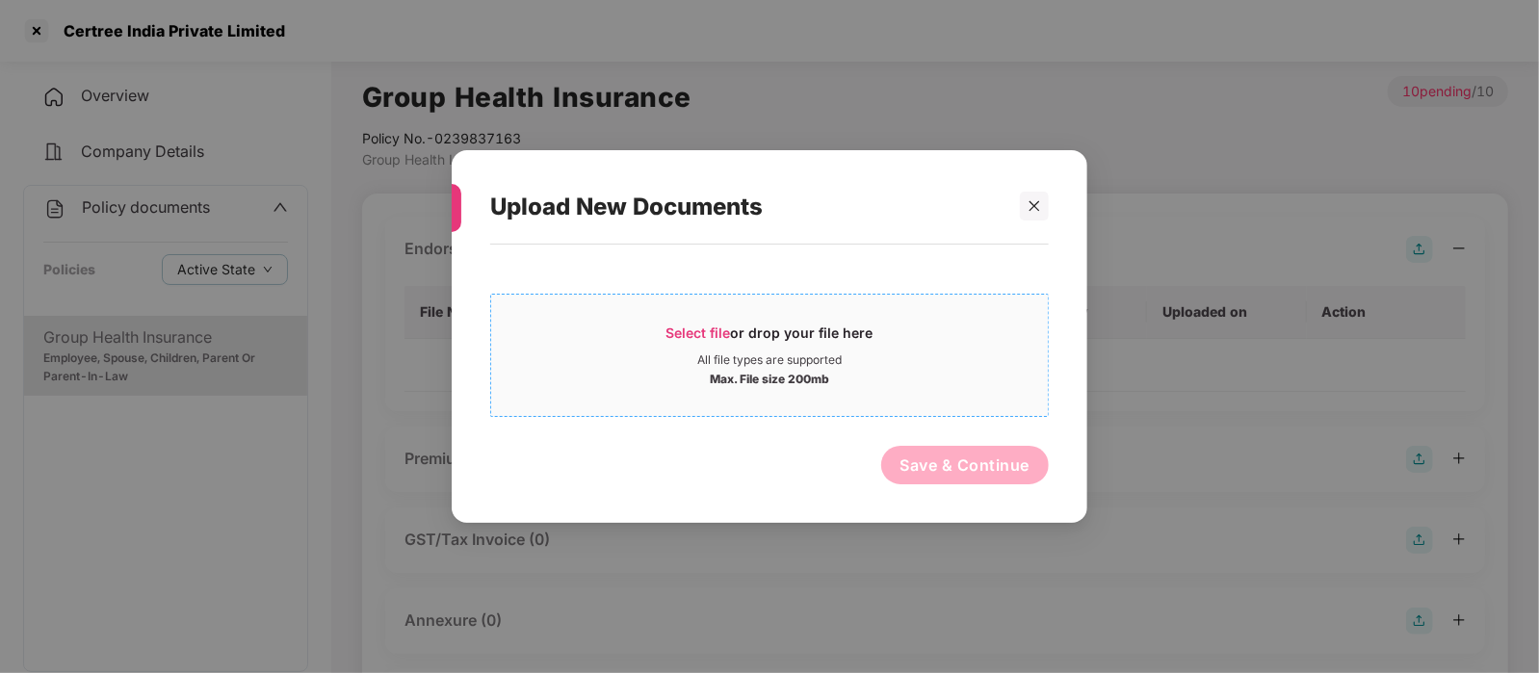
click at [908, 350] on div "Select file or drop your file here" at bounding box center [769, 338] width 557 height 29
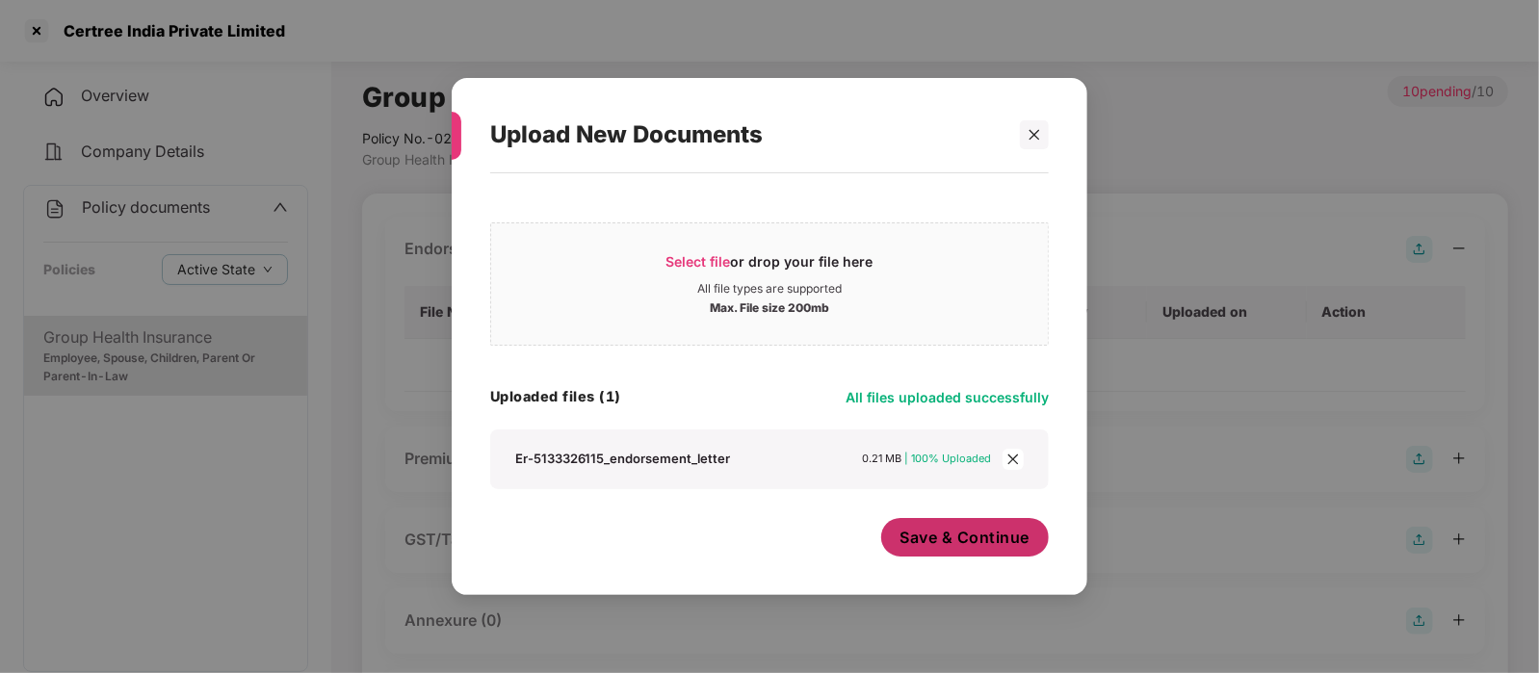
click at [960, 535] on span "Save & Continue" at bounding box center [965, 537] width 130 height 21
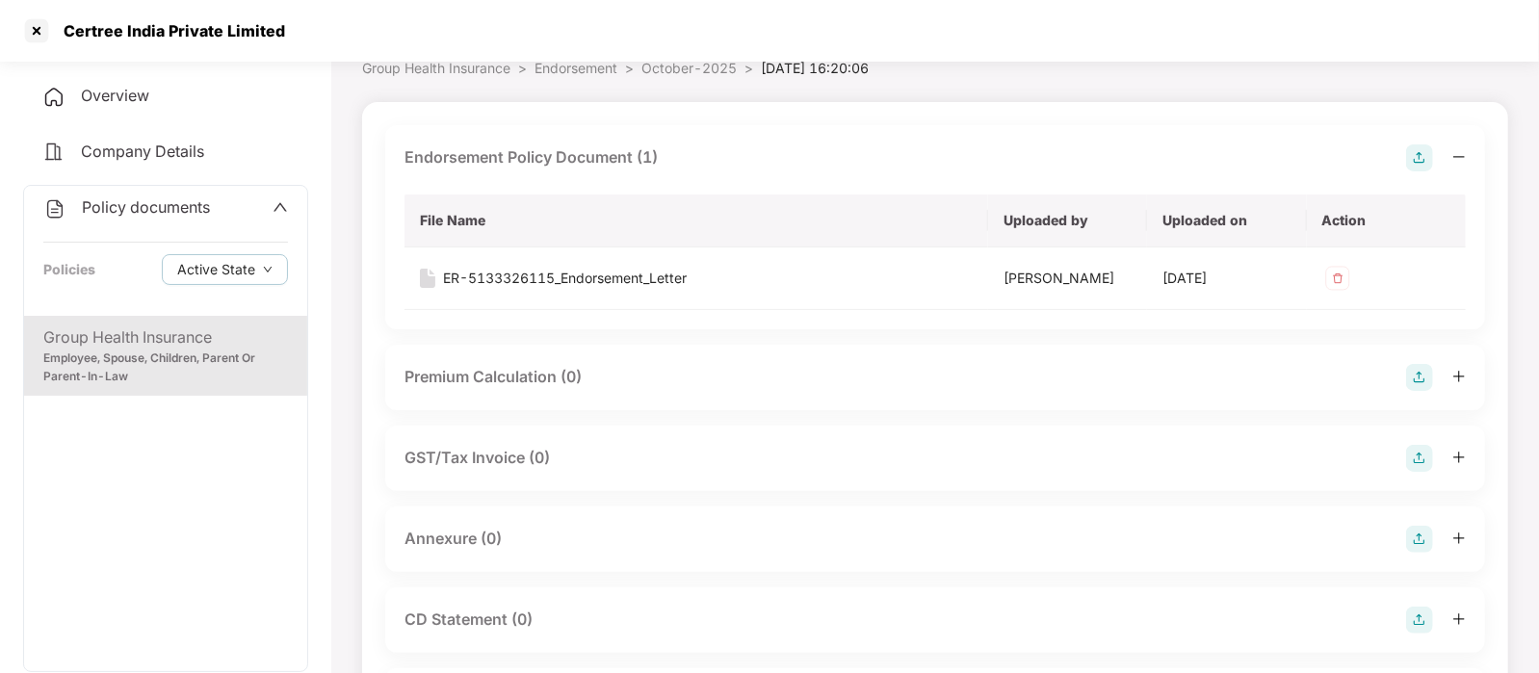
scroll to position [97, 0]
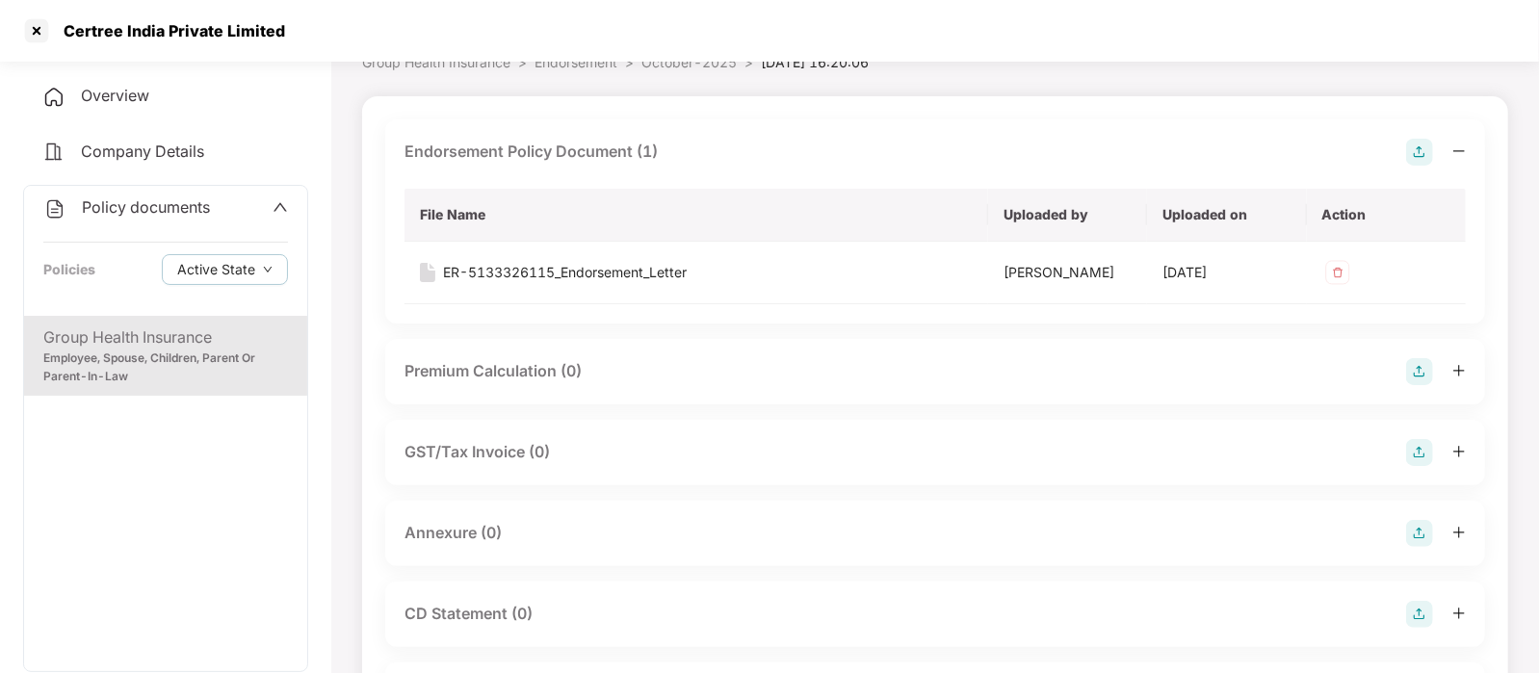
click at [910, 536] on div "Annexure (0)" at bounding box center [934, 533] width 1061 height 27
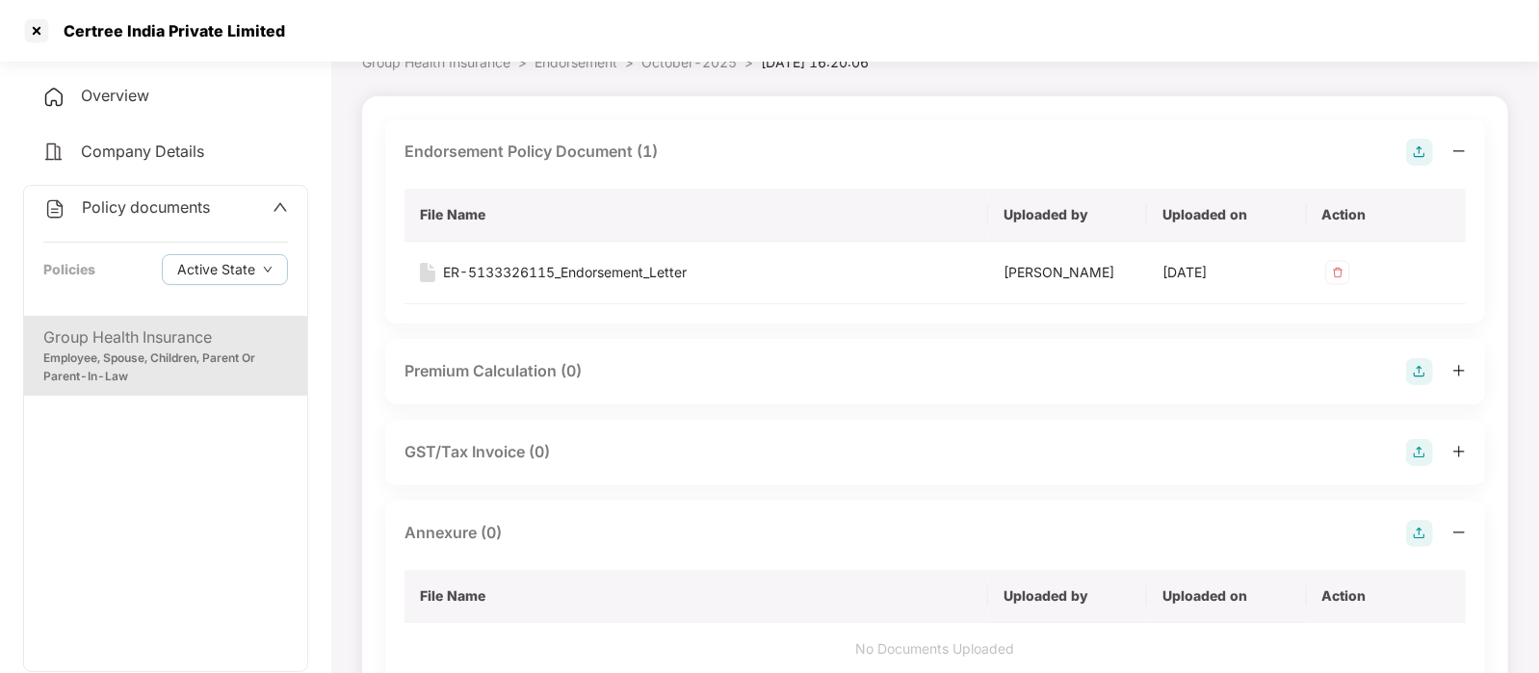
click at [1405, 531] on div "Annexure (0)" at bounding box center [934, 533] width 1061 height 27
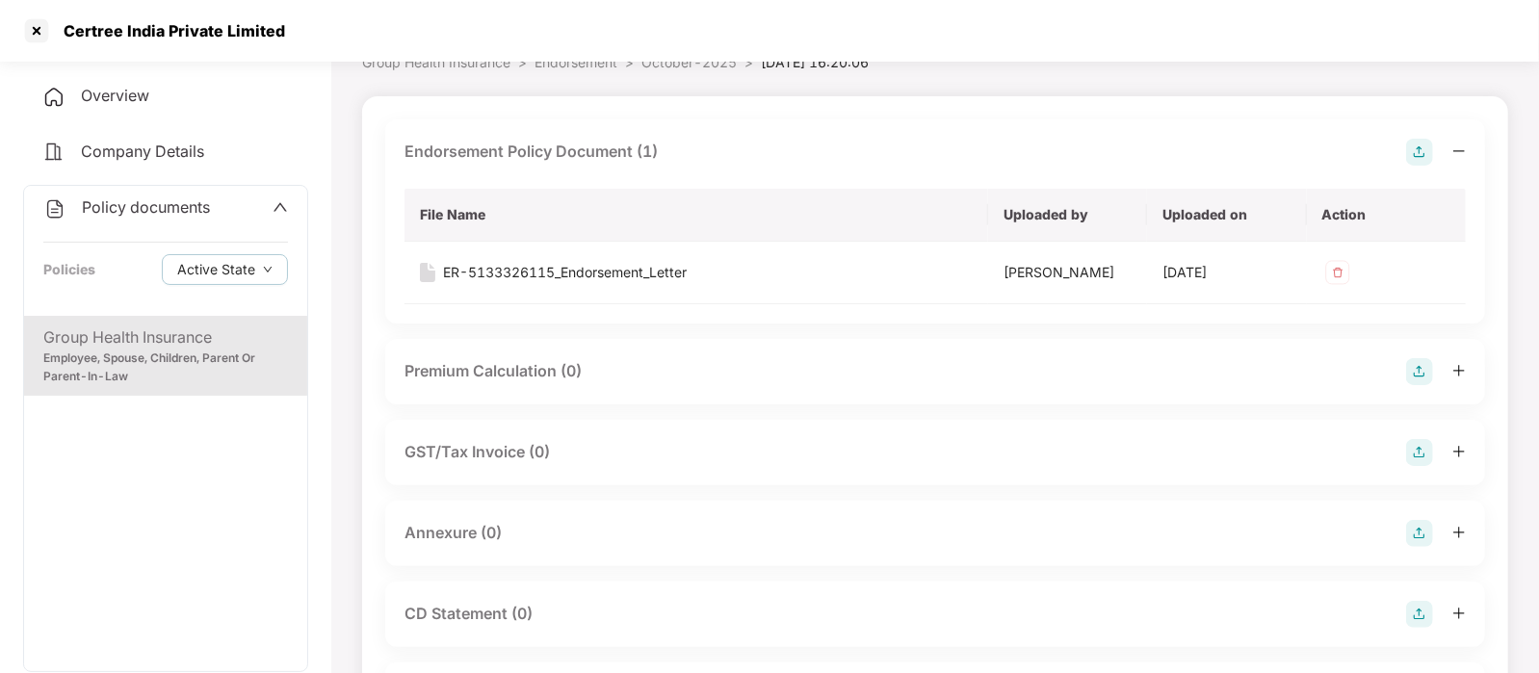
click at [1414, 528] on img at bounding box center [1419, 533] width 27 height 27
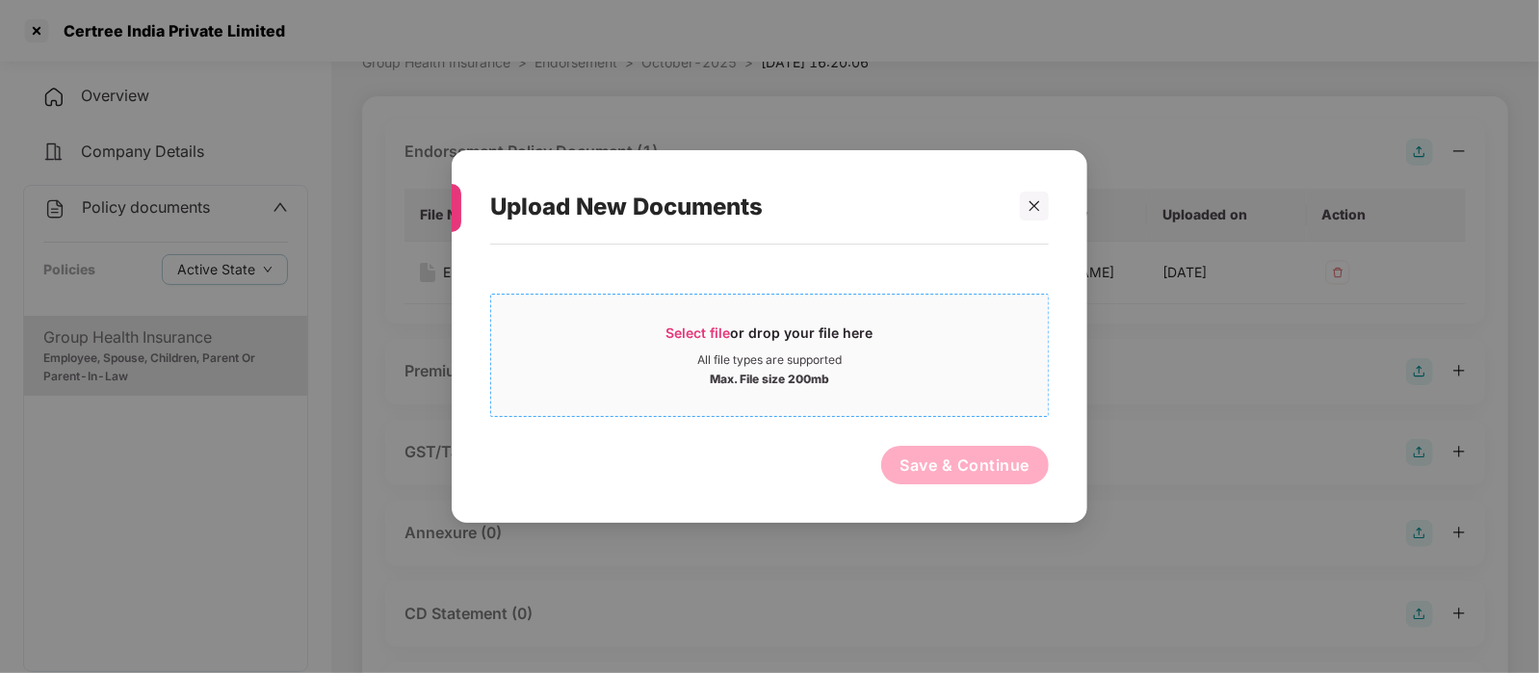
click at [916, 385] on div "Max. File size 200mb" at bounding box center [769, 377] width 557 height 19
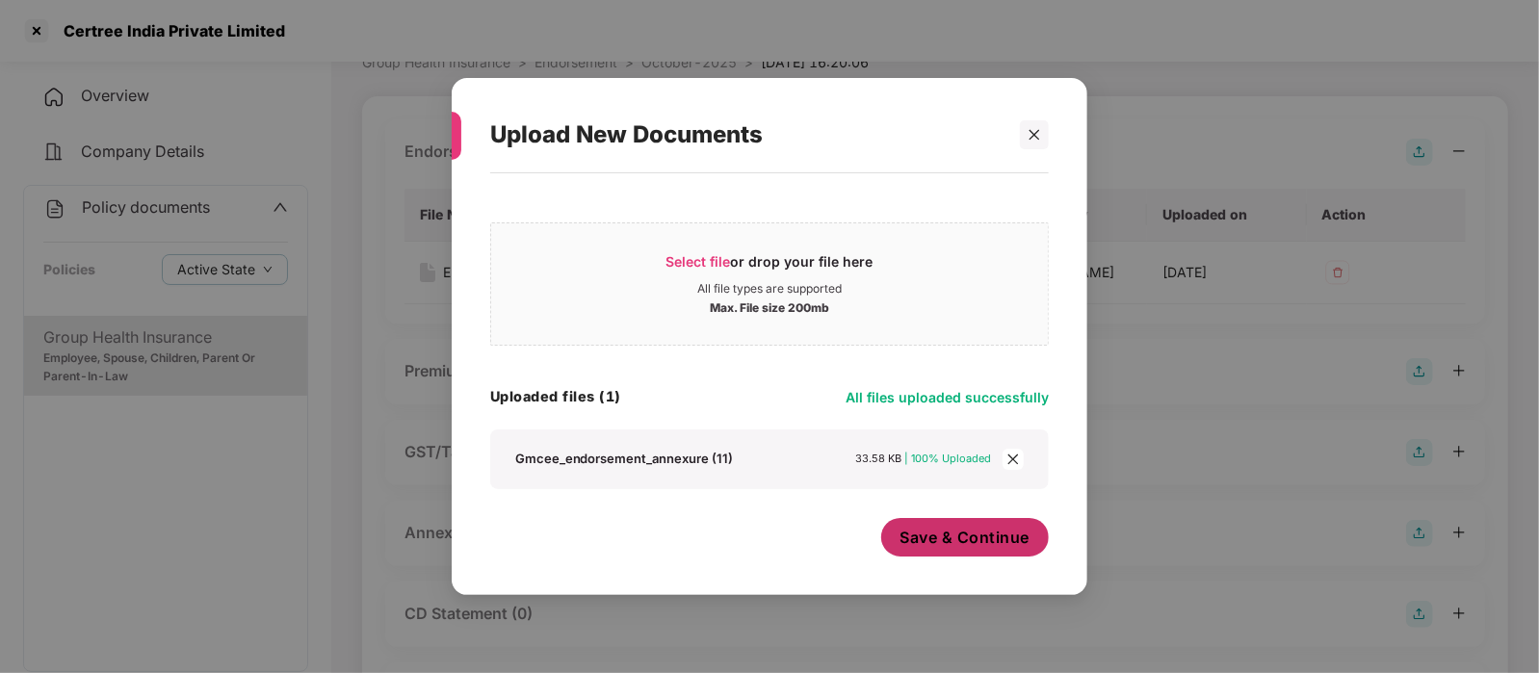
click at [946, 541] on span "Save & Continue" at bounding box center [965, 537] width 130 height 21
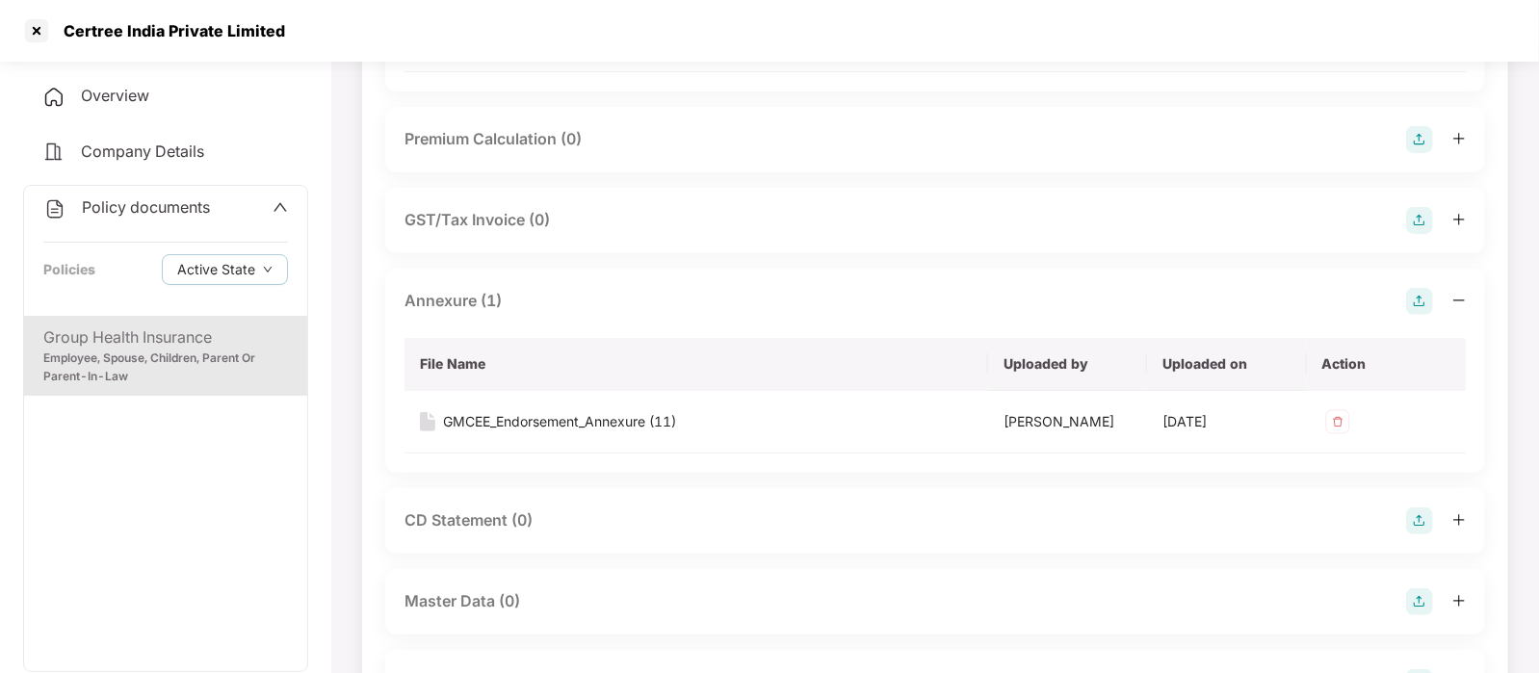
scroll to position [346, 0]
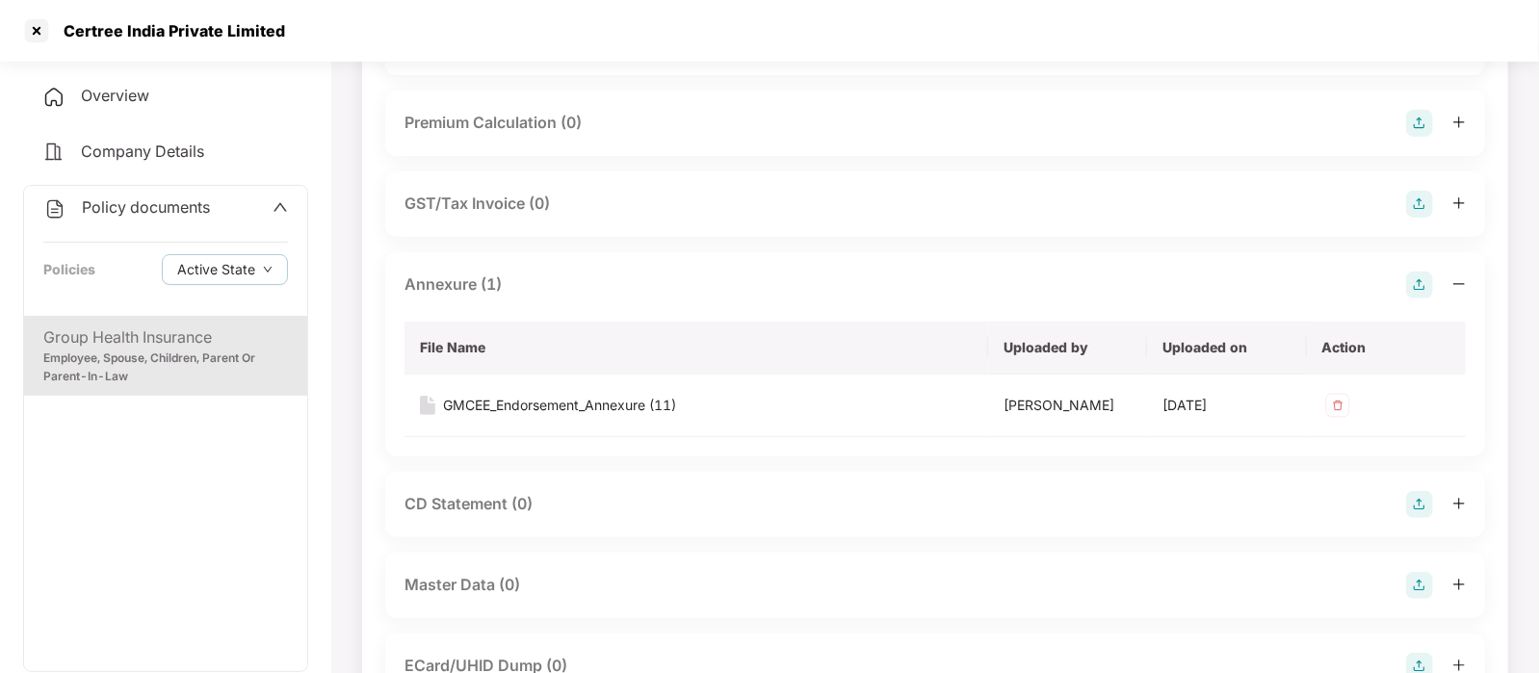
click at [1410, 583] on img at bounding box center [1419, 585] width 27 height 27
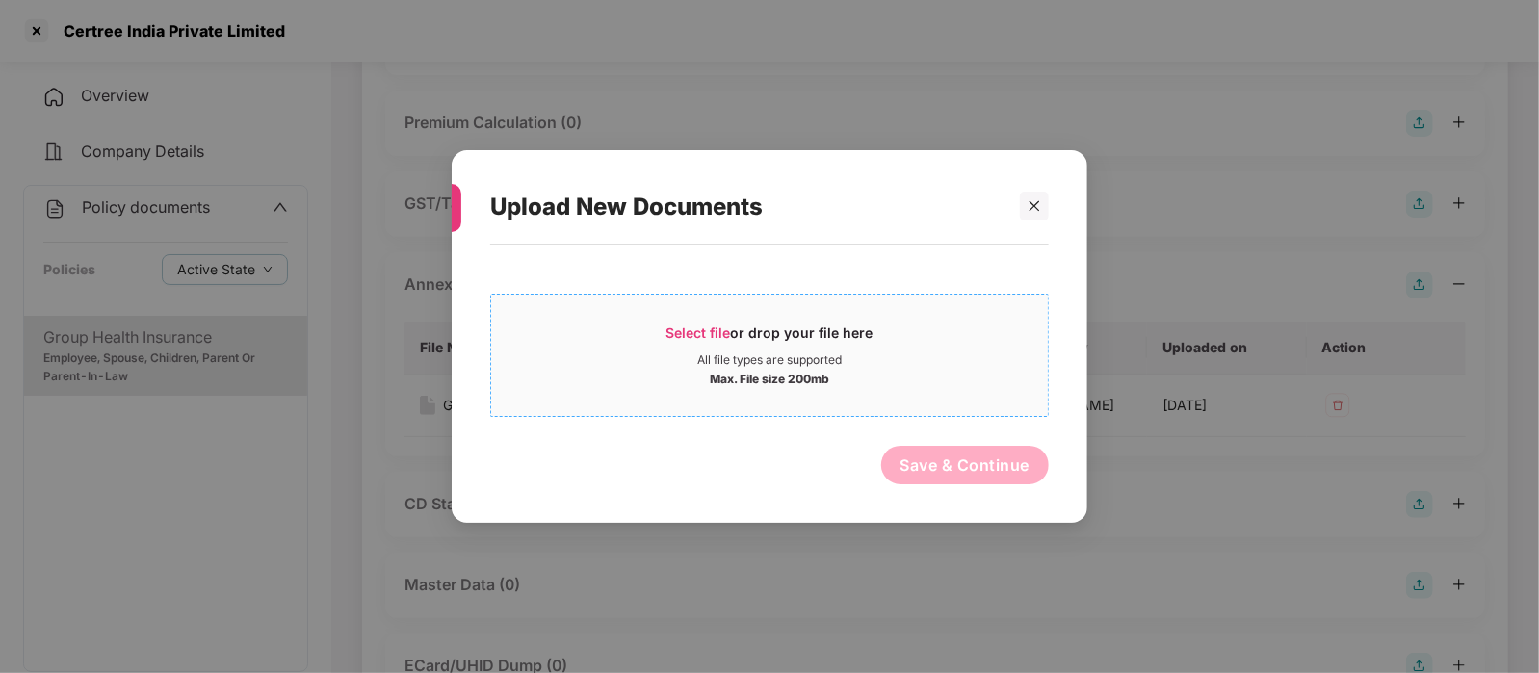
click at [856, 377] on div "Max. File size 200mb" at bounding box center [769, 377] width 557 height 19
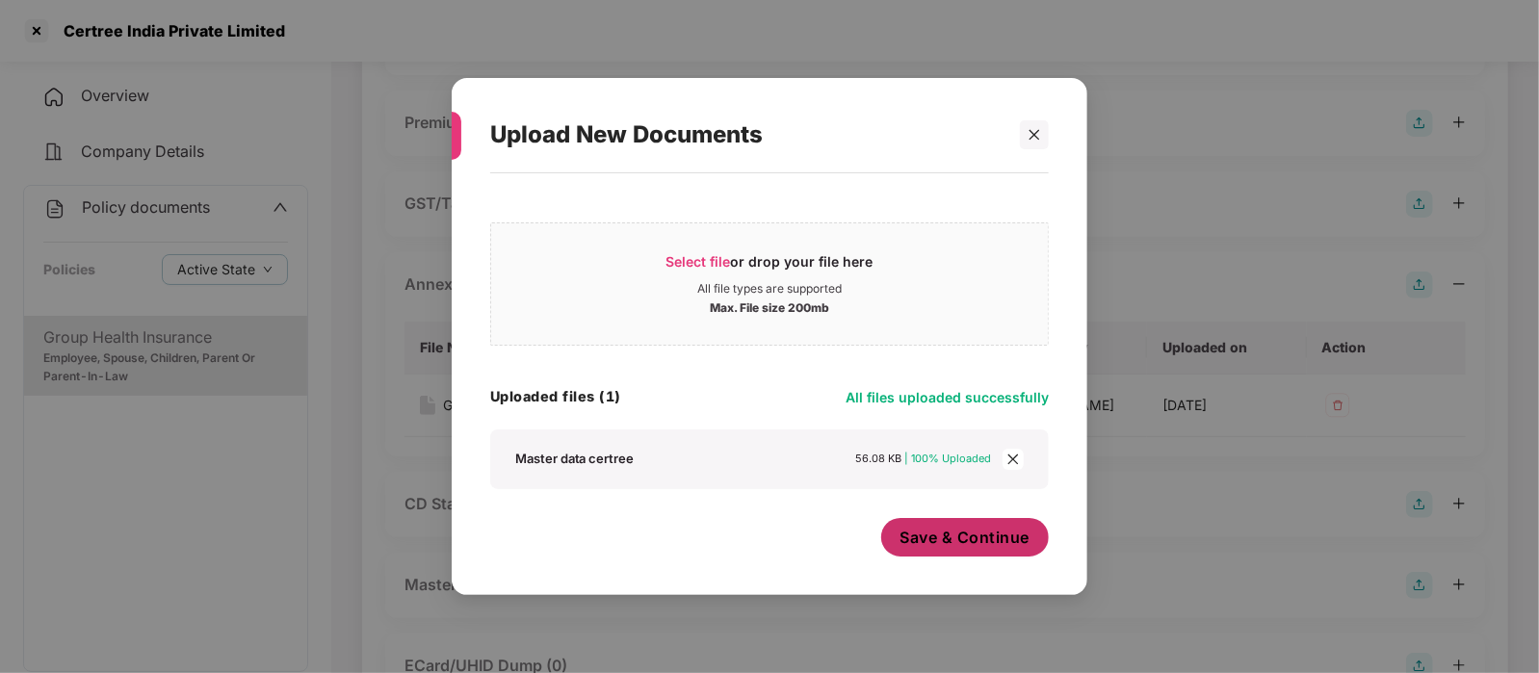
click at [977, 537] on span "Save & Continue" at bounding box center [965, 537] width 130 height 21
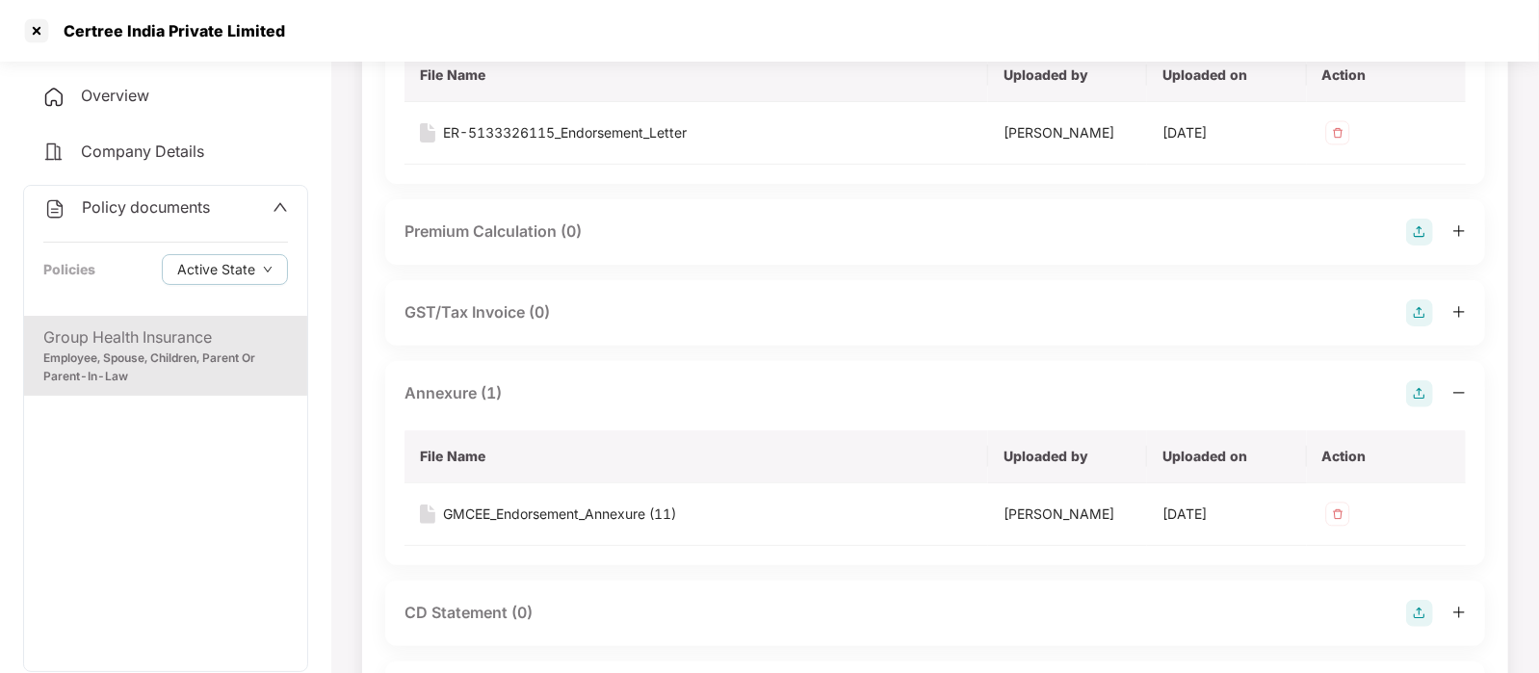
scroll to position [235, 0]
click at [35, 43] on div at bounding box center [36, 30] width 31 height 31
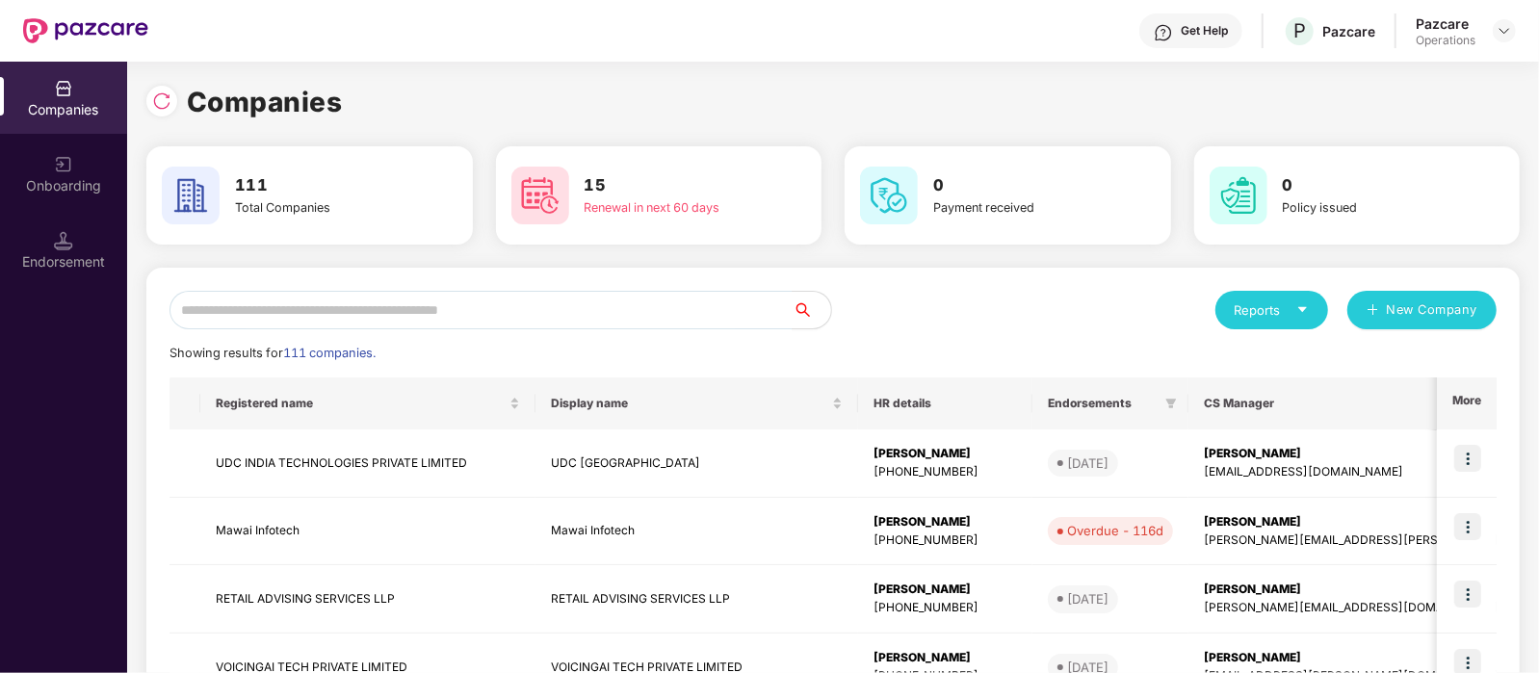
scroll to position [0, 0]
click at [311, 297] on input "text" at bounding box center [480, 310] width 623 height 39
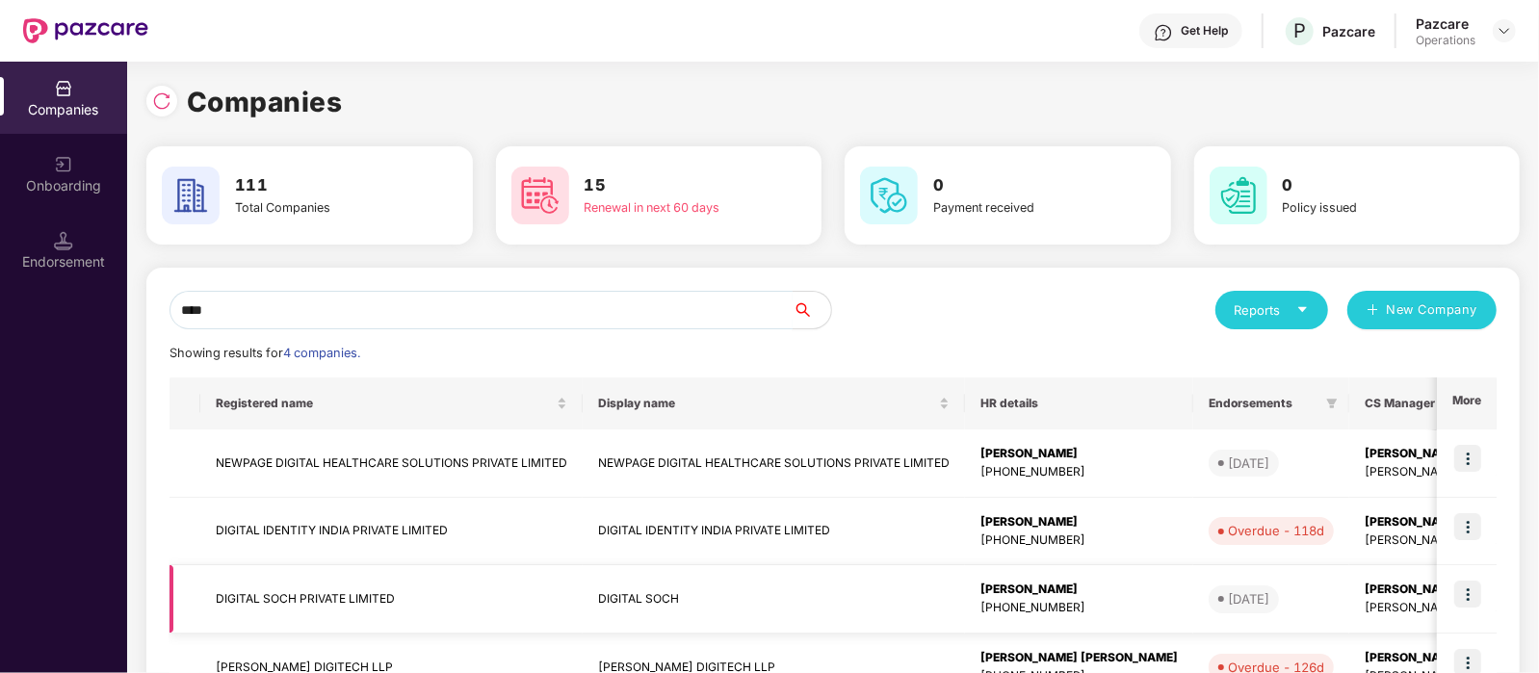
type input "****"
click at [314, 604] on td "DIGITAL SOCH PRIVATE LIMITED" at bounding box center [391, 599] width 382 height 68
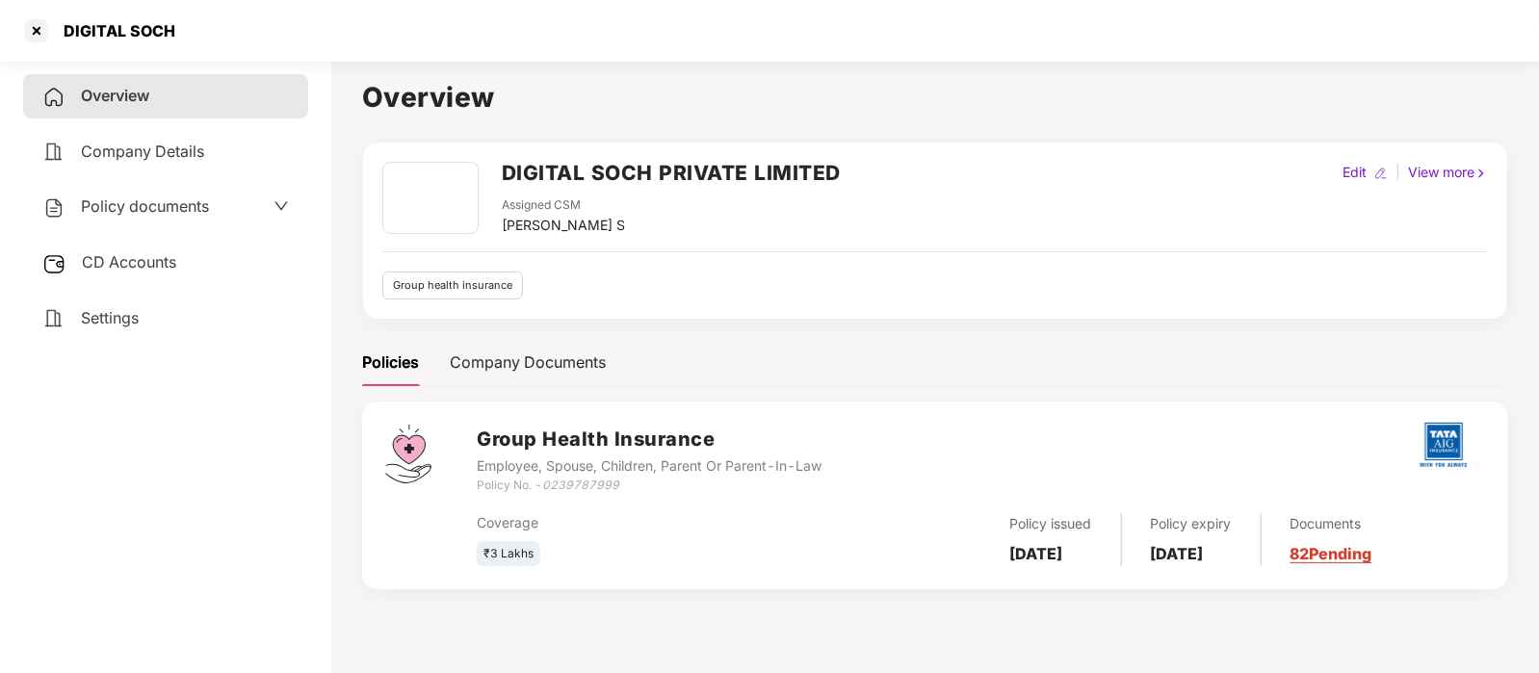
click at [159, 194] on div "Policy documents" at bounding box center [125, 206] width 167 height 25
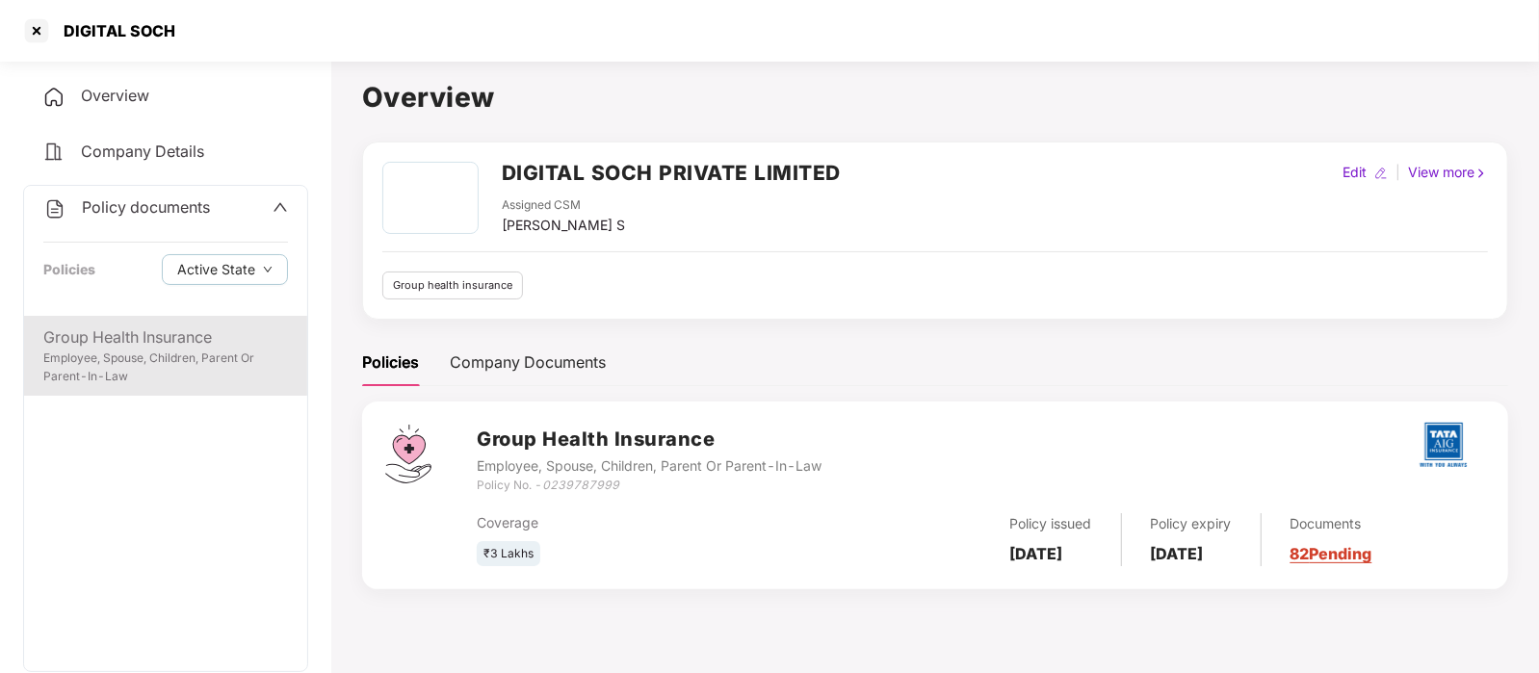
click at [193, 336] on div "Group Health Insurance" at bounding box center [165, 337] width 245 height 24
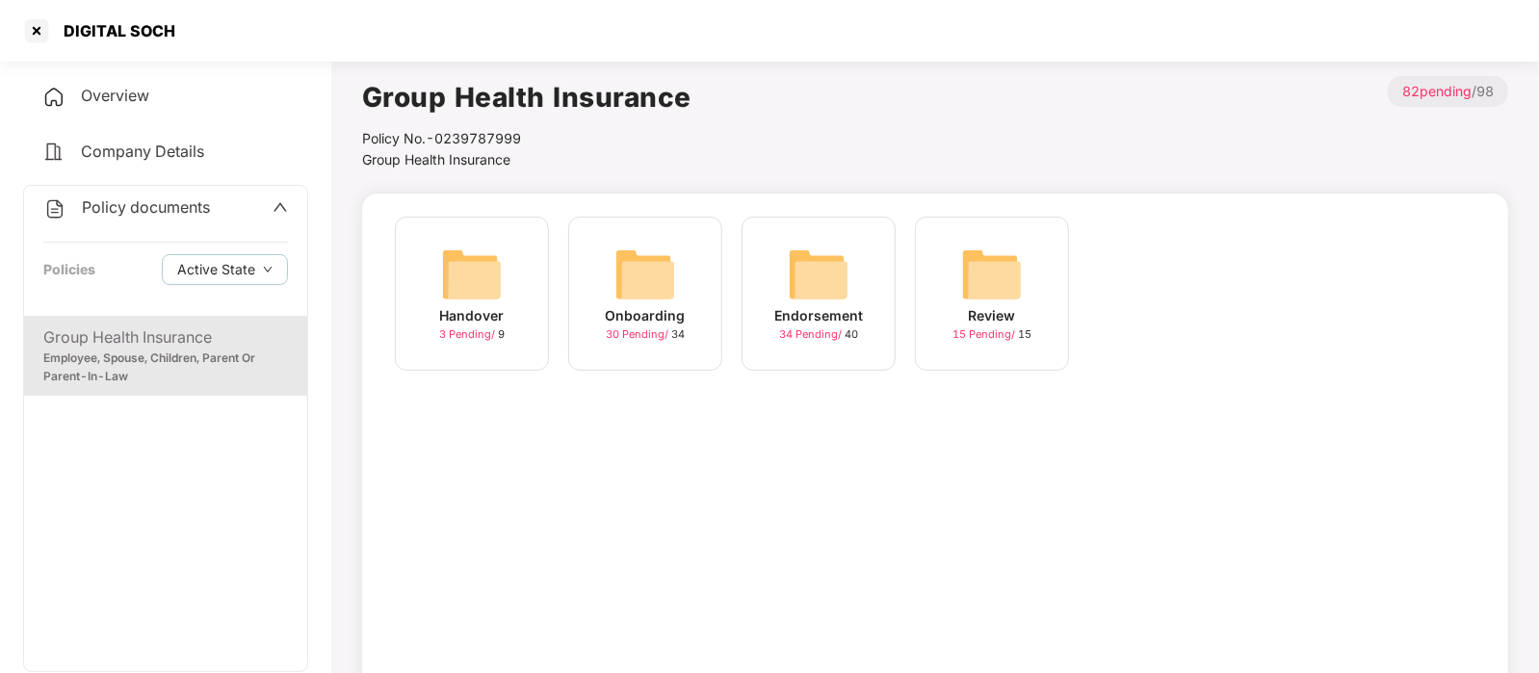
click at [801, 305] on div "Endorsement" at bounding box center [818, 315] width 89 height 21
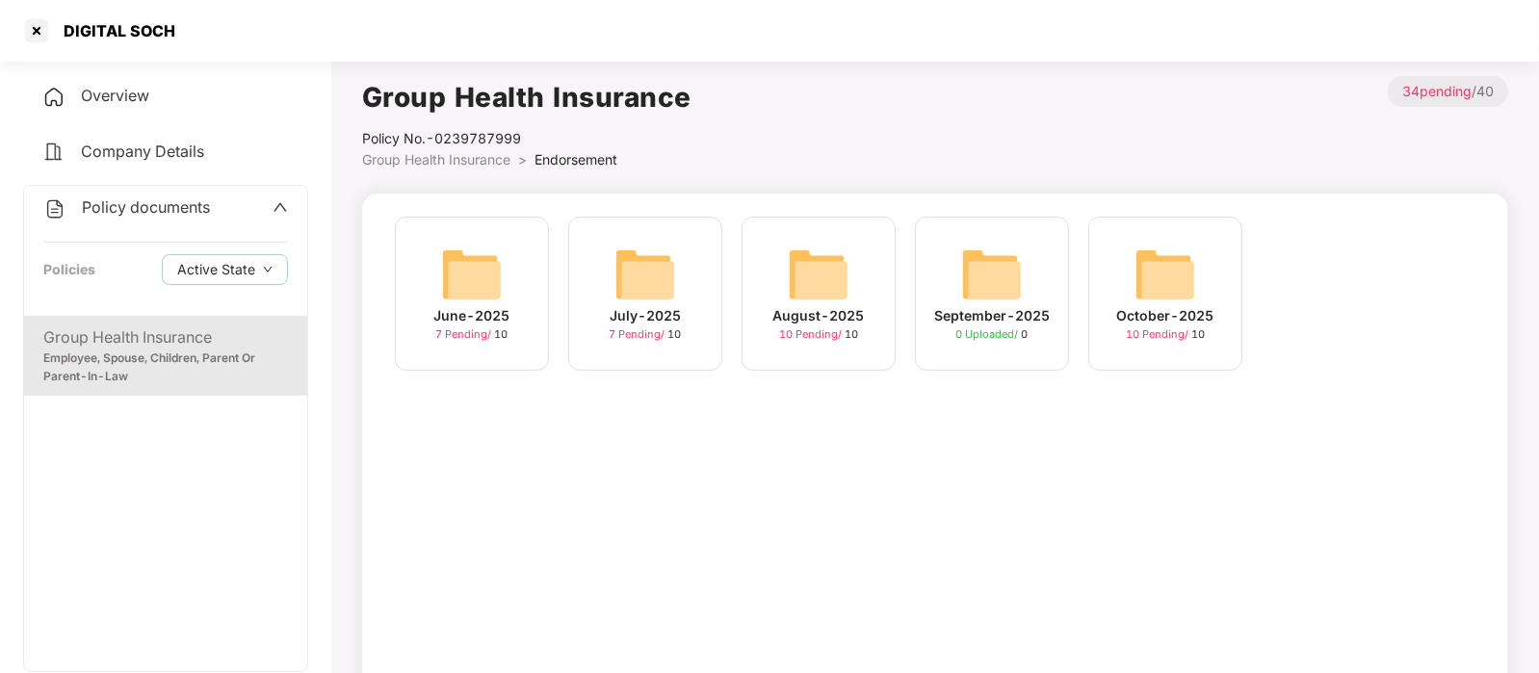
click at [1141, 292] on img at bounding box center [1165, 275] width 62 height 62
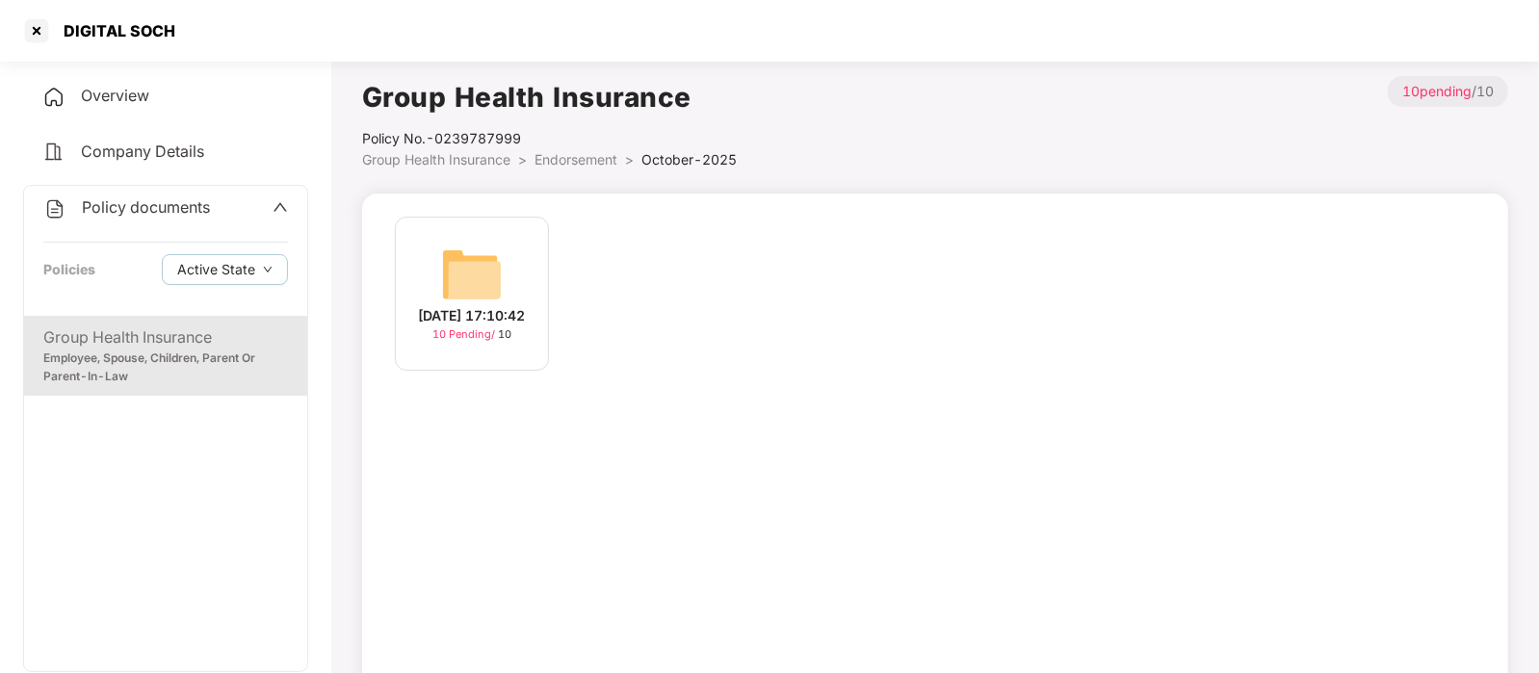
click at [494, 285] on img at bounding box center [472, 275] width 62 height 62
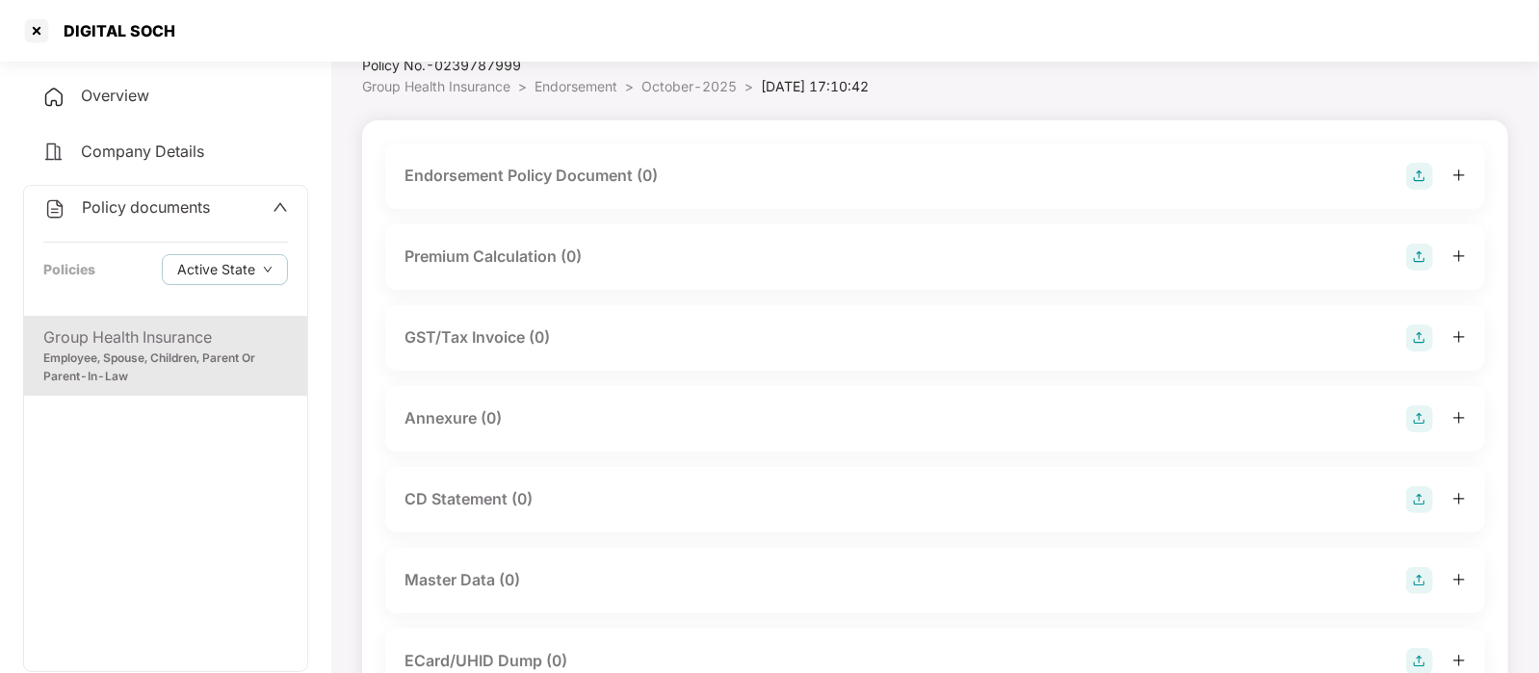
scroll to position [95, 0]
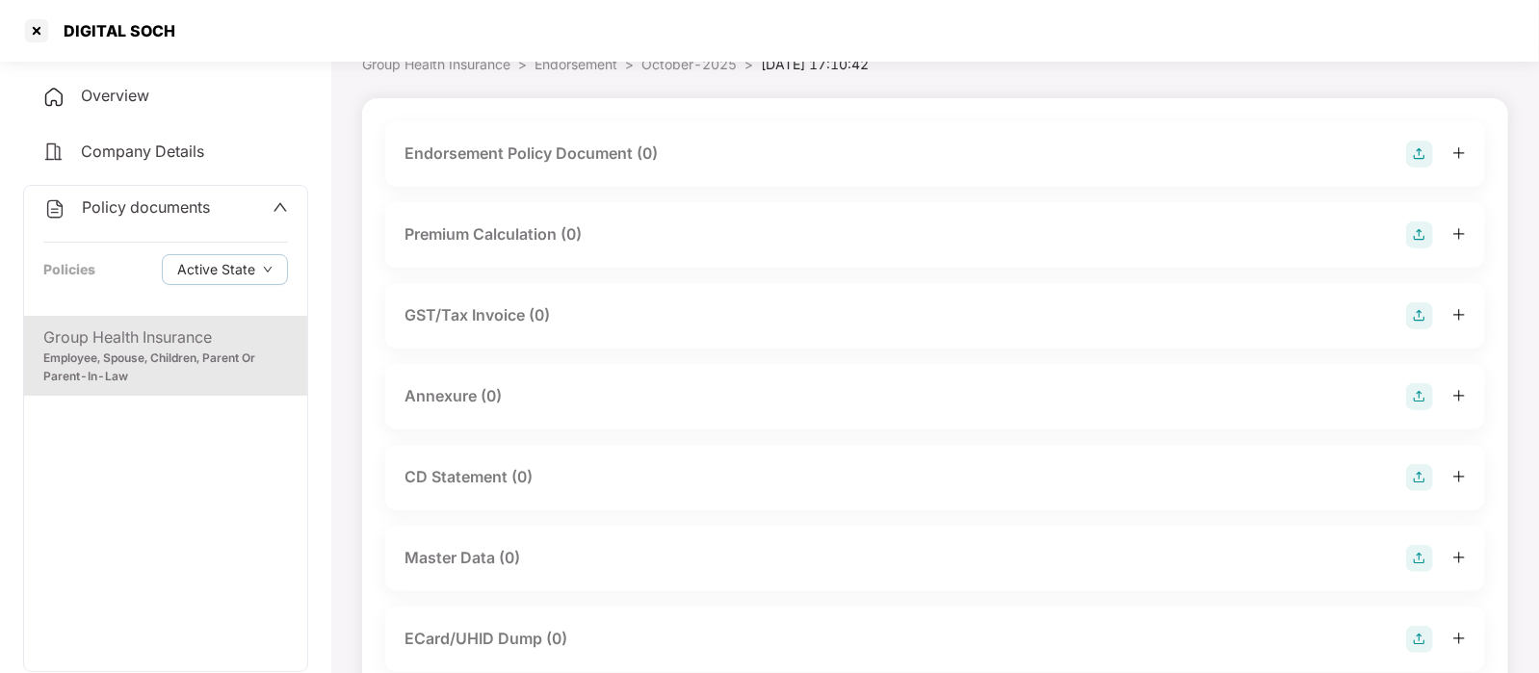
click at [540, 152] on div "Endorsement Policy Document (0)" at bounding box center [530, 154] width 253 height 24
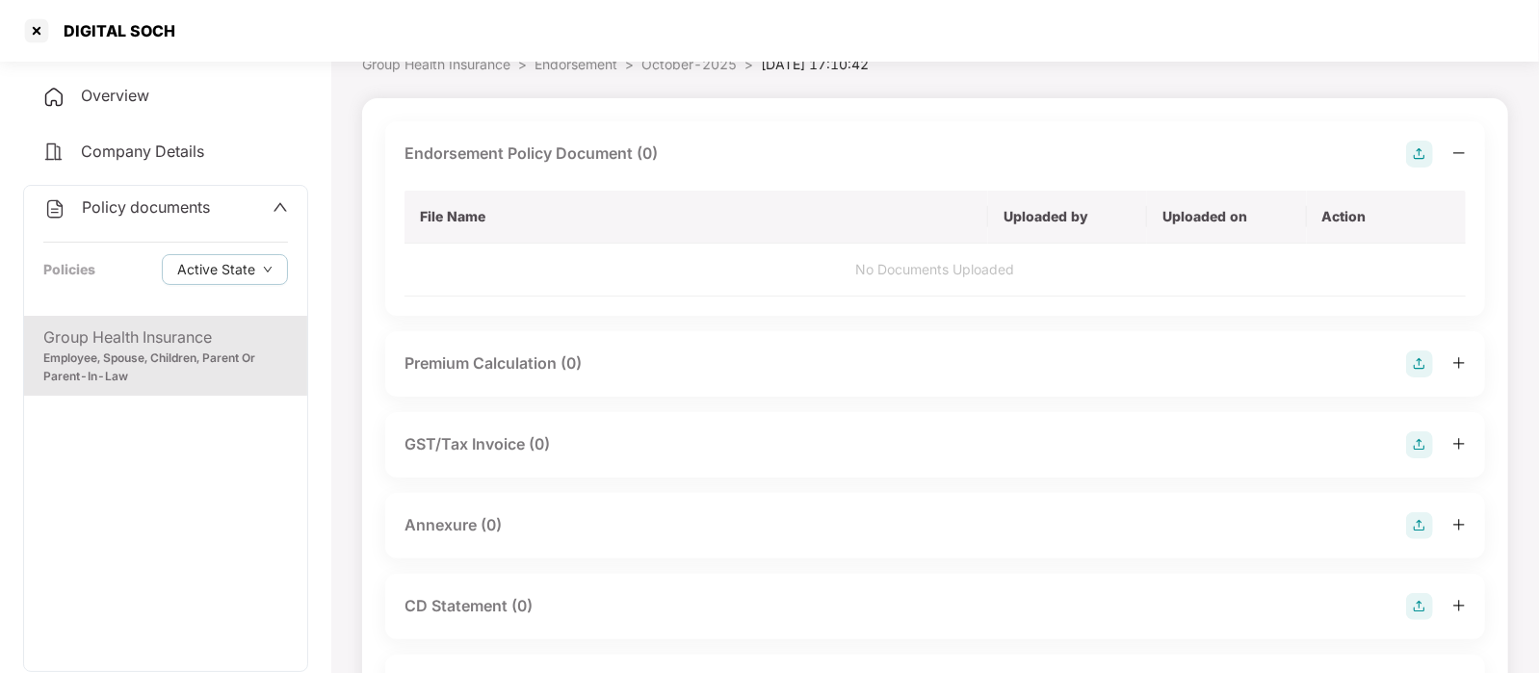
click at [1415, 157] on img at bounding box center [1419, 154] width 27 height 27
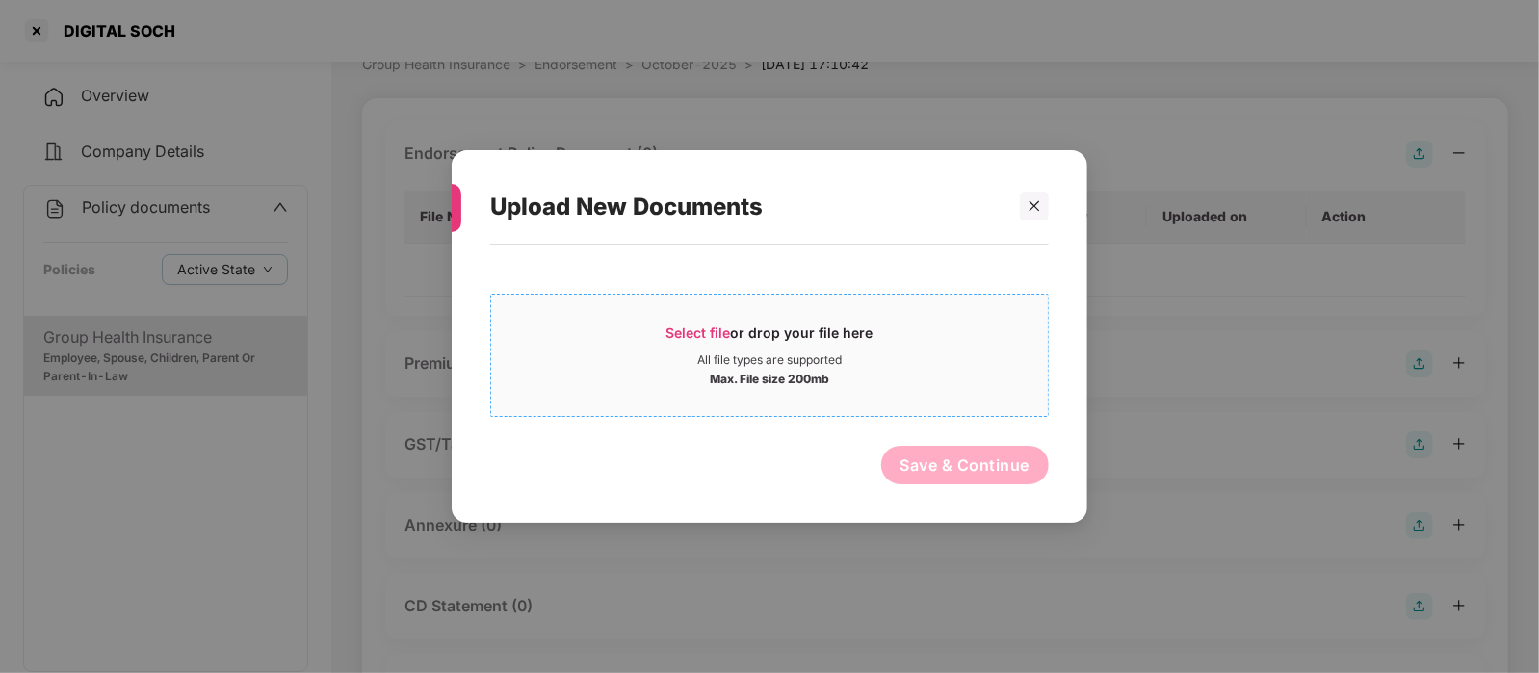
drag, startPoint x: 954, startPoint y: 334, endPoint x: 992, endPoint y: 299, distance: 51.1
click at [992, 299] on div "Select file or drop your file here All file types are supported Max. File size …" at bounding box center [769, 355] width 558 height 123
click at [876, 353] on div "All file types are supported" at bounding box center [769, 359] width 557 height 15
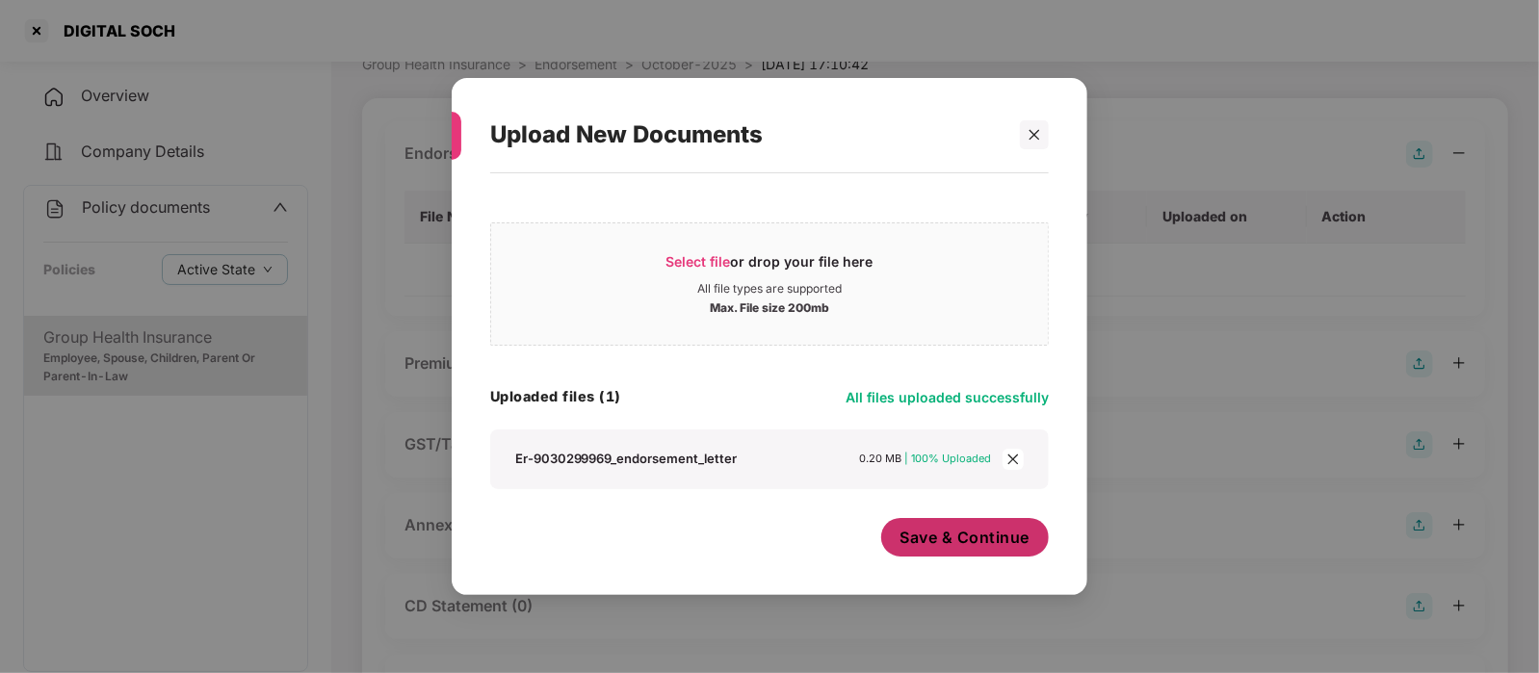
click at [967, 547] on button "Save & Continue" at bounding box center [965, 537] width 168 height 39
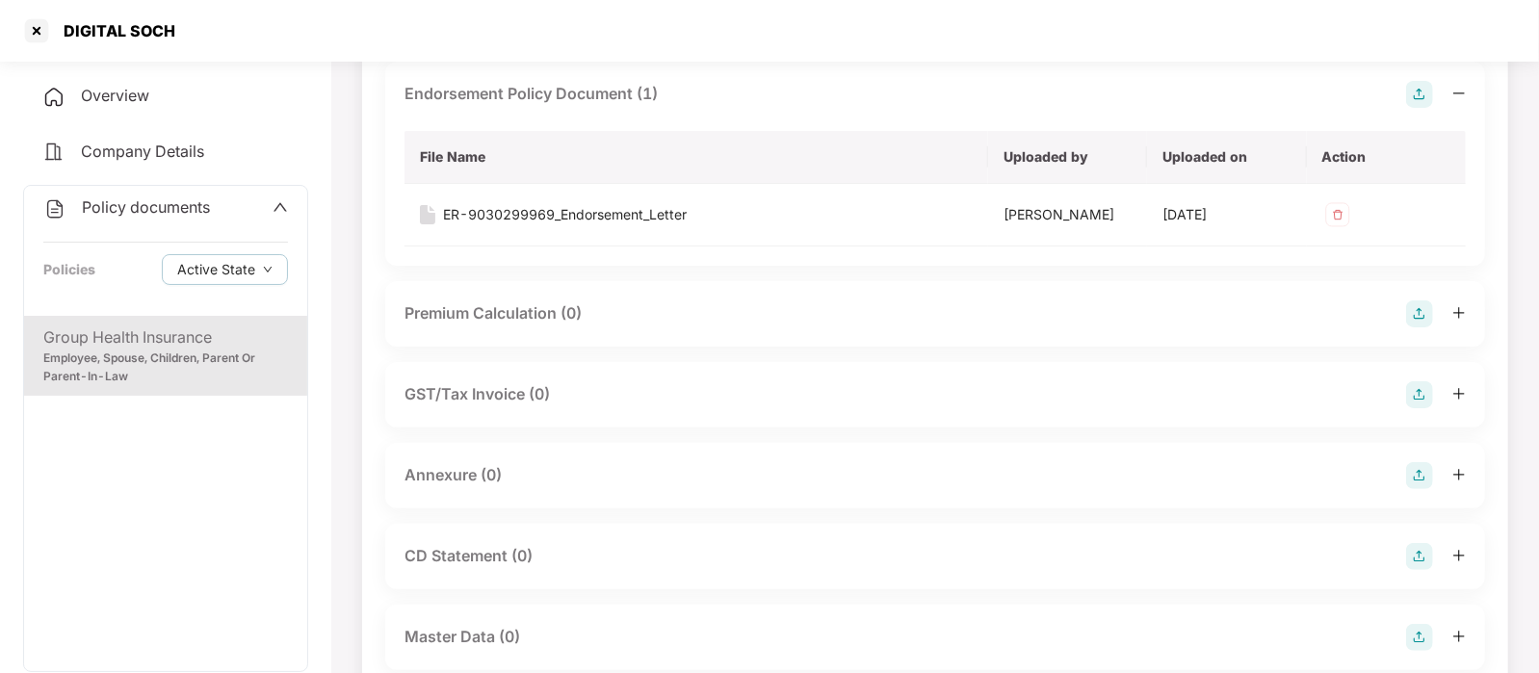
scroll to position [156, 0]
click at [1412, 479] on img at bounding box center [1419, 474] width 27 height 27
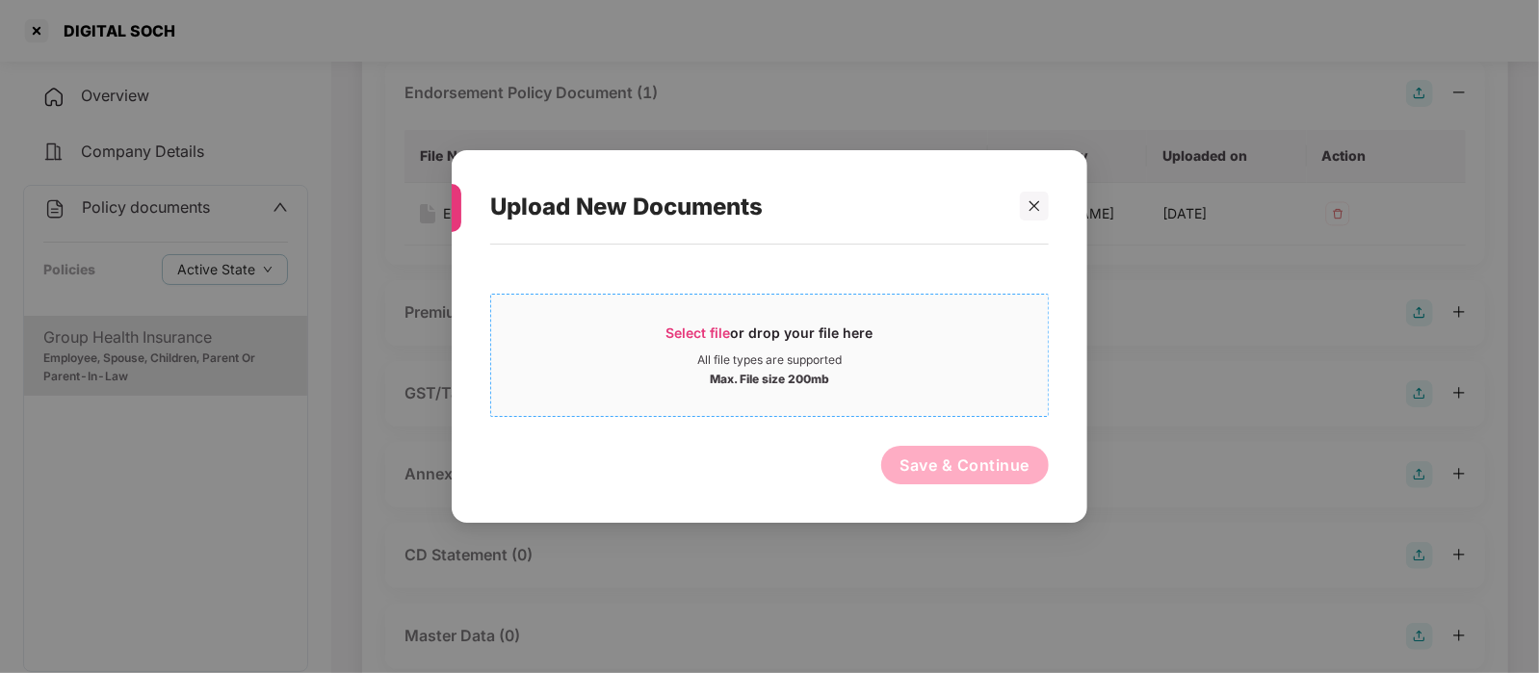
click at [860, 371] on div "Max. File size 200mb" at bounding box center [769, 377] width 557 height 19
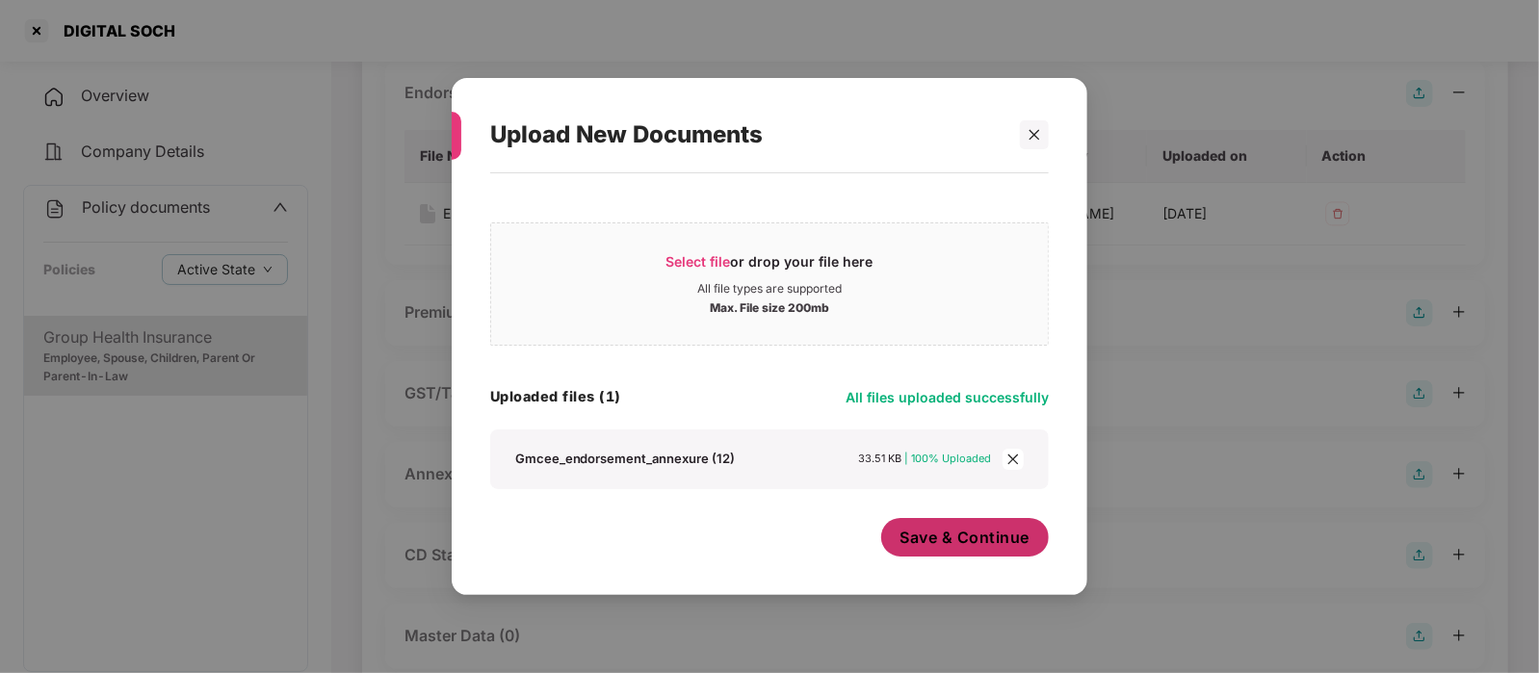
click at [972, 542] on span "Save & Continue" at bounding box center [965, 537] width 130 height 21
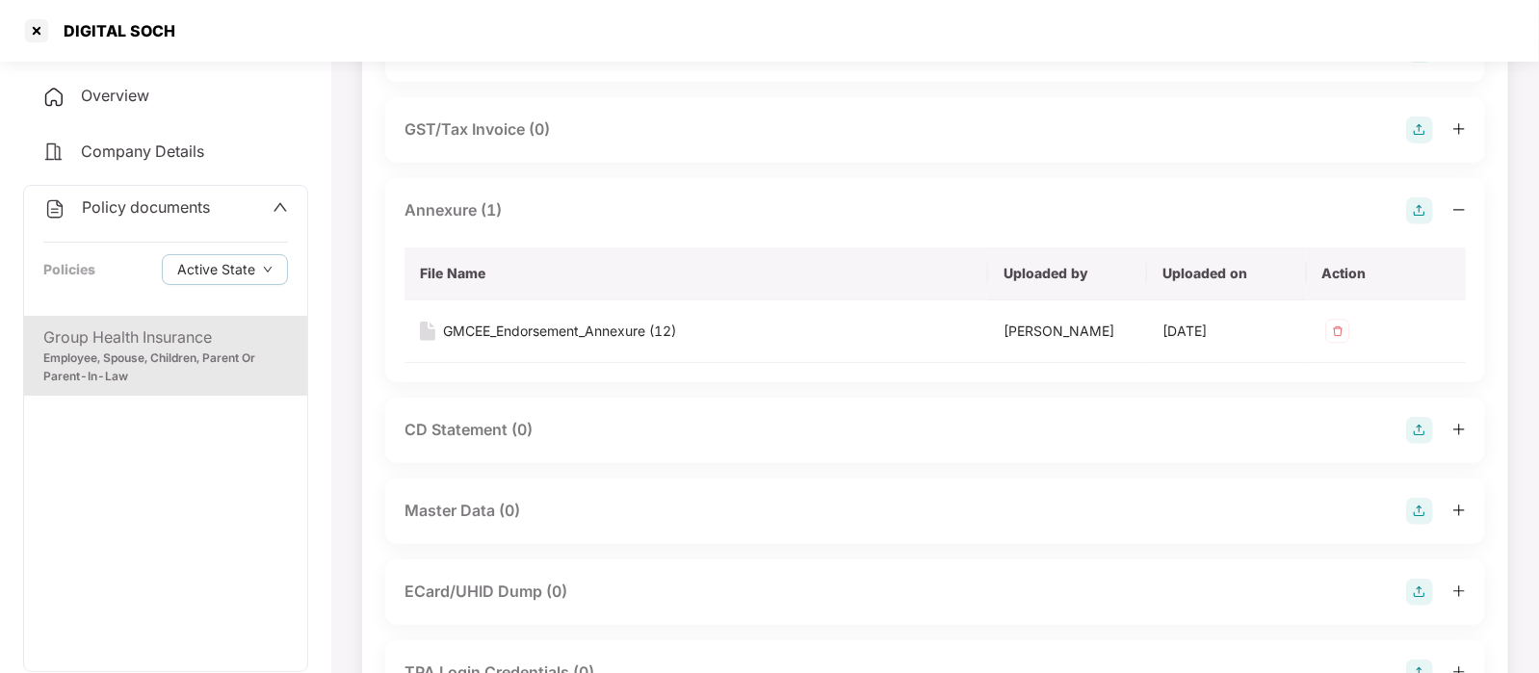
scroll to position [426, 0]
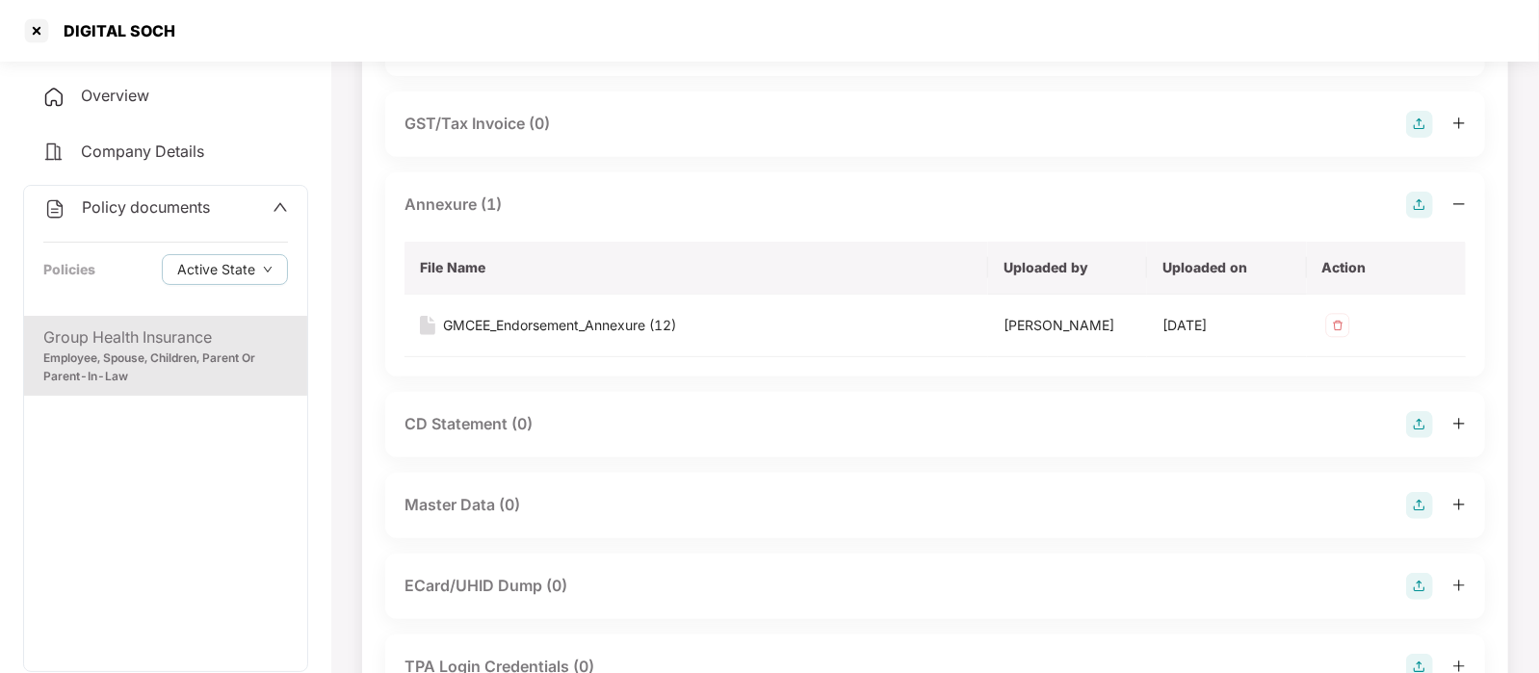
click at [1417, 503] on img at bounding box center [1419, 505] width 27 height 27
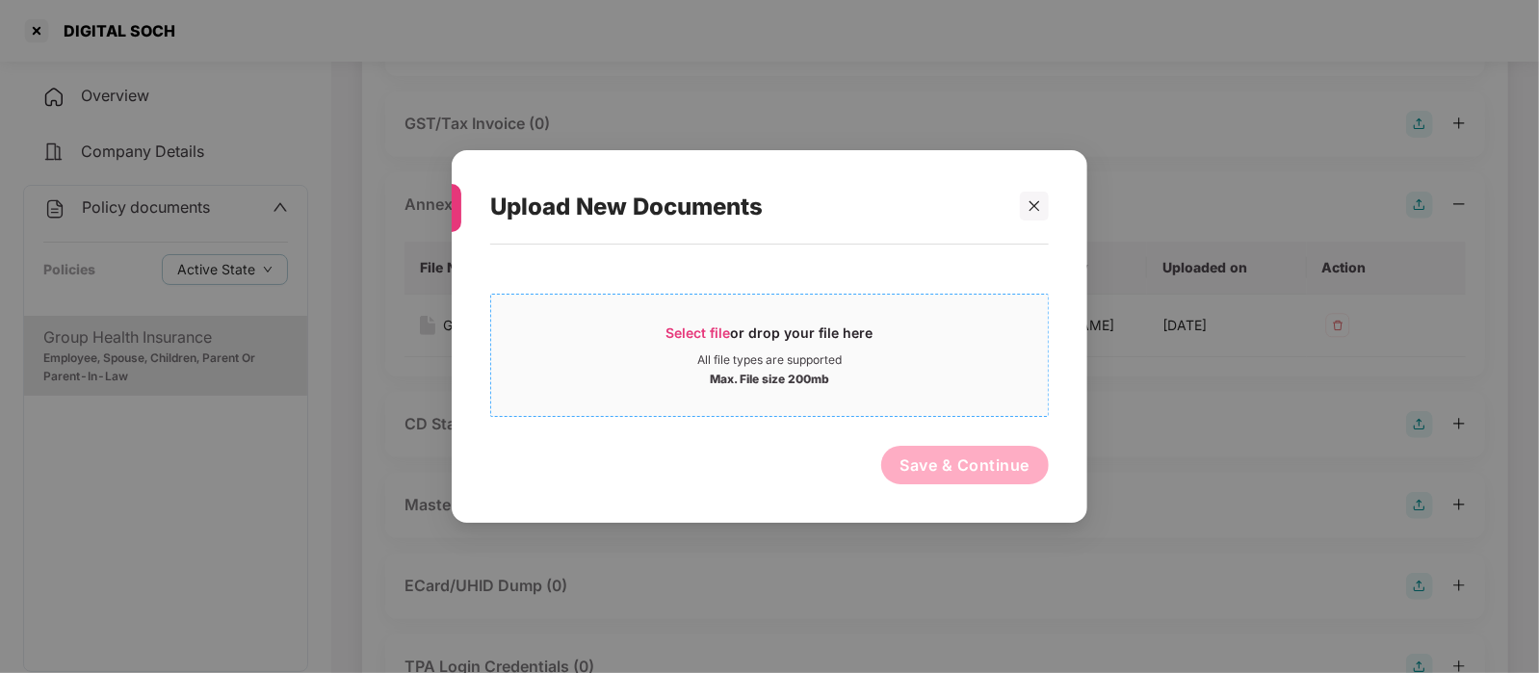
drag, startPoint x: 847, startPoint y: 349, endPoint x: 875, endPoint y: 296, distance: 59.9
click at [875, 296] on div "Select file or drop your file here All file types are supported Max. File size …" at bounding box center [769, 355] width 558 height 123
click at [653, 322] on span "Select file or drop your file here All file types are supported Max. File size …" at bounding box center [769, 355] width 557 height 92
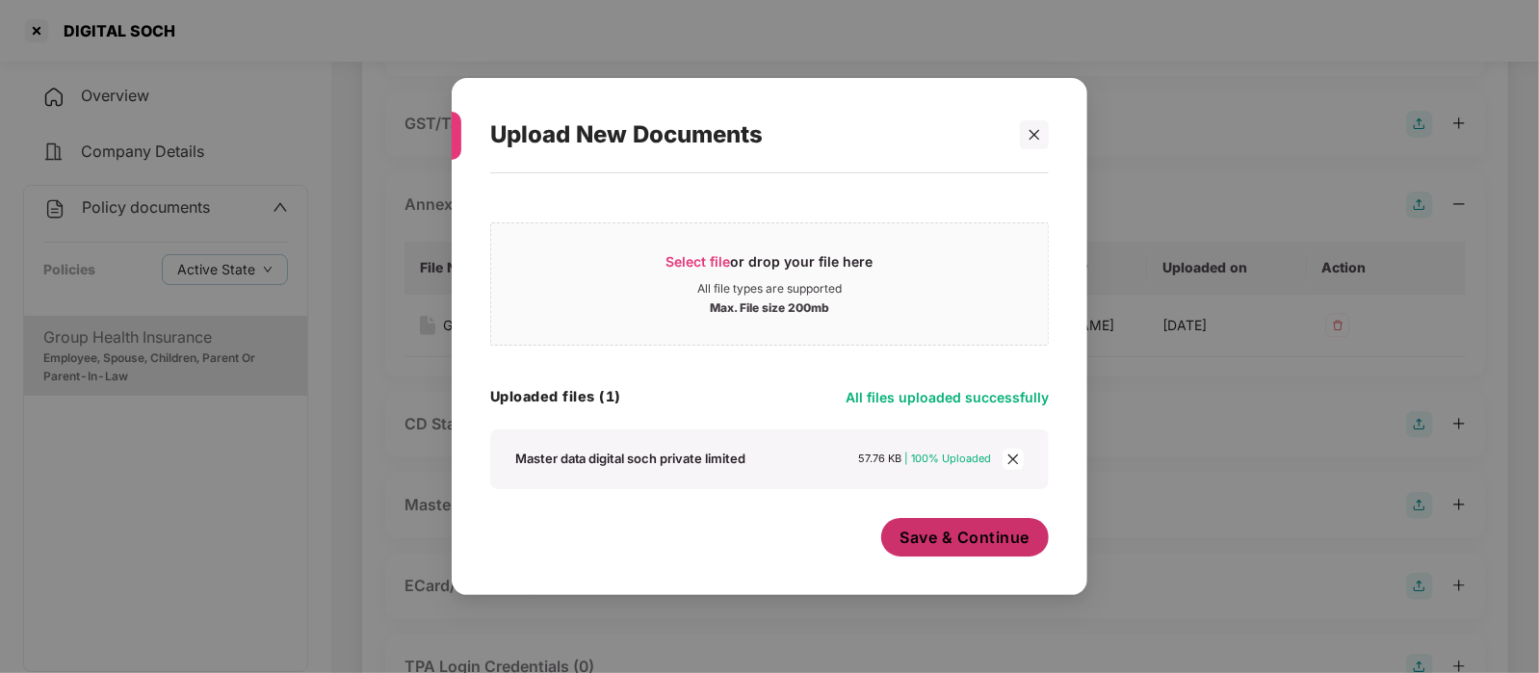
click at [909, 536] on span "Save & Continue" at bounding box center [965, 537] width 130 height 21
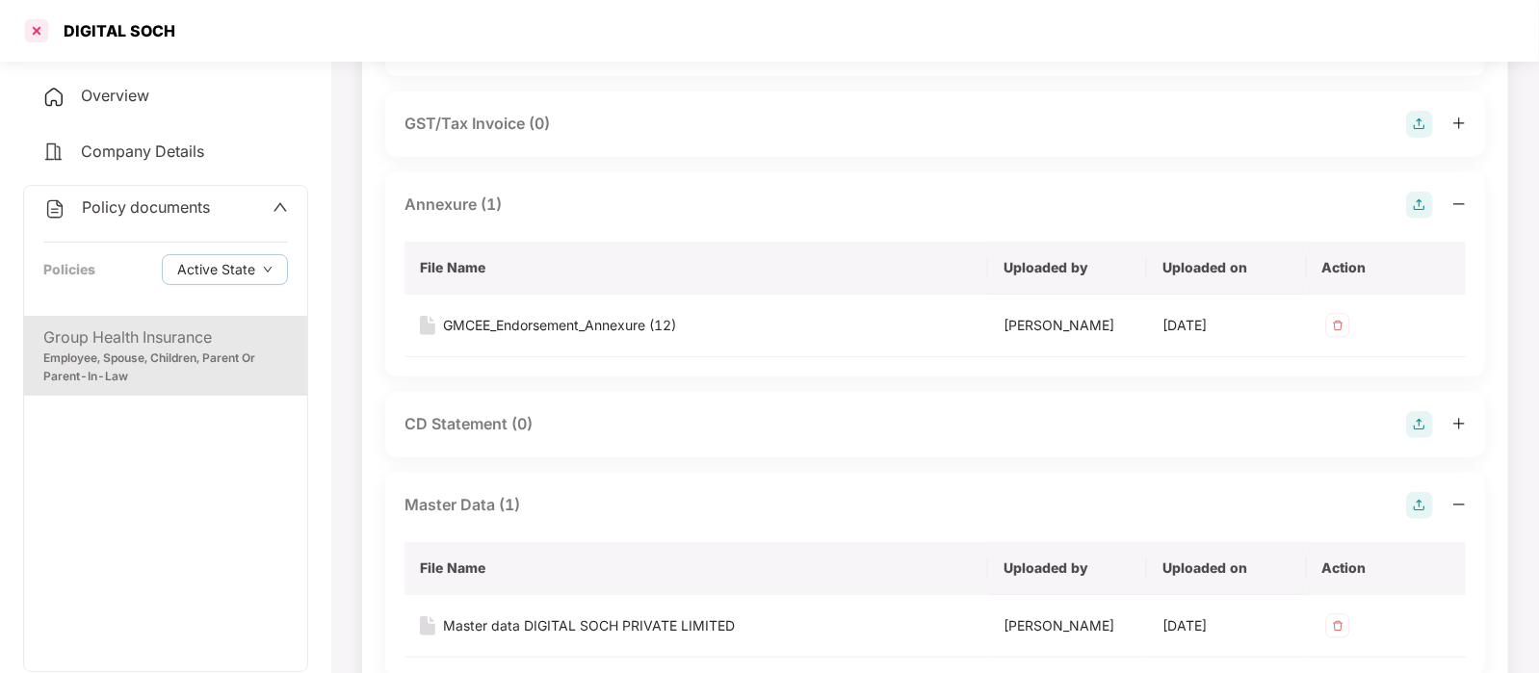
click at [39, 37] on div at bounding box center [36, 30] width 31 height 31
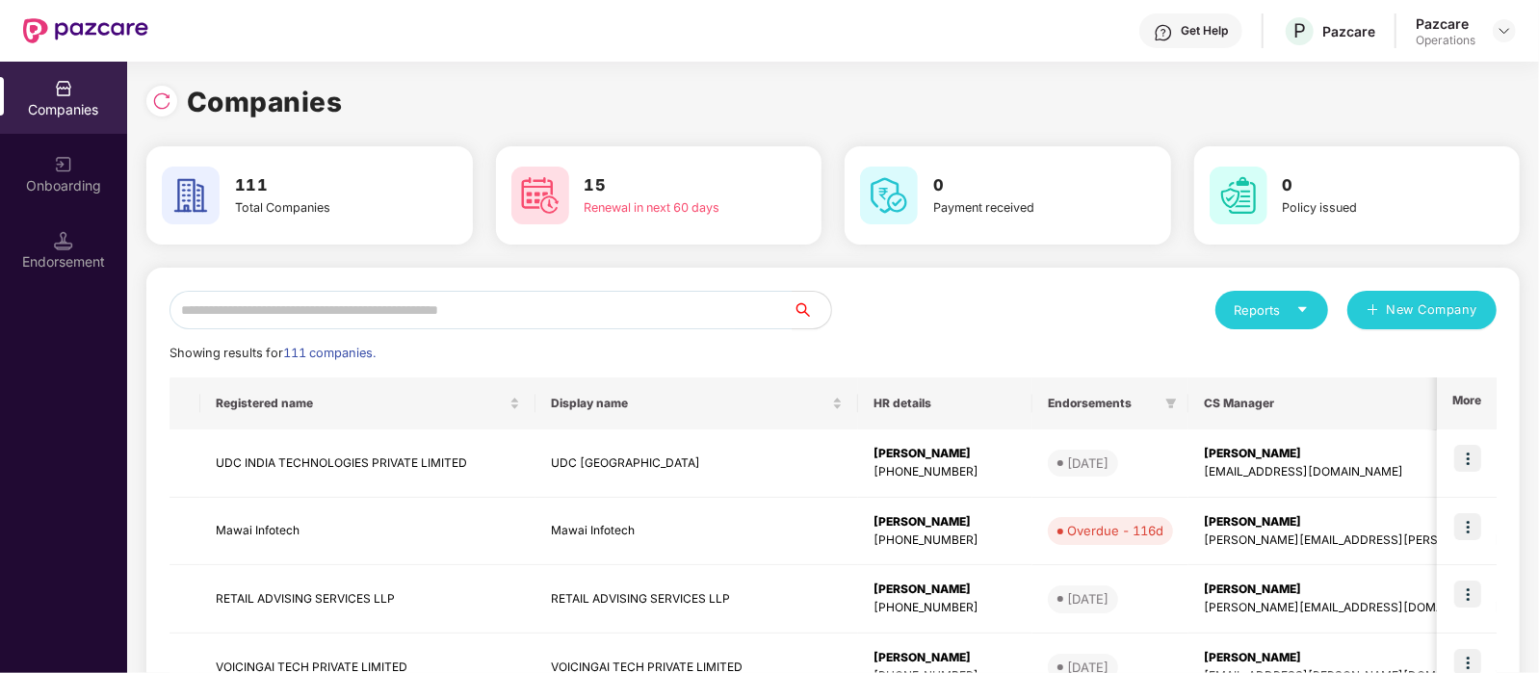
scroll to position [0, 0]
click at [371, 317] on input "text" at bounding box center [480, 310] width 623 height 39
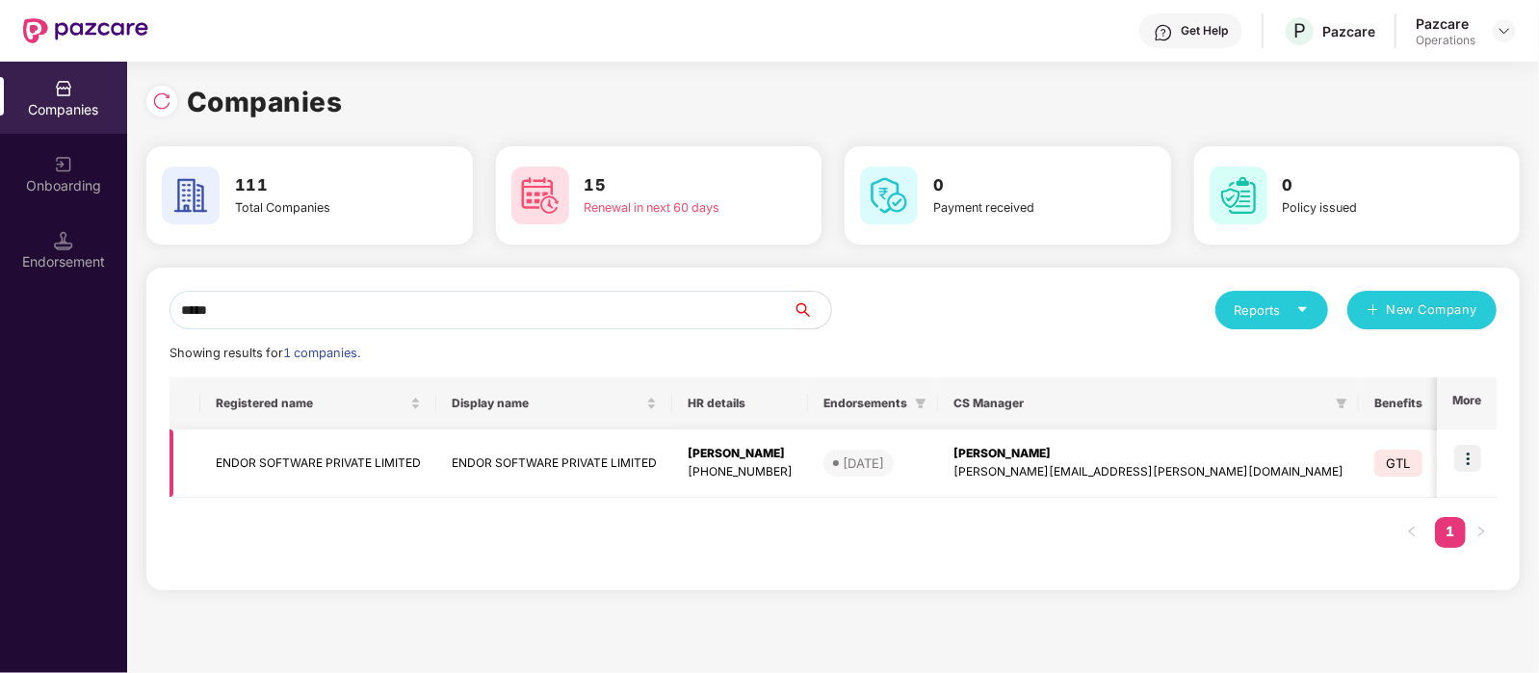
type input "*****"
click at [371, 454] on td "ENDOR SOFTWARE PRIVATE LIMITED" at bounding box center [318, 463] width 236 height 68
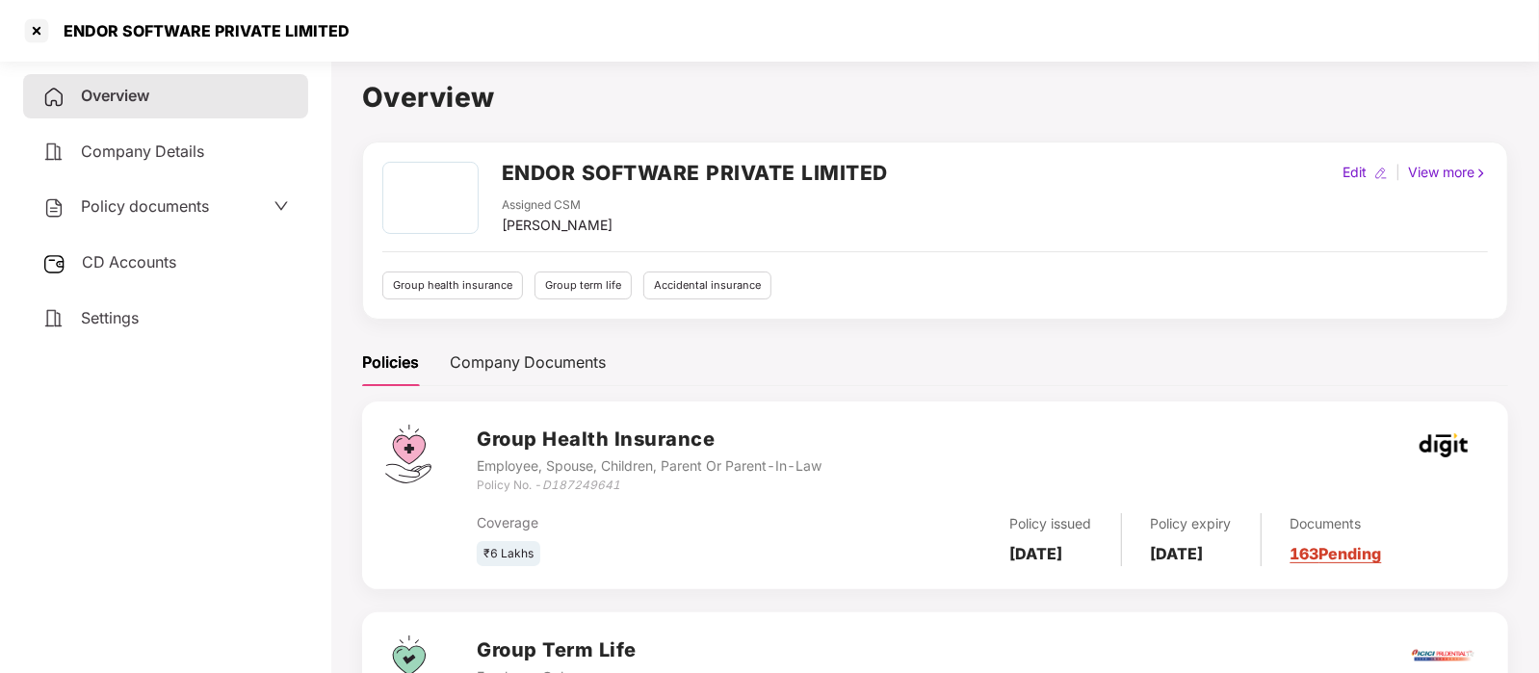
click at [192, 219] on div "Policy documents" at bounding box center [125, 206] width 167 height 25
